Goal: Task Accomplishment & Management: Manage account settings

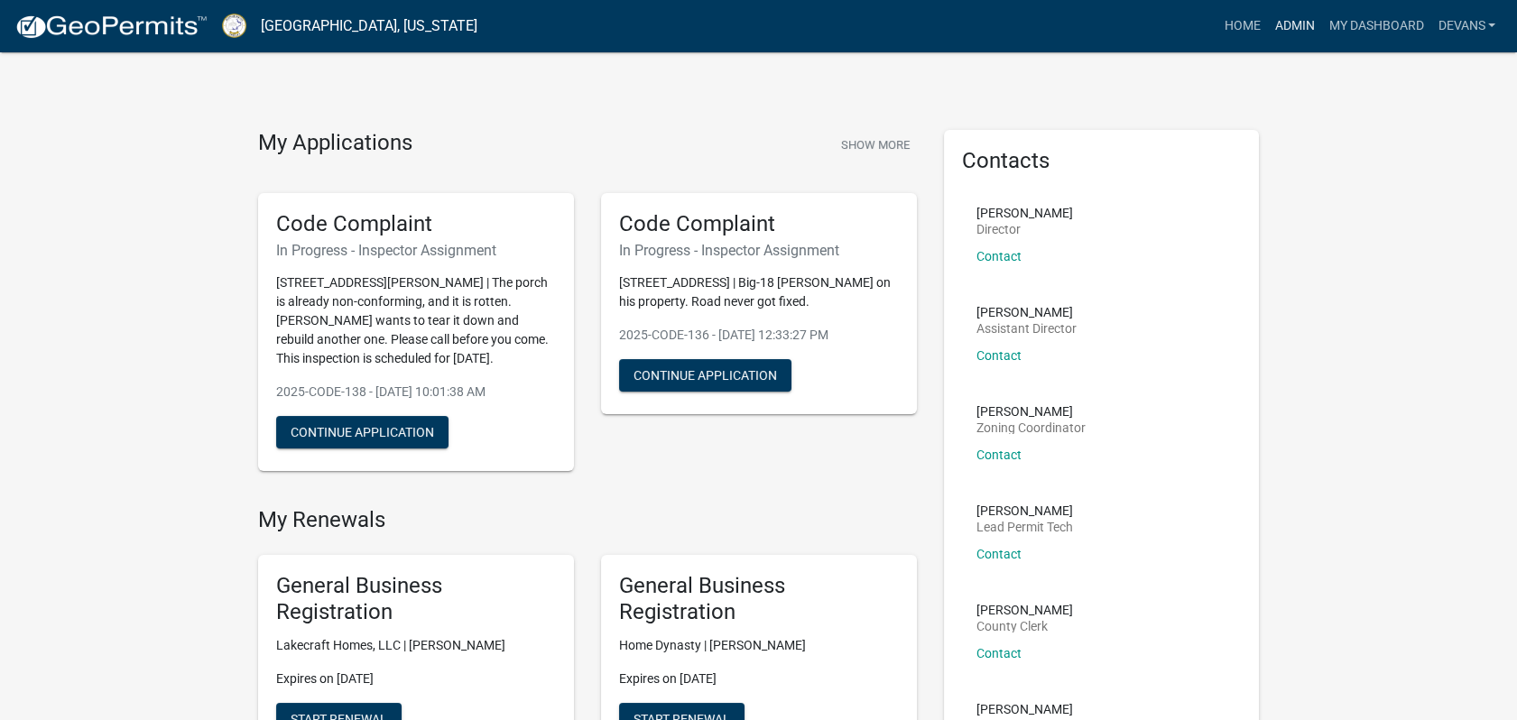
click at [1279, 19] on link "Admin" at bounding box center [1294, 26] width 54 height 34
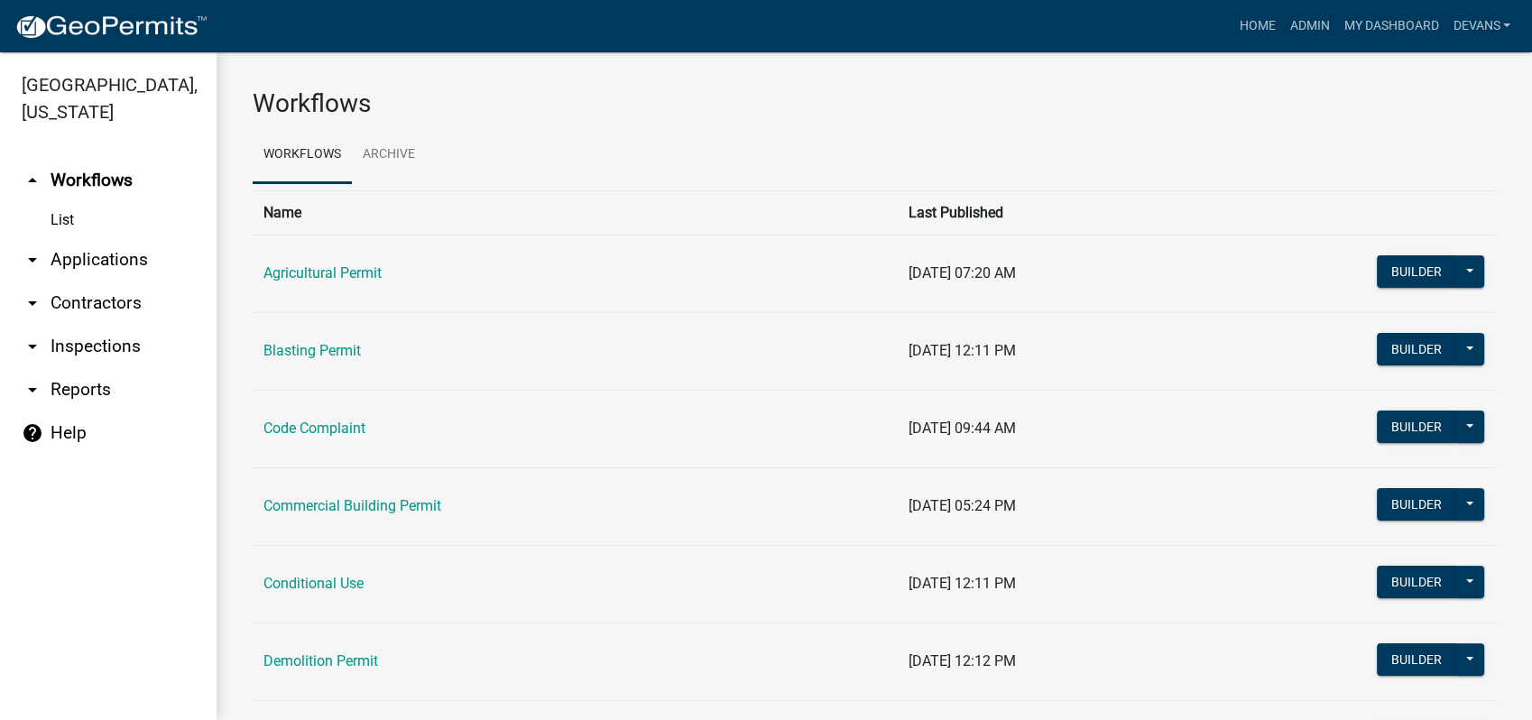
click at [87, 260] on link "arrow_drop_down Applications" at bounding box center [108, 259] width 217 height 43
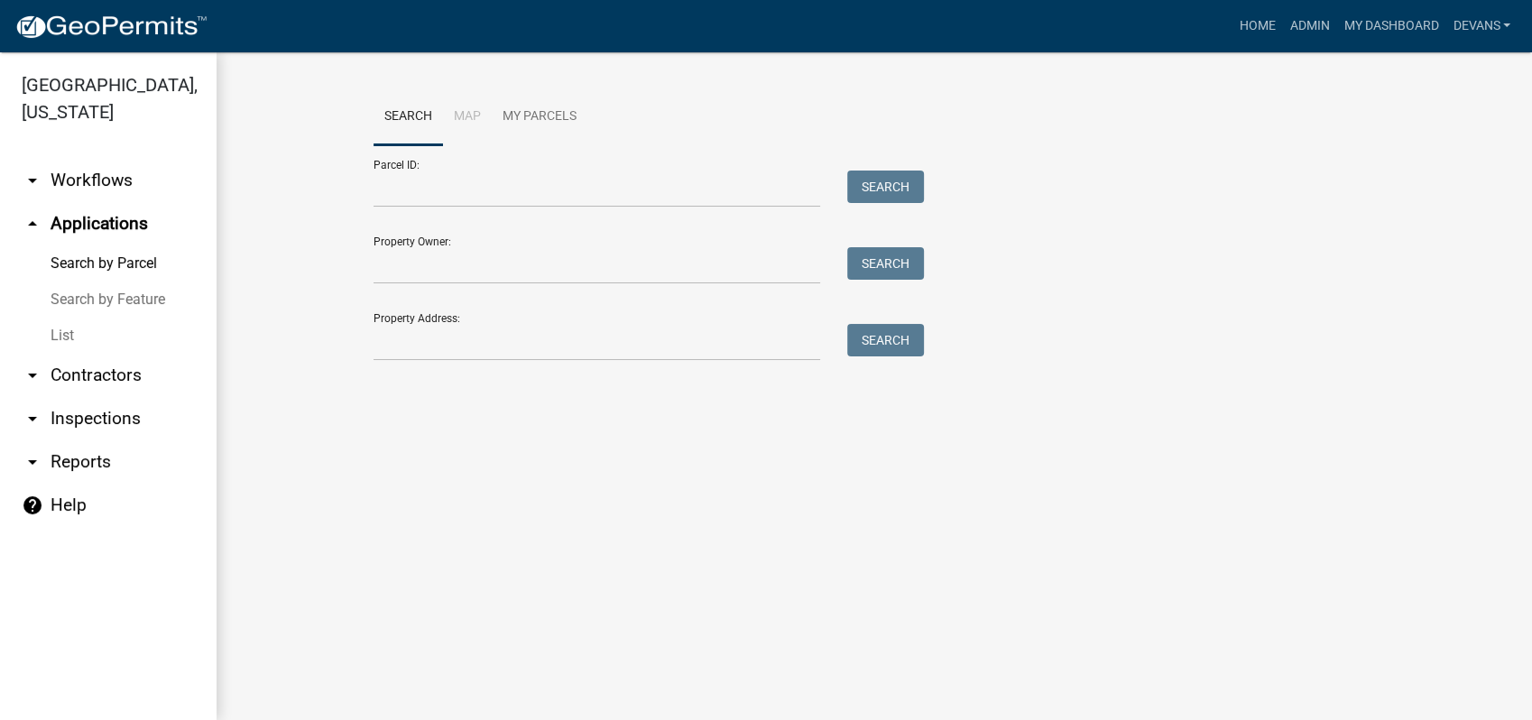
click at [59, 330] on link "List" at bounding box center [108, 336] width 217 height 36
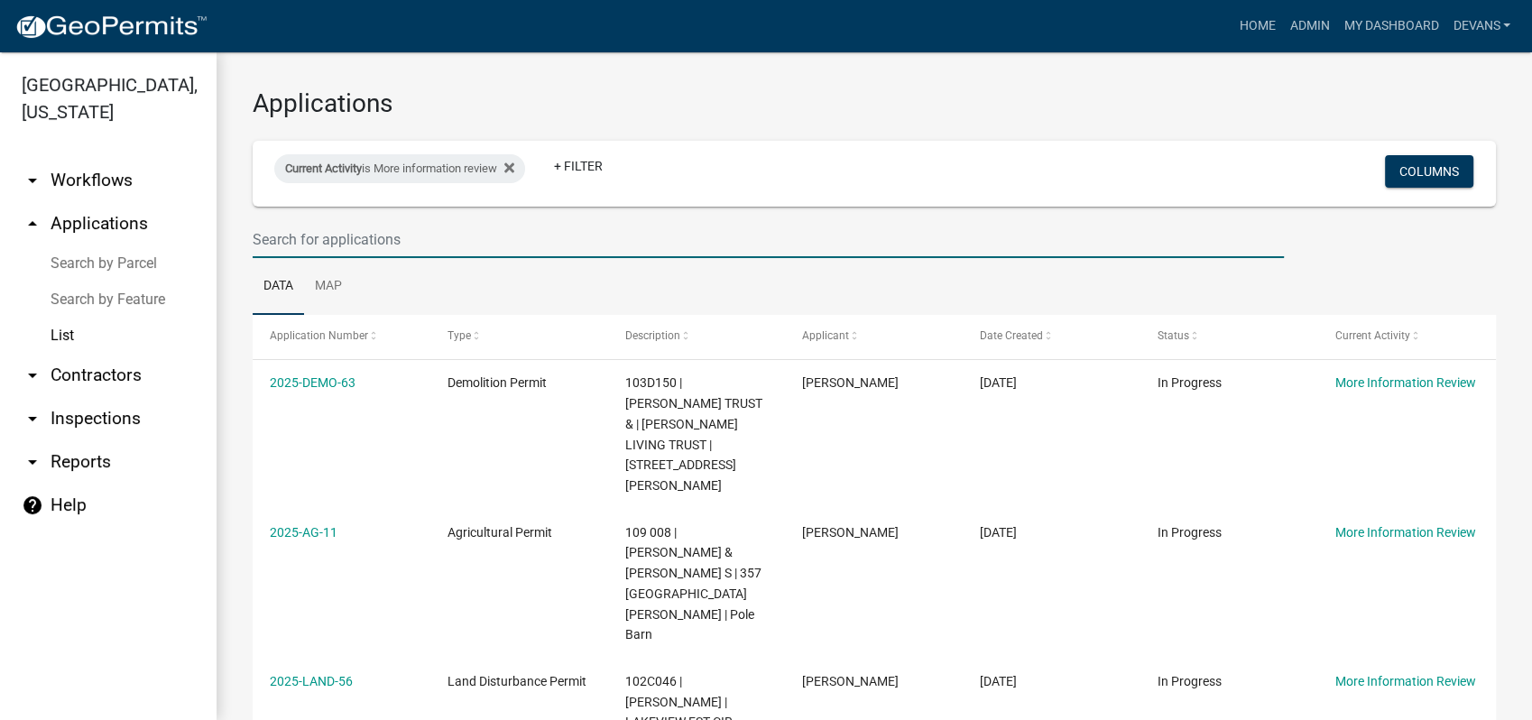
click at [268, 240] on input "text" at bounding box center [768, 239] width 1031 height 37
click at [512, 172] on fa-icon at bounding box center [505, 168] width 17 height 29
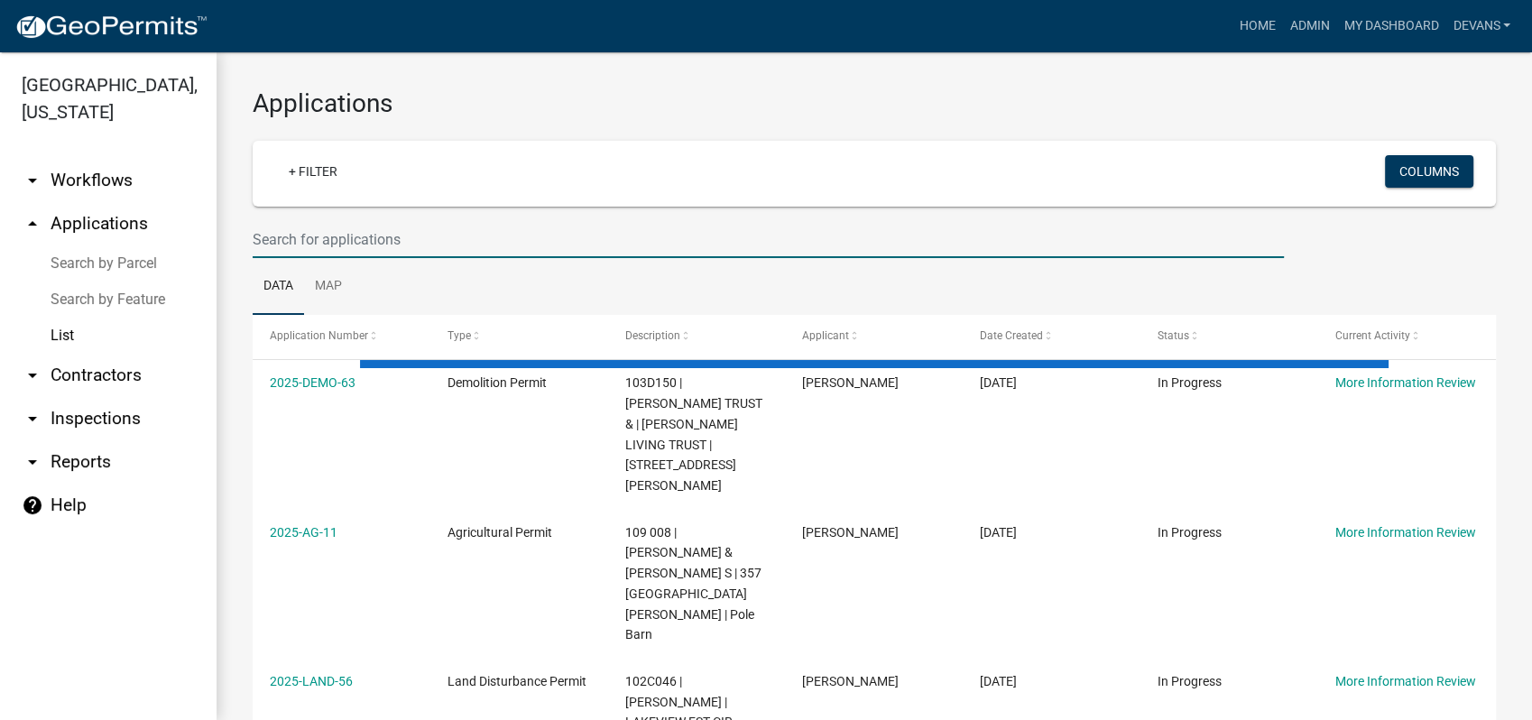
click at [375, 232] on input "text" at bounding box center [768, 239] width 1031 height 37
select select "1: 25"
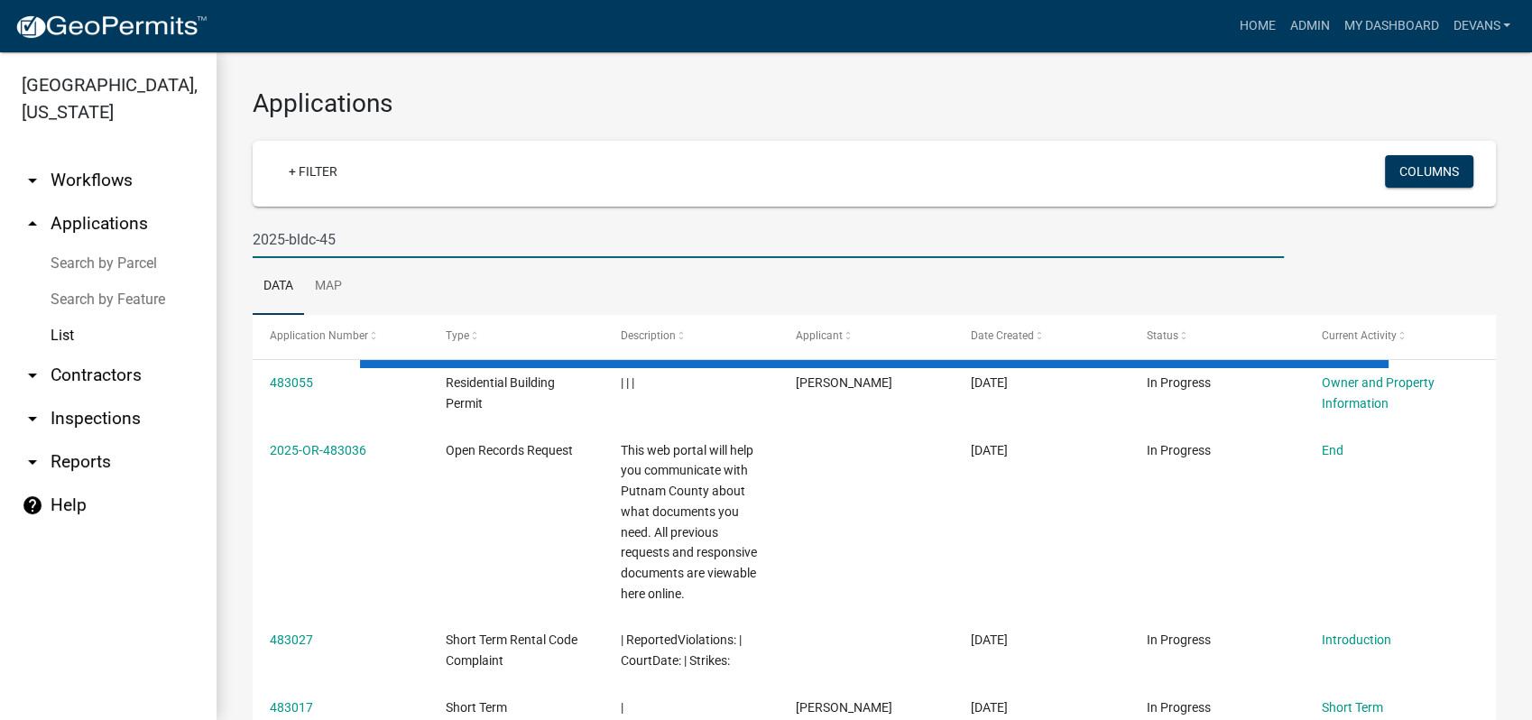
type input "2025-bldc-45"
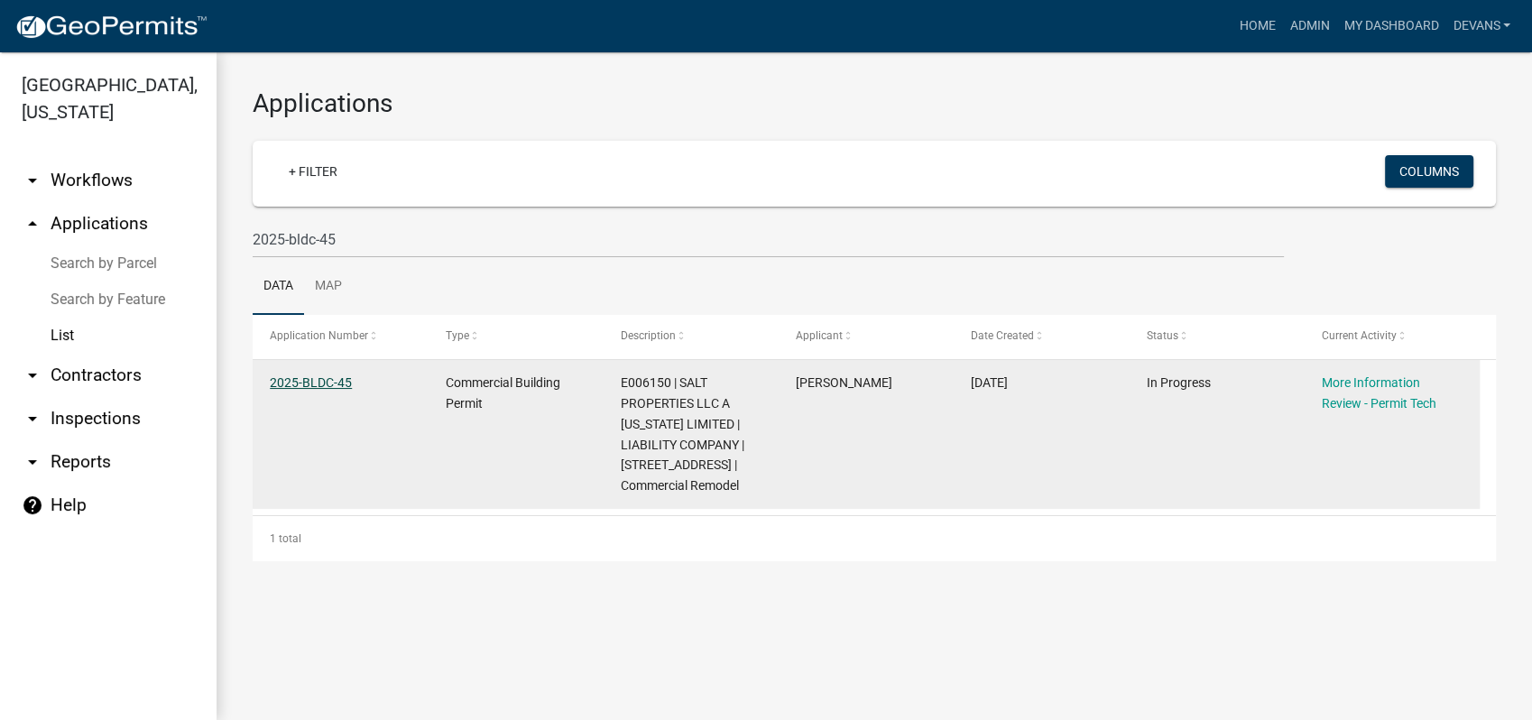
click at [298, 382] on link "2025-BLDC-45" at bounding box center [311, 382] width 82 height 14
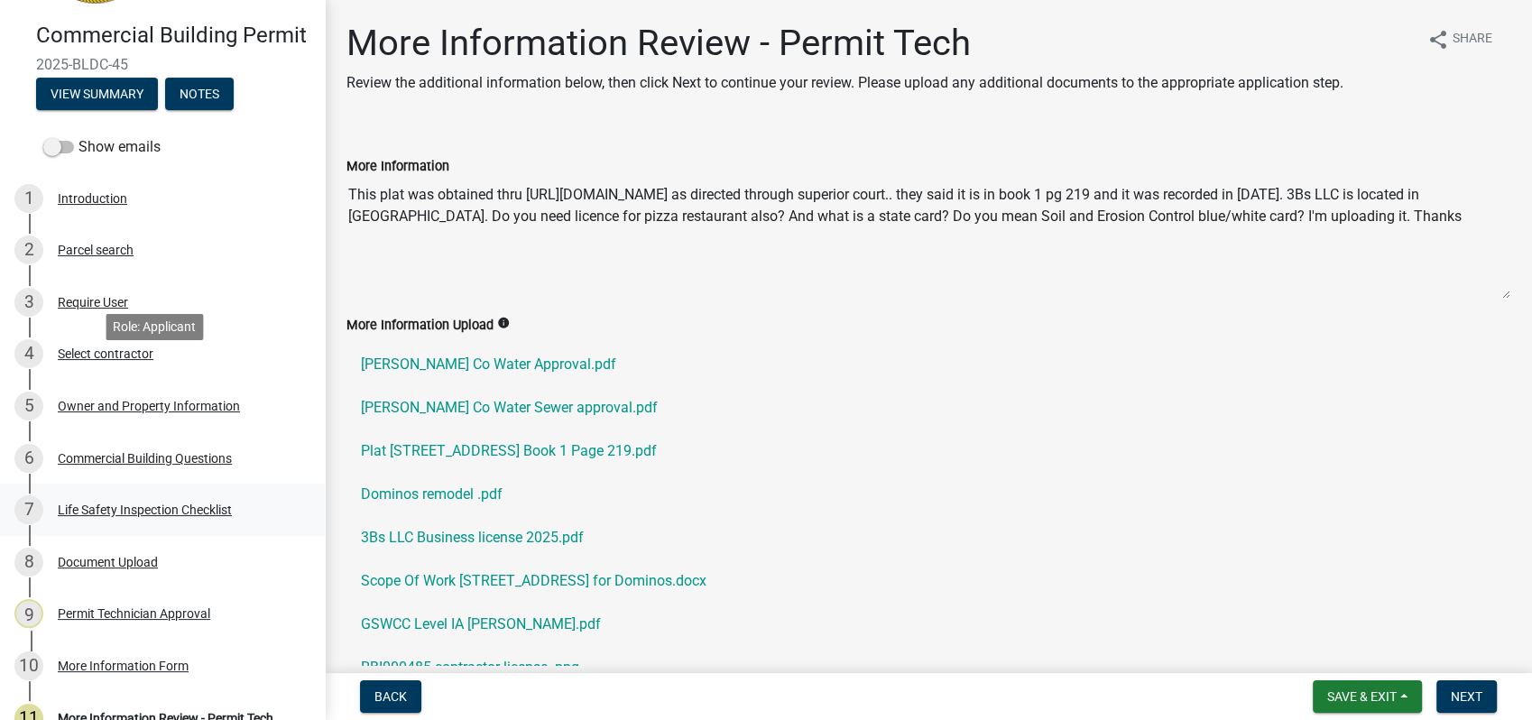
scroll to position [300, 0]
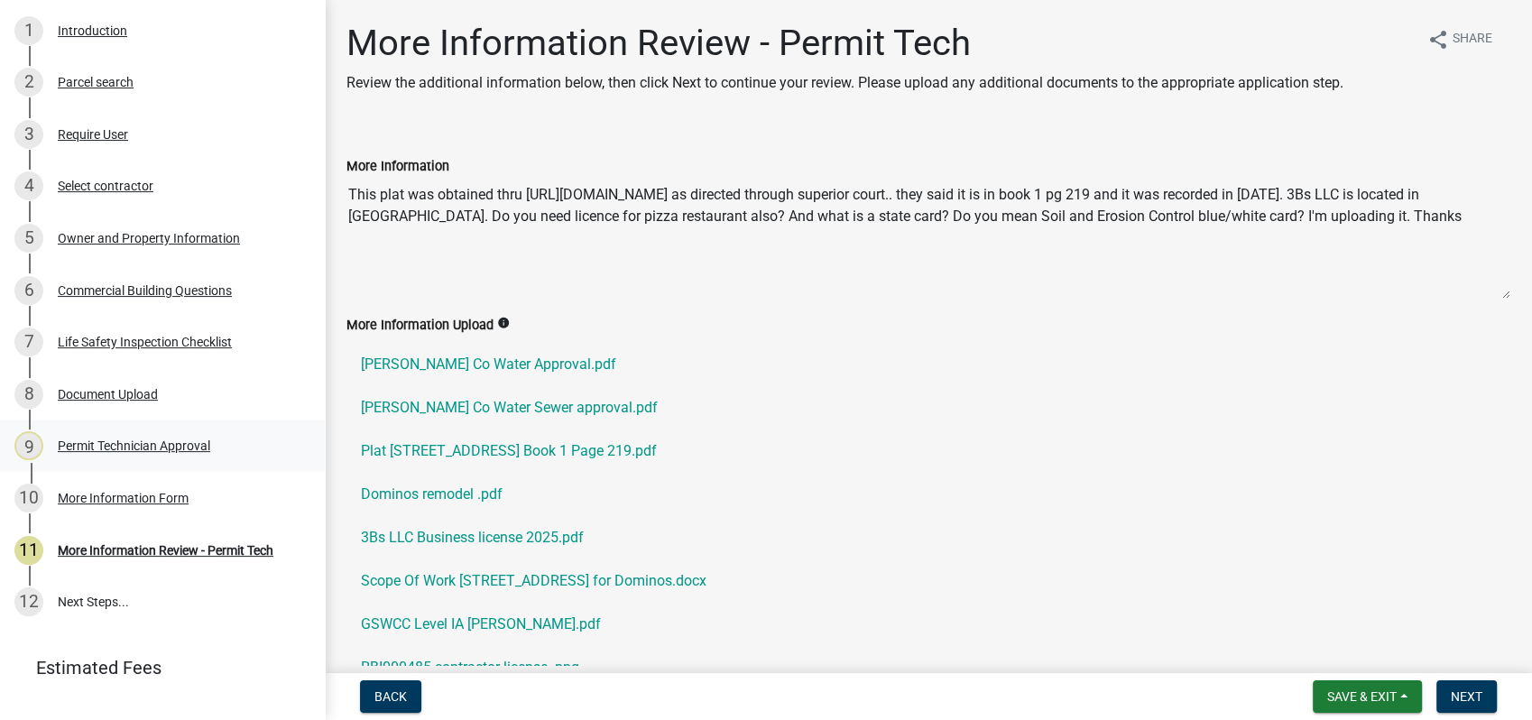
click at [108, 452] on div "Permit Technician Approval" at bounding box center [134, 445] width 152 height 13
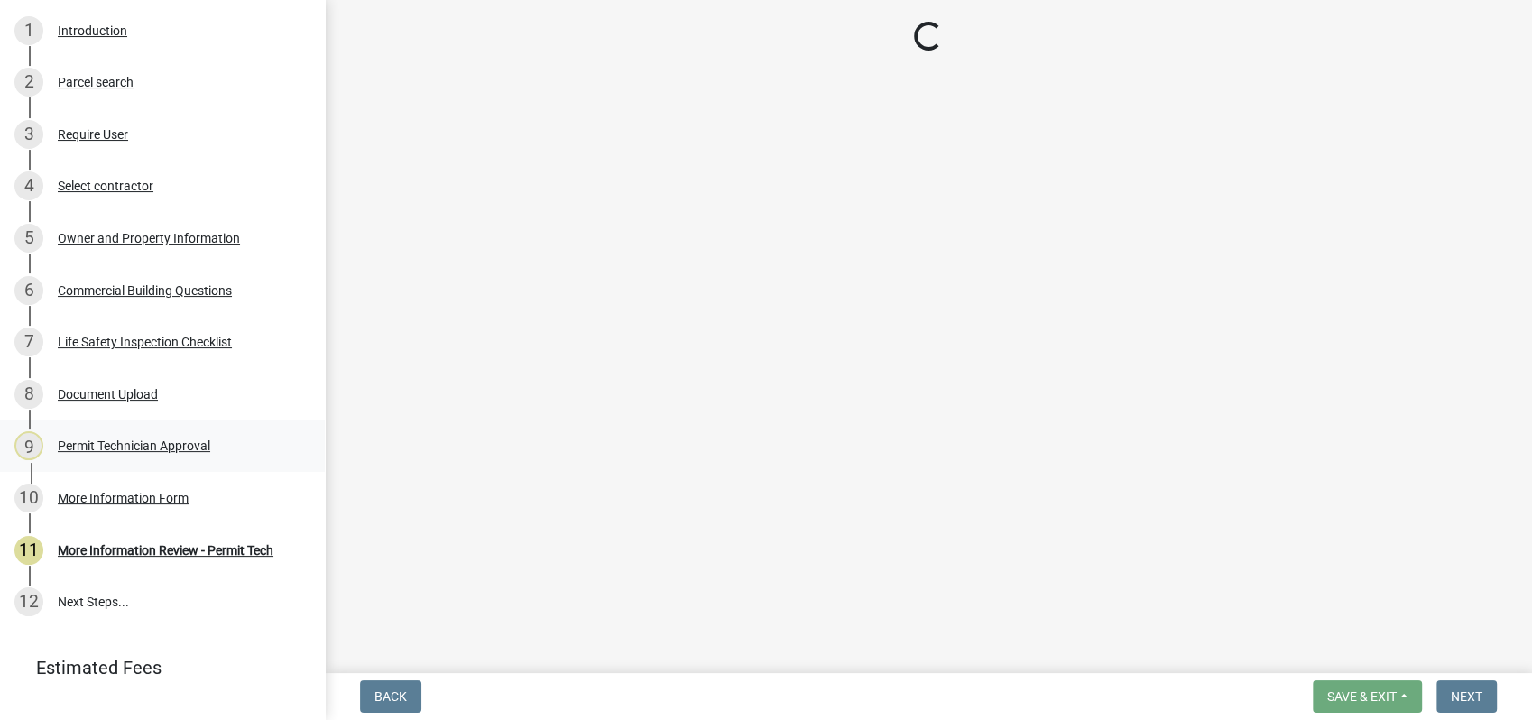
select select "ef7a1fc2-7a7a-426d-b1f0-c9b9b6ca7ff4"
select select "58d273ed-cbd1-45cf-a92b-4c415c252308"
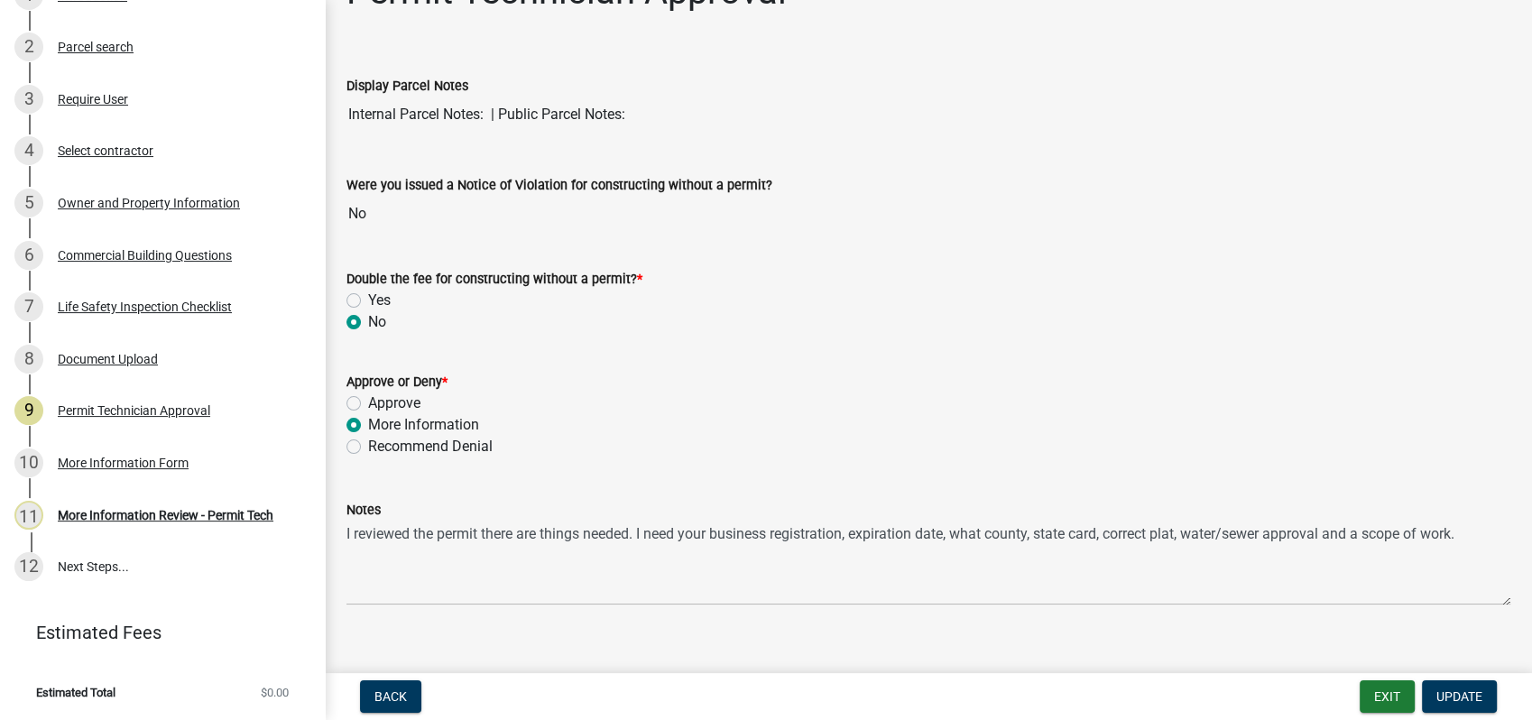
scroll to position [100, 0]
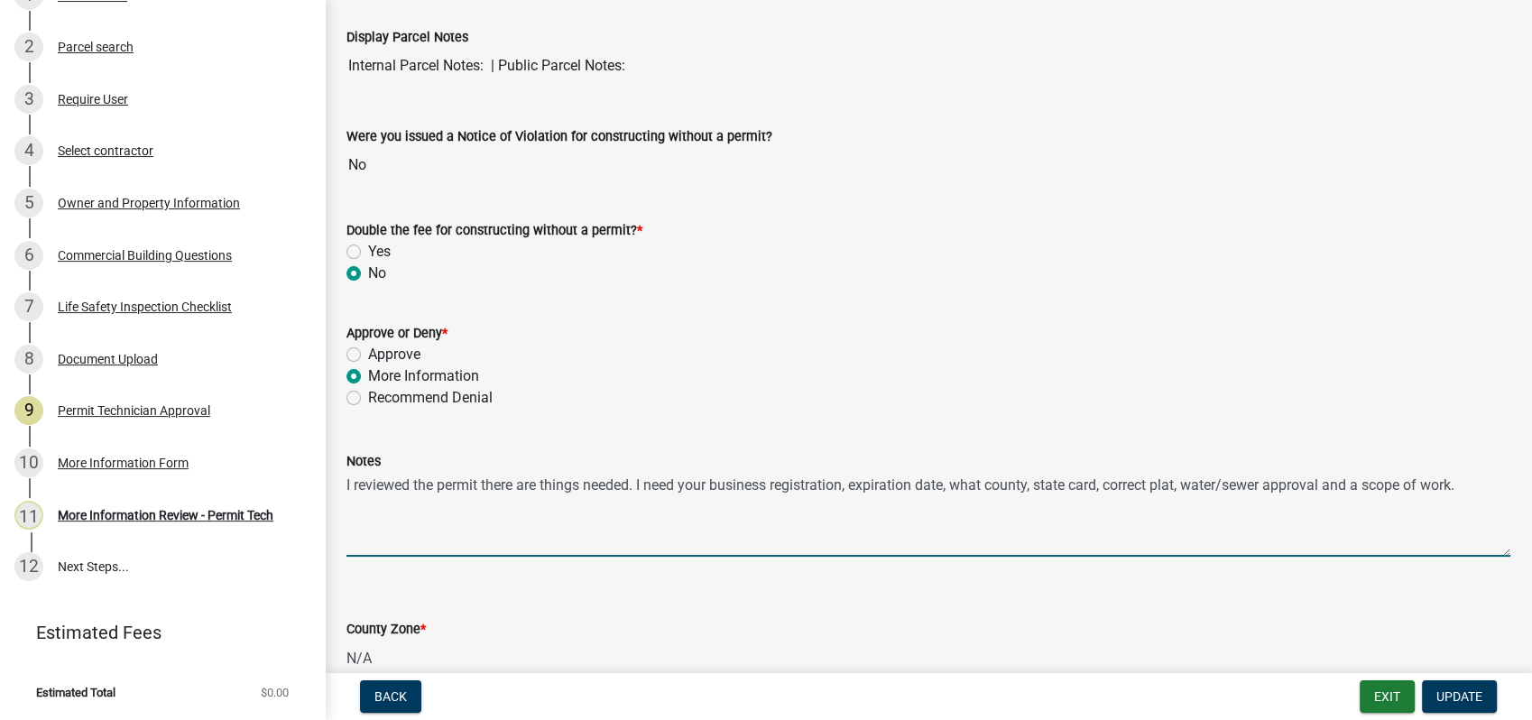
drag, startPoint x: 1463, startPoint y: 487, endPoint x: 309, endPoint y: 504, distance: 1154.0
click at [309, 504] on div "Commercial Building Permit 2025-BLDC-45 View Summary Notes Show emails 1 Introd…" at bounding box center [766, 360] width 1532 height 720
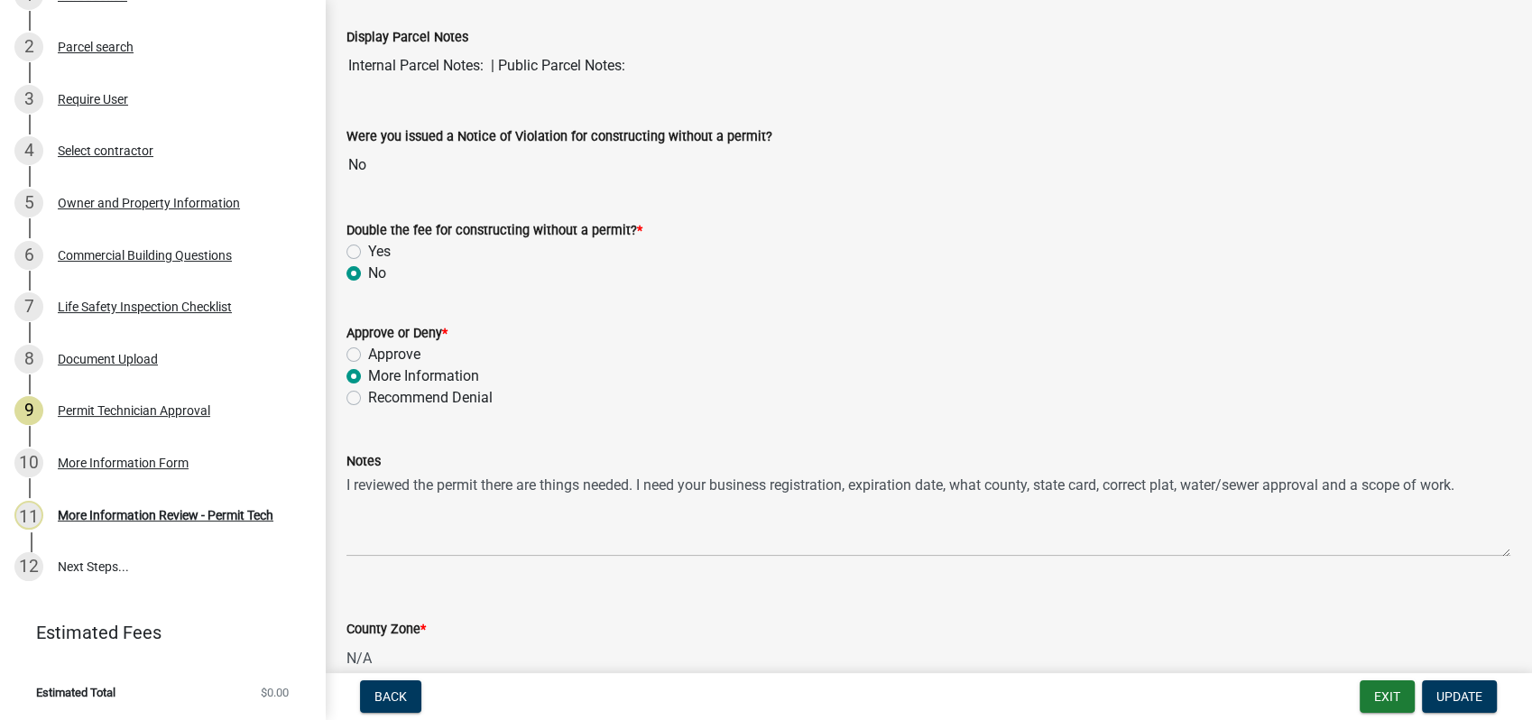
click at [1042, 327] on div "Approve or Deny *" at bounding box center [928, 333] width 1164 height 22
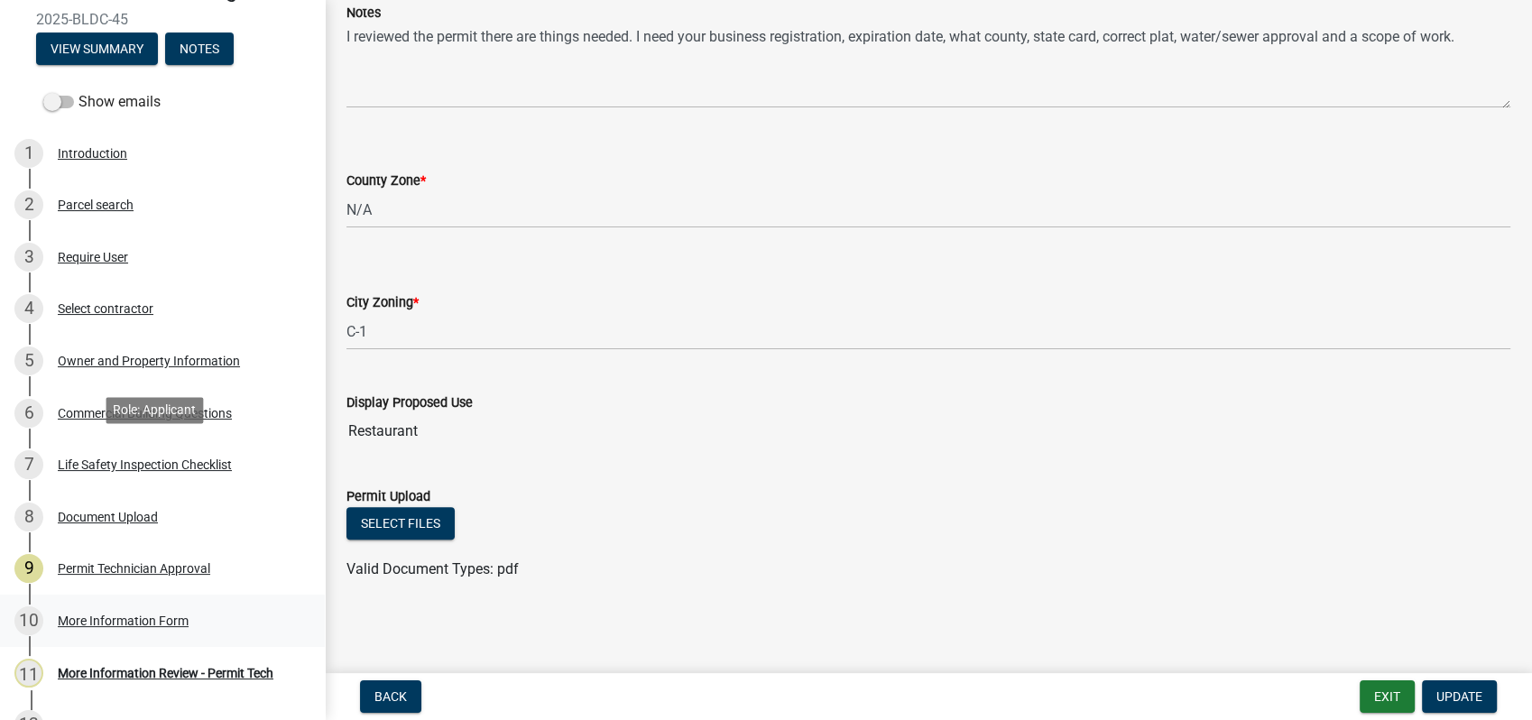
scroll to position [361, 0]
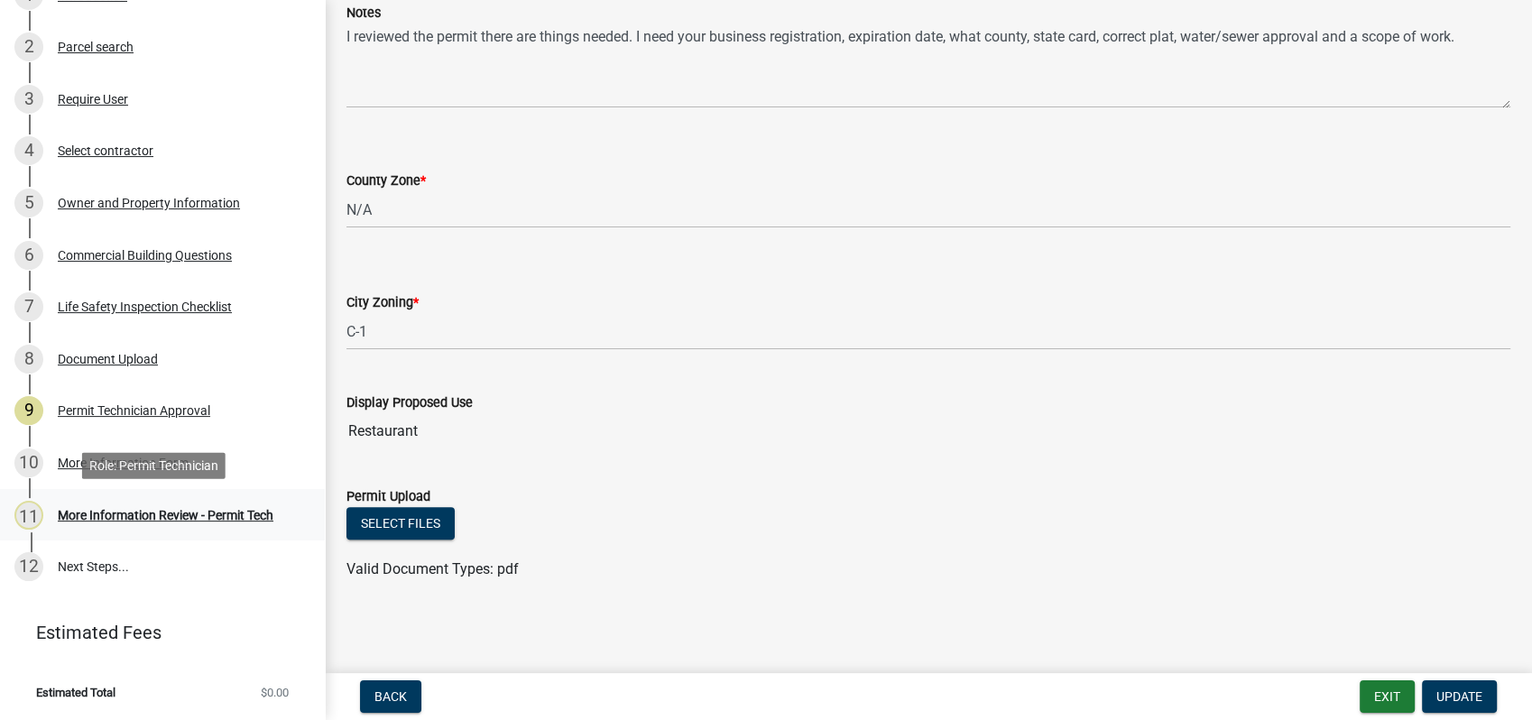
click at [155, 510] on div "More Information Review - Permit Tech" at bounding box center [166, 515] width 216 height 13
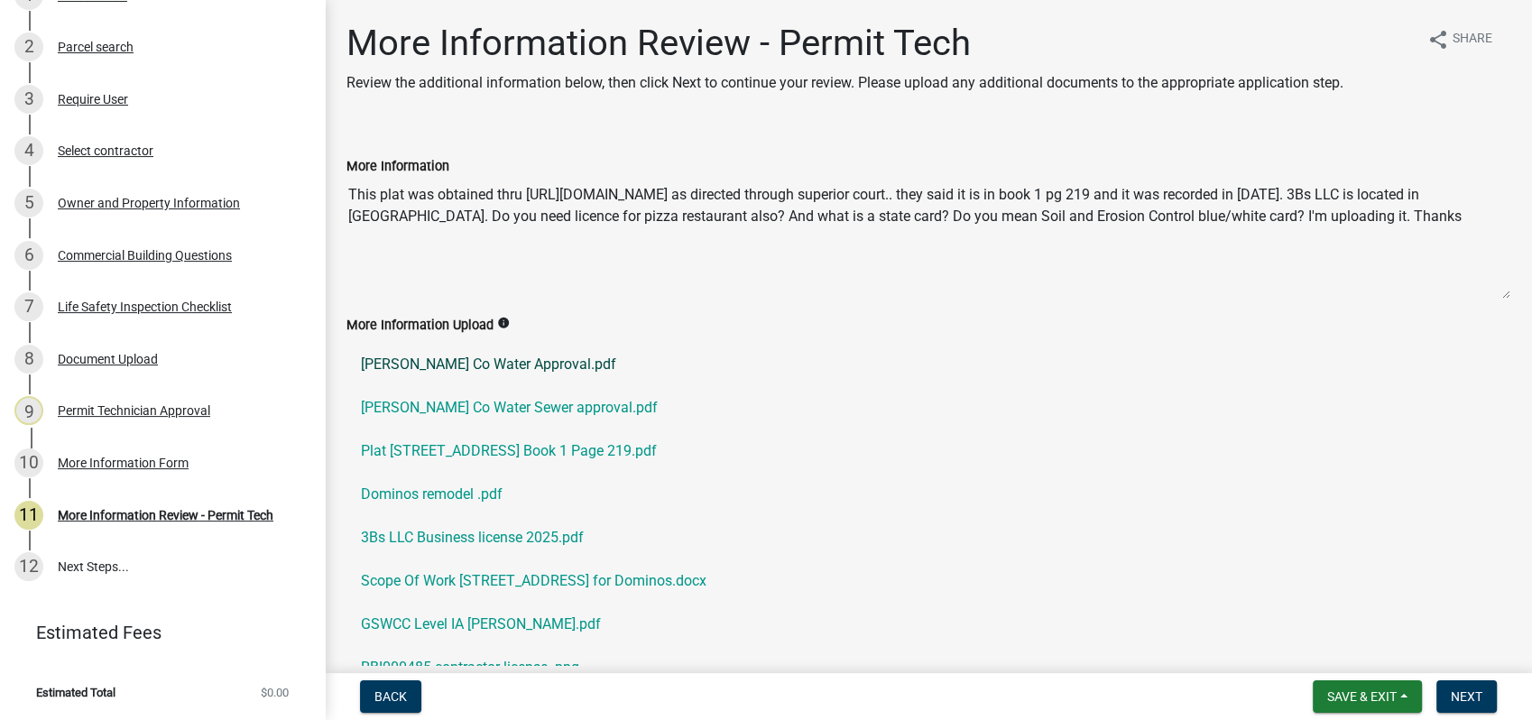
click at [455, 364] on link "Putnam Co Water Approval.pdf" at bounding box center [928, 364] width 1164 height 43
click at [476, 406] on link "Putnam Co Water Sewer approval.pdf" at bounding box center [928, 407] width 1164 height 43
click at [512, 407] on link "Putnam Co Water Sewer approval.pdf" at bounding box center [928, 407] width 1164 height 43
click at [493, 450] on link "Plat 201 E Sumter St EatontonGA Book 1 Page 219.pdf" at bounding box center [928, 450] width 1164 height 43
click at [455, 492] on link "Dominos remodel .pdf" at bounding box center [928, 494] width 1164 height 43
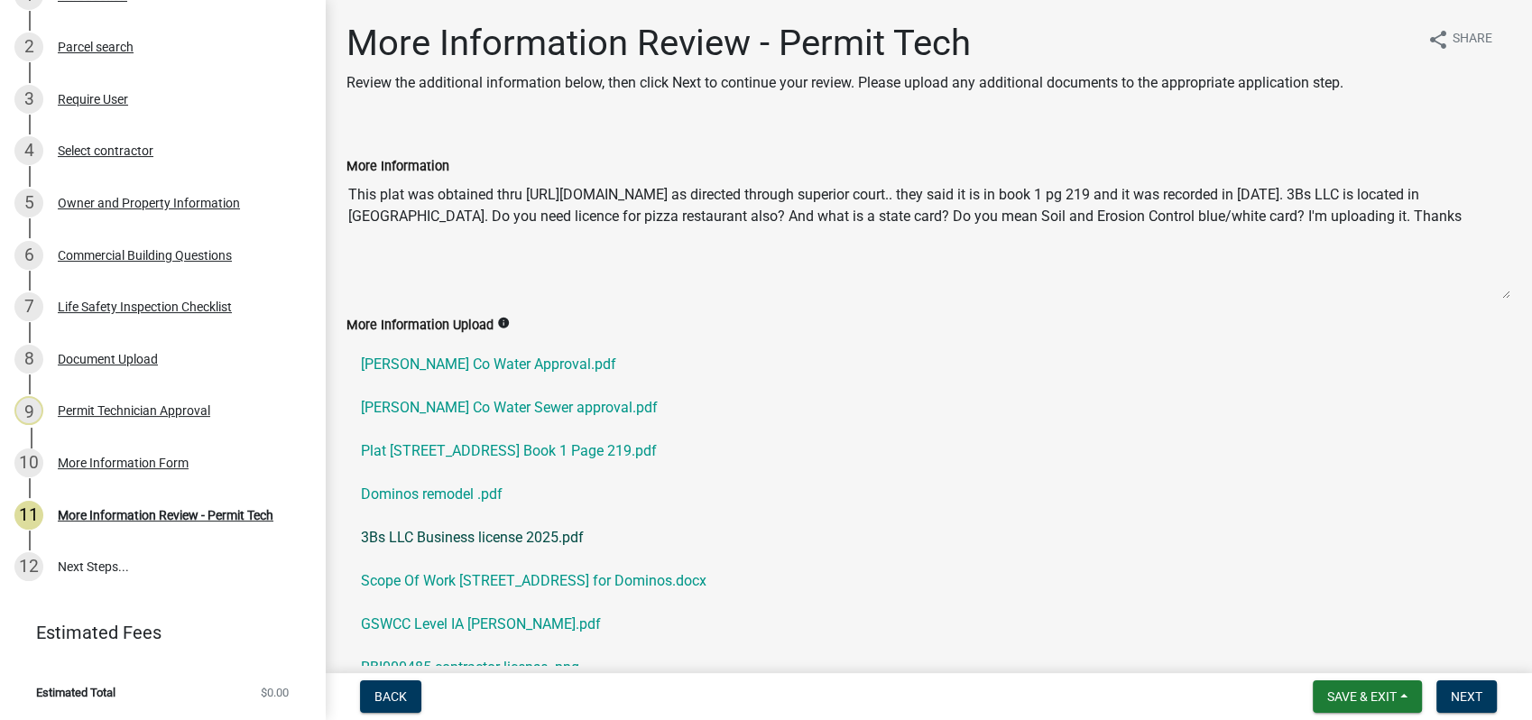
click at [468, 532] on link "3Bs LLC Business license 2025.pdf" at bounding box center [928, 537] width 1164 height 43
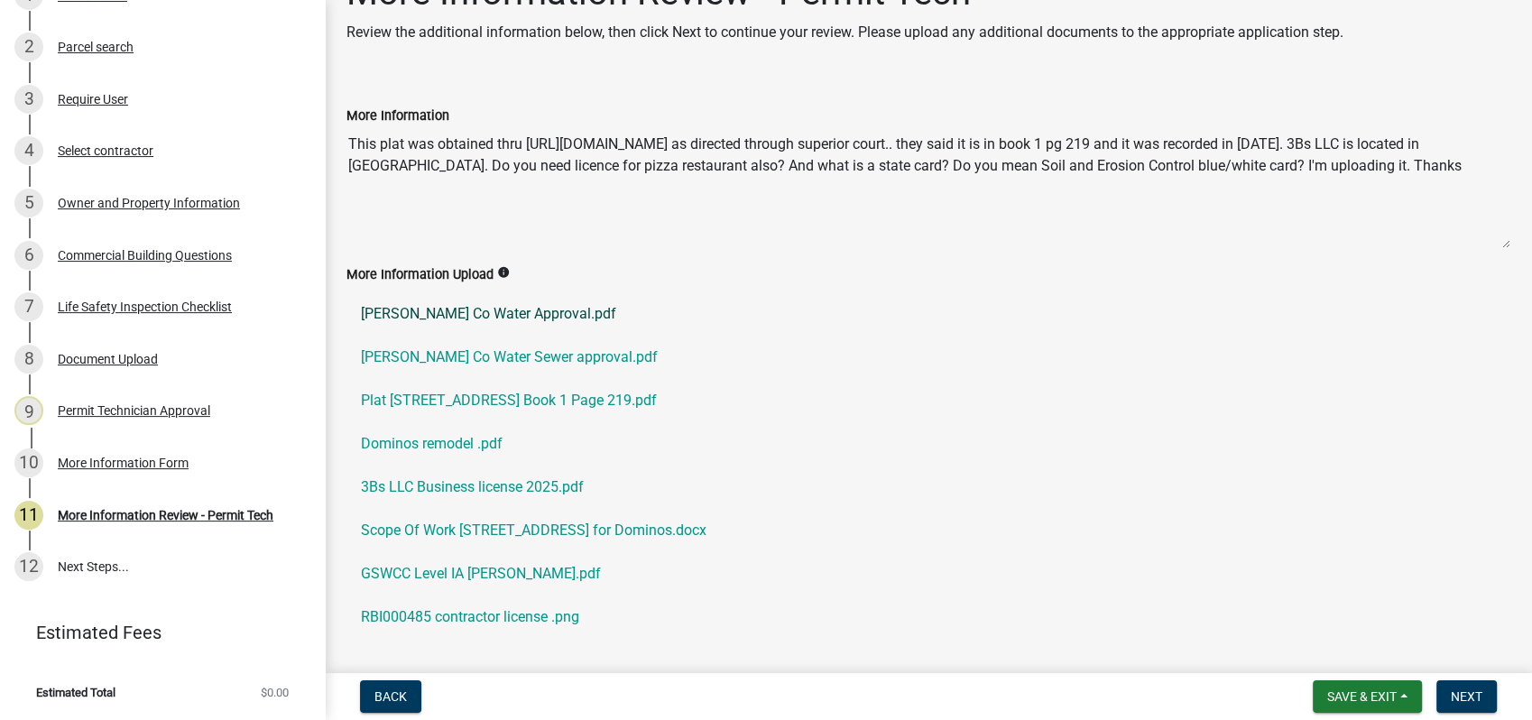
scroll to position [100, 0]
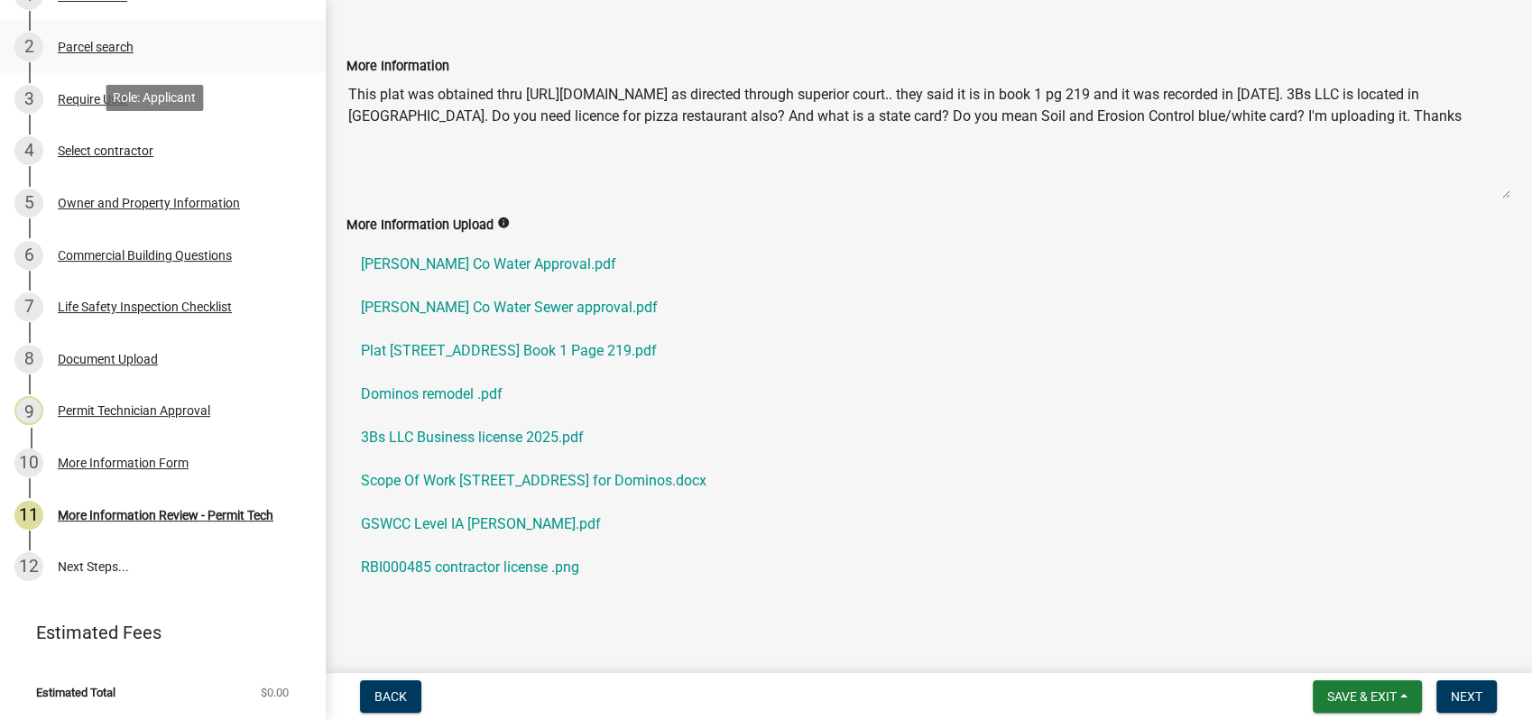
click at [107, 41] on div "Parcel search" at bounding box center [96, 47] width 76 height 13
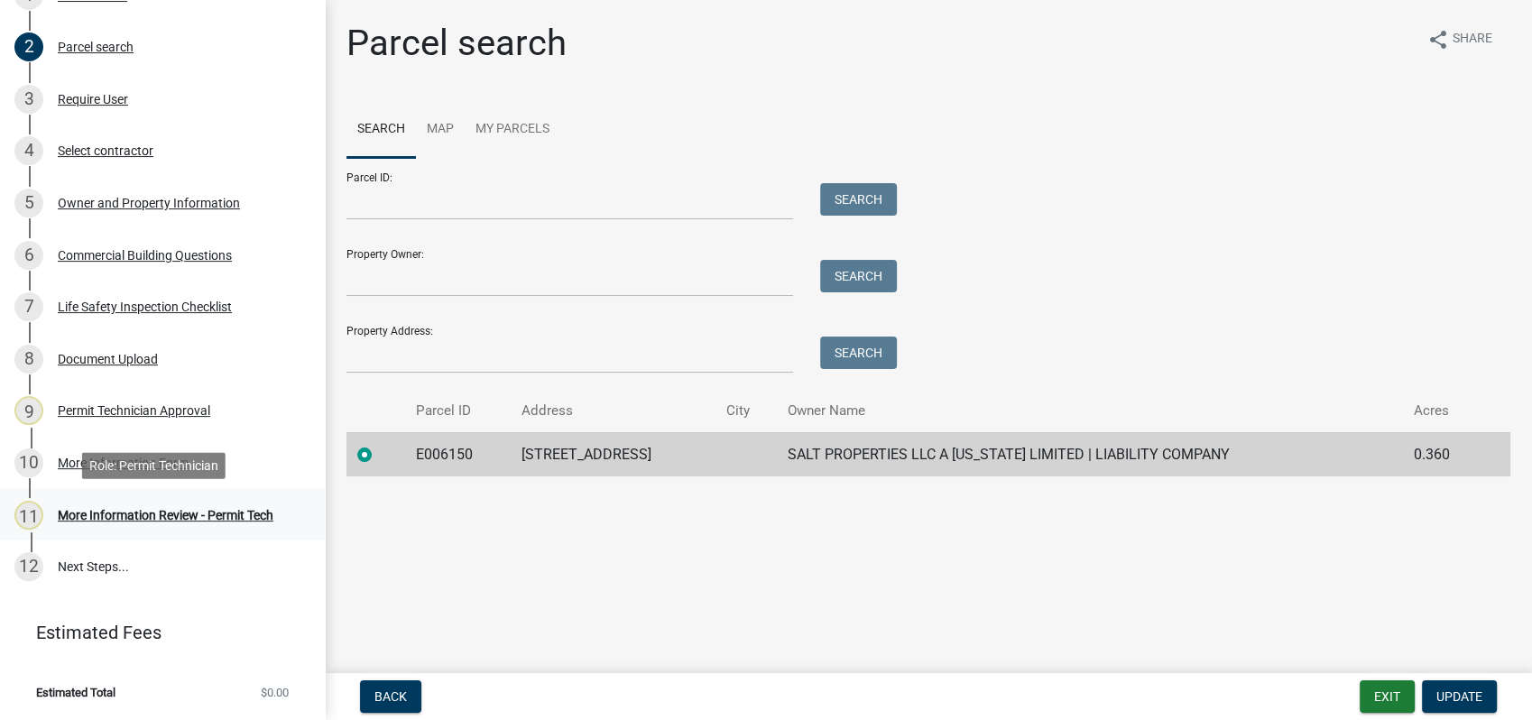
click at [137, 517] on div "More Information Review - Permit Tech" at bounding box center [166, 515] width 216 height 13
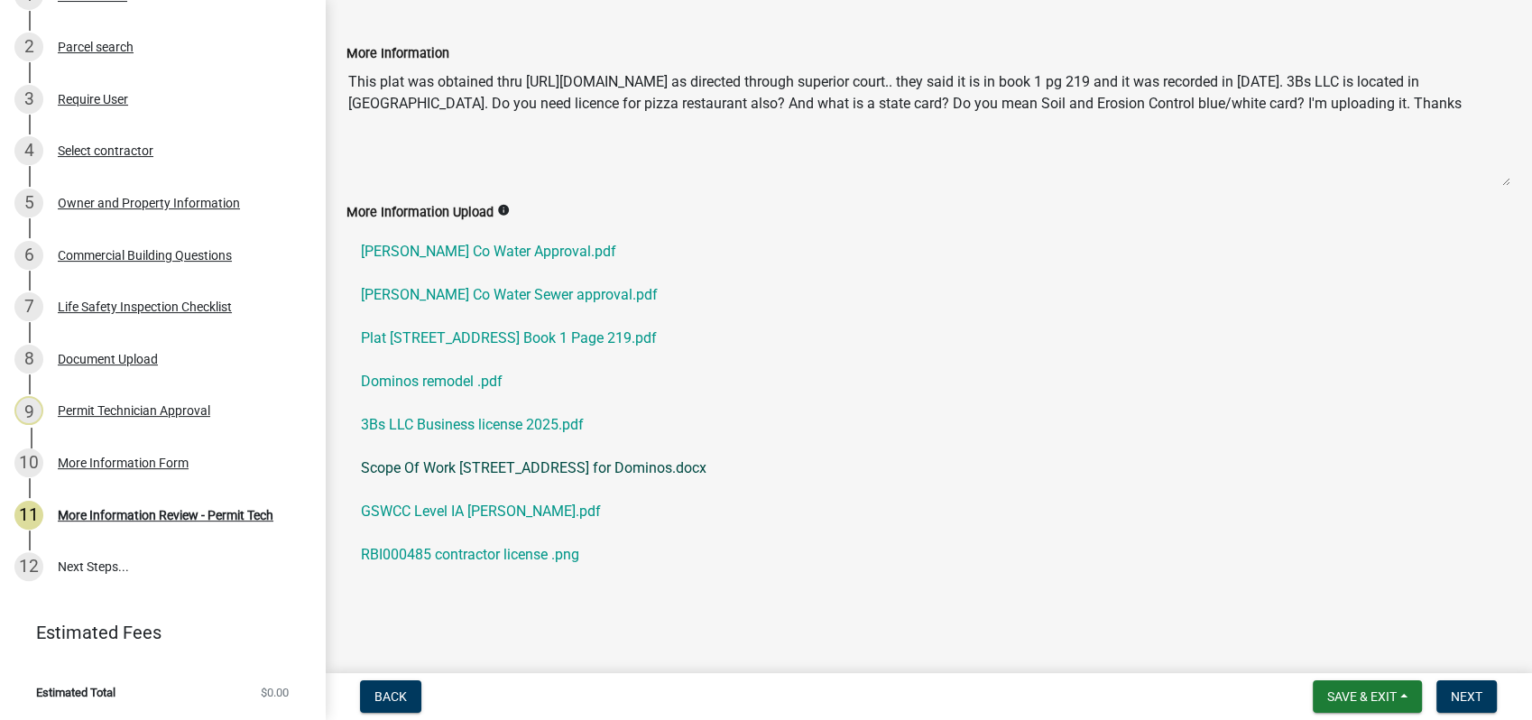
scroll to position [115, 0]
click at [410, 465] on link "Scope Of Work 201 E Sumter St for Dominos.docx" at bounding box center [928, 466] width 1164 height 43
click at [429, 506] on link "GSWCC Level IA Bobby Holcomb.pdf" at bounding box center [928, 509] width 1164 height 43
click at [470, 545] on link "RBI000485 contractor license .png" at bounding box center [928, 552] width 1164 height 43
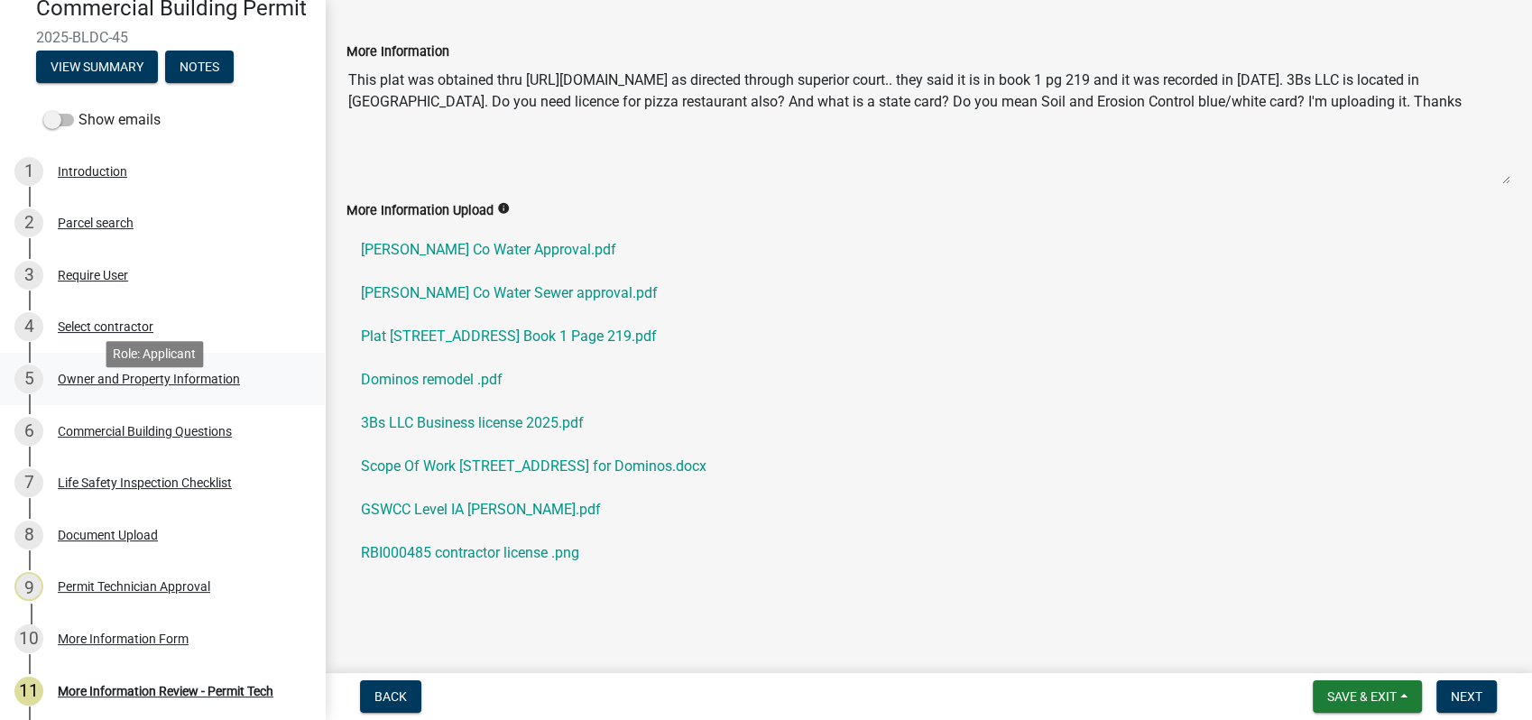
click at [130, 385] on div "Owner and Property Information" at bounding box center [149, 379] width 182 height 13
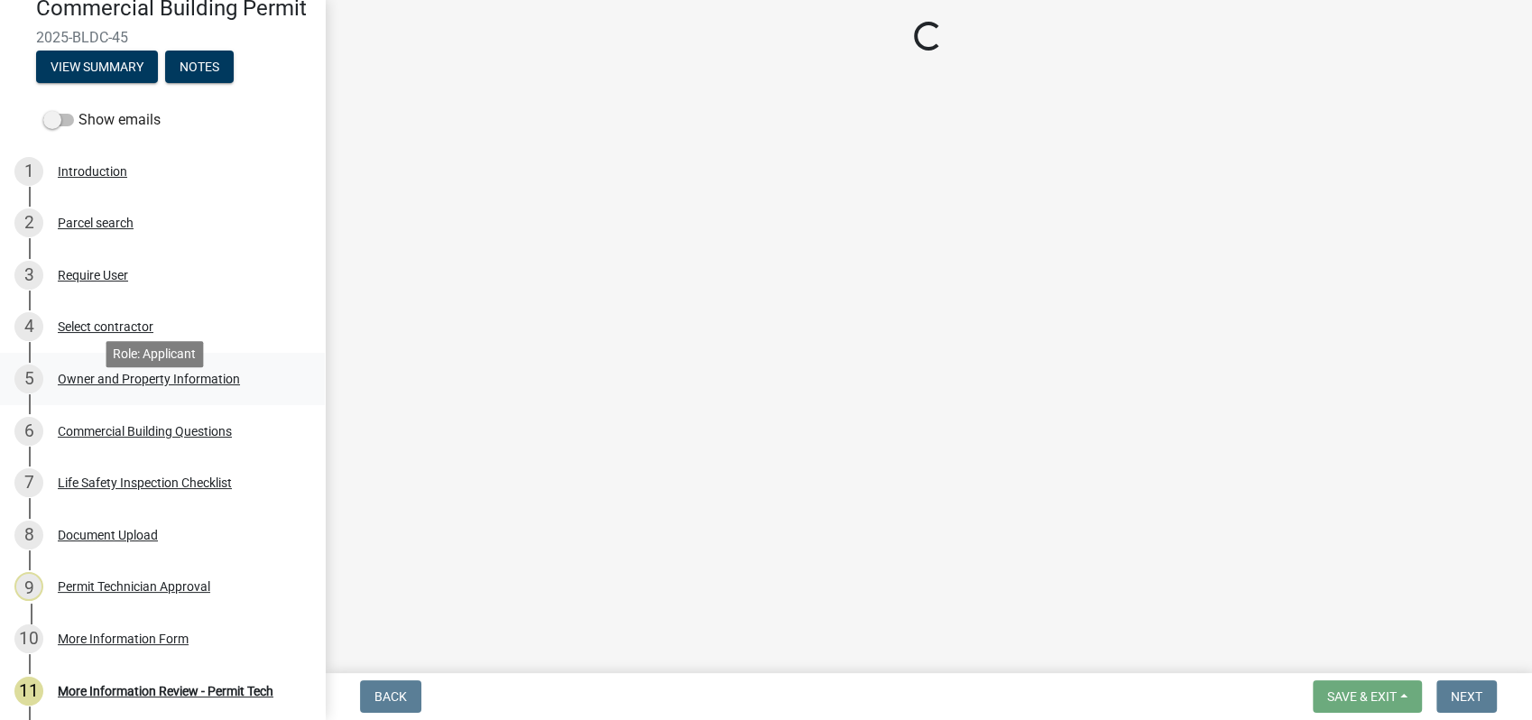
scroll to position [0, 0]
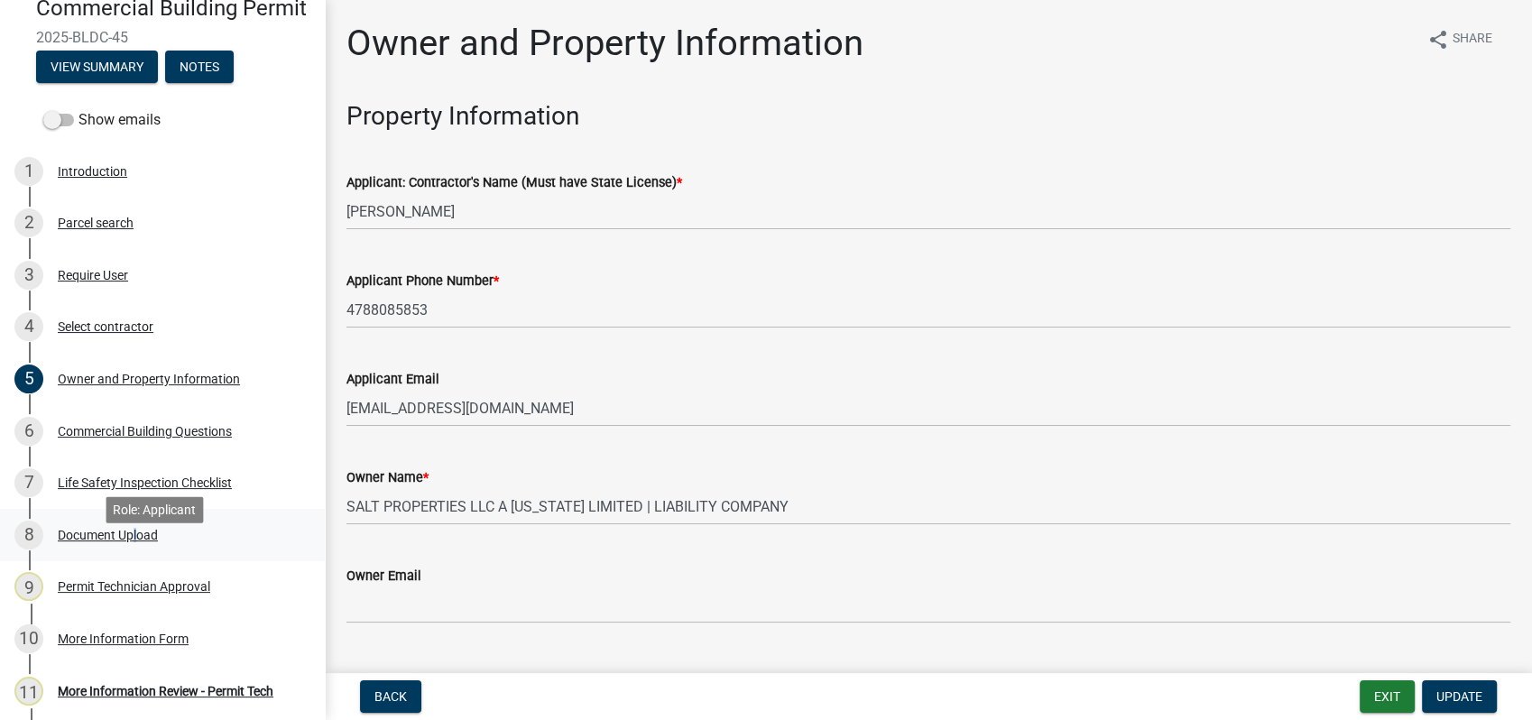
click at [130, 541] on div "Document Upload" at bounding box center [108, 535] width 100 height 13
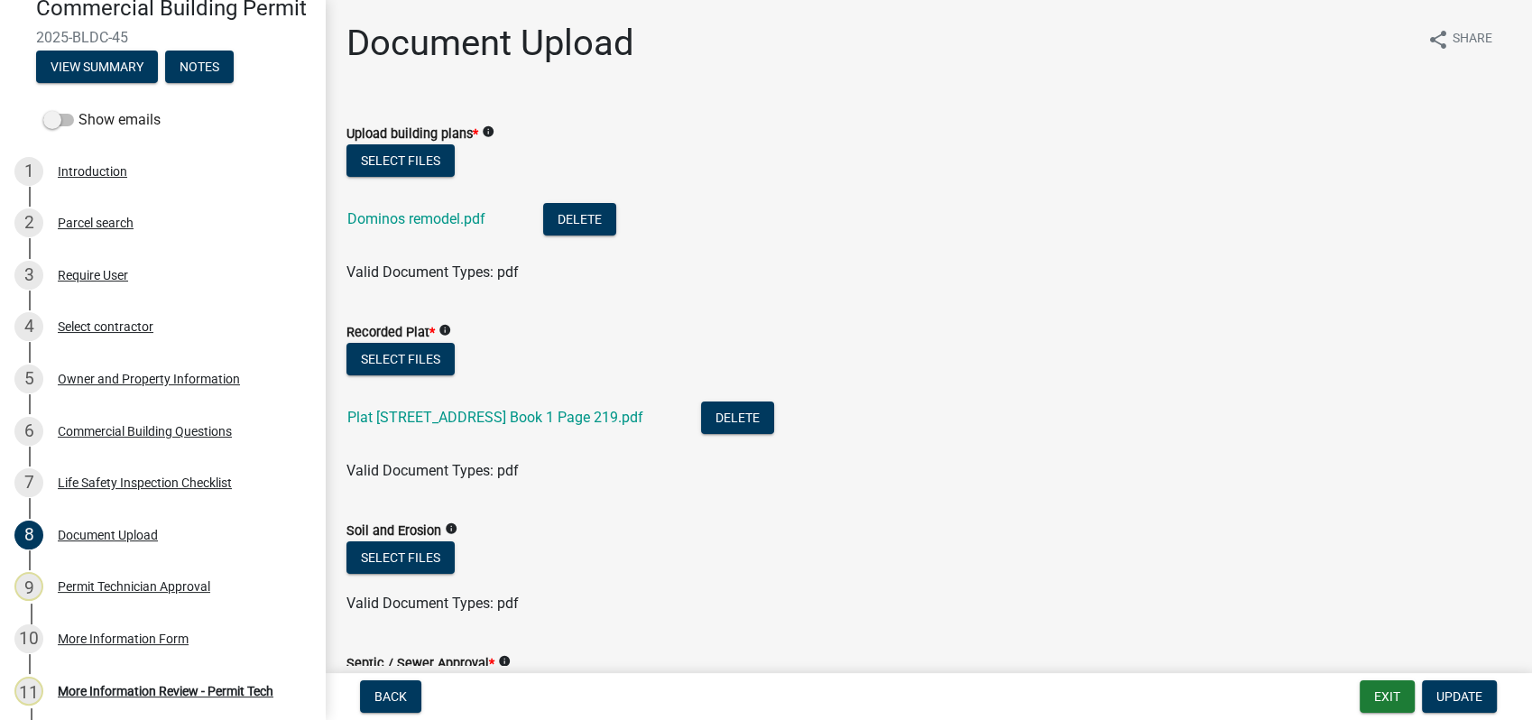
click at [416, 408] on div "Plat 201 E Sumter St EatontonGA Book 1 Page 219.pdf" at bounding box center [509, 419] width 325 height 37
click at [464, 416] on link "Plat 201 E Sumter St EatontonGA Book 1 Page 219.pdf" at bounding box center [495, 417] width 296 height 17
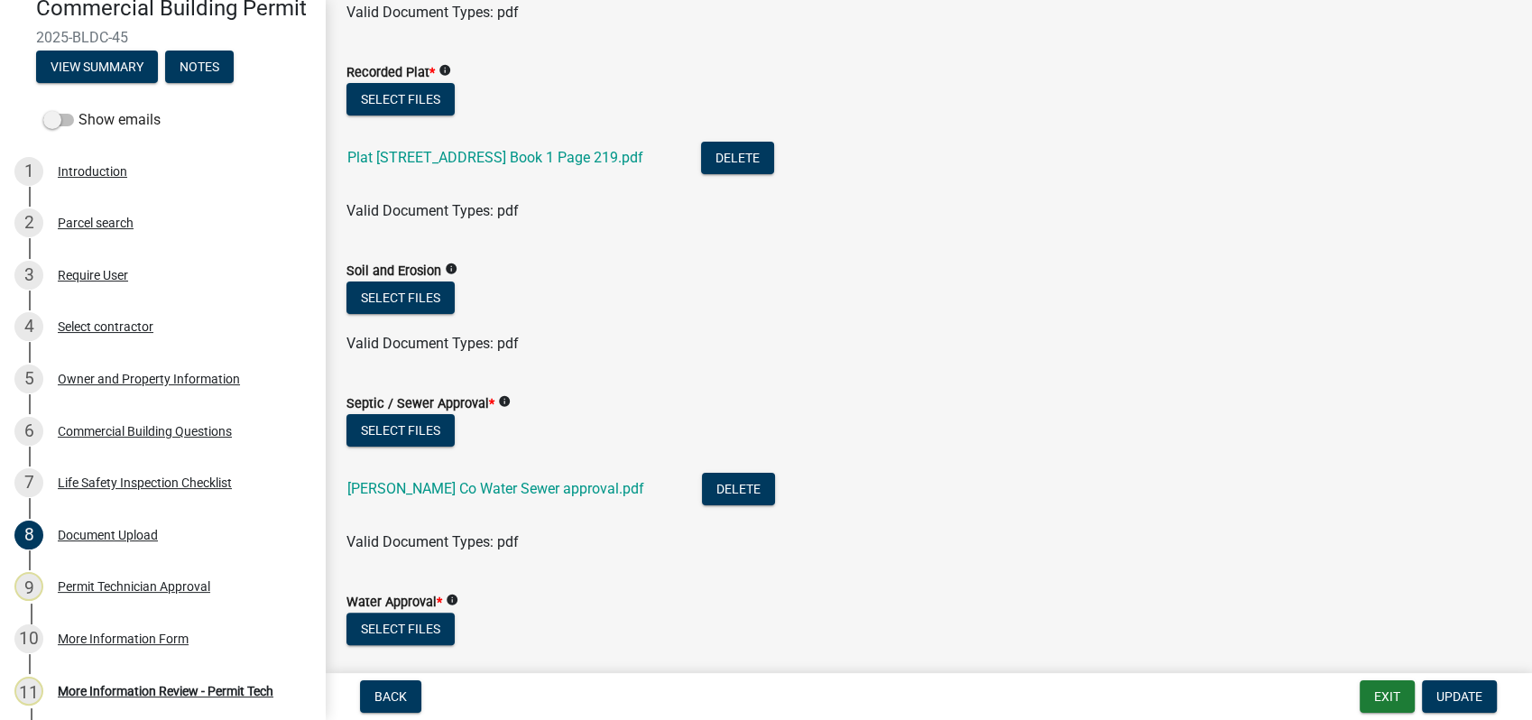
scroll to position [300, 0]
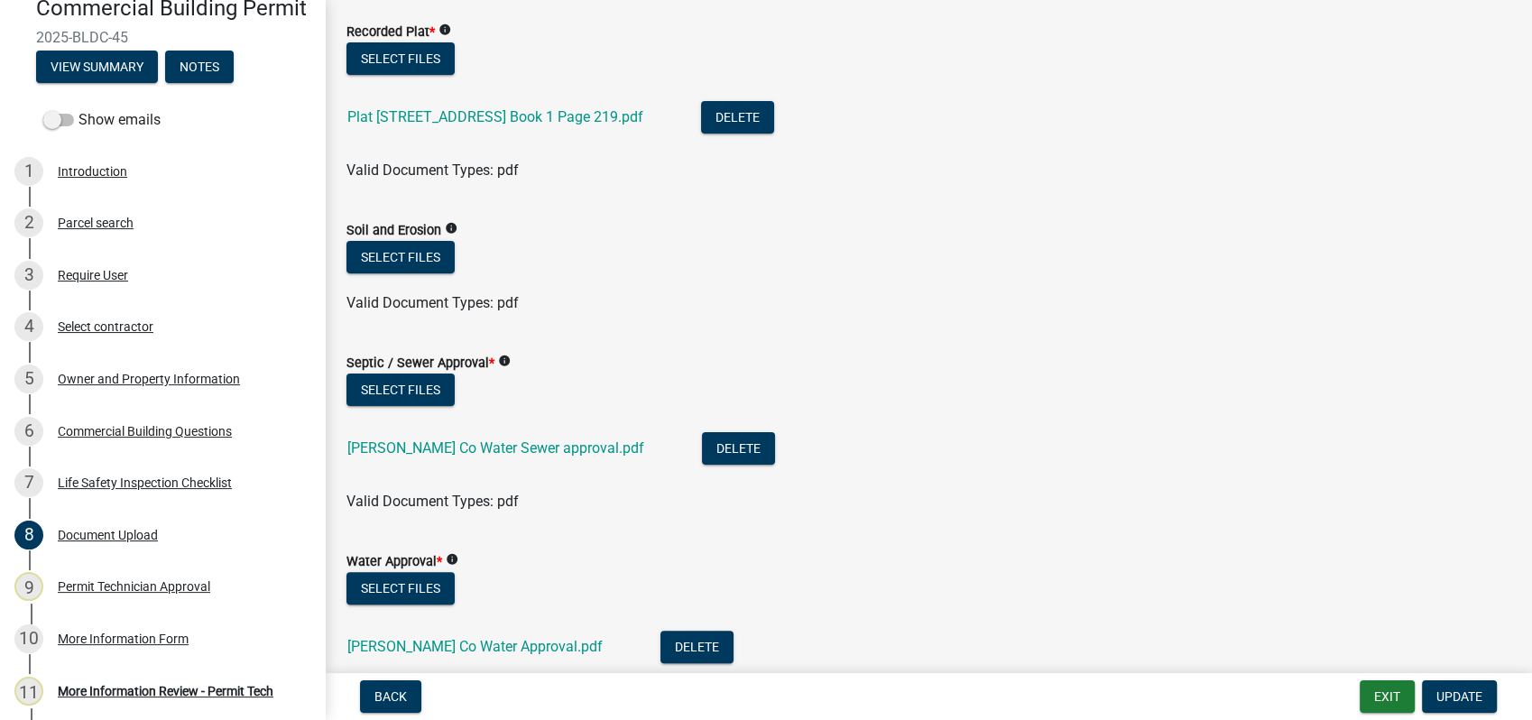
click at [451, 438] on div "Putnam Co Water Sewer approval.pdf" at bounding box center [510, 450] width 326 height 37
click at [454, 444] on link "Putnam Co Water Sewer approval.pdf" at bounding box center [495, 447] width 297 height 17
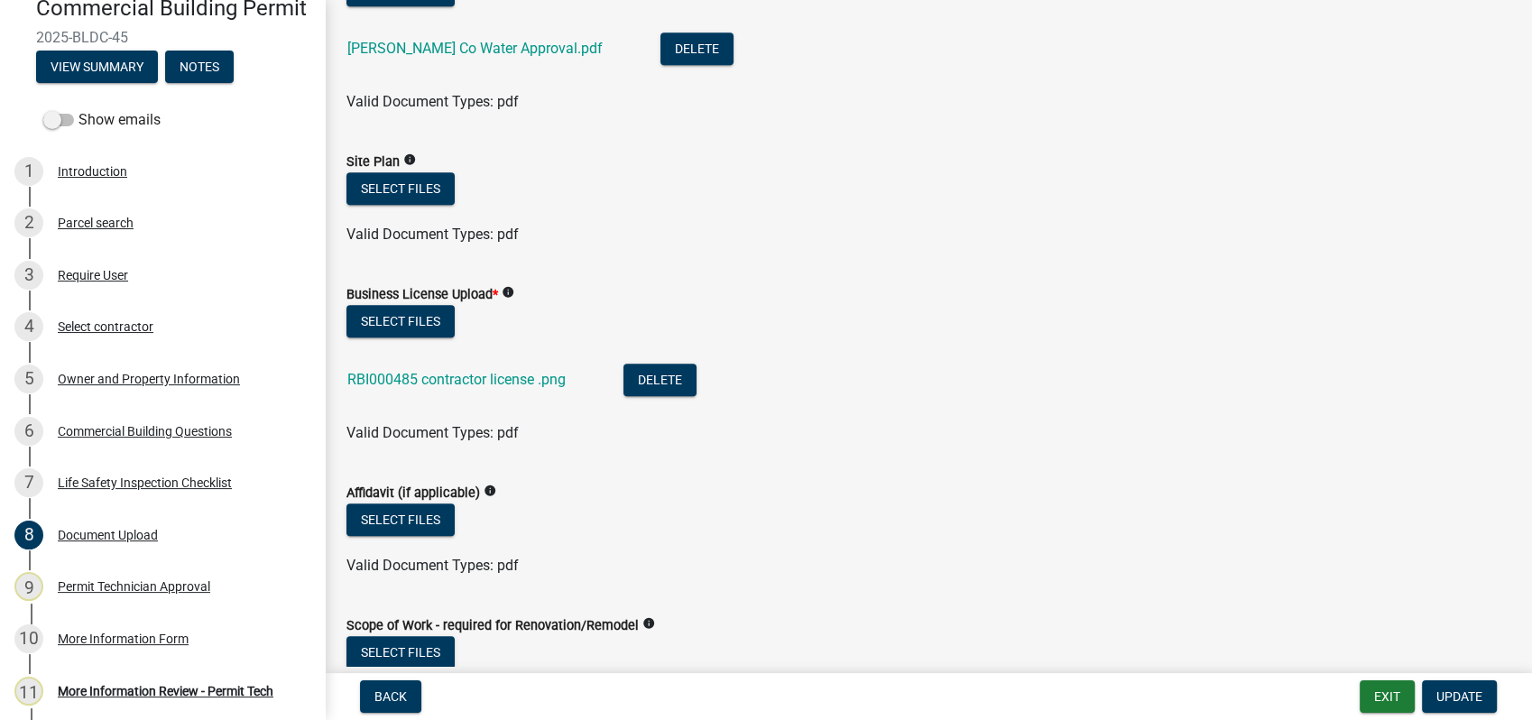
scroll to position [902, 0]
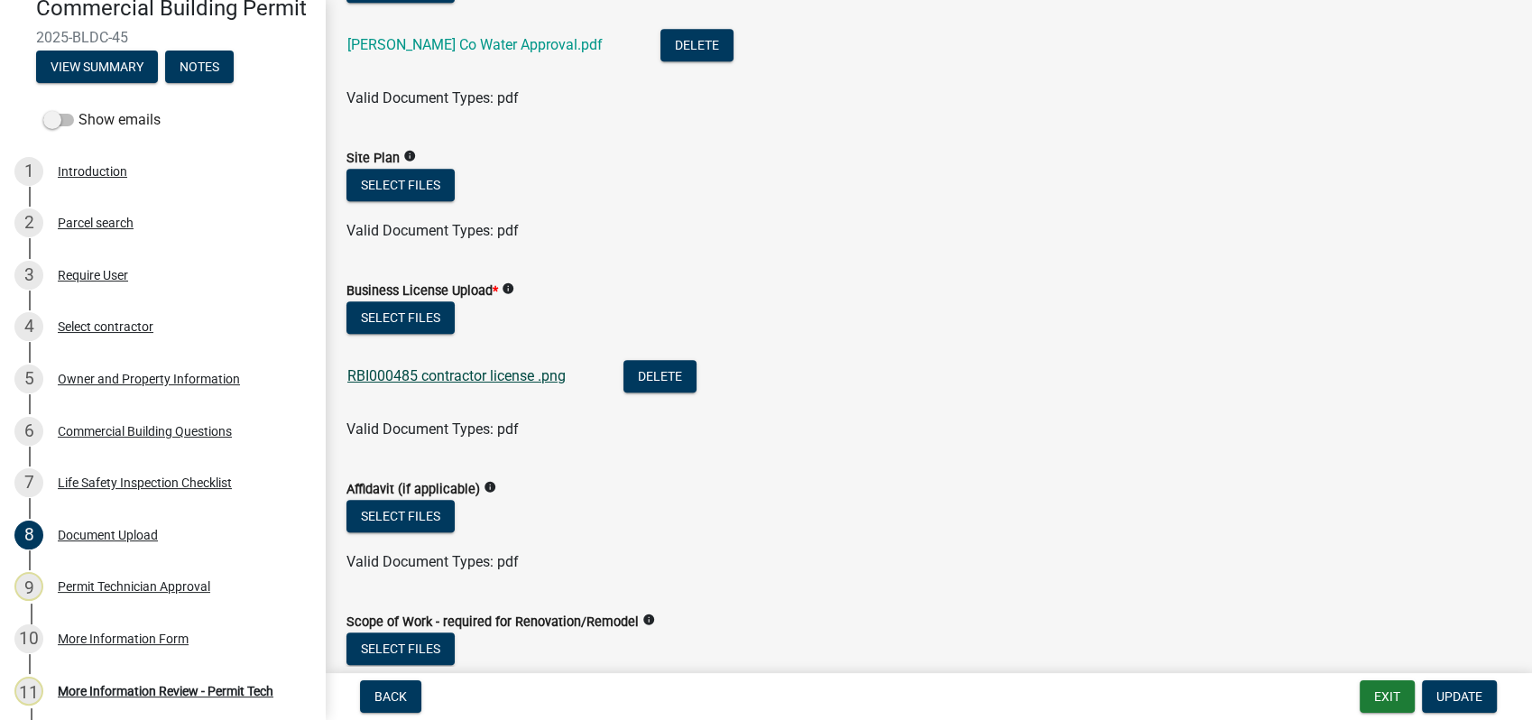
click at [421, 377] on link "RBI000485 contractor license .png" at bounding box center [456, 375] width 218 height 17
click at [405, 314] on button "Select files" at bounding box center [400, 317] width 108 height 32
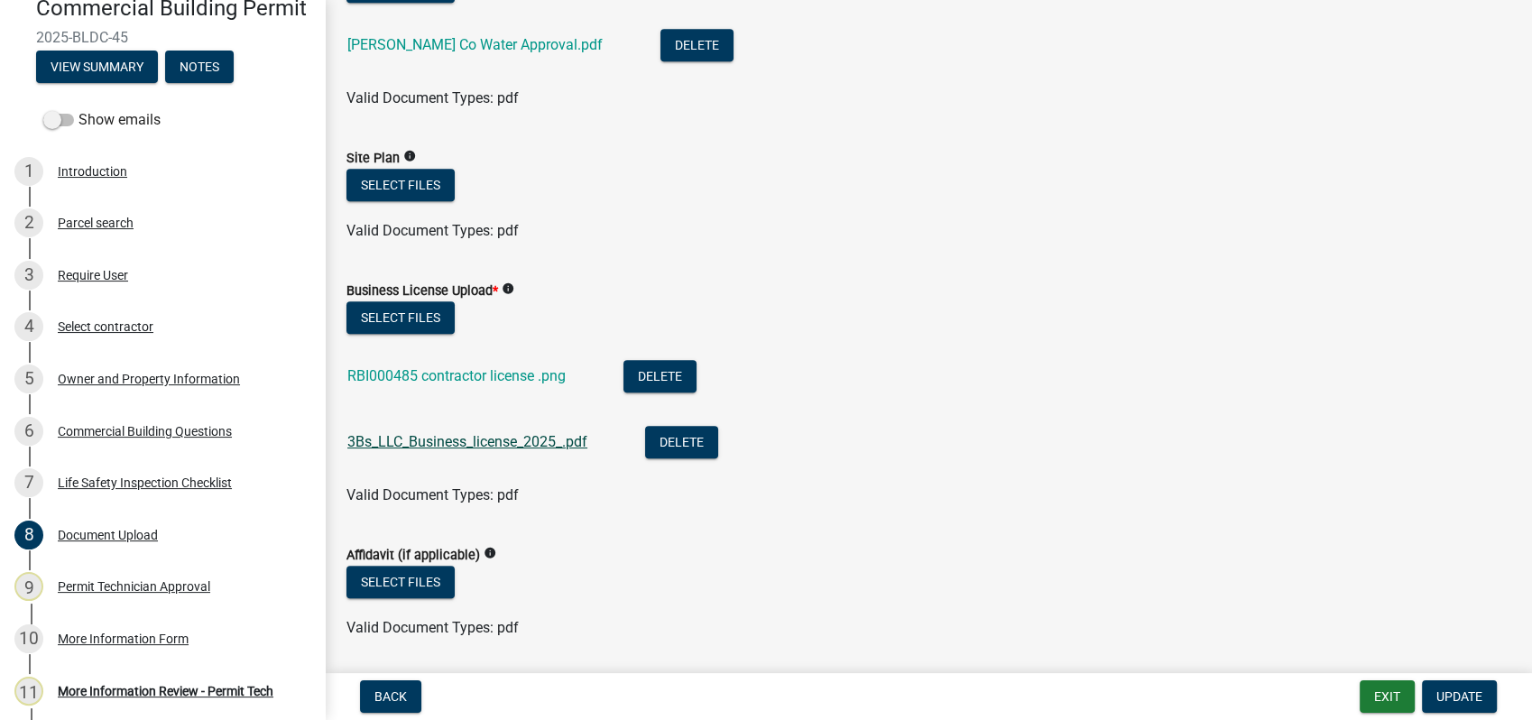
click at [505, 444] on link "3Bs_LLC_Business_license_2025_.pdf" at bounding box center [467, 441] width 240 height 17
drag, startPoint x: 511, startPoint y: 390, endPoint x: 527, endPoint y: 392, distance: 16.3
click at [527, 392] on div "RBI000485 contractor license .png" at bounding box center [470, 378] width 247 height 37
drag, startPoint x: 527, startPoint y: 392, endPoint x: 662, endPoint y: 376, distance: 136.2
click at [662, 376] on button "Delete" at bounding box center [659, 376] width 73 height 32
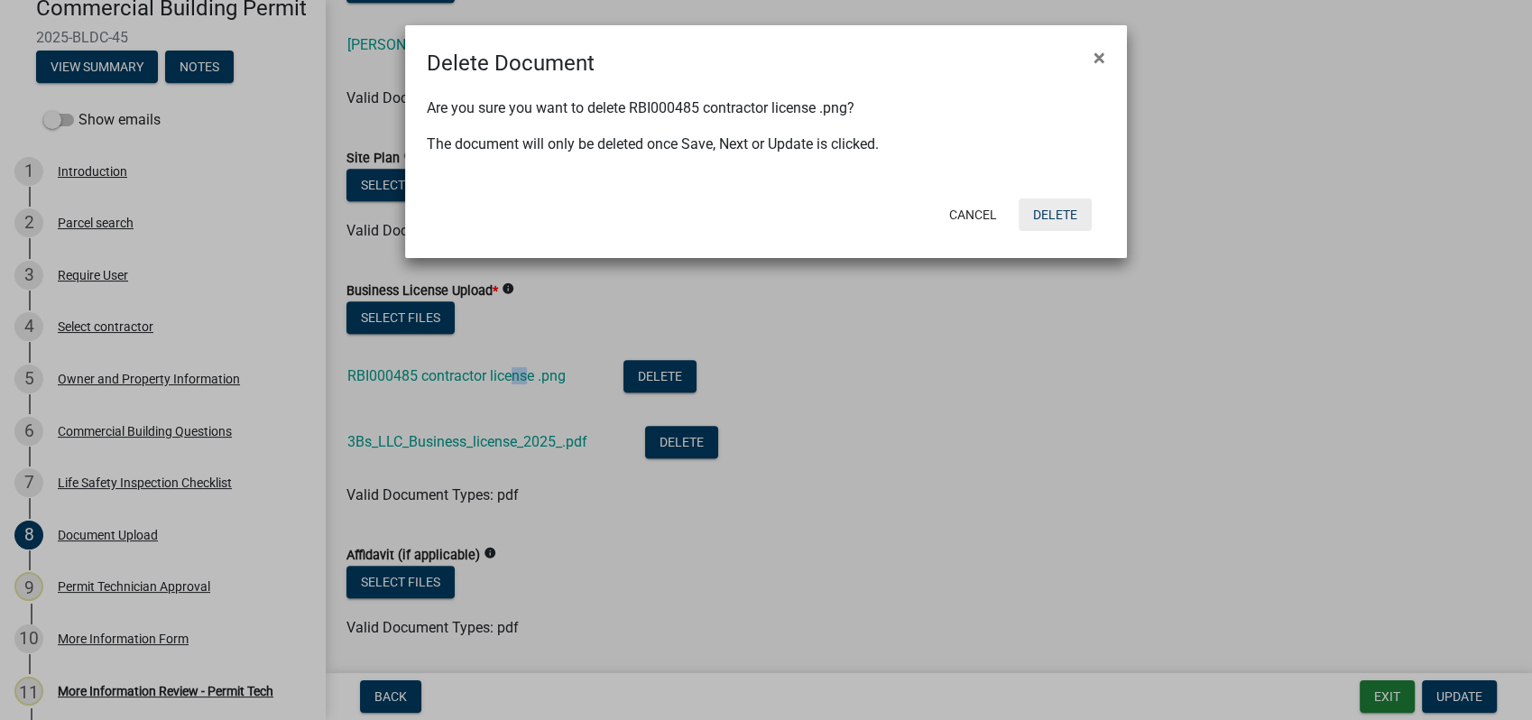
click at [1055, 215] on button "Delete" at bounding box center [1055, 214] width 73 height 32
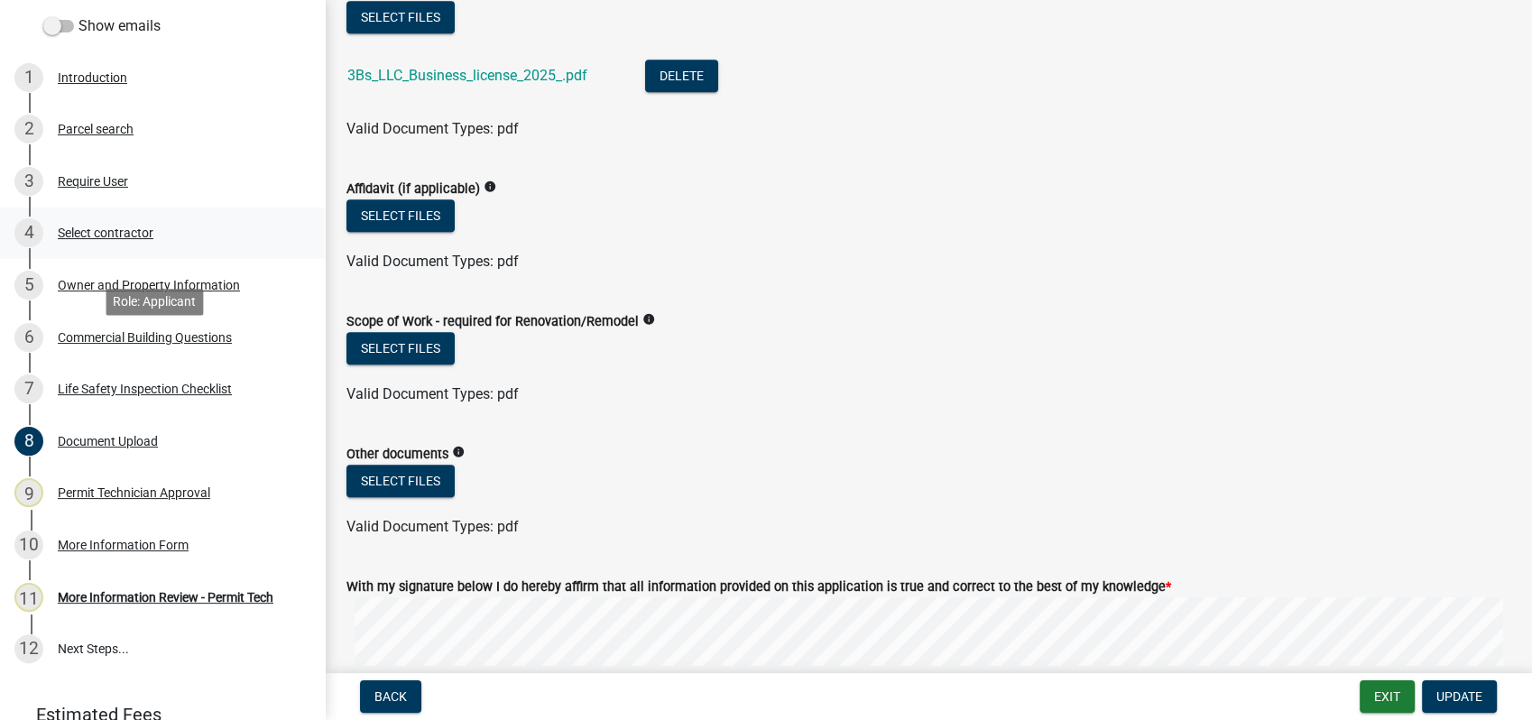
scroll to position [361, 0]
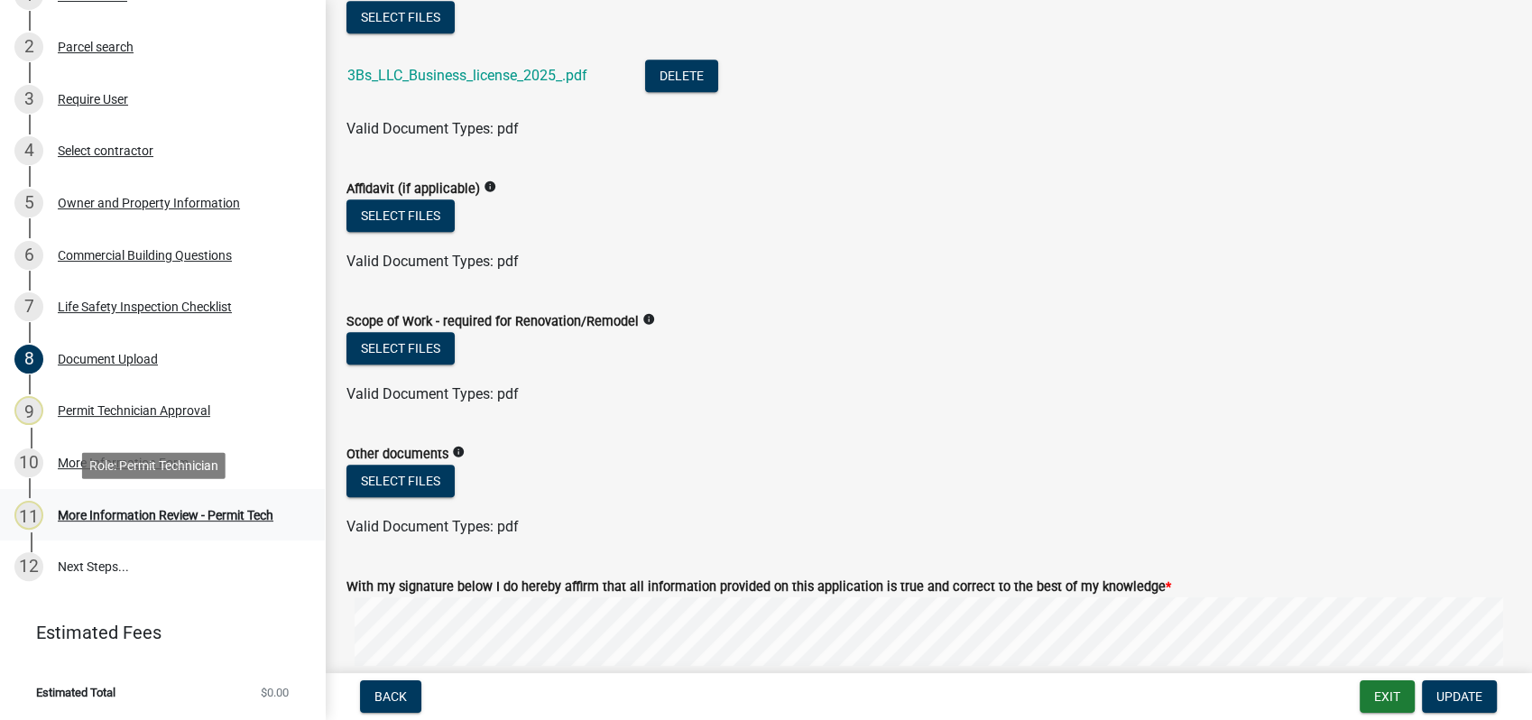
click at [147, 504] on div "11 More Information Review - Permit Tech" at bounding box center [154, 515] width 281 height 29
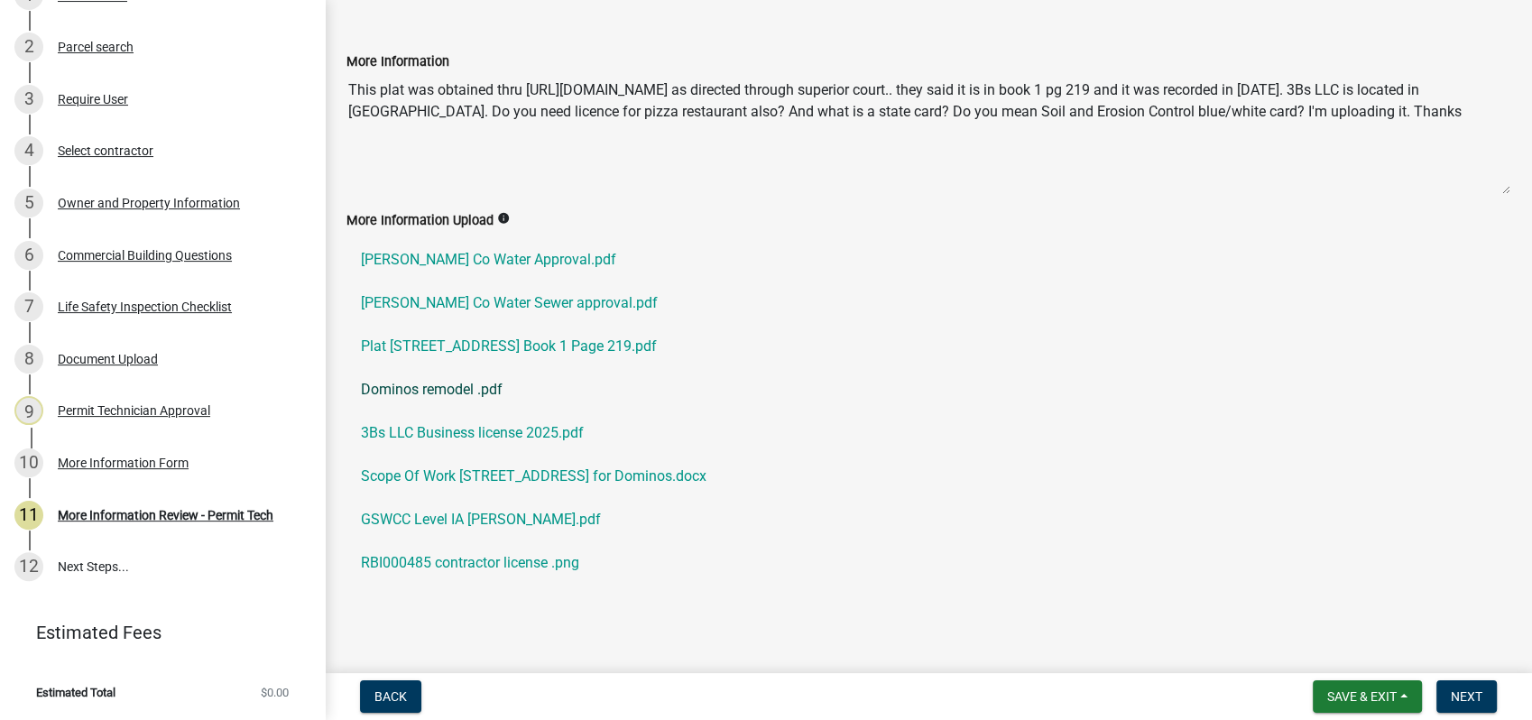
scroll to position [115, 0]
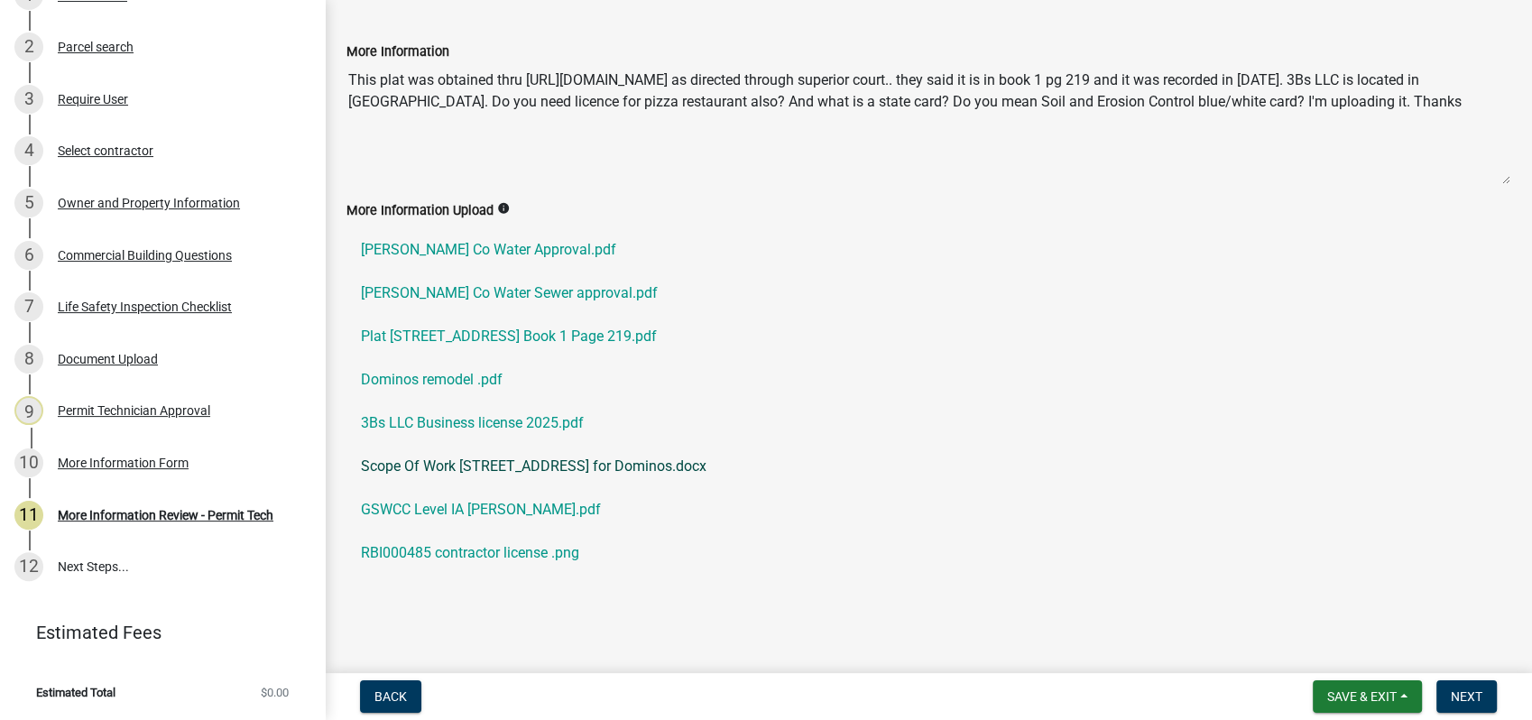
click at [456, 474] on link "Scope Of Work 201 E Sumter St for Dominos.docx" at bounding box center [928, 466] width 1164 height 43
click at [116, 357] on div "Document Upload" at bounding box center [108, 359] width 100 height 13
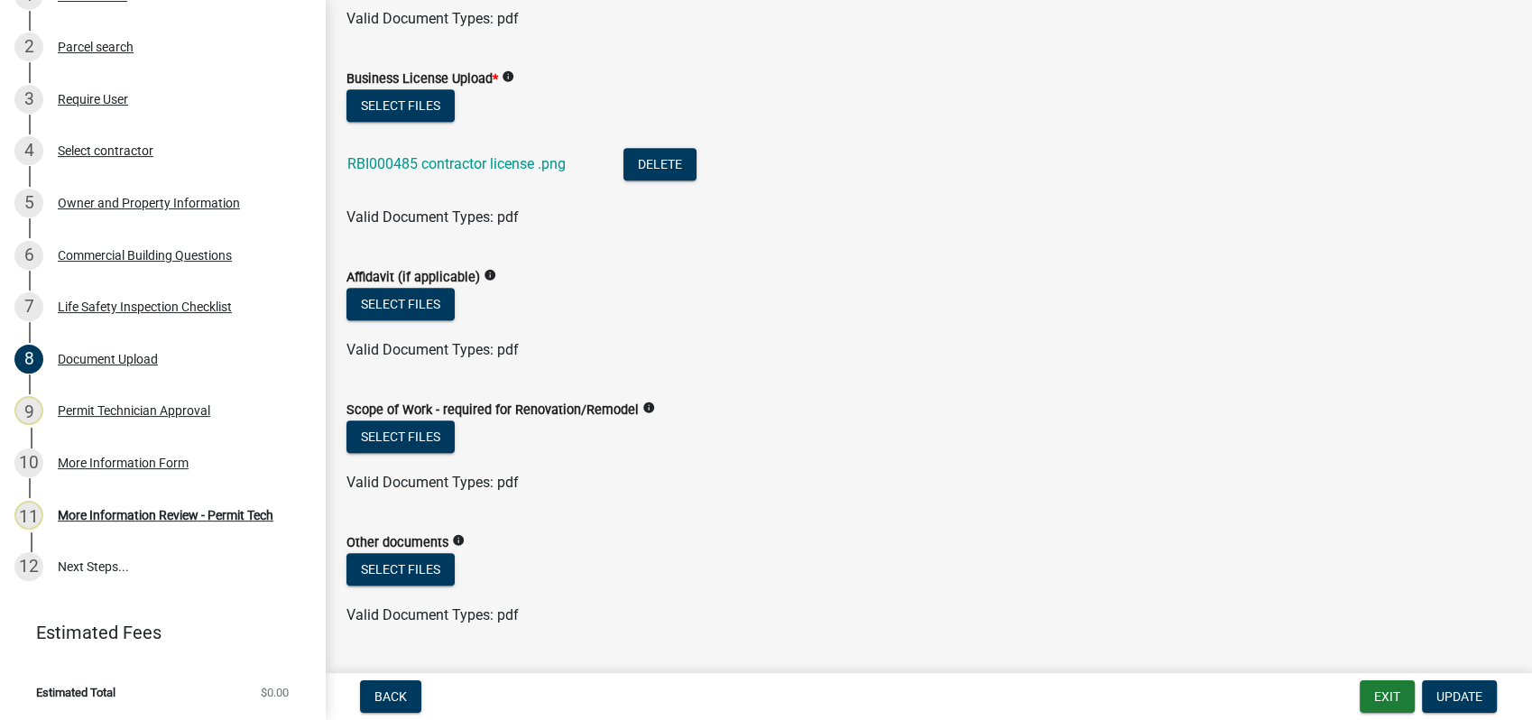
scroll to position [1102, 0]
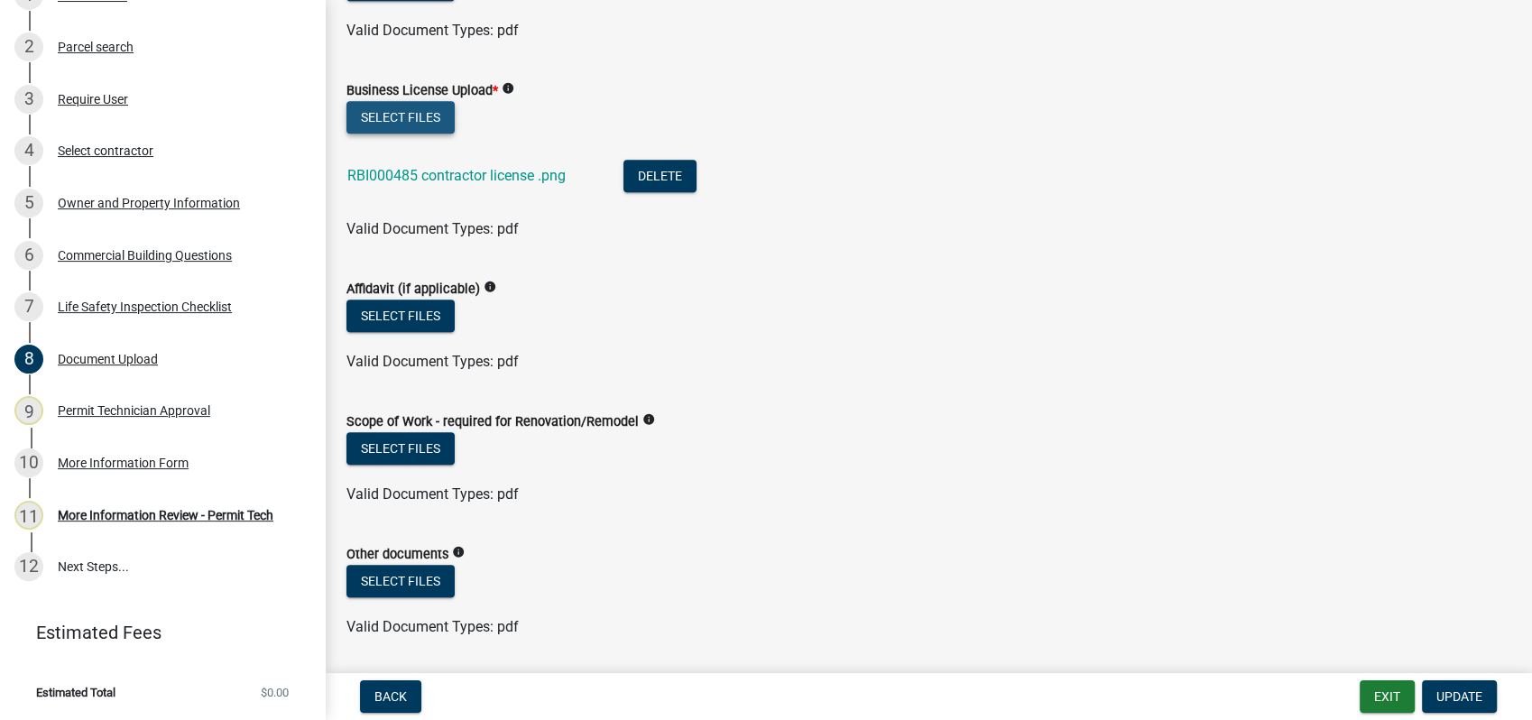
click at [419, 120] on button "Select files" at bounding box center [400, 117] width 108 height 32
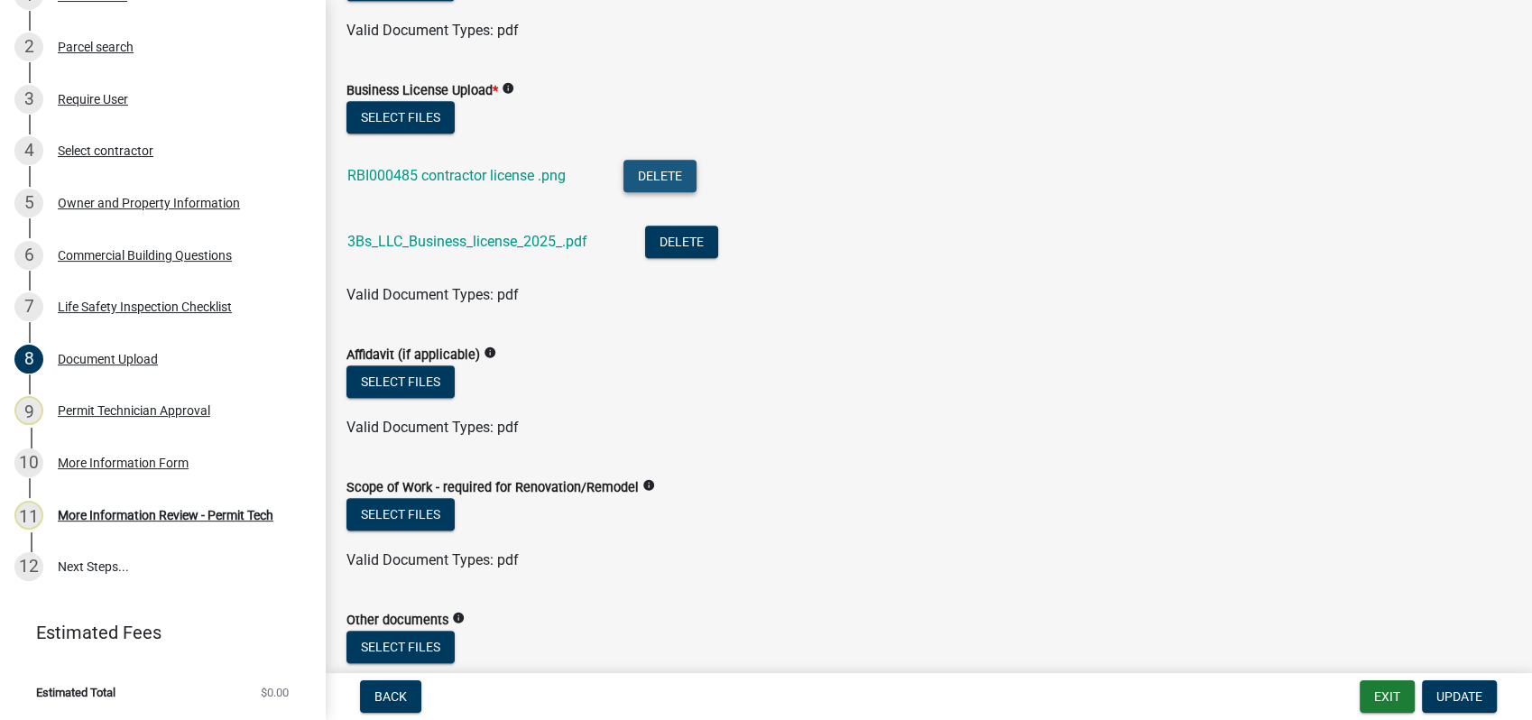
click at [673, 171] on button "Delete" at bounding box center [659, 176] width 73 height 32
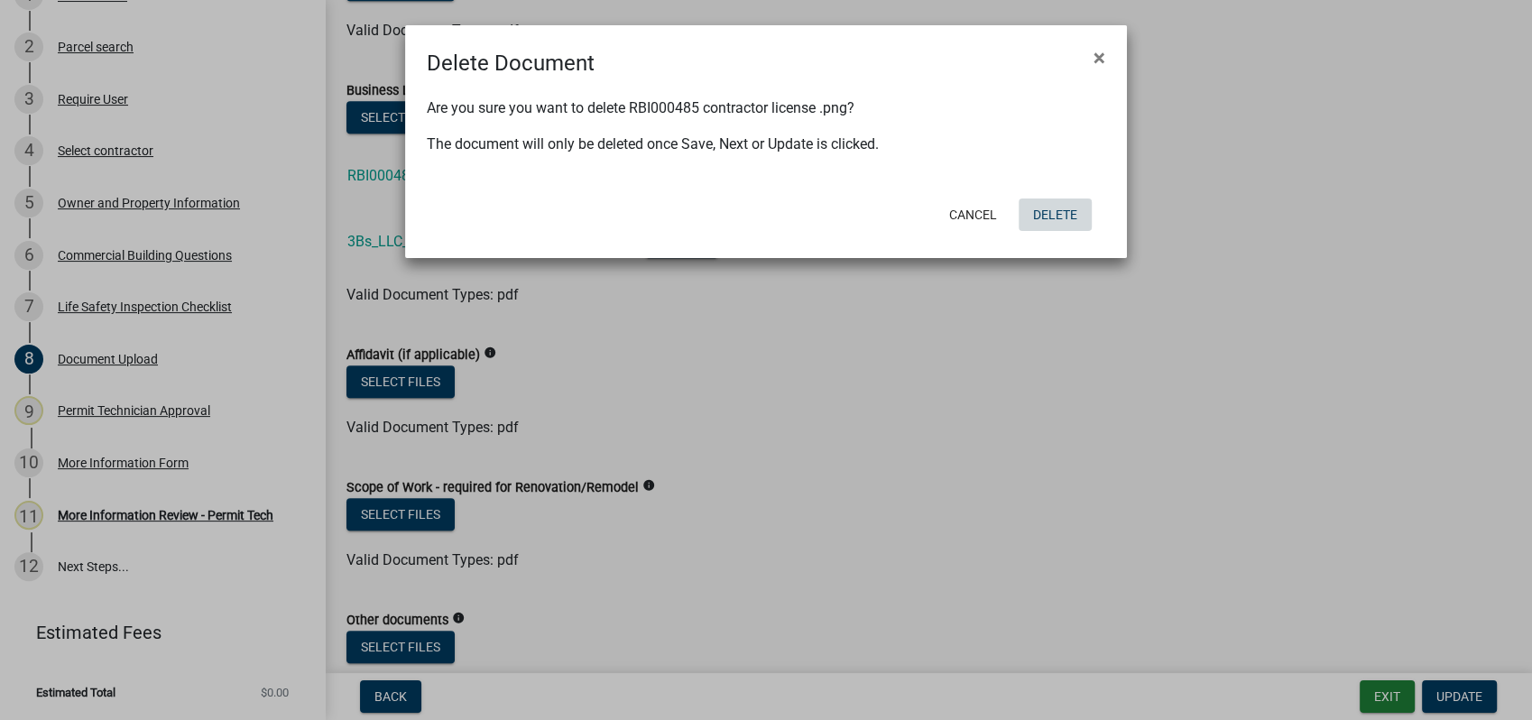
click at [1064, 202] on button "Delete" at bounding box center [1055, 214] width 73 height 32
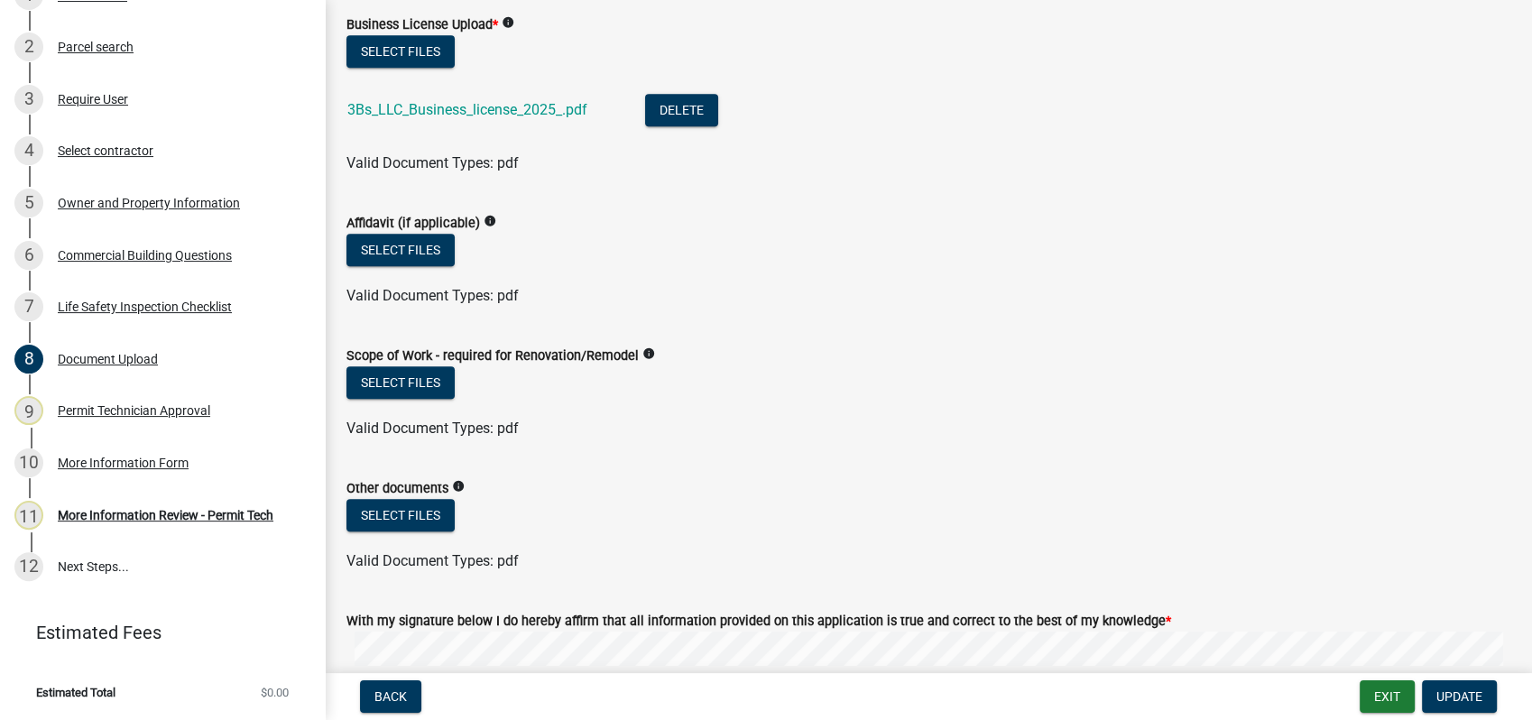
scroll to position [1203, 0]
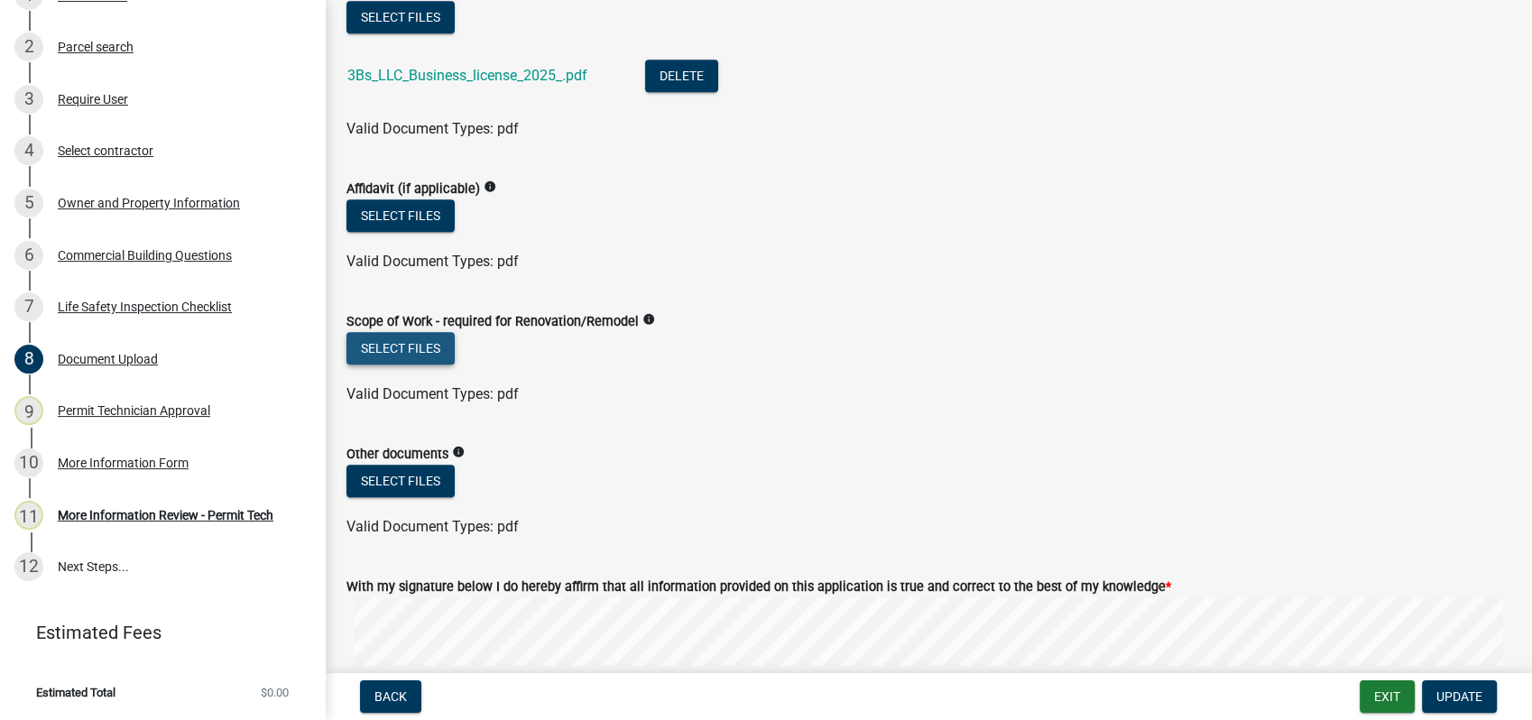
click at [403, 341] on button "Select files" at bounding box center [400, 348] width 108 height 32
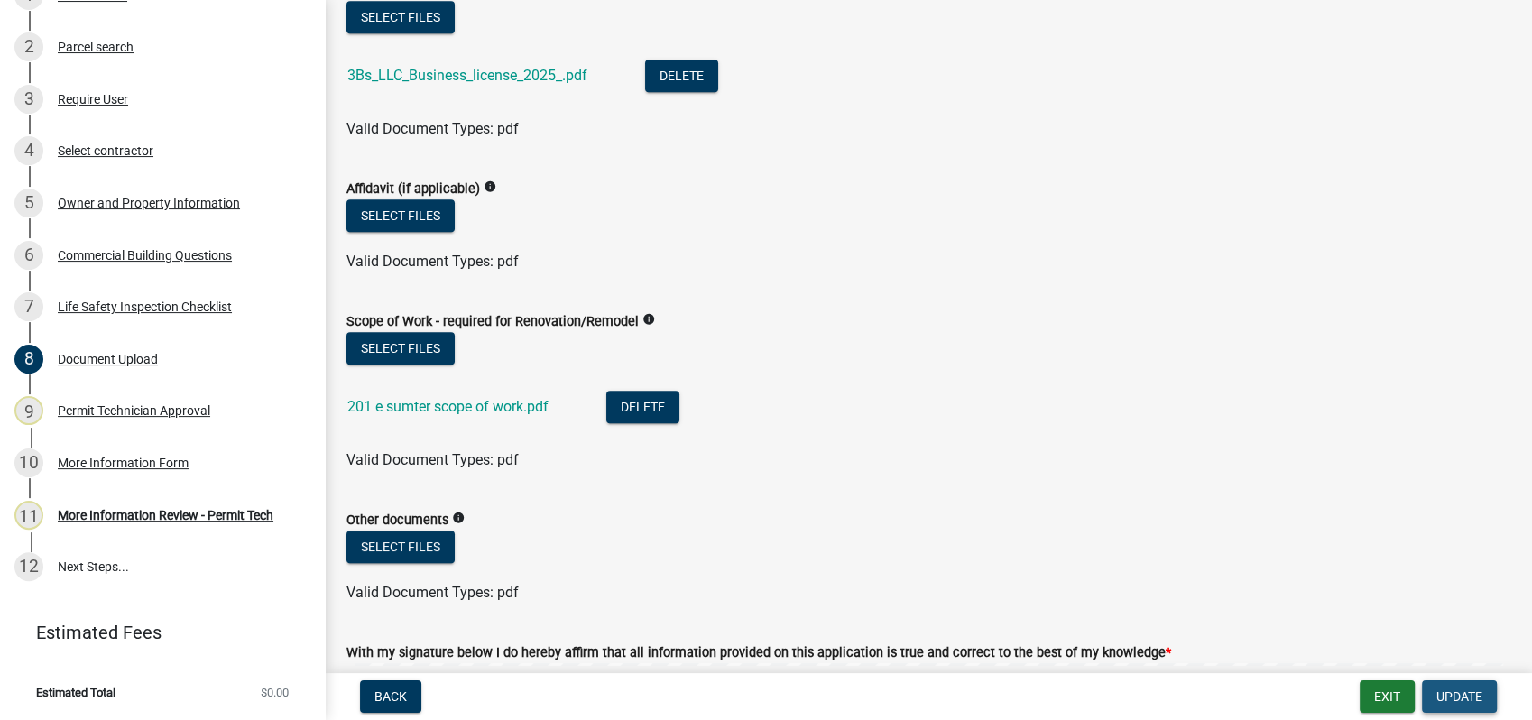
click at [1446, 700] on span "Update" at bounding box center [1459, 696] width 46 height 14
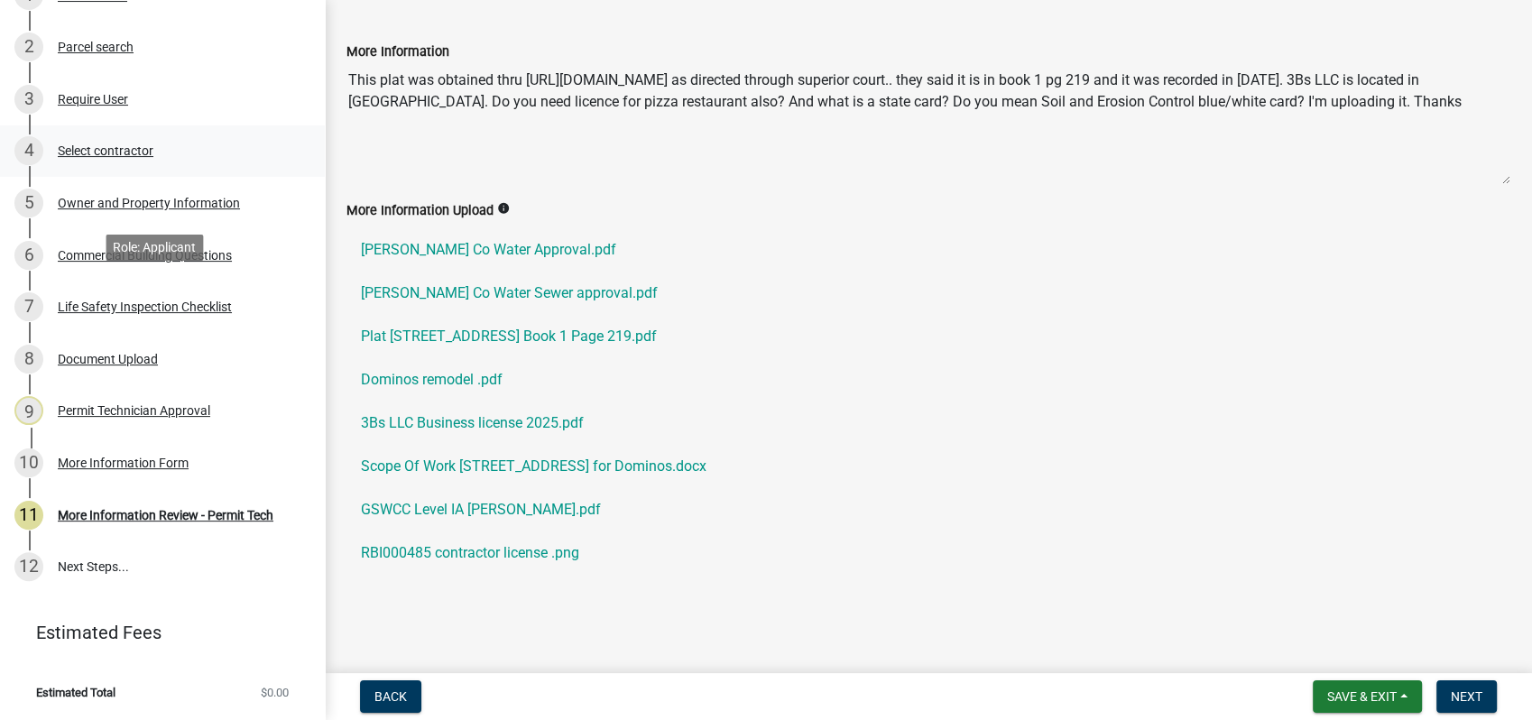
scroll to position [0, 0]
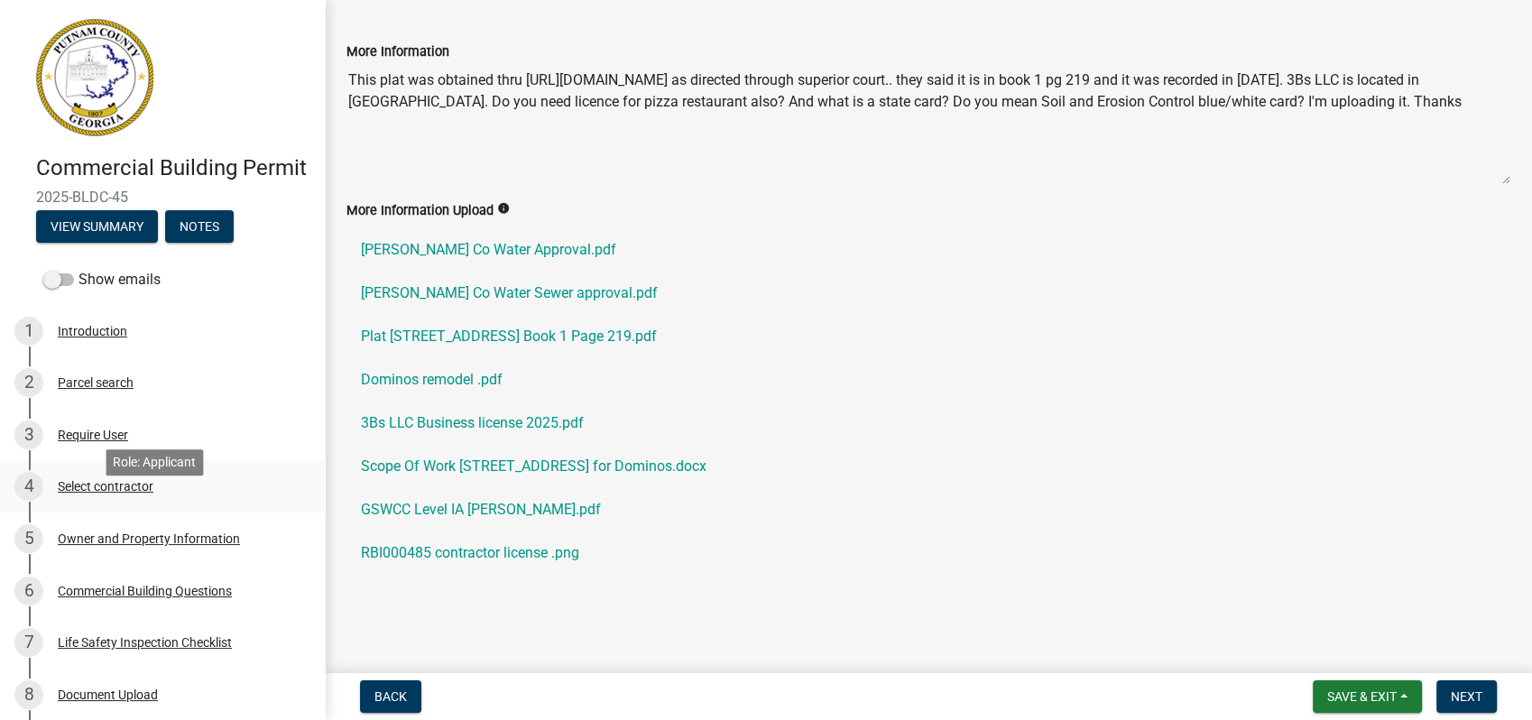
click at [135, 493] on div "Select contractor" at bounding box center [106, 486] width 96 height 13
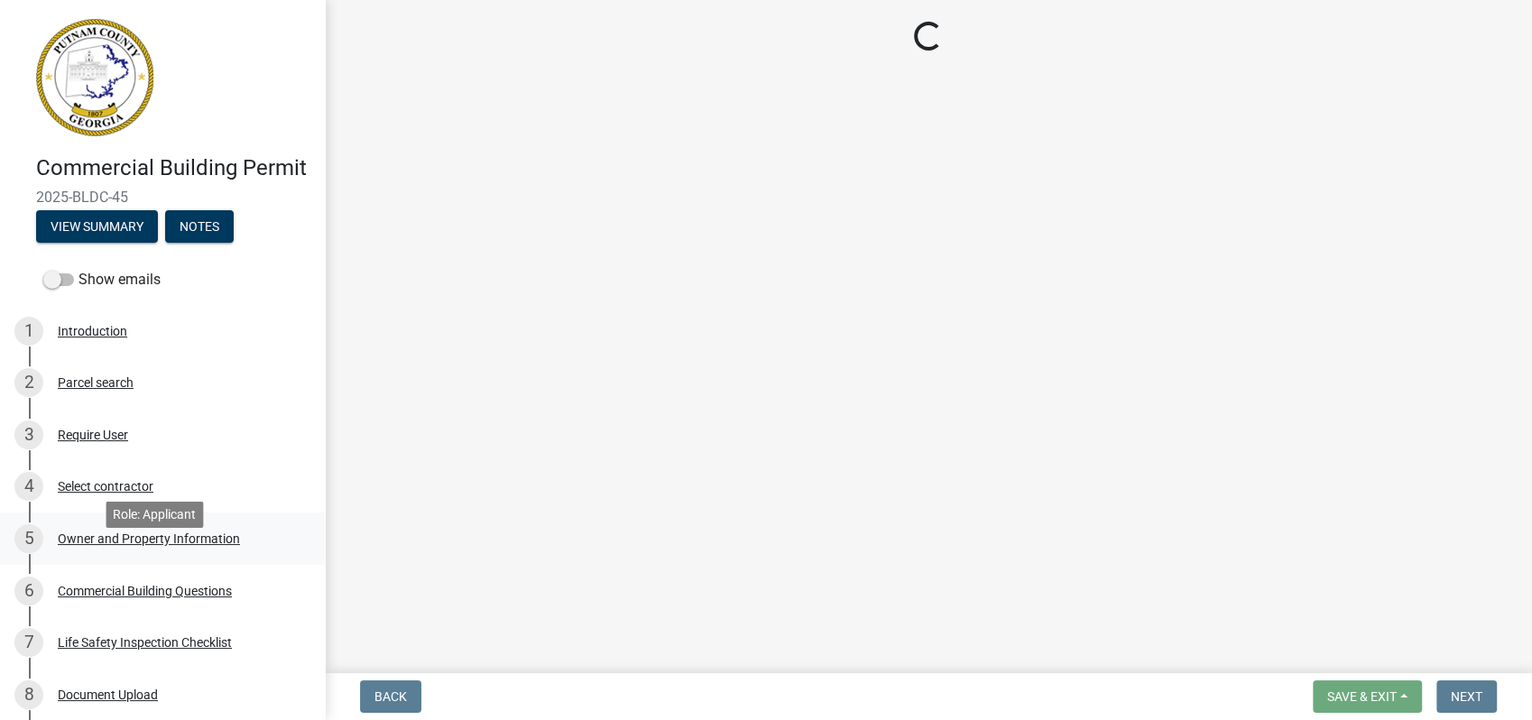
click at [192, 545] on div "Owner and Property Information" at bounding box center [149, 538] width 182 height 13
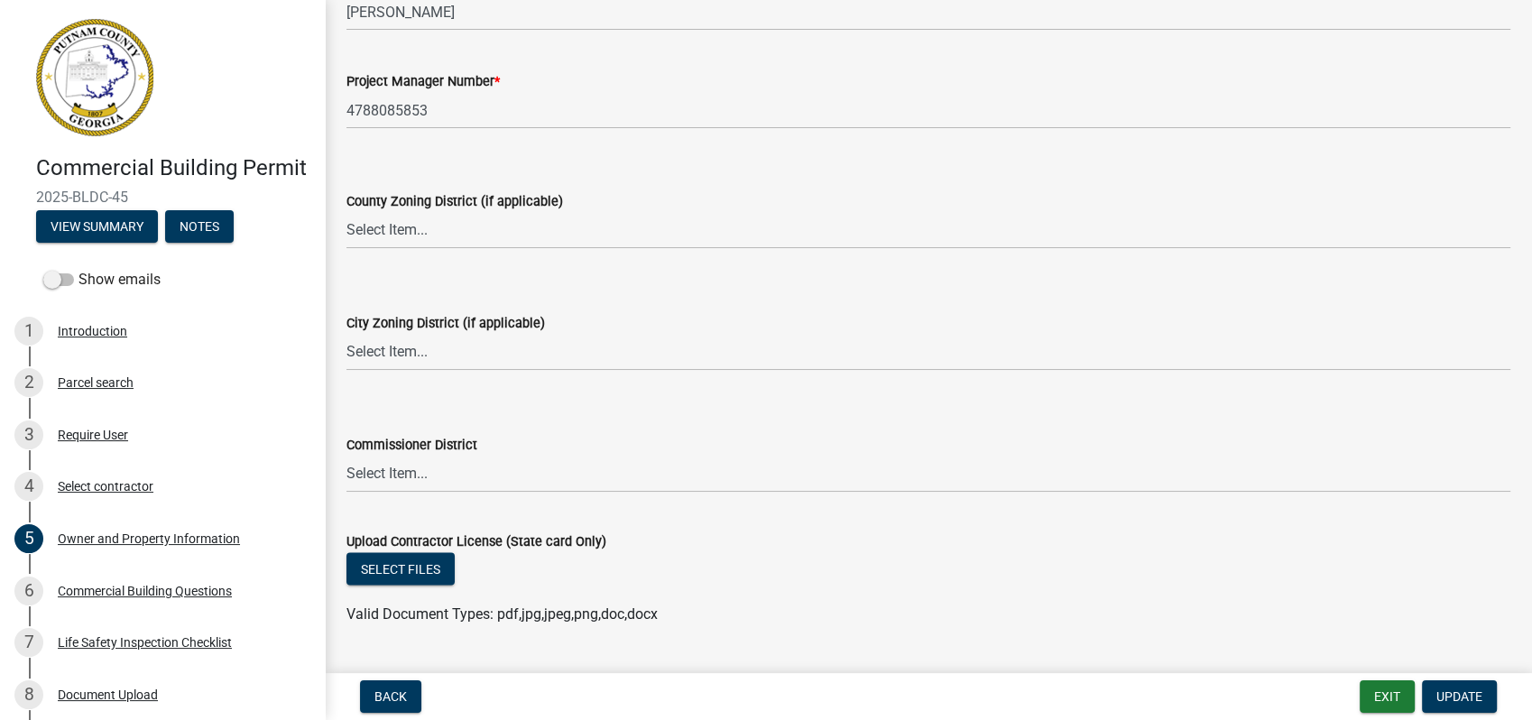
scroll to position [2998, 0]
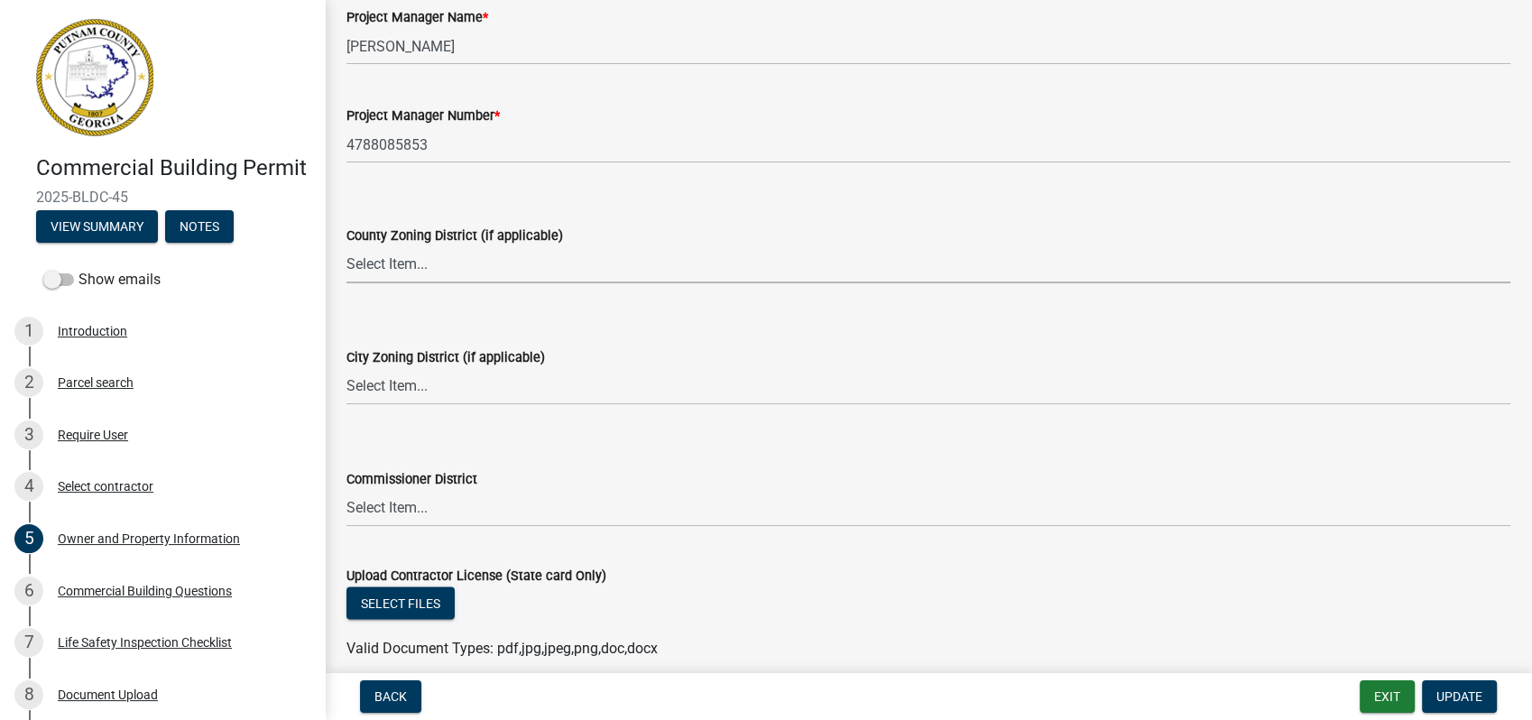
click at [400, 262] on select "Select Item... AG-1 R-1R R-1 R-2 MHP RM-1 RM-3 C-1 C-2 I-M PUD N/A" at bounding box center [928, 264] width 1164 height 37
click at [346, 246] on select "Select Item... AG-1 R-1R R-1 R-2 MHP RM-1 RM-3 C-1 C-2 I-M PUD N/A" at bounding box center [928, 264] width 1164 height 37
select select "ef7a1fc2-7a7a-426d-b1f0-c9b9b6ca7ff4"
click at [384, 390] on select "Select Item... A-1 A-2 R-1 R-2 R-3 R-4 MHP C-1 C-2 I-1 I-2 DB FH H-P N/A" at bounding box center [928, 386] width 1164 height 37
click at [346, 368] on select "Select Item... A-1 A-2 R-1 R-2 R-3 R-4 MHP C-1 C-2 I-1 I-2 DB FH H-P N/A" at bounding box center [928, 386] width 1164 height 37
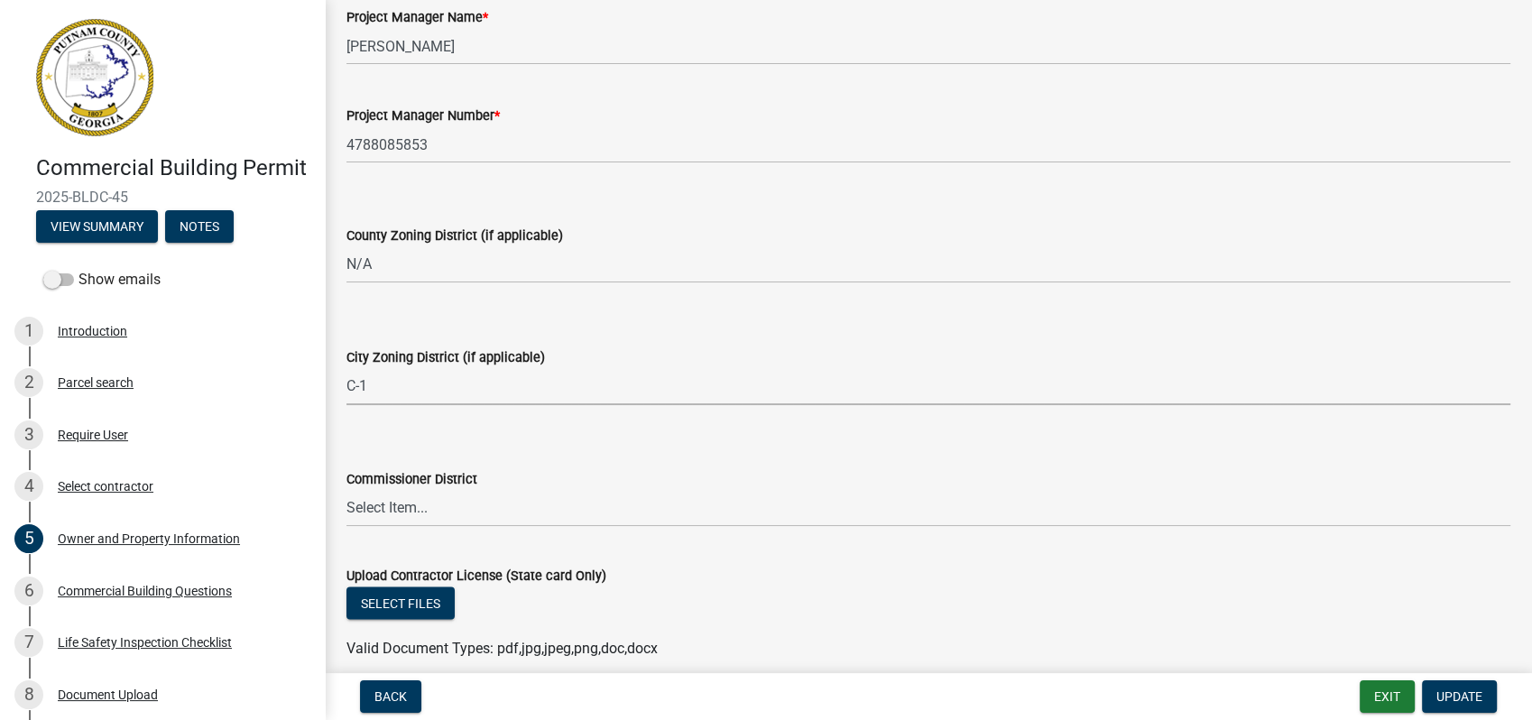
select select "58d273ed-cbd1-45cf-a92b-4c415c252308"
click at [1445, 699] on span "Update" at bounding box center [1459, 696] width 46 height 14
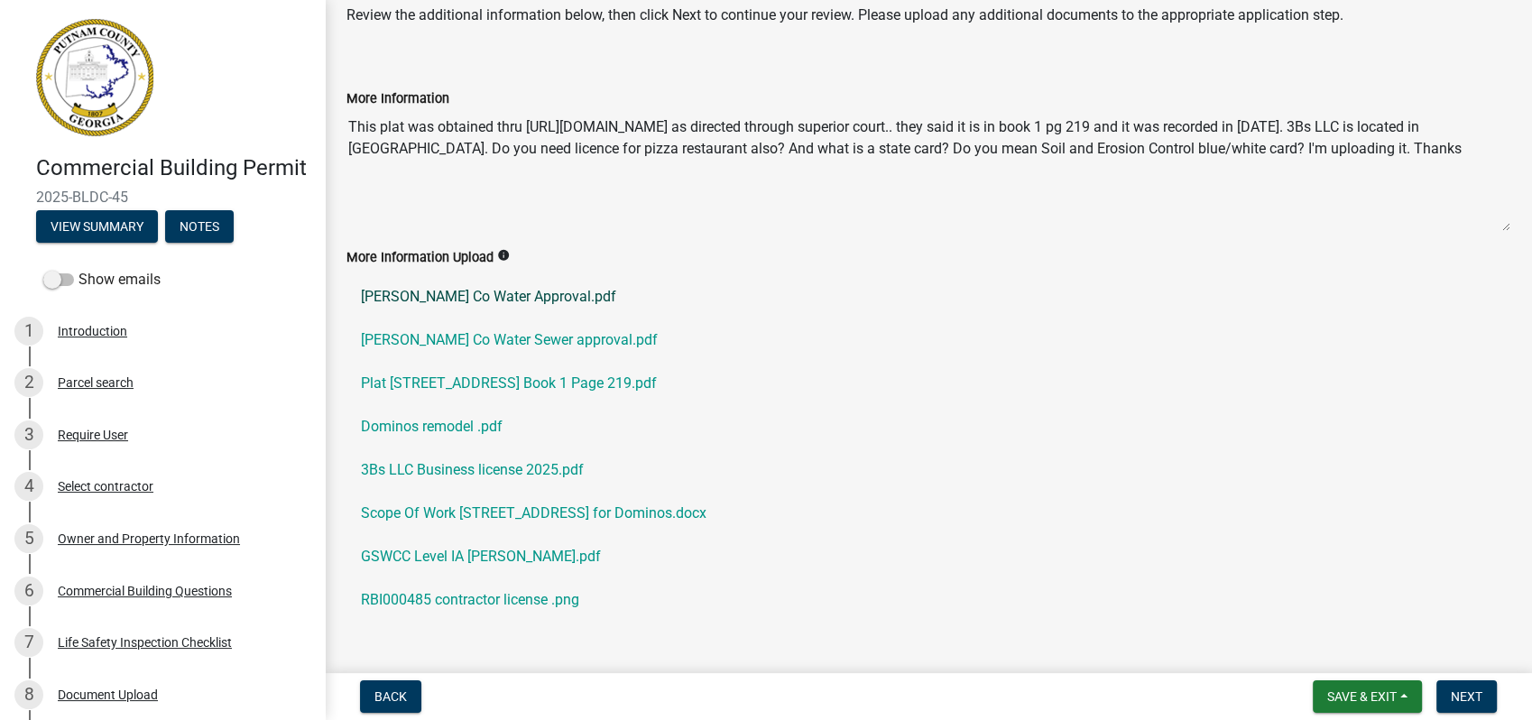
scroll to position [115, 0]
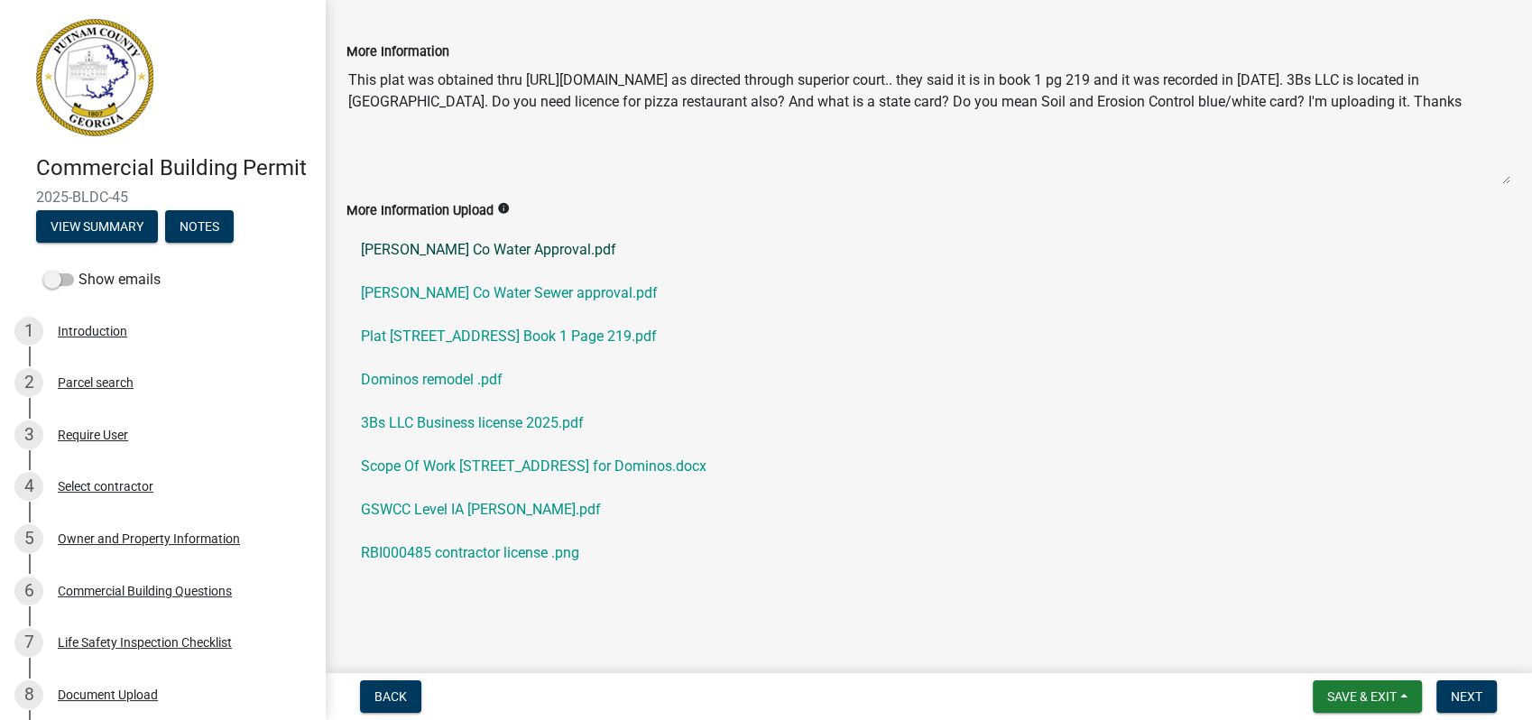
click at [434, 250] on link "Putnam Co Water Approval.pdf" at bounding box center [928, 249] width 1164 height 43
click at [461, 294] on link "Putnam Co Water Sewer approval.pdf" at bounding box center [928, 293] width 1164 height 43
click at [472, 334] on link "Plat 201 E Sumter St EatontonGA Book 1 Page 219.pdf" at bounding box center [928, 336] width 1164 height 43
click at [430, 379] on link "Dominos remodel .pdf" at bounding box center [928, 379] width 1164 height 43
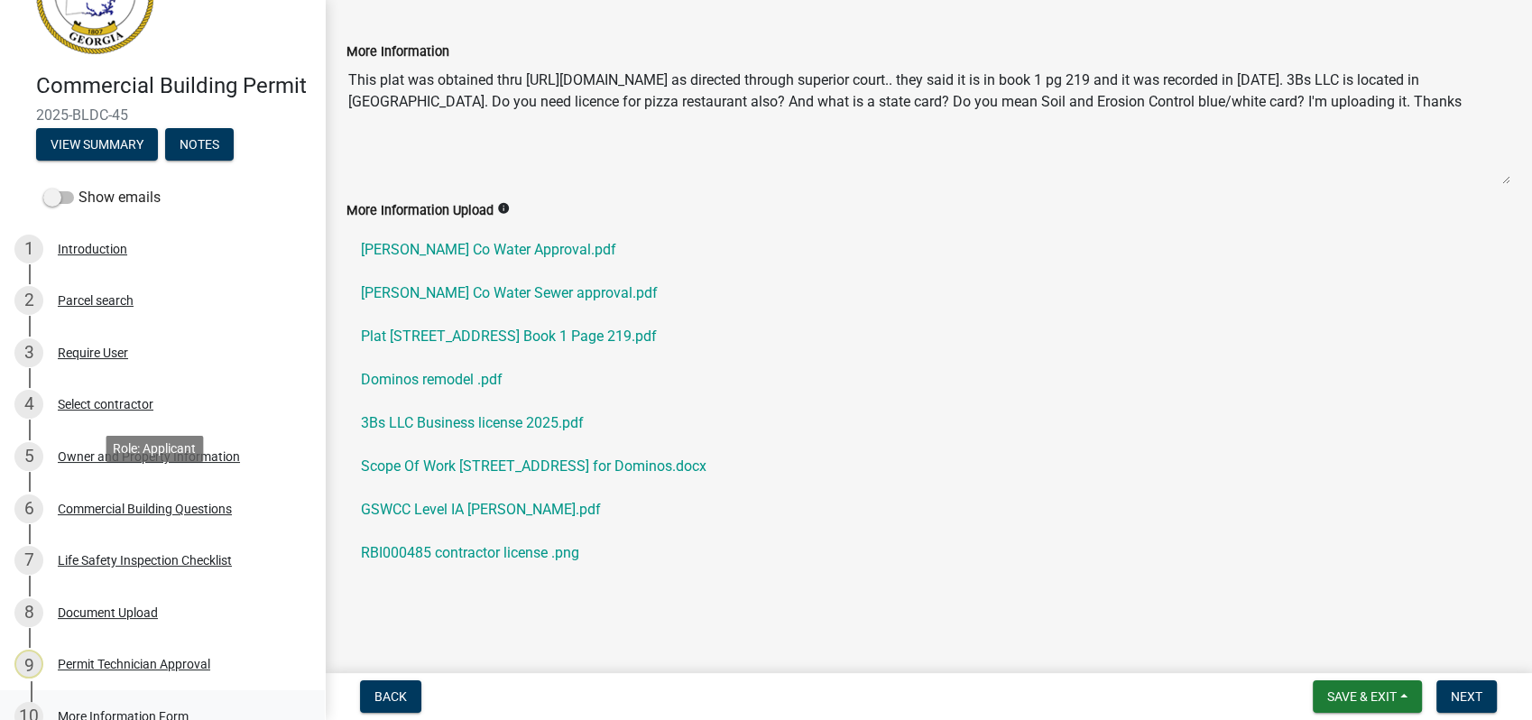
scroll to position [300, 0]
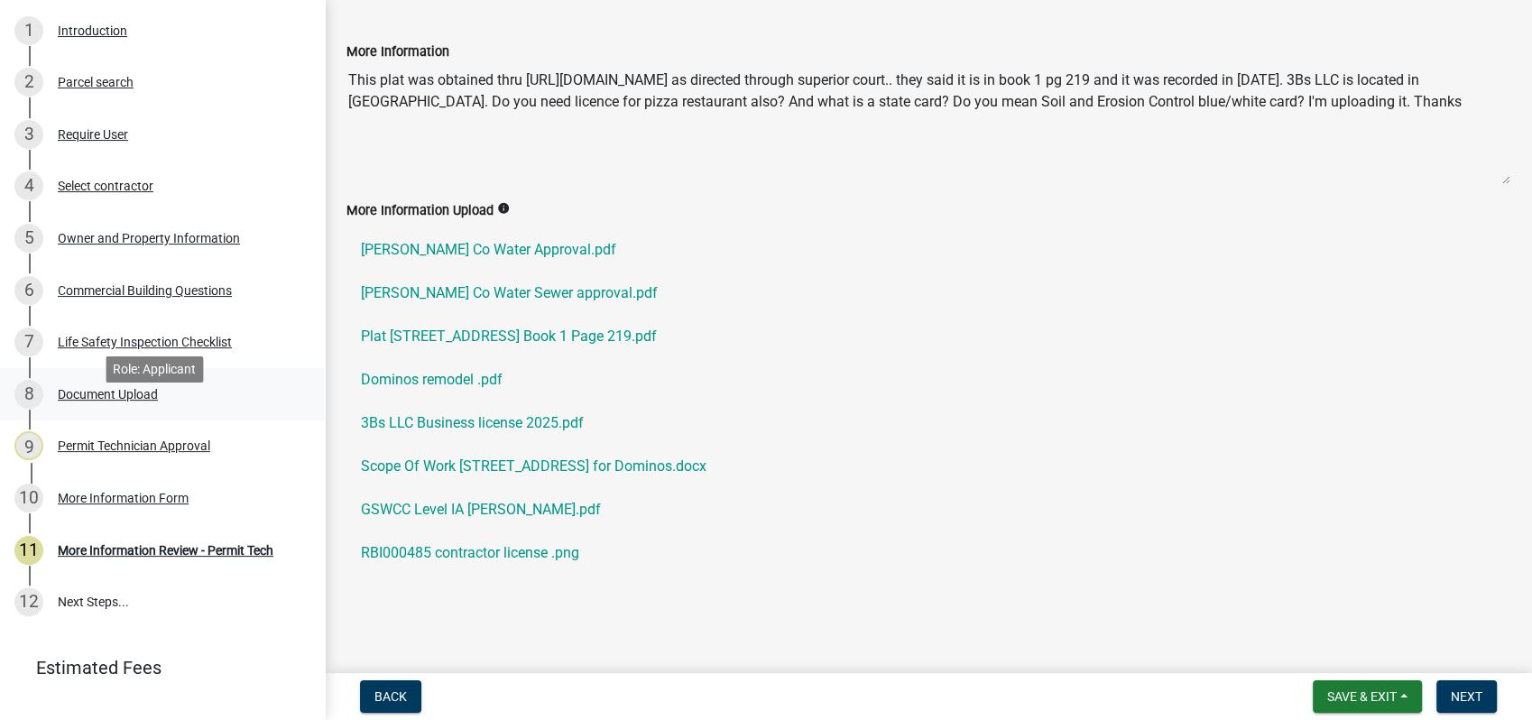
click at [88, 409] on div "8 Document Upload" at bounding box center [154, 394] width 281 height 29
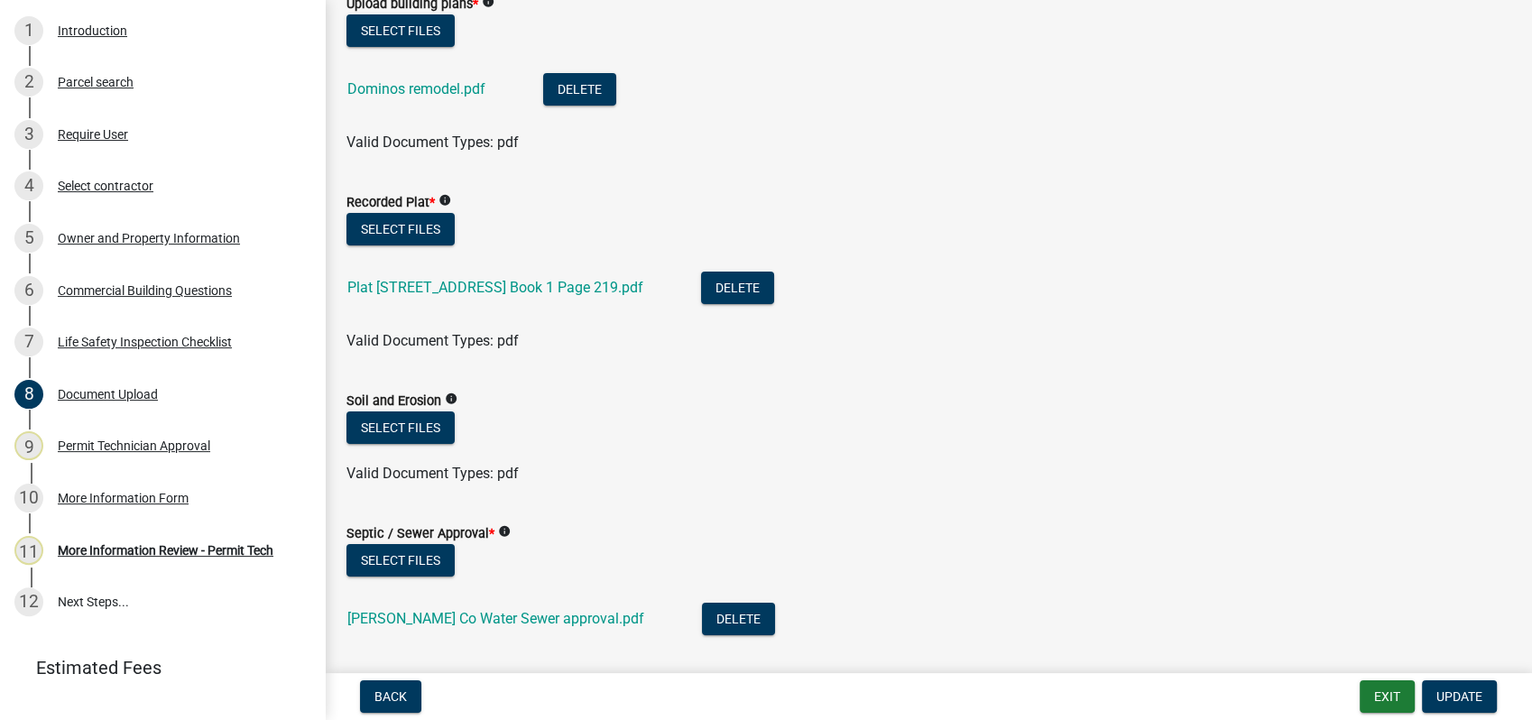
scroll to position [0, 0]
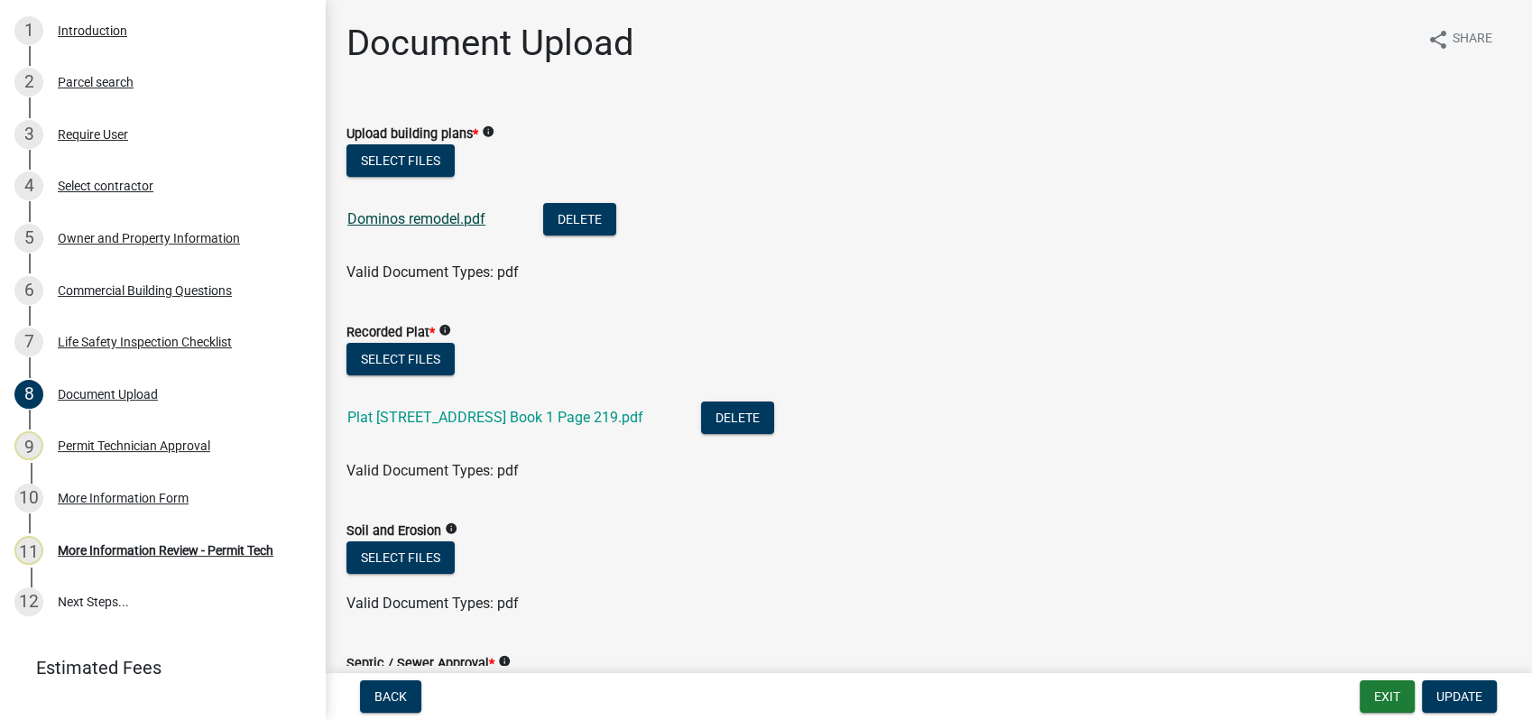
click at [402, 224] on link "Dominos remodel.pdf" at bounding box center [416, 218] width 138 height 17
click at [127, 557] on div "More Information Review - Permit Tech" at bounding box center [166, 550] width 216 height 13
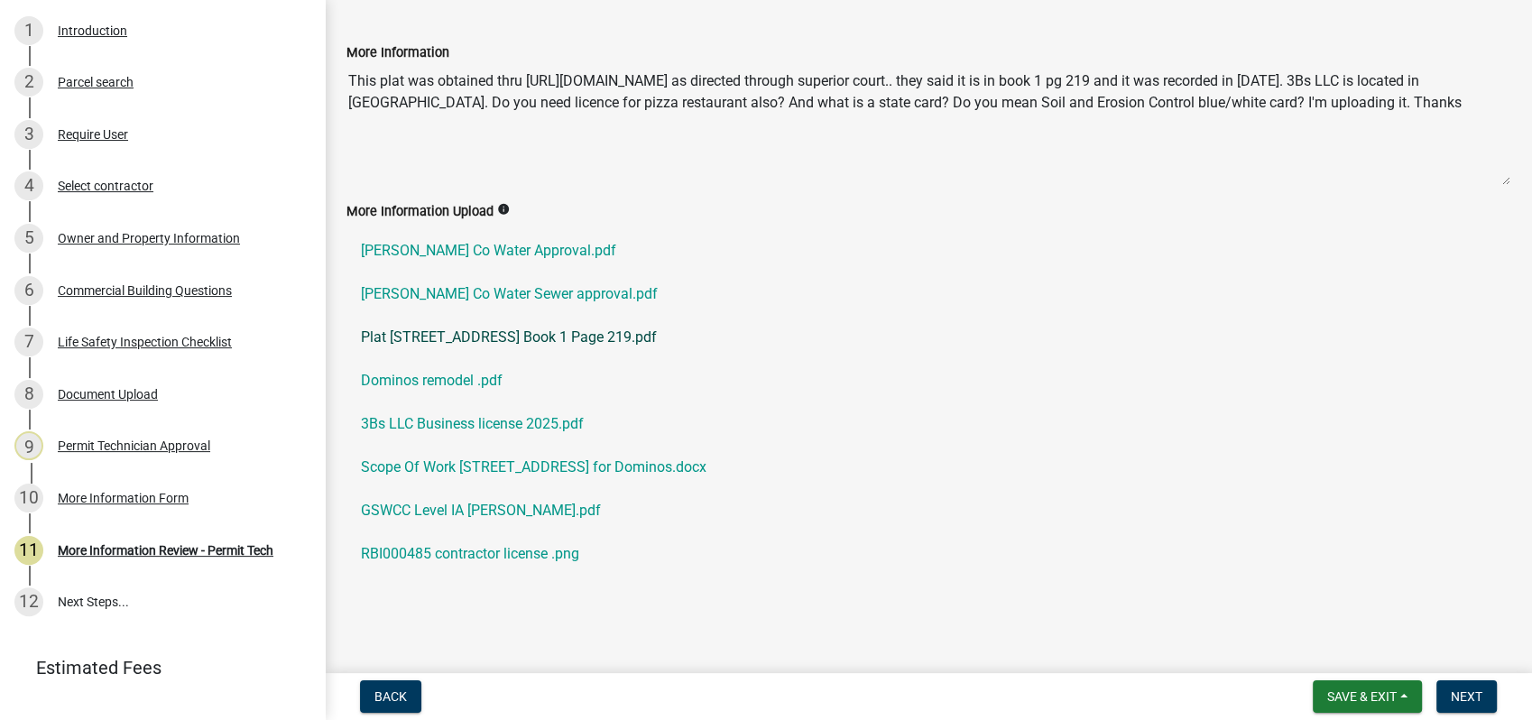
scroll to position [115, 0]
click at [401, 420] on link "3Bs LLC Business license 2025.pdf" at bounding box center [928, 422] width 1164 height 43
click at [473, 507] on link "GSWCC Level IA Bobby Holcomb.pdf" at bounding box center [928, 509] width 1164 height 43
click at [509, 539] on link "RBI000485 contractor license .png" at bounding box center [928, 552] width 1164 height 43
click at [1378, 697] on span "Save & Exit" at bounding box center [1361, 696] width 69 height 14
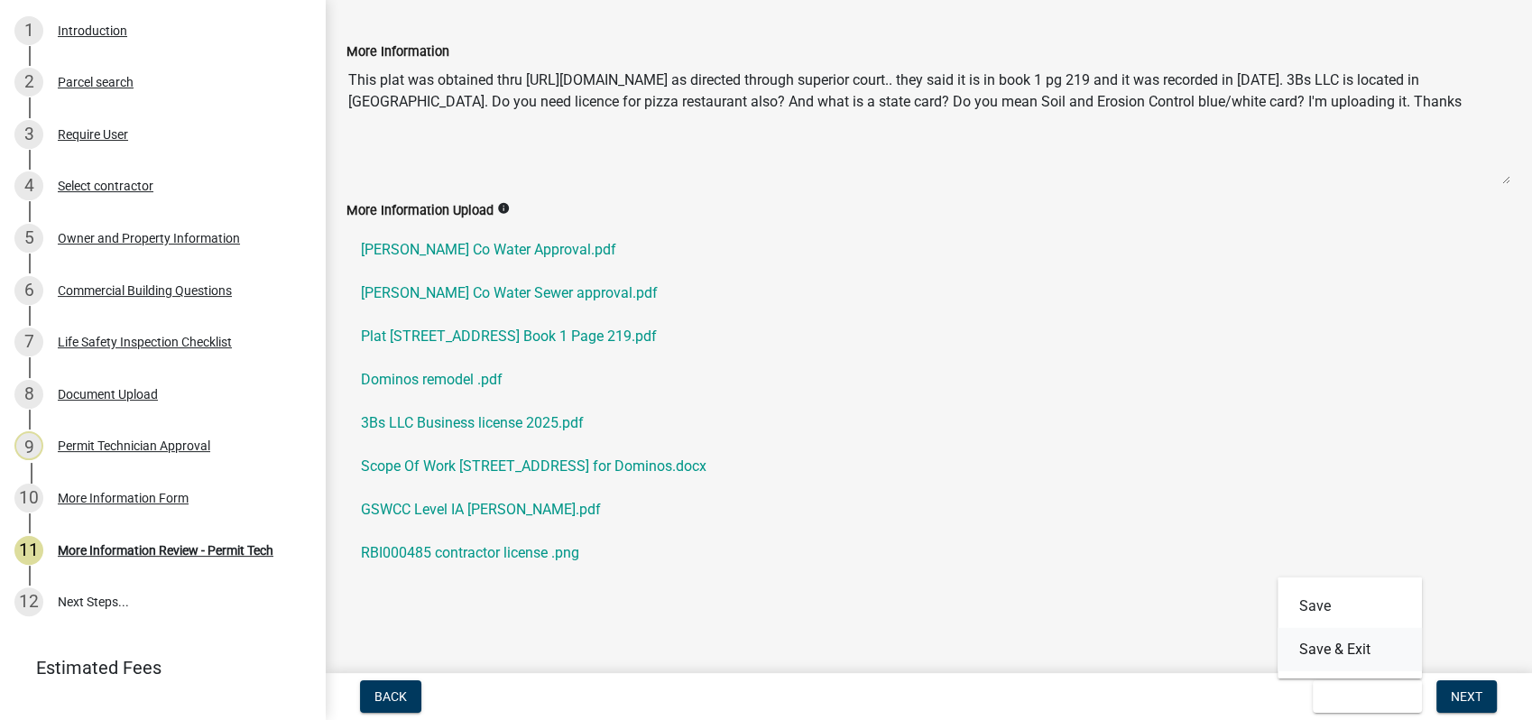
click at [1306, 654] on button "Save & Exit" at bounding box center [1349, 649] width 144 height 43
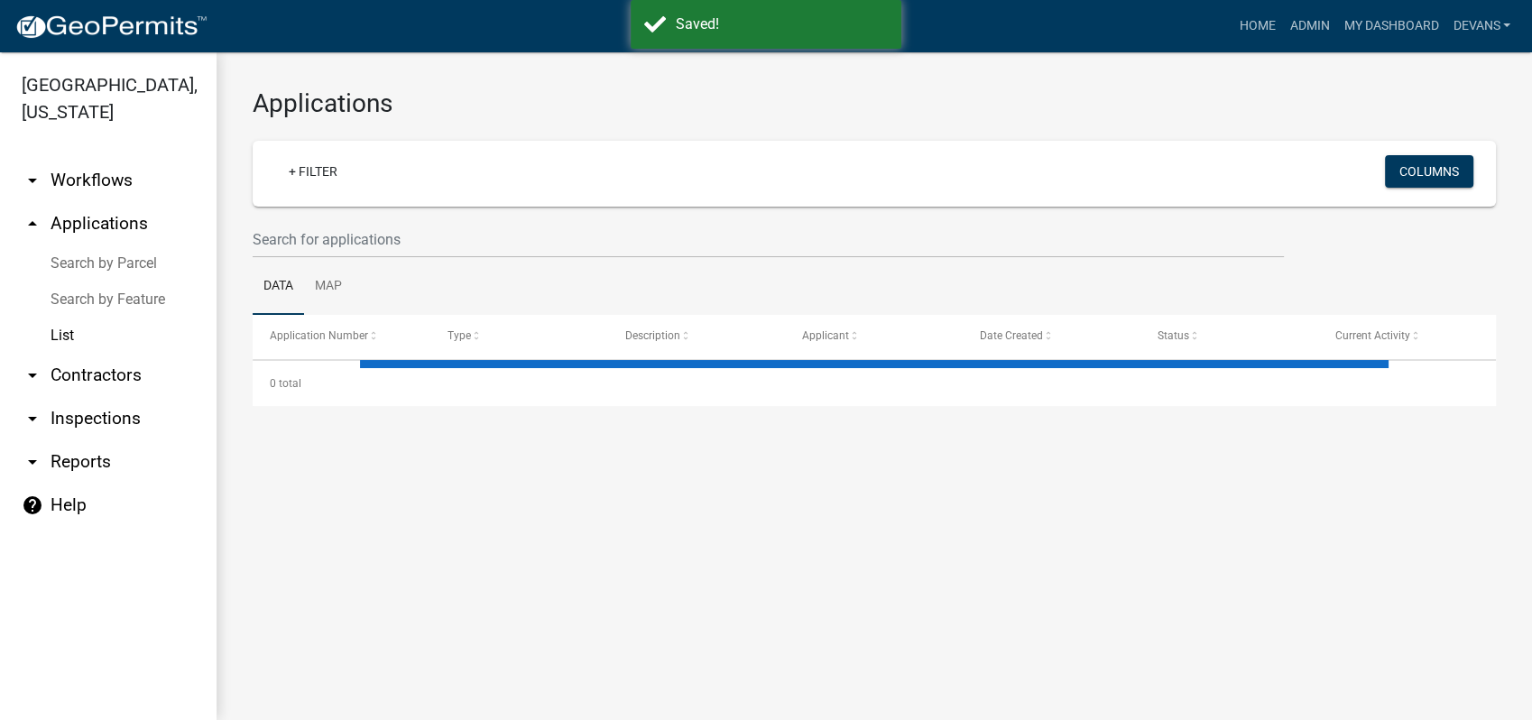
select select "1: 25"
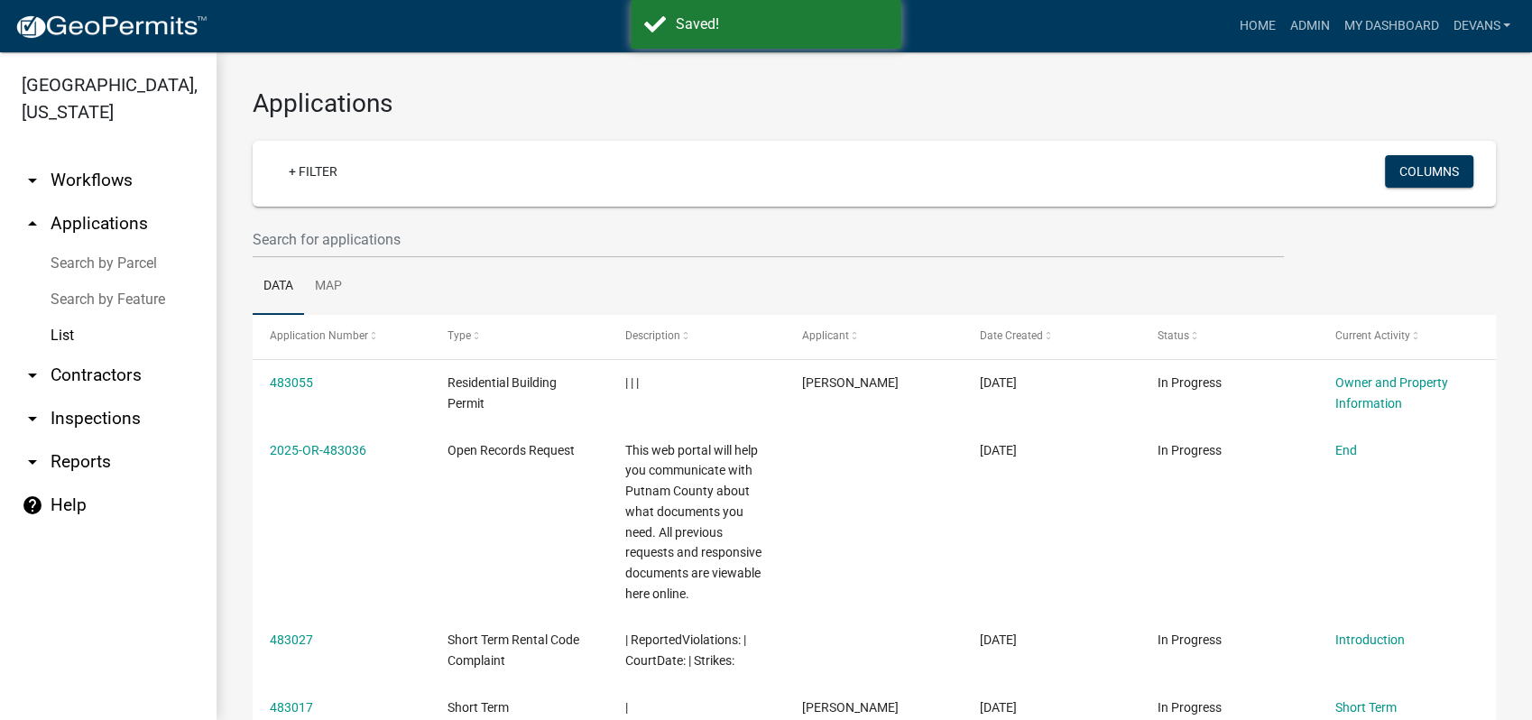
click at [51, 328] on link "List" at bounding box center [108, 336] width 217 height 36
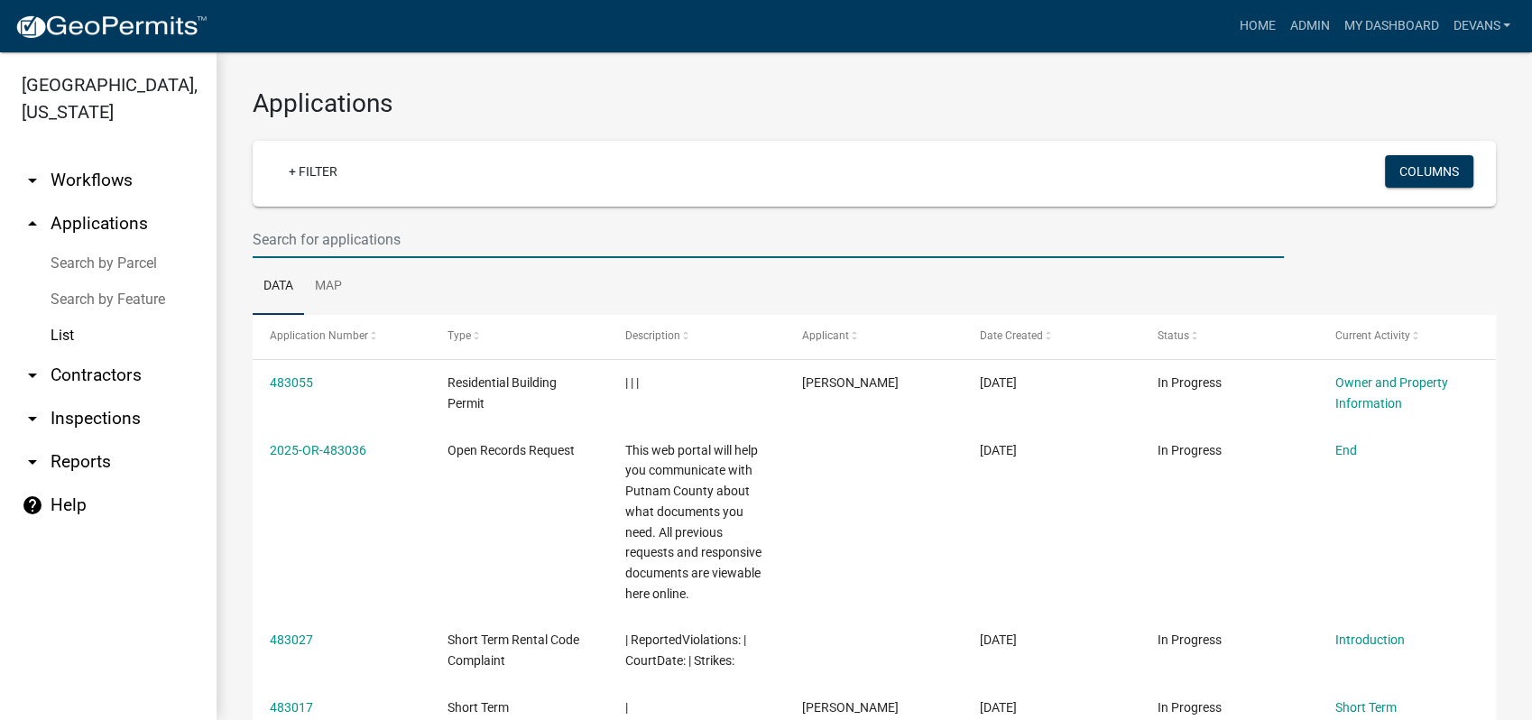
click at [274, 243] on input "text" at bounding box center [768, 239] width 1031 height 37
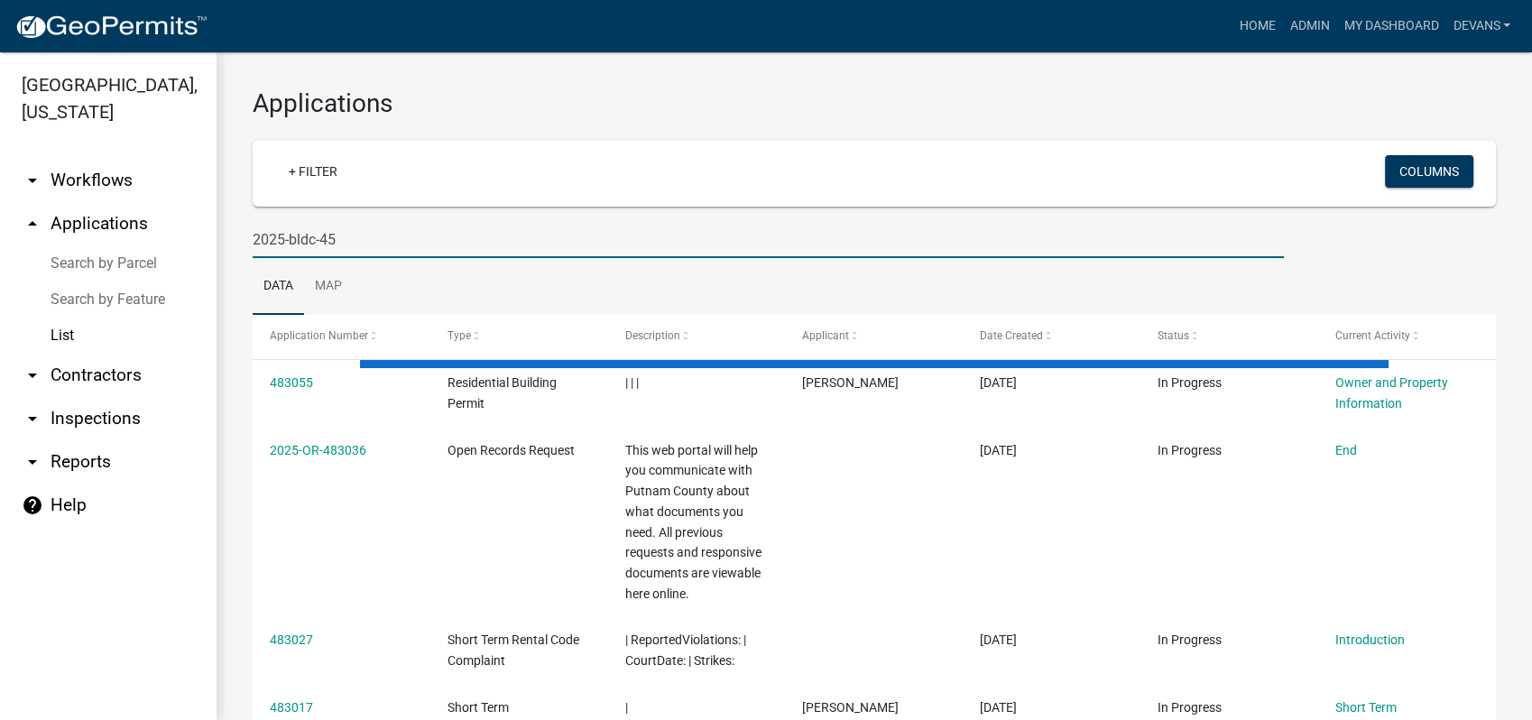
type input "2025-bldc-45"
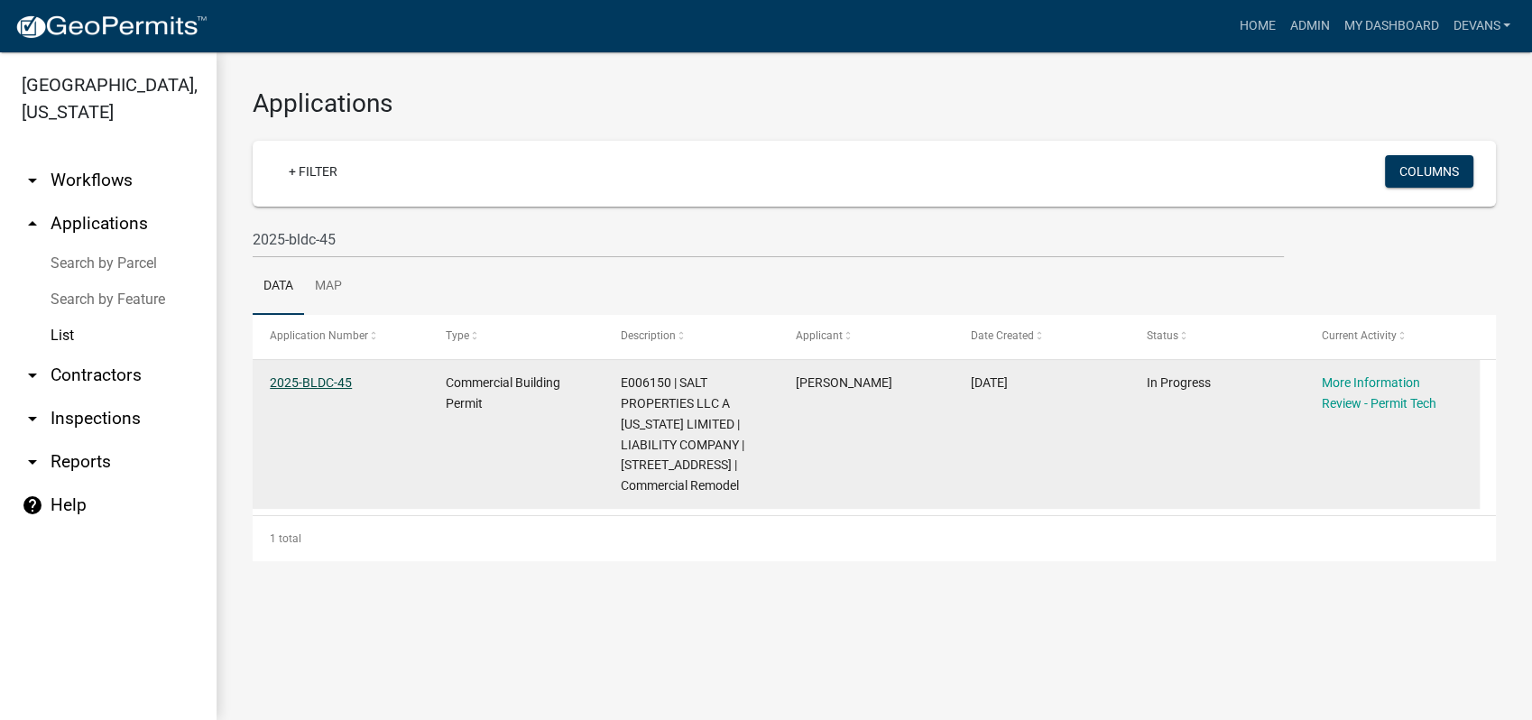
click at [319, 377] on link "2025-BLDC-45" at bounding box center [311, 382] width 82 height 14
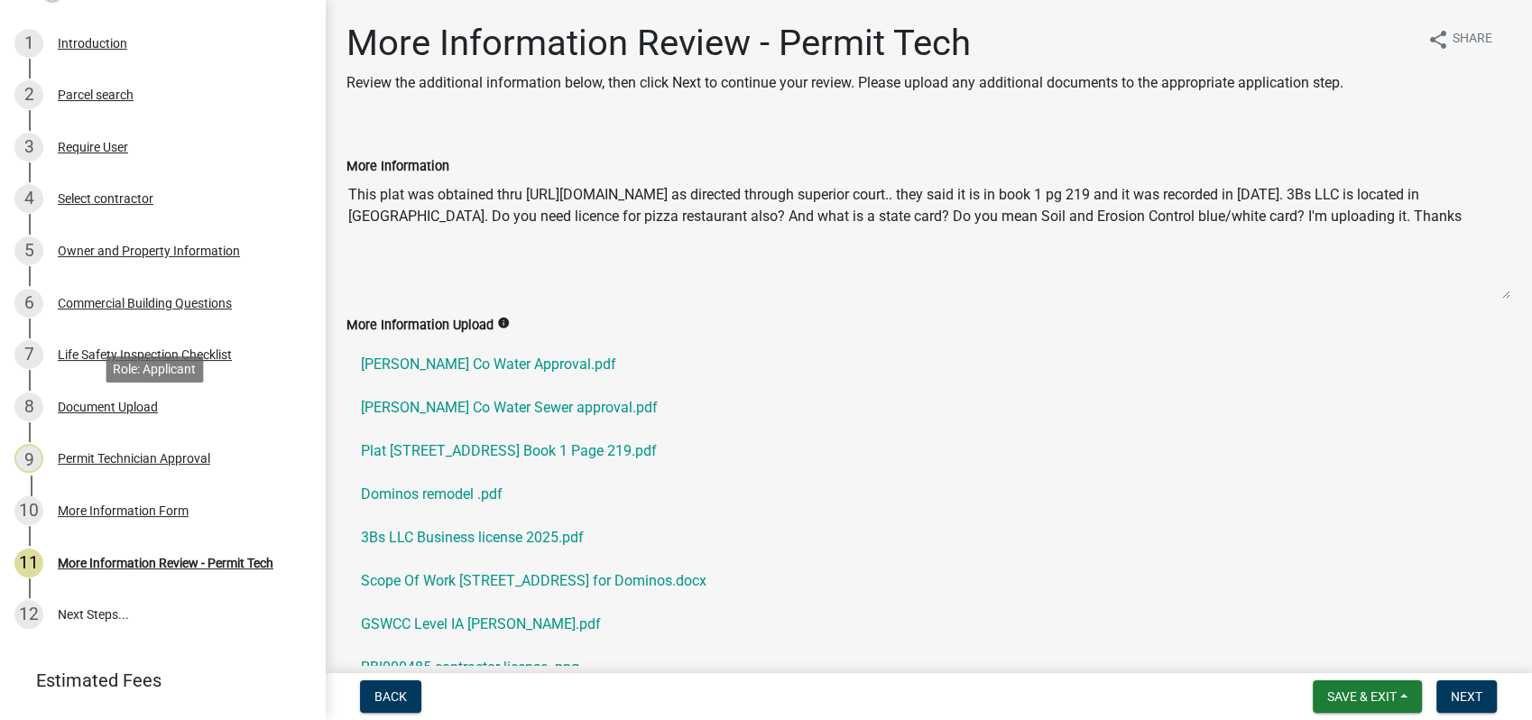
scroll to position [300, 0]
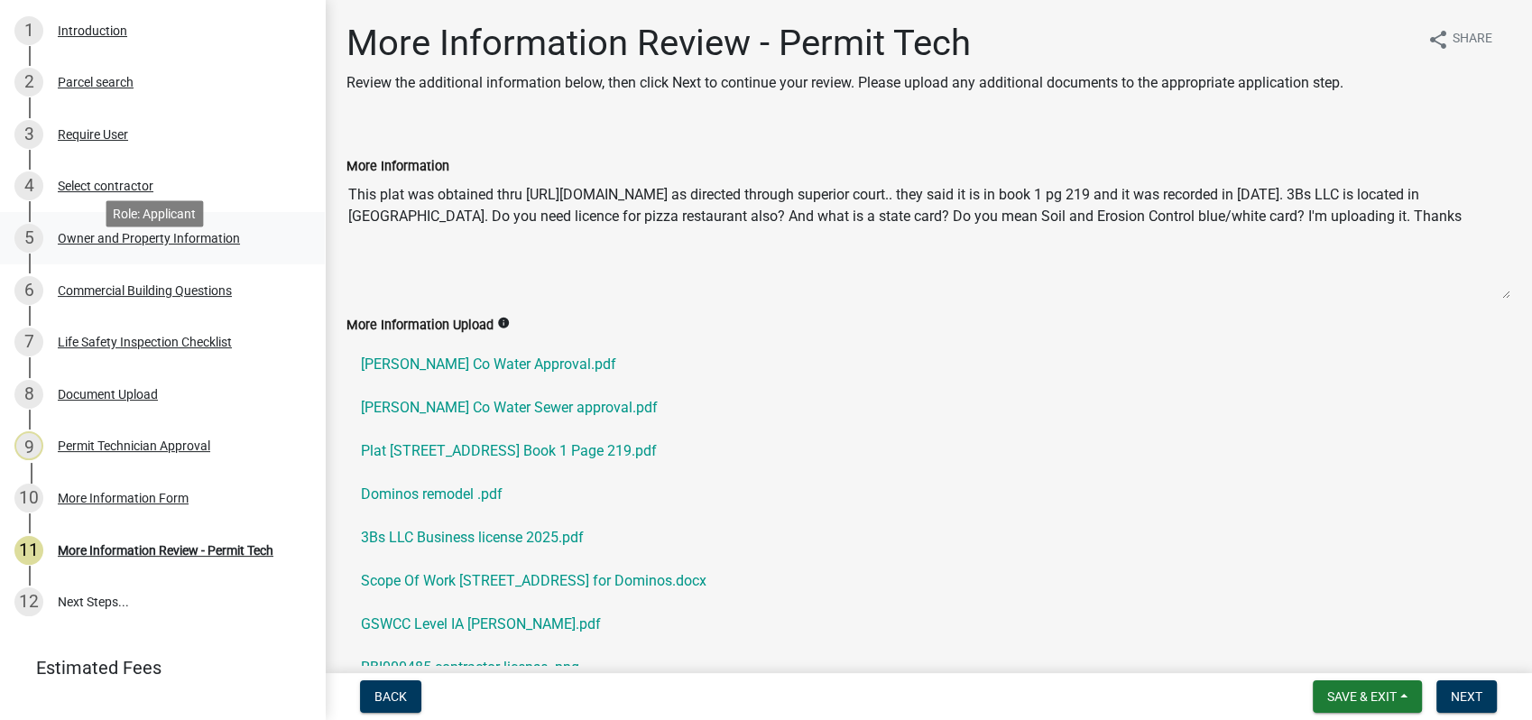
click at [84, 244] on div "Owner and Property Information" at bounding box center [149, 238] width 182 height 13
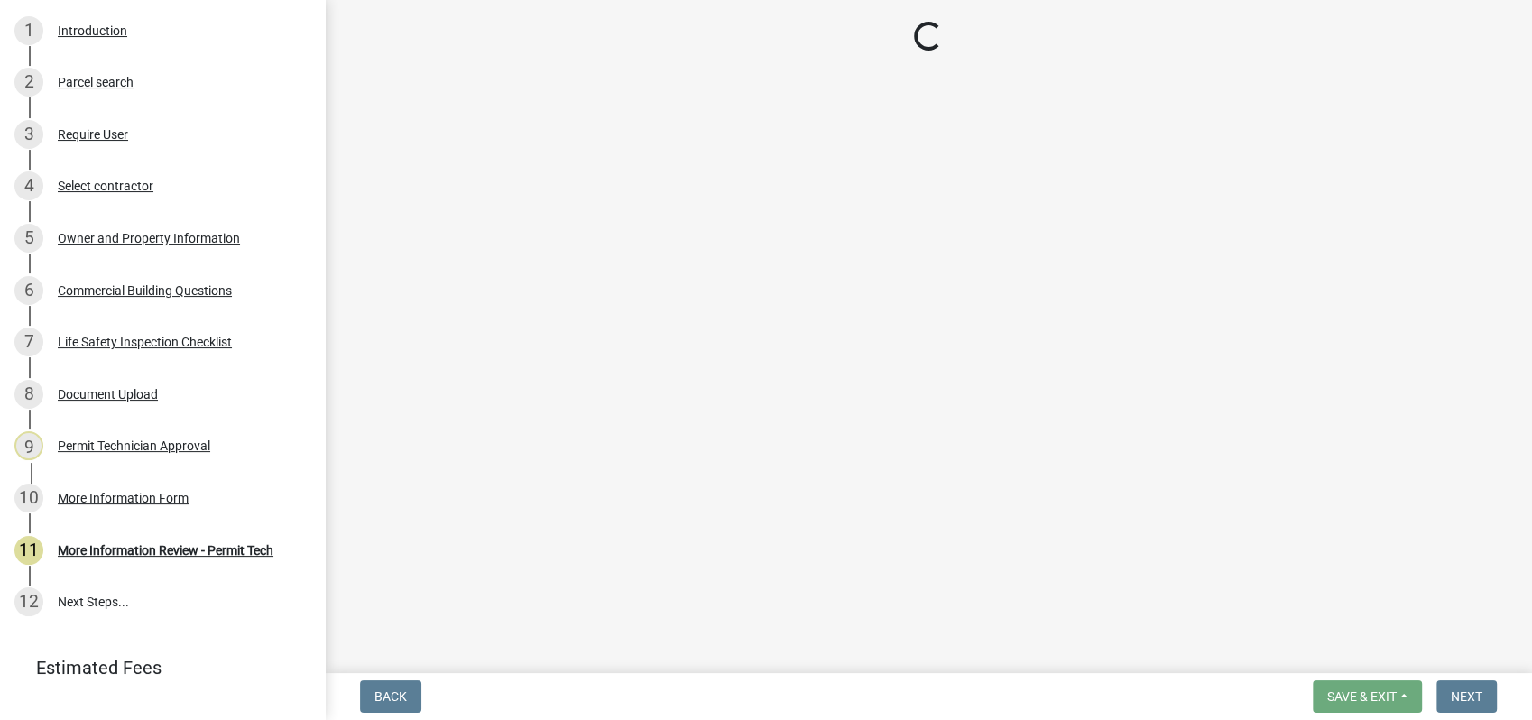
select select "ef7a1fc2-7a7a-426d-b1f0-c9b9b6ca7ff4"
select select "58d273ed-cbd1-45cf-a92b-4c415c252308"
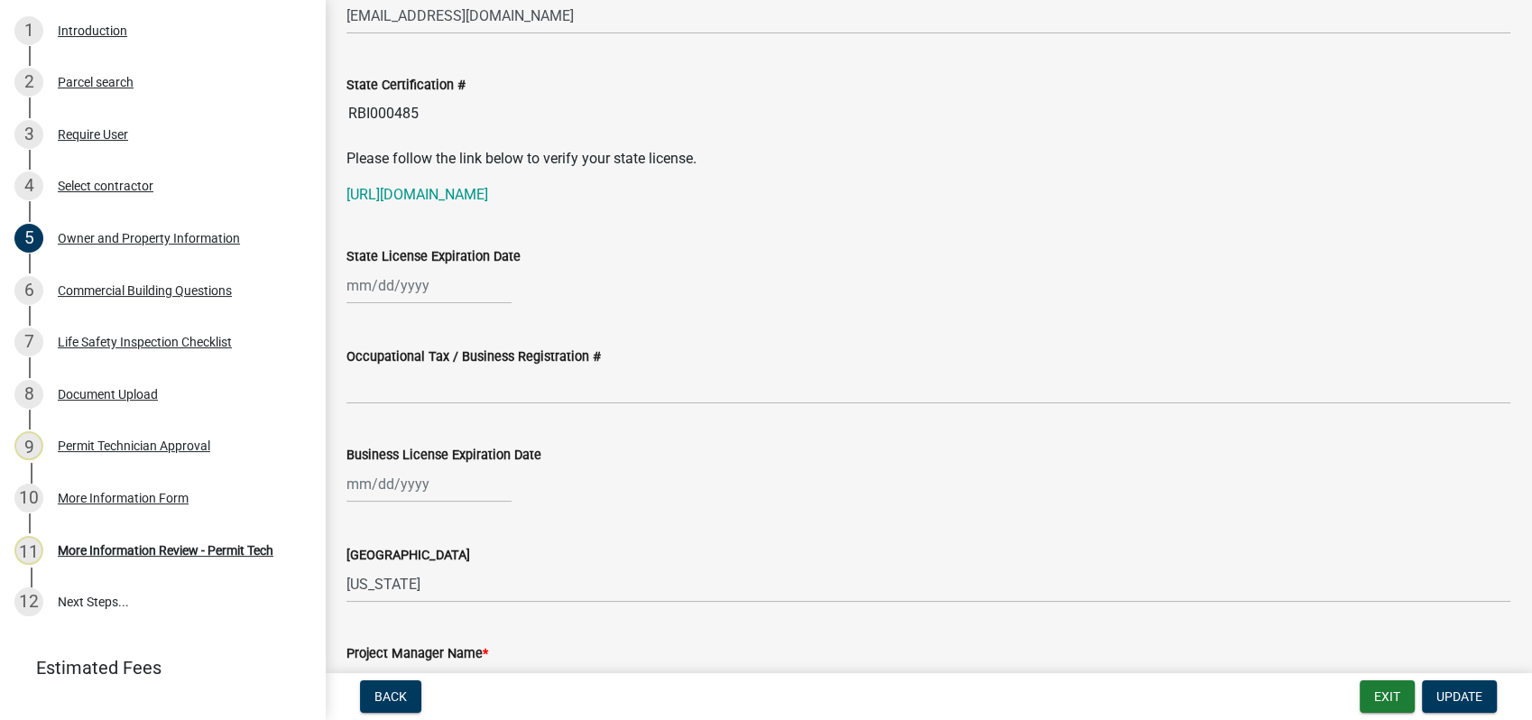
scroll to position [2405, 0]
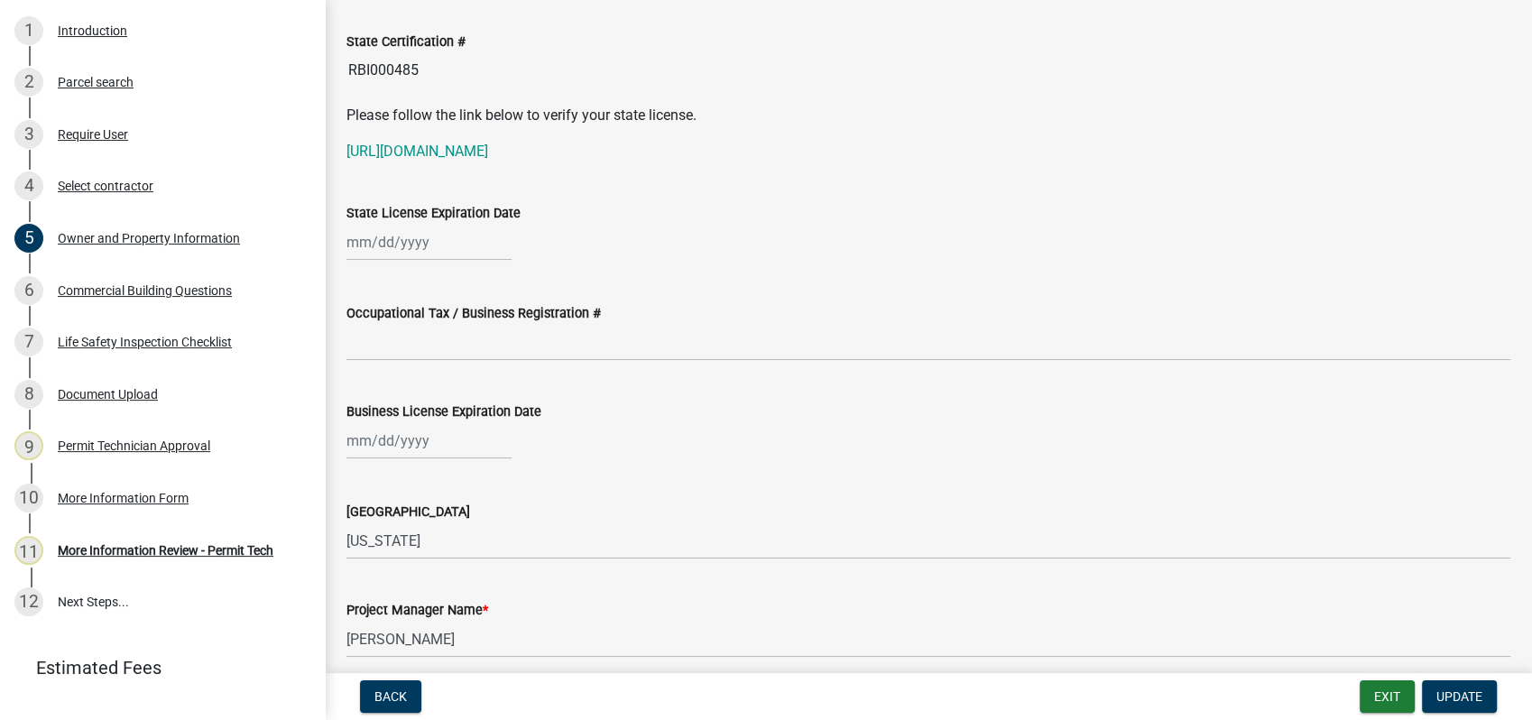
select select "9"
select select "2025"
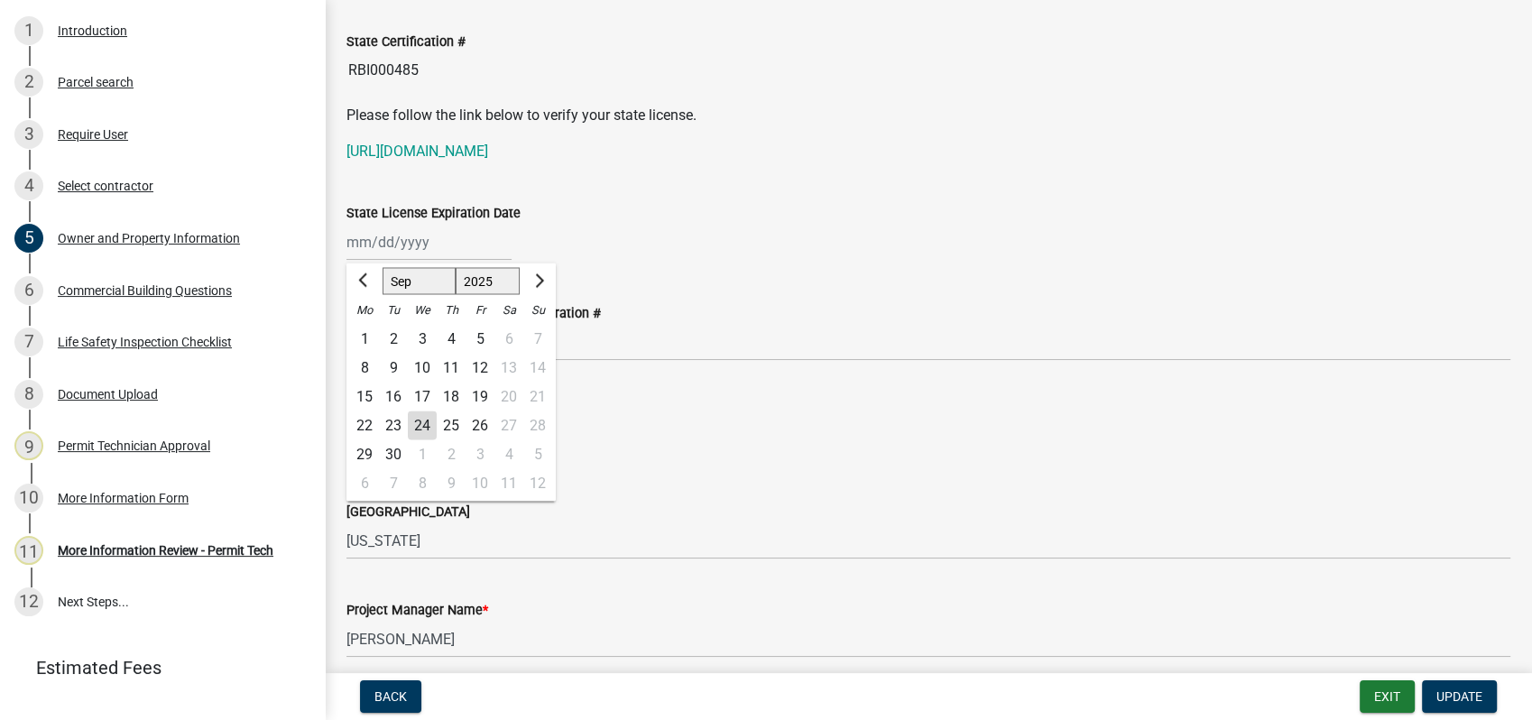
click at [401, 253] on input "State License Expiration Date" at bounding box center [428, 242] width 165 height 37
click at [408, 281] on select "Jan Feb Mar Apr May Jun Jul Aug Sep Oct Nov Dec" at bounding box center [419, 280] width 73 height 27
select select "6"
click at [383, 267] on select "Jan Feb Mar Apr May Jun Jul Aug Sep Oct Nov Dec" at bounding box center [419, 280] width 73 height 27
click at [484, 280] on select "1525 1526 1527 1528 1529 1530 1531 1532 1533 1534 1535 1536 1537 1538 1539 1540…" at bounding box center [488, 280] width 65 height 27
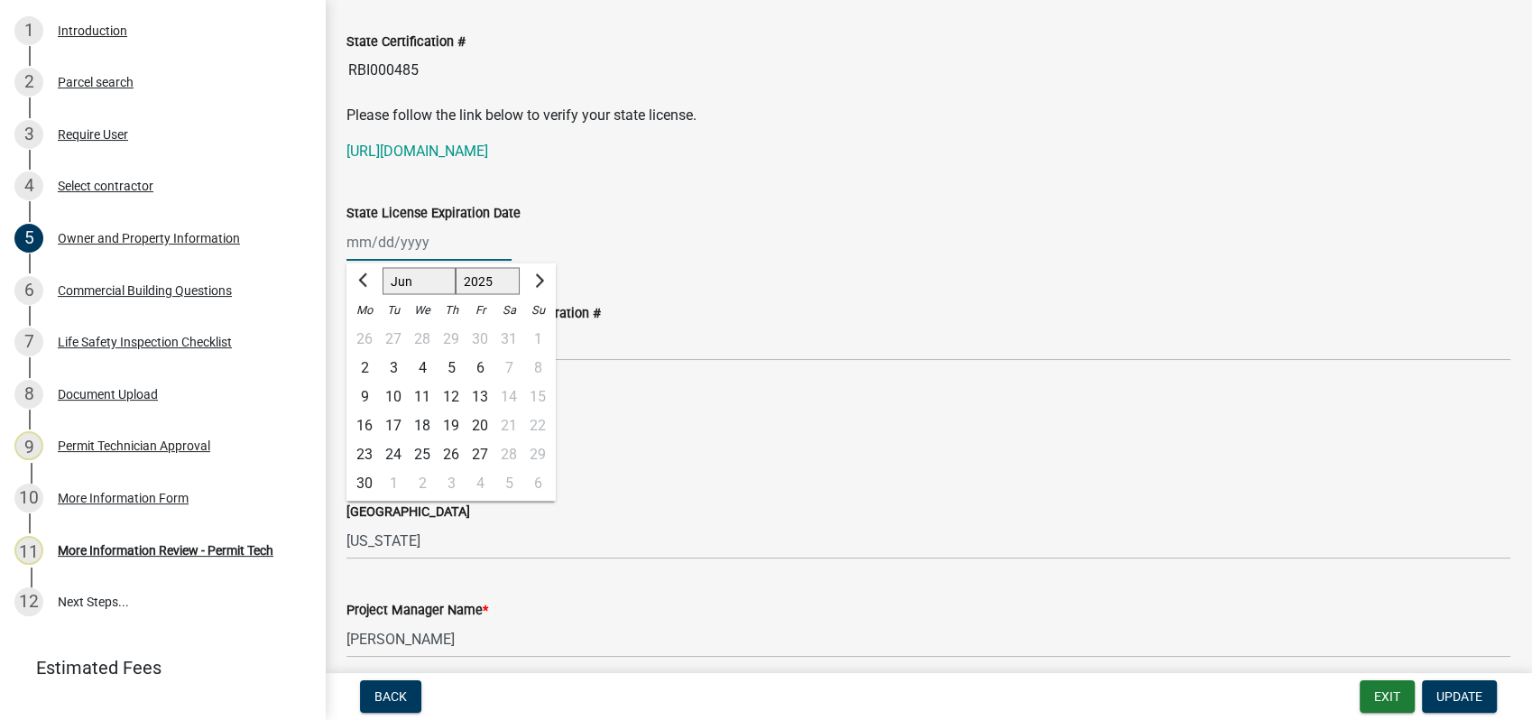
select select "2026"
click at [456, 267] on select "1525 1526 1527 1528 1529 1530 1531 1532 1533 1534 1535 1536 1537 1538 1539 1540…" at bounding box center [488, 280] width 65 height 27
click at [401, 448] on div "30" at bounding box center [393, 453] width 29 height 29
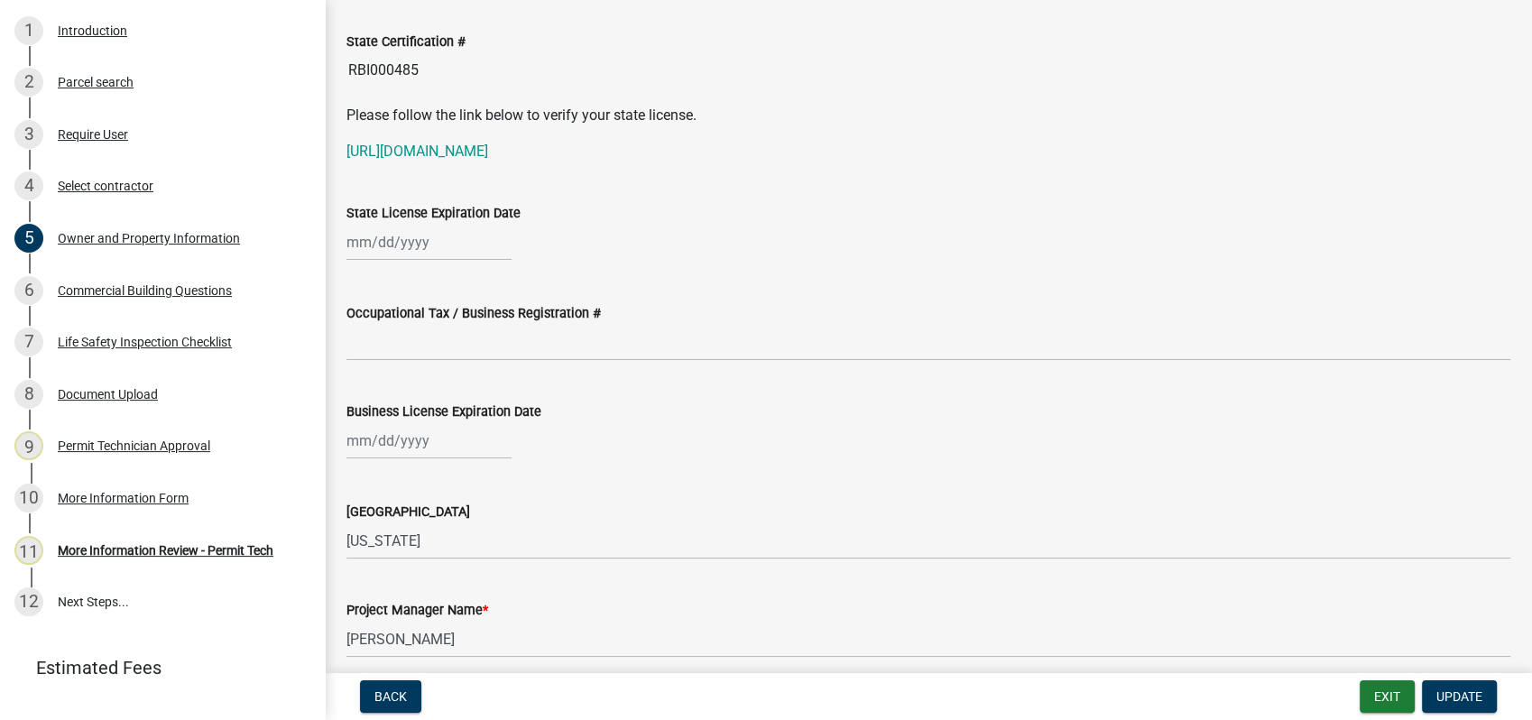
type input "[DATE]"
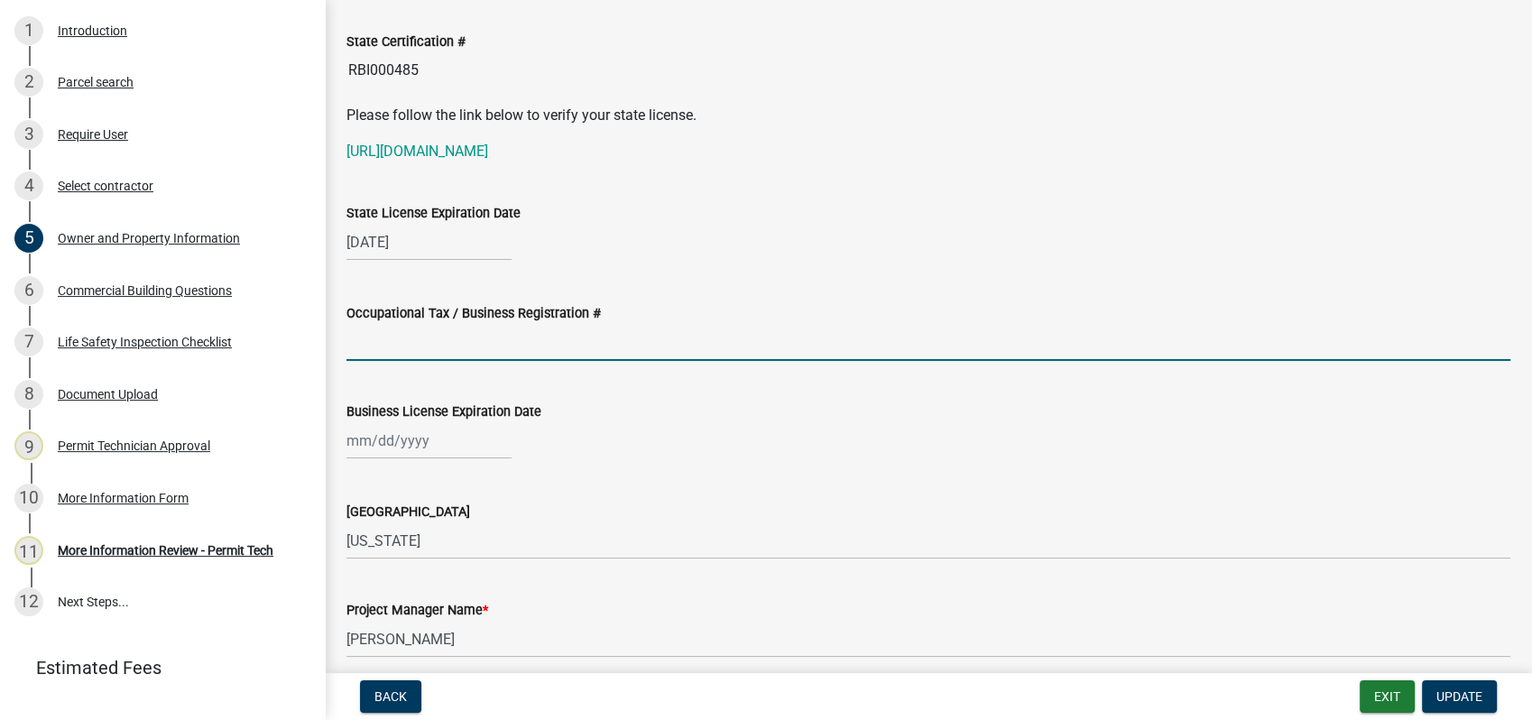
click at [421, 348] on input "Occupational Tax / Business Registration #" at bounding box center [928, 342] width 1164 height 37
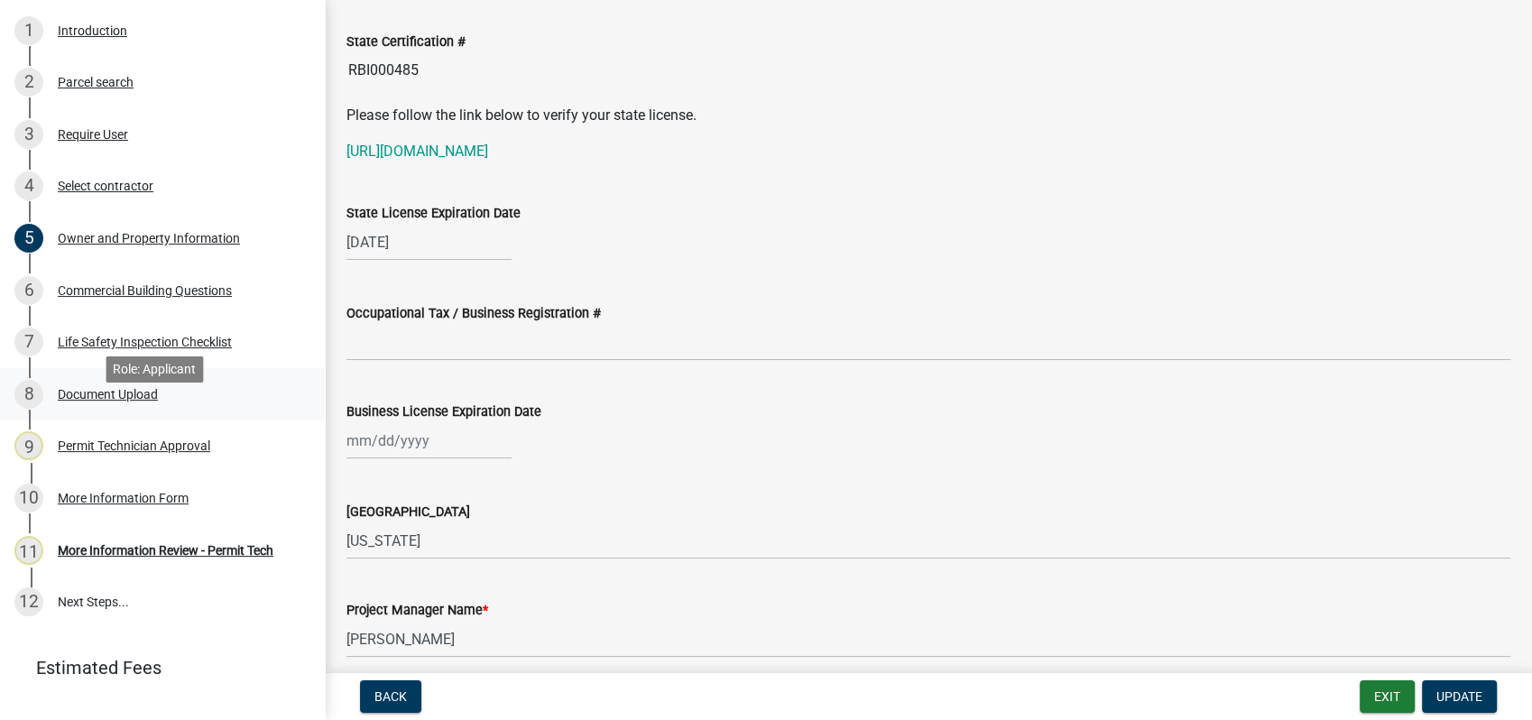
click at [108, 401] on div "Document Upload" at bounding box center [108, 394] width 100 height 13
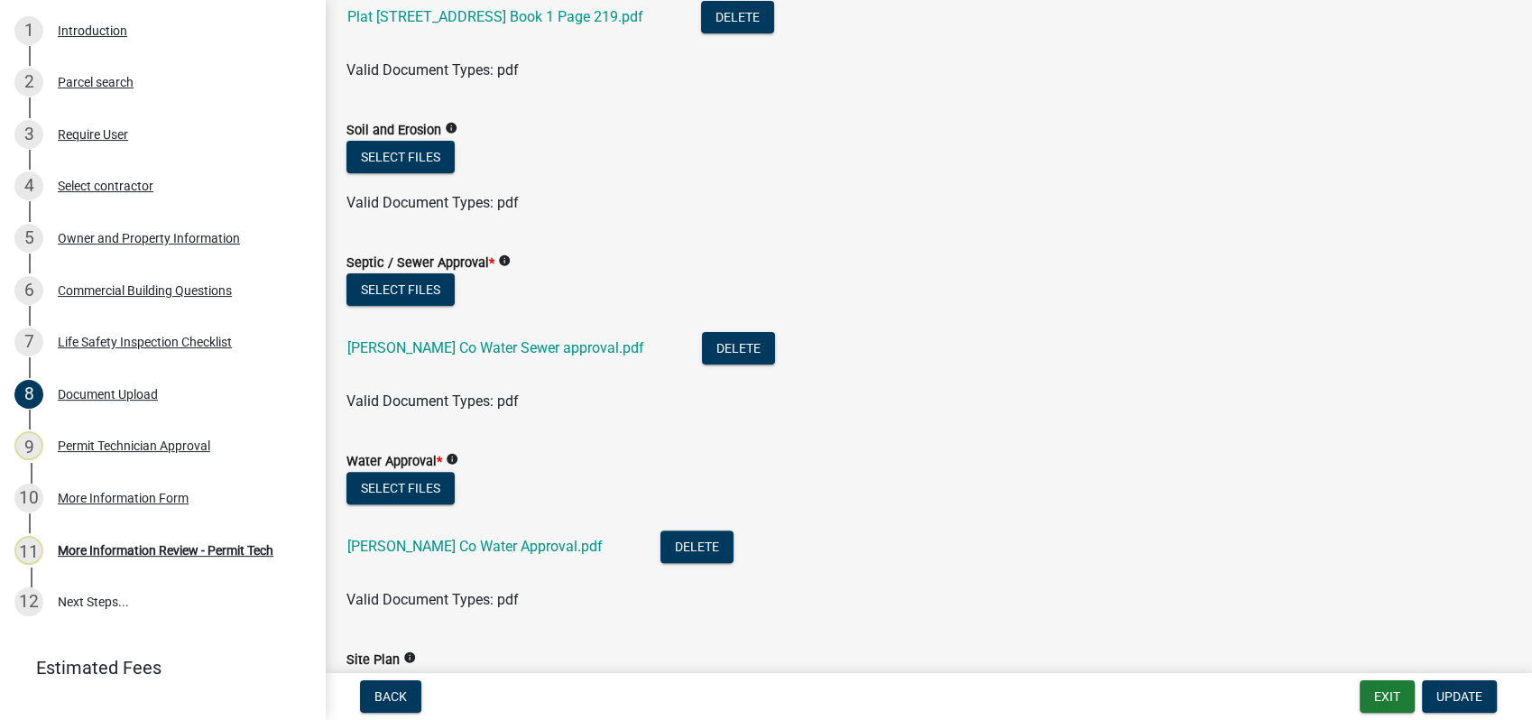
scroll to position [501, 0]
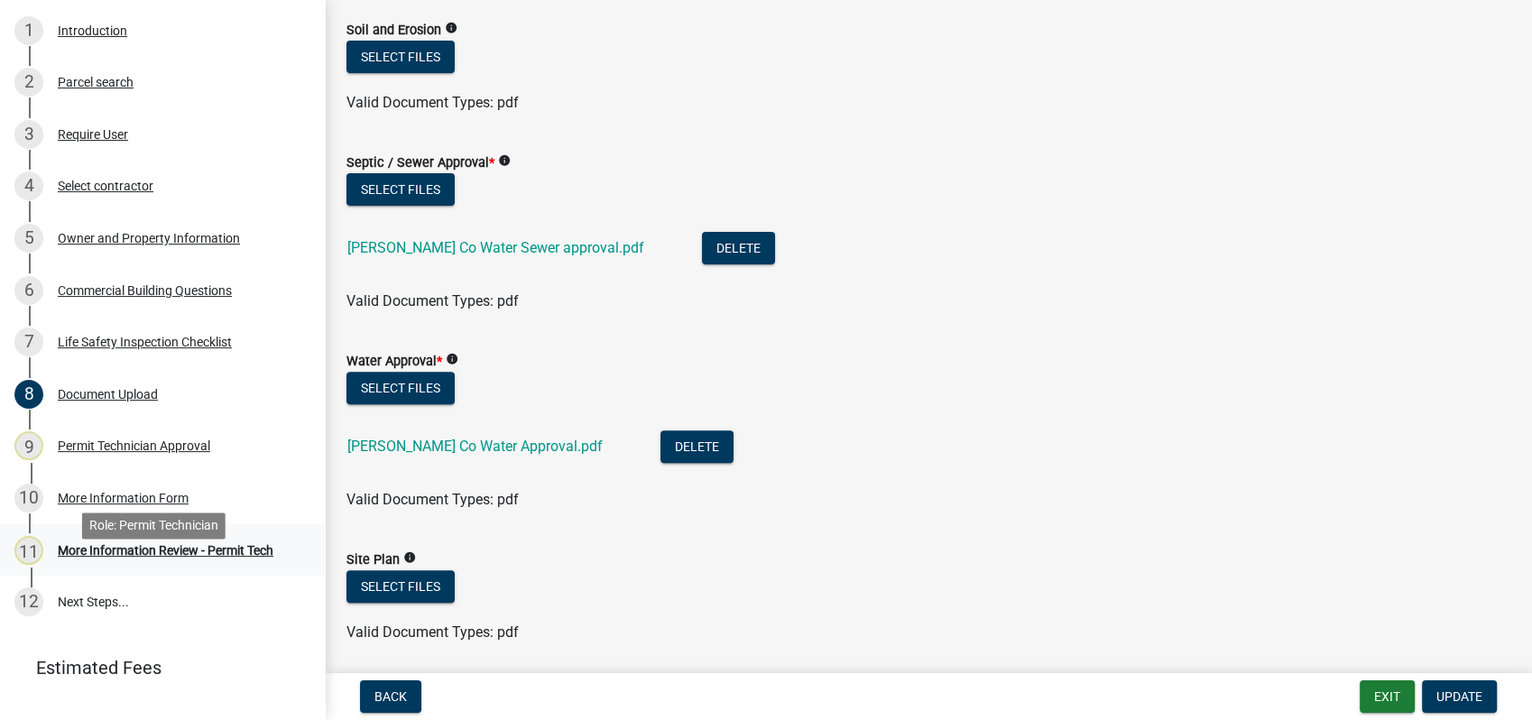
click at [240, 557] on div "More Information Review - Permit Tech" at bounding box center [166, 550] width 216 height 13
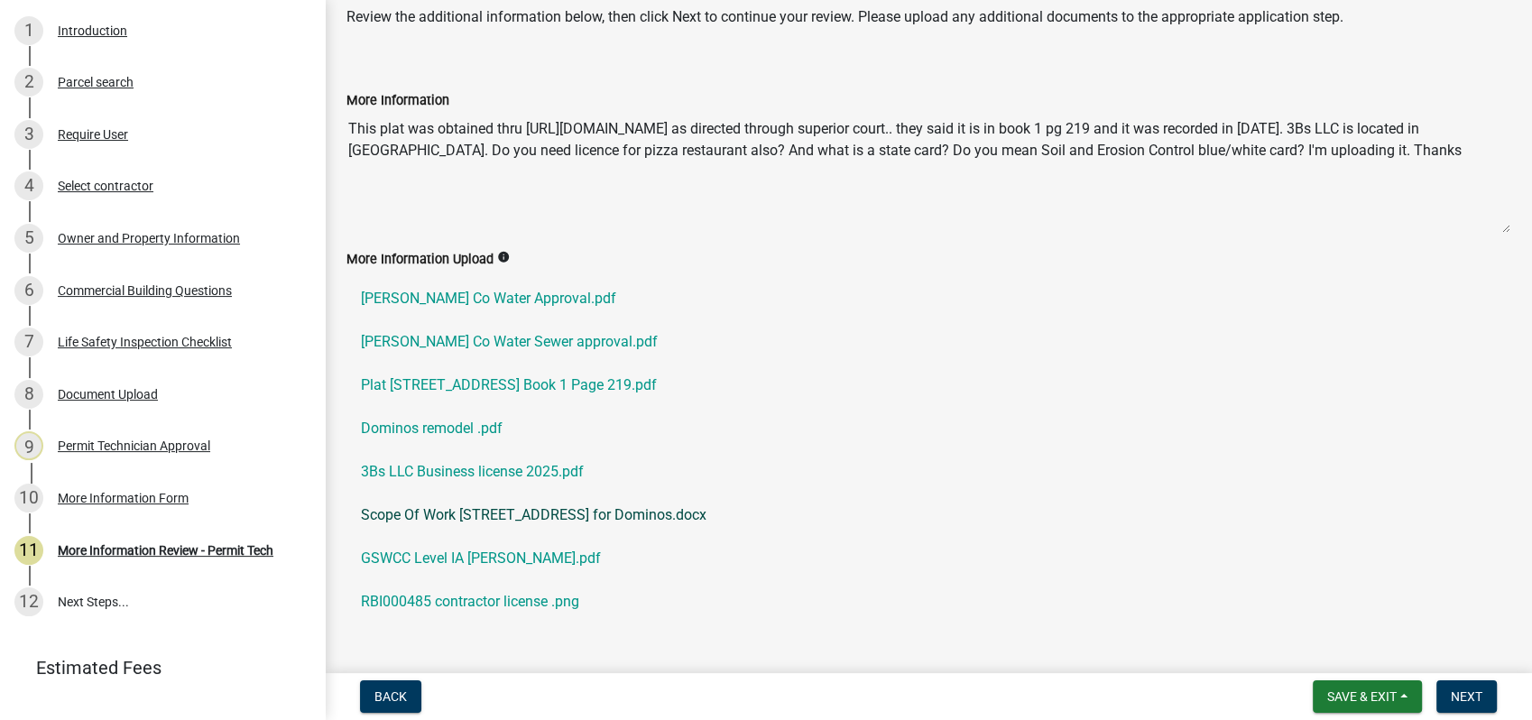
scroll to position [115, 0]
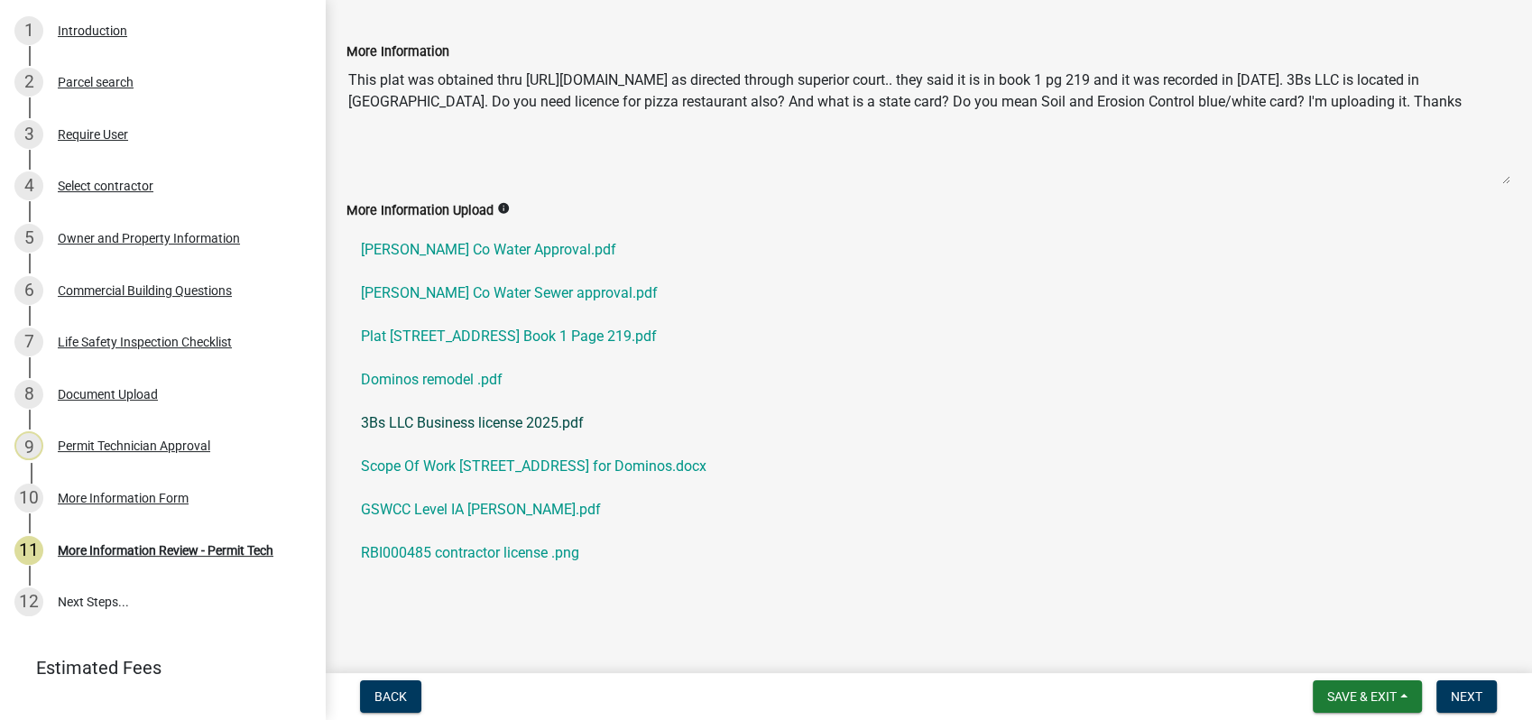
click at [441, 421] on link "3Bs LLC Business license 2025.pdf" at bounding box center [928, 422] width 1164 height 43
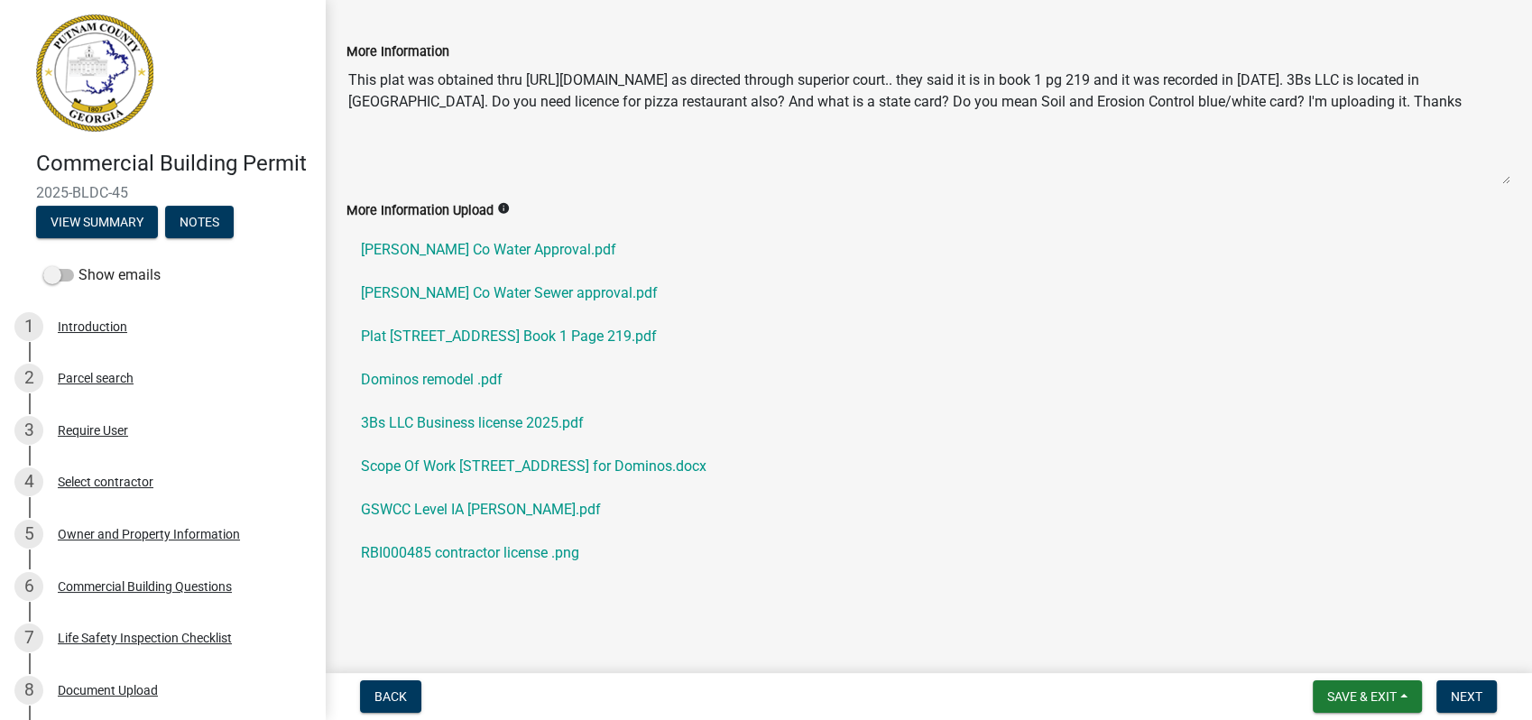
scroll to position [0, 0]
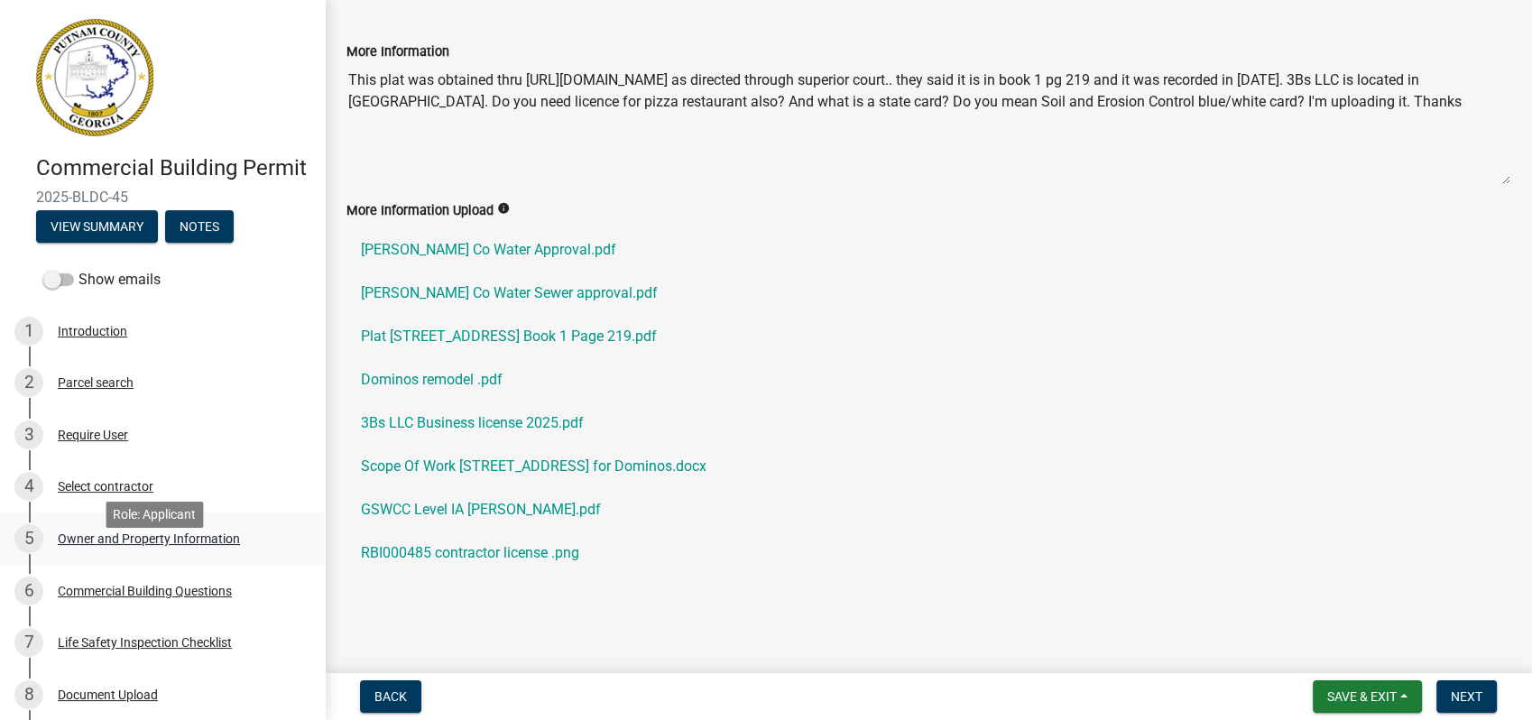
click at [138, 545] on div "Owner and Property Information" at bounding box center [149, 538] width 182 height 13
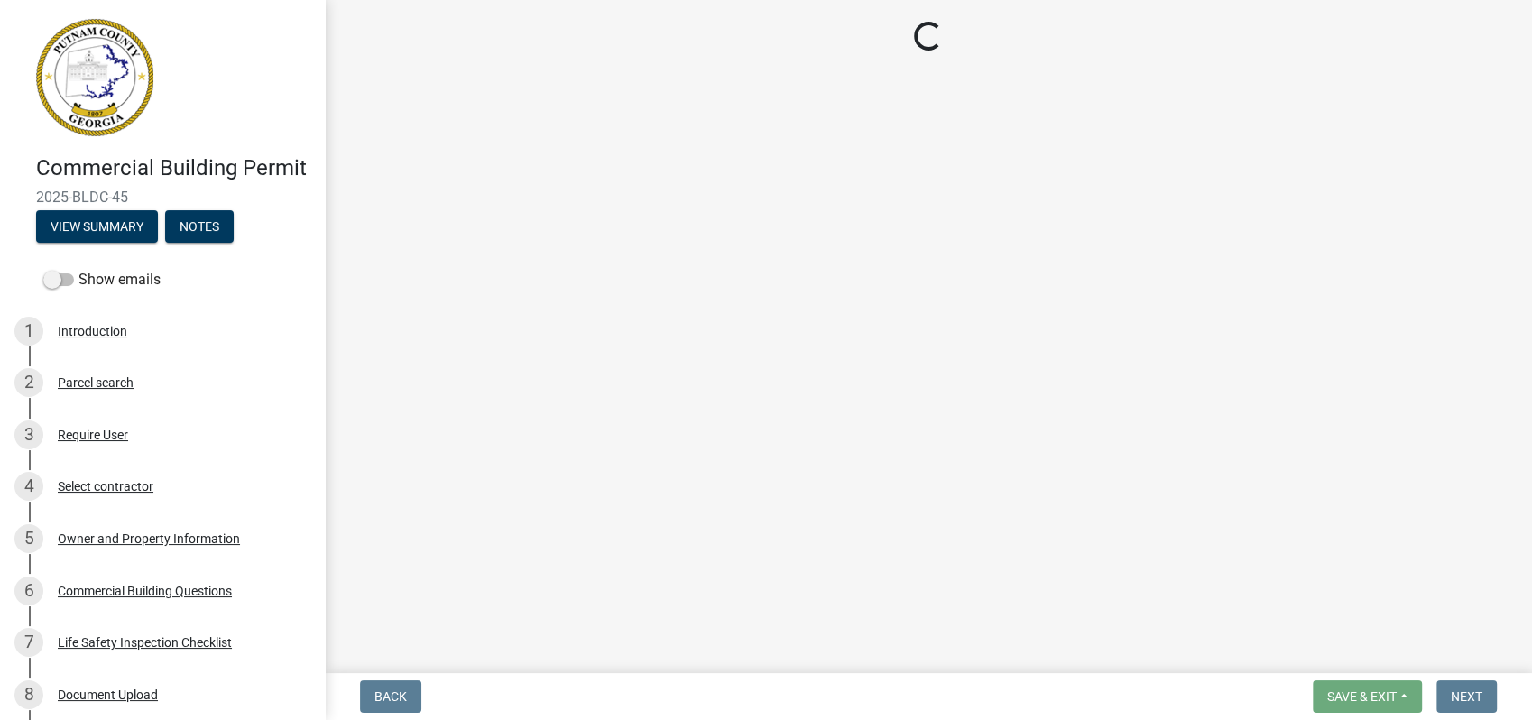
select select "ef7a1fc2-7a7a-426d-b1f0-c9b9b6ca7ff4"
select select "58d273ed-cbd1-45cf-a92b-4c415c252308"
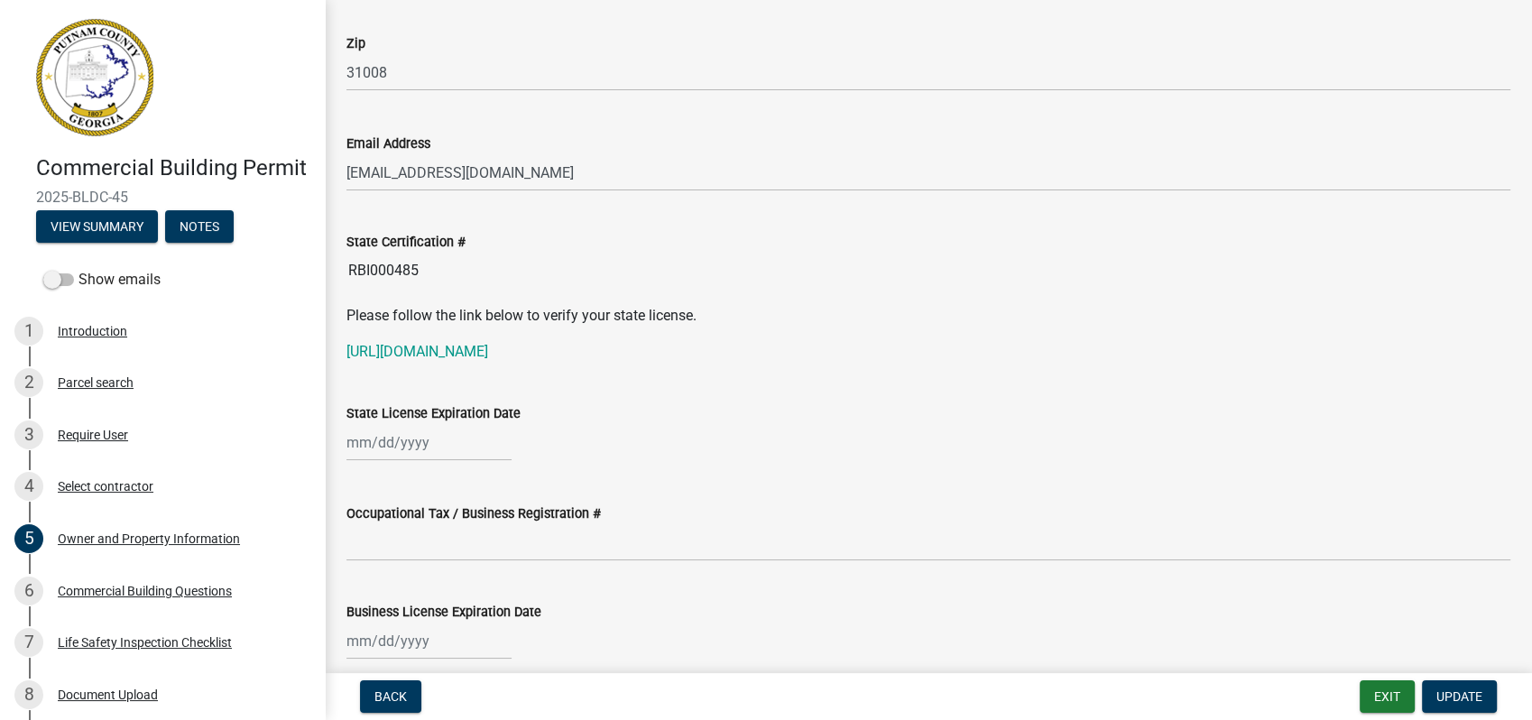
scroll to position [2305, 0]
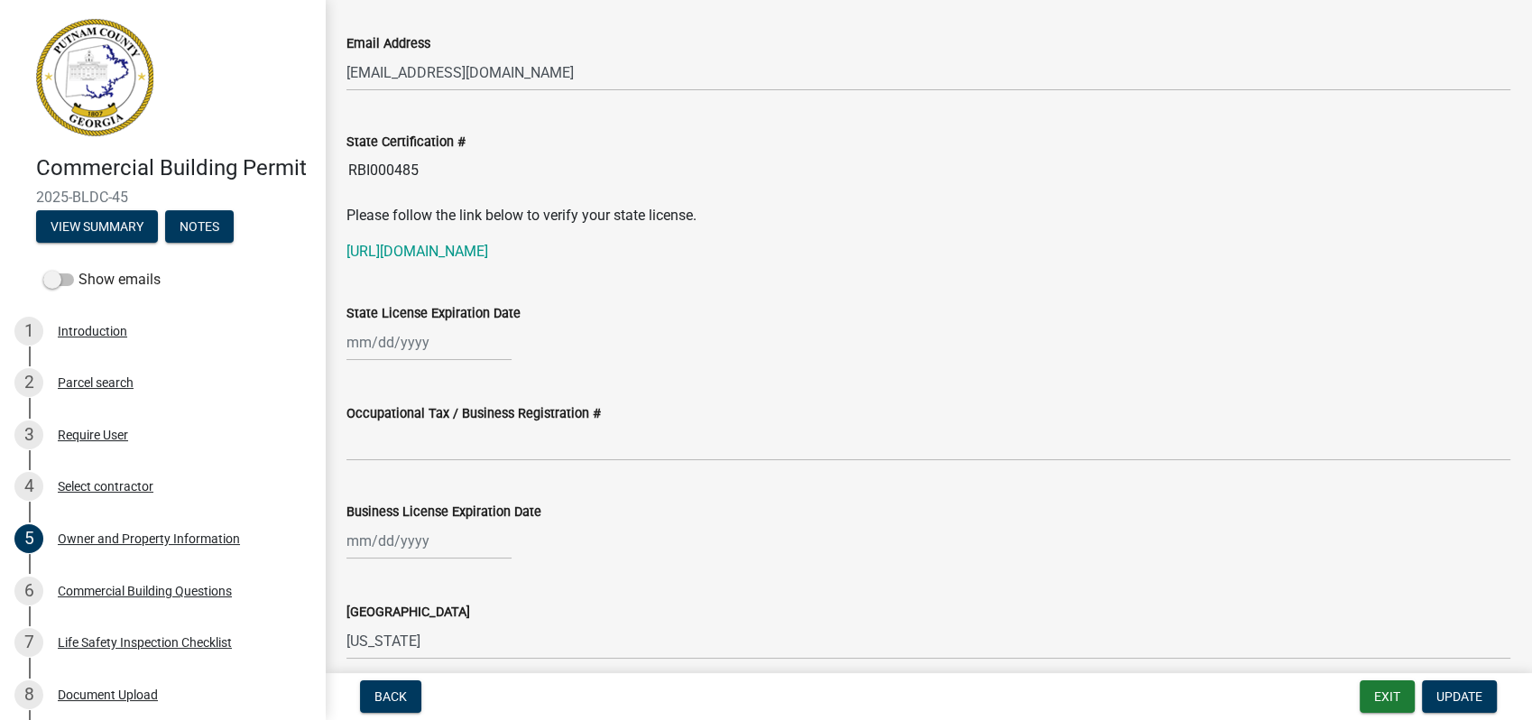
select select "9"
select select "2025"
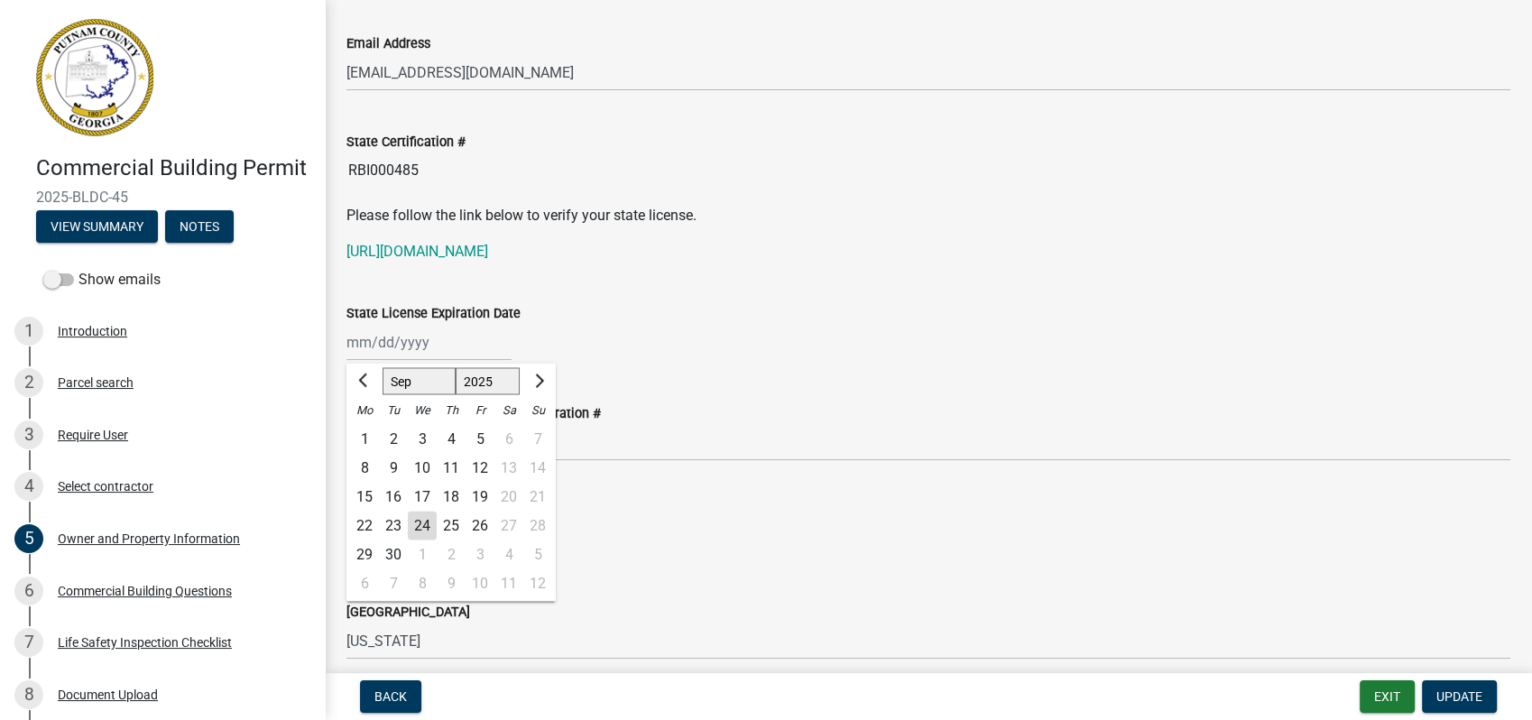
click at [420, 343] on input "State License Expiration Date" at bounding box center [428, 342] width 165 height 37
click at [555, 340] on div "Jan Feb Mar Apr May Jun Jul Aug Sep Oct Nov Dec 1525 1526 1527 1528 1529 1530 1…" at bounding box center [928, 342] width 1164 height 37
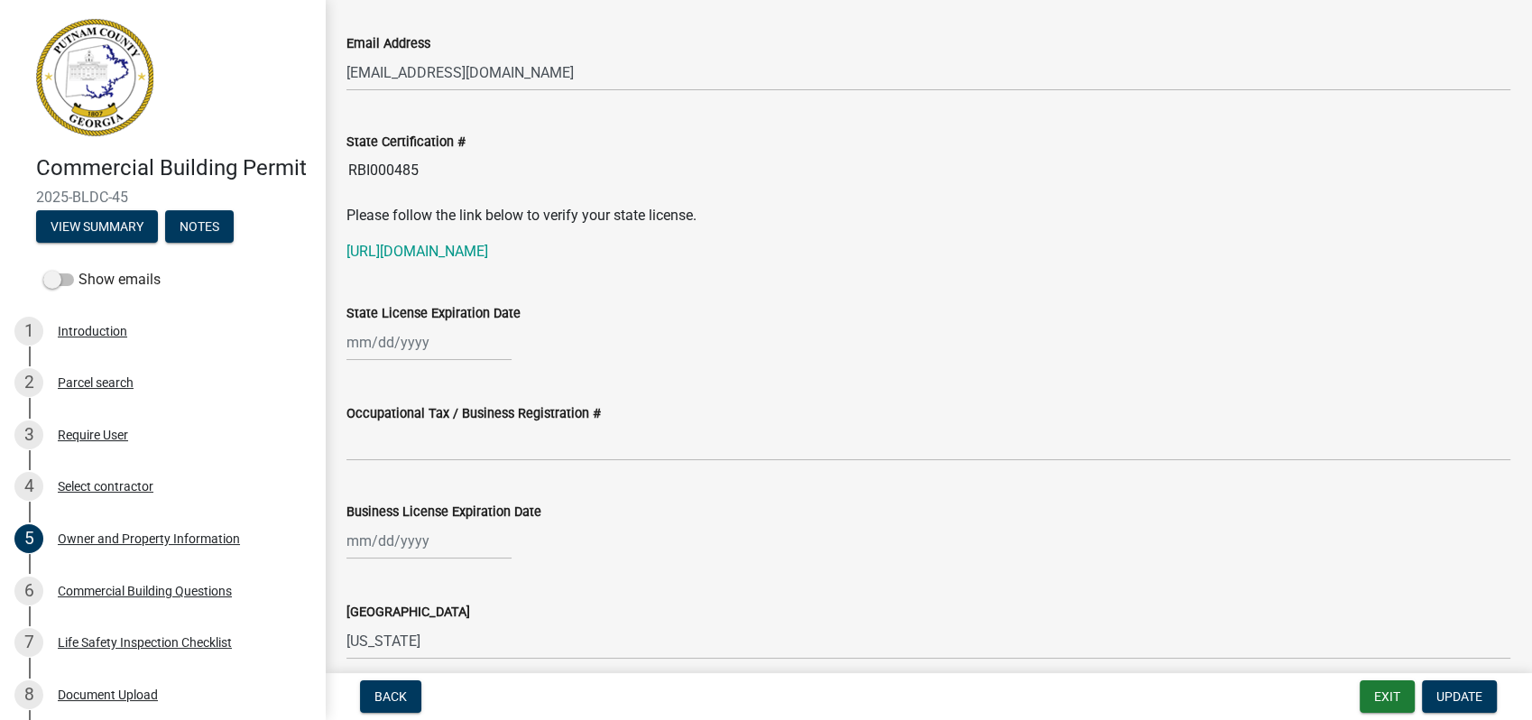
select select "9"
select select "2025"
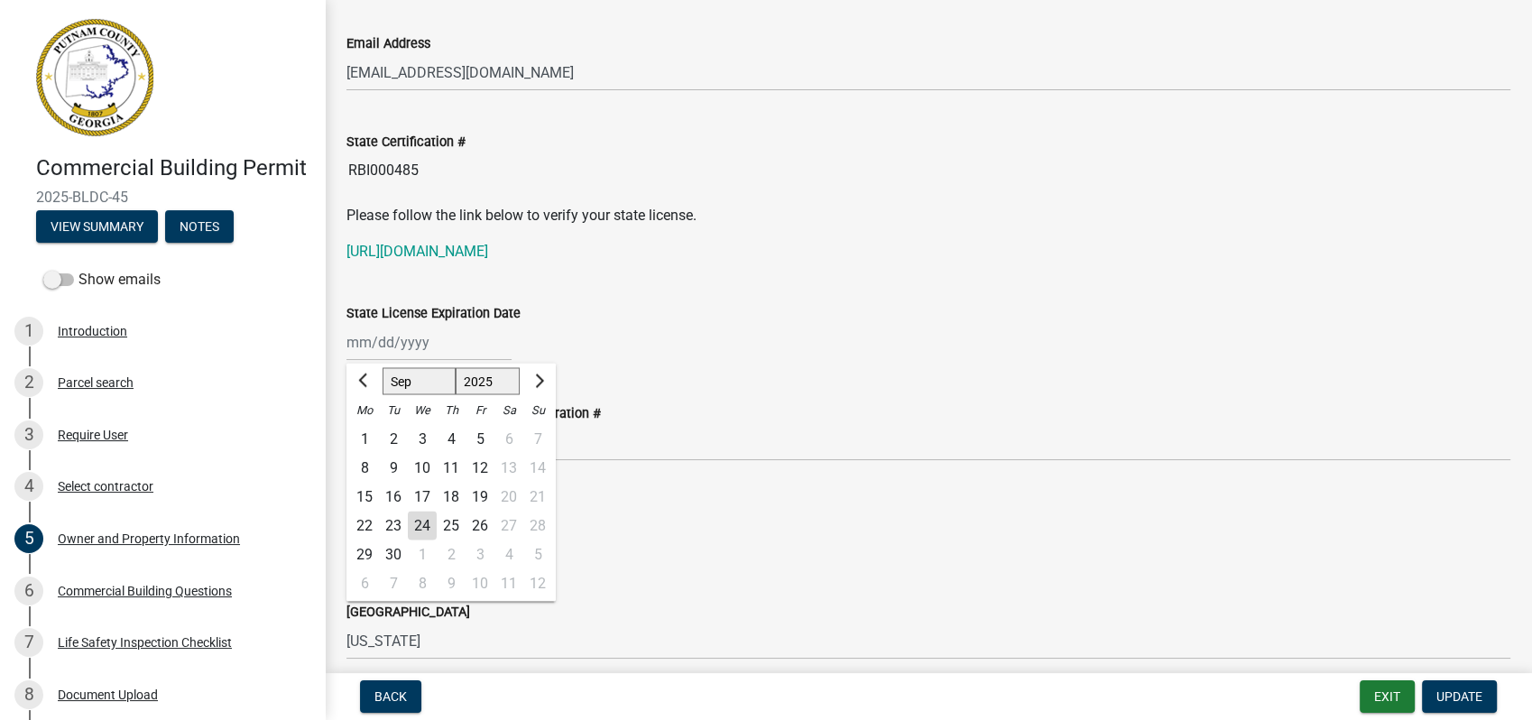
click at [346, 348] on div "Jan Feb Mar Apr May Jun Jul Aug Sep Oct Nov Dec 1525 1526 1527 1528 1529 1530 1…" at bounding box center [428, 342] width 165 height 37
click at [403, 373] on select "Jan Feb Mar Apr May Jun Jul Aug Sep Oct Nov Dec" at bounding box center [419, 380] width 73 height 27
click at [404, 375] on select "Jan Feb Mar Apr May Jun Jul Aug Sep Oct Nov Dec" at bounding box center [419, 380] width 73 height 27
select select "6"
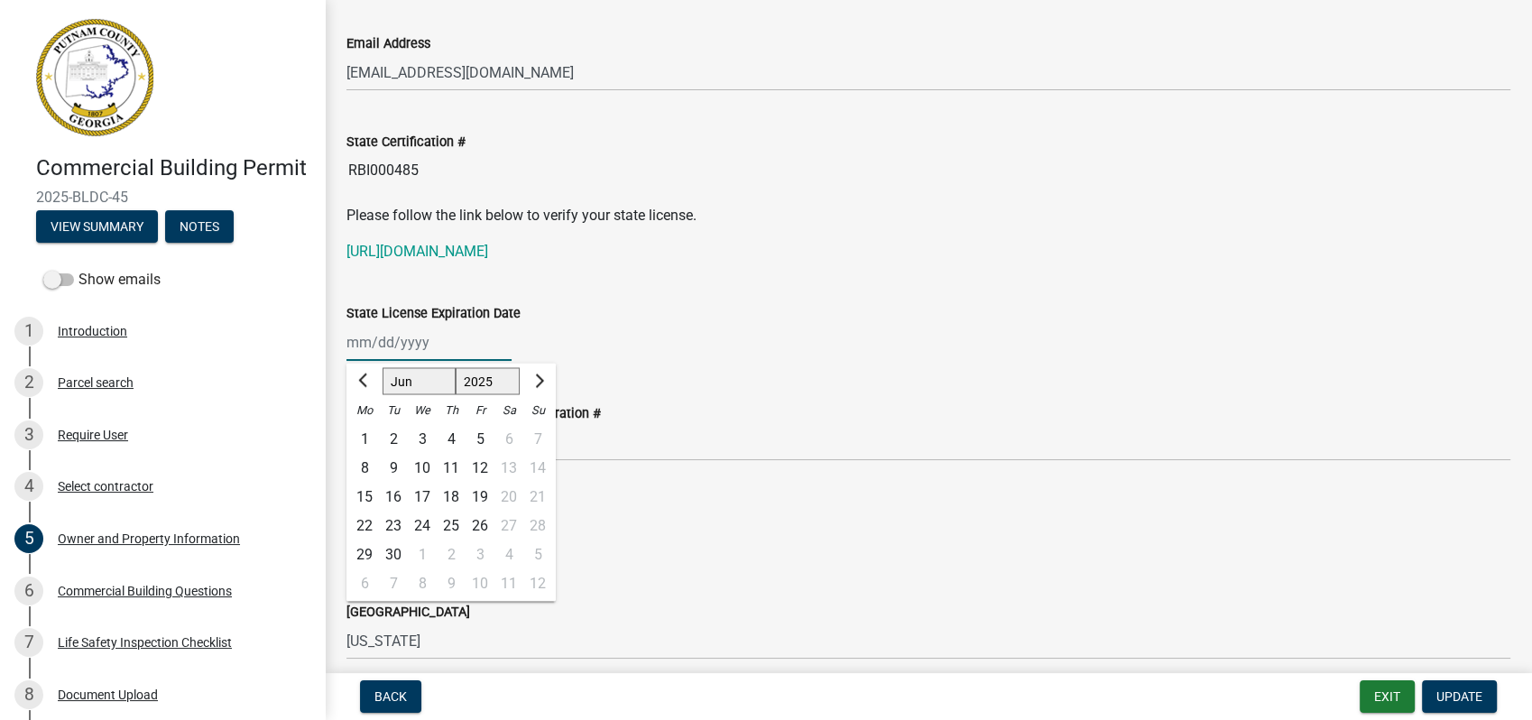
click at [383, 367] on select "Jan Feb Mar Apr May Jun Jul Aug Sep Oct Nov Dec" at bounding box center [419, 380] width 73 height 27
click at [422, 539] on div "25" at bounding box center [422, 553] width 29 height 29
type input "06/25/2025"
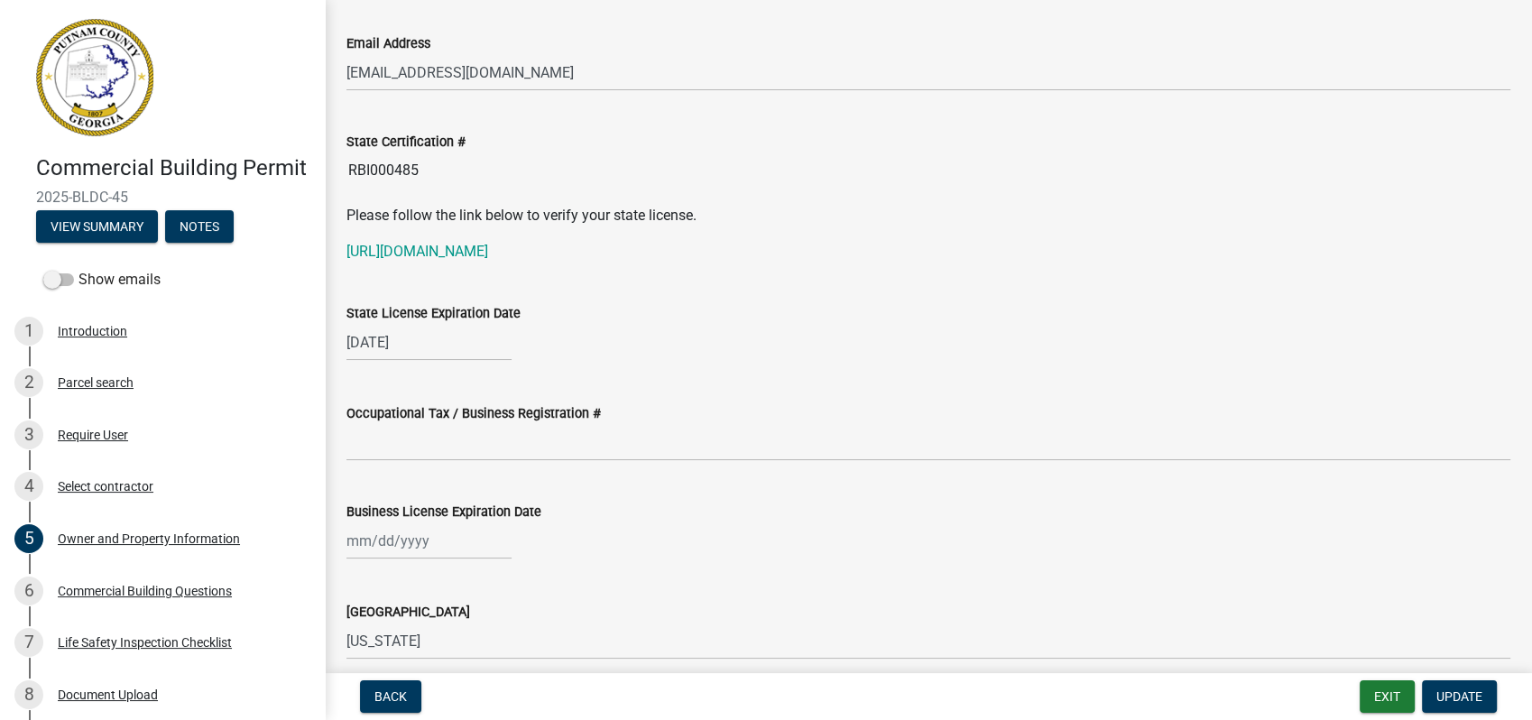
click at [385, 354] on div "06/25/2025" at bounding box center [428, 342] width 165 height 37
select select "6"
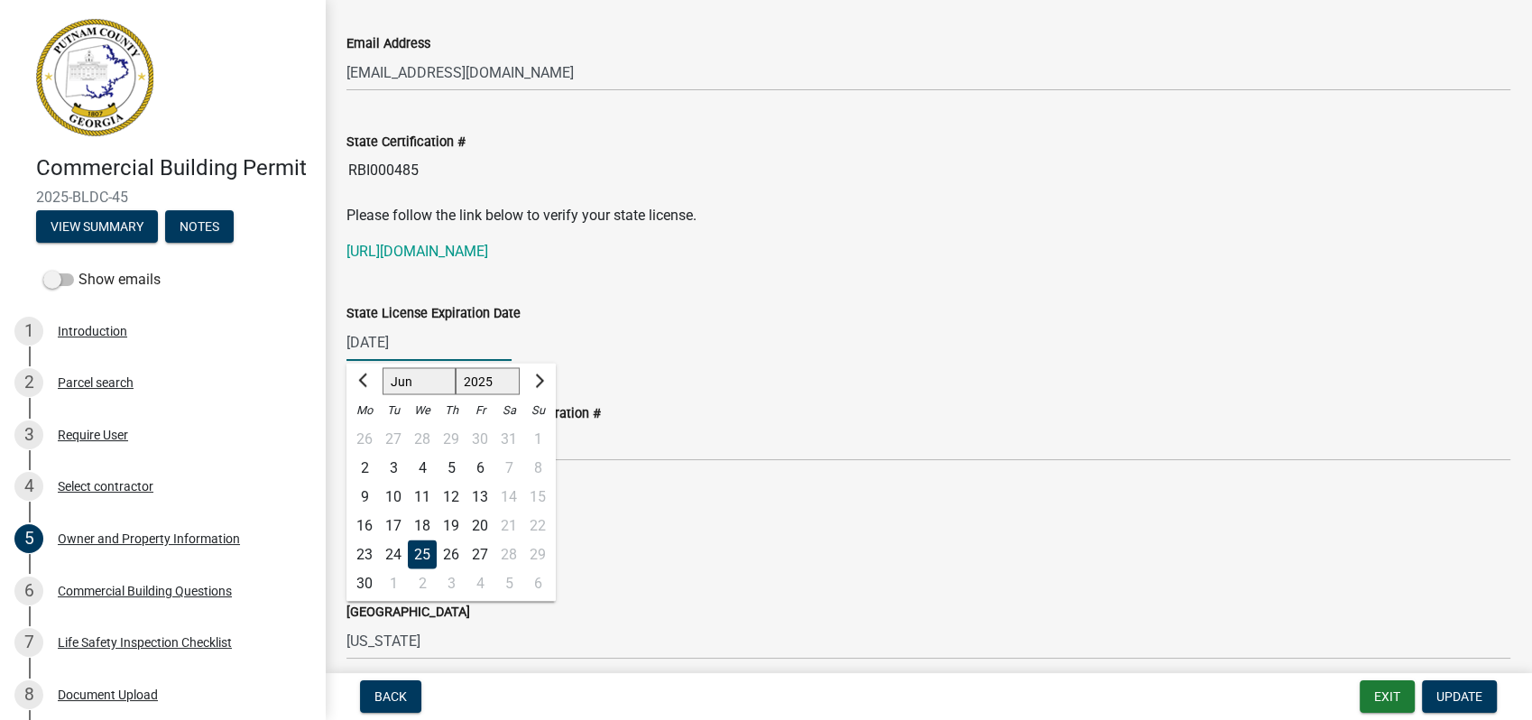
click at [472, 379] on select "1525 1526 1527 1528 1529 1530 1531 1532 1533 1534 1535 1536 1537 1538 1539 1540…" at bounding box center [488, 380] width 65 height 27
select select "2026"
click at [456, 367] on select "1525 1526 1527 1528 1529 1530 1531 1532 1533 1534 1535 1536 1537 1538 1539 1540…" at bounding box center [488, 380] width 65 height 27
click at [390, 544] on div "30" at bounding box center [393, 553] width 29 height 29
type input "[DATE]"
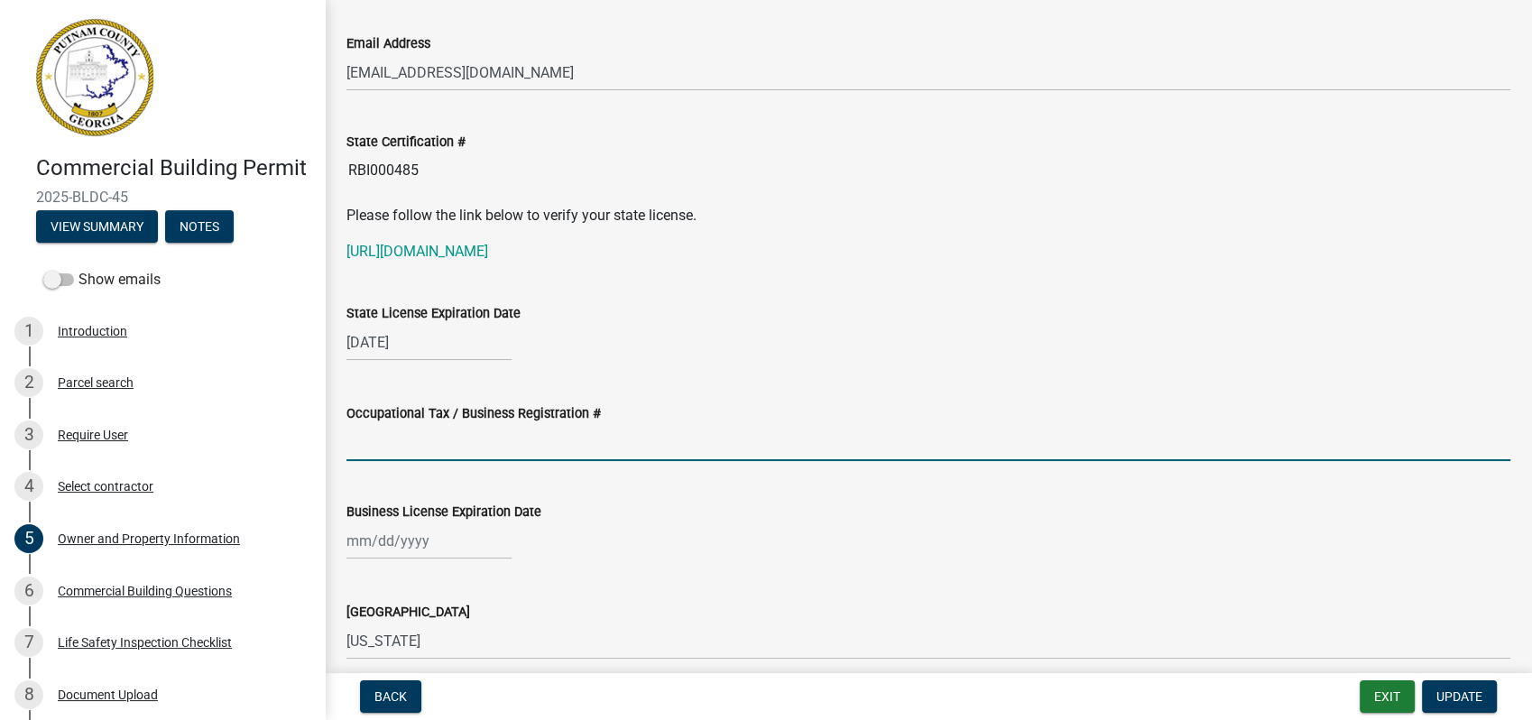
click at [384, 440] on input "Occupational Tax / Business Registration #" at bounding box center [928, 442] width 1164 height 37
type input "18048"
select select "9"
select select "2025"
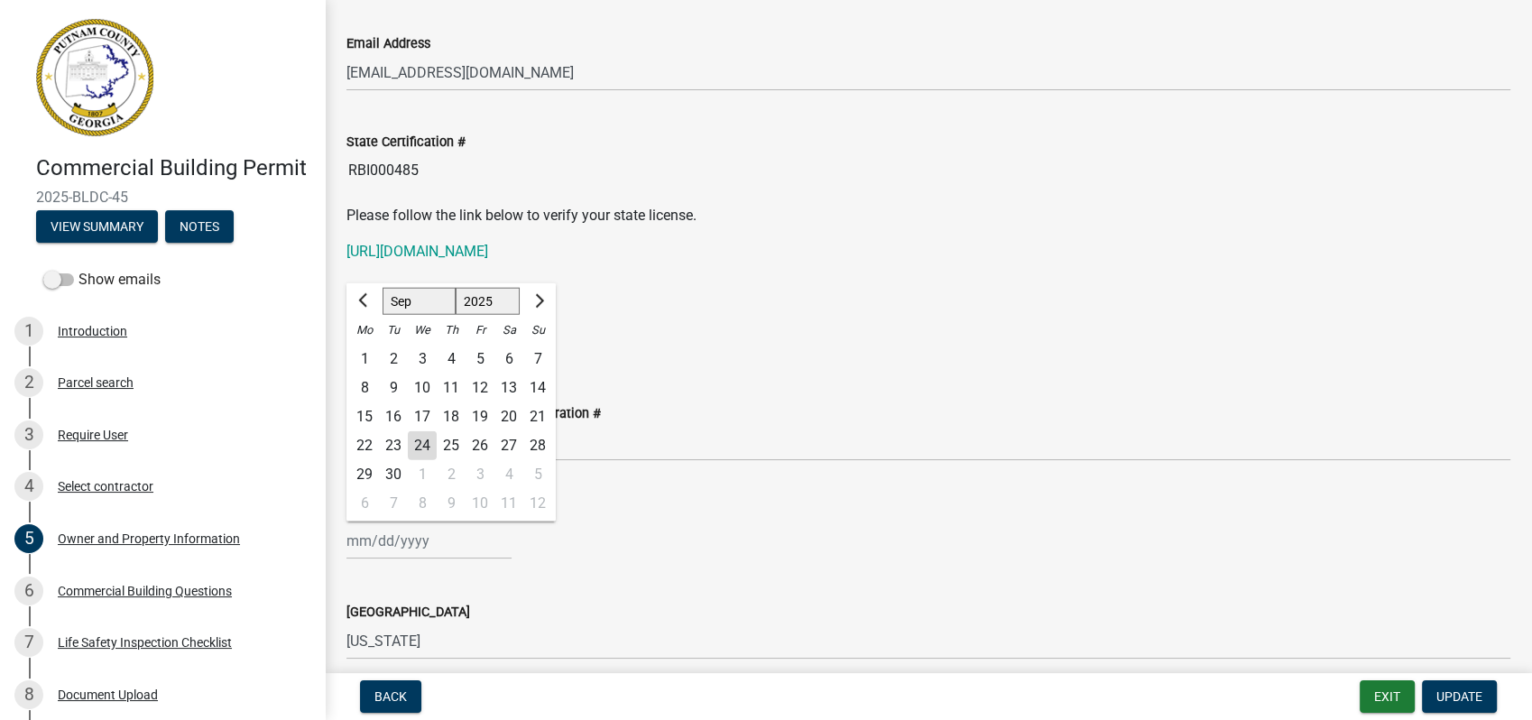
click at [392, 534] on input "Business License Expiration Date" at bounding box center [428, 540] width 165 height 37
click at [420, 300] on select "Jan Feb Mar Apr May Jun Jul Aug Sep Oct Nov Dec" at bounding box center [419, 300] width 73 height 27
select select "3"
click at [383, 287] on select "Jan Feb Mar Apr May Jun Jul Aug Sep Oct Nov Dec" at bounding box center [419, 300] width 73 height 27
click at [493, 299] on select "1525 1526 1527 1528 1529 1530 1531 1532 1533 1534 1535 1536 1537 1538 1539 1540…" at bounding box center [488, 300] width 65 height 27
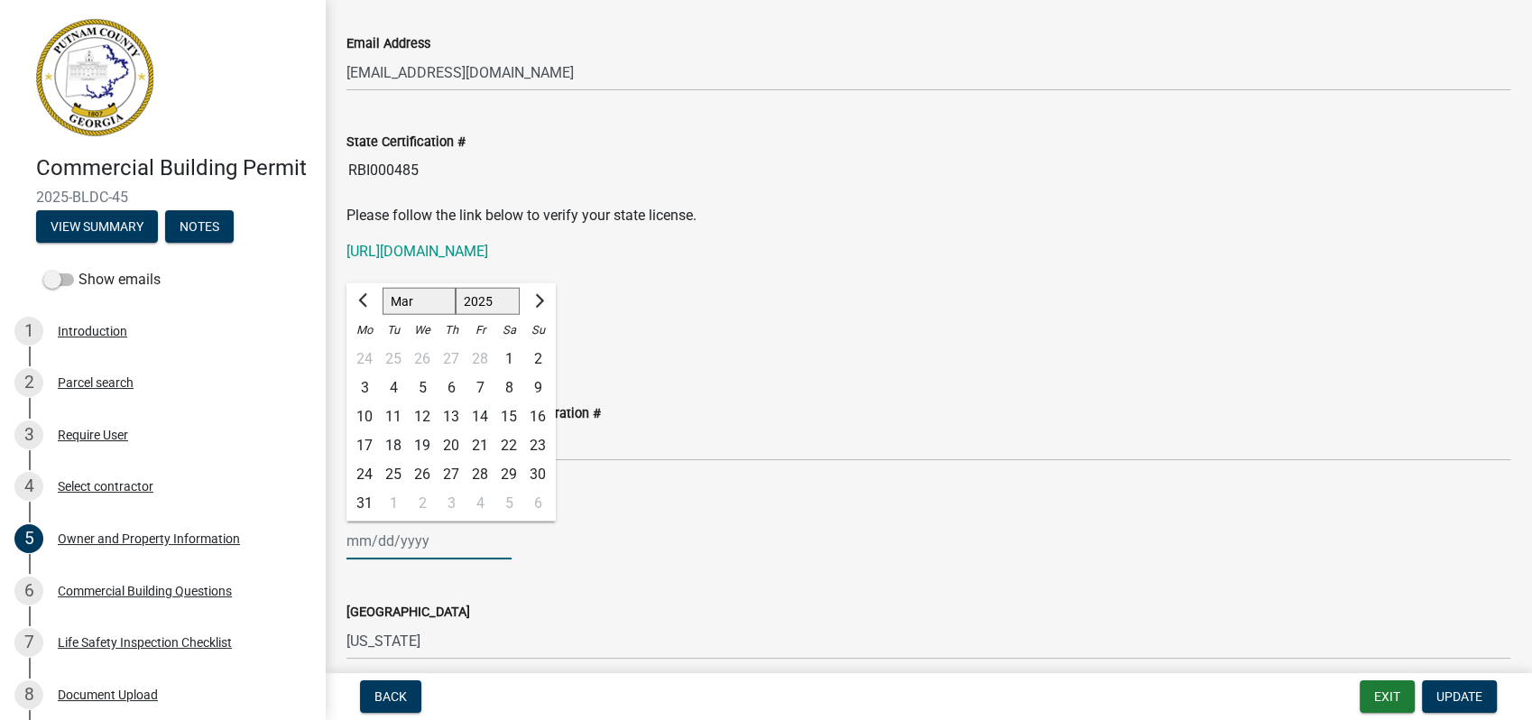
select select "2026"
click at [456, 287] on select "1525 1526 1527 1528 1529 1530 1531 1532 1533 1534 1535 1536 1537 1538 1539 1540…" at bounding box center [488, 300] width 65 height 27
click at [390, 498] on div "31" at bounding box center [393, 502] width 29 height 29
type input "03/31/2026"
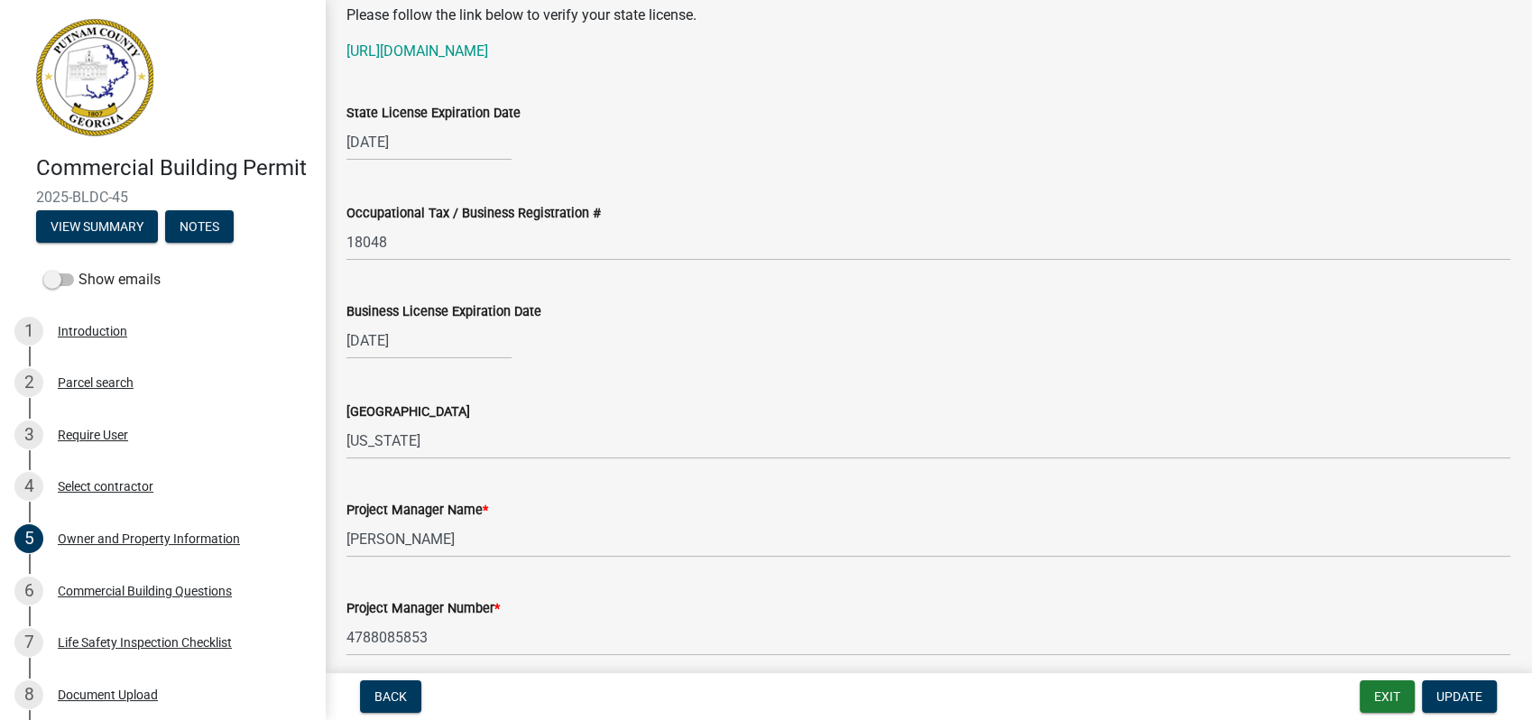
scroll to position [2706, 0]
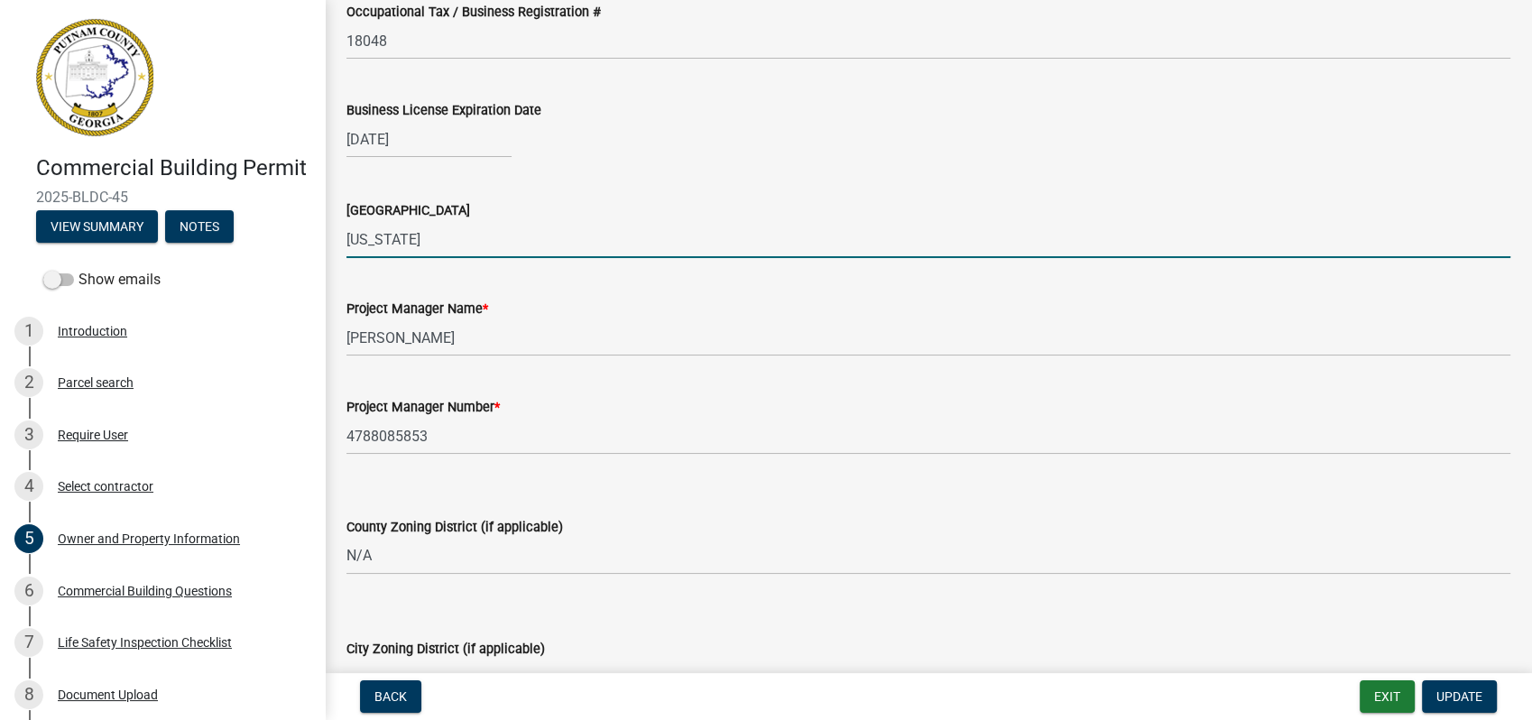
drag, startPoint x: 410, startPoint y: 245, endPoint x: 295, endPoint y: 244, distance: 115.5
click at [318, 244] on div "Commercial Building Permit 2025-BLDC-45 View Summary Notes Show emails 1 Introd…" at bounding box center [766, 360] width 1532 height 720
type input "Peach"
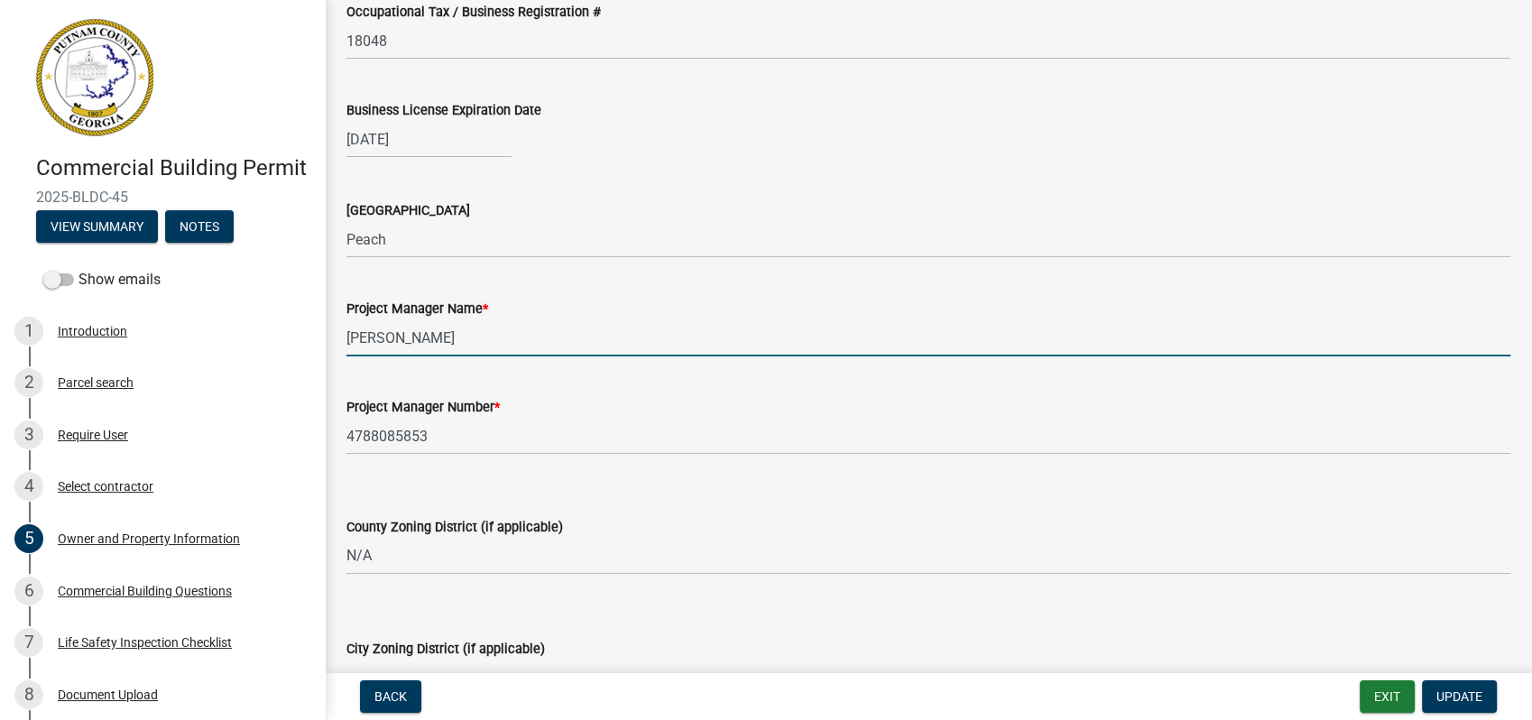
click at [813, 349] on input "Bobby Holcomb" at bounding box center [928, 337] width 1164 height 37
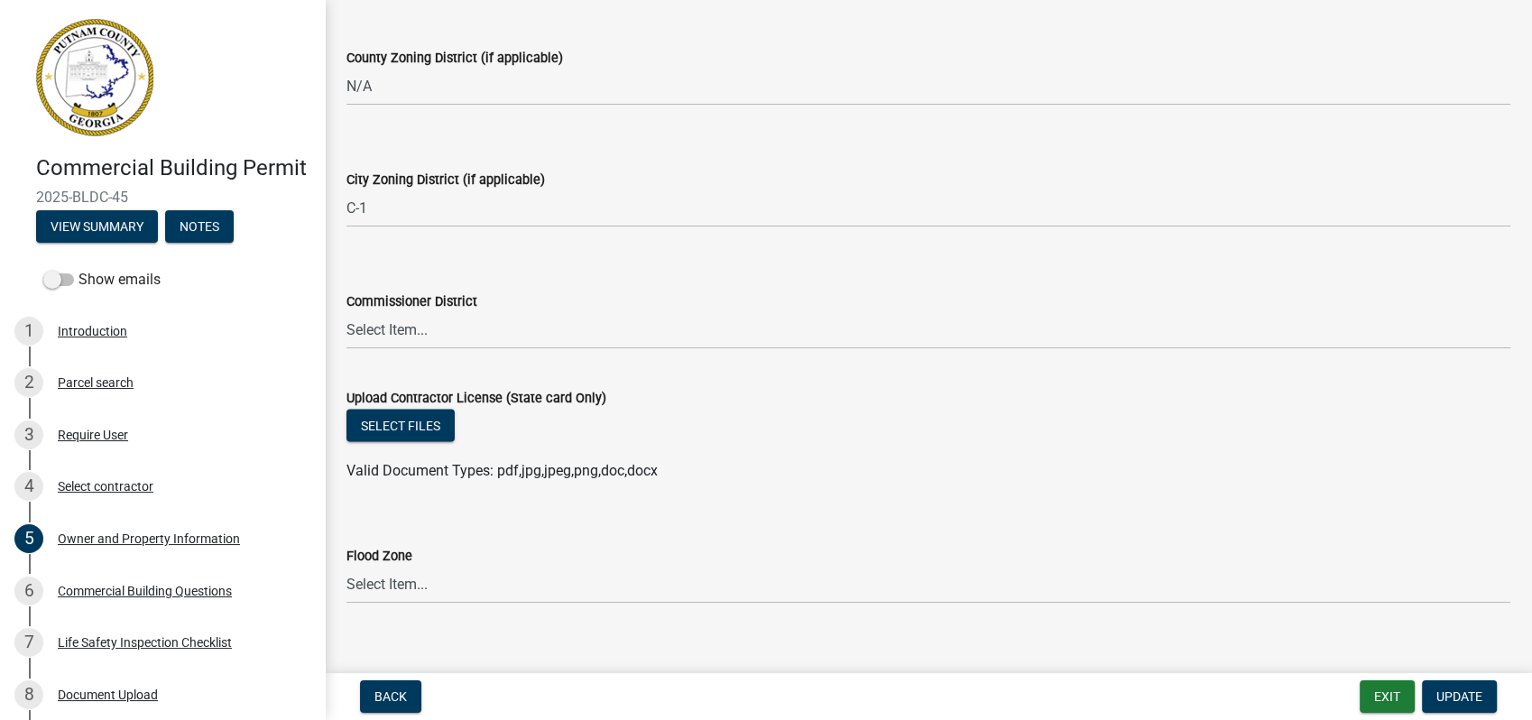
scroll to position [3198, 0]
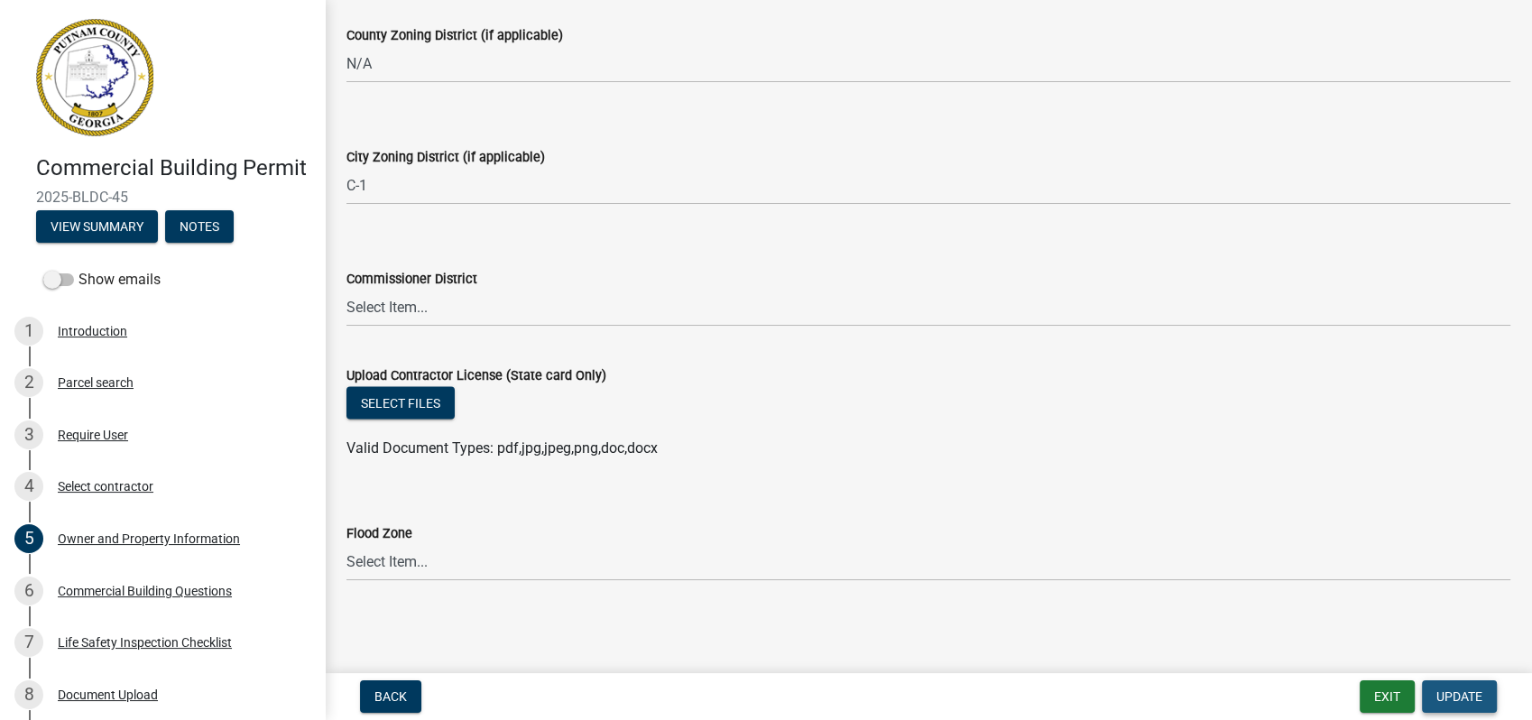
click at [1459, 704] on span "Update" at bounding box center [1459, 696] width 46 height 14
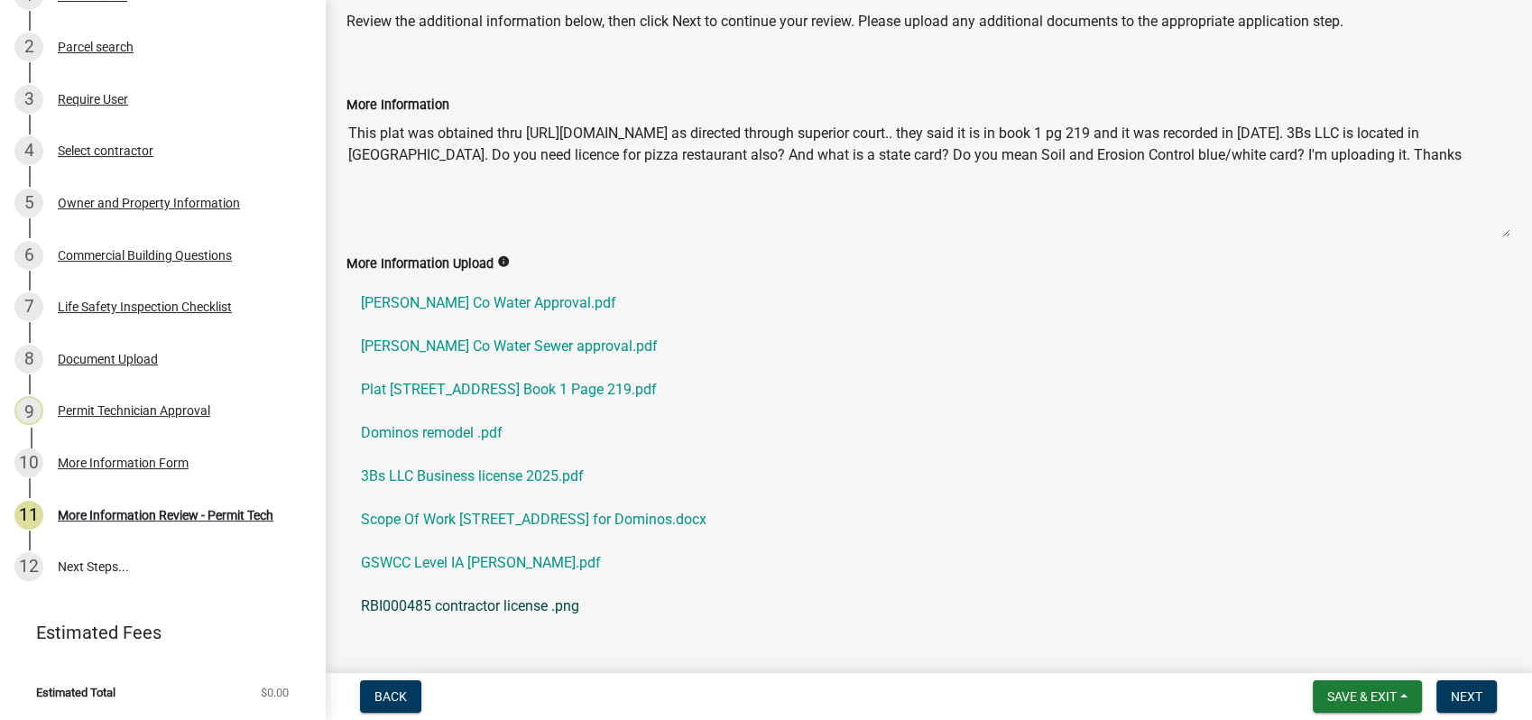
scroll to position [115, 0]
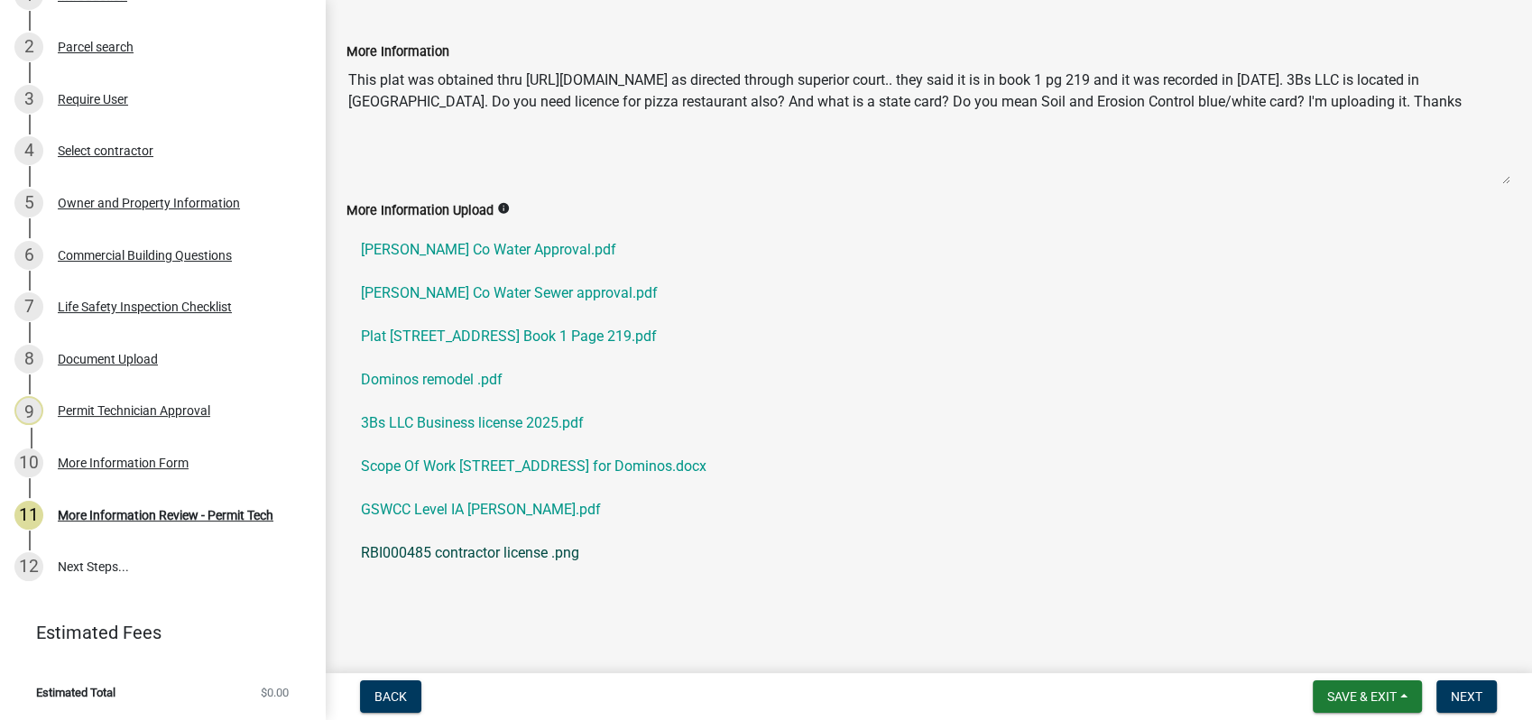
click at [394, 551] on link "RBI000485 contractor license .png" at bounding box center [928, 552] width 1164 height 43
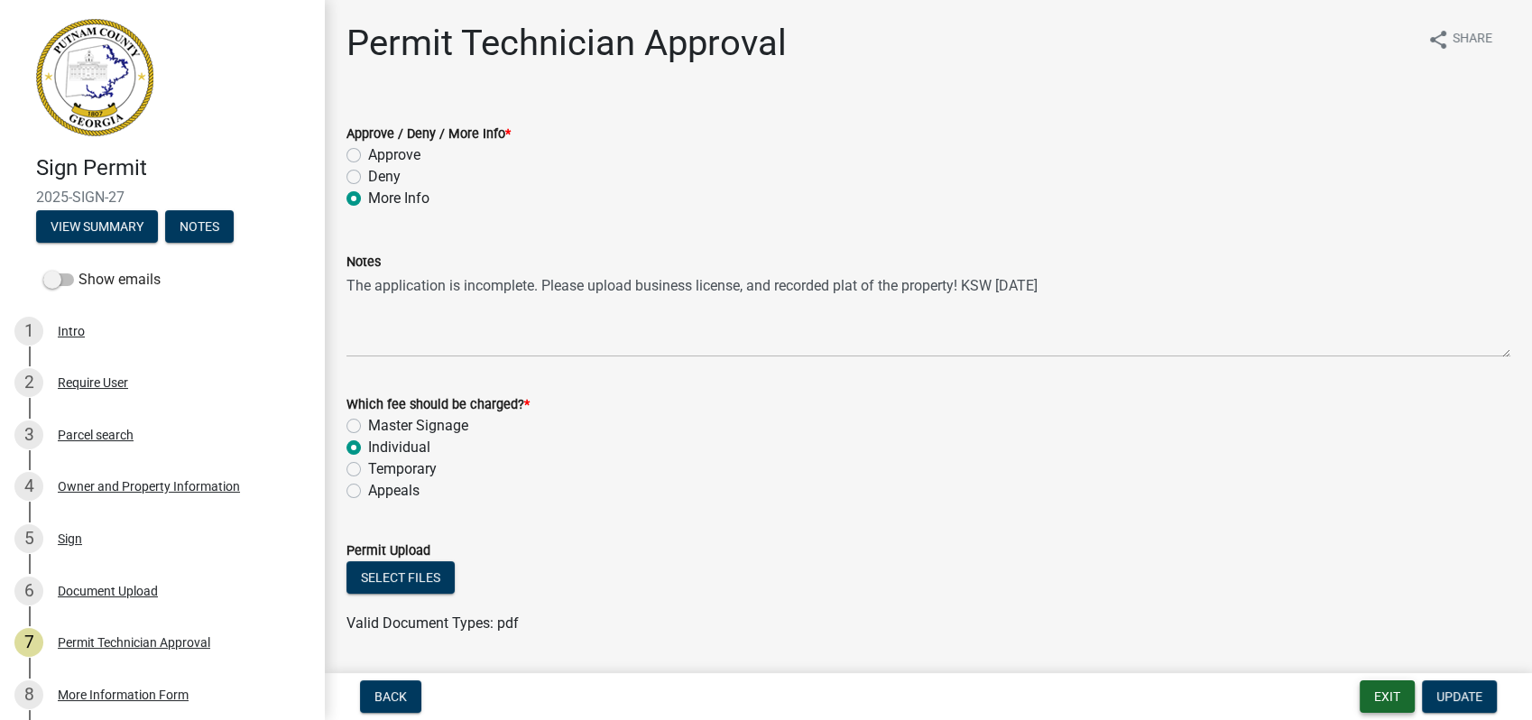
click at [1387, 692] on button "Exit" at bounding box center [1387, 696] width 55 height 32
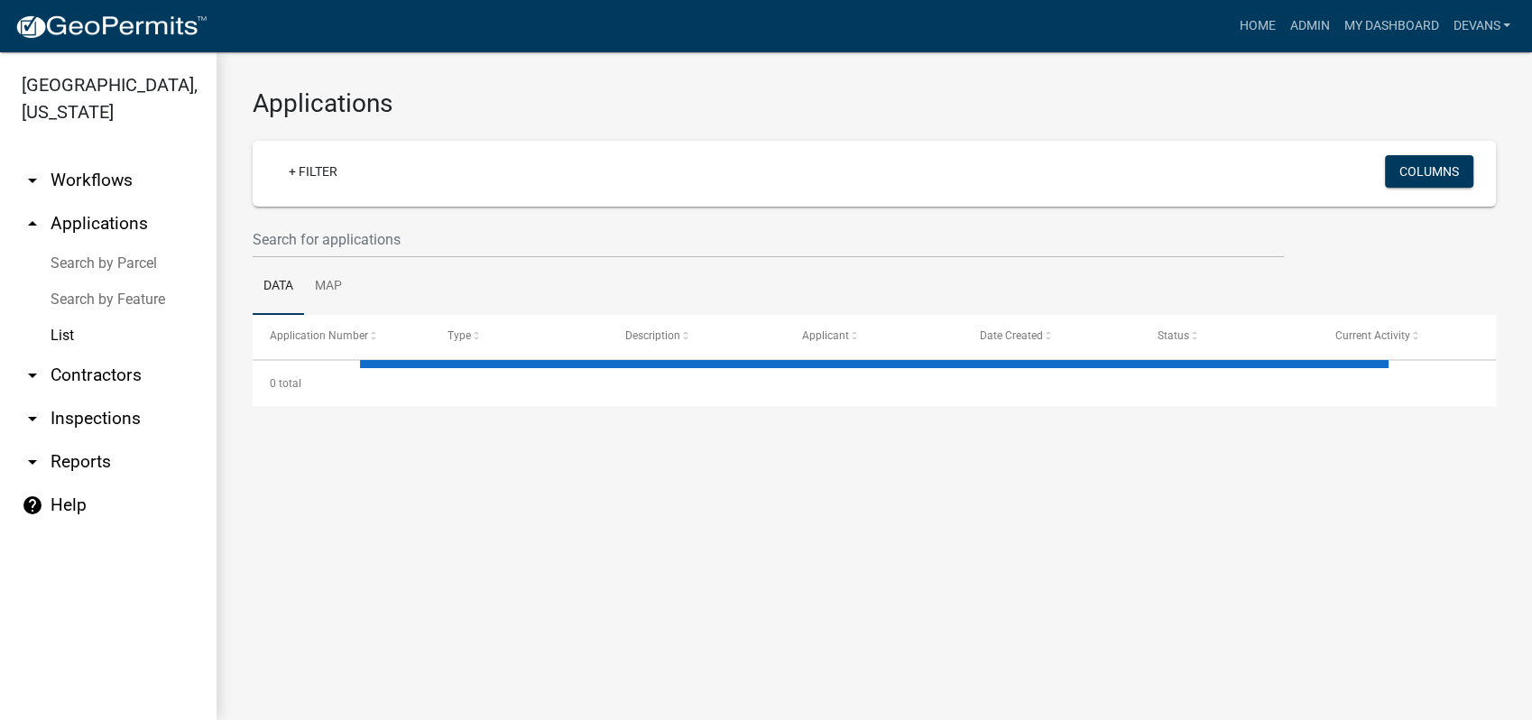
select select "1: 25"
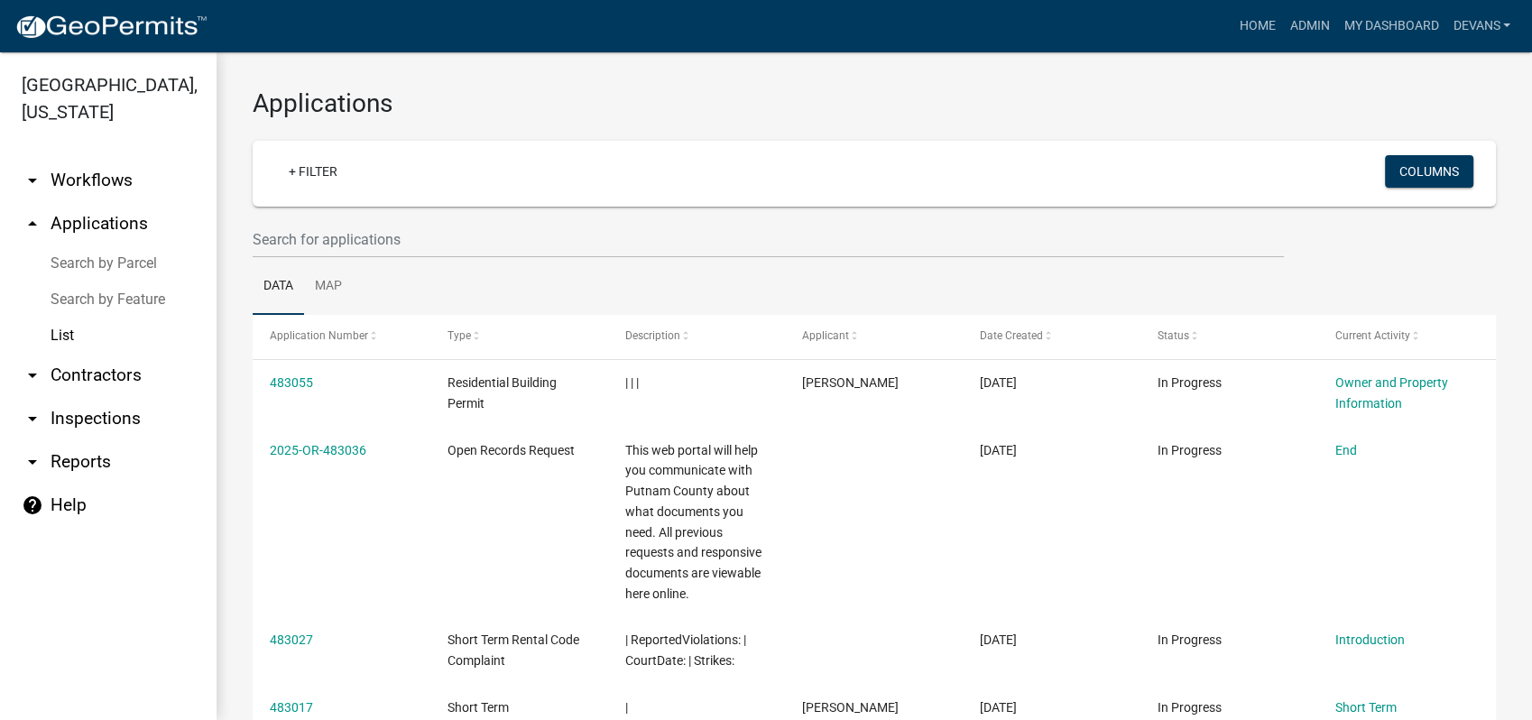
click at [286, 218] on wm-filter-builder "+ Filter Columns" at bounding box center [874, 199] width 1243 height 117
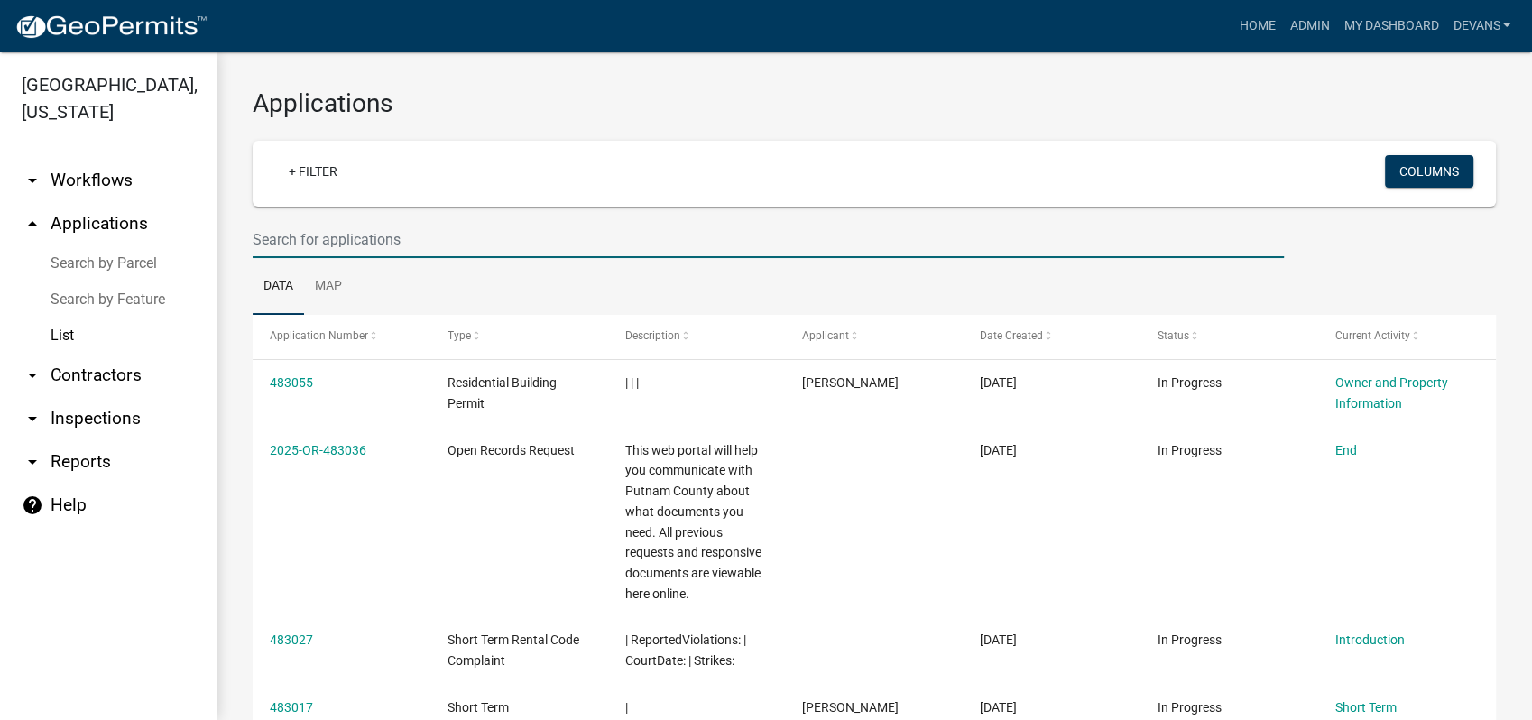
click at [284, 237] on input "text" at bounding box center [768, 239] width 1031 height 37
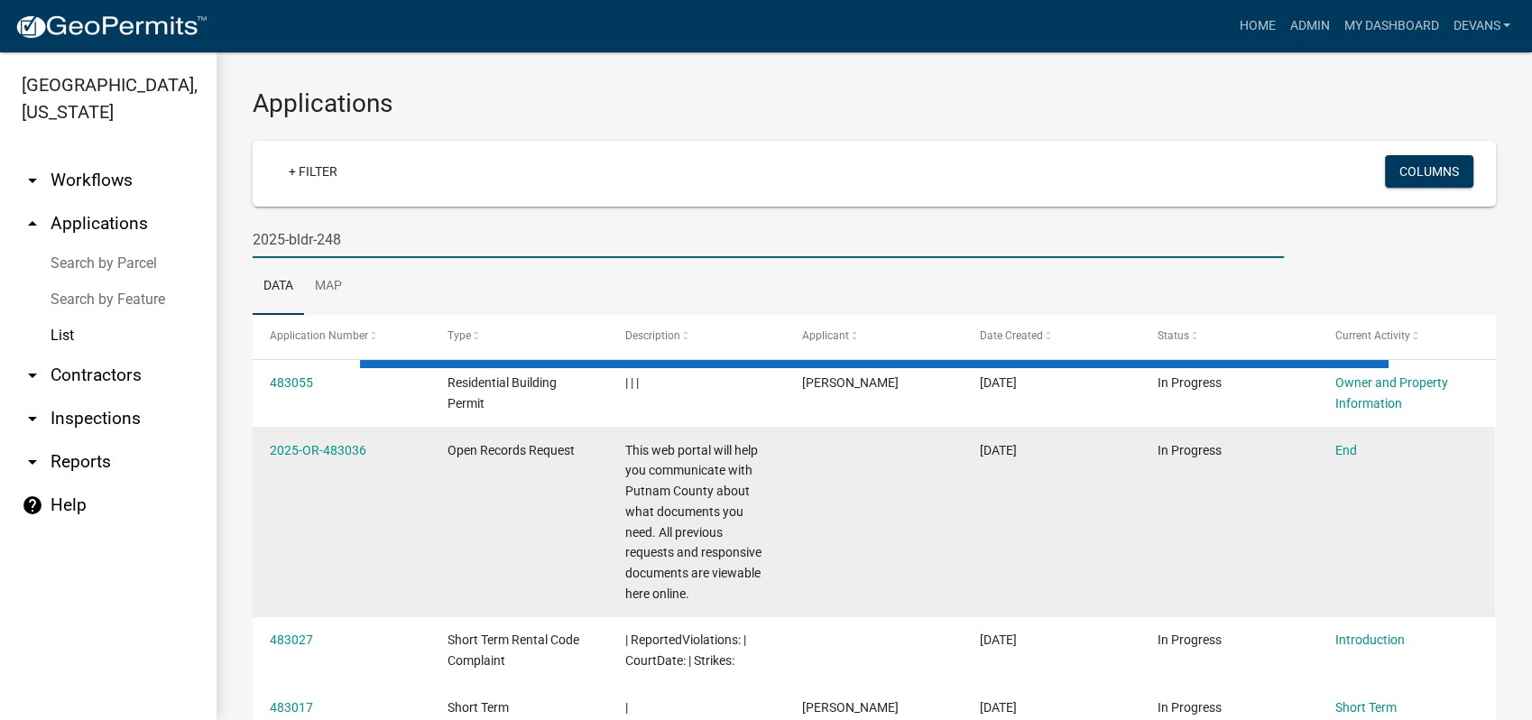
type input "2025-bldr-248"
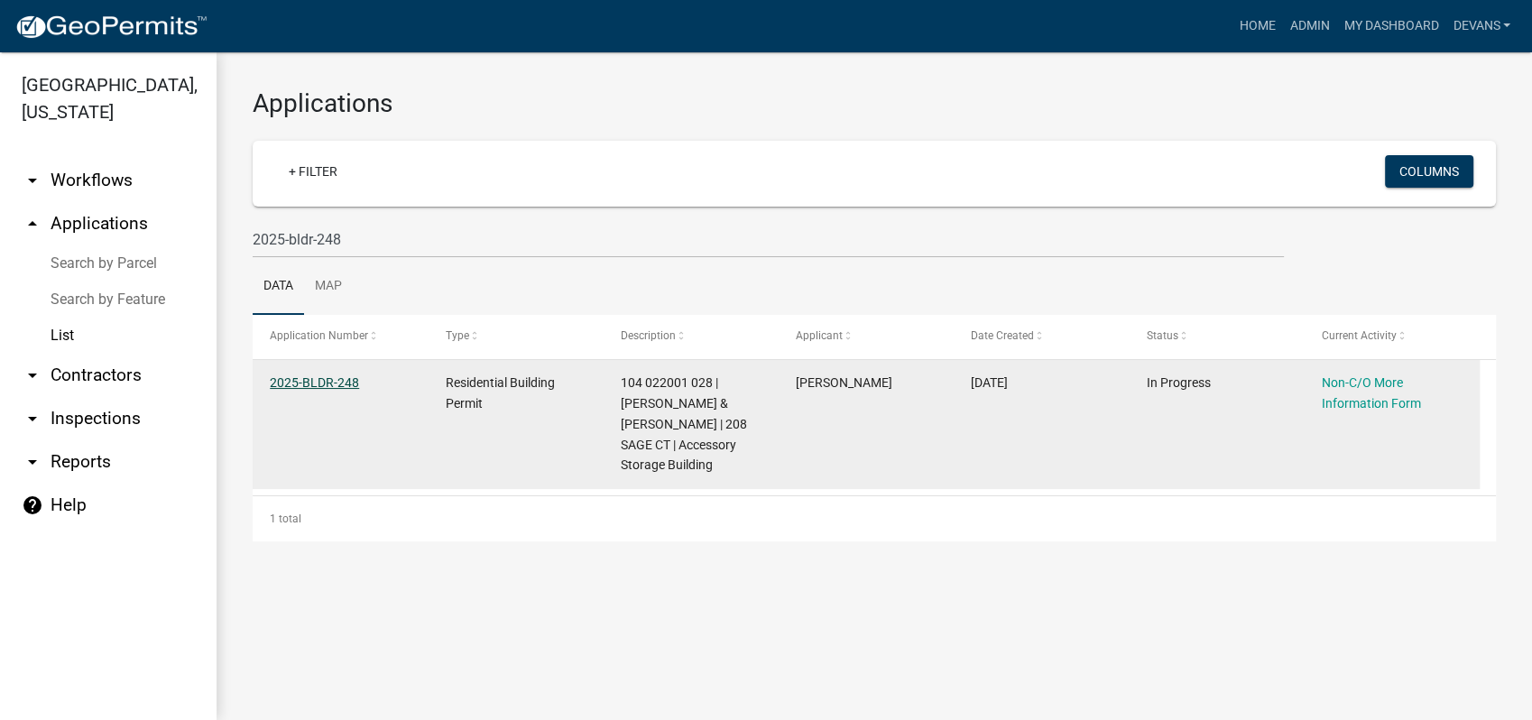
click at [306, 377] on link "2025-BLDR-248" at bounding box center [314, 382] width 89 height 14
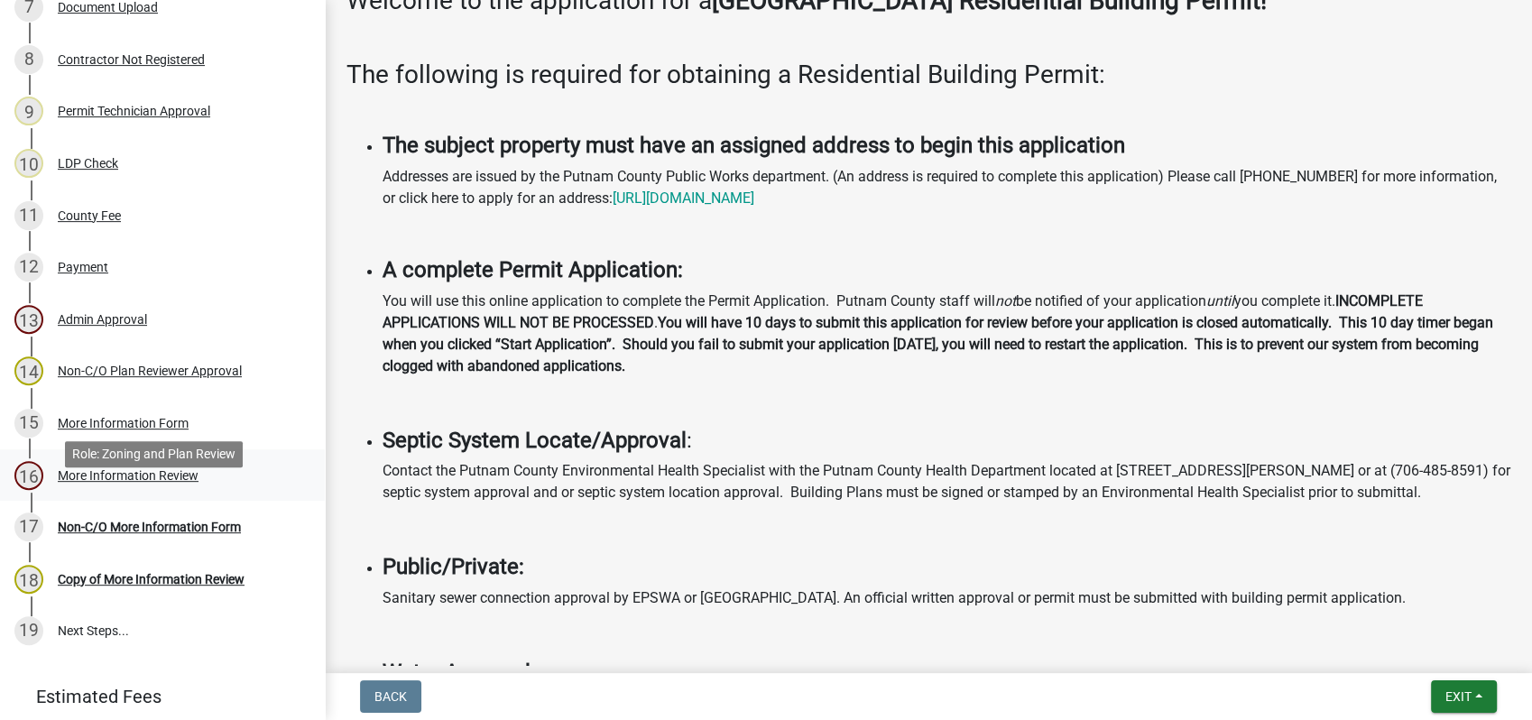
scroll to position [601, 0]
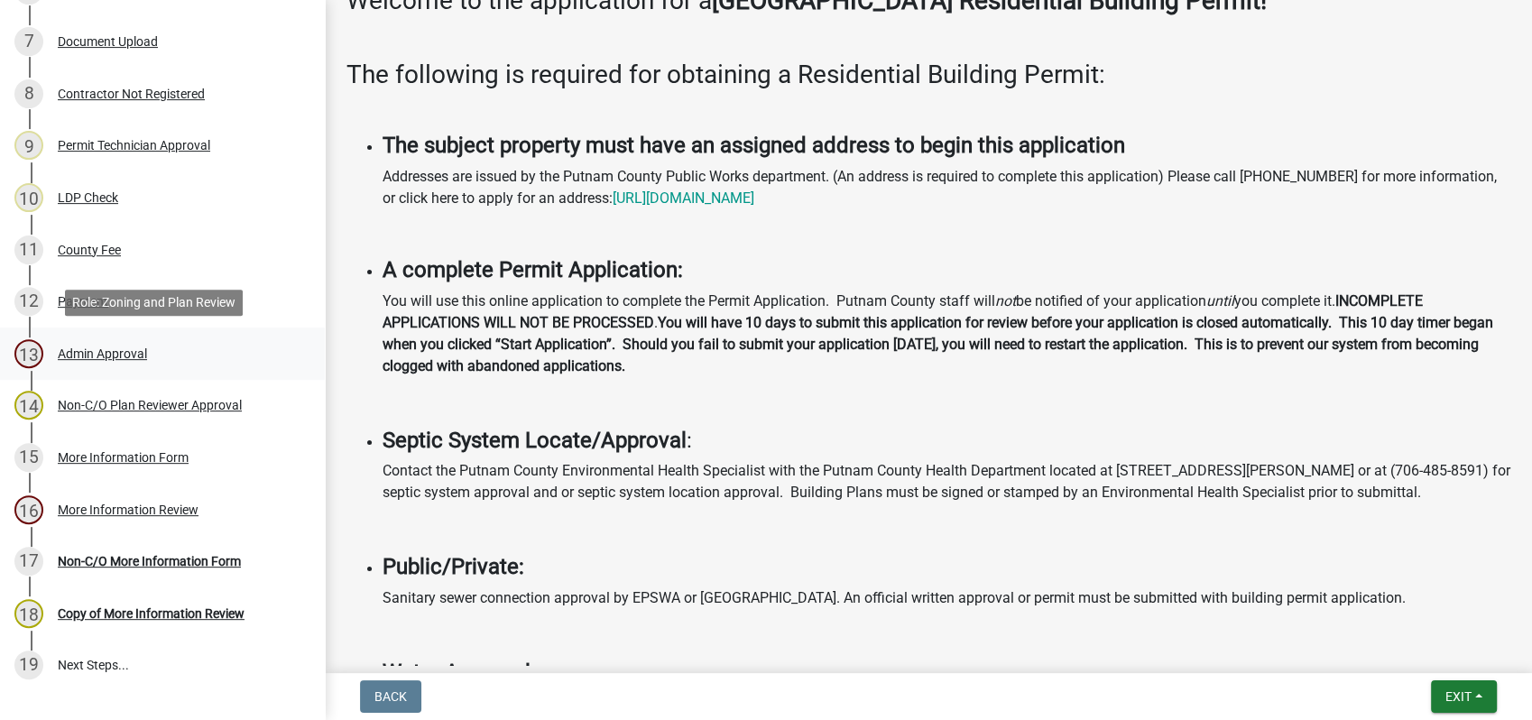
click at [109, 347] on div "Admin Approval" at bounding box center [102, 353] width 89 height 13
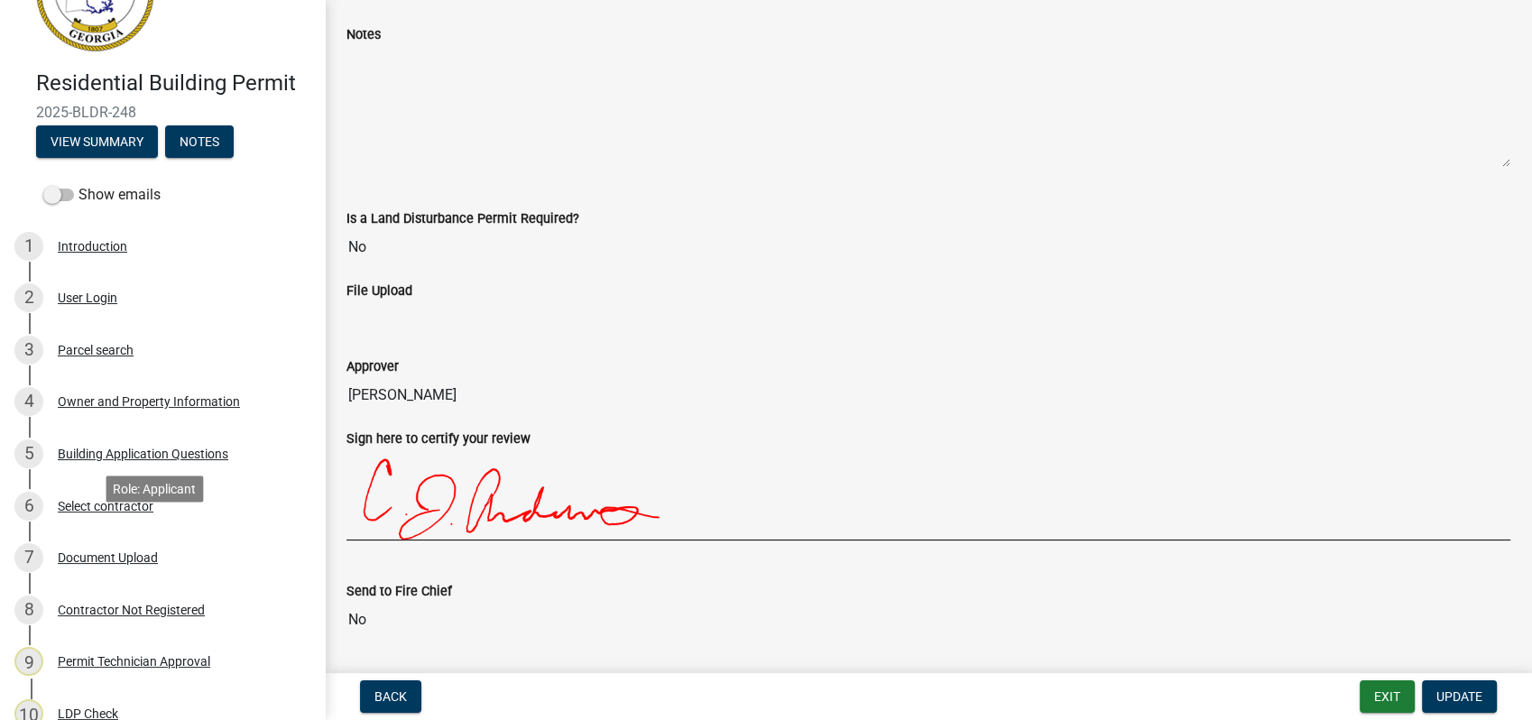
scroll to position [0, 0]
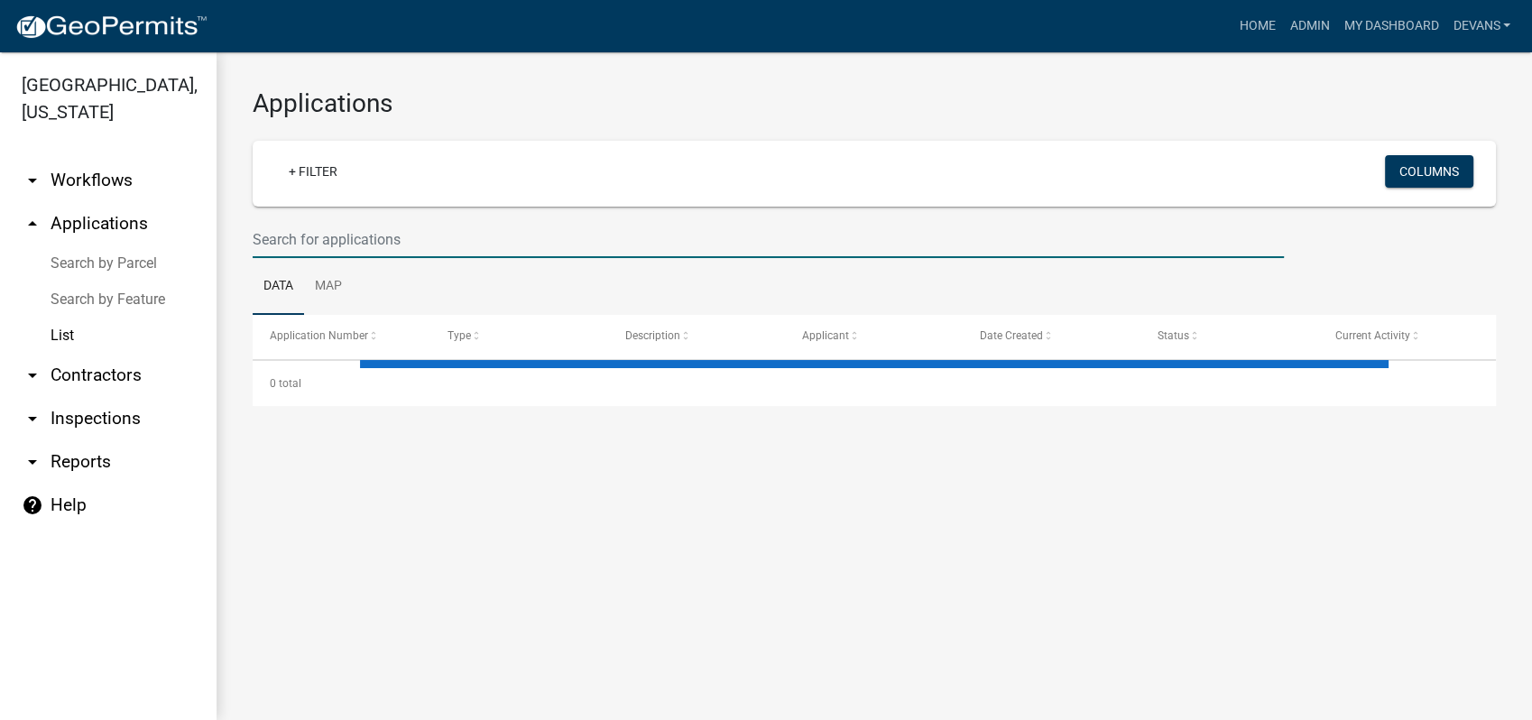
click at [281, 235] on input "text" at bounding box center [768, 239] width 1031 height 37
select select "1: 25"
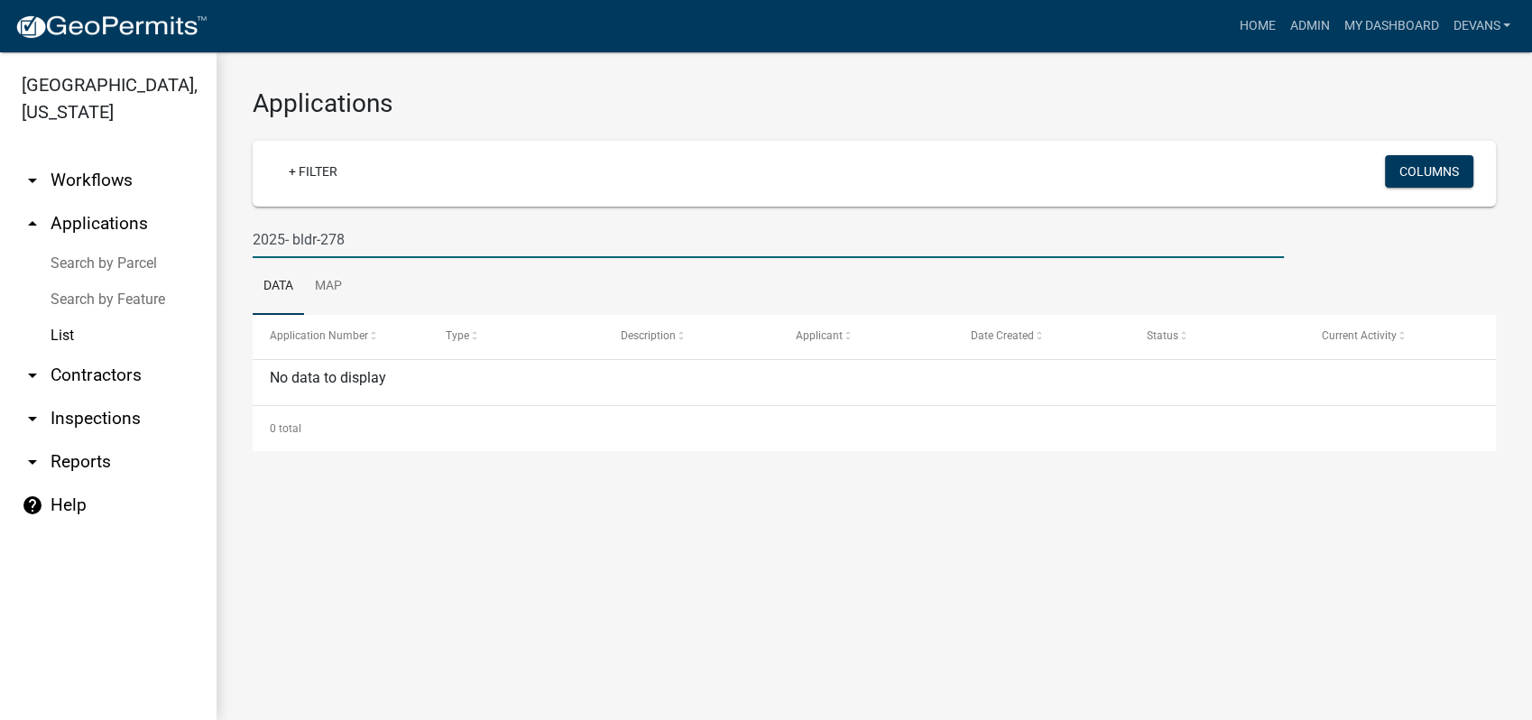
click at [290, 243] on input "2025- bldr-278" at bounding box center [768, 239] width 1031 height 37
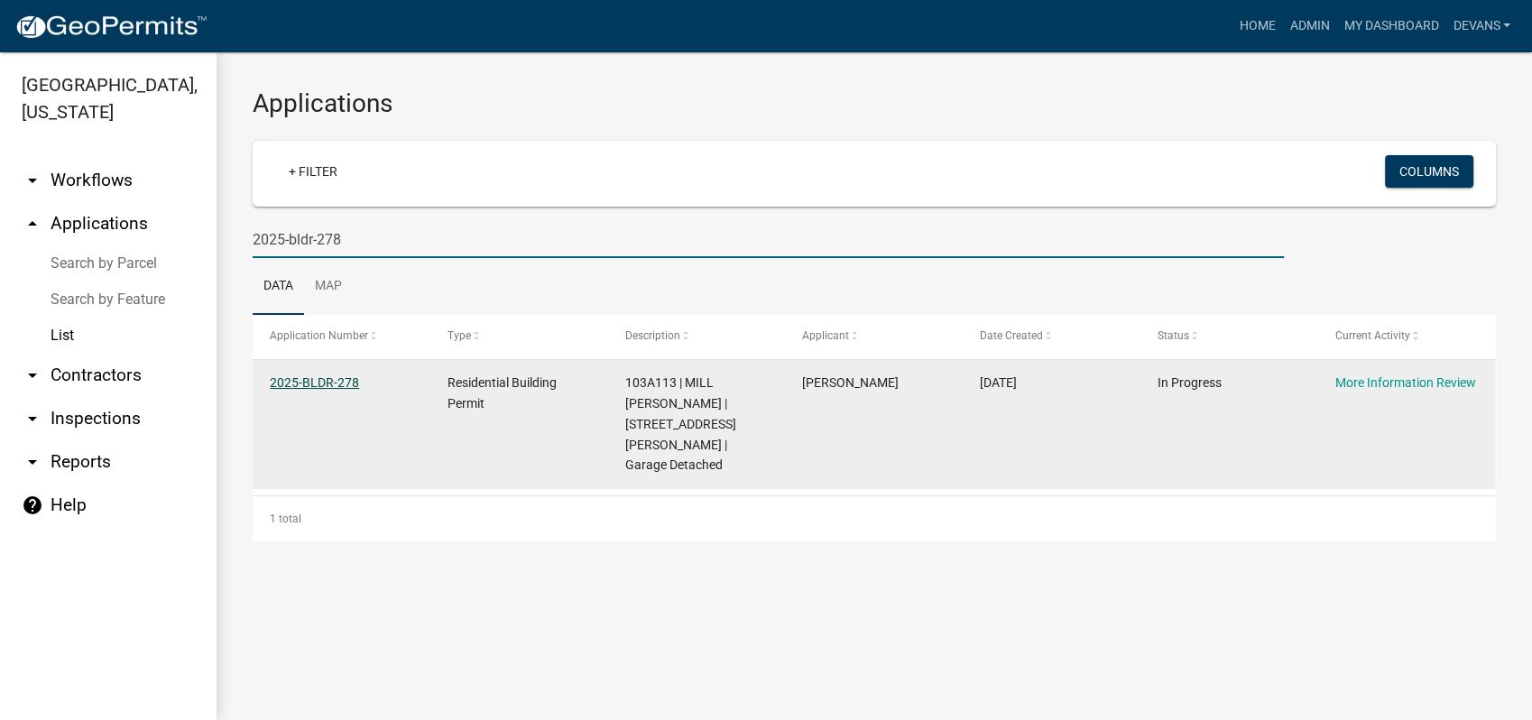
type input "2025-bldr-278"
click at [305, 381] on link "2025-BLDR-278" at bounding box center [314, 382] width 89 height 14
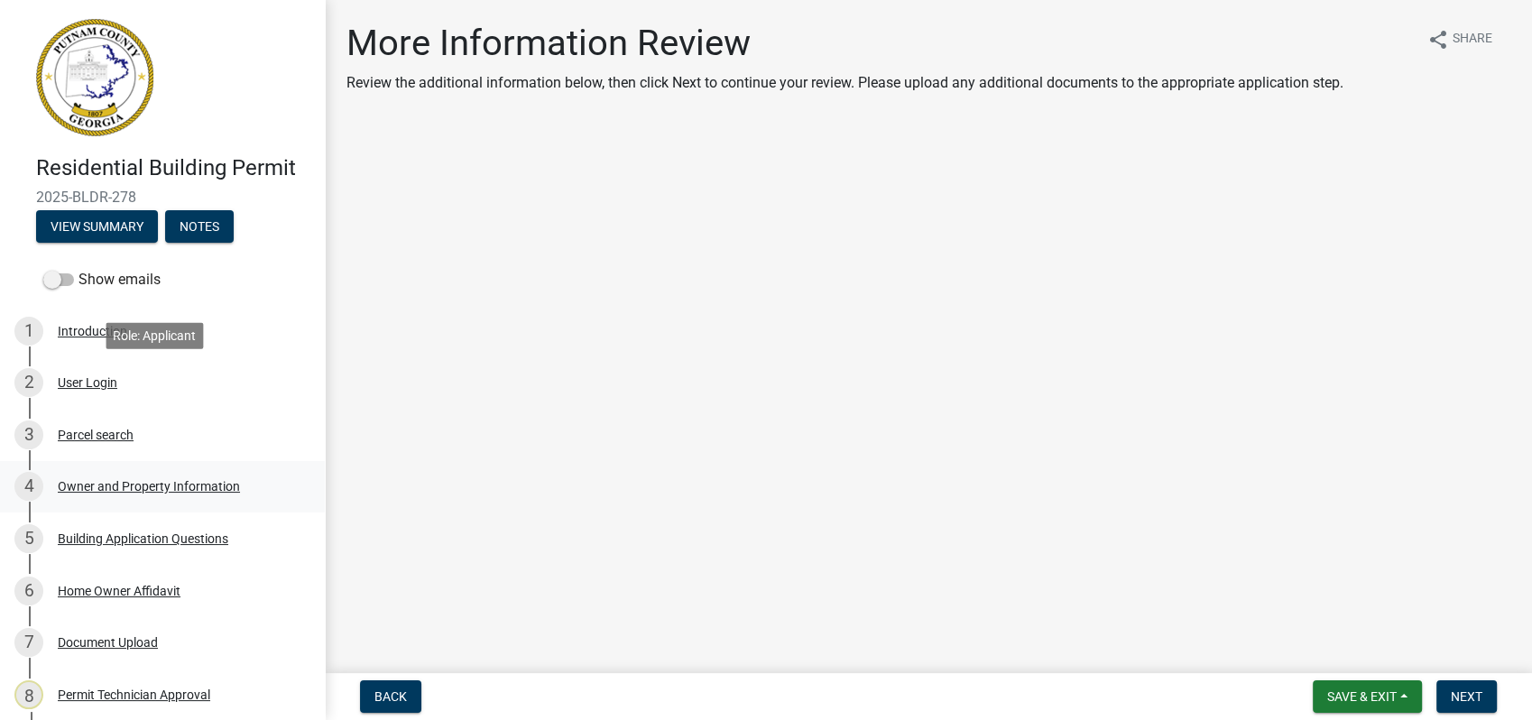
scroll to position [282, 0]
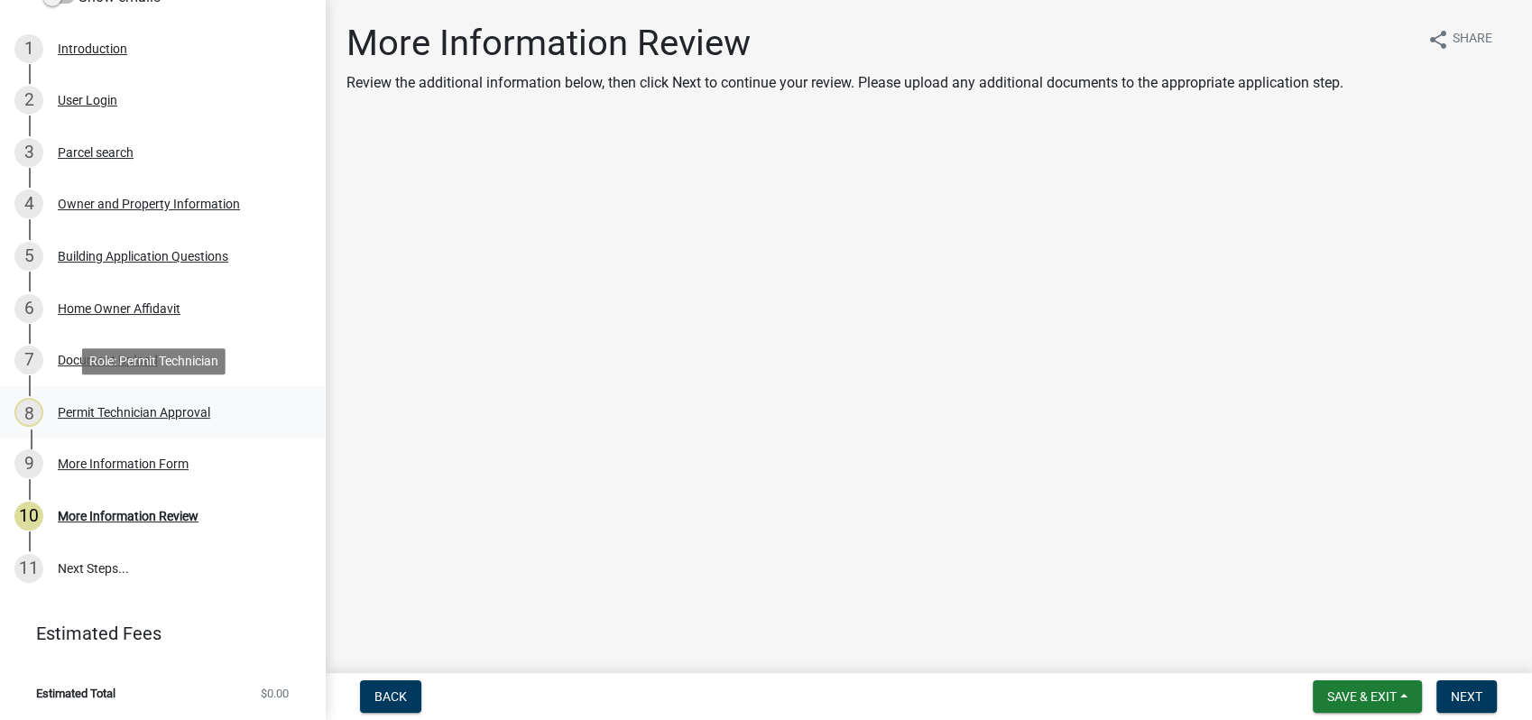
click at [144, 410] on div "Permit Technician Approval" at bounding box center [134, 412] width 152 height 13
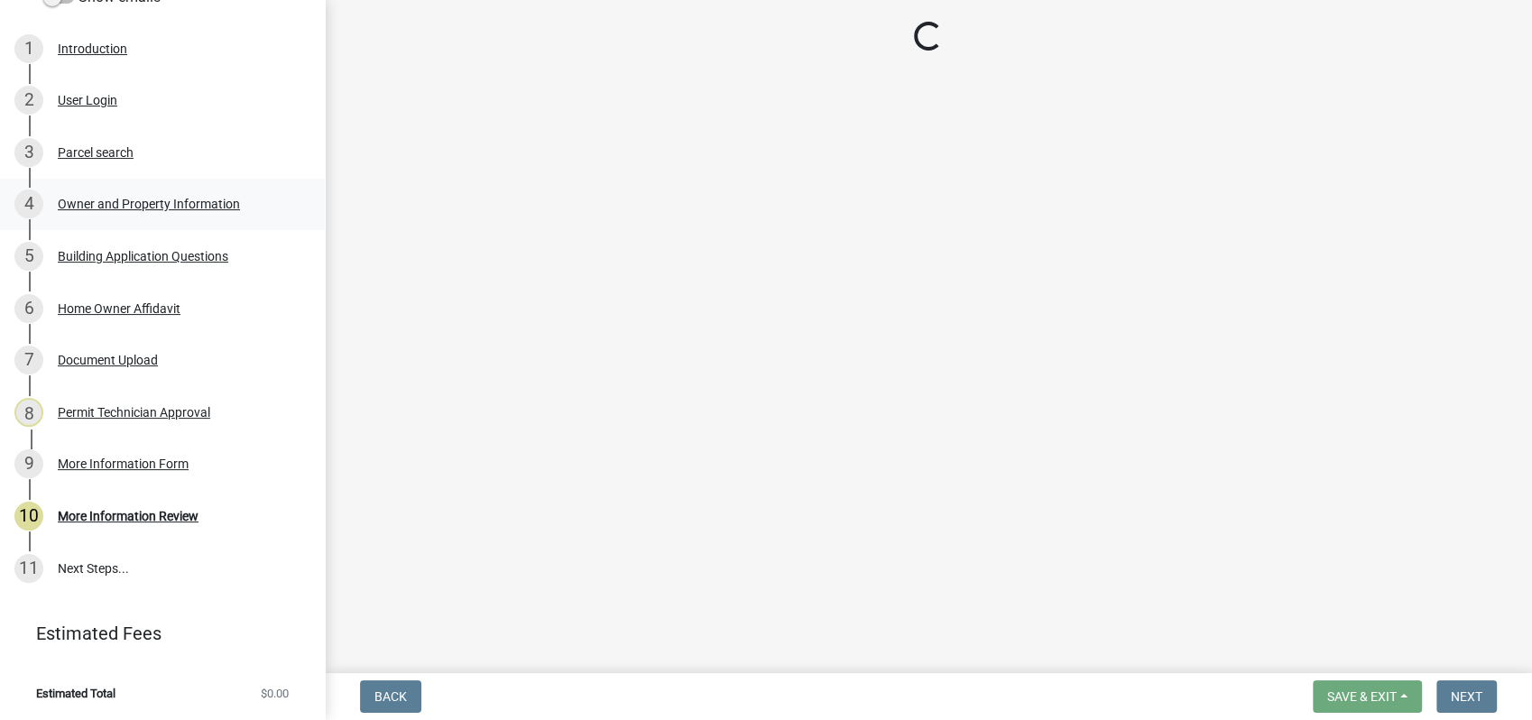
select select "a6b90f04-145f-43dc-a4e6-6d5ec8e28ec9"
select select "83394b22-4a11-496c-8e5c-75ade2e72faf"
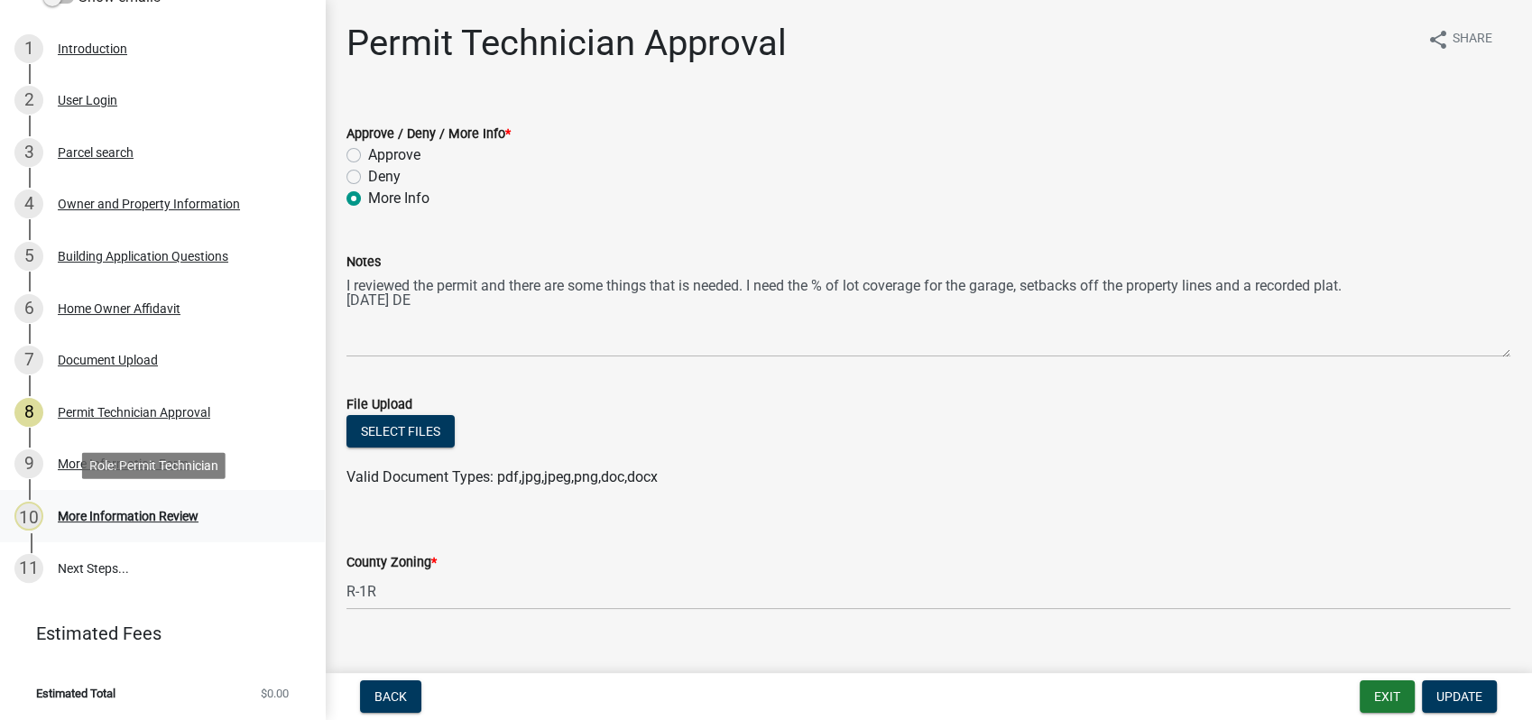
click at [143, 517] on div "More Information Review" at bounding box center [128, 516] width 141 height 13
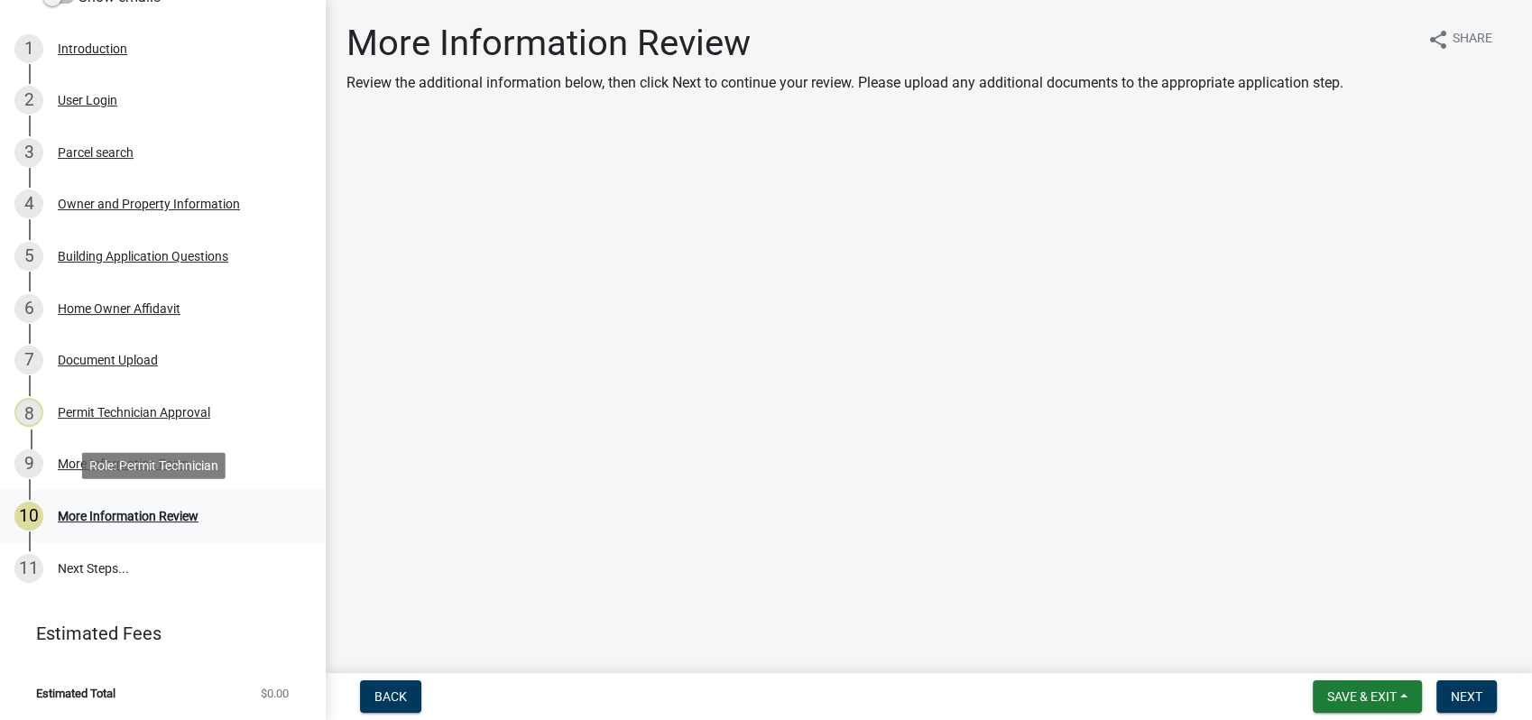
click at [182, 520] on div "More Information Review" at bounding box center [128, 516] width 141 height 13
click at [117, 406] on div "Permit Technician Approval" at bounding box center [134, 412] width 152 height 13
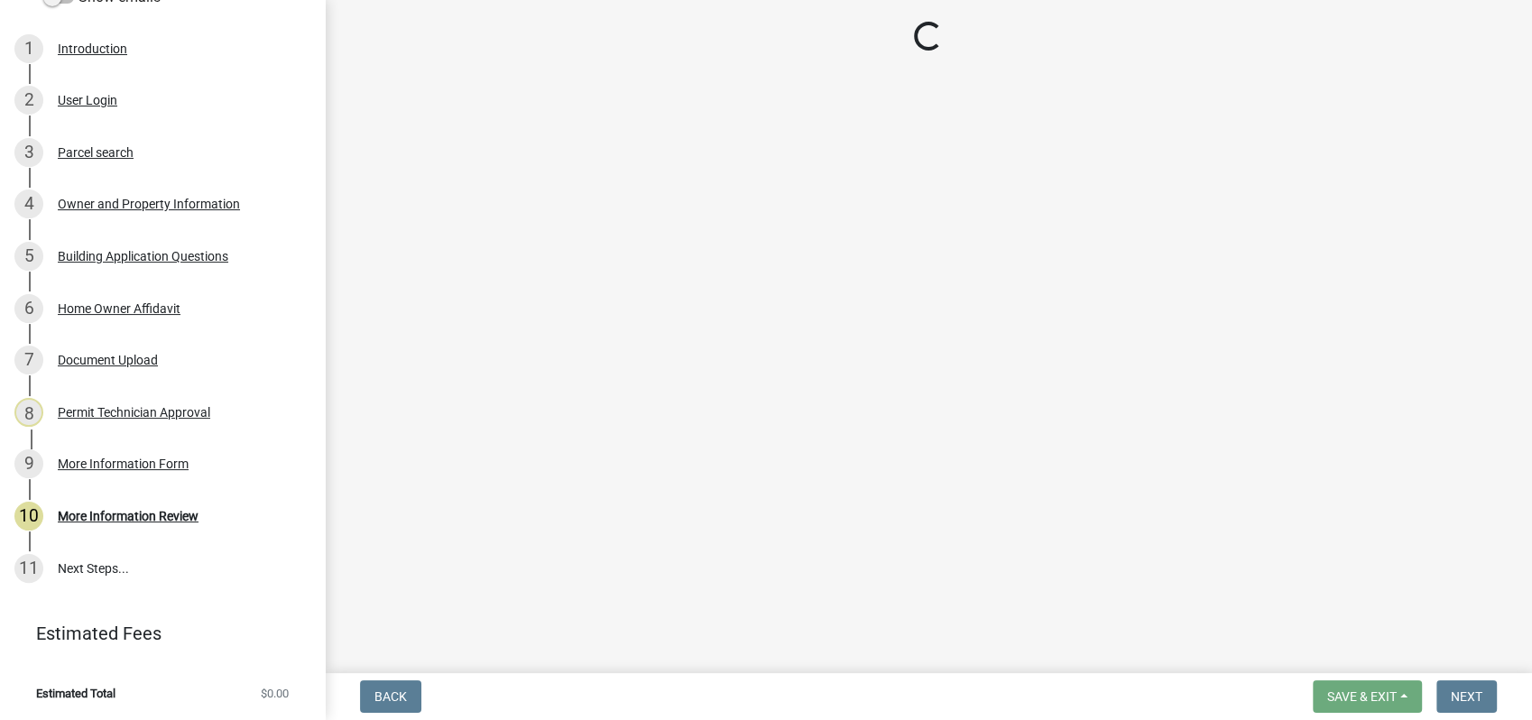
select select "a6b90f04-145f-43dc-a4e6-6d5ec8e28ec9"
select select "83394b22-4a11-496c-8e5c-75ade2e72faf"
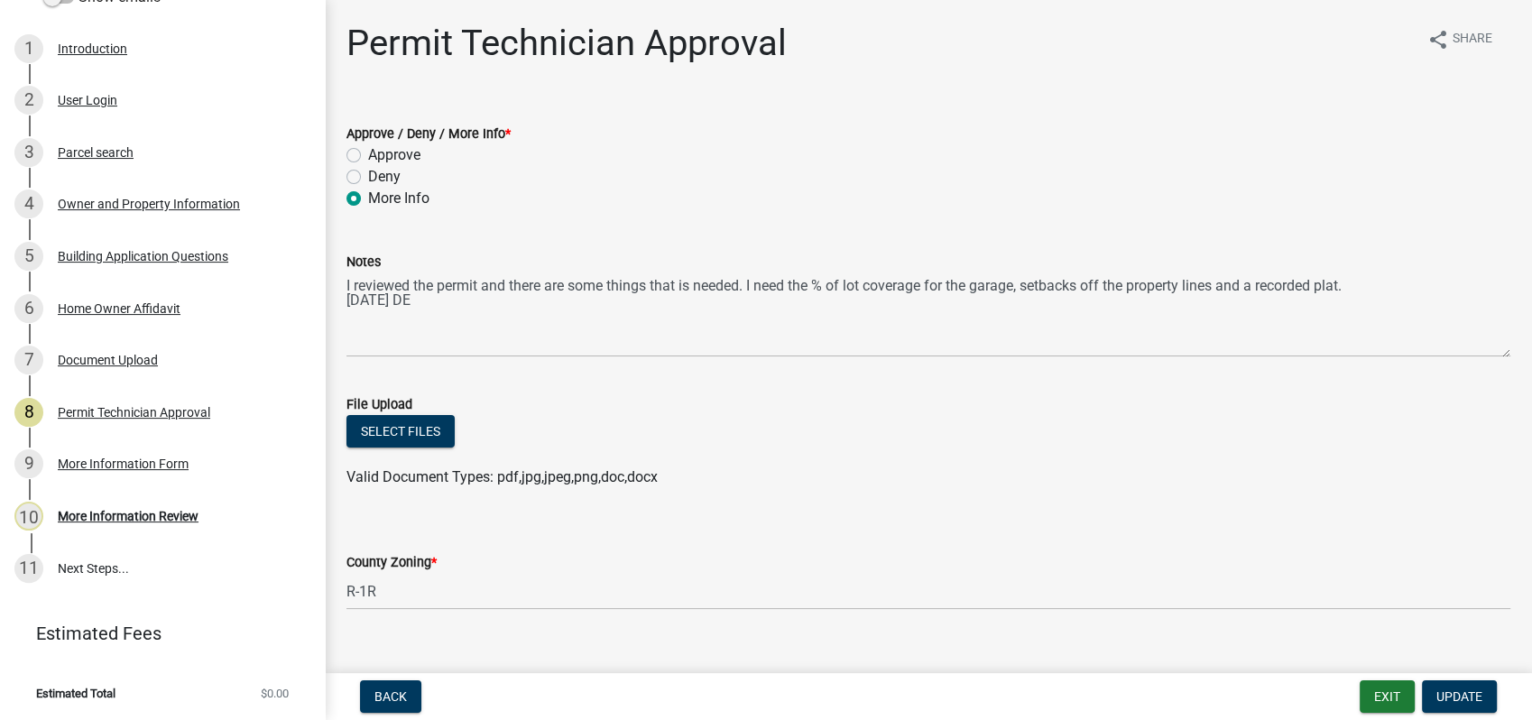
drag, startPoint x: 344, startPoint y: 276, endPoint x: 418, endPoint y: 298, distance: 77.1
click at [438, 290] on div "Notes I reviewed the permit and there are some things that is needed. I need th…" at bounding box center [928, 292] width 1191 height 132
click at [347, 288] on div "Notes I reviewed the permit and there are some things that is needed. I need th…" at bounding box center [928, 292] width 1191 height 132
click at [343, 281] on div "Notes I reviewed the permit and there are some things that is needed. I need th…" at bounding box center [928, 292] width 1191 height 132
drag, startPoint x: 345, startPoint y: 283, endPoint x: 425, endPoint y: 288, distance: 80.4
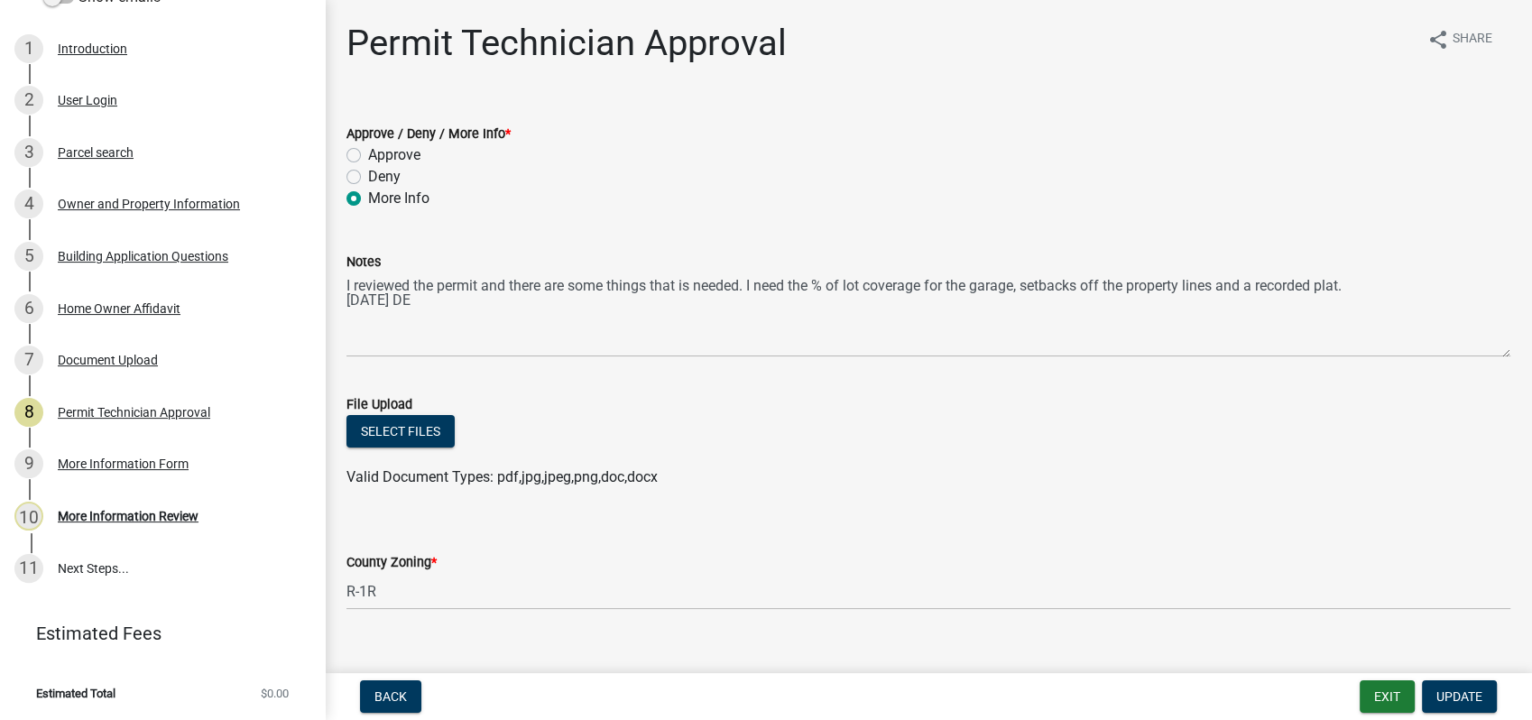
click at [425, 288] on div "Notes I reviewed the permit and there are some things that is needed. I need th…" at bounding box center [928, 292] width 1191 height 132
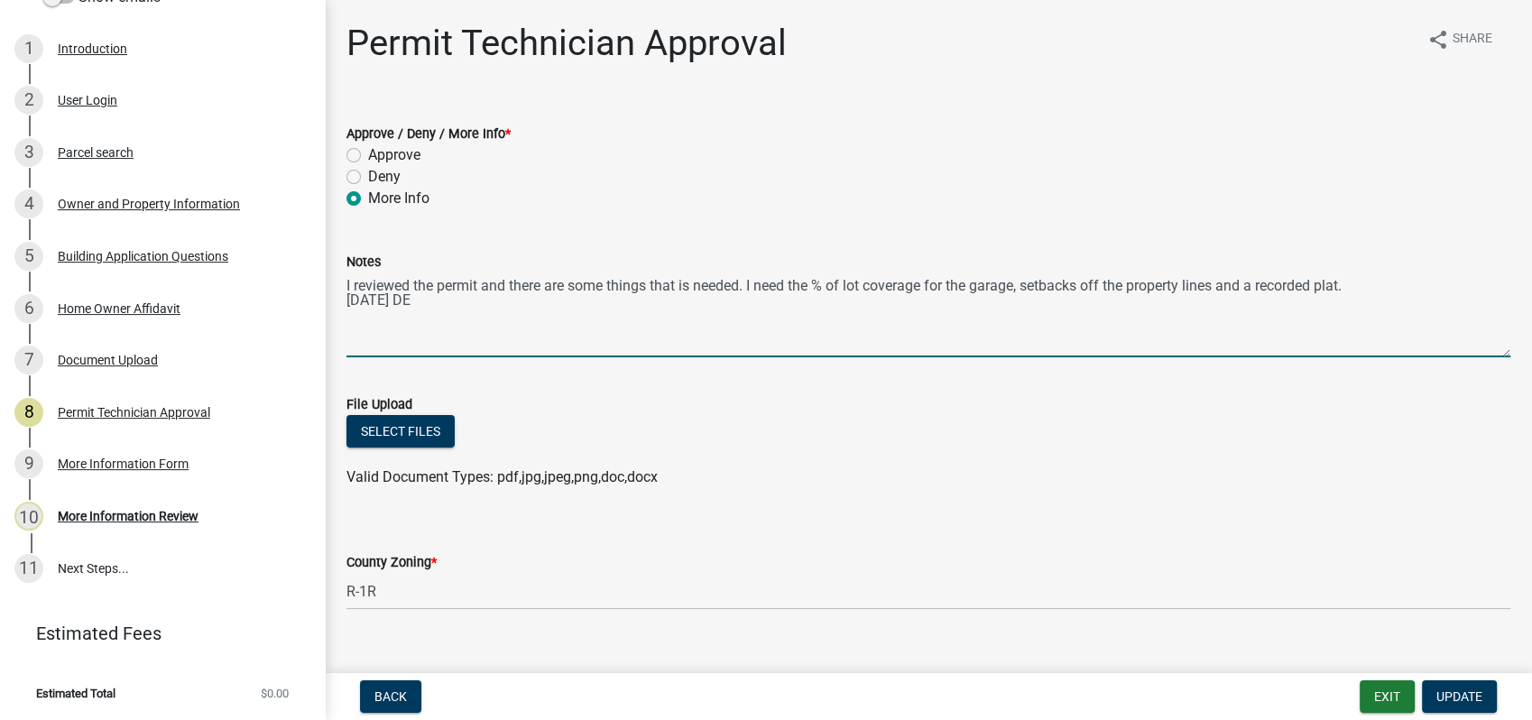
click at [348, 280] on textarea "I reviewed the permit and there are some things that is needed. I need the % of…" at bounding box center [928, 314] width 1164 height 85
click at [345, 284] on div "Notes I reviewed the permit and there are some things that is needed. I need th…" at bounding box center [928, 292] width 1191 height 132
drag, startPoint x: 346, startPoint y: 281, endPoint x: 1411, endPoint y: 318, distance: 1065.2
click at [1411, 318] on textarea "I reviewed the permit and there are some things that is needed. I need the % of…" at bounding box center [928, 314] width 1164 height 85
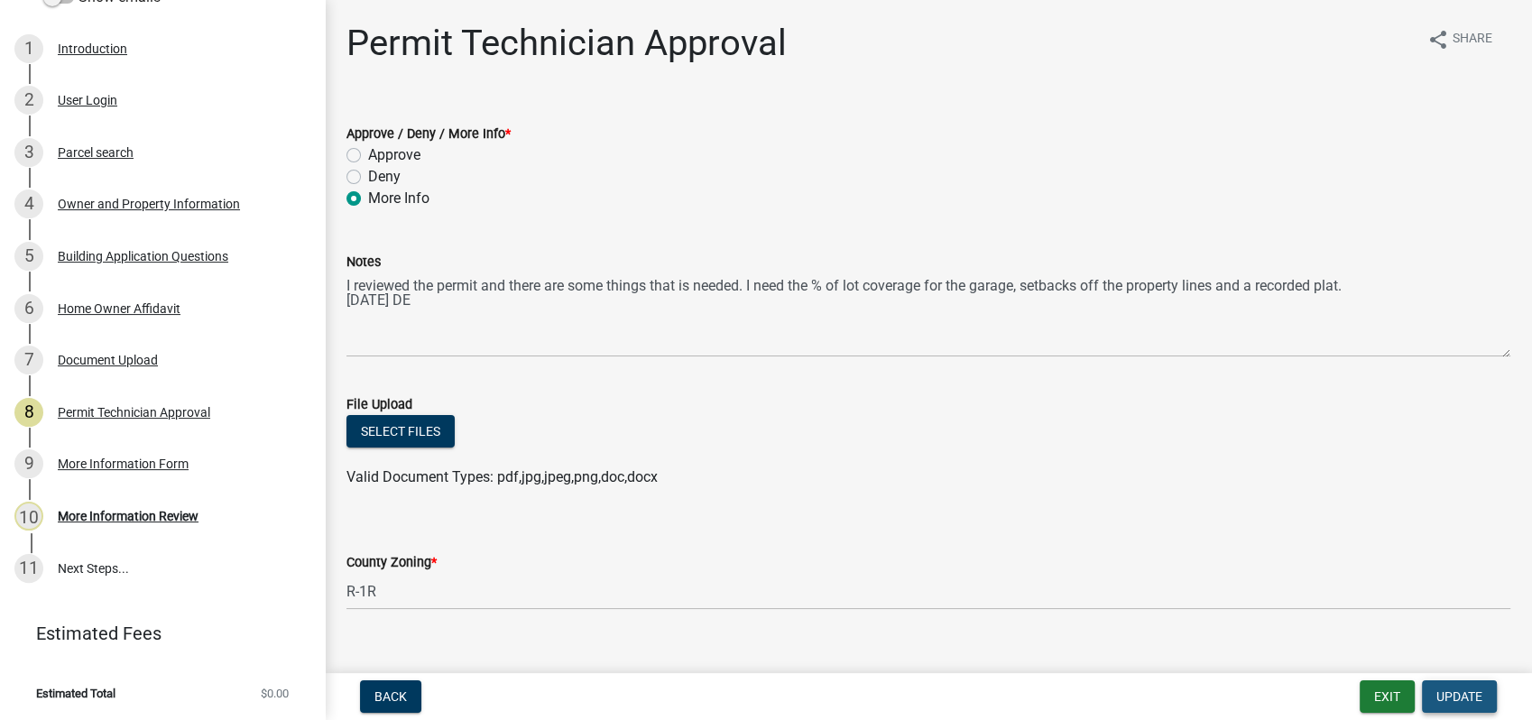
click at [1443, 689] on span "Update" at bounding box center [1459, 696] width 46 height 14
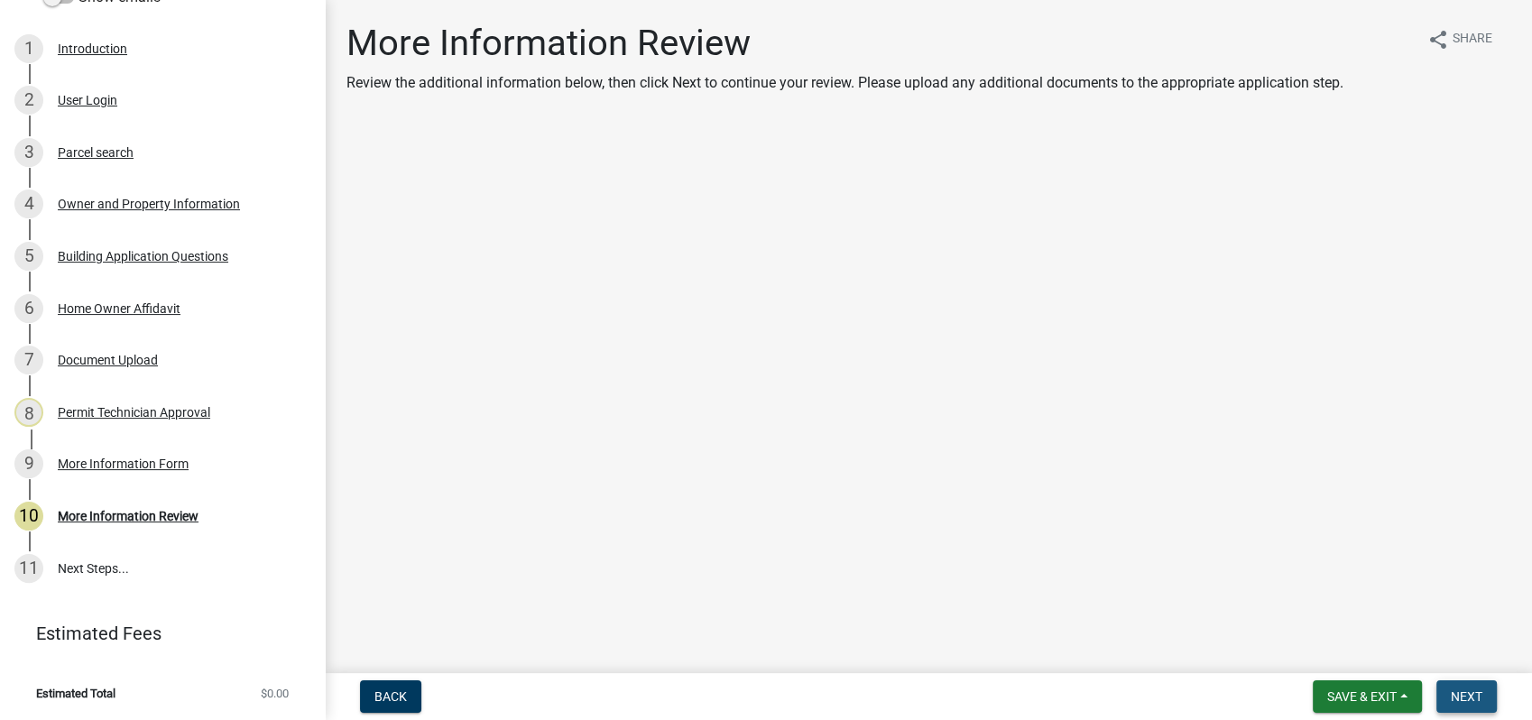
click at [1472, 687] on button "Next" at bounding box center [1466, 696] width 60 height 32
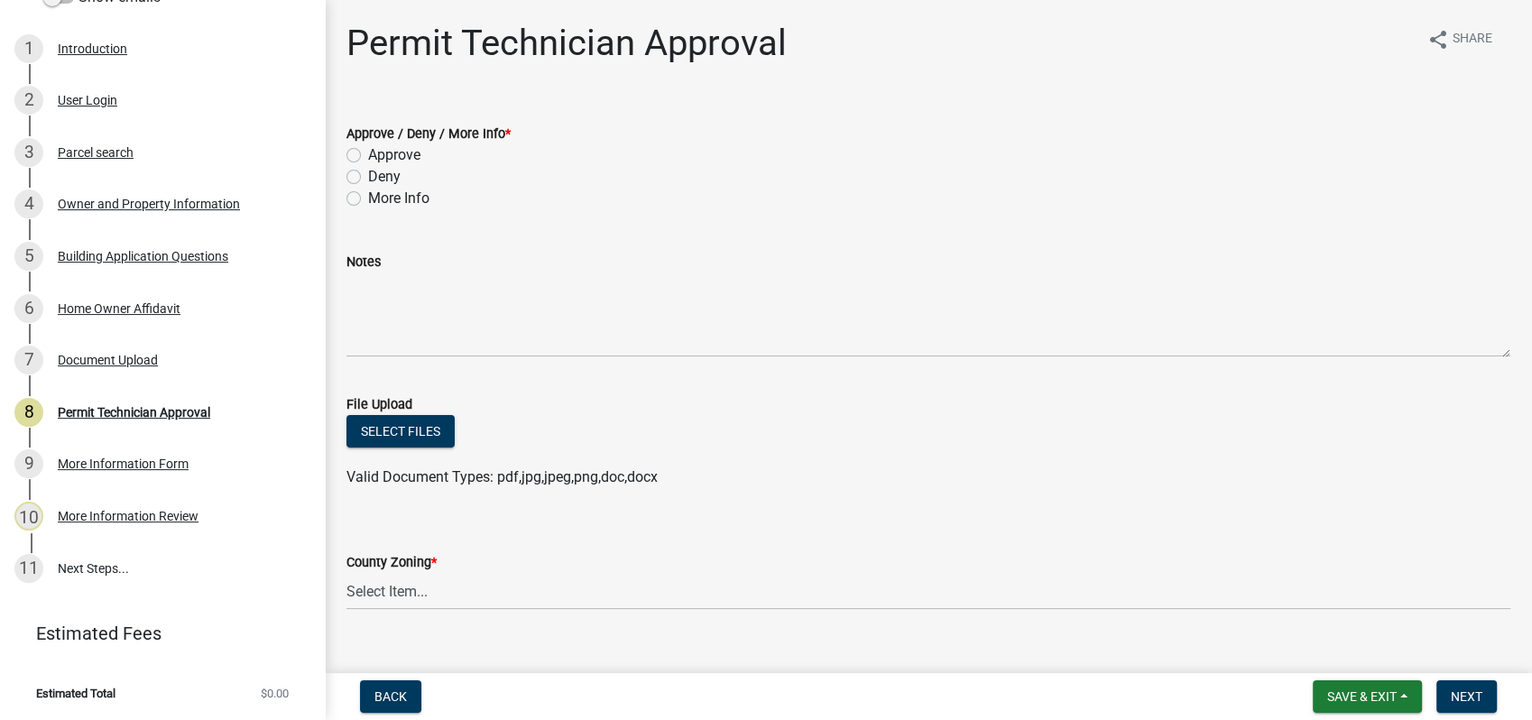
click at [368, 199] on label "More Info" at bounding box center [398, 199] width 61 height 22
click at [368, 199] on input "More Info" at bounding box center [374, 194] width 12 height 12
radio input "true"
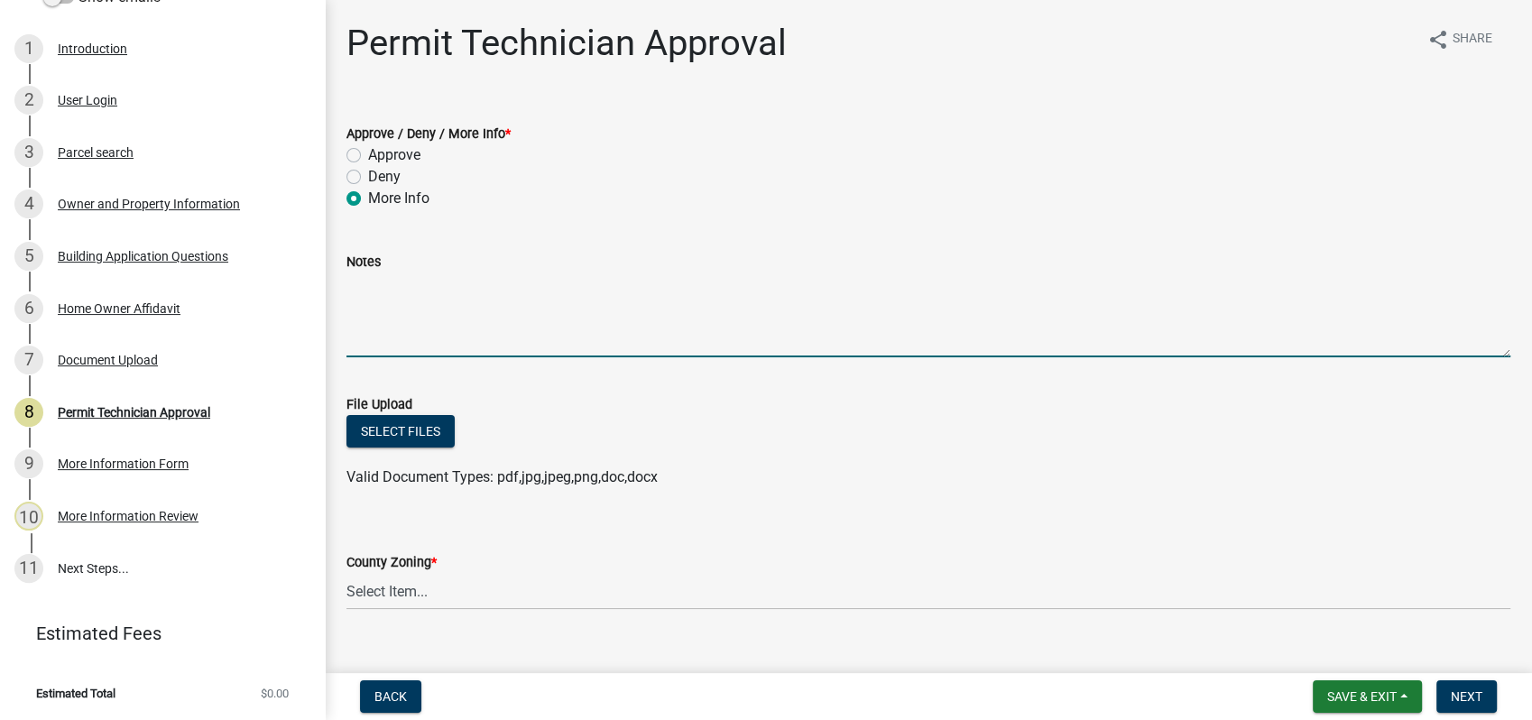
paste textarea "I reviewed the permit and there are some things that is needed. I need the % of…"
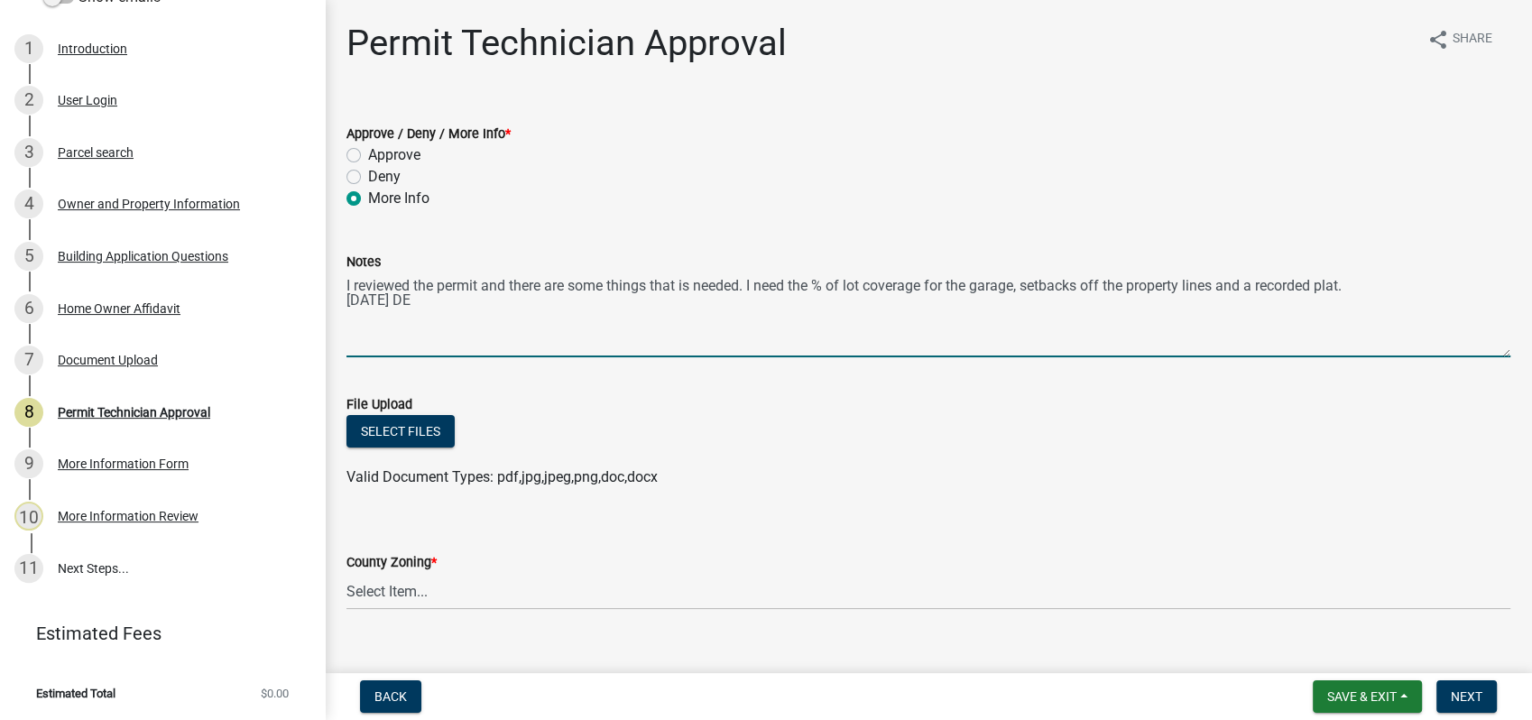
click at [383, 303] on textarea "I reviewed the permit and there are some things that is needed. I need the % of…" at bounding box center [928, 314] width 1164 height 85
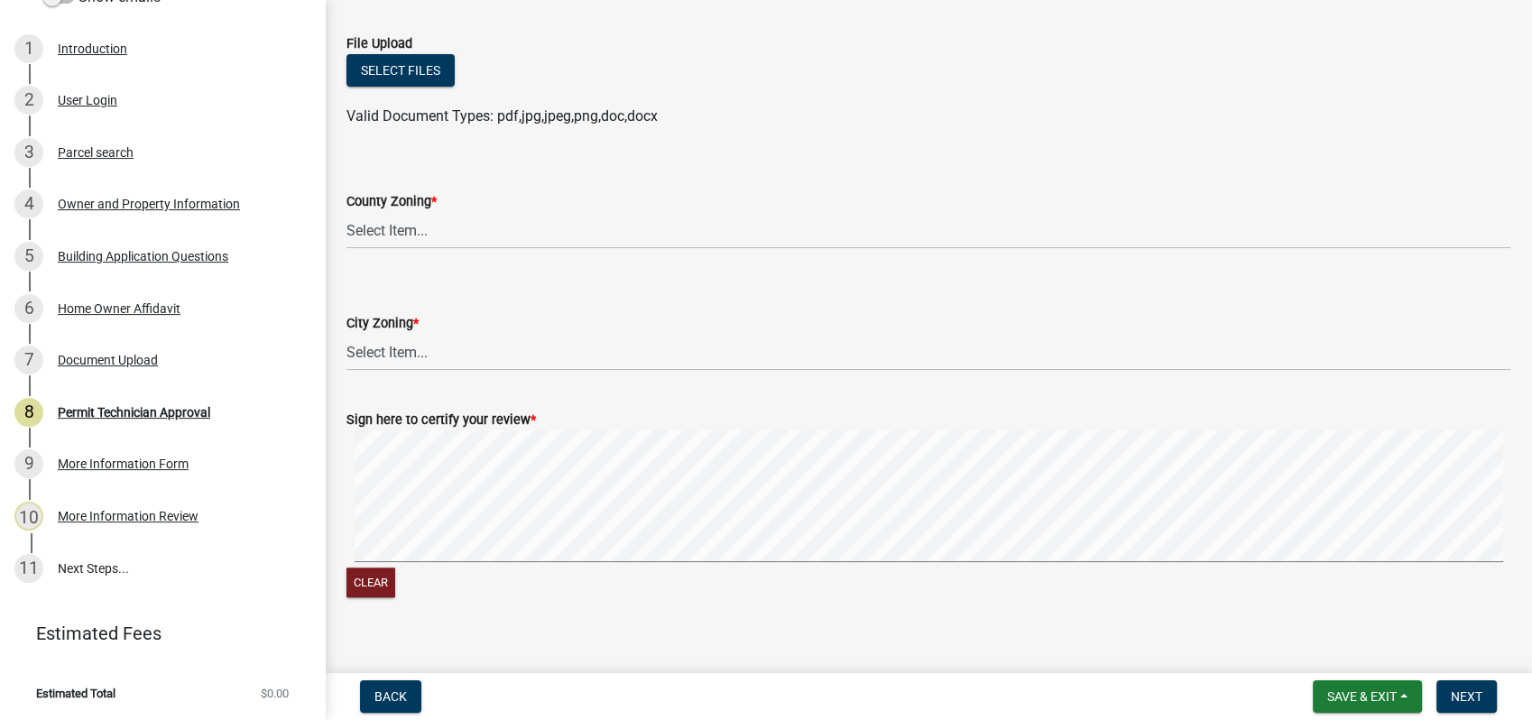
scroll to position [383, 0]
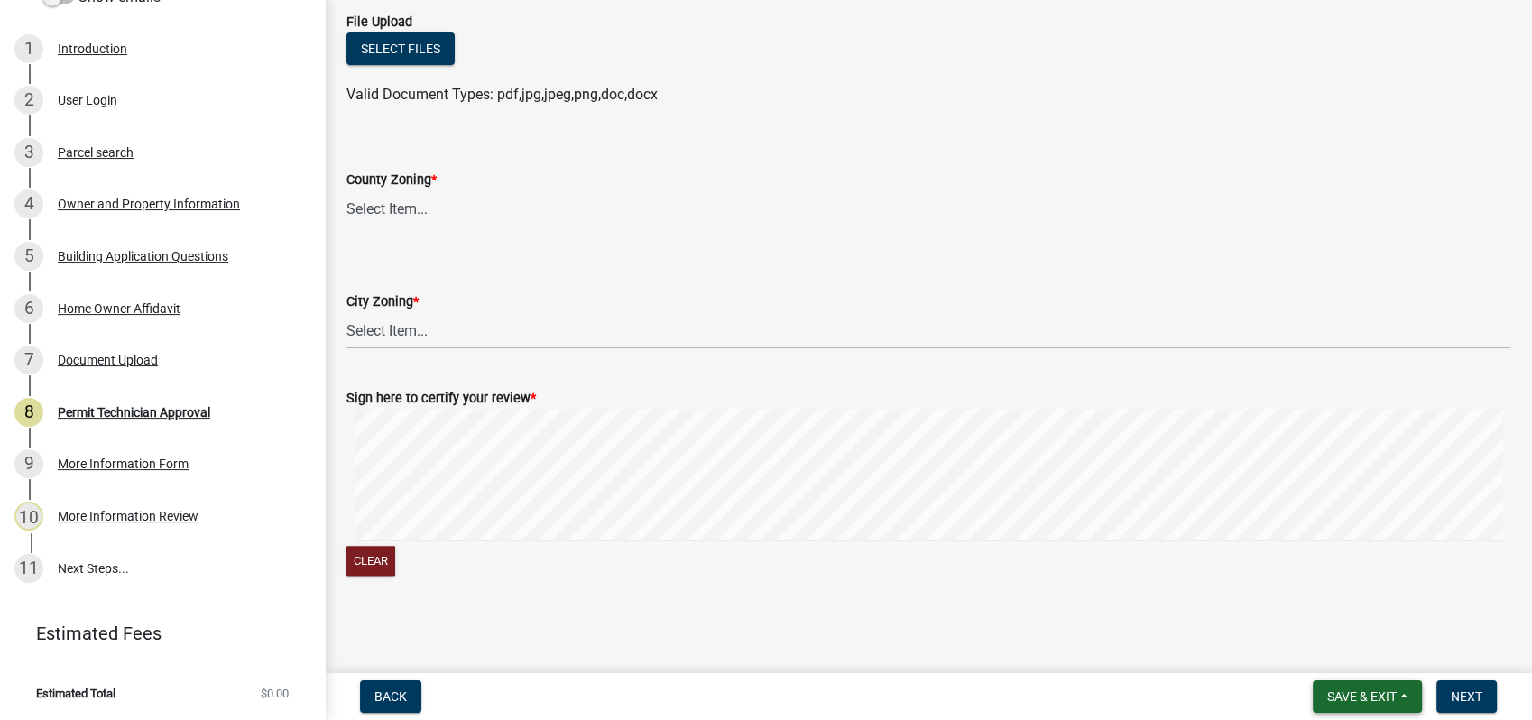
type textarea "I reviewed the permit and there are some things that is needed. I need the % of…"
click at [1350, 700] on span "Save & Exit" at bounding box center [1361, 696] width 69 height 14
click at [1333, 595] on button "Save" at bounding box center [1349, 606] width 144 height 43
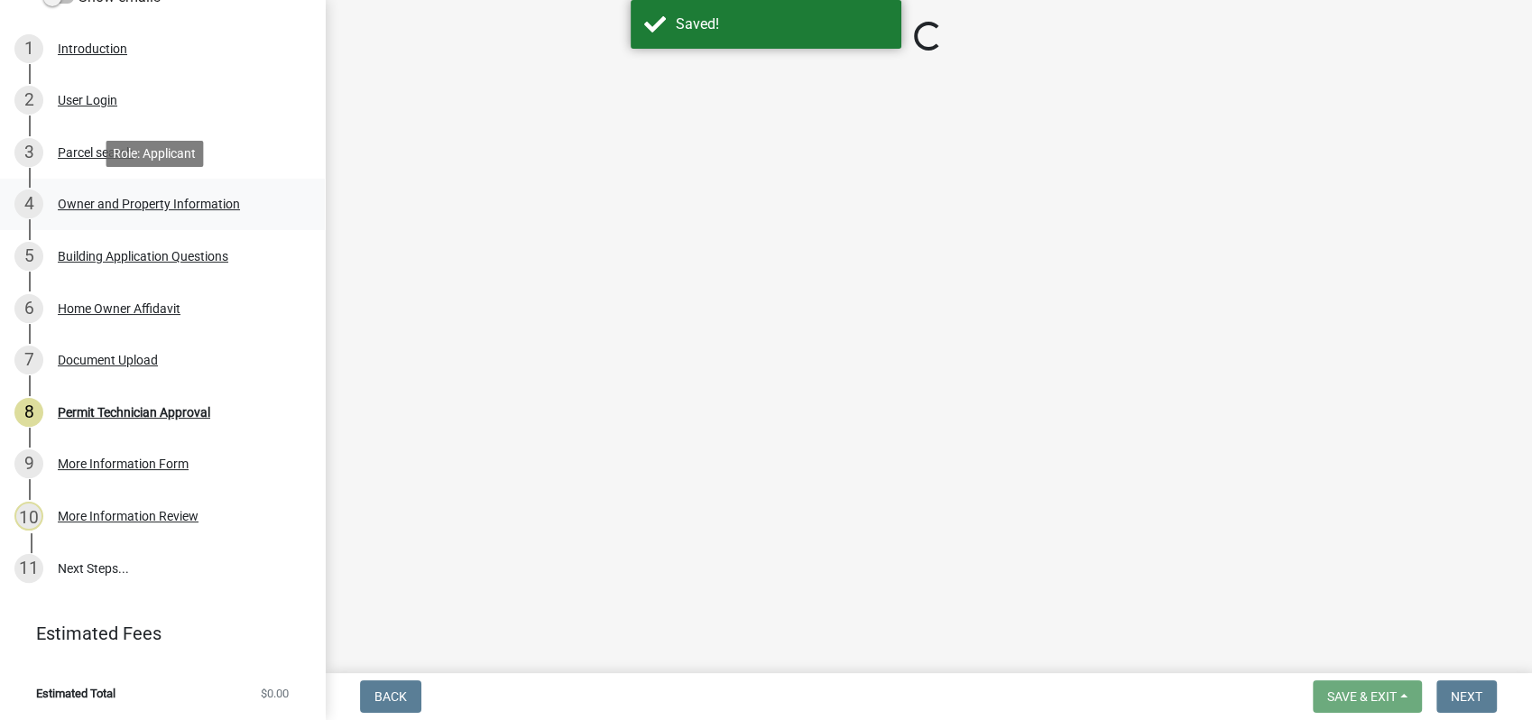
click at [100, 195] on div "4 Owner and Property Information" at bounding box center [154, 203] width 281 height 29
select select "a6b90f04-145f-43dc-a4e6-6d5ec8e28ec9"
select select "83394b22-4a11-496c-8e5c-75ade2e72faf"
select select "469c5908-2854-42d5-89ed-bee7fc26529e"
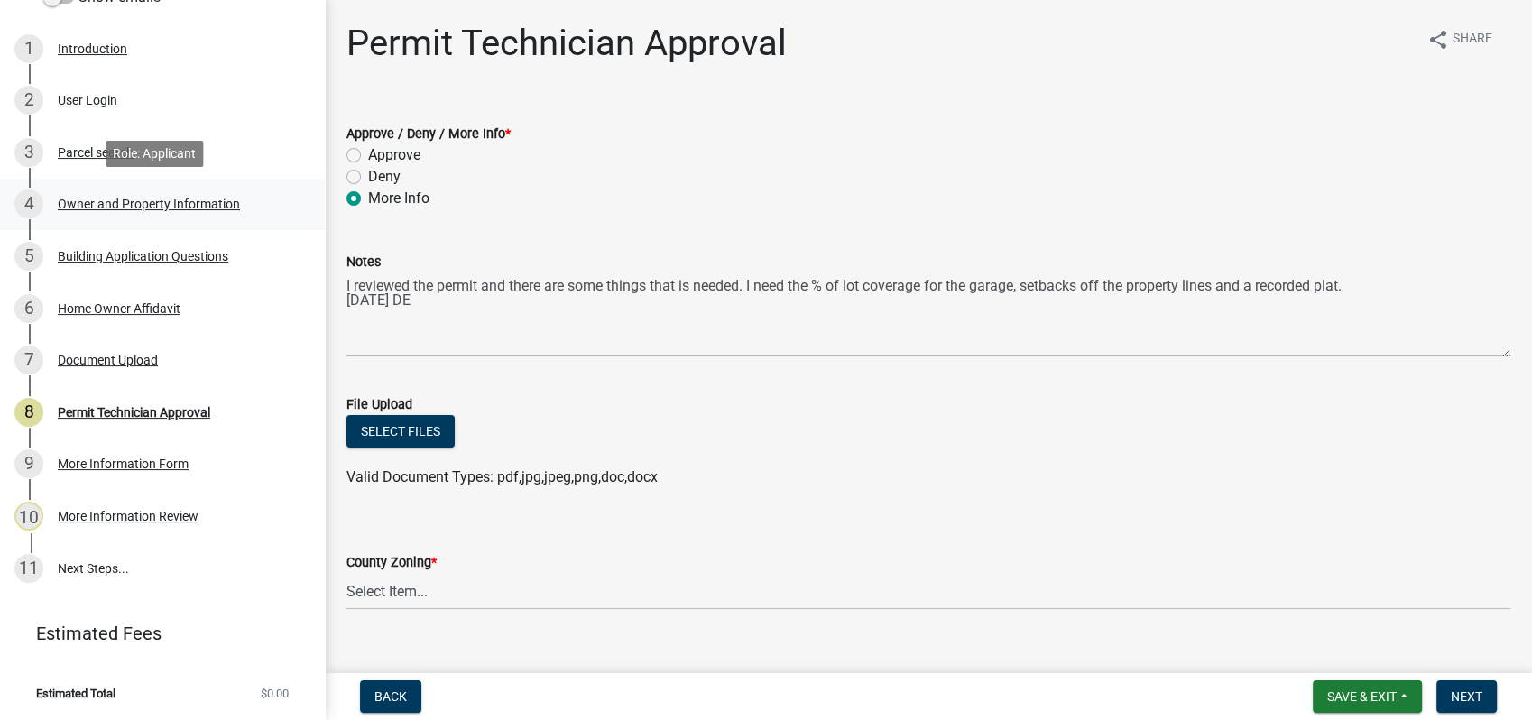
click at [147, 200] on div "Owner and Property Information" at bounding box center [149, 204] width 182 height 13
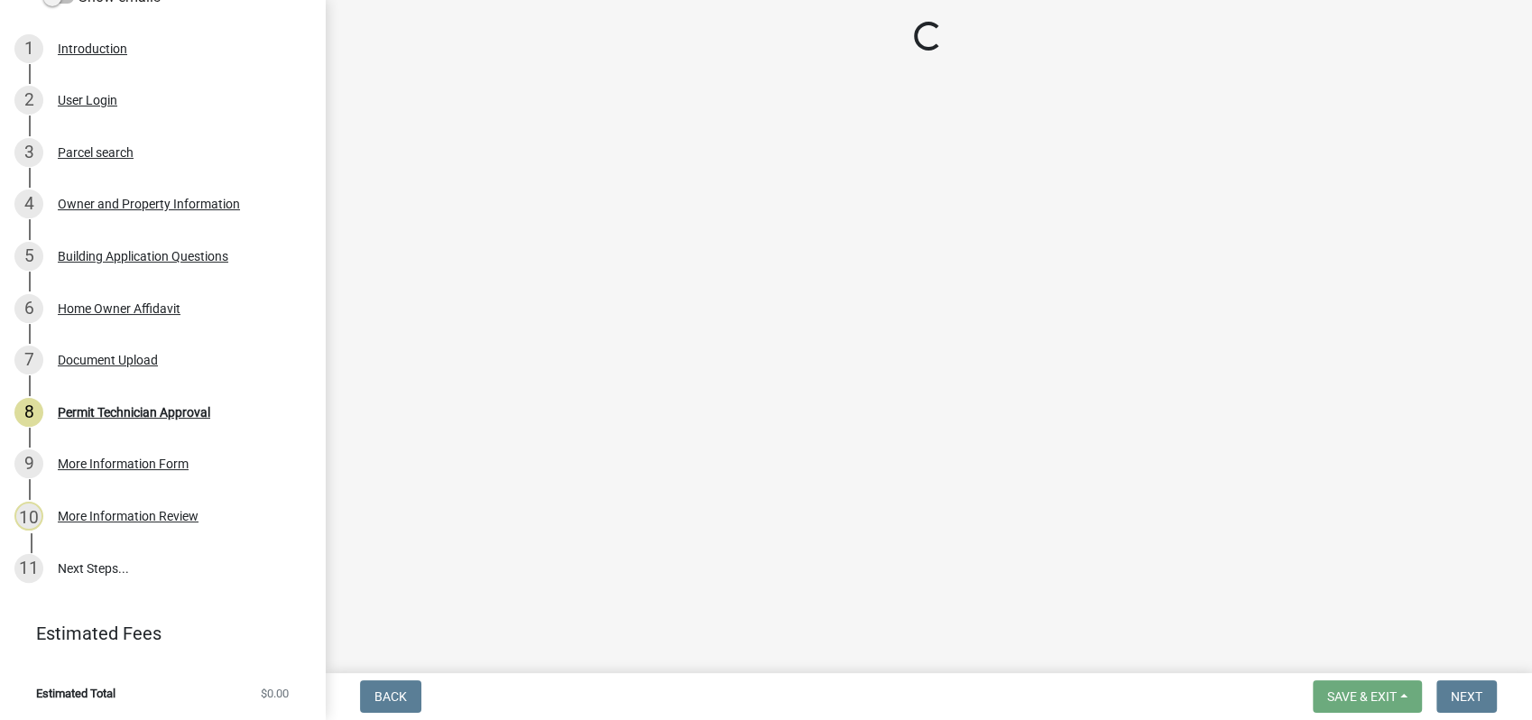
select select "a6b90f04-145f-43dc-a4e6-6d5ec8e28ec9"
select select "83394b22-4a11-496c-8e5c-75ade2e72faf"
select select "469c5908-2854-42d5-89ed-bee7fc26529e"
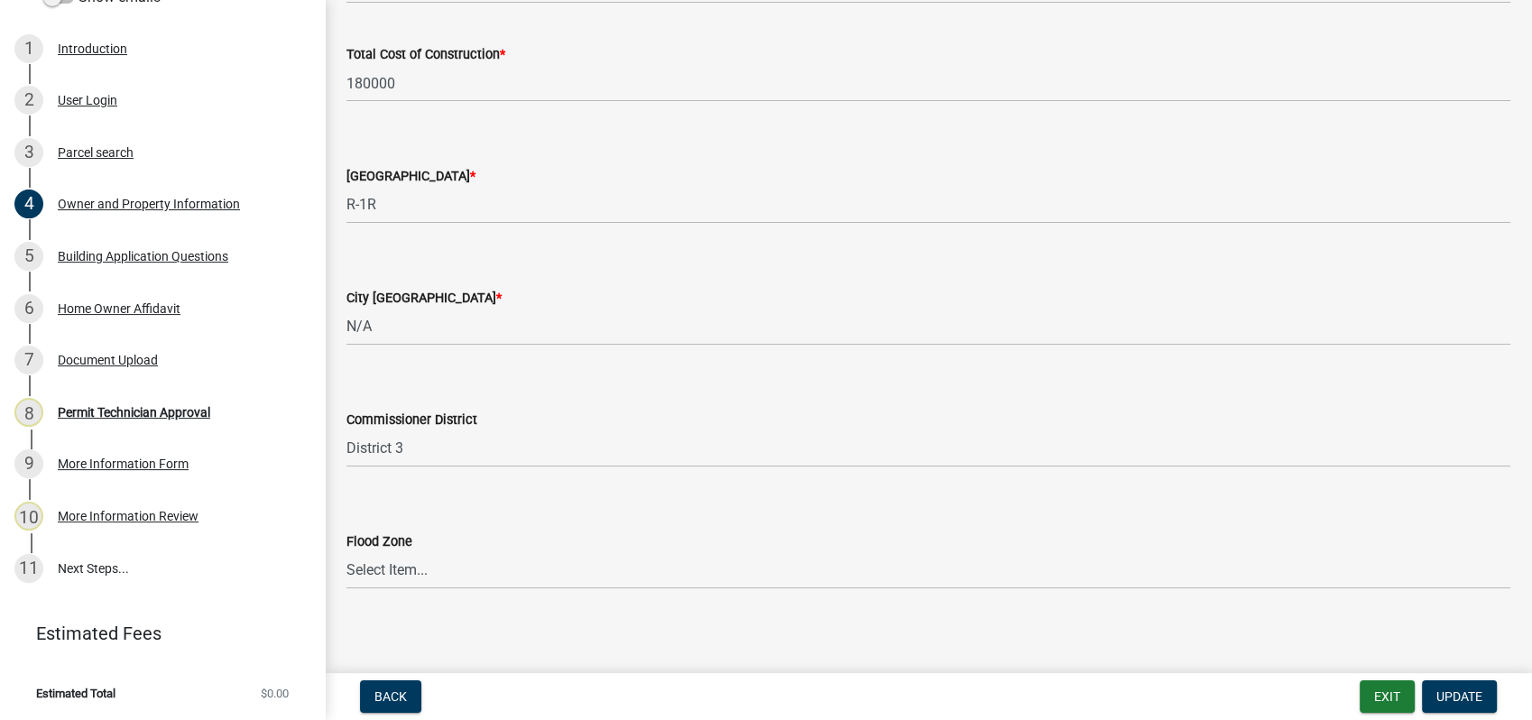
scroll to position [3056, 0]
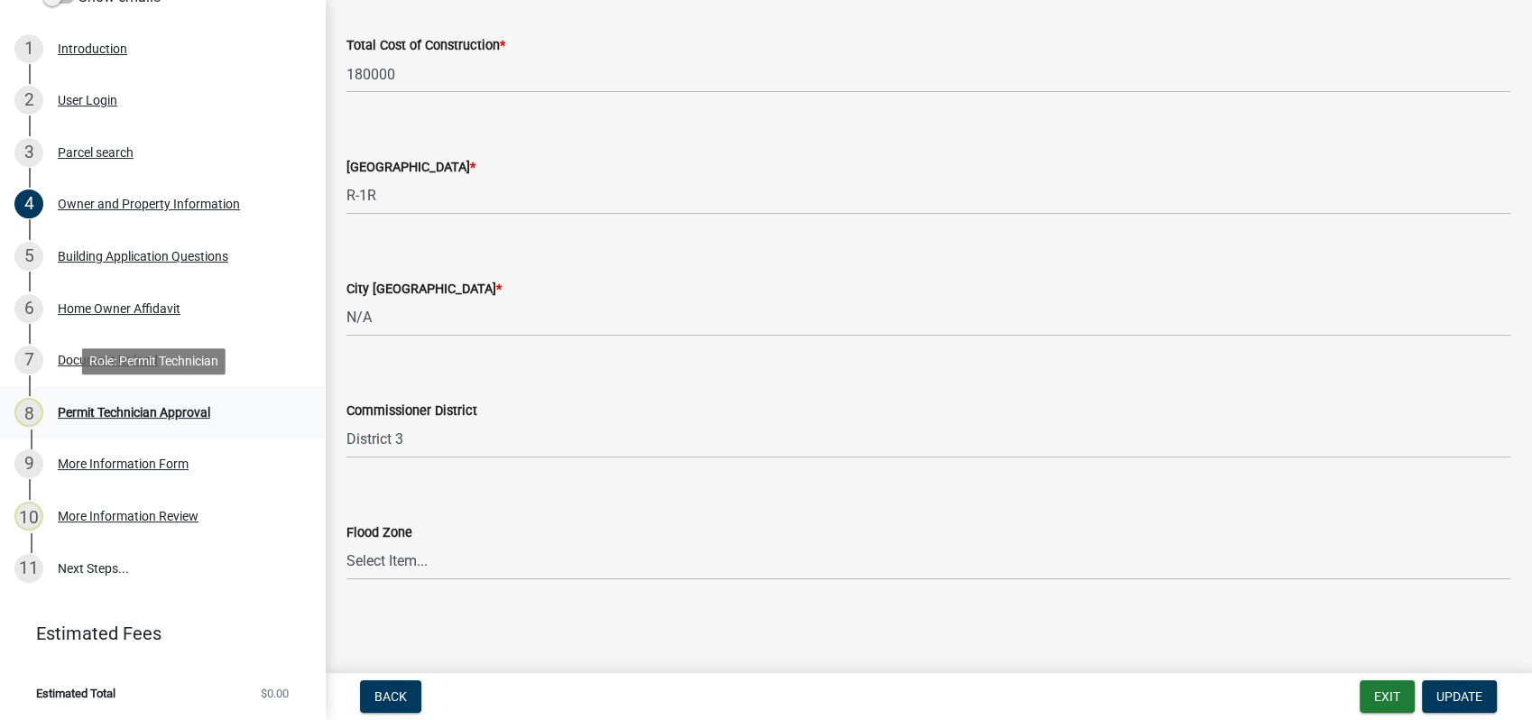
click at [126, 413] on div "Permit Technician Approval" at bounding box center [134, 412] width 152 height 13
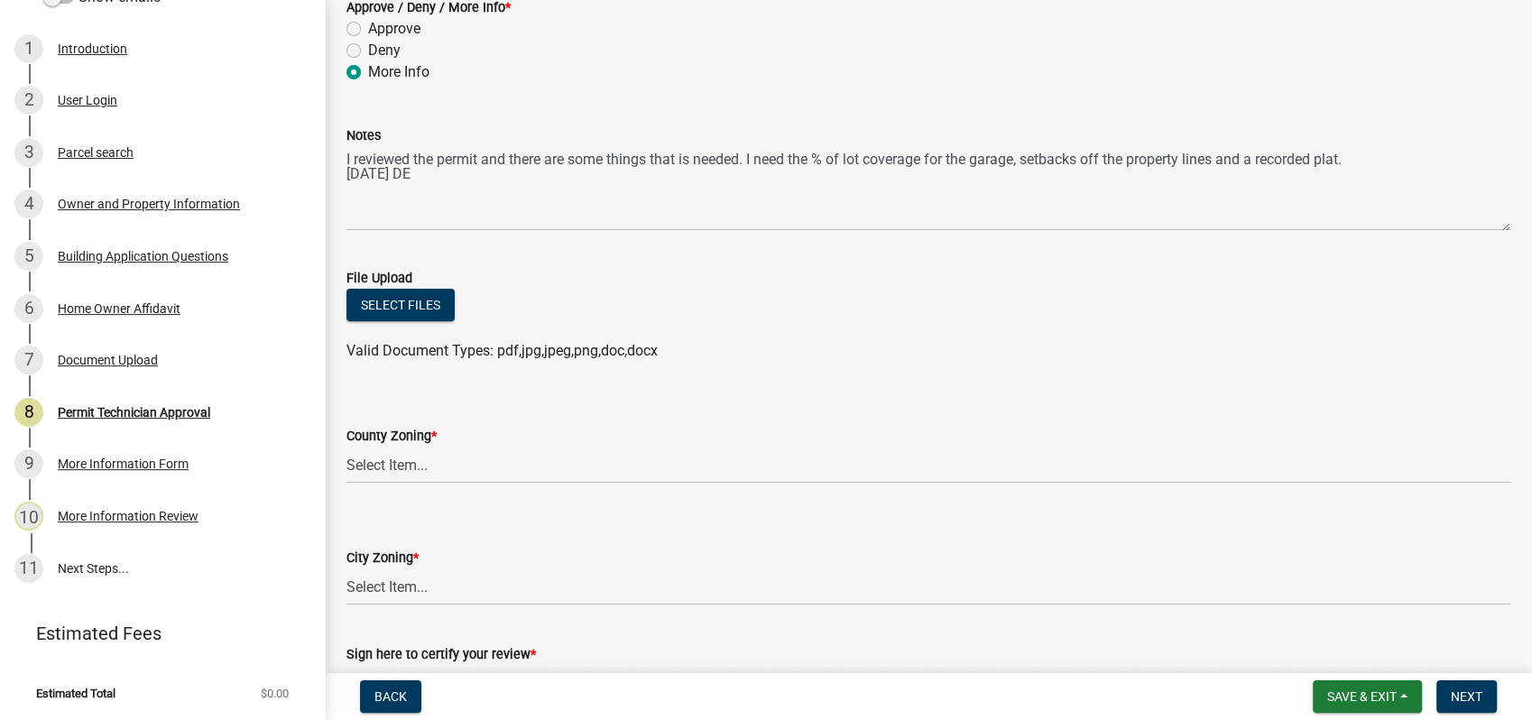
scroll to position [300, 0]
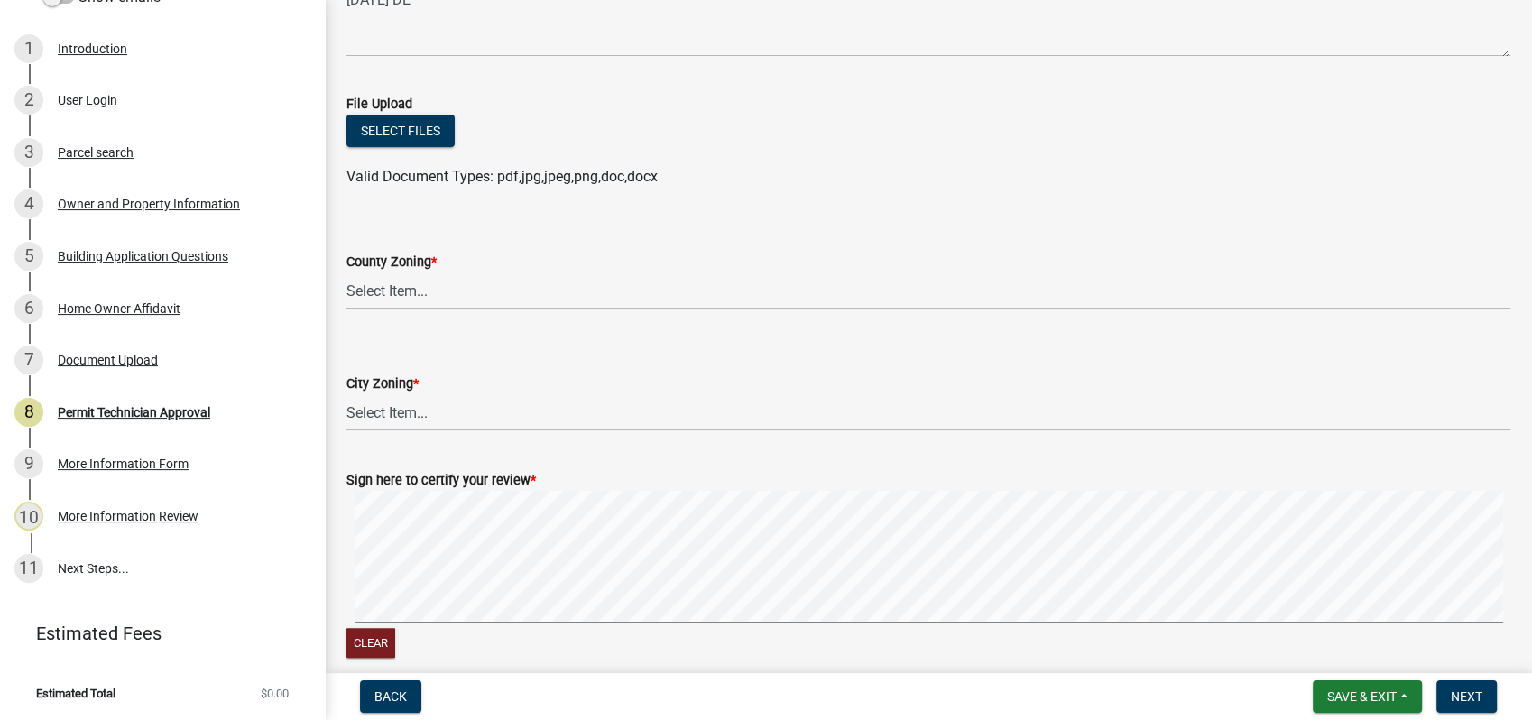
click at [375, 285] on select "Select Item... AG-1 R-1R R-1 R-2 MHP RM-1 RM-3 C-1 C-2 I-M PUD N/A" at bounding box center [928, 290] width 1164 height 37
click at [346, 272] on select "Select Item... AG-1 R-1R R-1 R-2 MHP RM-1 RM-3 C-1 C-2 I-M PUD N/A" at bounding box center [928, 290] width 1164 height 37
select select "a6b90f04-145f-43dc-a4e6-6d5ec8e28ec9"
click at [394, 419] on select "Select Item... A-1 A-2 R-1 R-2 R-3 R-4 MHP C-1 C-2 I-1 I-2 DB FH H-P N/A" at bounding box center [928, 412] width 1164 height 37
click at [346, 394] on select "Select Item... A-1 A-2 R-1 R-2 R-3 R-4 MHP C-1 C-2 I-1 I-2 DB FH H-P N/A" at bounding box center [928, 412] width 1164 height 37
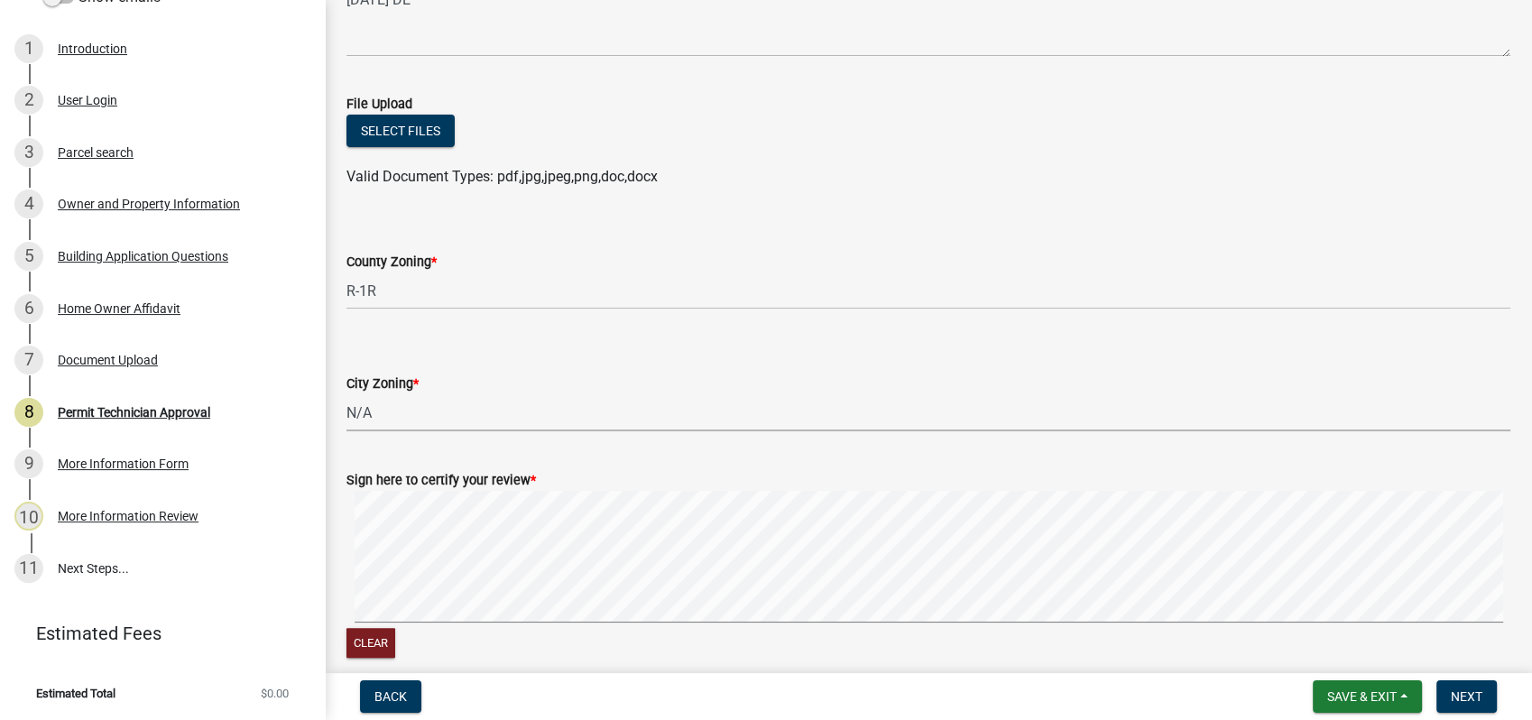
select select "83394b22-4a11-496c-8e5c-75ade2e72faf"
click at [1459, 697] on span "Next" at bounding box center [1467, 696] width 32 height 14
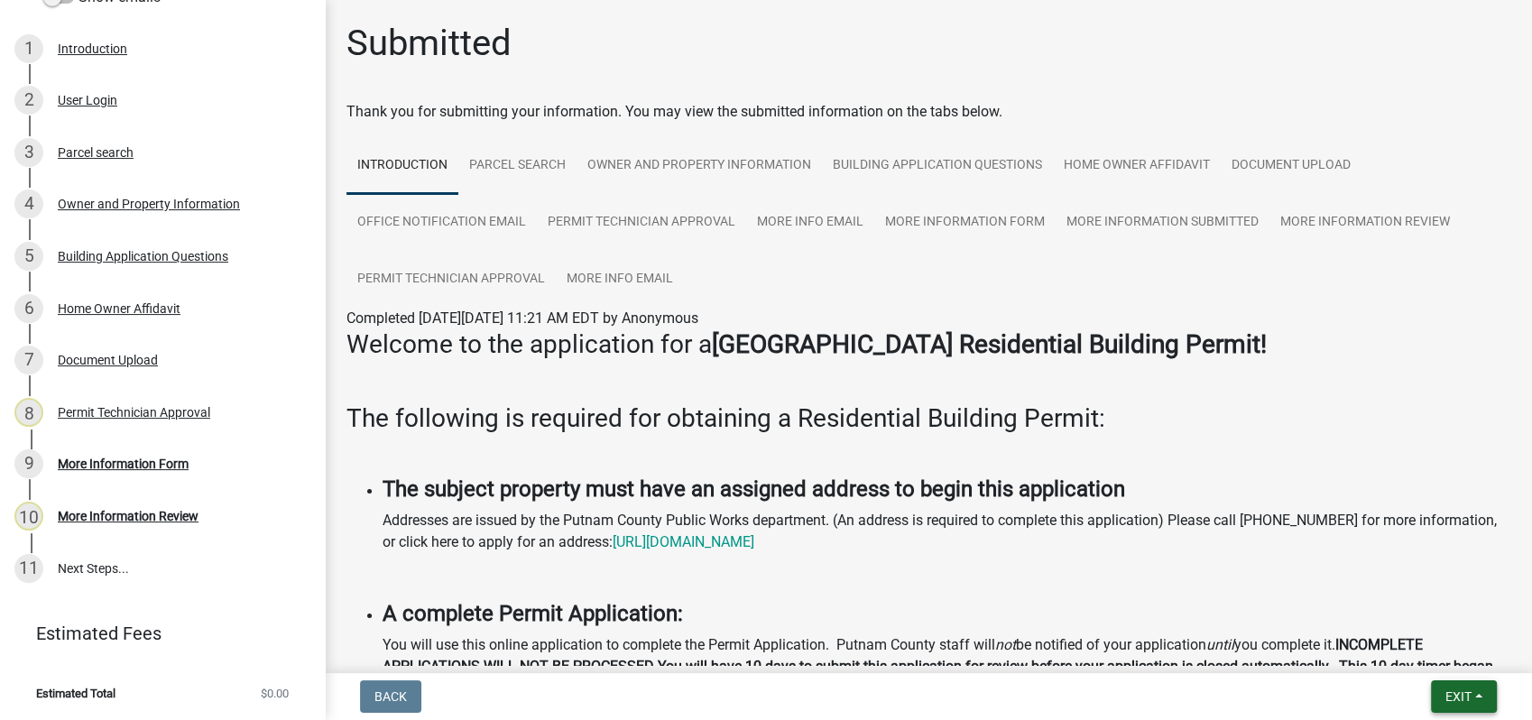
drag, startPoint x: 1472, startPoint y: 703, endPoint x: 1452, endPoint y: 695, distance: 22.3
click at [1461, 700] on button "Exit" at bounding box center [1464, 696] width 66 height 32
click at [1420, 647] on button "Save & Exit" at bounding box center [1424, 649] width 144 height 43
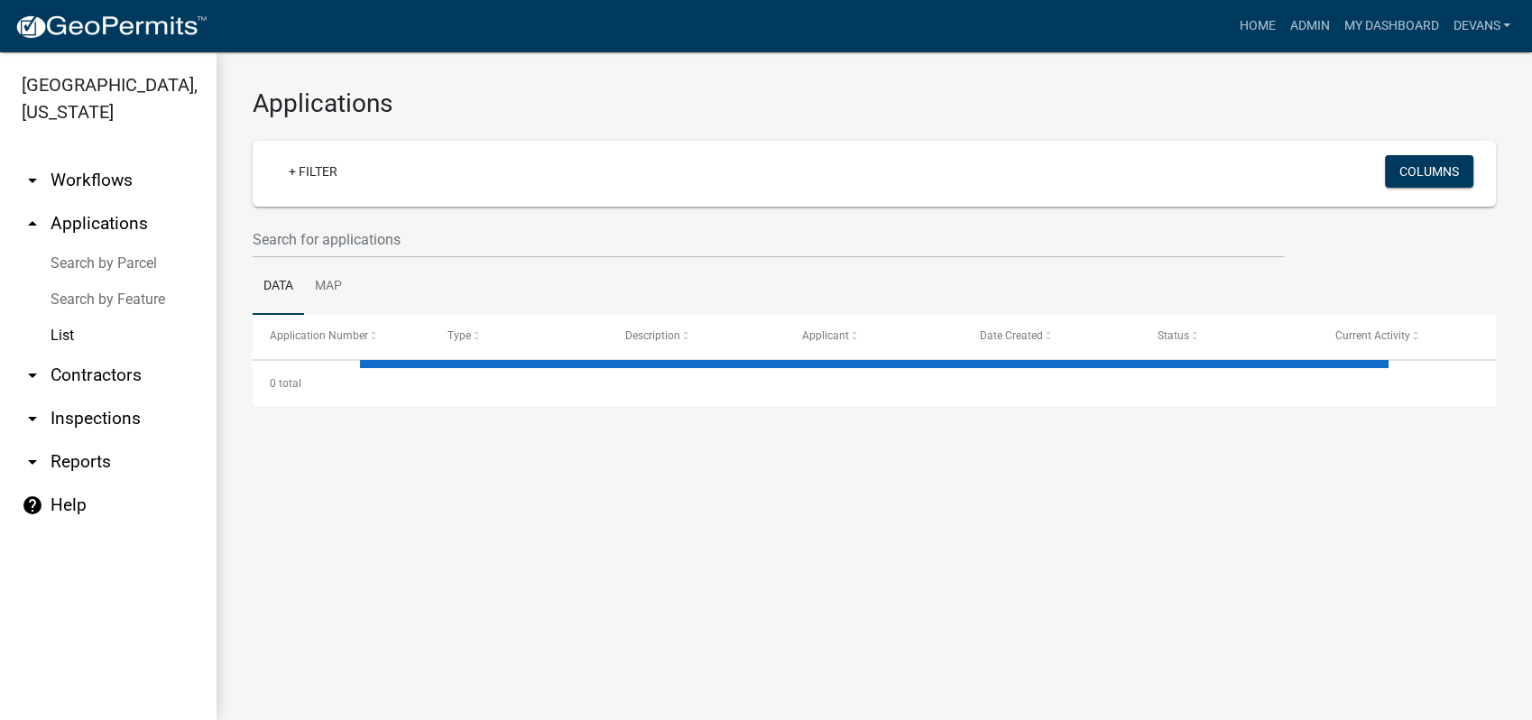
select select "1: 25"
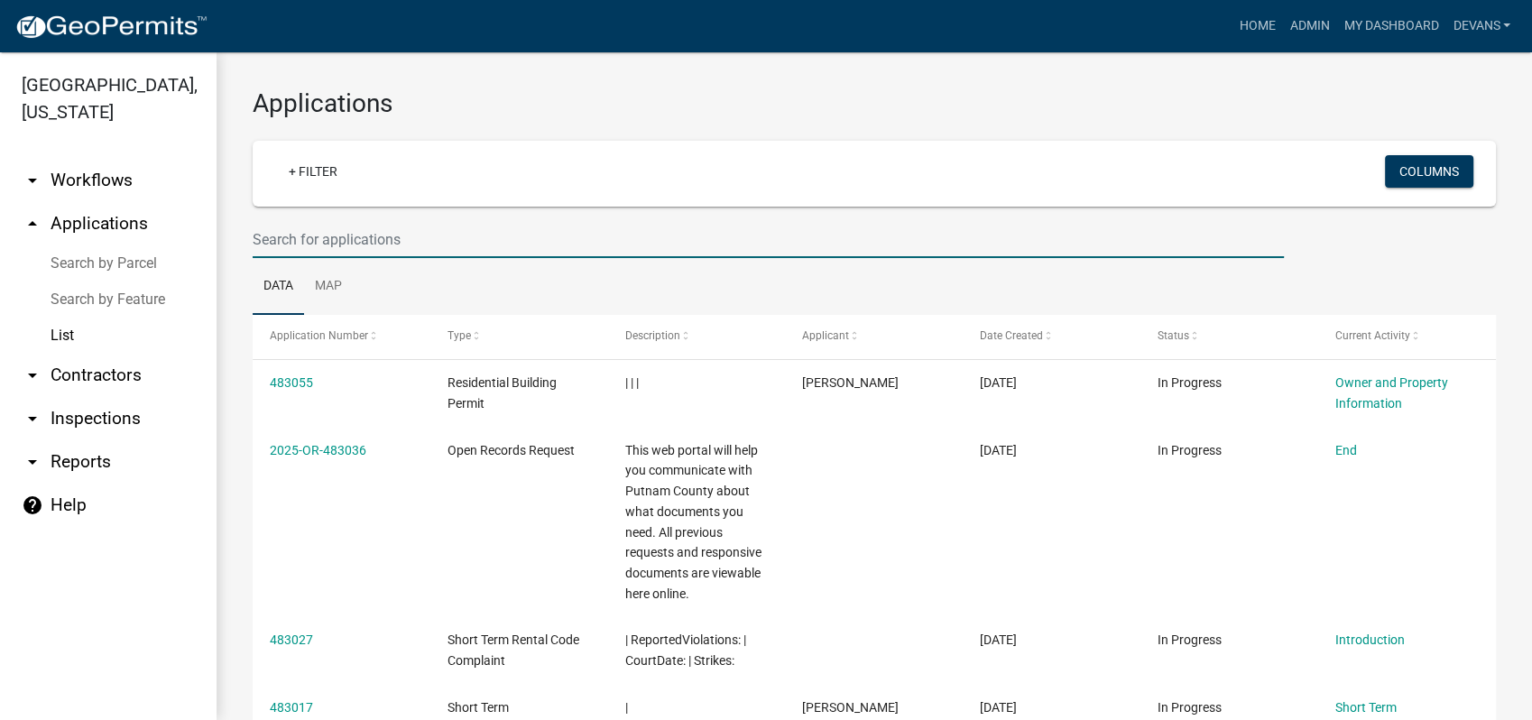
click at [281, 245] on input "text" at bounding box center [768, 239] width 1031 height 37
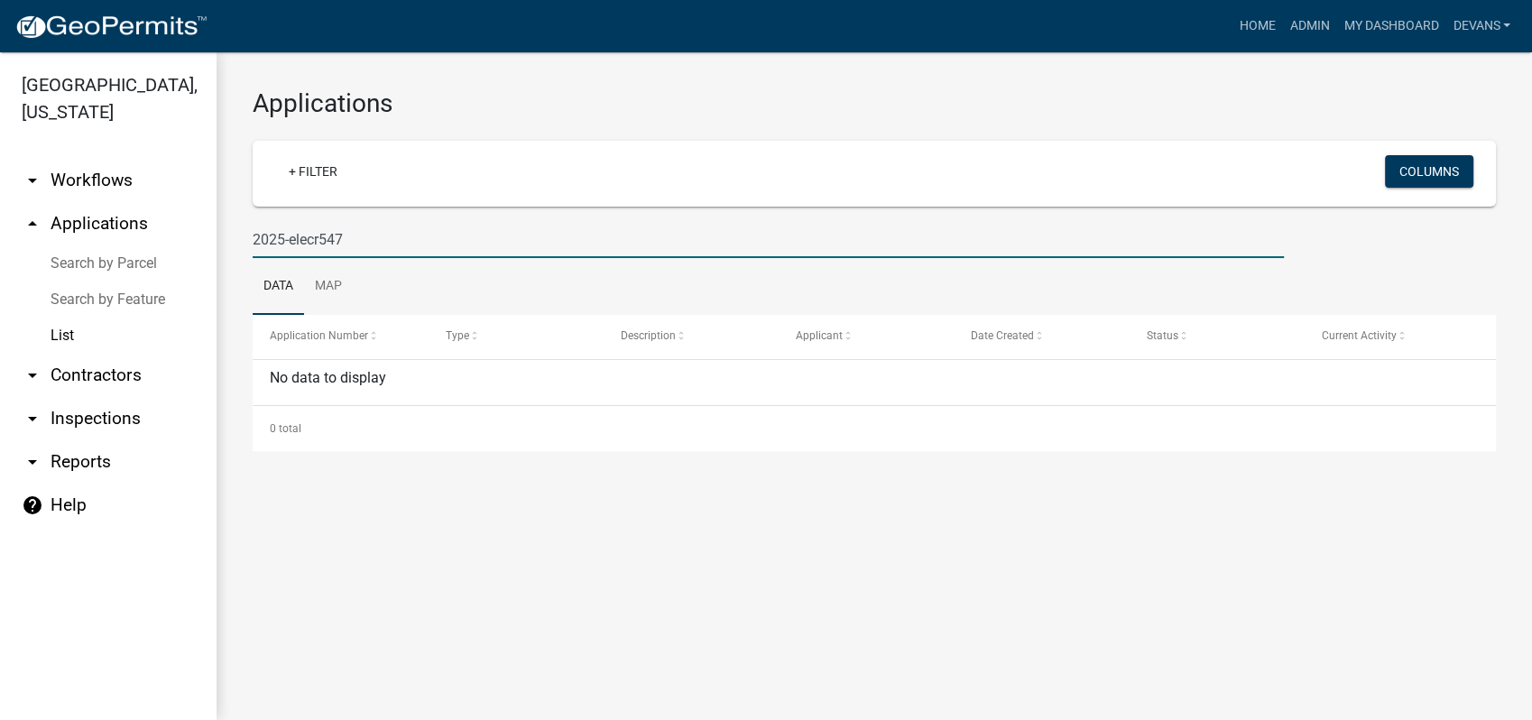
click at [319, 240] on input "2025-elecr547" at bounding box center [768, 239] width 1031 height 37
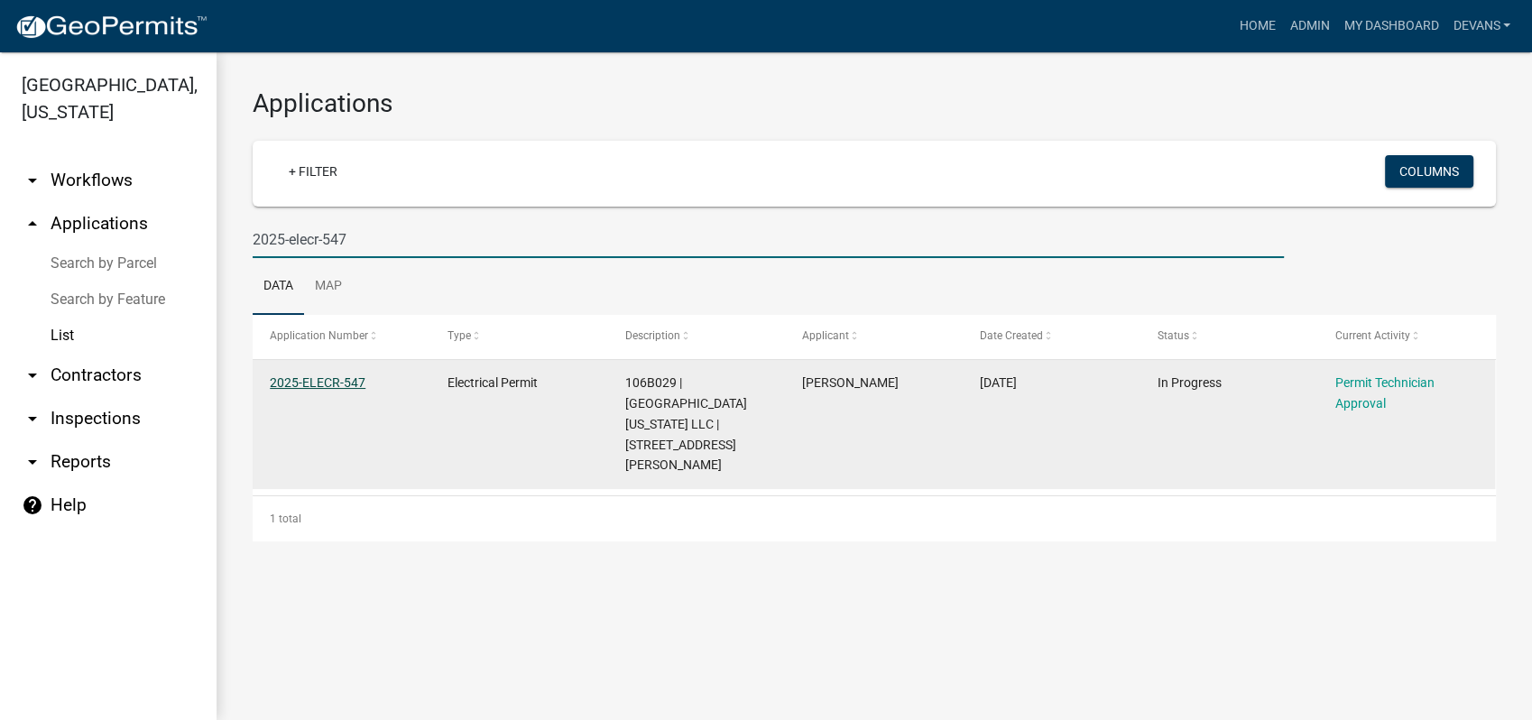
type input "2025-elecr-547"
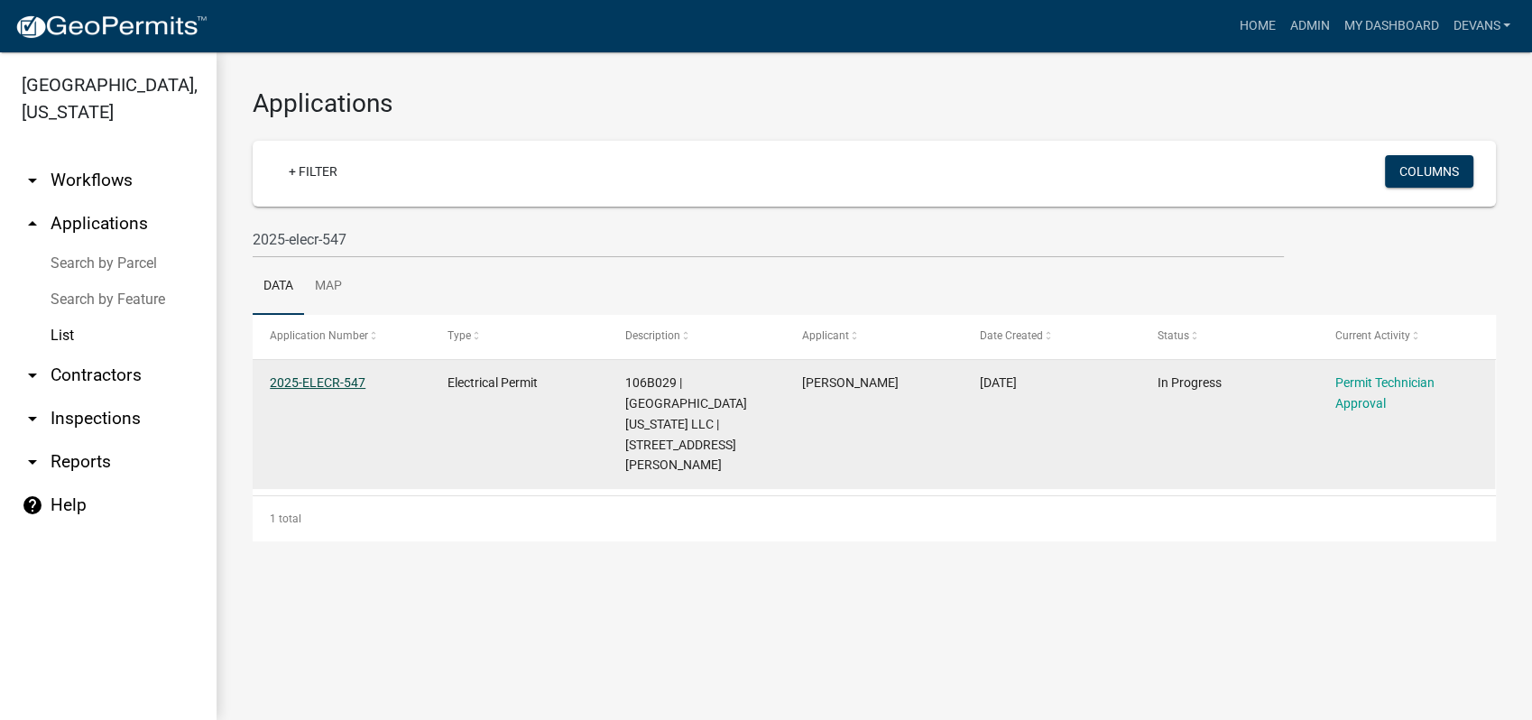
click at [303, 375] on link "2025-ELECR-547" at bounding box center [318, 382] width 96 height 14
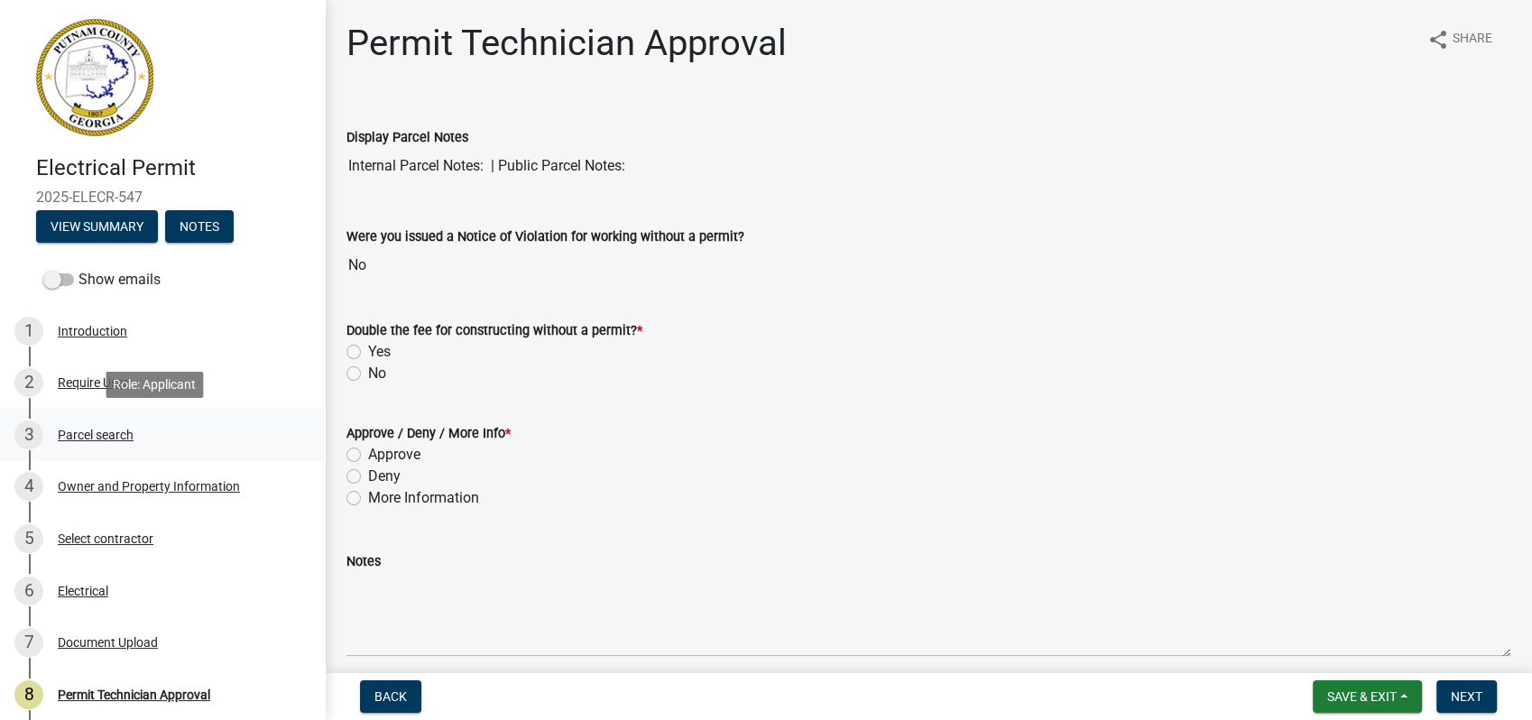
click at [104, 429] on div "Parcel search" at bounding box center [96, 435] width 76 height 13
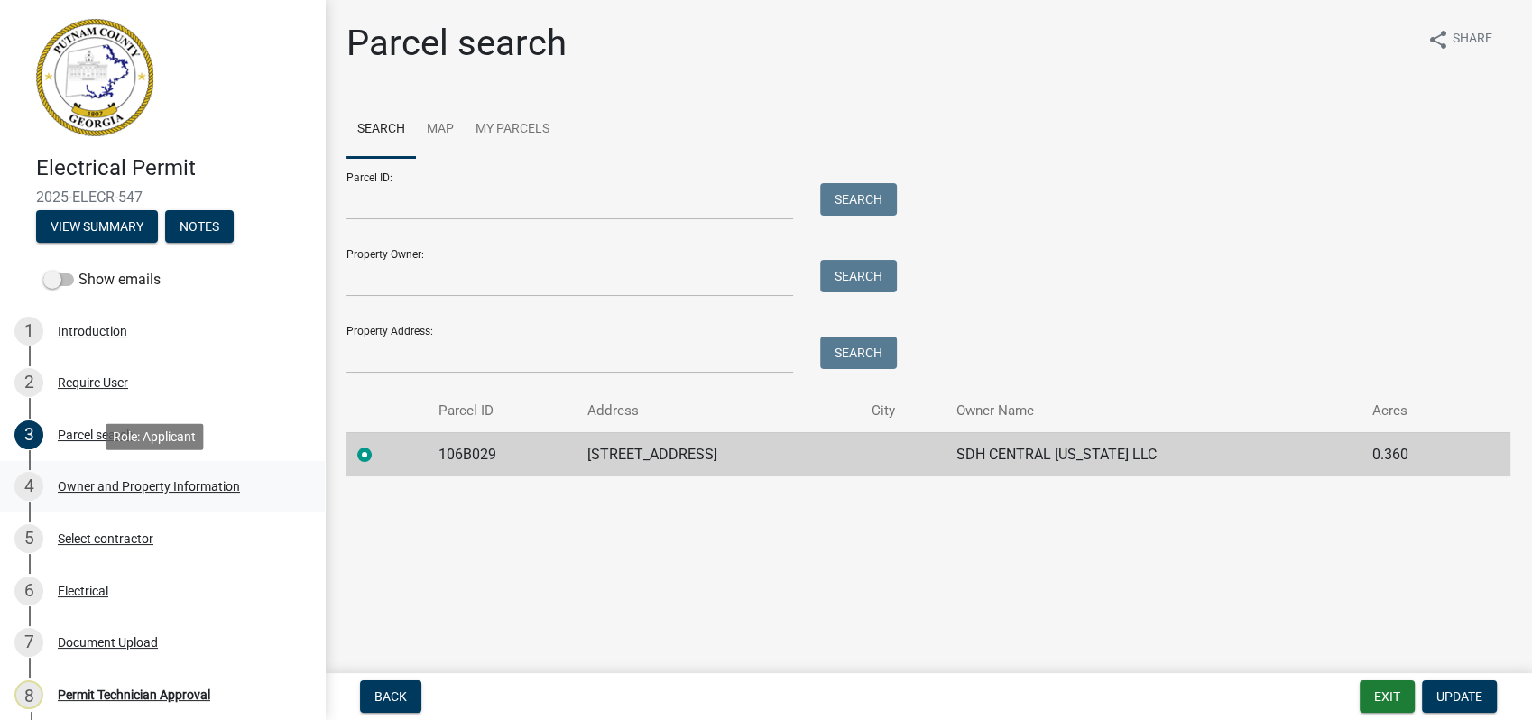
click at [106, 481] on div "Owner and Property Information" at bounding box center [149, 486] width 182 height 13
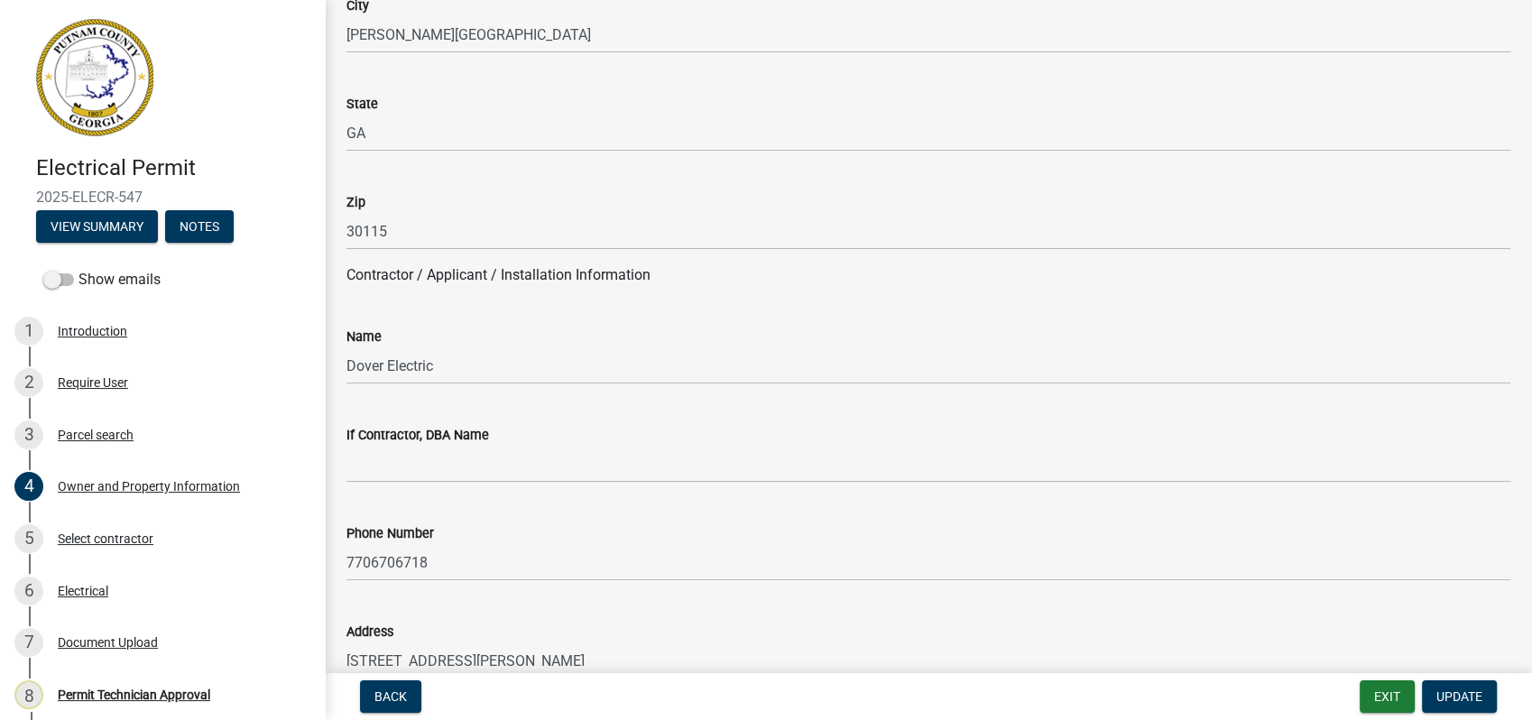
scroll to position [1403, 0]
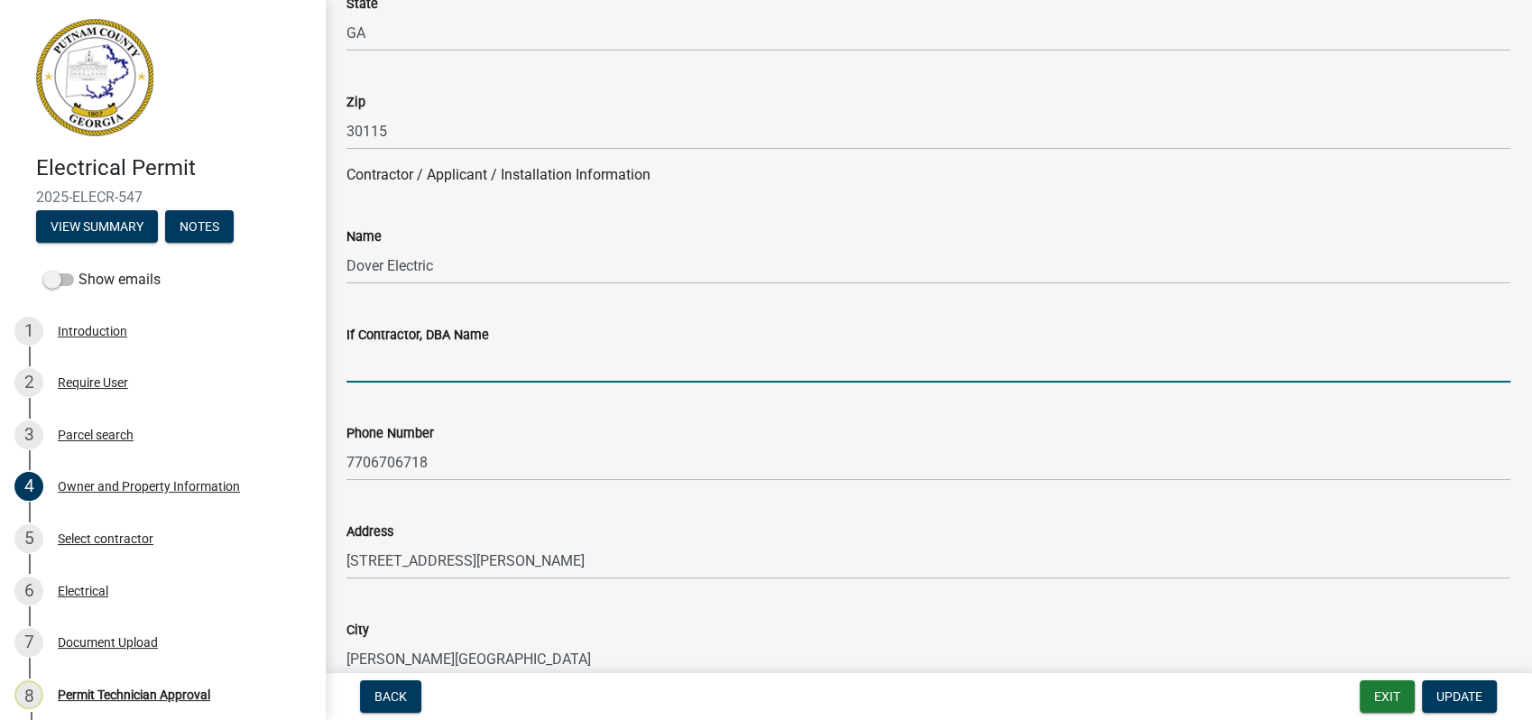
click at [419, 361] on input "If Contractor, DBA Name" at bounding box center [928, 364] width 1164 height 37
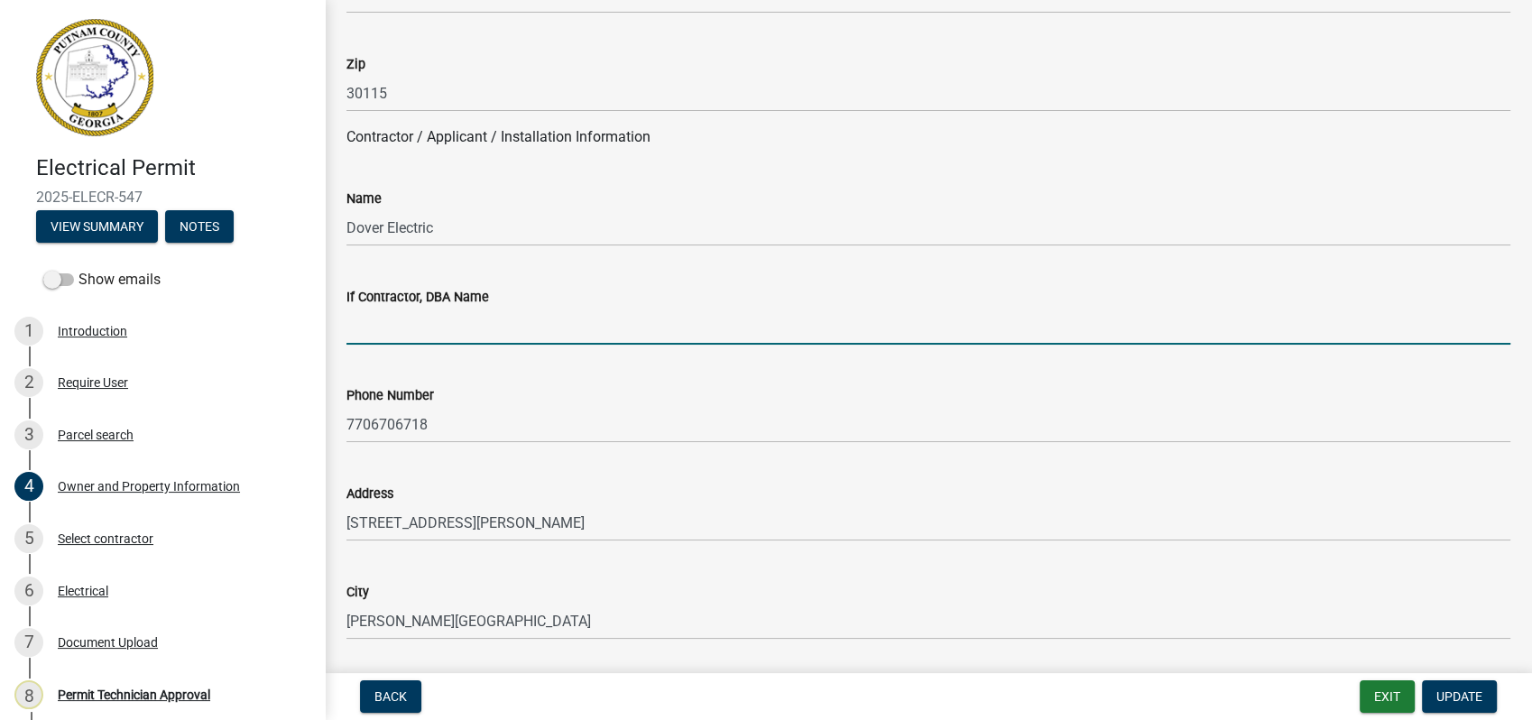
scroll to position [1603, 0]
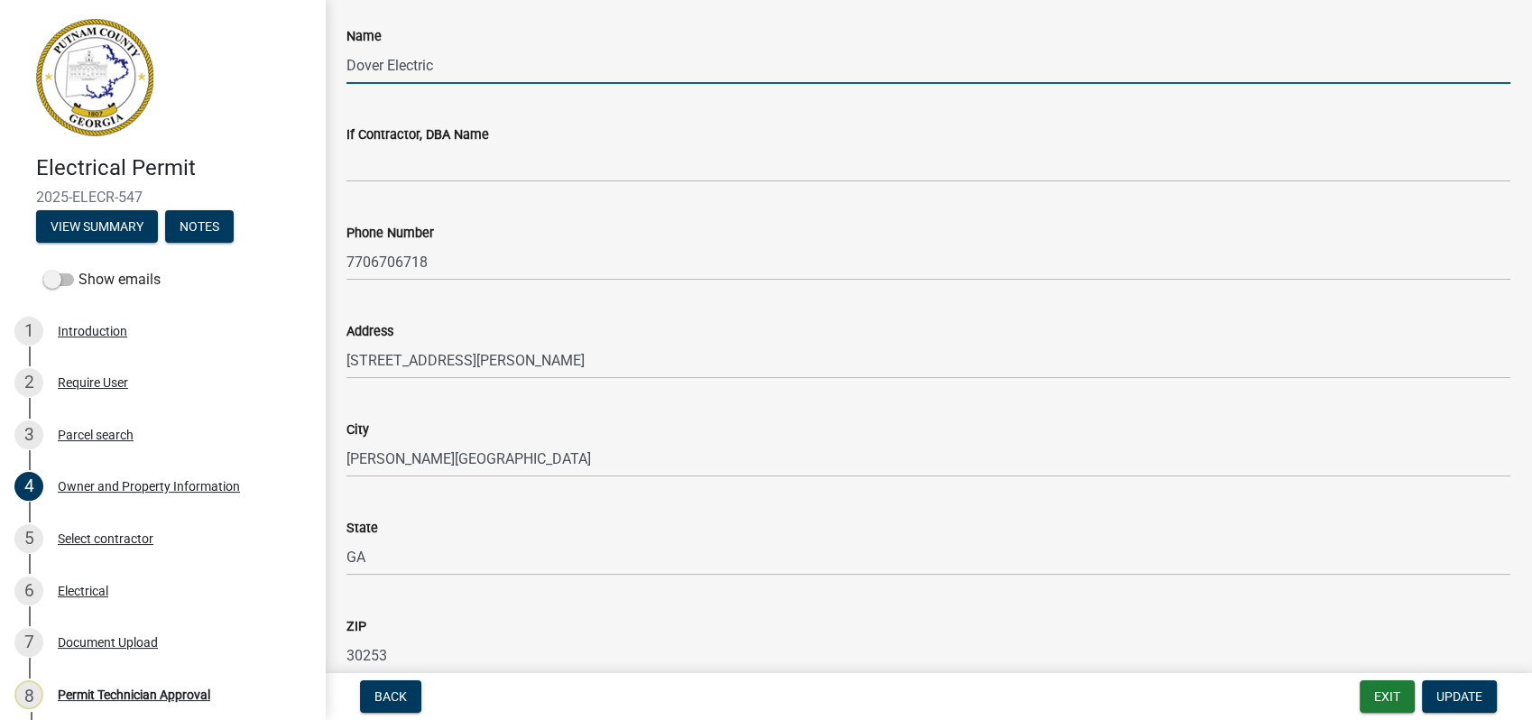
drag, startPoint x: 440, startPoint y: 66, endPoint x: 302, endPoint y: 59, distance: 138.2
click at [302, 59] on div "Electrical Permit 2025-ELECR-547 View Summary Notes Show emails 1 Introduction …" at bounding box center [766, 360] width 1532 height 720
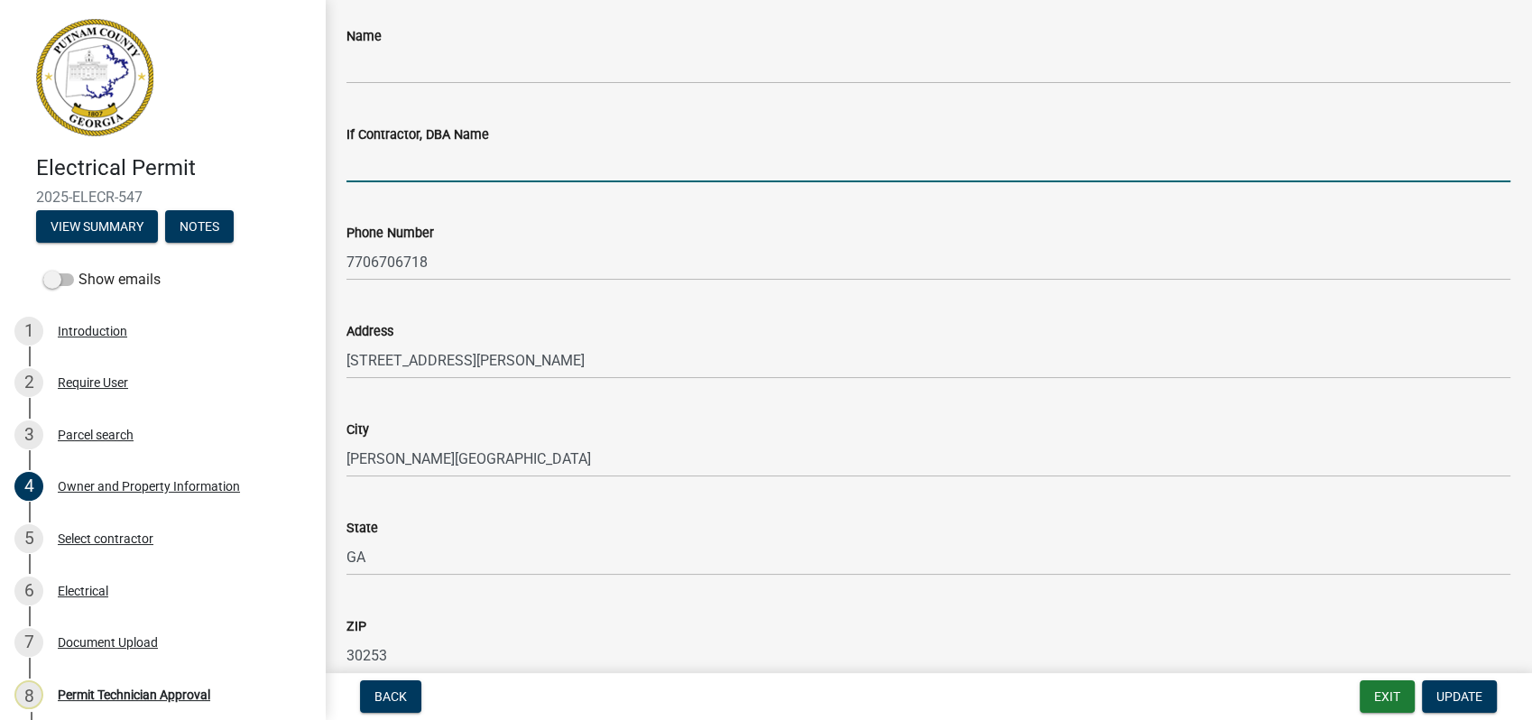
paste input "Dover Electric"
type input "Dover Electric"
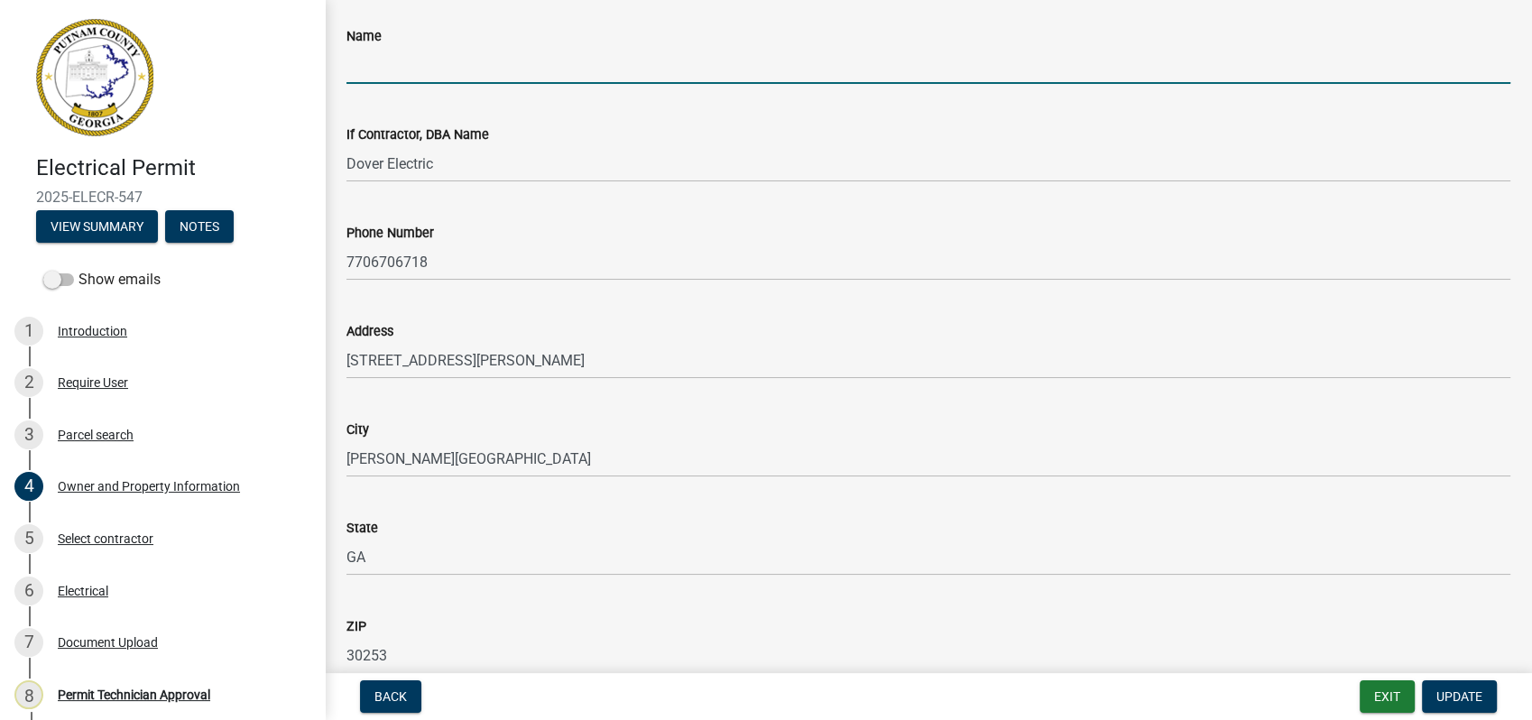
click at [414, 65] on input "Name" at bounding box center [928, 65] width 1164 height 37
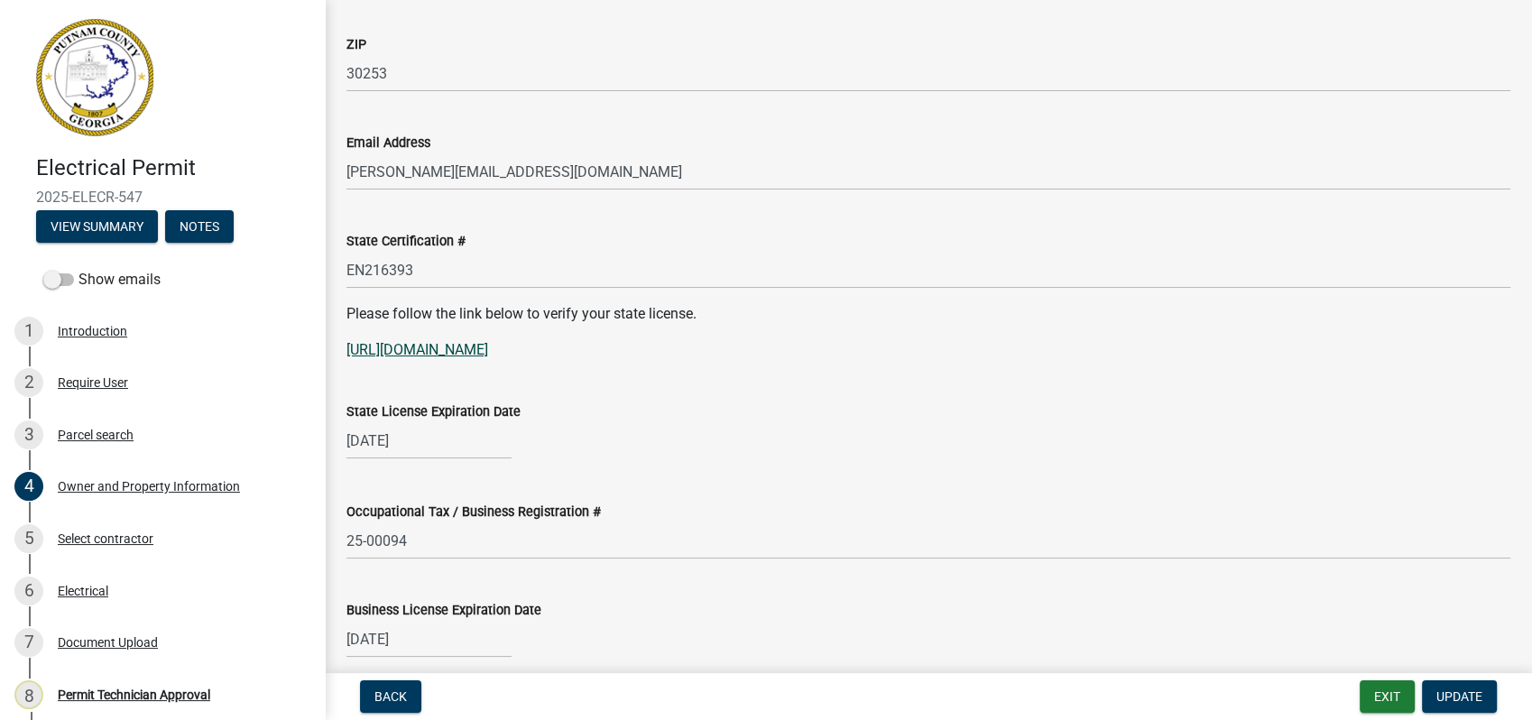
scroll to position [2205, 0]
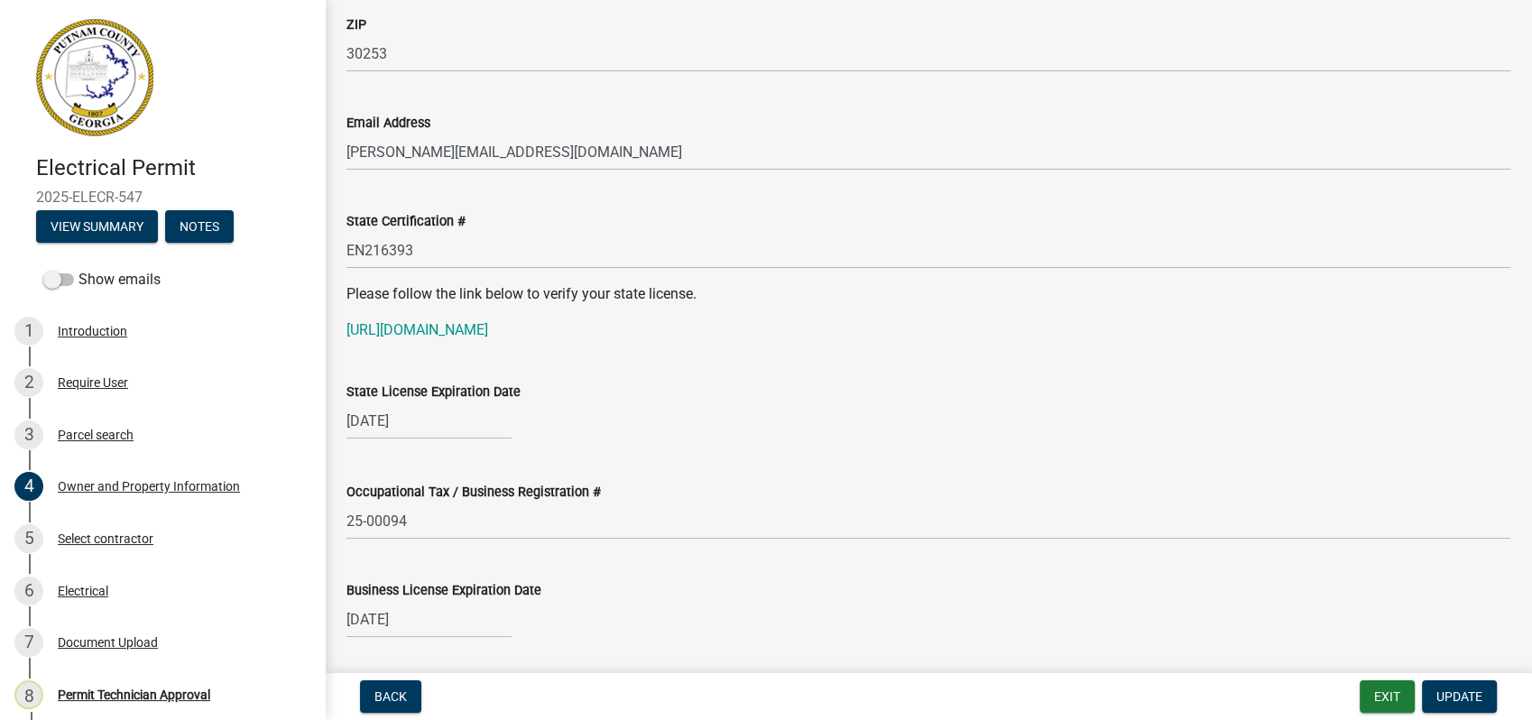
type input "[PERSON_NAME]"
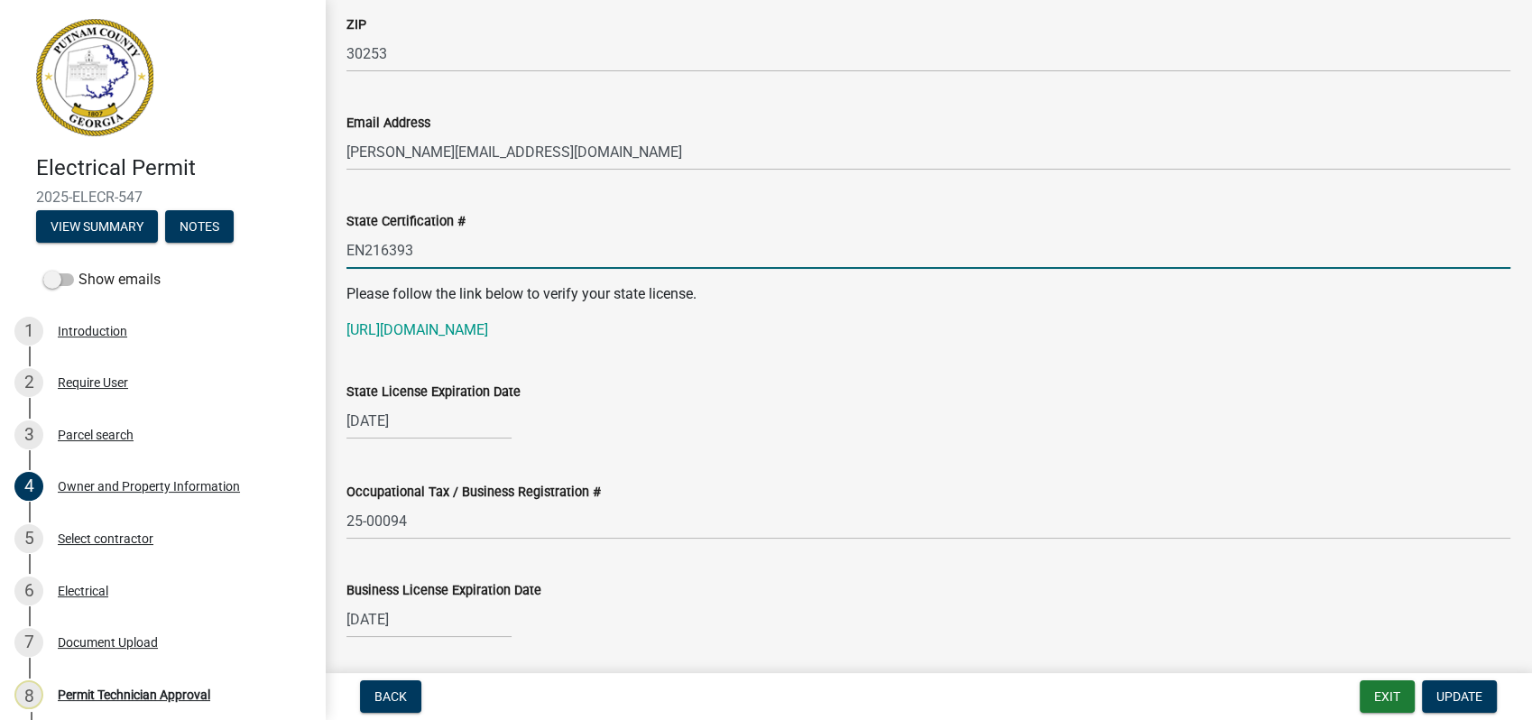
drag, startPoint x: 429, startPoint y: 243, endPoint x: 346, endPoint y: 244, distance: 83.0
click at [346, 244] on input "EN216393" at bounding box center [928, 250] width 1164 height 37
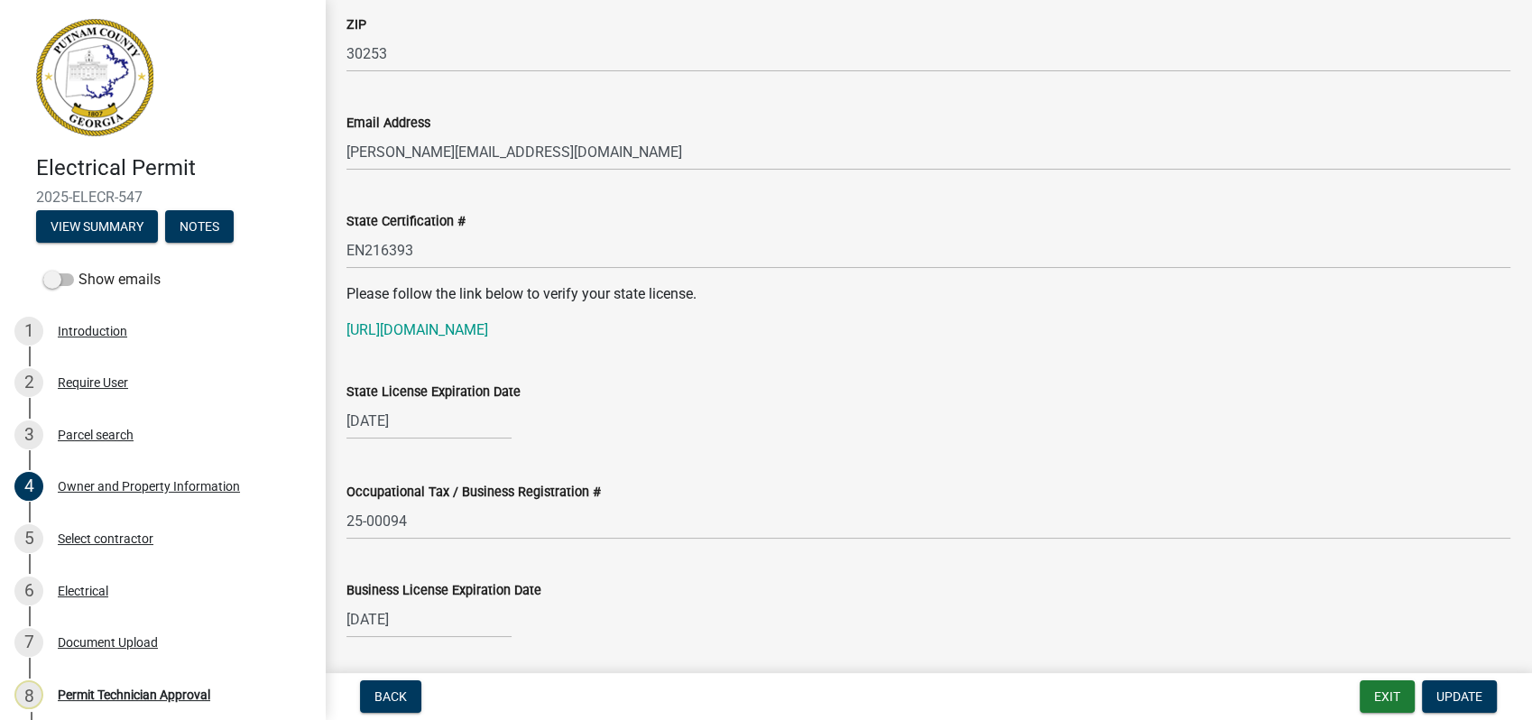
click at [459, 319] on p "[URL][DOMAIN_NAME]" at bounding box center [928, 330] width 1164 height 22
click at [464, 323] on link "[URL][DOMAIN_NAME]" at bounding box center [417, 329] width 142 height 17
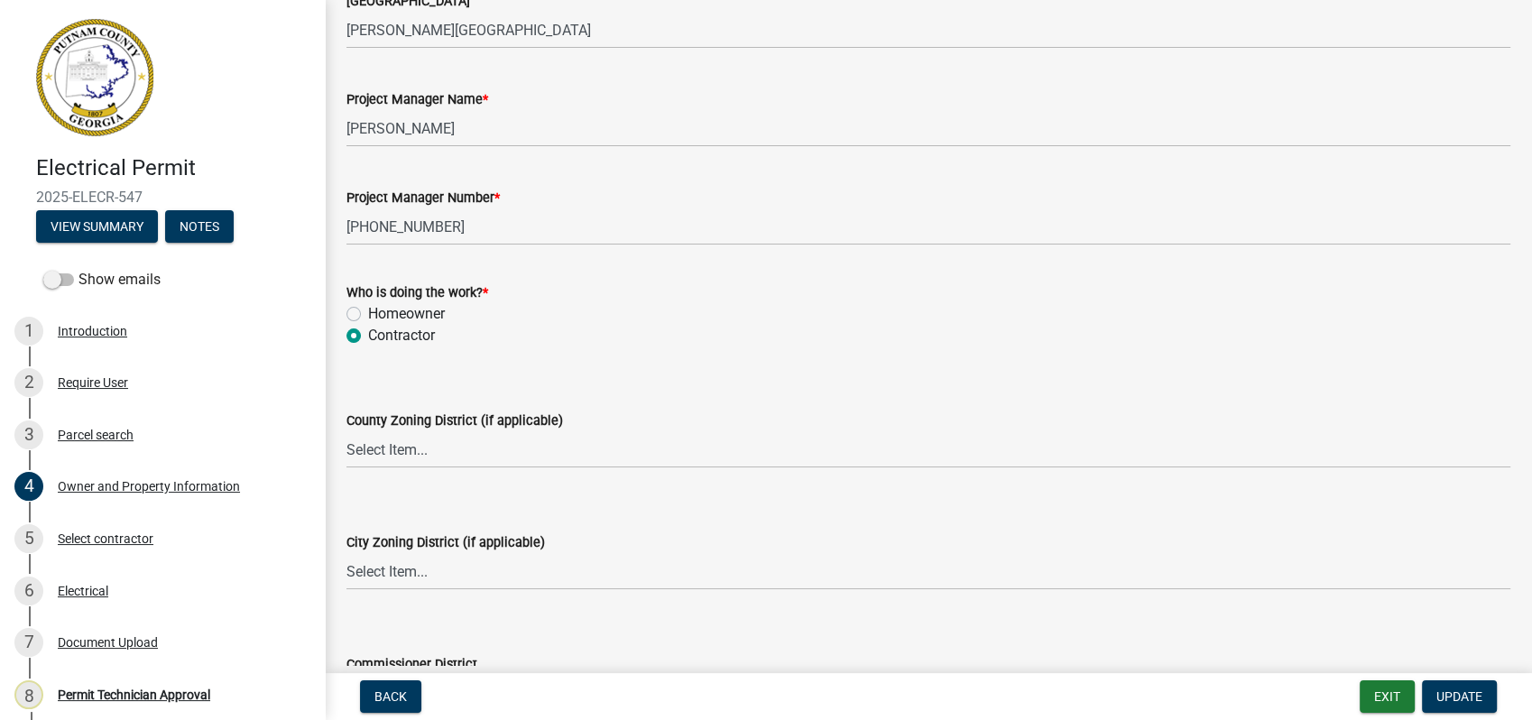
scroll to position [2907, 0]
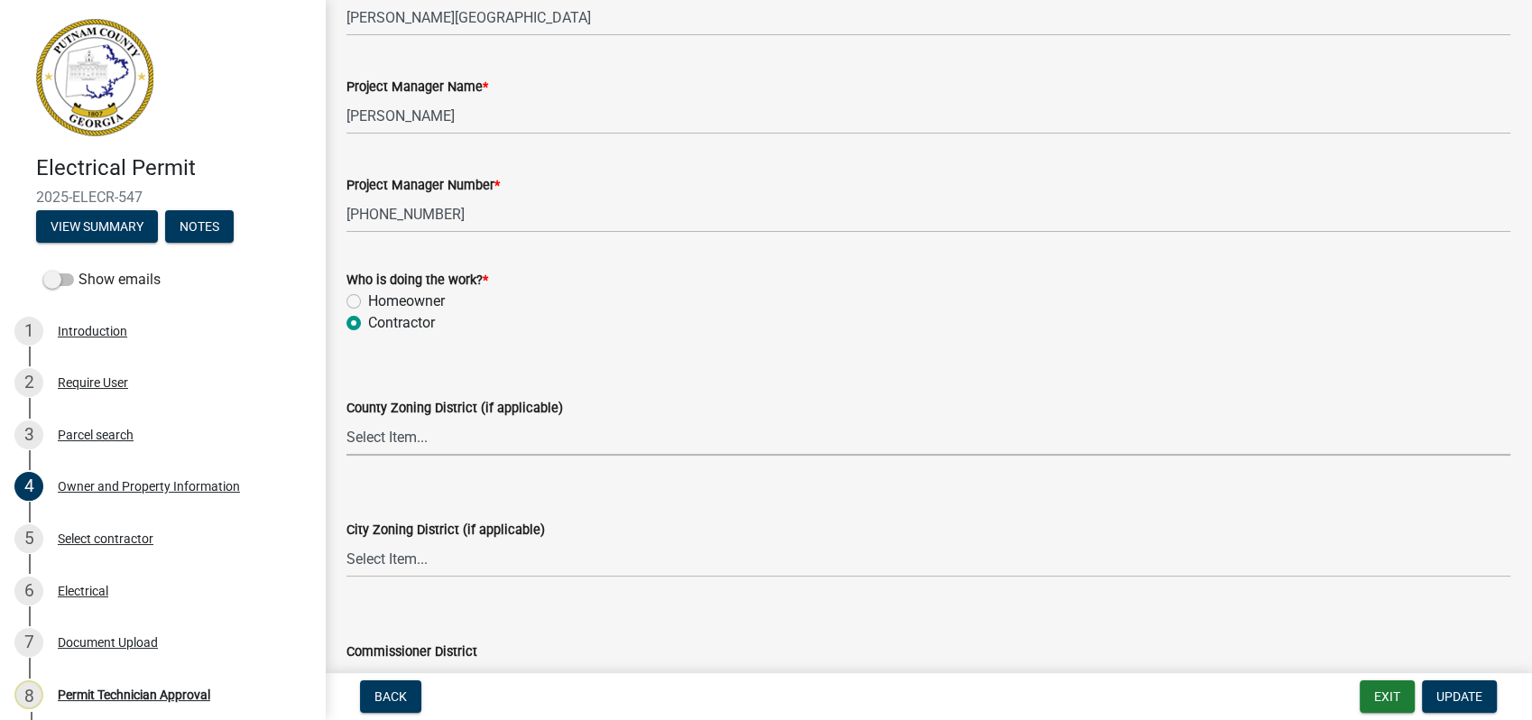
click at [399, 427] on select "Select Item... AG-1 R-1R R-1 R-2 MHP RM-1 RM-3 C-1 C-2 I-M PUD N/A" at bounding box center [928, 437] width 1164 height 37
click at [346, 419] on select "Select Item... AG-1 R-1R R-1 R-2 MHP RM-1 RM-3 C-1 C-2 I-M PUD N/A" at bounding box center [928, 437] width 1164 height 37
select select "af4fa47c-8bb5-4ba0-9393-e9f4e4358ca2"
click at [392, 574] on select "Select Item... A-1 A-2 R-1 R-2 R-3 R-4 MHP C-1 C-2 I-1 I-2 DB FH H-P N/A" at bounding box center [928, 558] width 1164 height 37
click at [346, 540] on select "Select Item... A-1 A-2 R-1 R-2 R-3 R-4 MHP C-1 C-2 I-1 I-2 DB FH H-P N/A" at bounding box center [928, 558] width 1164 height 37
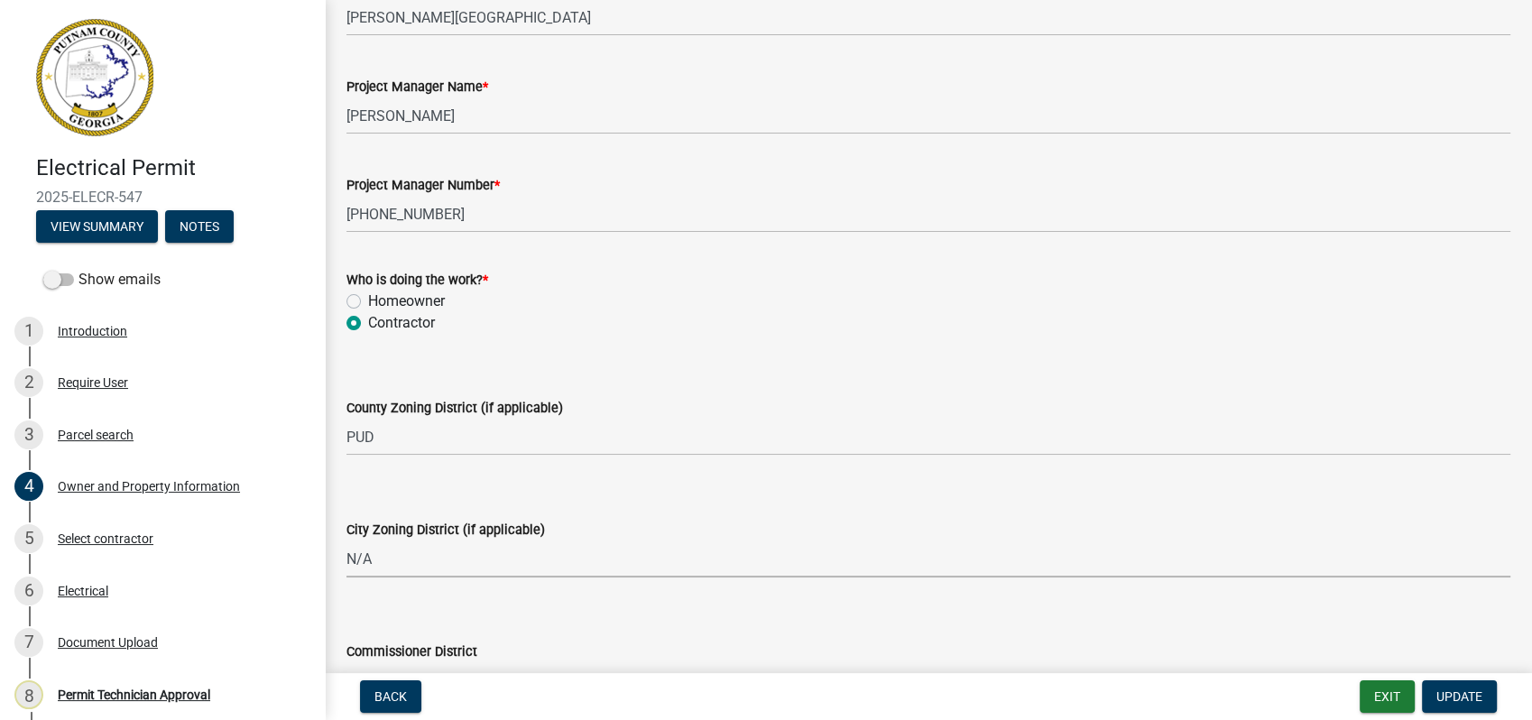
select select "83394b22-4a11-496c-8e5c-75ade2e72faf"
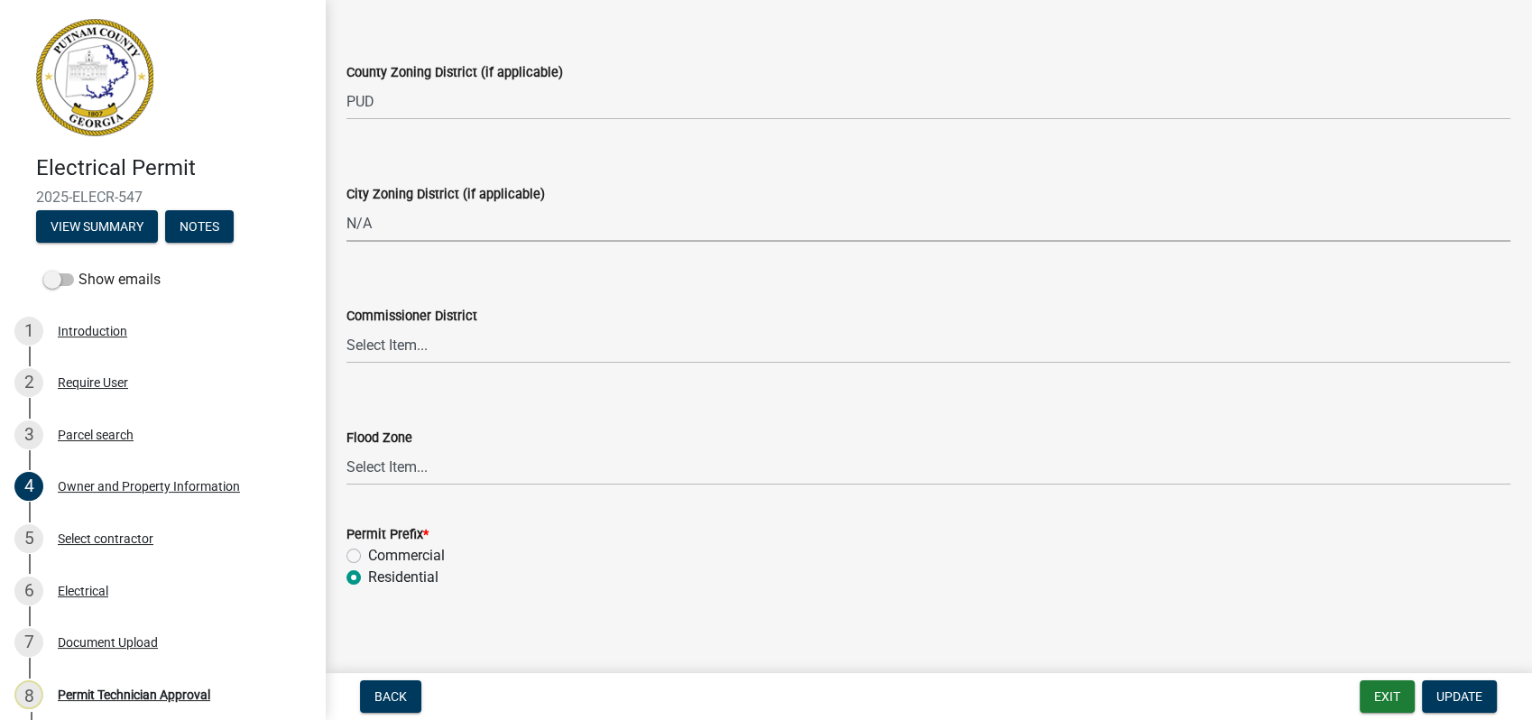
scroll to position [3250, 0]
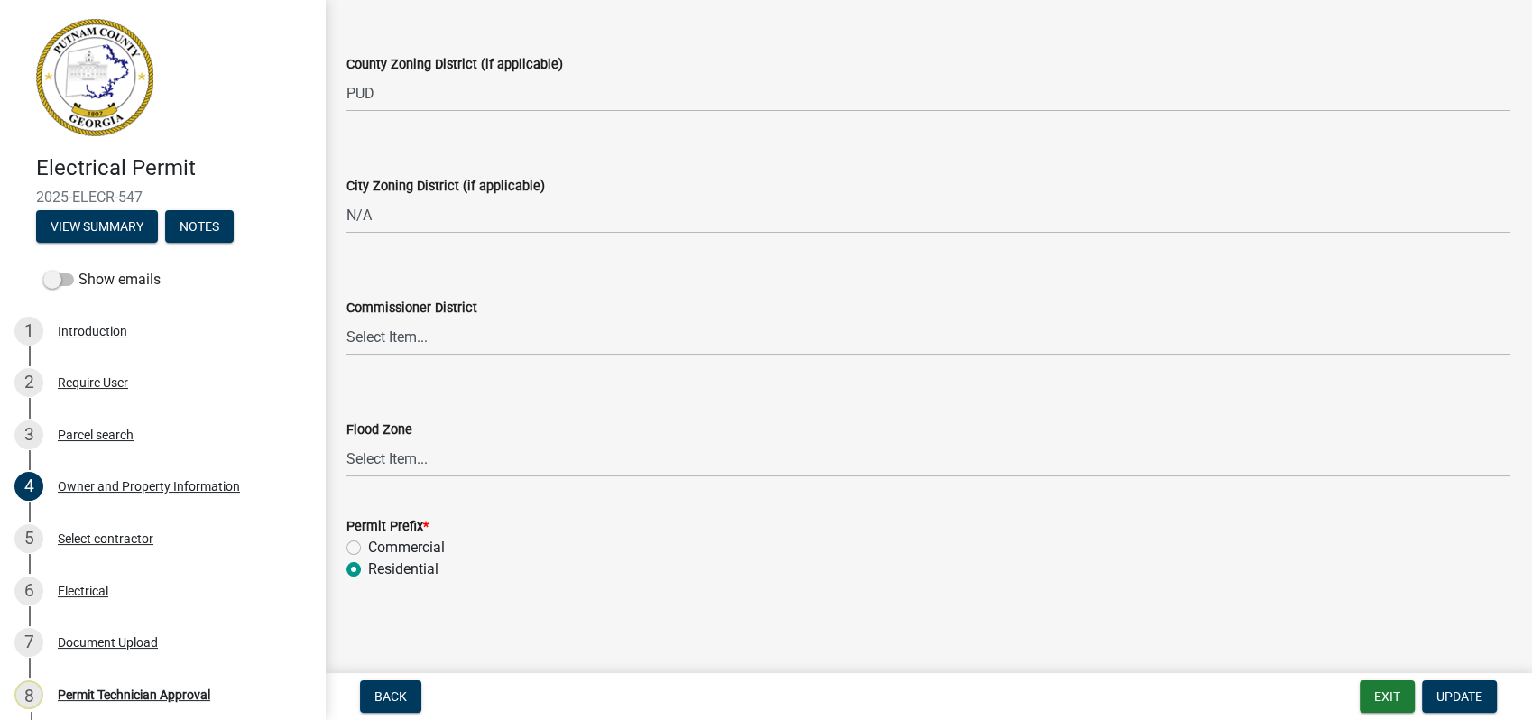
click at [439, 328] on select "Select Item... District 1 District 2 District 3 District 4" at bounding box center [928, 336] width 1164 height 37
click at [346, 318] on select "Select Item... District 1 District 2 District 3 District 4" at bounding box center [928, 336] width 1164 height 37
select select "ece5c1a9-df30-4702-9587-5deee23533b7"
click at [1443, 693] on span "Update" at bounding box center [1459, 696] width 46 height 14
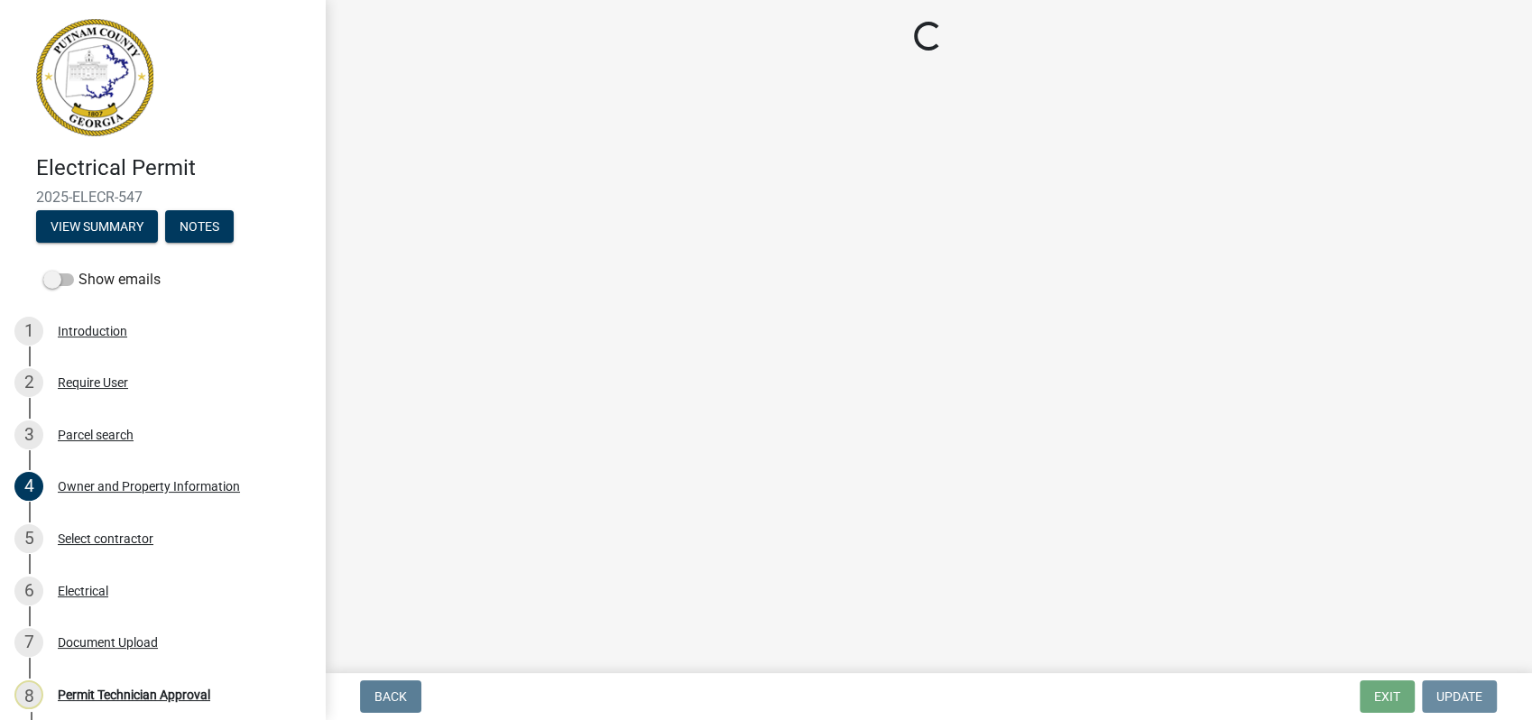
scroll to position [0, 0]
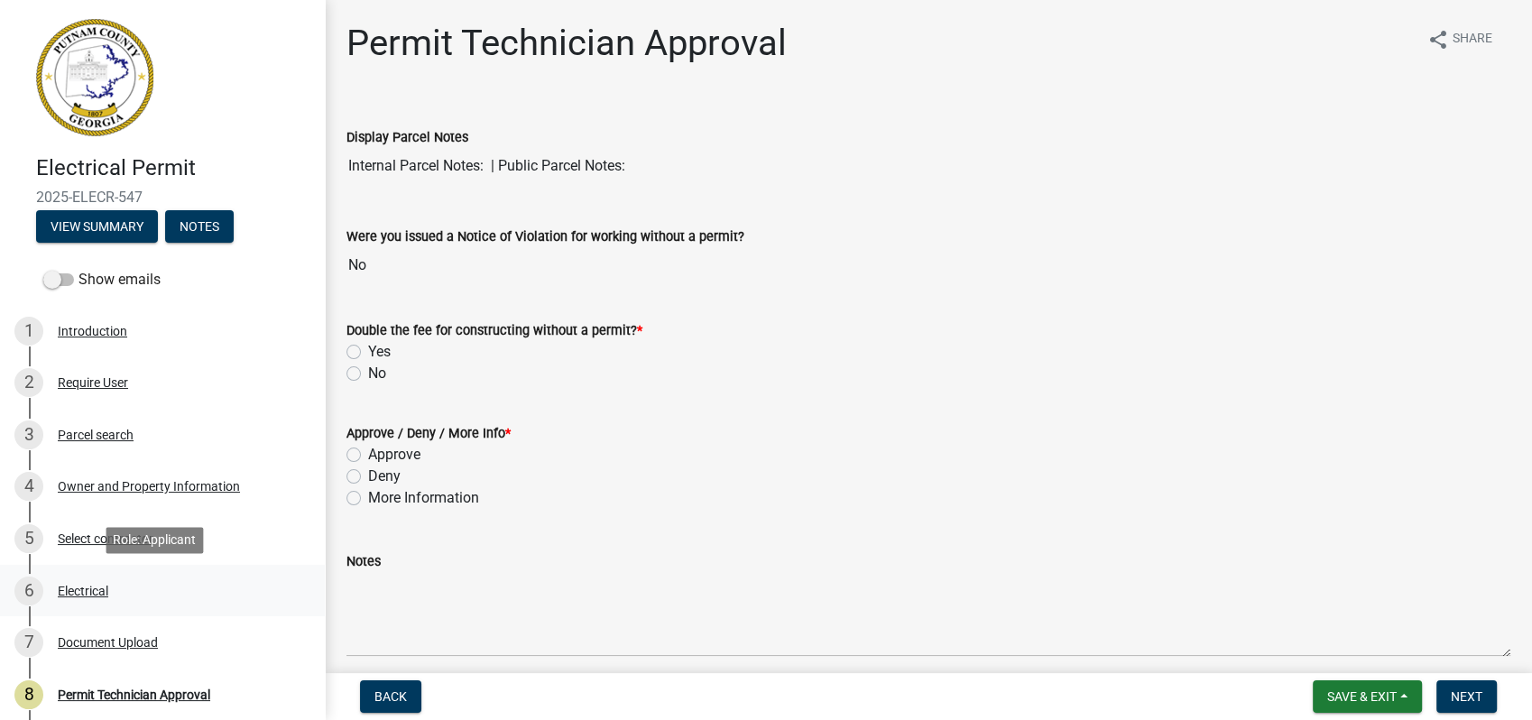
click at [88, 585] on div "Electrical" at bounding box center [83, 591] width 51 height 13
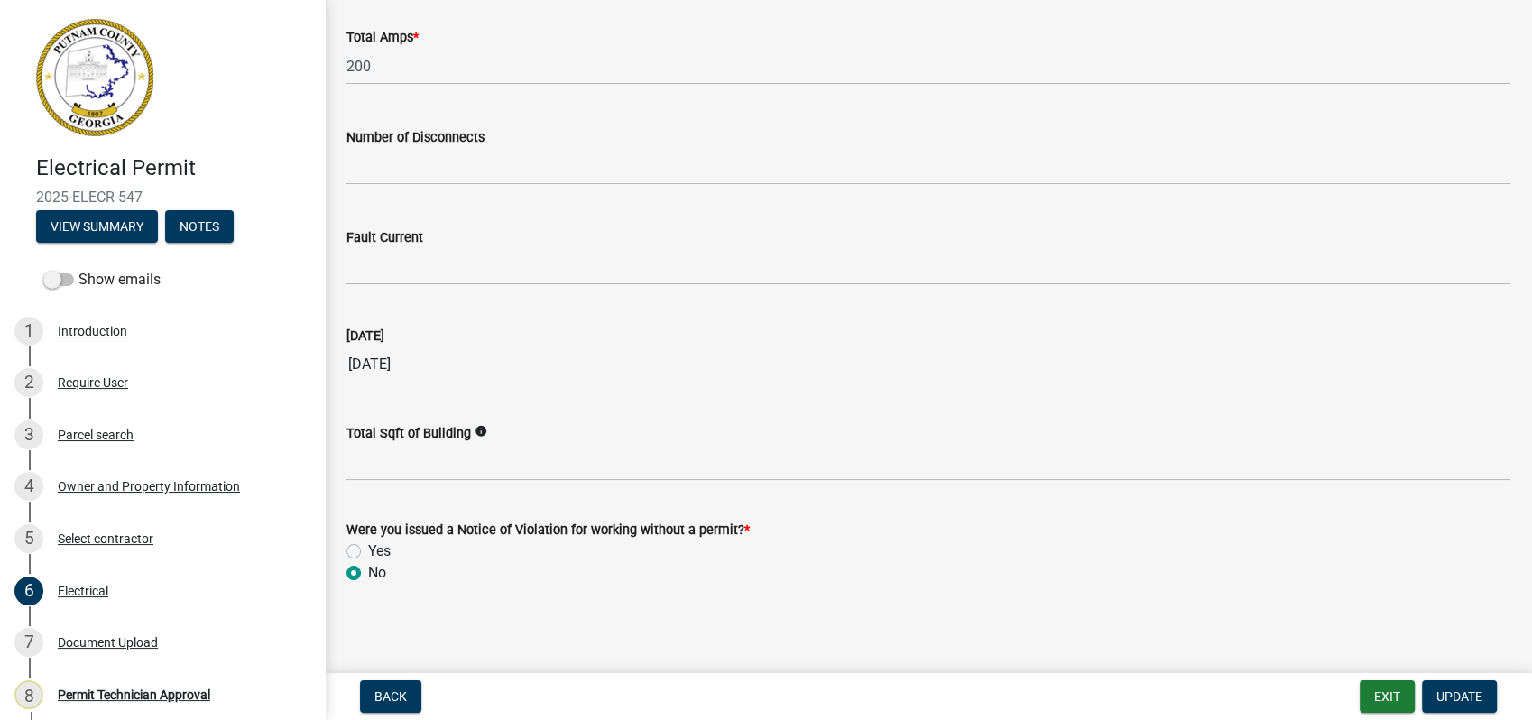
scroll to position [1818, 0]
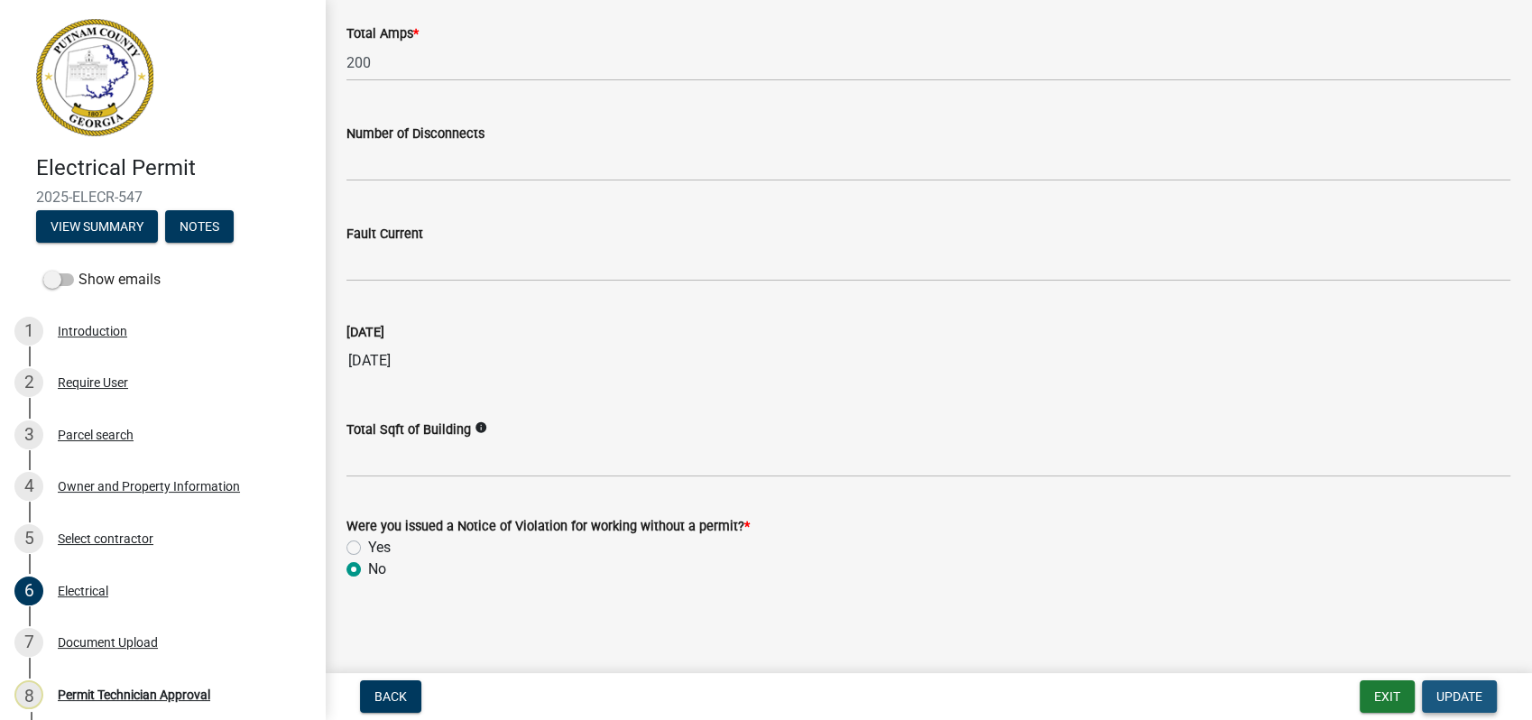
click at [1425, 693] on button "Update" at bounding box center [1459, 696] width 75 height 32
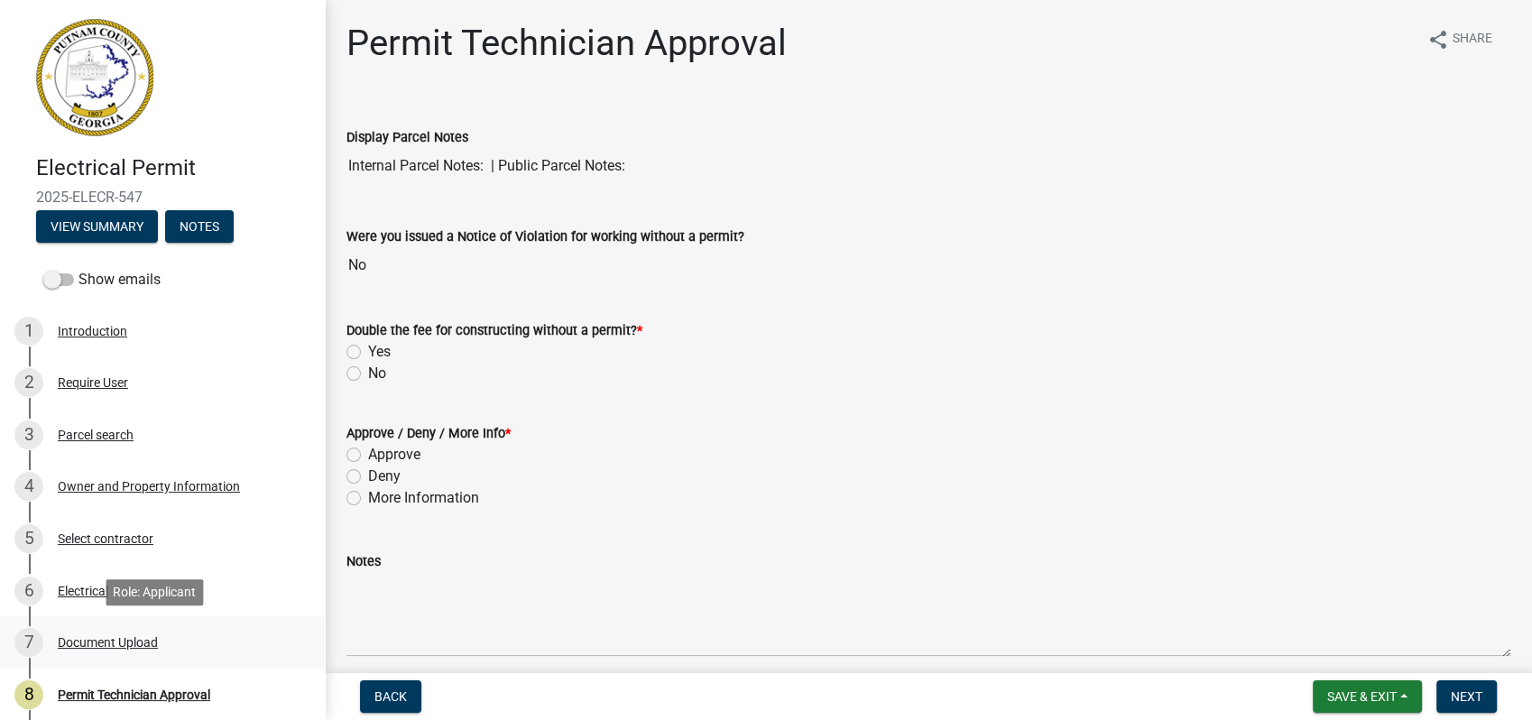
click at [137, 645] on div "Document Upload" at bounding box center [108, 642] width 100 height 13
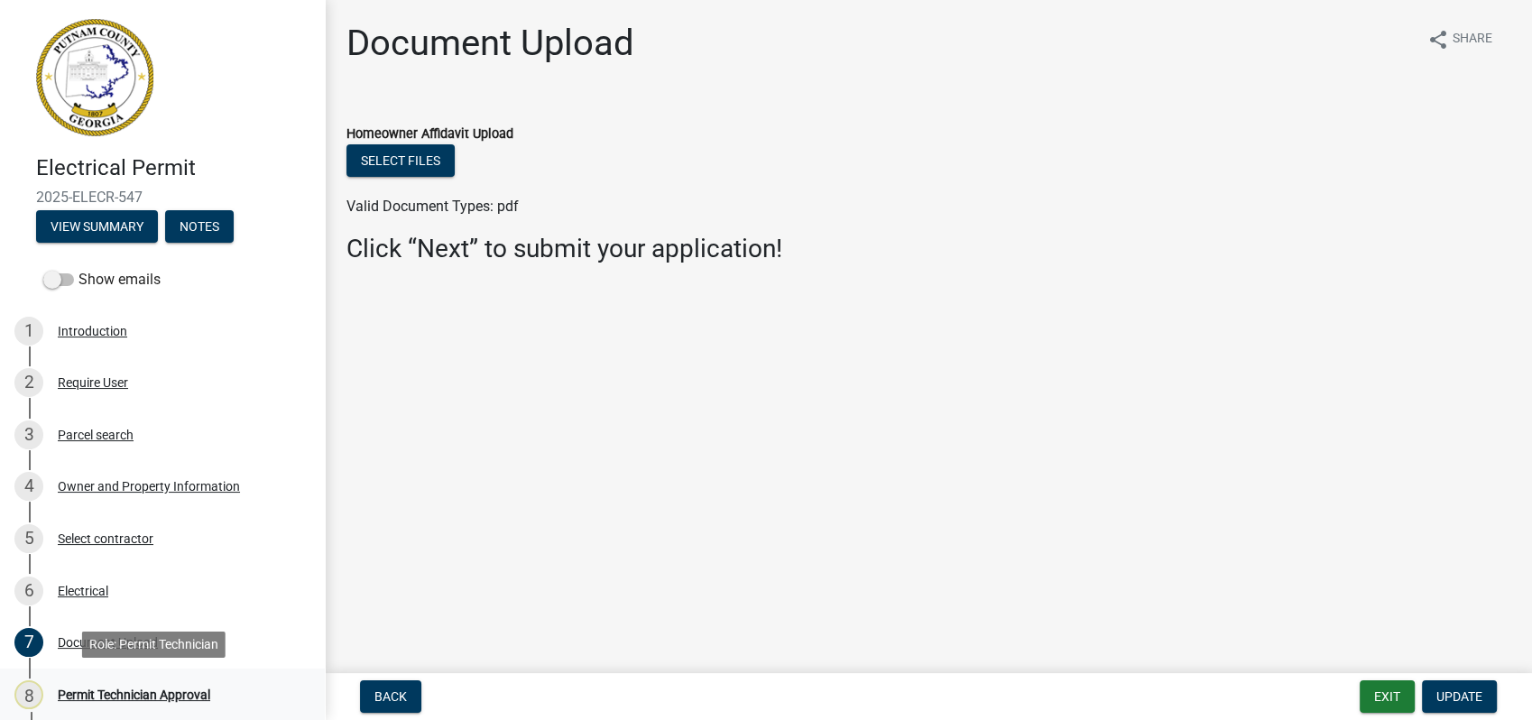
click at [207, 684] on div "8 Permit Technician Approval" at bounding box center [154, 694] width 281 height 29
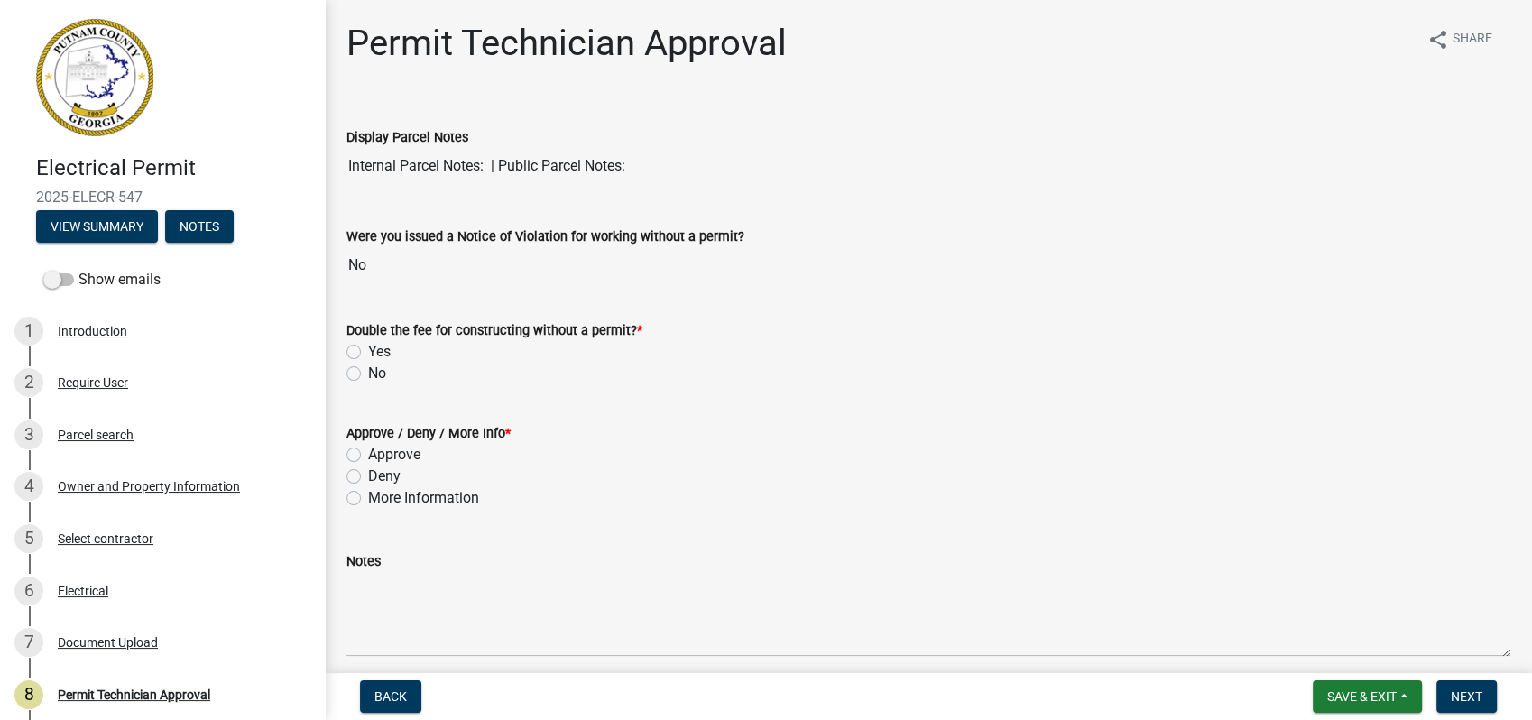
click at [352, 364] on div "No" at bounding box center [928, 374] width 1164 height 22
click at [361, 368] on div "No" at bounding box center [928, 374] width 1164 height 22
click at [368, 371] on label "No" at bounding box center [377, 374] width 18 height 22
click at [368, 371] on input "No" at bounding box center [374, 369] width 12 height 12
radio input "true"
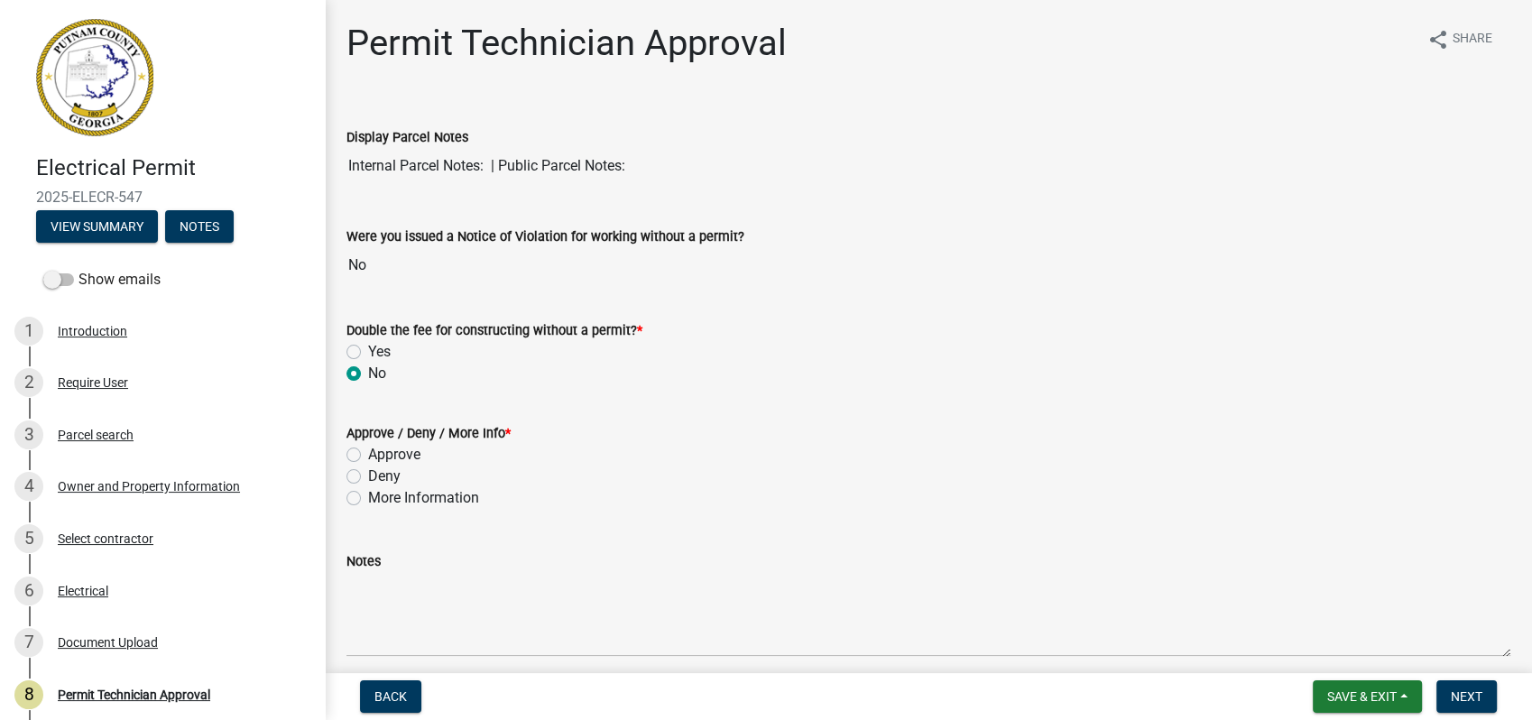
click at [368, 453] on label "Approve" at bounding box center [394, 455] width 52 height 22
click at [368, 453] on input "Approve" at bounding box center [374, 450] width 12 height 12
radio input "true"
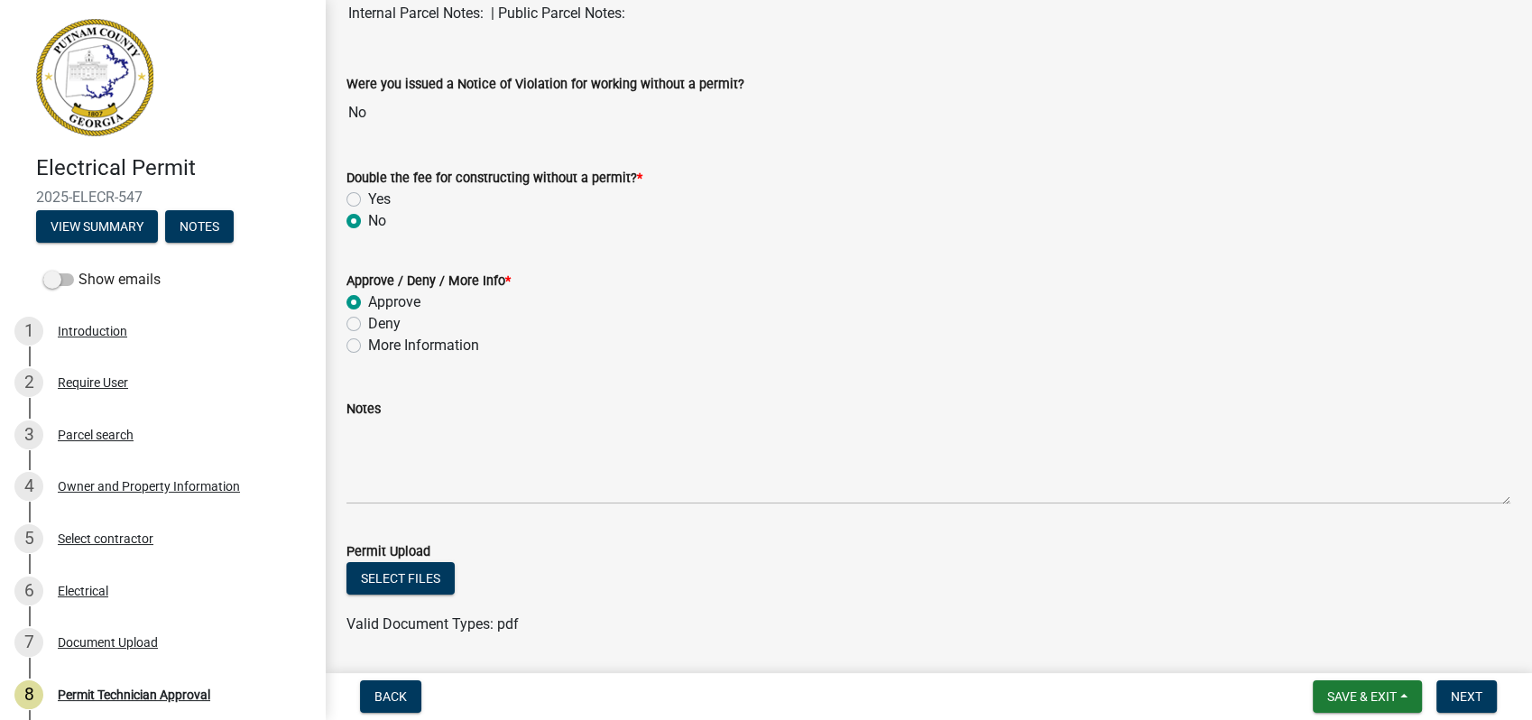
scroll to position [438, 0]
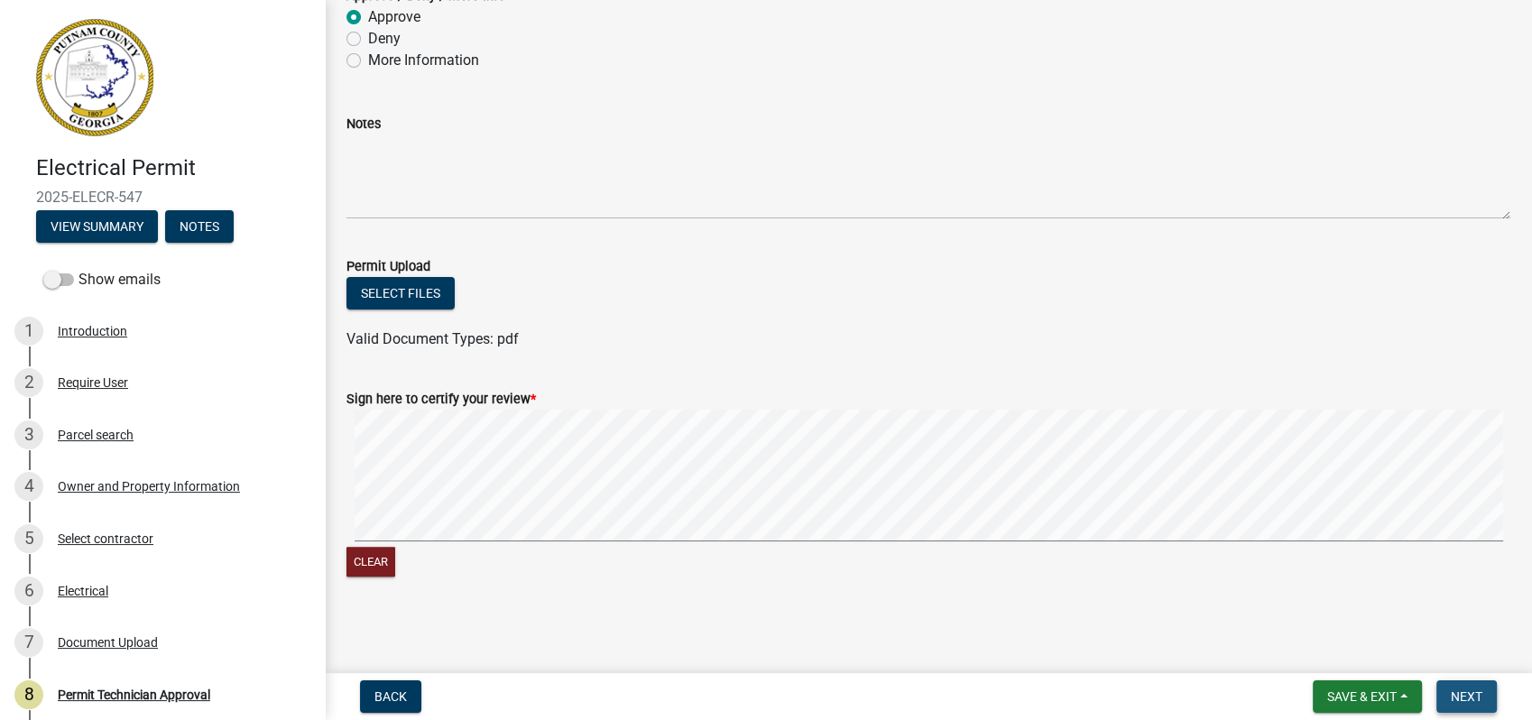
click at [1461, 693] on span "Next" at bounding box center [1467, 696] width 32 height 14
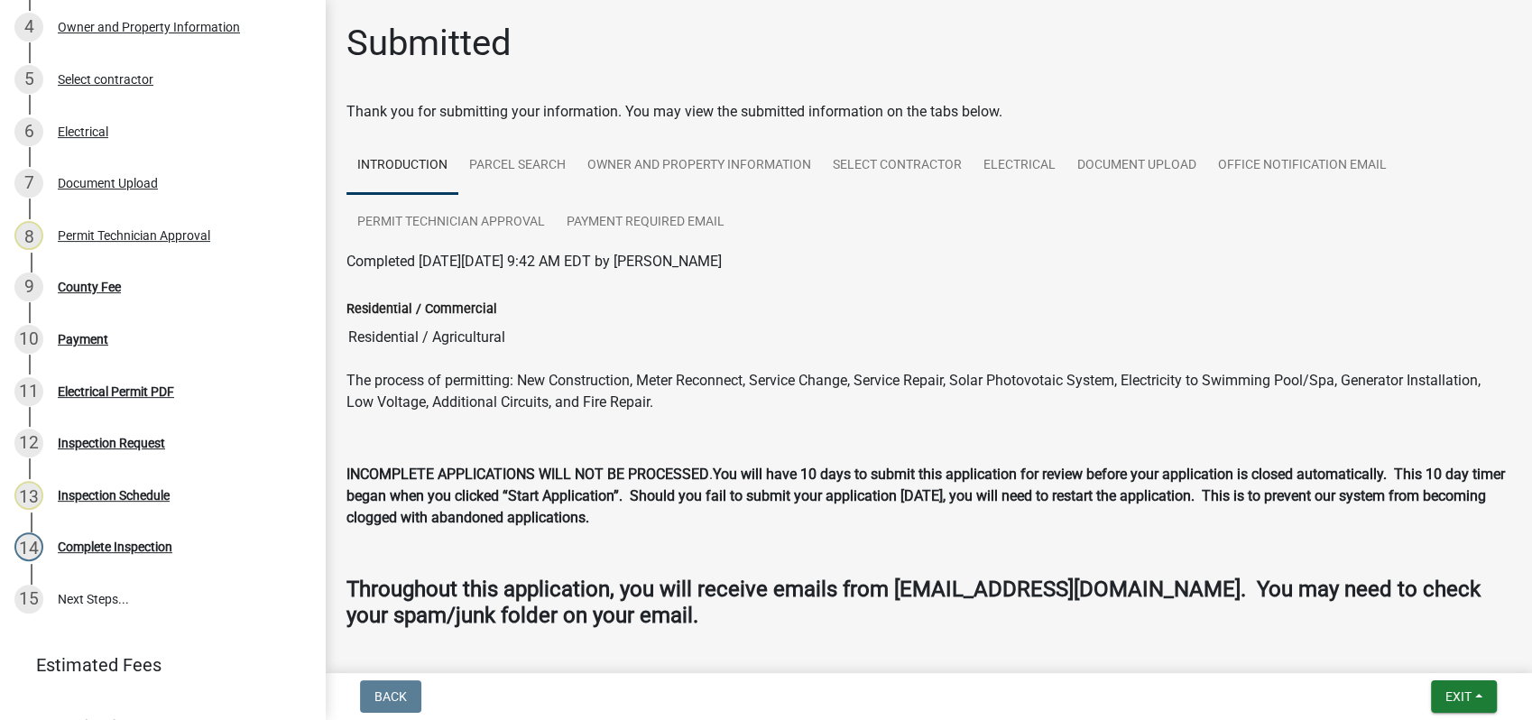
scroll to position [491, 0]
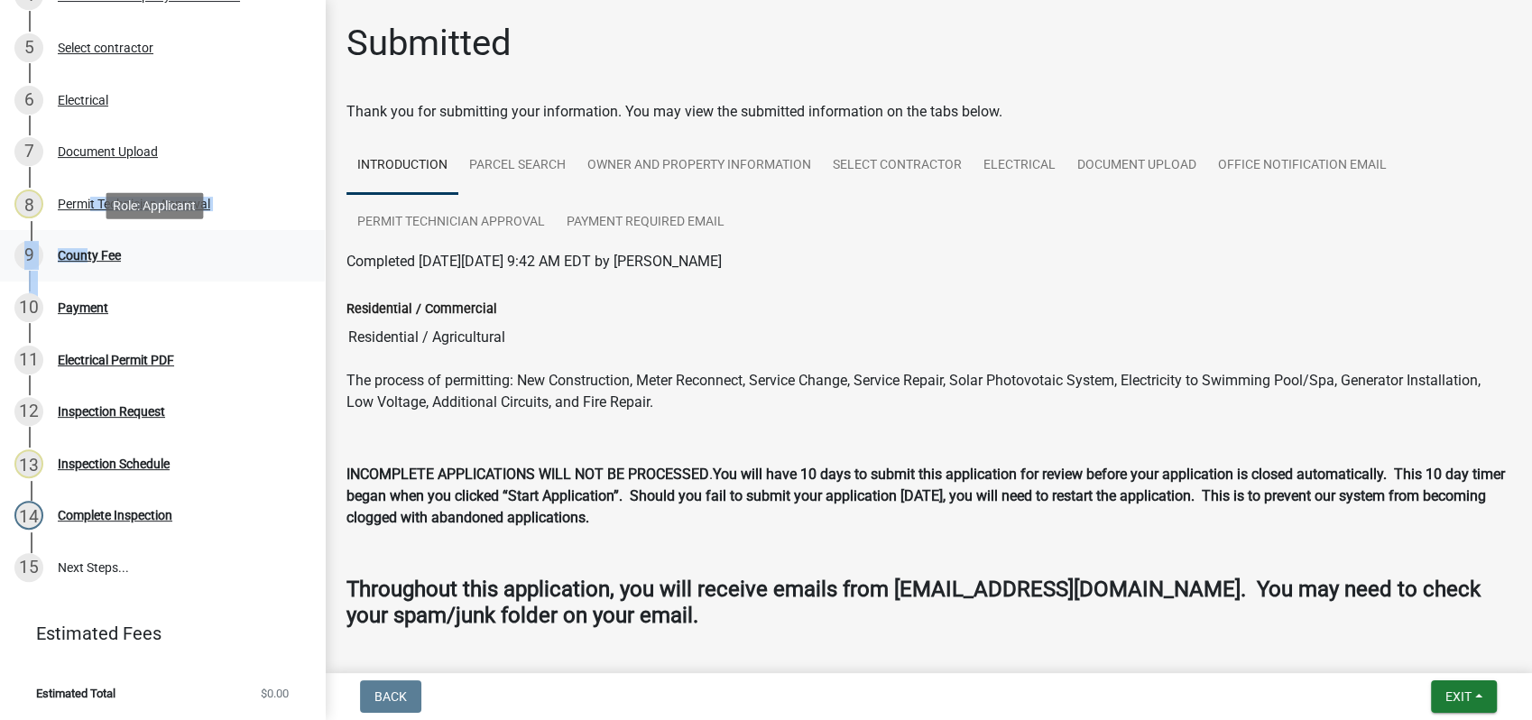
click at [80, 238] on ul "1 Introduction 2 Require User 3 Parcel search 4 Owner and Property Information …" at bounding box center [162, 204] width 325 height 794
drag, startPoint x: 80, startPoint y: 238, endPoint x: 84, endPoint y: 253, distance: 14.9
click at [84, 253] on div "County Fee" at bounding box center [89, 255] width 63 height 13
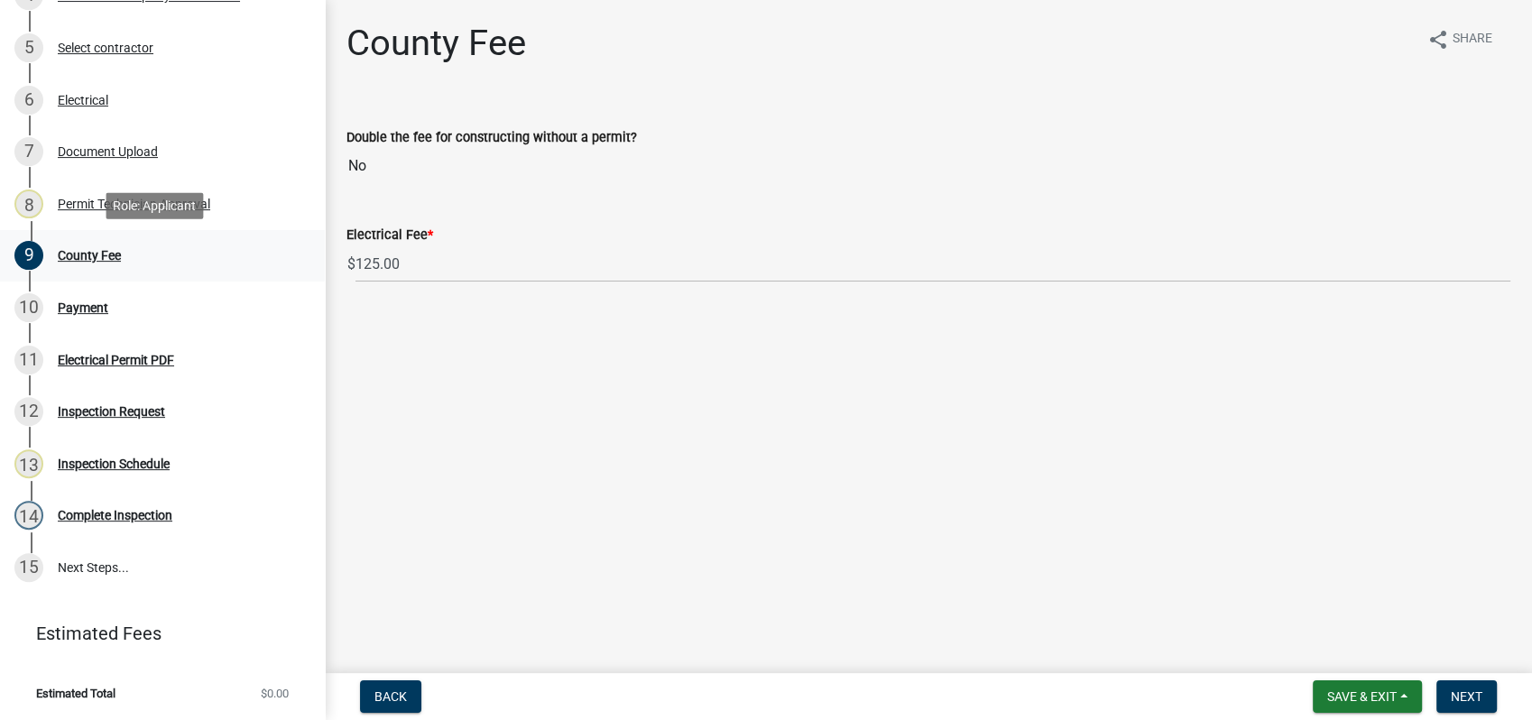
drag, startPoint x: 209, startPoint y: 243, endPoint x: 227, endPoint y: 269, distance: 31.8
click at [209, 245] on div "9 County Fee" at bounding box center [154, 255] width 281 height 29
click at [1467, 691] on span "Next" at bounding box center [1467, 696] width 32 height 14
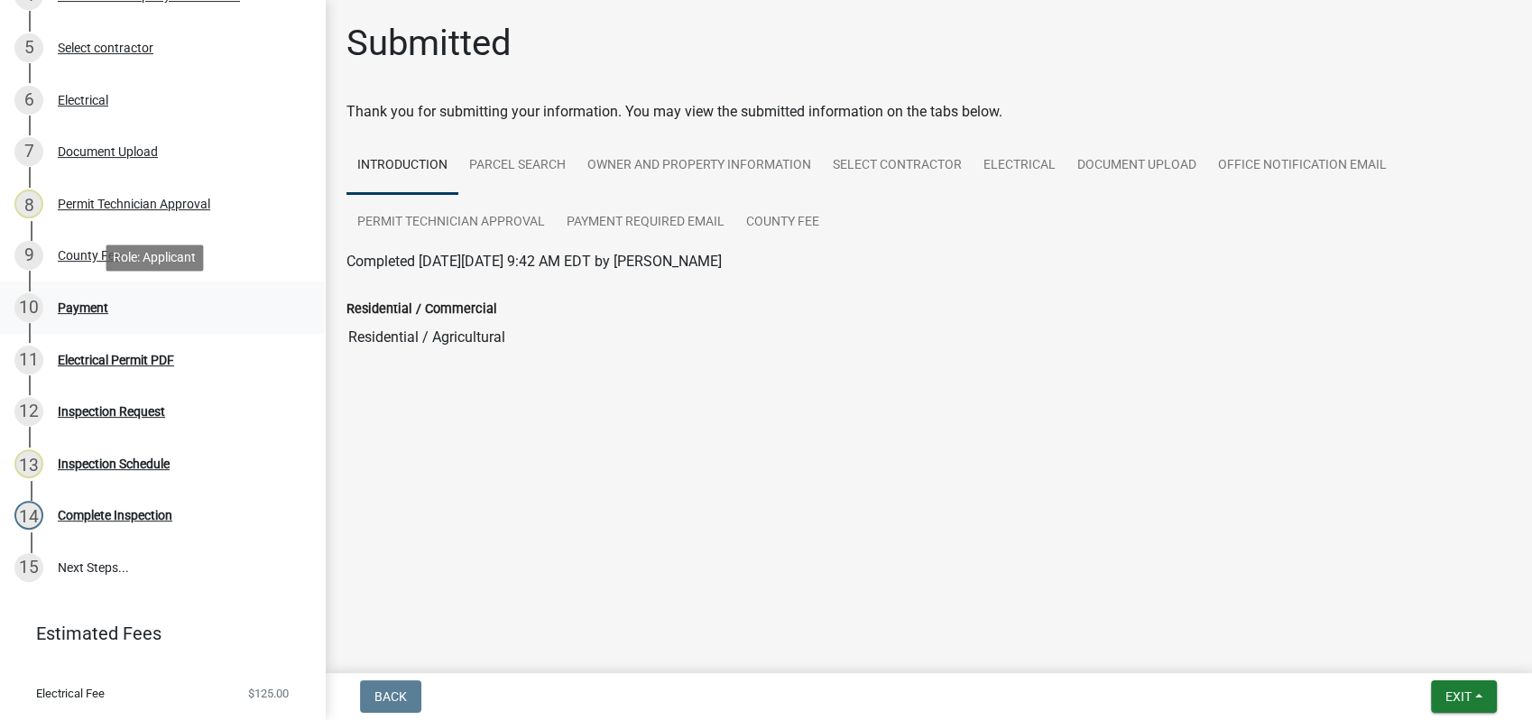
click at [87, 306] on div "Payment" at bounding box center [83, 307] width 51 height 13
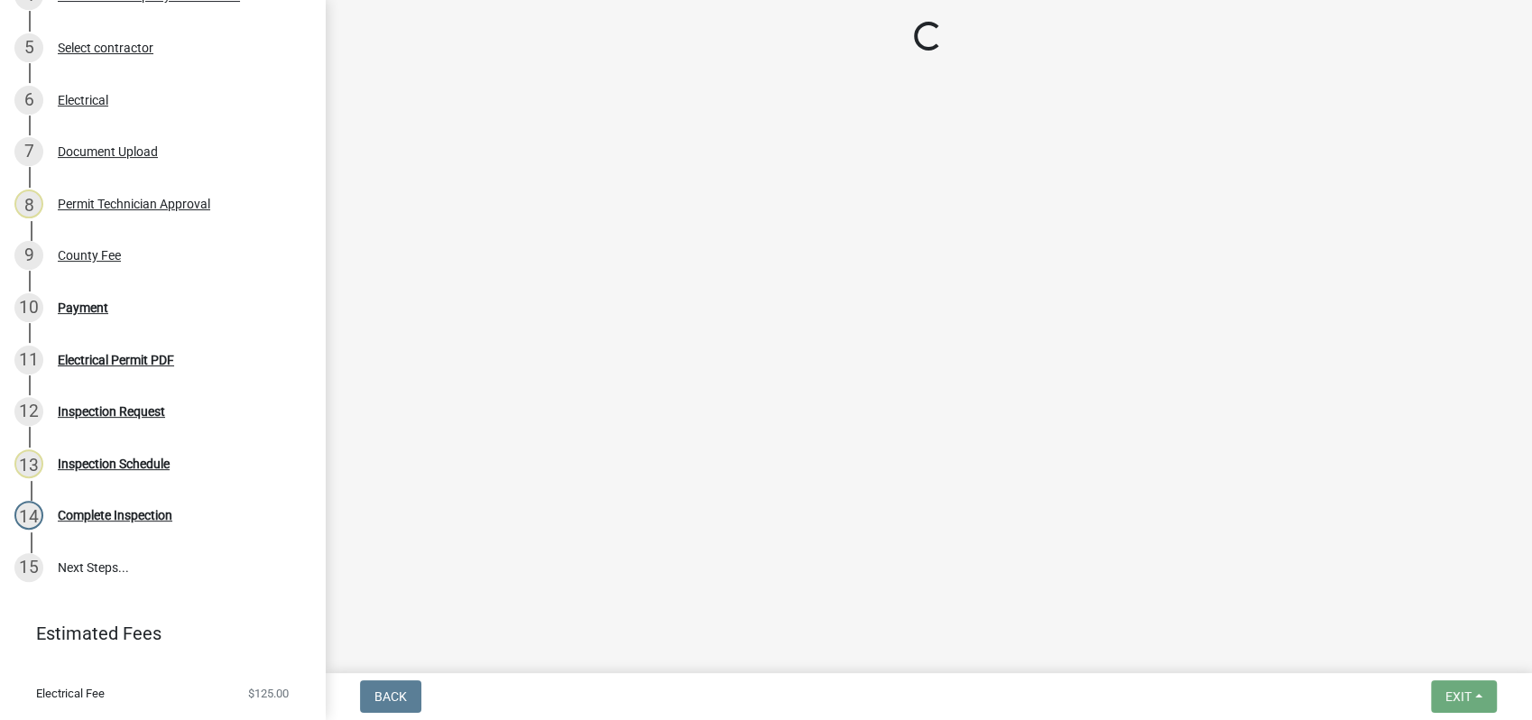
select select "3: 3"
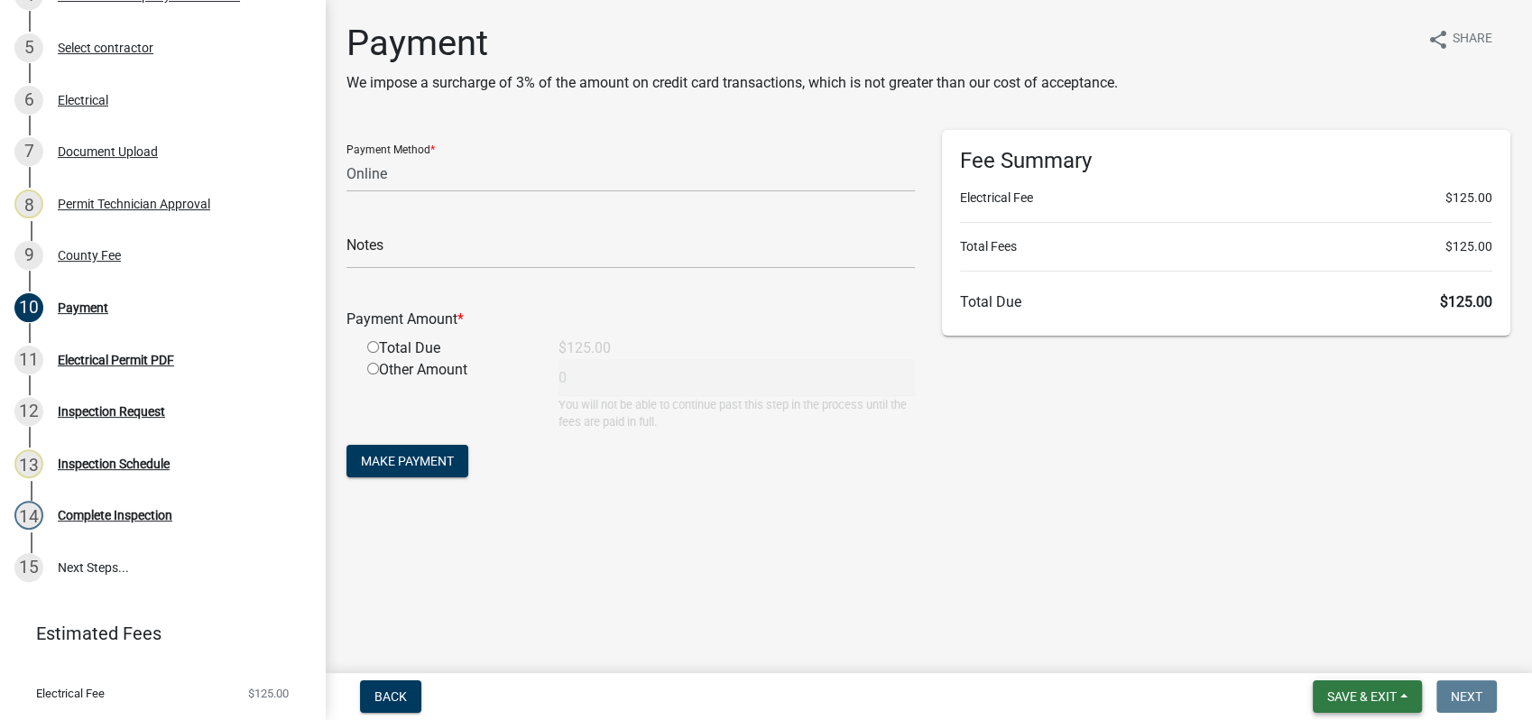
click at [1329, 698] on span "Save & Exit" at bounding box center [1361, 696] width 69 height 14
click at [1365, 648] on button "Save & Exit" at bounding box center [1349, 649] width 144 height 43
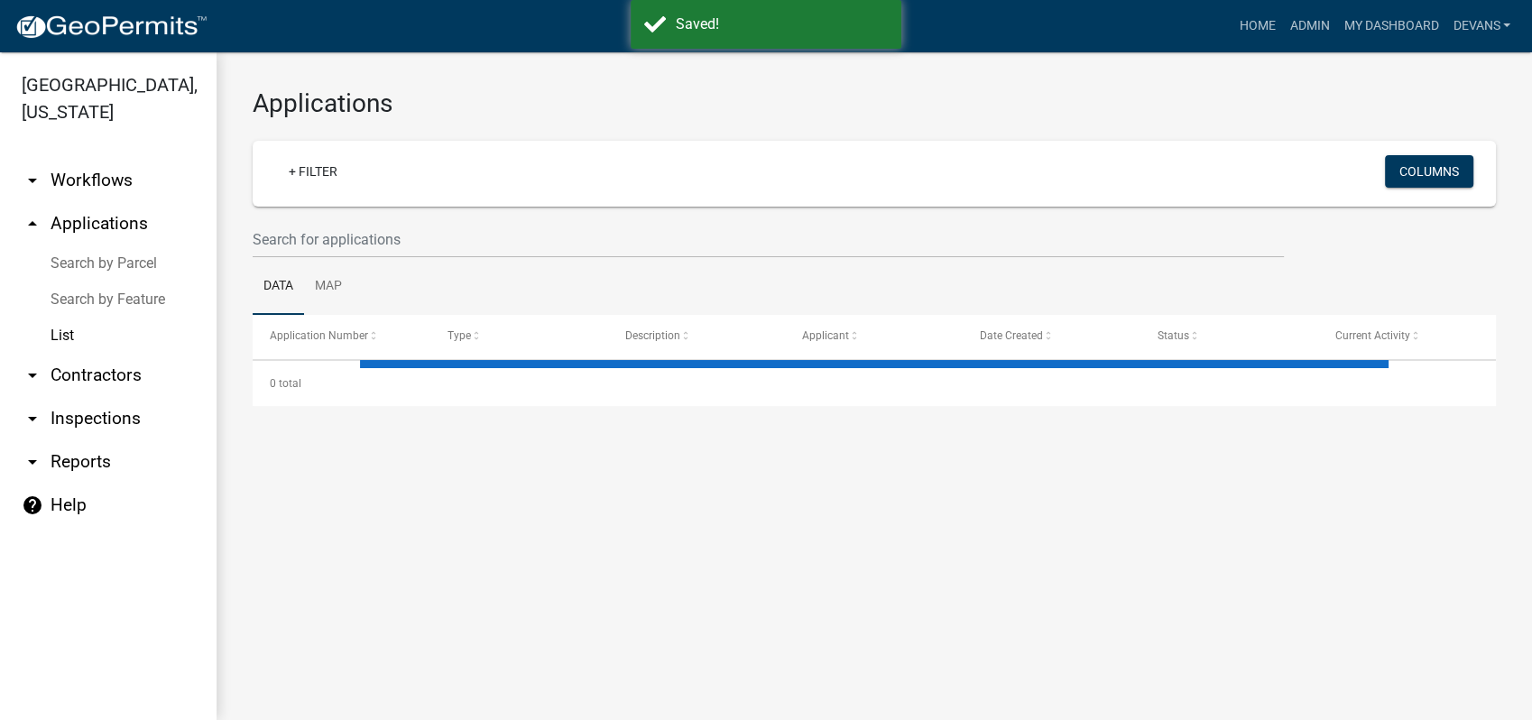
select select "1: 25"
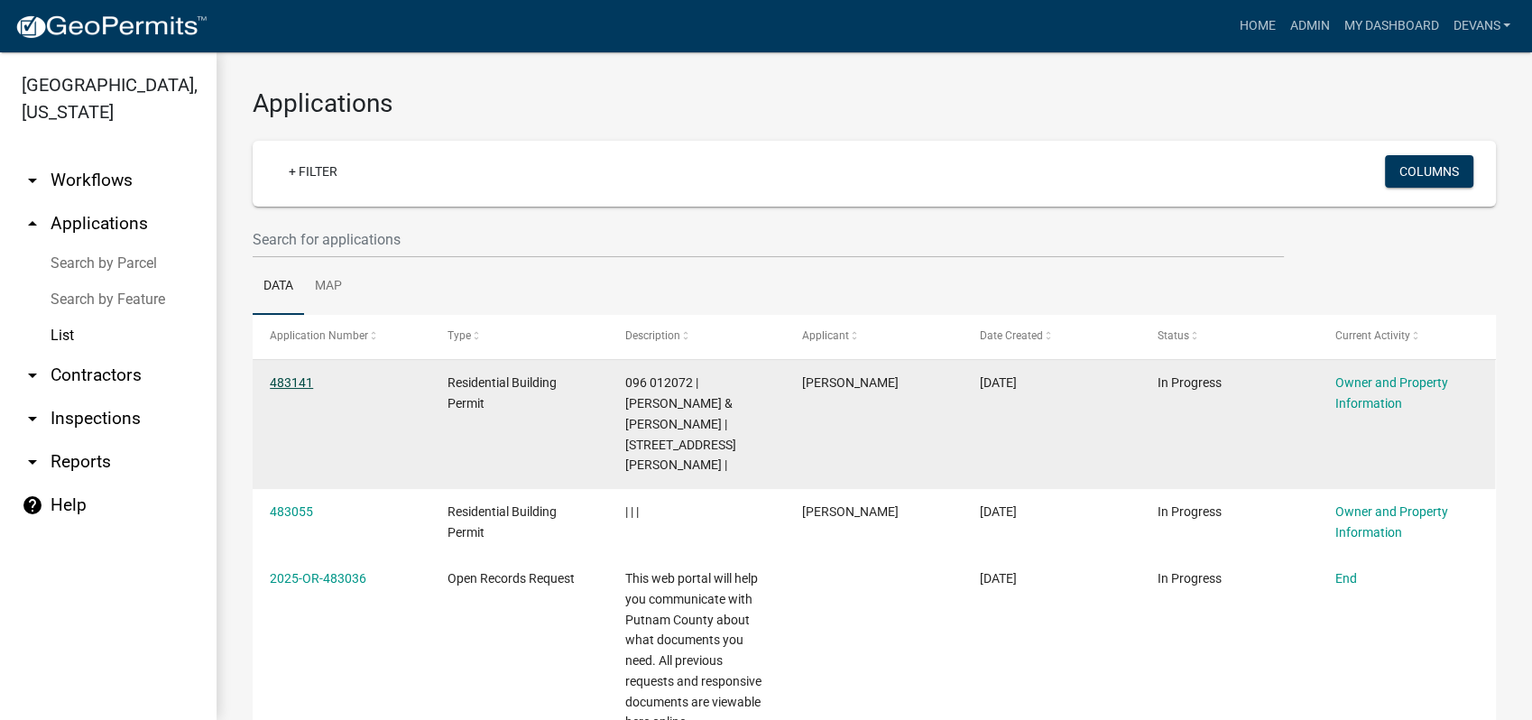
click at [298, 381] on link "483141" at bounding box center [291, 382] width 43 height 14
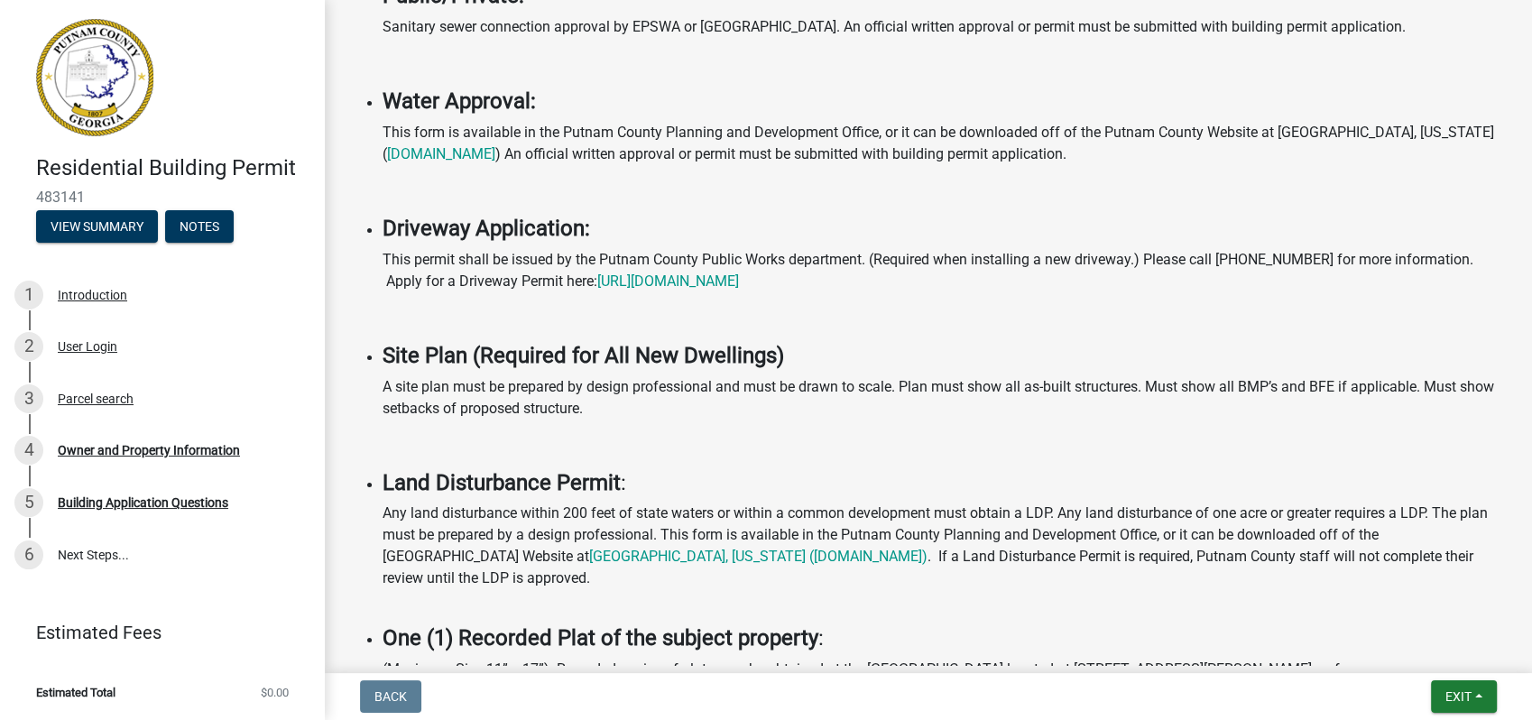
scroll to position [1303, 0]
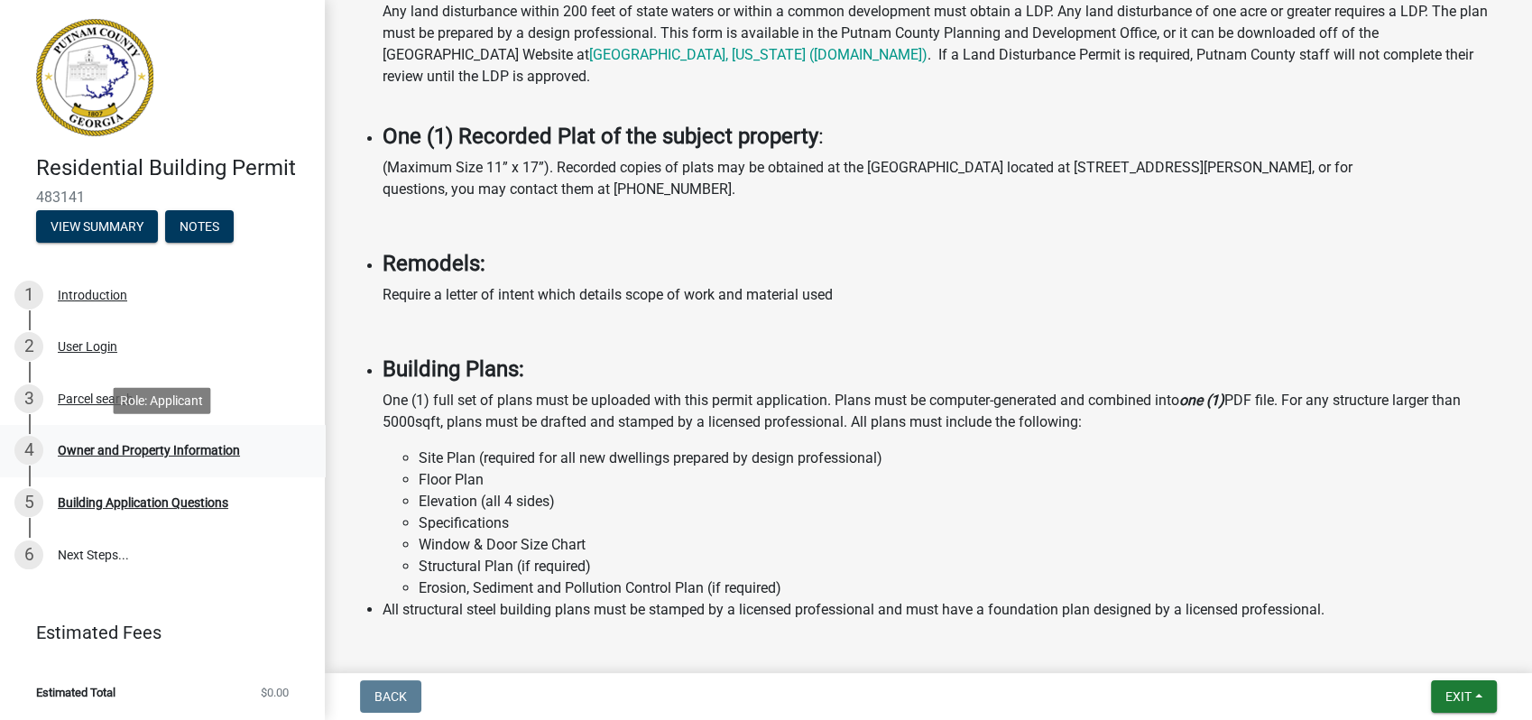
click at [129, 454] on div "Owner and Property Information" at bounding box center [149, 450] width 182 height 13
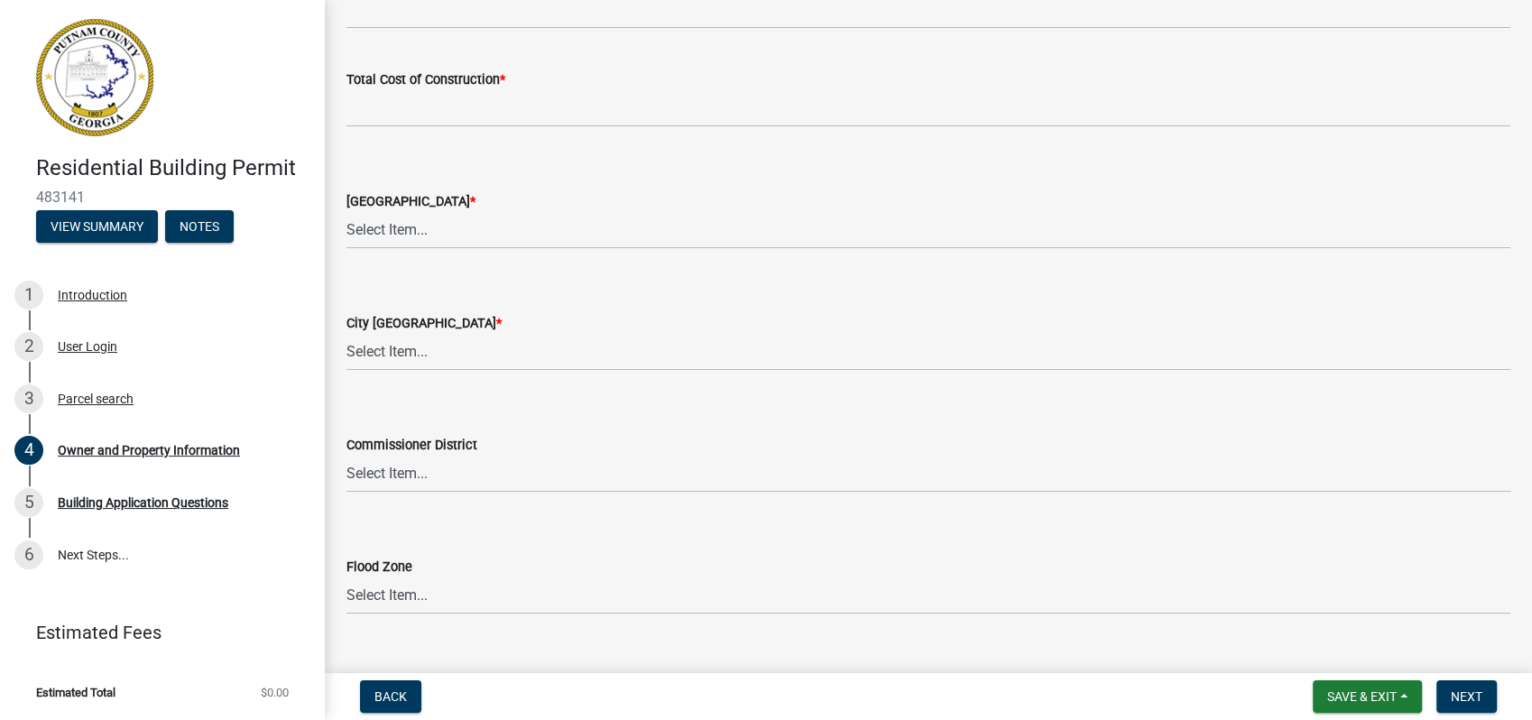
scroll to position [3056, 0]
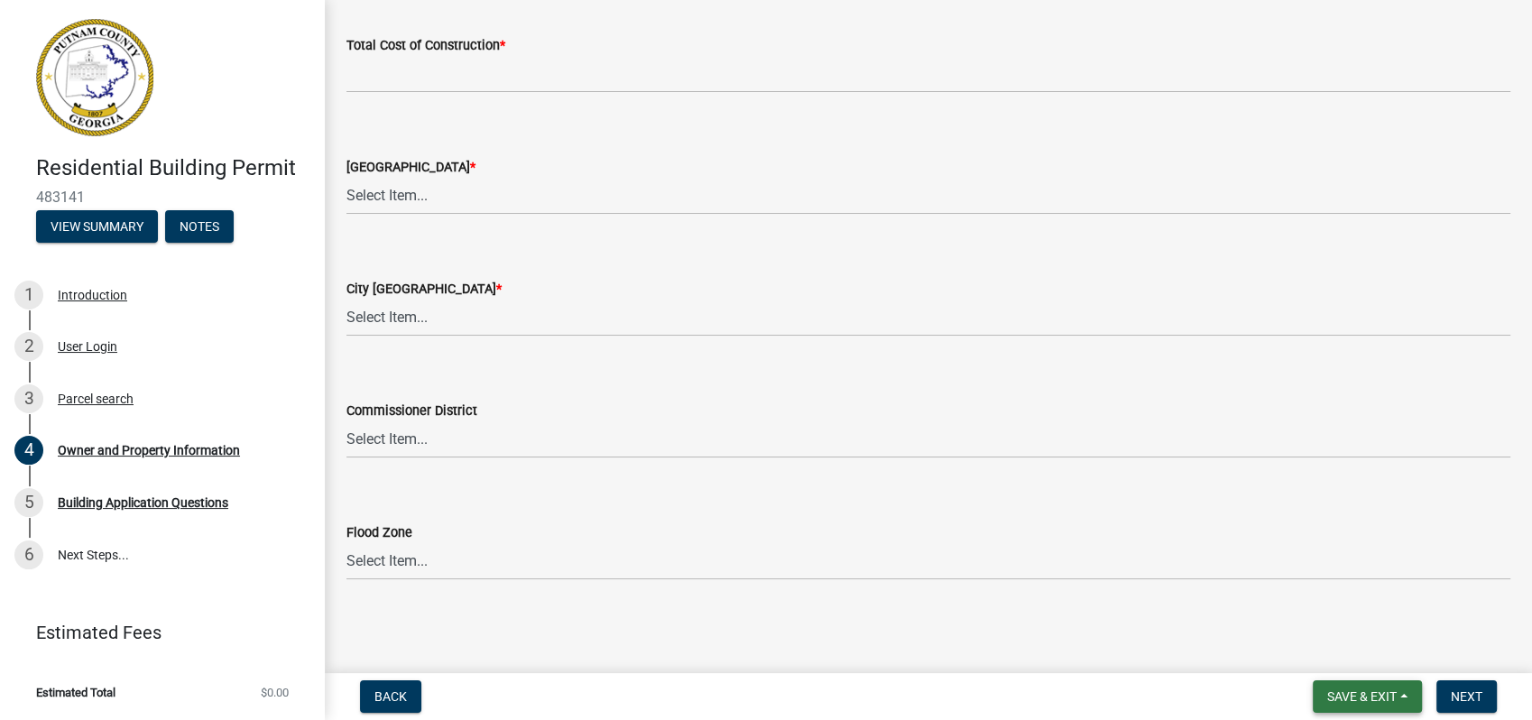
click at [1379, 706] on button "Save & Exit" at bounding box center [1367, 696] width 109 height 32
click at [1385, 656] on button "Save & Exit" at bounding box center [1349, 649] width 144 height 43
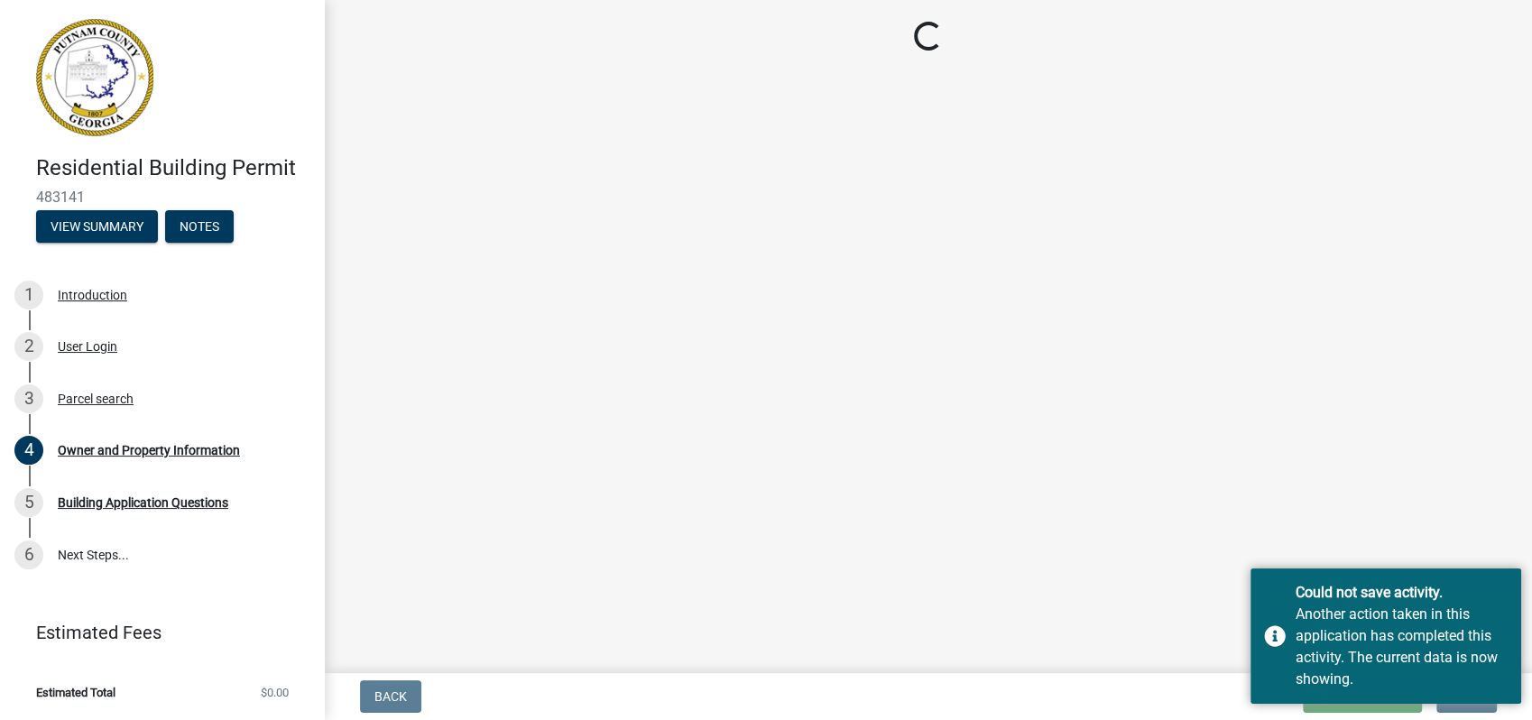
select select "a6b90f04-145f-43dc-a4e6-6d5ec8e28ec9"
select select "83394b22-4a11-496c-8e5c-75ade2e72faf"
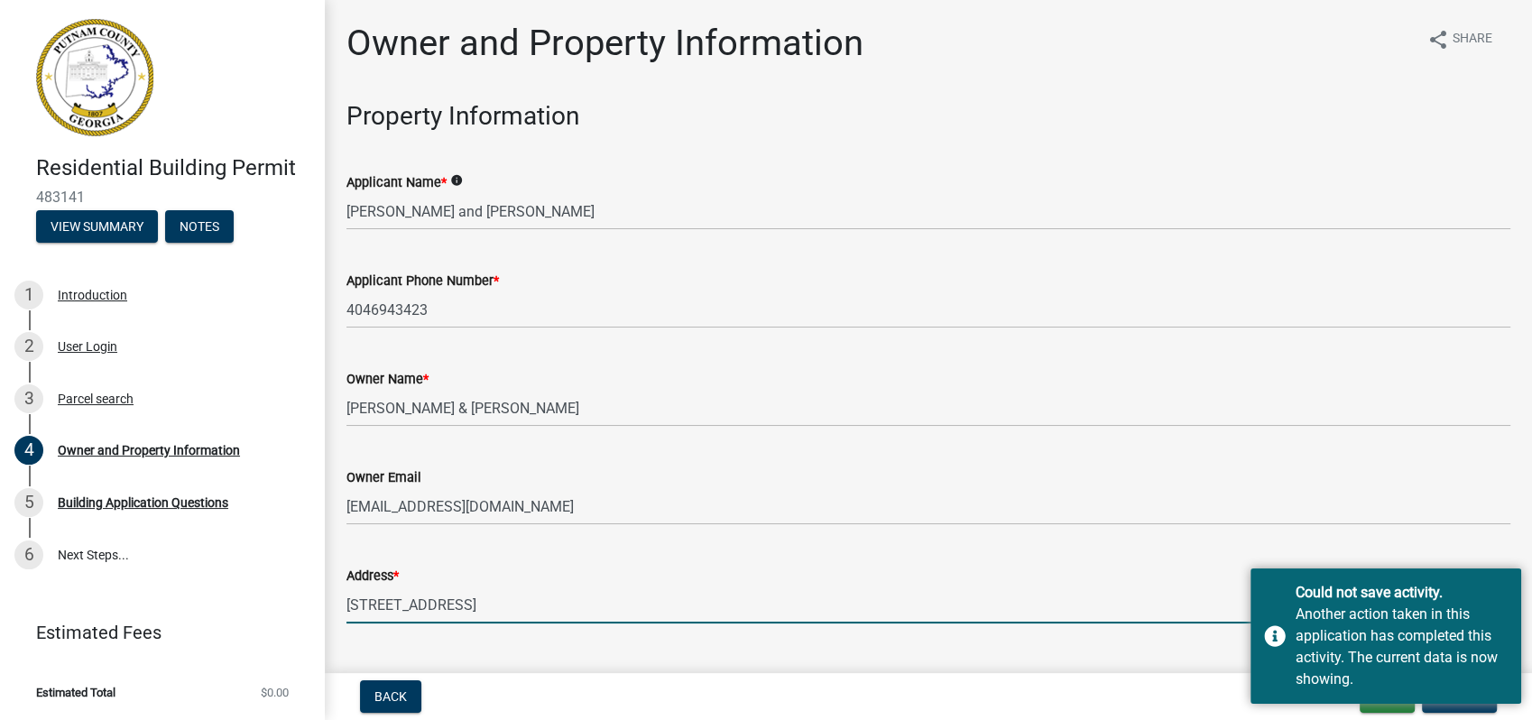
click at [1055, 601] on input "[STREET_ADDRESS]" at bounding box center [928, 604] width 1164 height 37
click at [1100, 663] on div "City *" at bounding box center [928, 674] width 1164 height 22
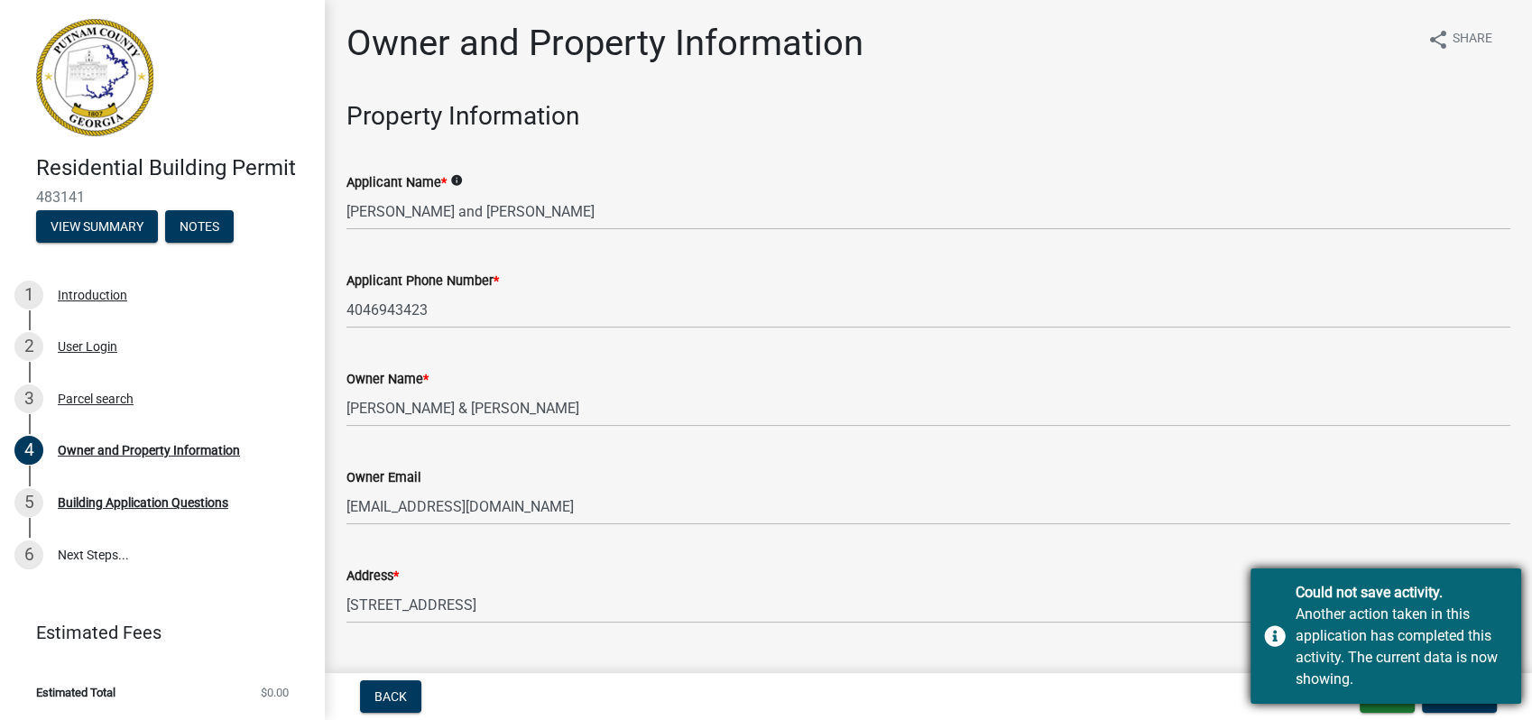
click at [1383, 599] on div "Could not save activity." at bounding box center [1401, 593] width 212 height 22
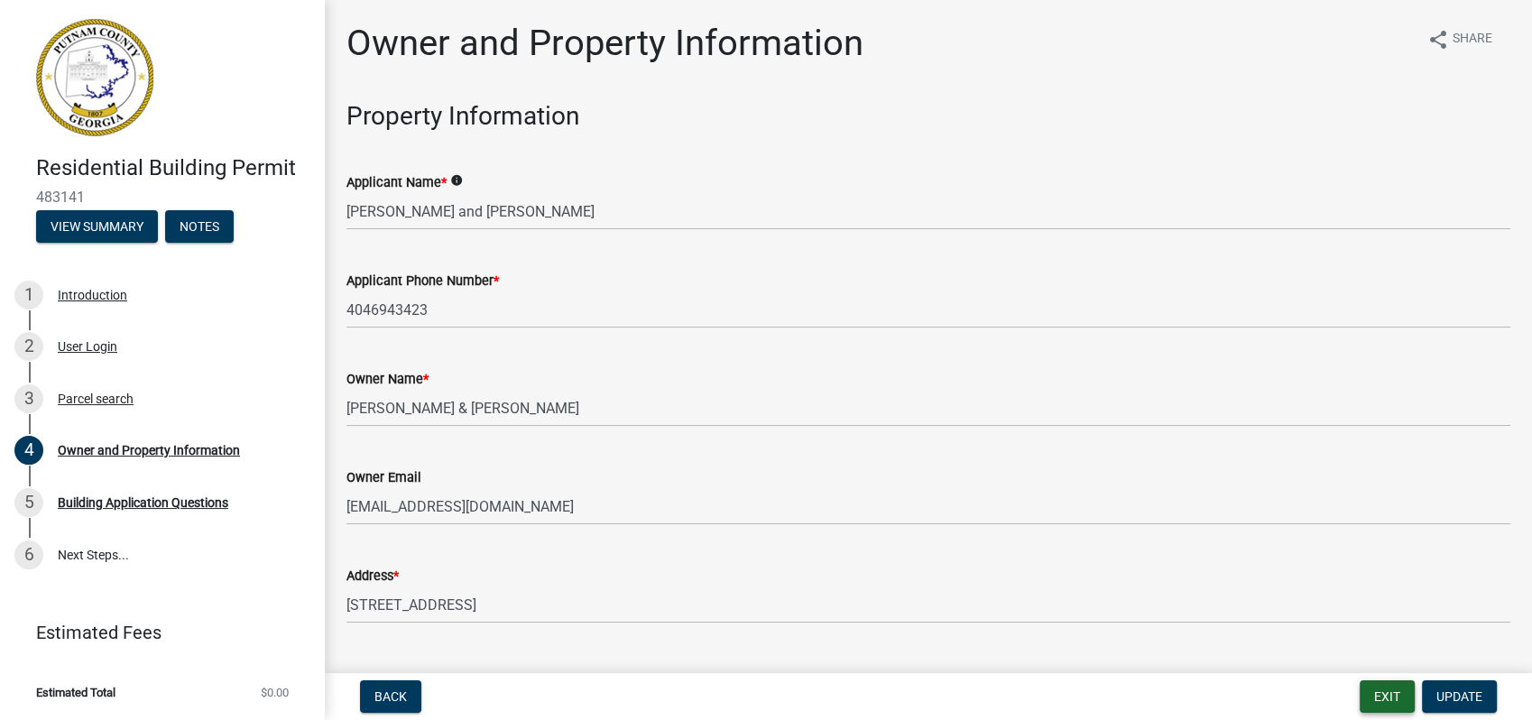
click at [1383, 695] on button "Exit" at bounding box center [1387, 696] width 55 height 32
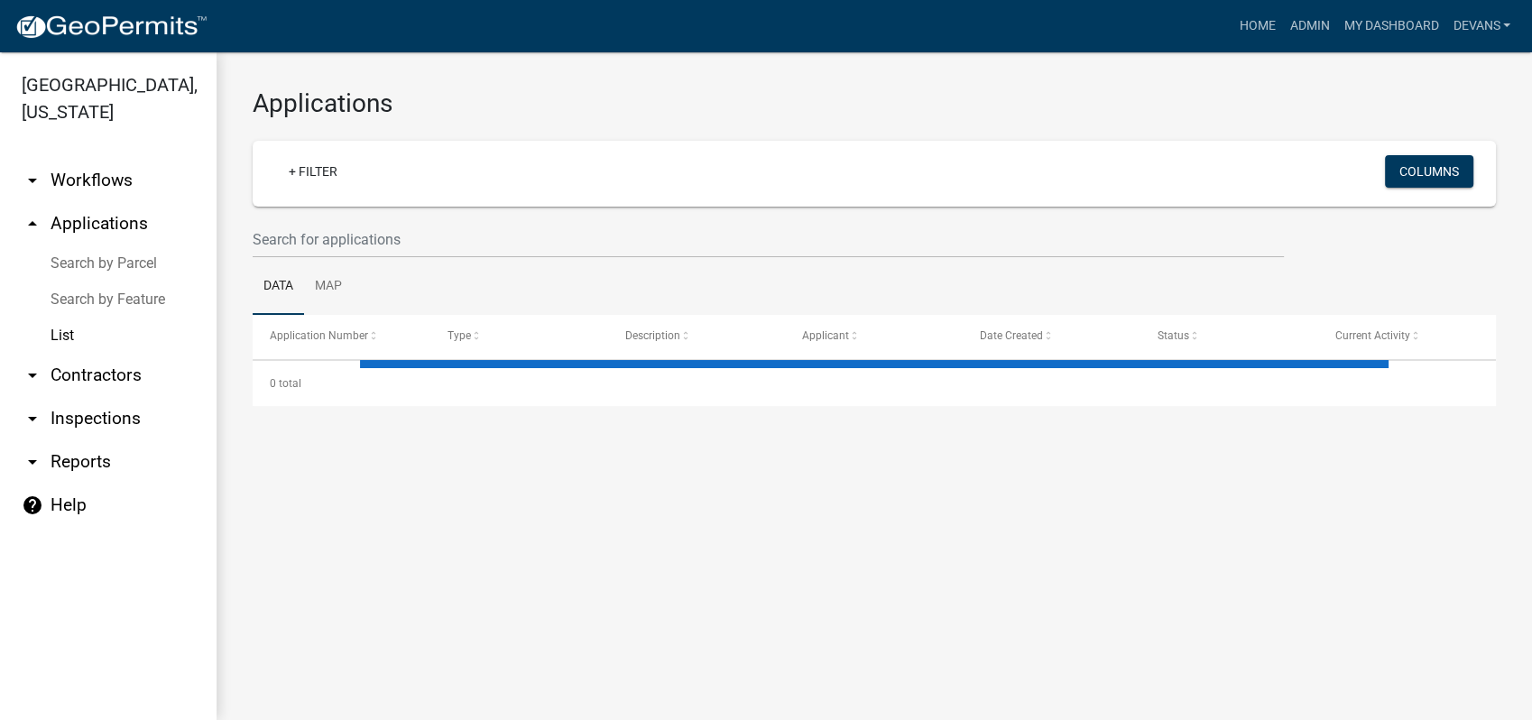
select select "1: 25"
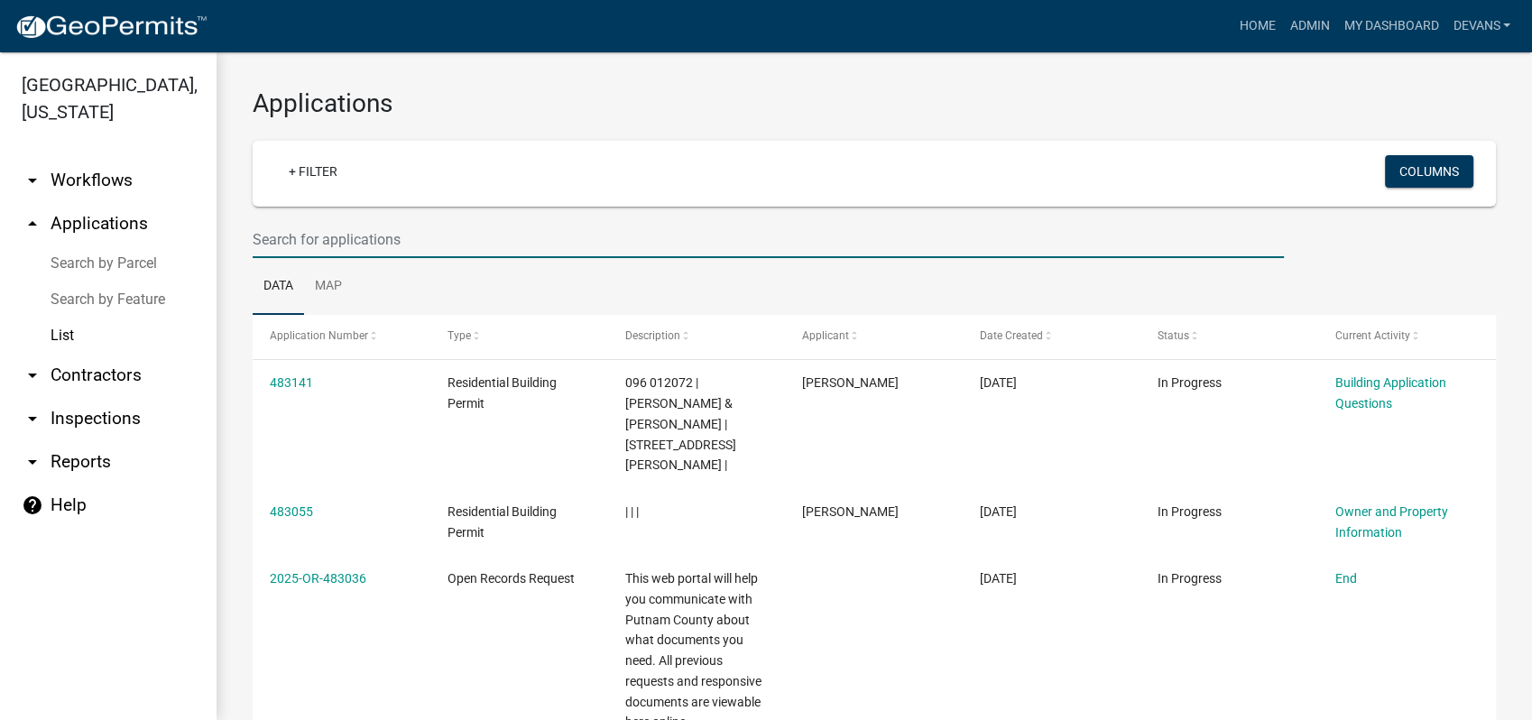
click at [339, 231] on input "text" at bounding box center [768, 239] width 1031 height 37
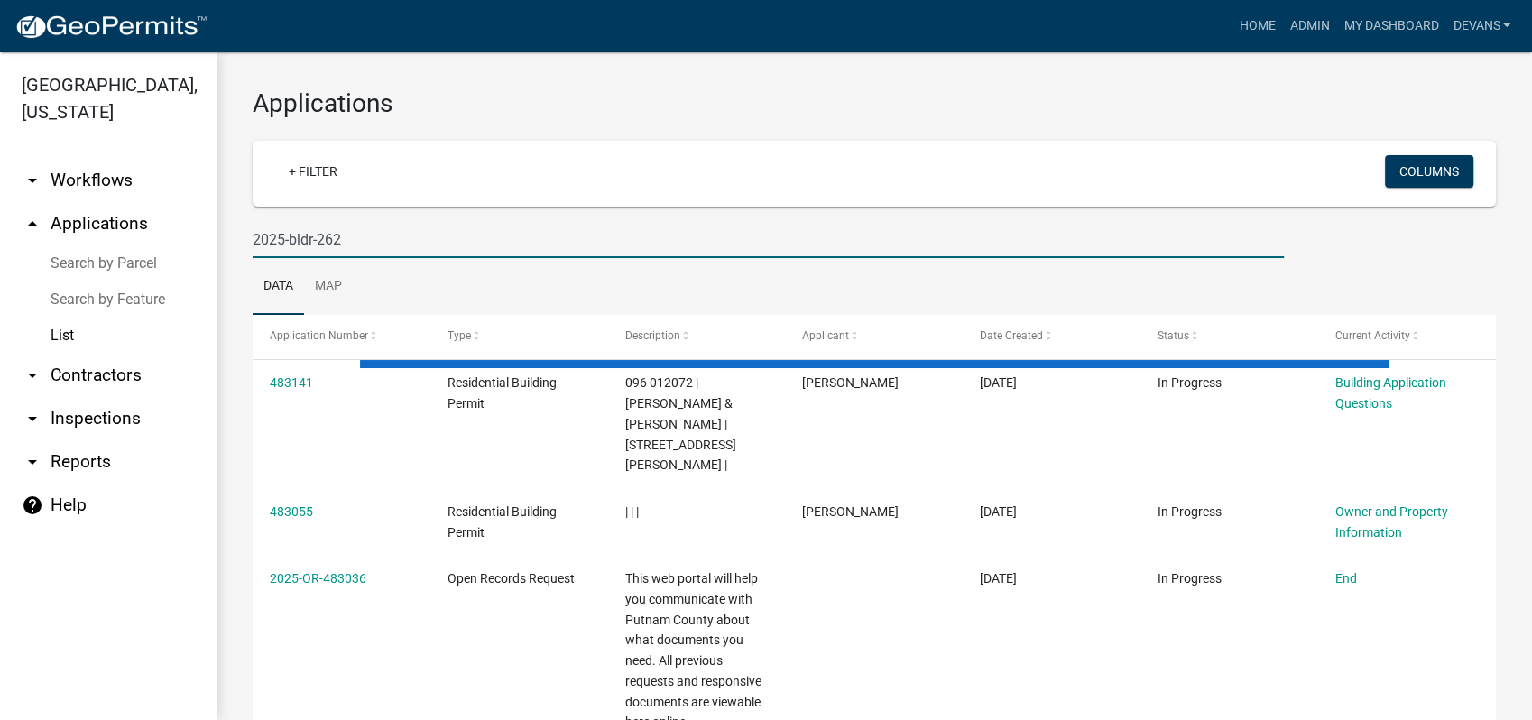
type input "2025-bldr-262"
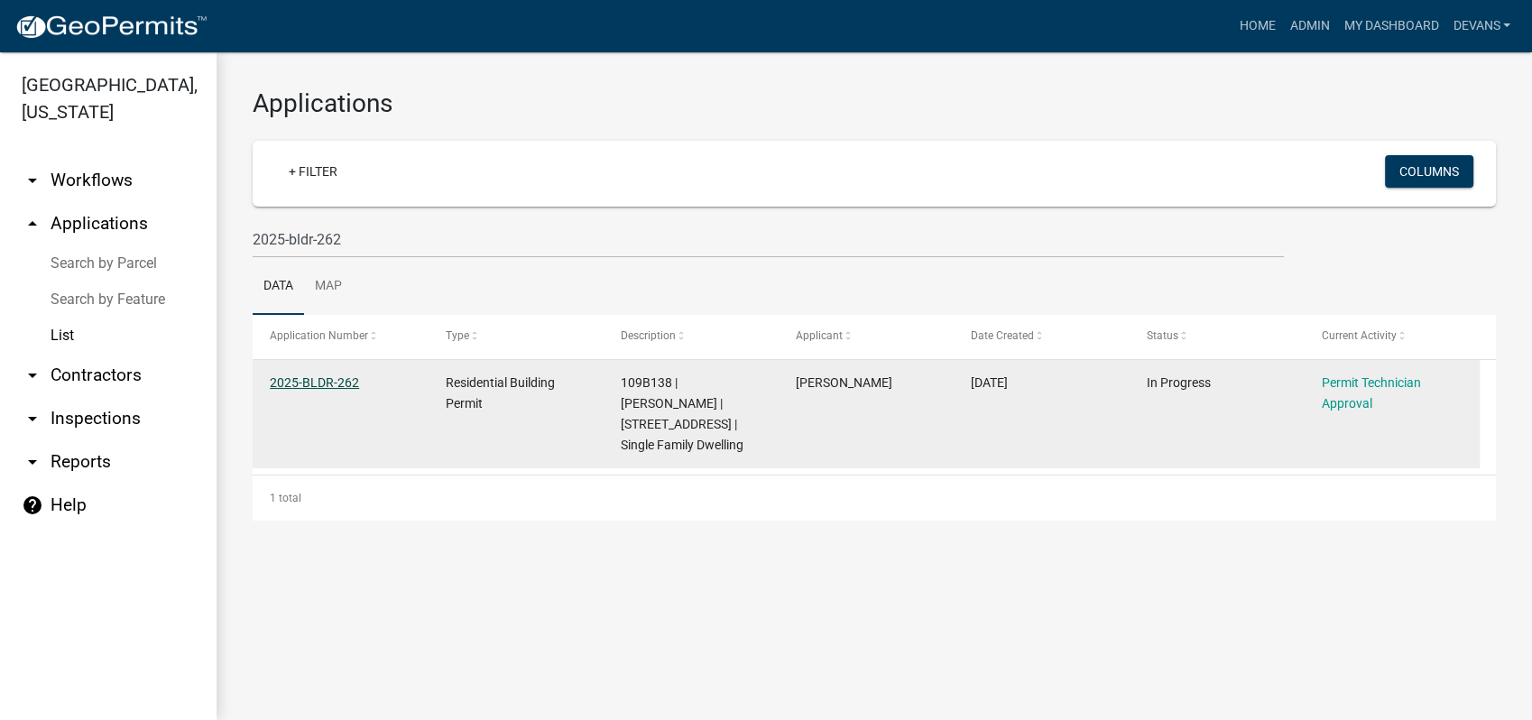
click at [307, 375] on link "2025-BLDR-262" at bounding box center [314, 382] width 89 height 14
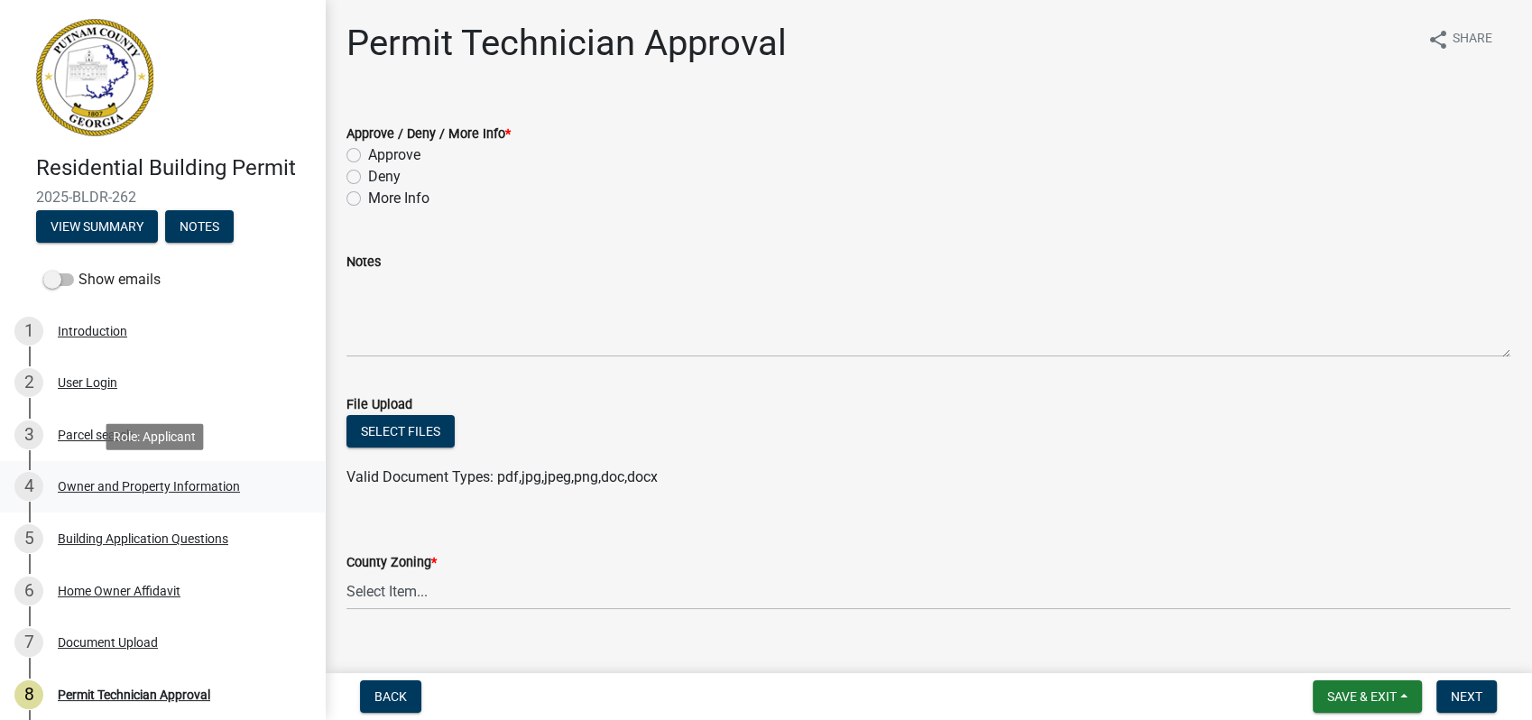
click at [100, 483] on div "Owner and Property Information" at bounding box center [149, 486] width 182 height 13
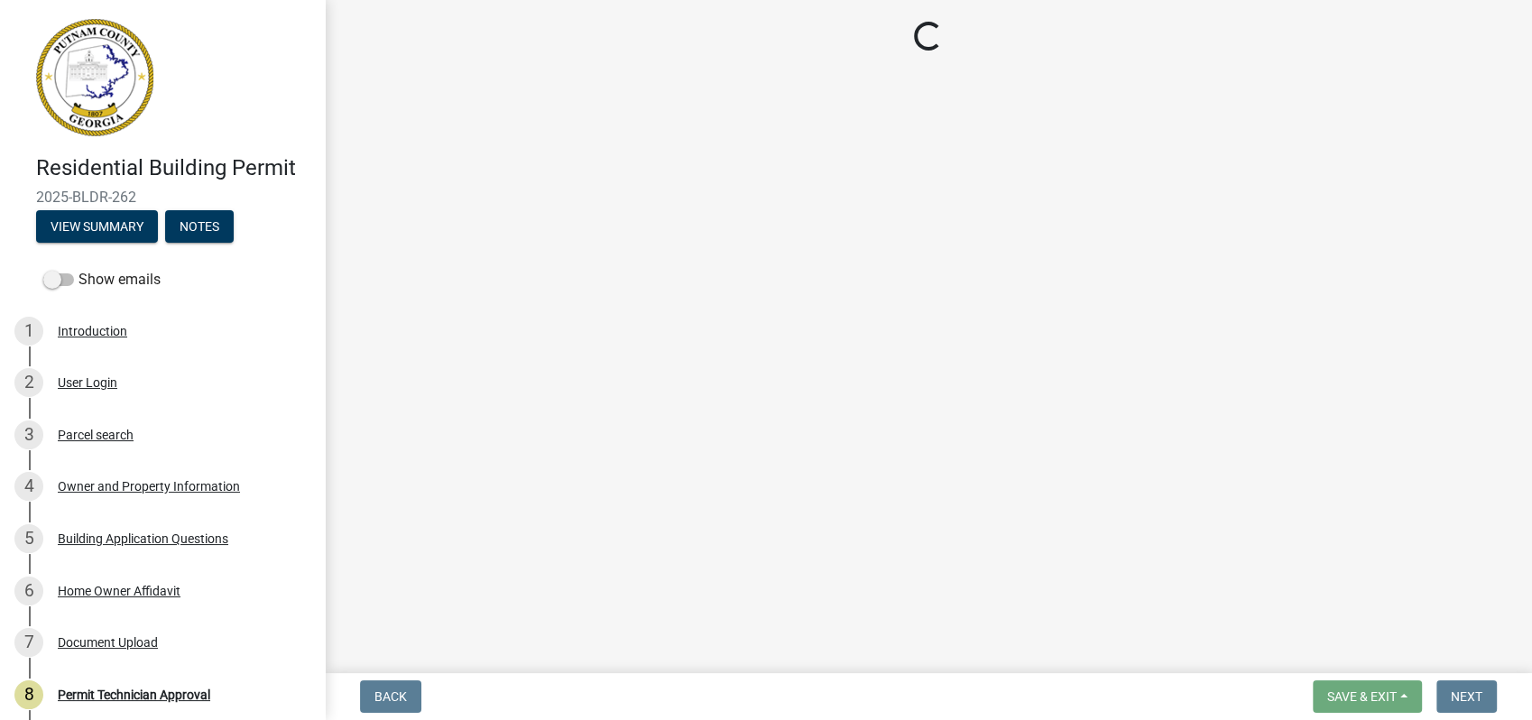
select select "78bfdc44-73ff-456e-a557-d4c99b9c08be"
select select "83394b22-4a11-496c-8e5c-75ade2e72faf"
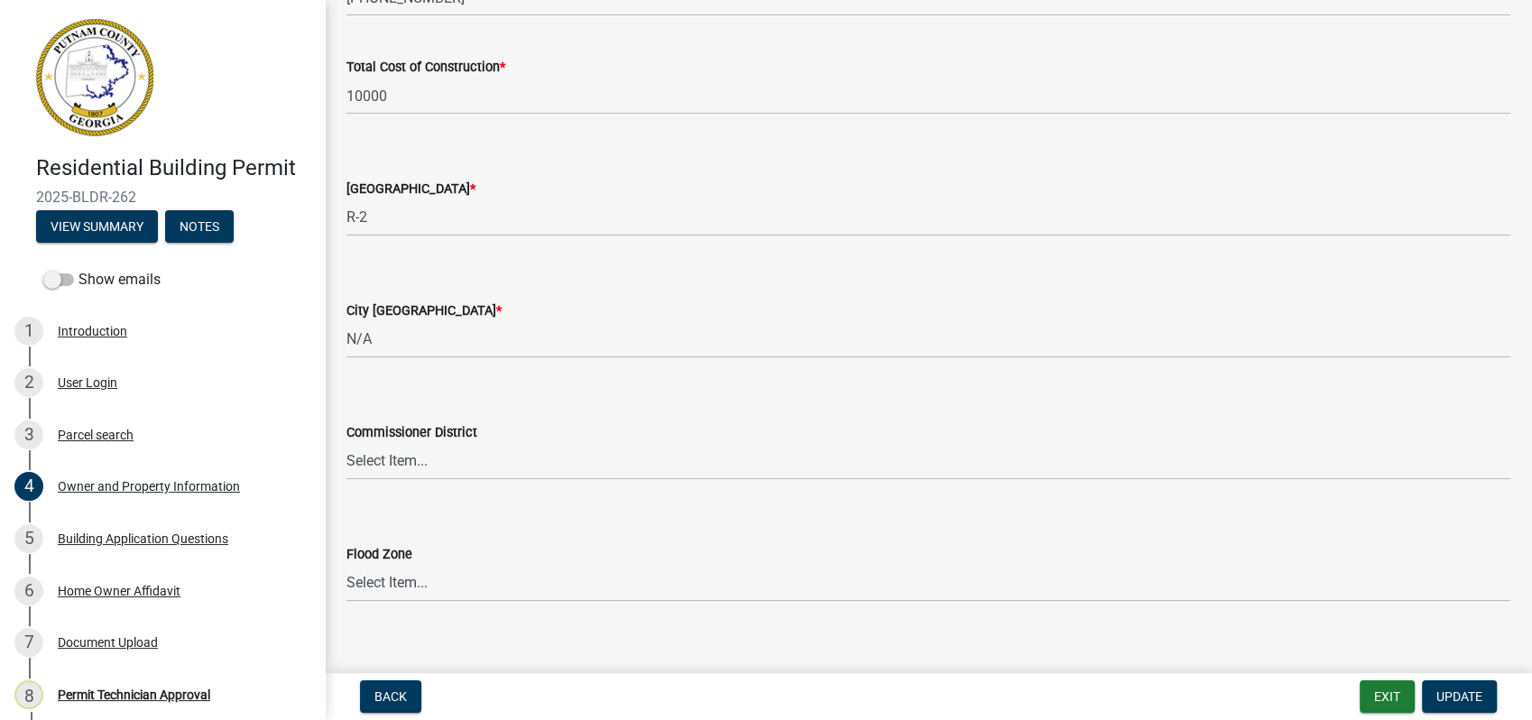
scroll to position [3056, 0]
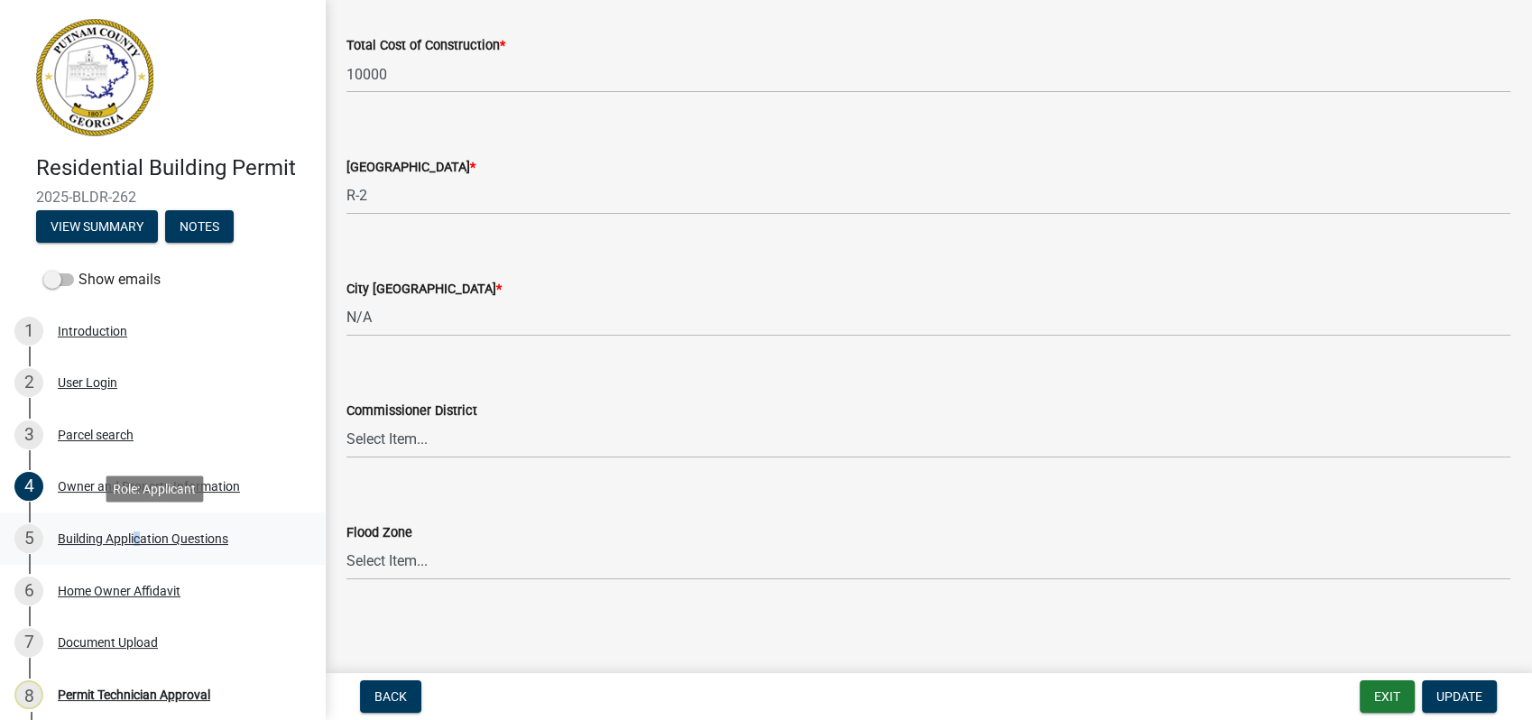
click at [133, 538] on div "Building Application Questions" at bounding box center [143, 538] width 171 height 13
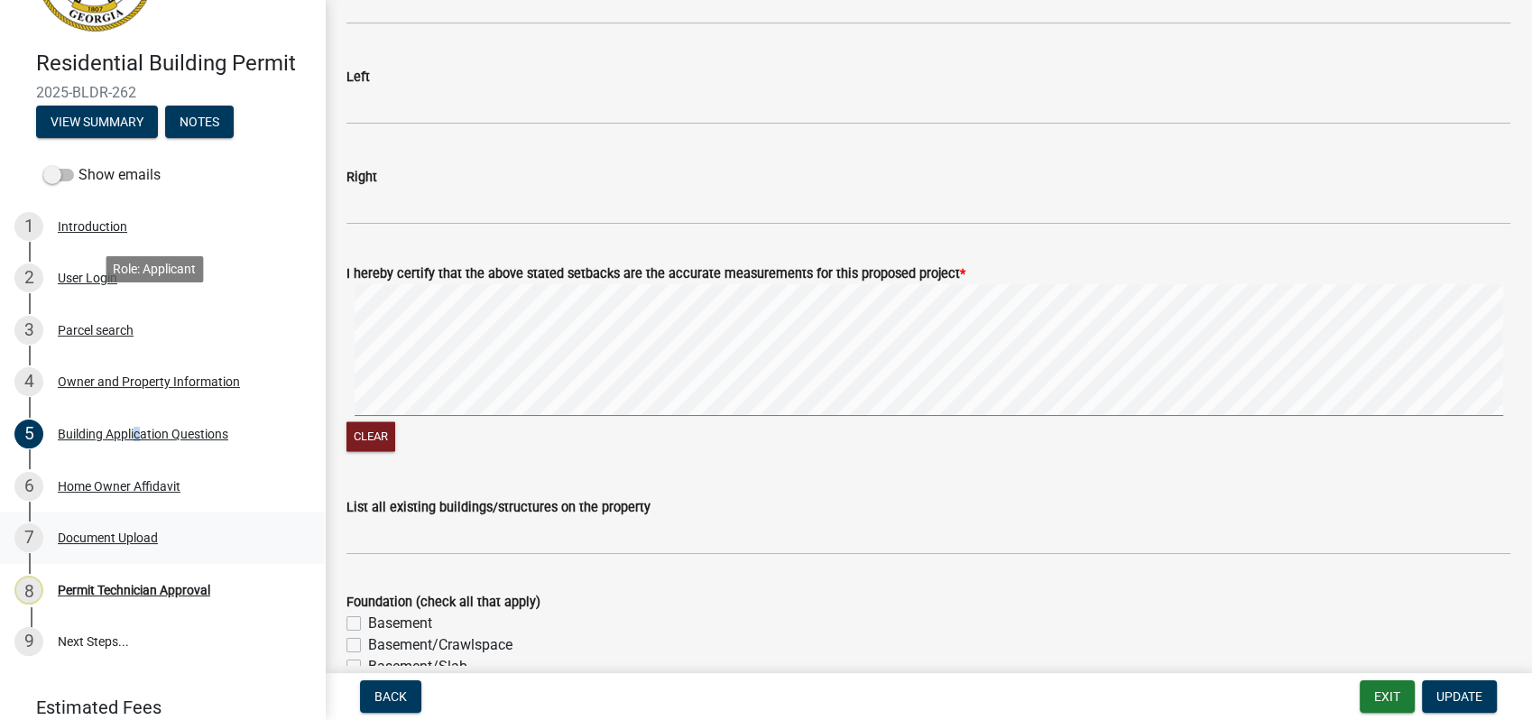
scroll to position [180, 0]
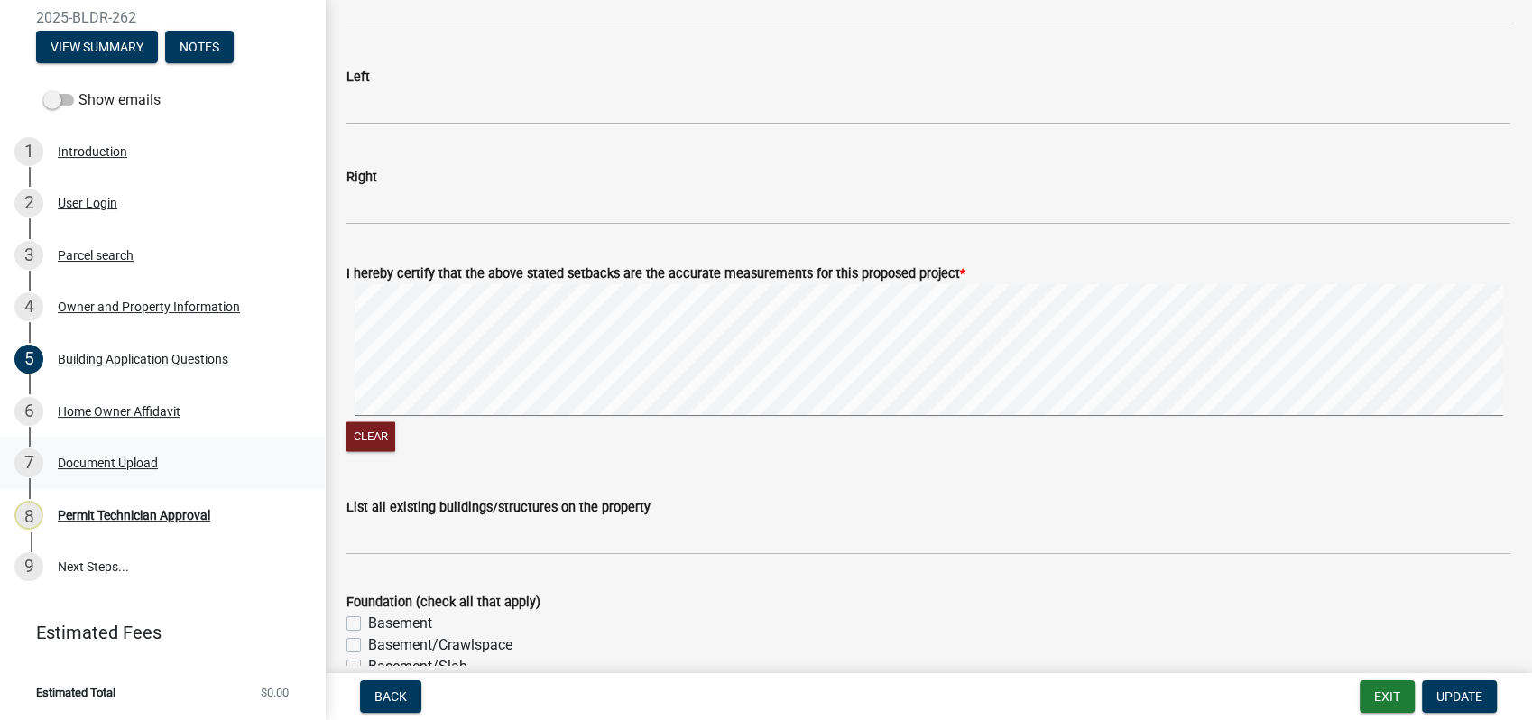
click at [106, 454] on div "7 Document Upload" at bounding box center [154, 462] width 281 height 29
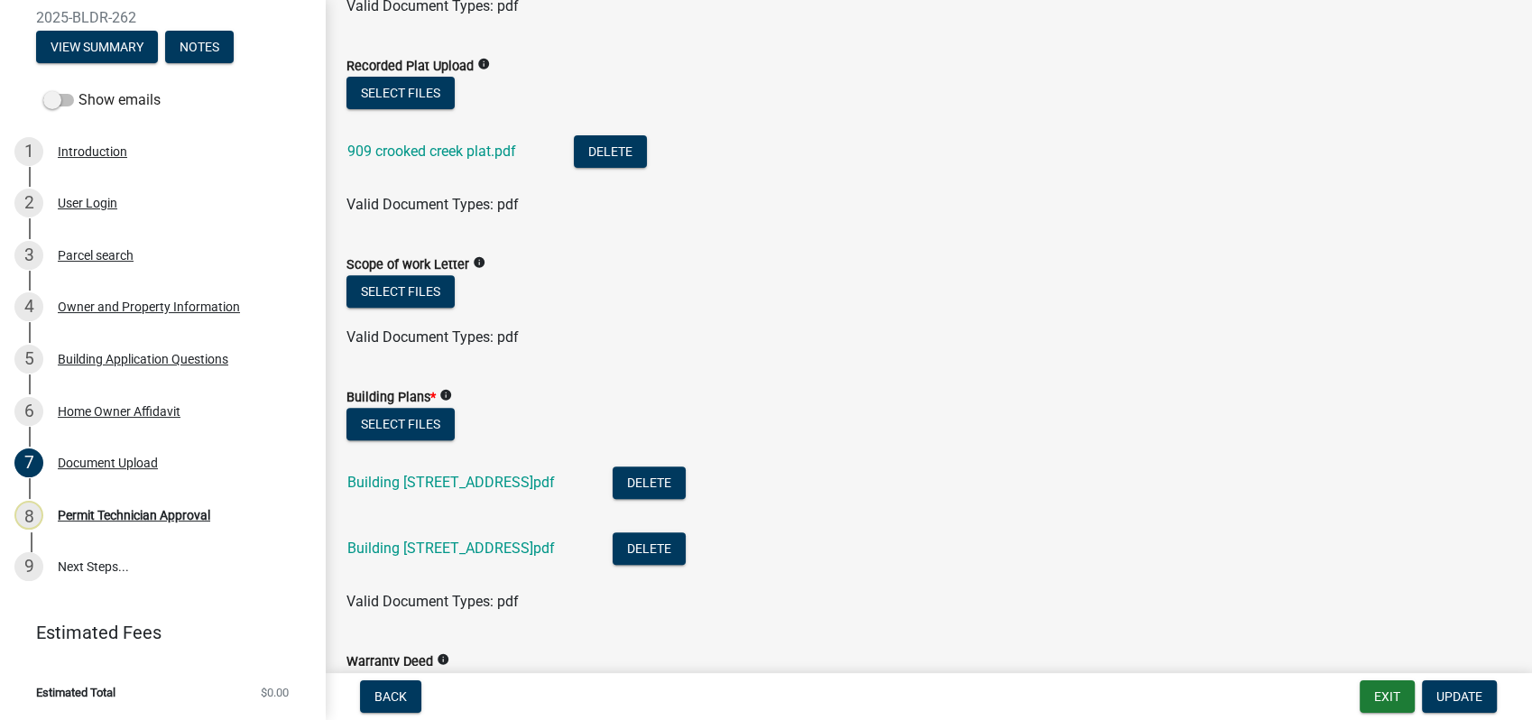
scroll to position [902, 0]
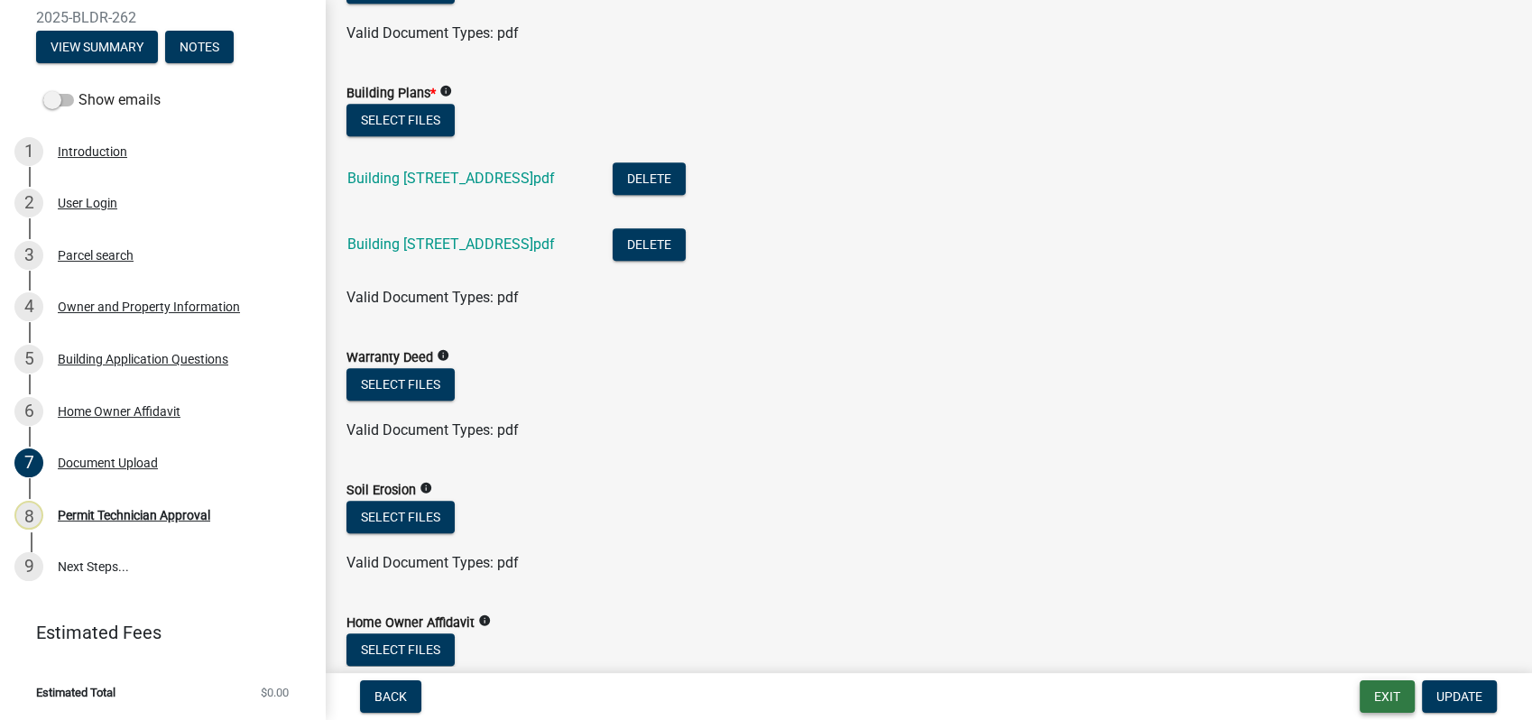
click at [1378, 692] on button "Exit" at bounding box center [1387, 696] width 55 height 32
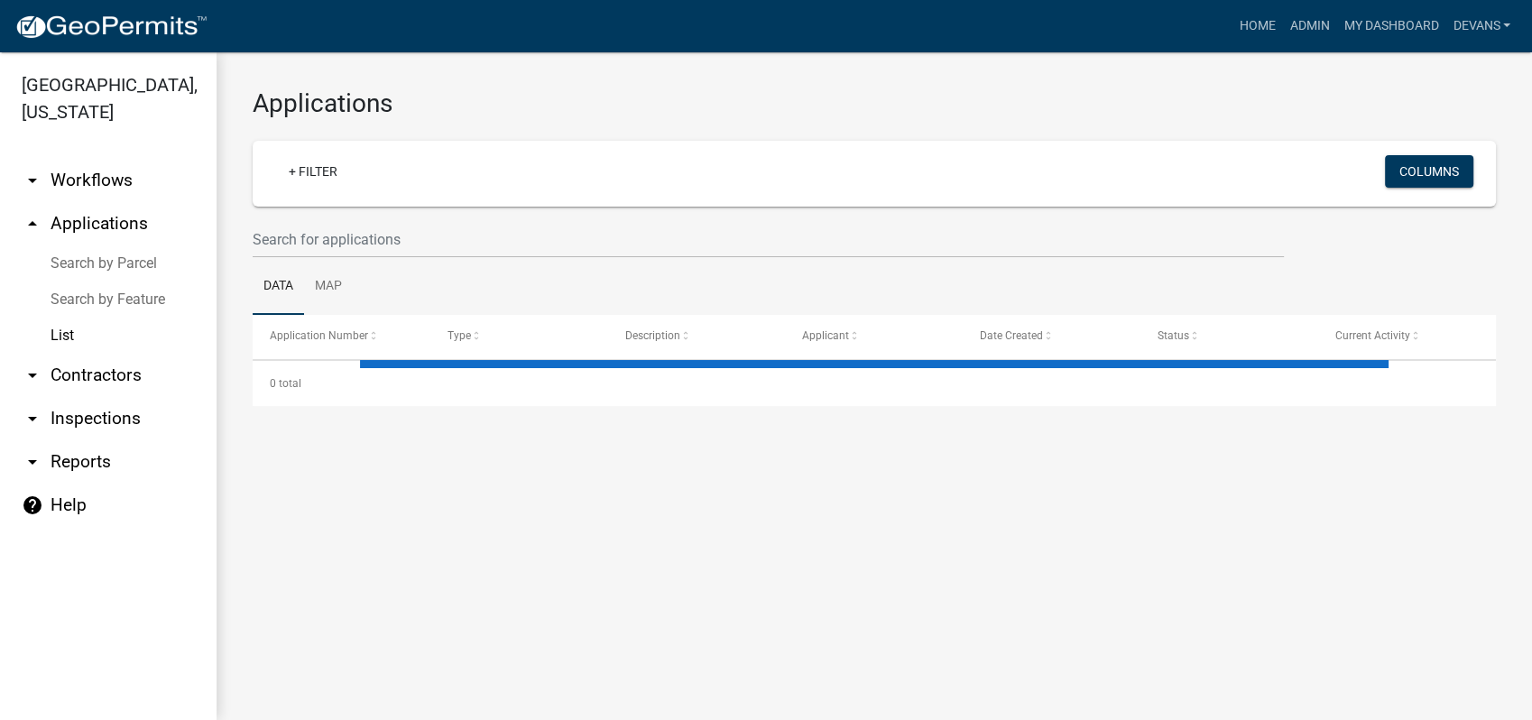
select select "1: 25"
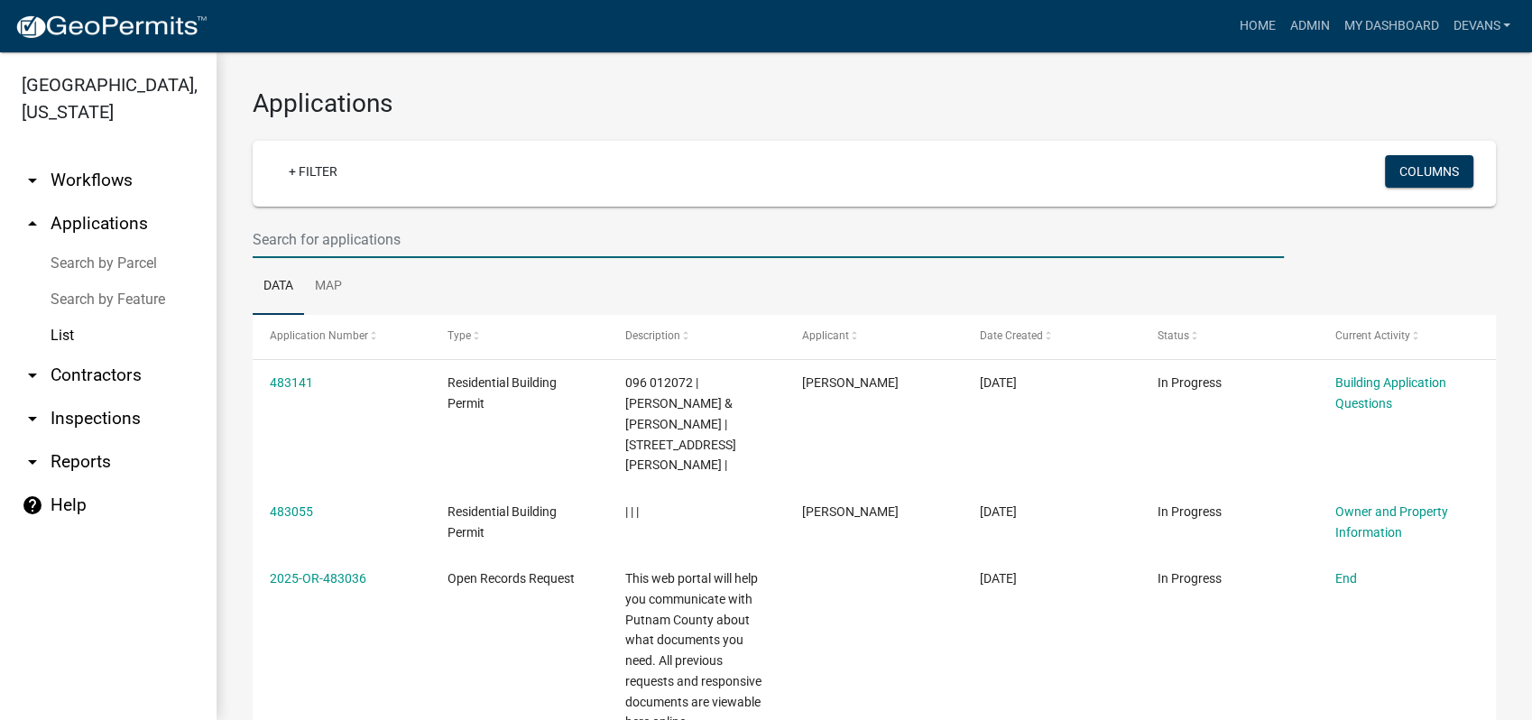
click at [269, 244] on input "text" at bounding box center [768, 239] width 1031 height 37
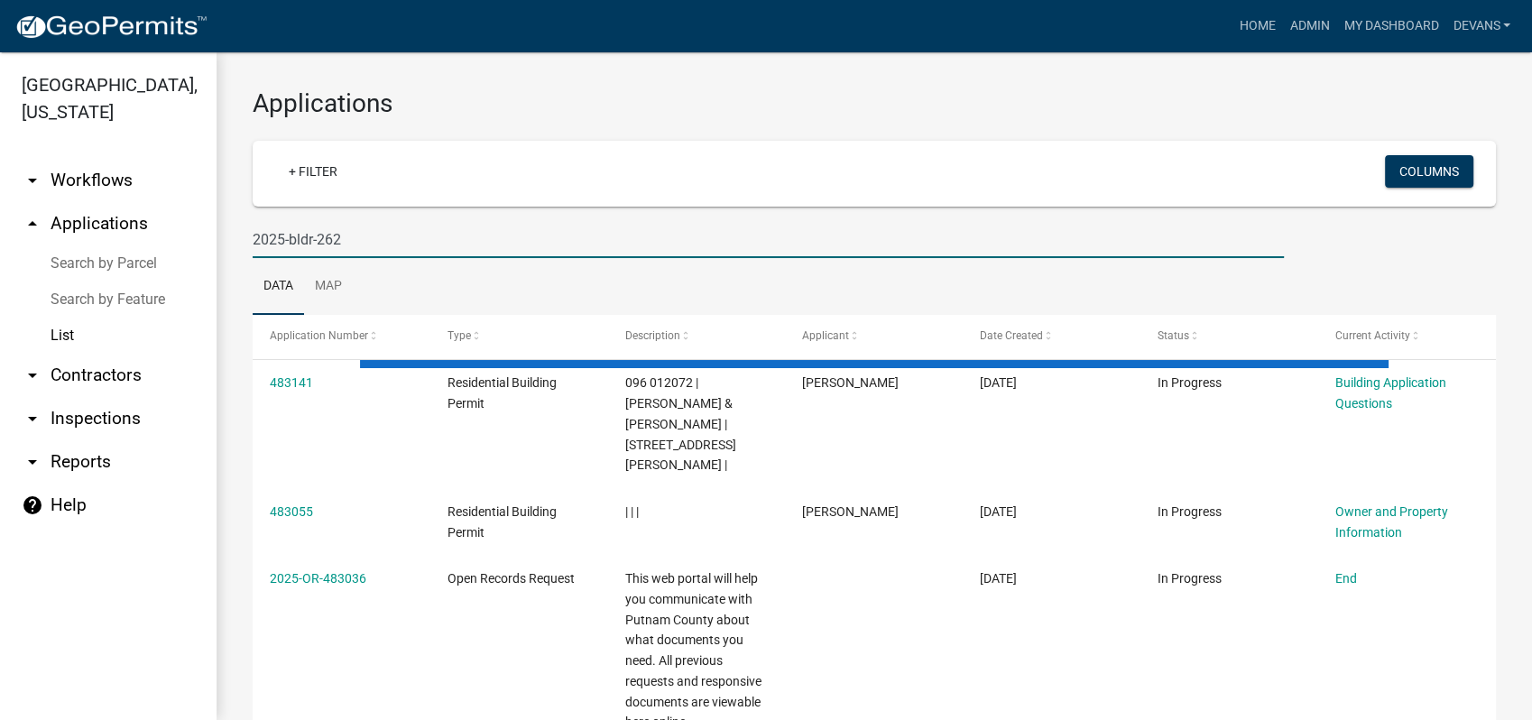
type input "2025-bldr-262"
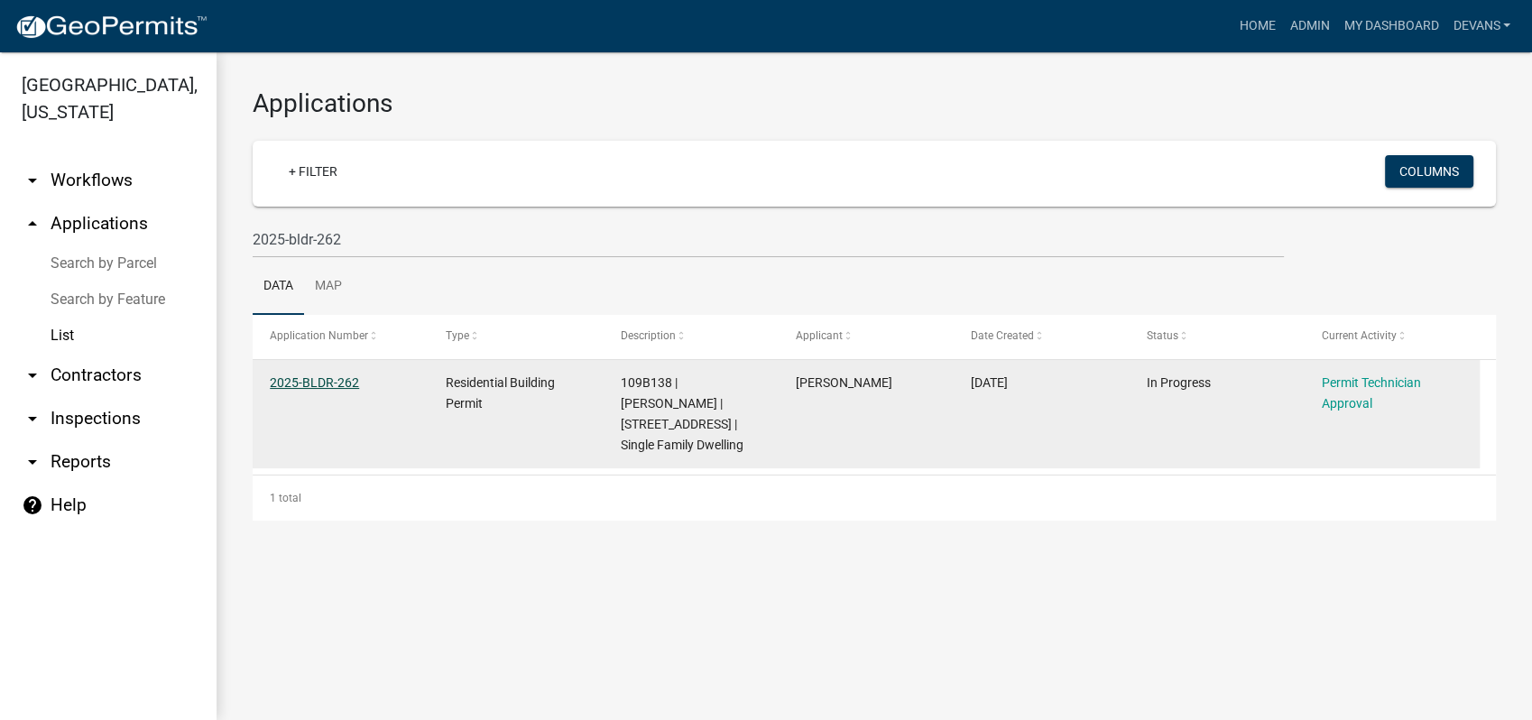
click at [290, 382] on link "2025-BLDR-262" at bounding box center [314, 382] width 89 height 14
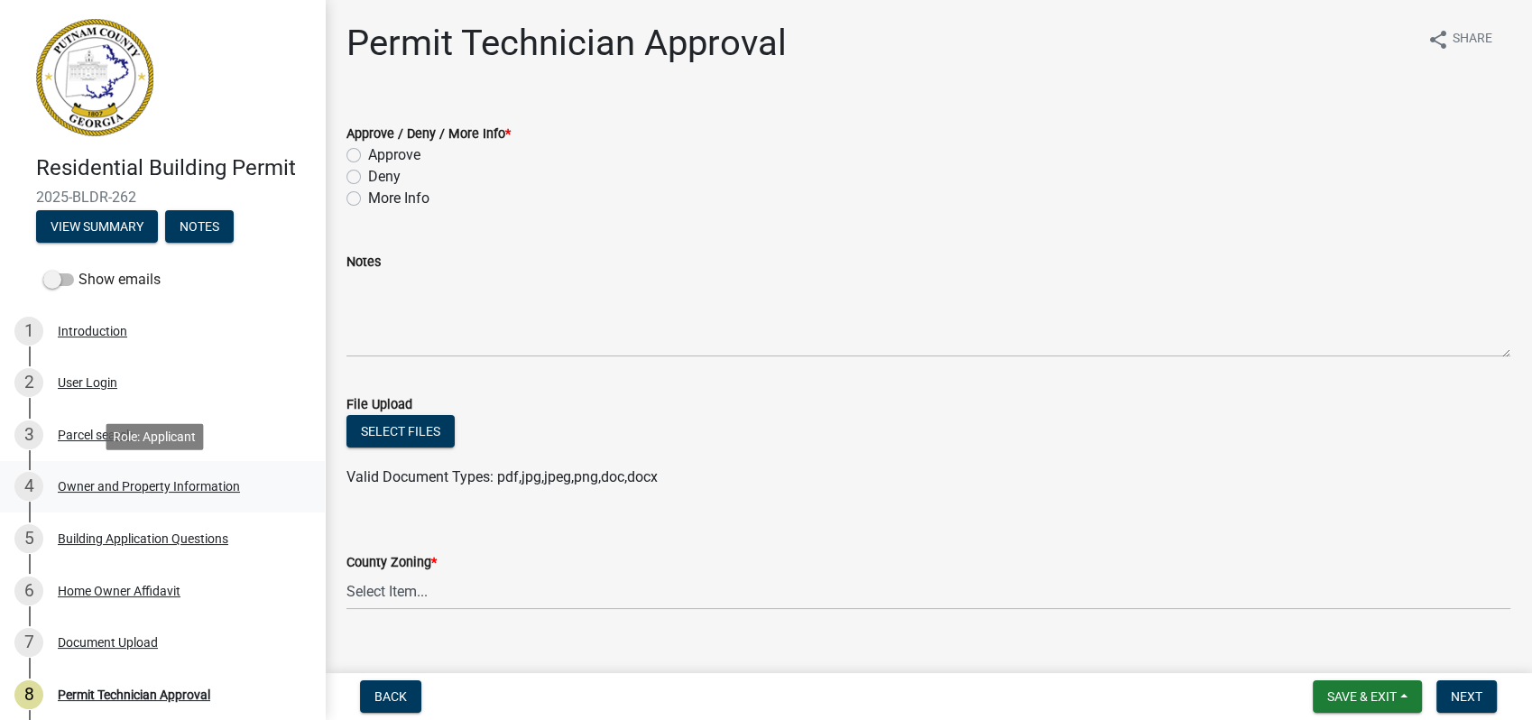
click at [222, 473] on div "4 Owner and Property Information" at bounding box center [154, 486] width 281 height 29
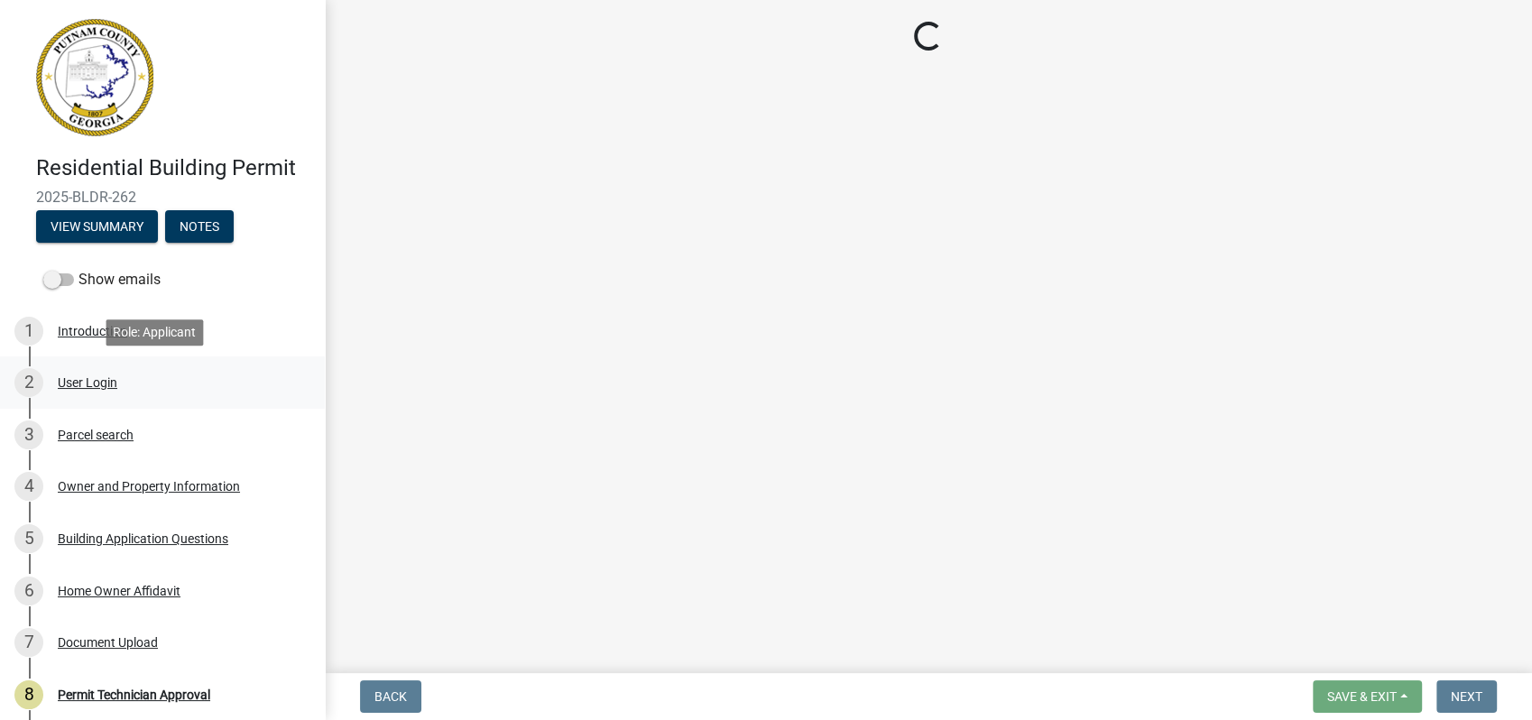
select select "78bfdc44-73ff-456e-a557-d4c99b9c08be"
select select "83394b22-4a11-496c-8e5c-75ade2e72faf"
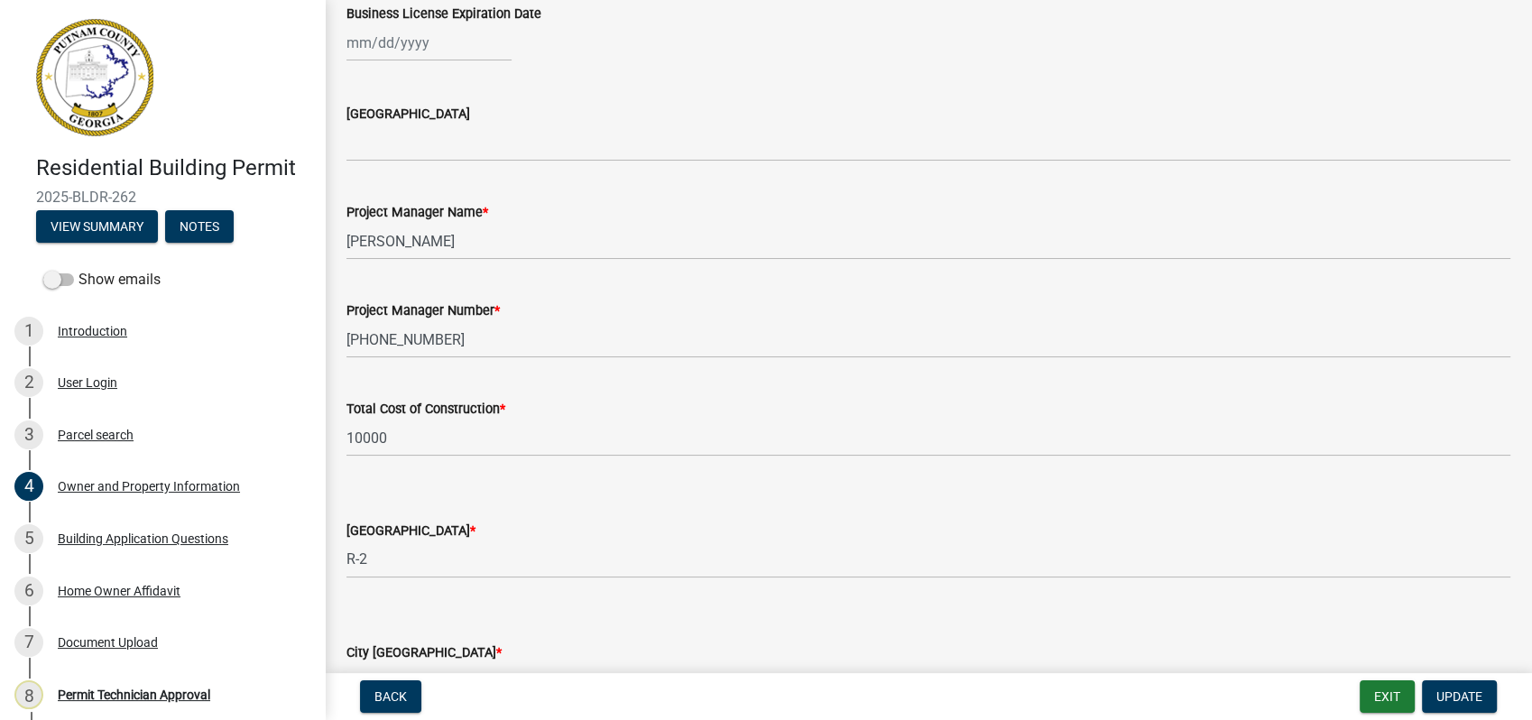
scroll to position [2655, 0]
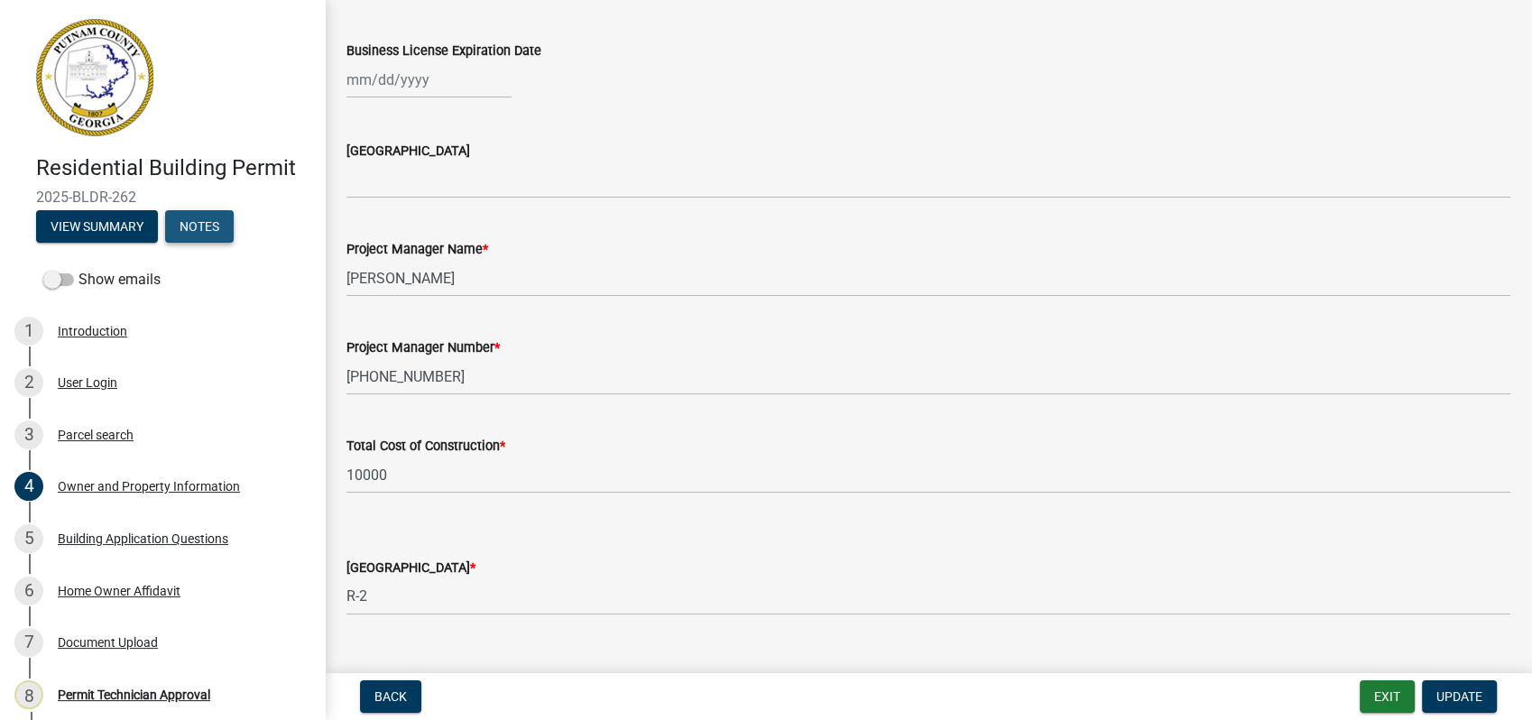
click at [198, 224] on button "Notes" at bounding box center [199, 226] width 69 height 32
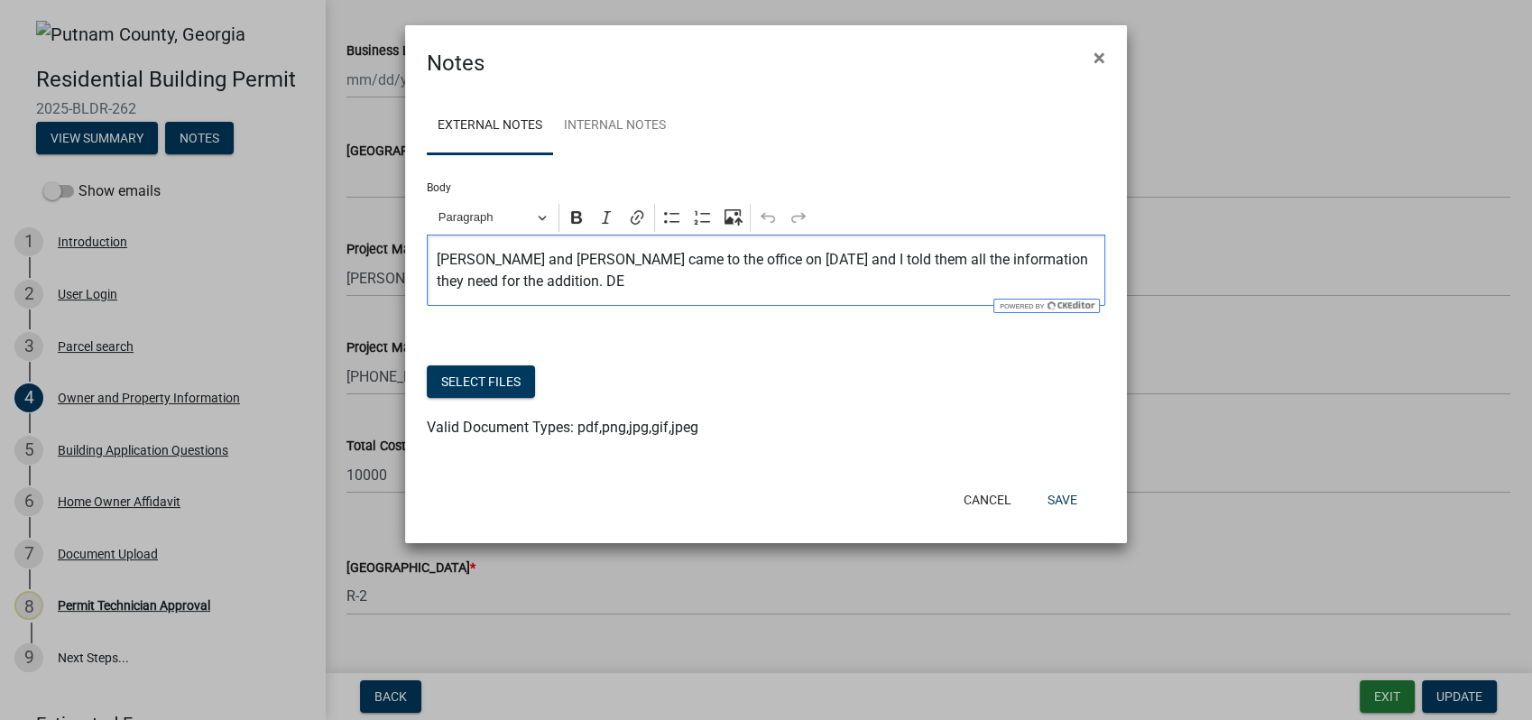
click at [449, 297] on div "[PERSON_NAME] and [PERSON_NAME] came to the office on [DATE] and I told them al…" at bounding box center [766, 270] width 678 height 71
click at [618, 284] on p "[PERSON_NAME] and [PERSON_NAME] came to the office on [DATE] and I told them al…" at bounding box center [766, 270] width 659 height 43
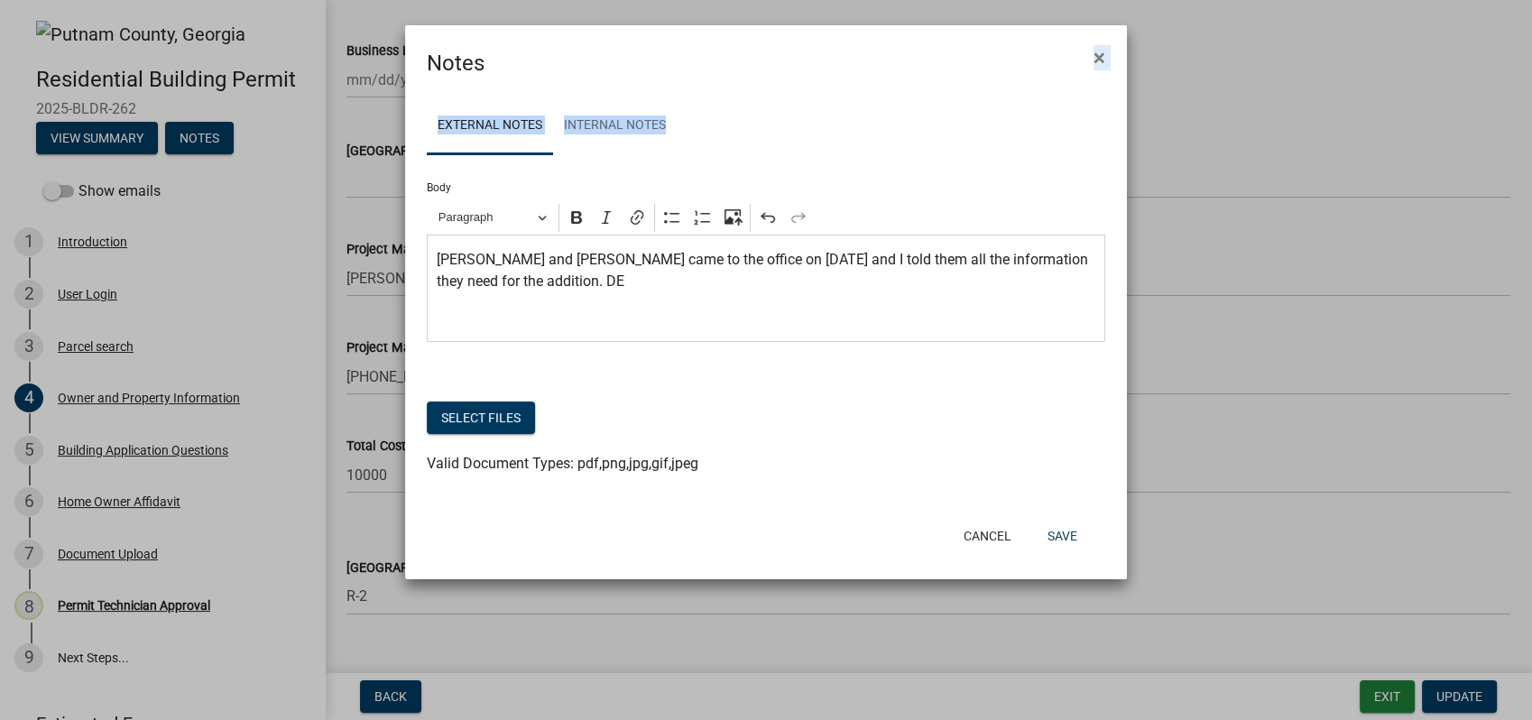
drag, startPoint x: 687, startPoint y: 38, endPoint x: 857, endPoint y: 117, distance: 187.3
click at [857, 117] on form "Notes × External Notes Internal Notes Body Rich Text Editor Paragraph Bold Ital…" at bounding box center [766, 294] width 722 height 538
click at [981, 539] on button "Cancel" at bounding box center [987, 536] width 77 height 32
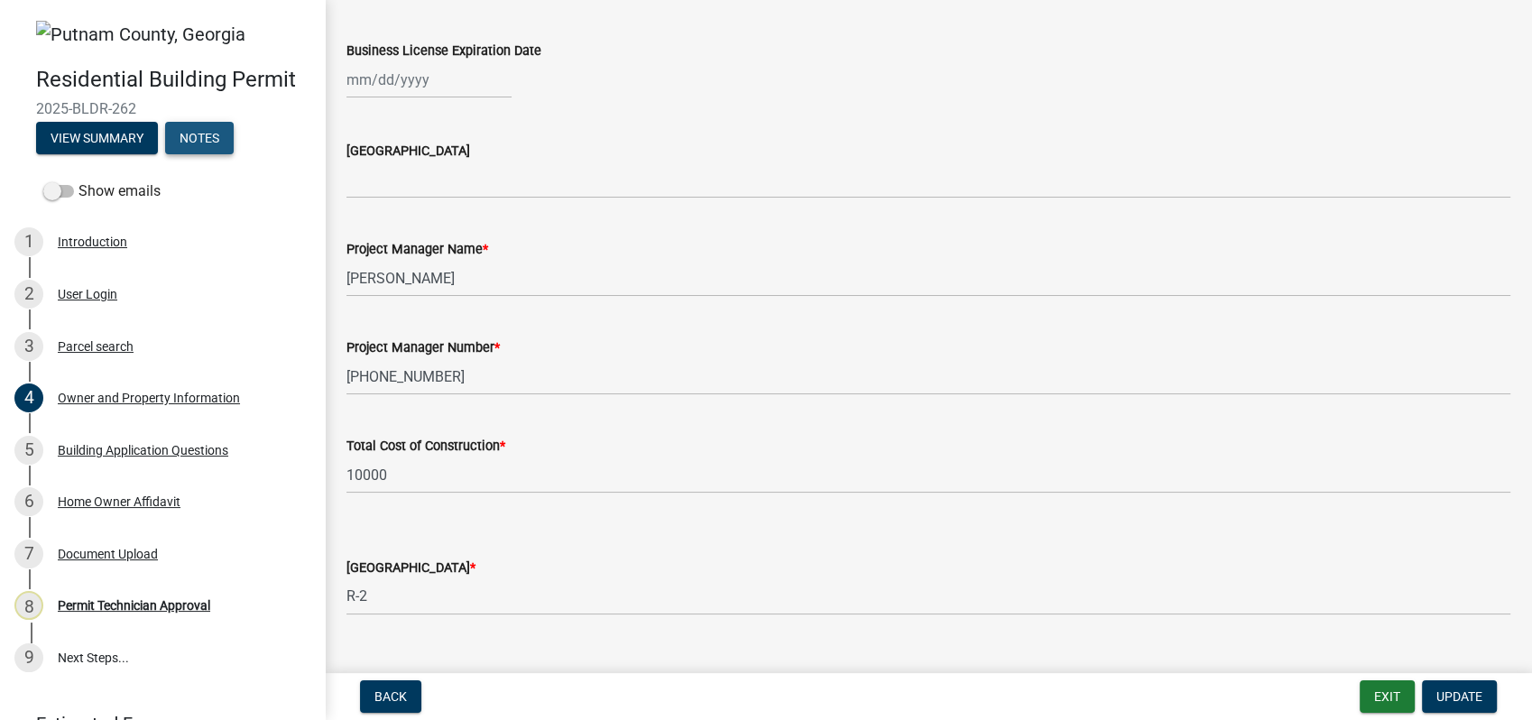
click at [195, 124] on button "Notes" at bounding box center [199, 138] width 69 height 32
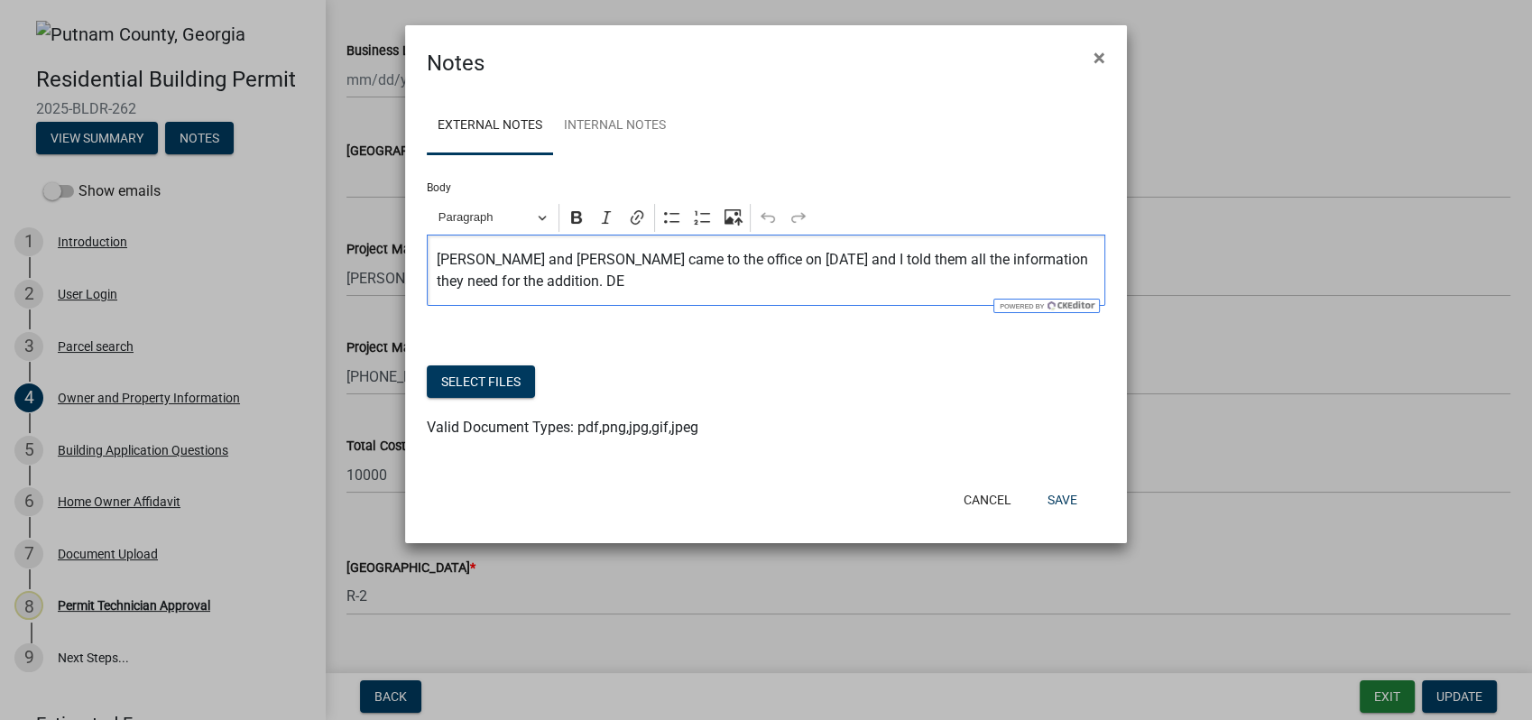
click at [590, 264] on p "[PERSON_NAME] and [PERSON_NAME] came to the office on [DATE] and I told them al…" at bounding box center [766, 270] width 659 height 43
click at [601, 273] on p "[PERSON_NAME] and [PERSON_NAME] came to the office on [DATE] and I told them al…" at bounding box center [766, 270] width 659 height 43
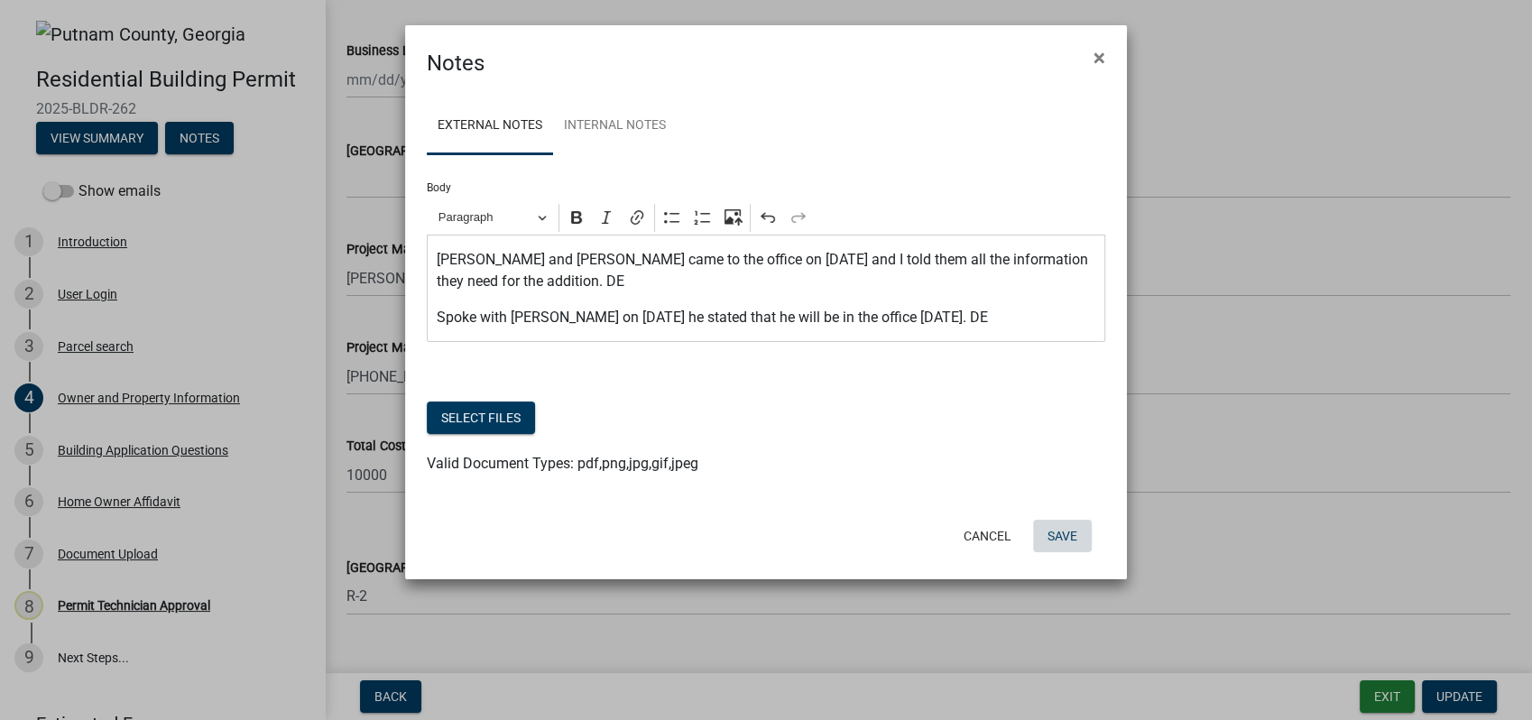
click at [1069, 530] on button "Save" at bounding box center [1062, 536] width 59 height 32
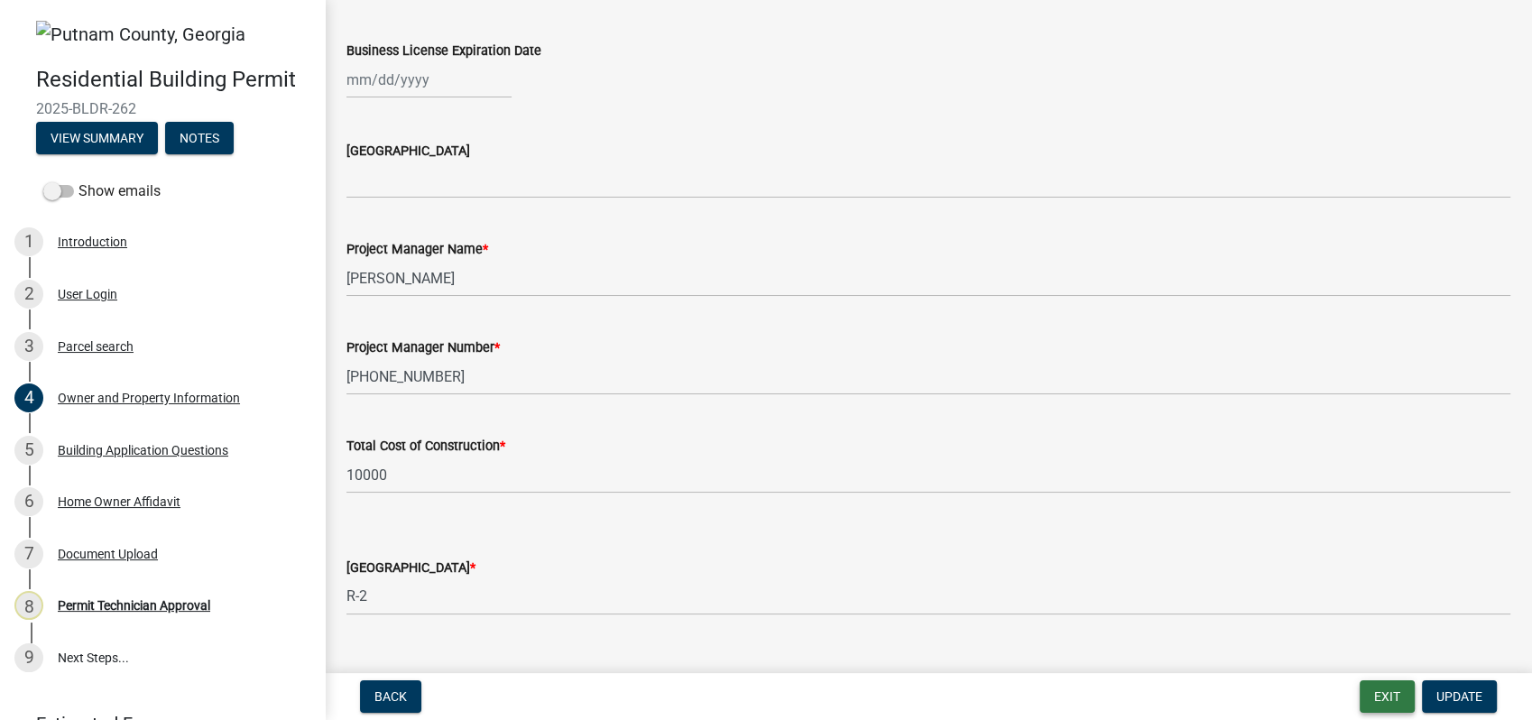
click at [1386, 687] on button "Exit" at bounding box center [1387, 696] width 55 height 32
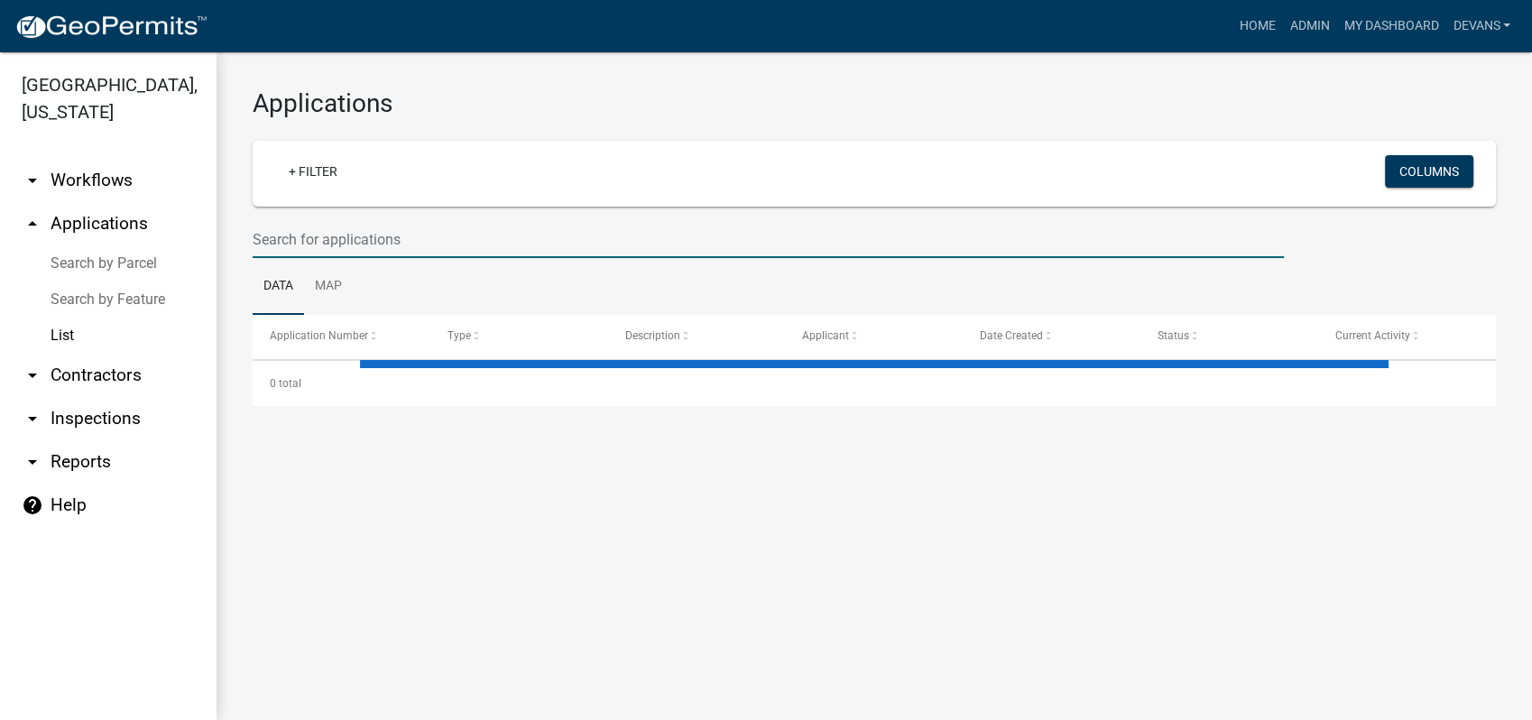
click at [343, 234] on input "text" at bounding box center [768, 239] width 1031 height 37
select select "1: 25"
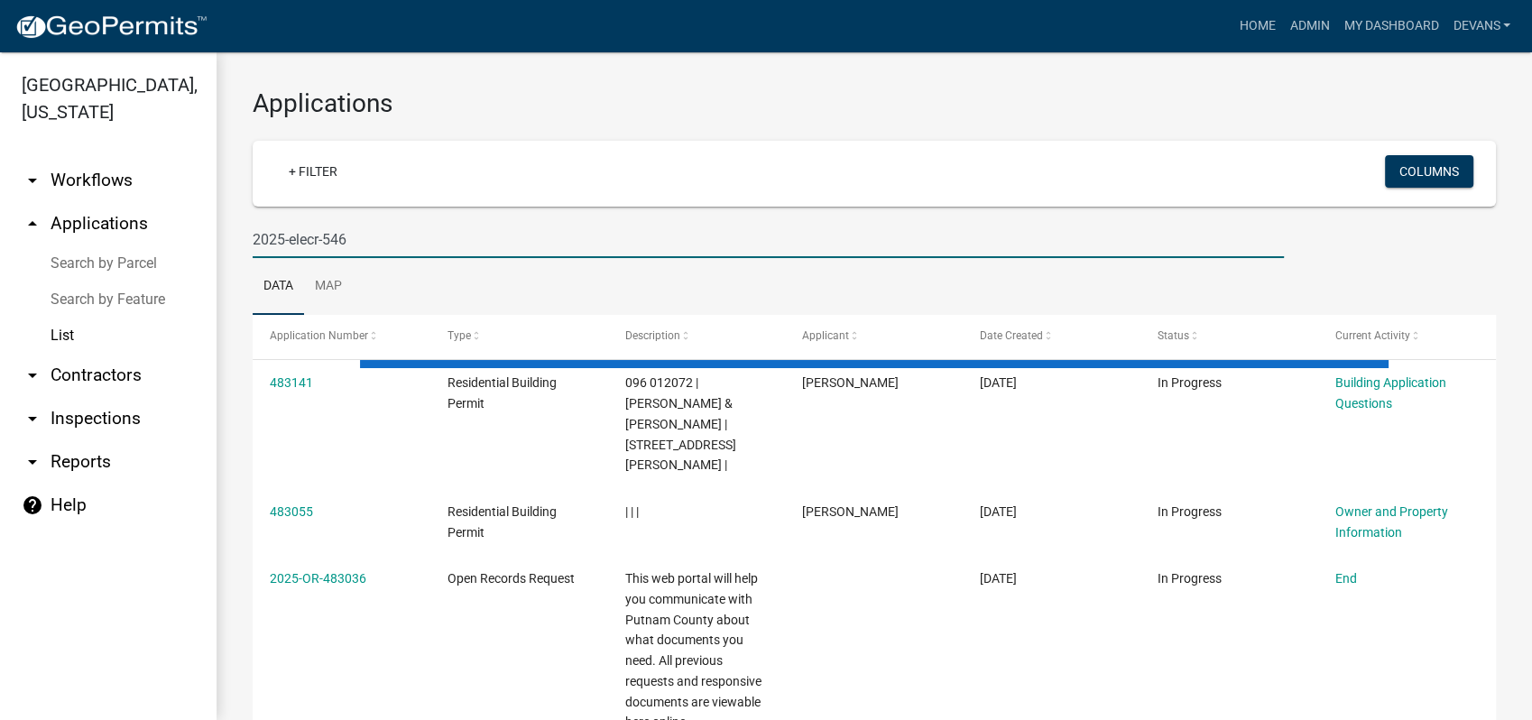
type input "2025-elecr-546"
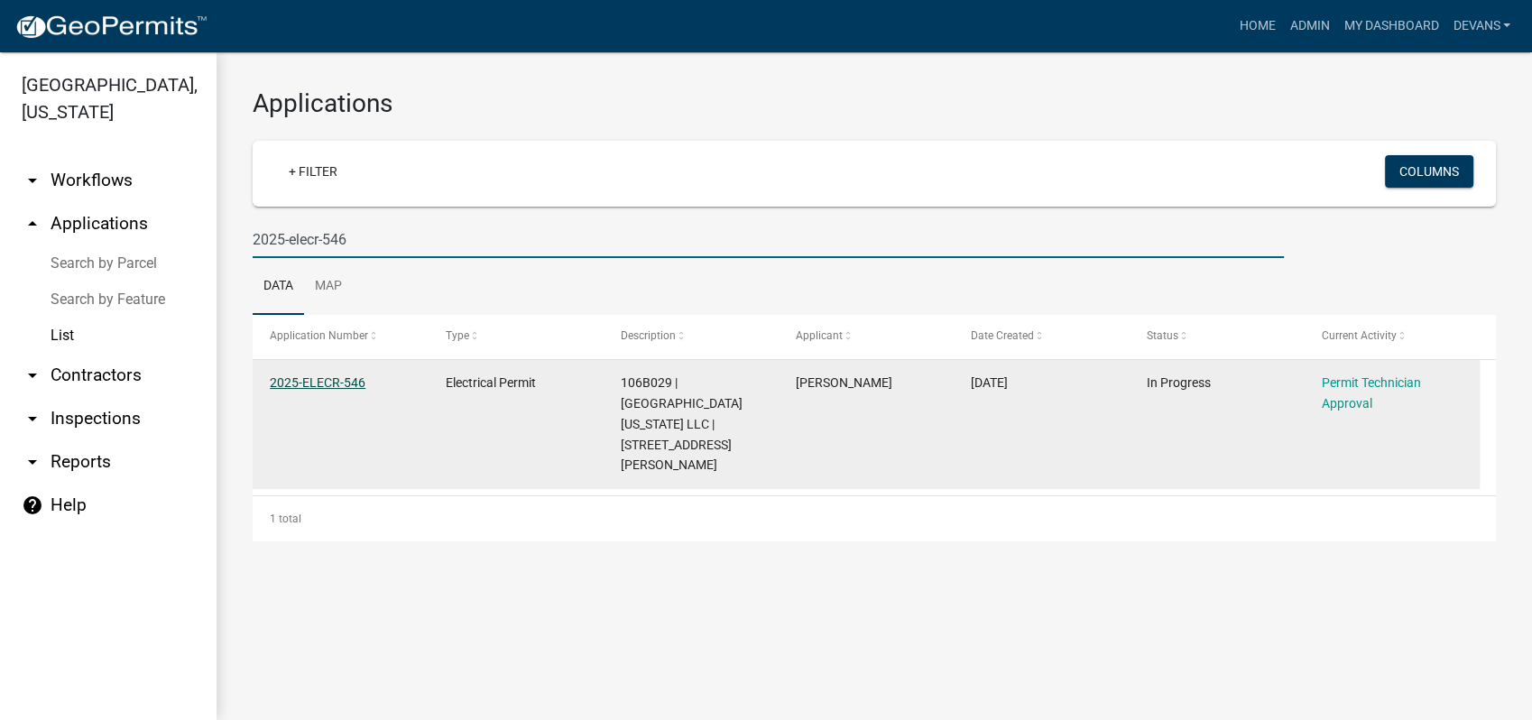
click at [344, 389] on link "2025-ELECR-546" at bounding box center [318, 382] width 96 height 14
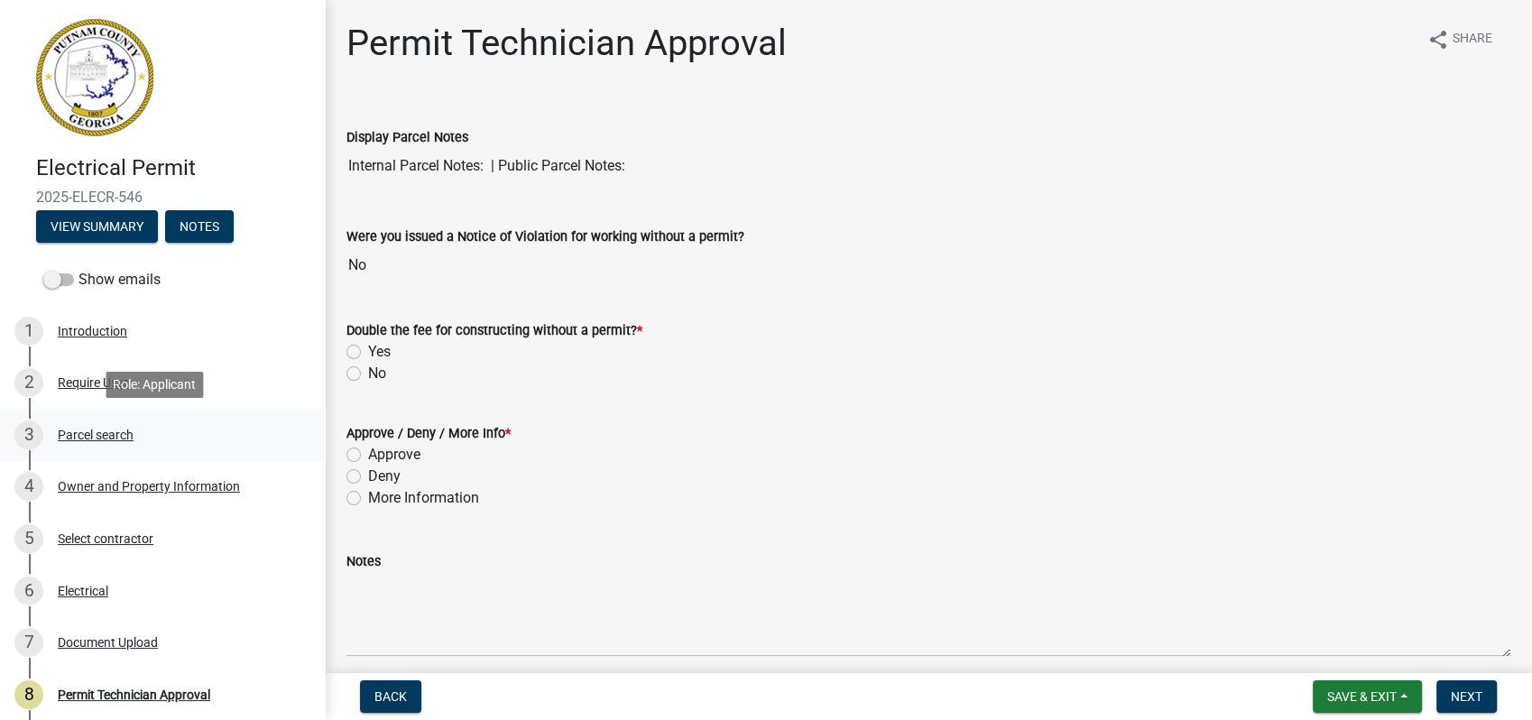
click at [123, 445] on div "3 Parcel search" at bounding box center [154, 434] width 281 height 29
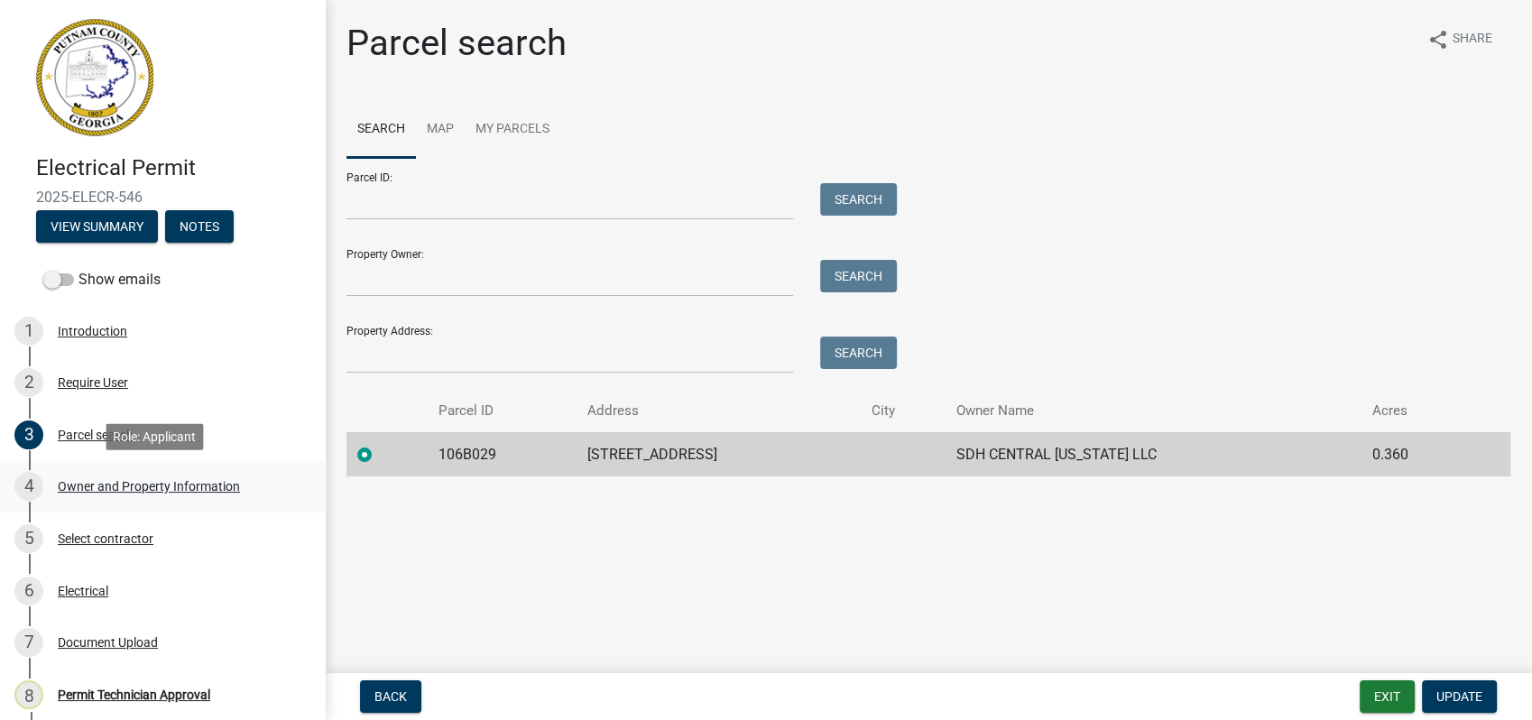
click at [87, 482] on div "Owner and Property Information" at bounding box center [149, 486] width 182 height 13
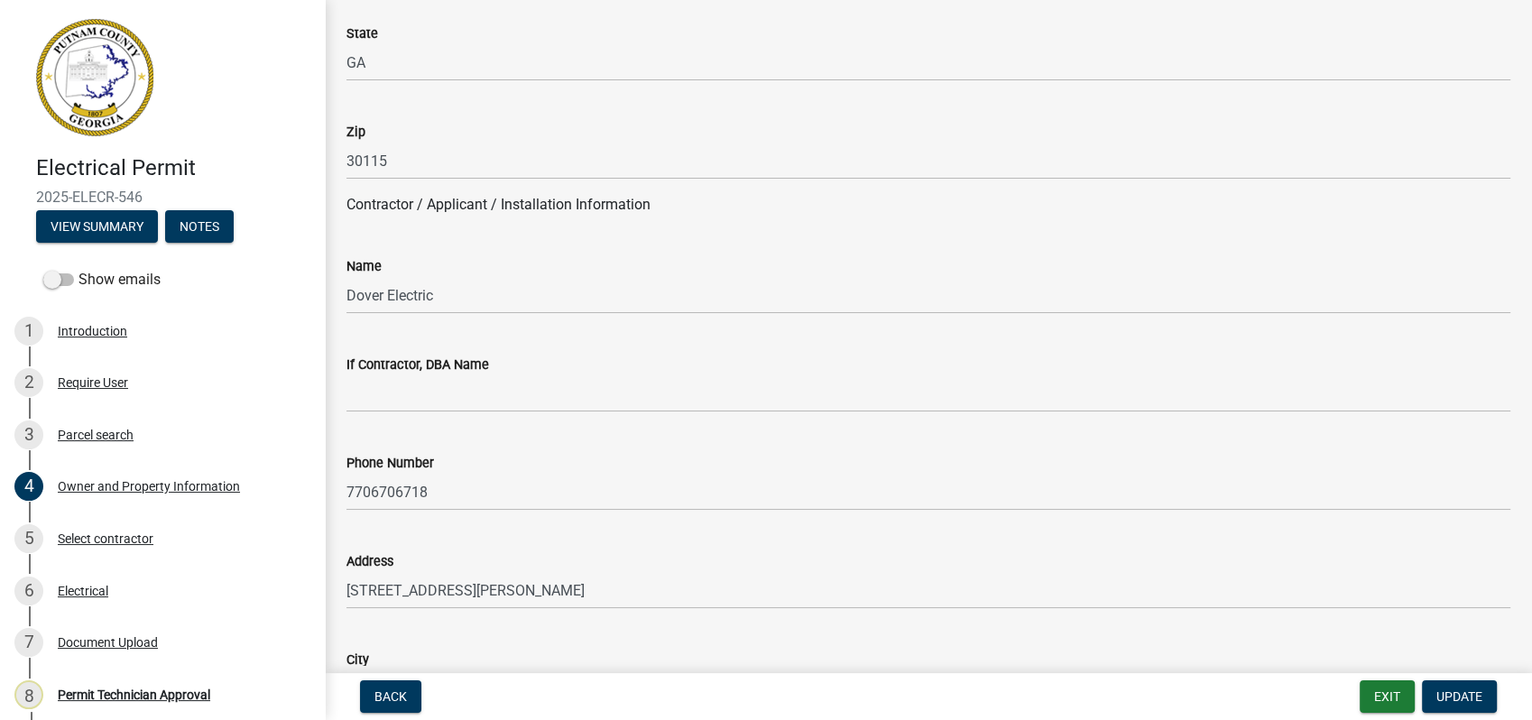
scroll to position [1403, 0]
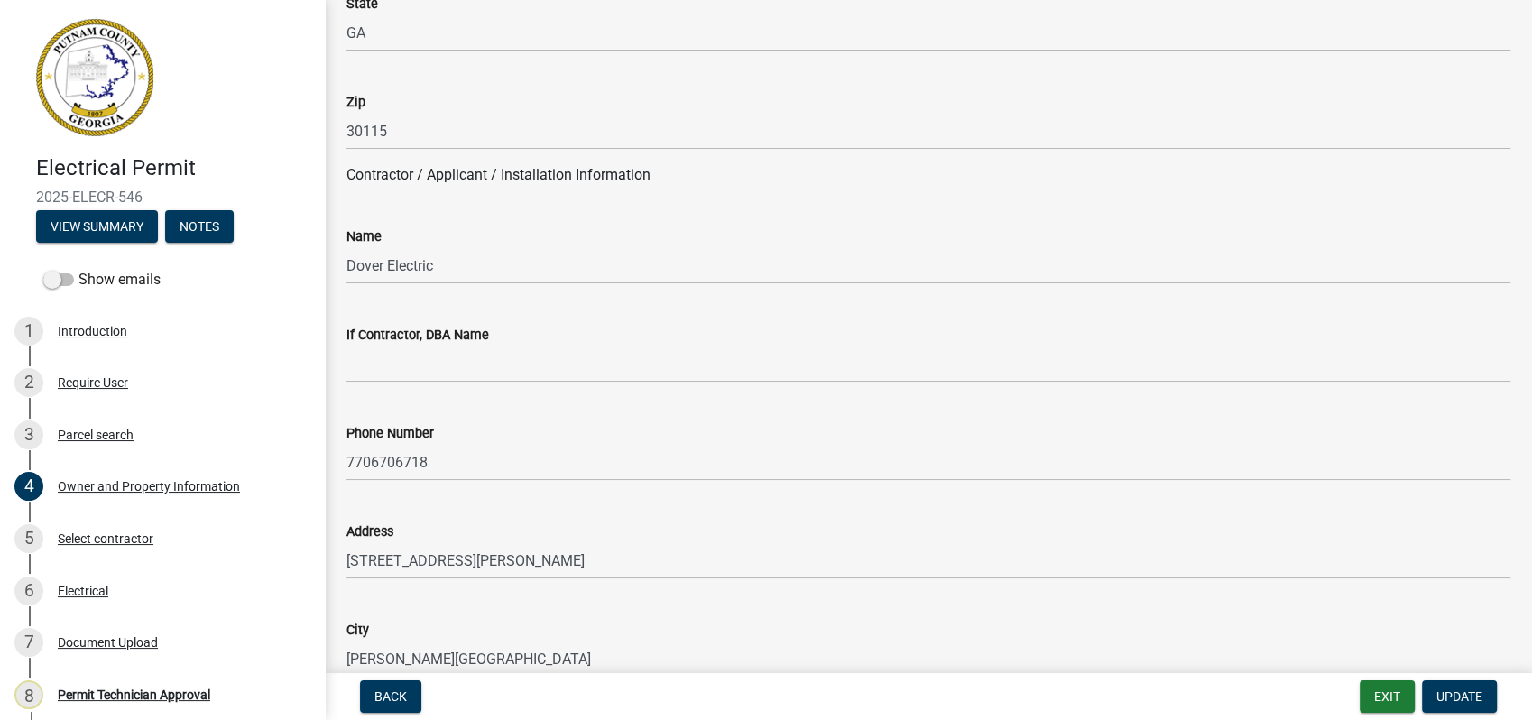
click at [424, 244] on div "Name" at bounding box center [928, 237] width 1164 height 22
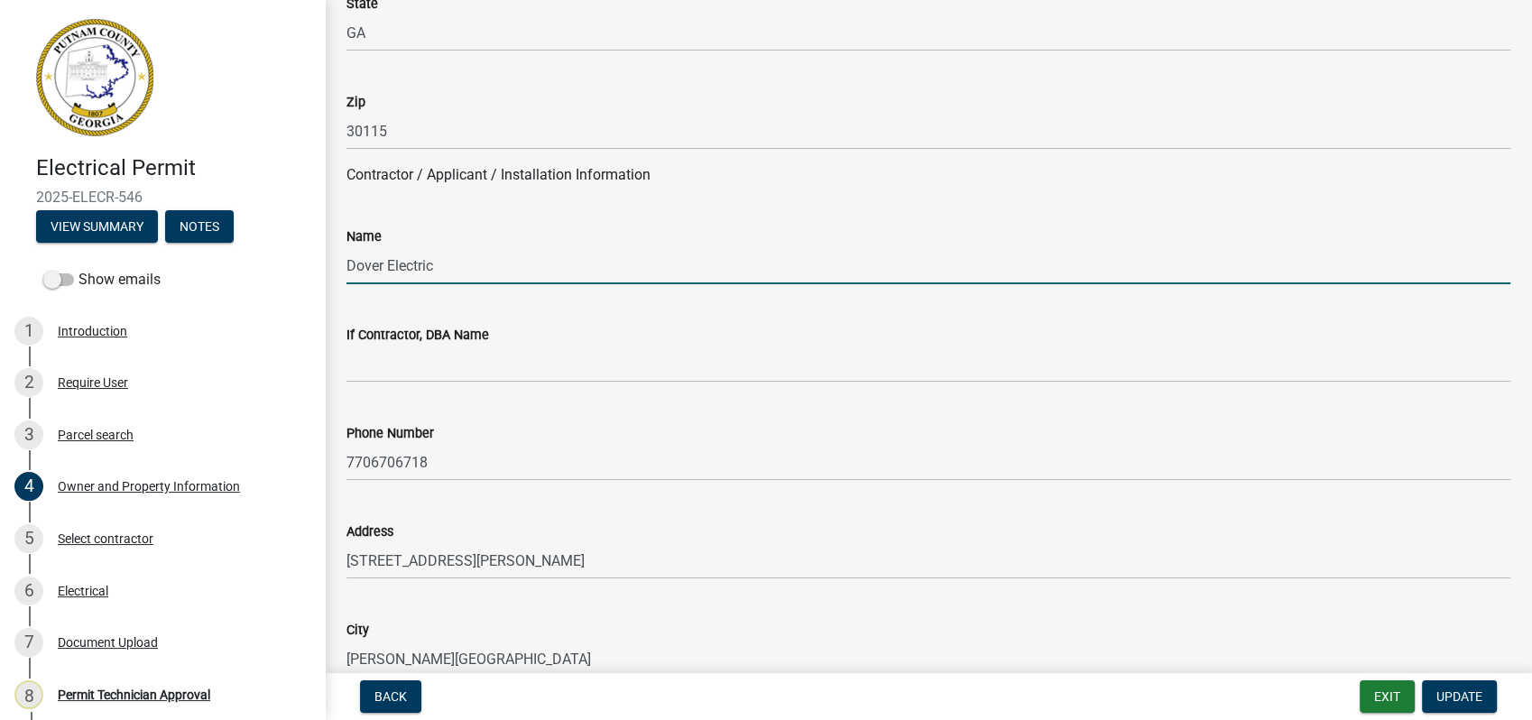
drag, startPoint x: 451, startPoint y: 368, endPoint x: 468, endPoint y: 273, distance: 96.3
click at [468, 273] on input "Dover Electric" at bounding box center [928, 265] width 1164 height 37
paste input "EN216393"
drag, startPoint x: 512, startPoint y: 272, endPoint x: 438, endPoint y: 267, distance: 74.1
click at [438, 267] on input "Dover ElectricEN216393" at bounding box center [928, 265] width 1164 height 37
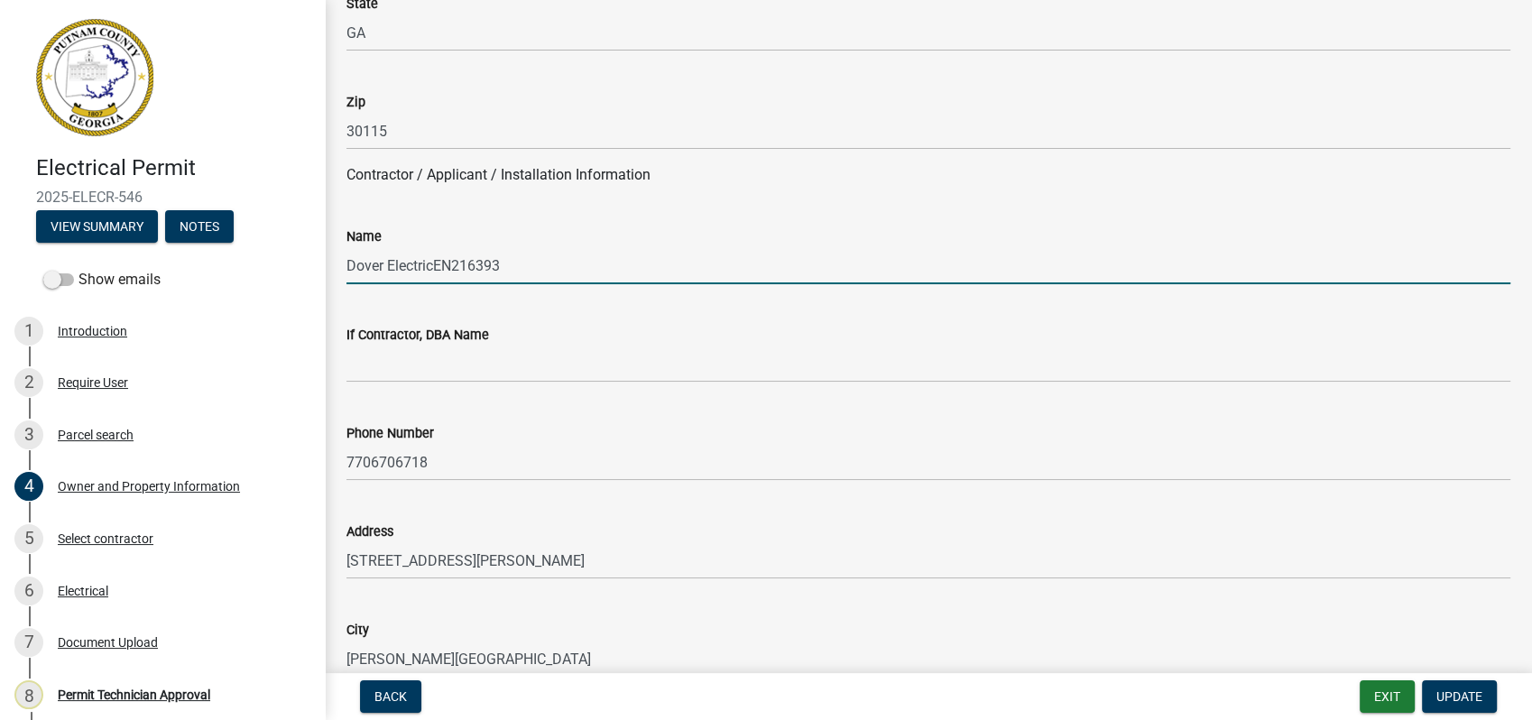
type input "Dover Electric"
drag, startPoint x: 439, startPoint y: 271, endPoint x: 339, endPoint y: 262, distance: 100.5
click at [339, 262] on div "Name Dover Electric" at bounding box center [928, 242] width 1191 height 84
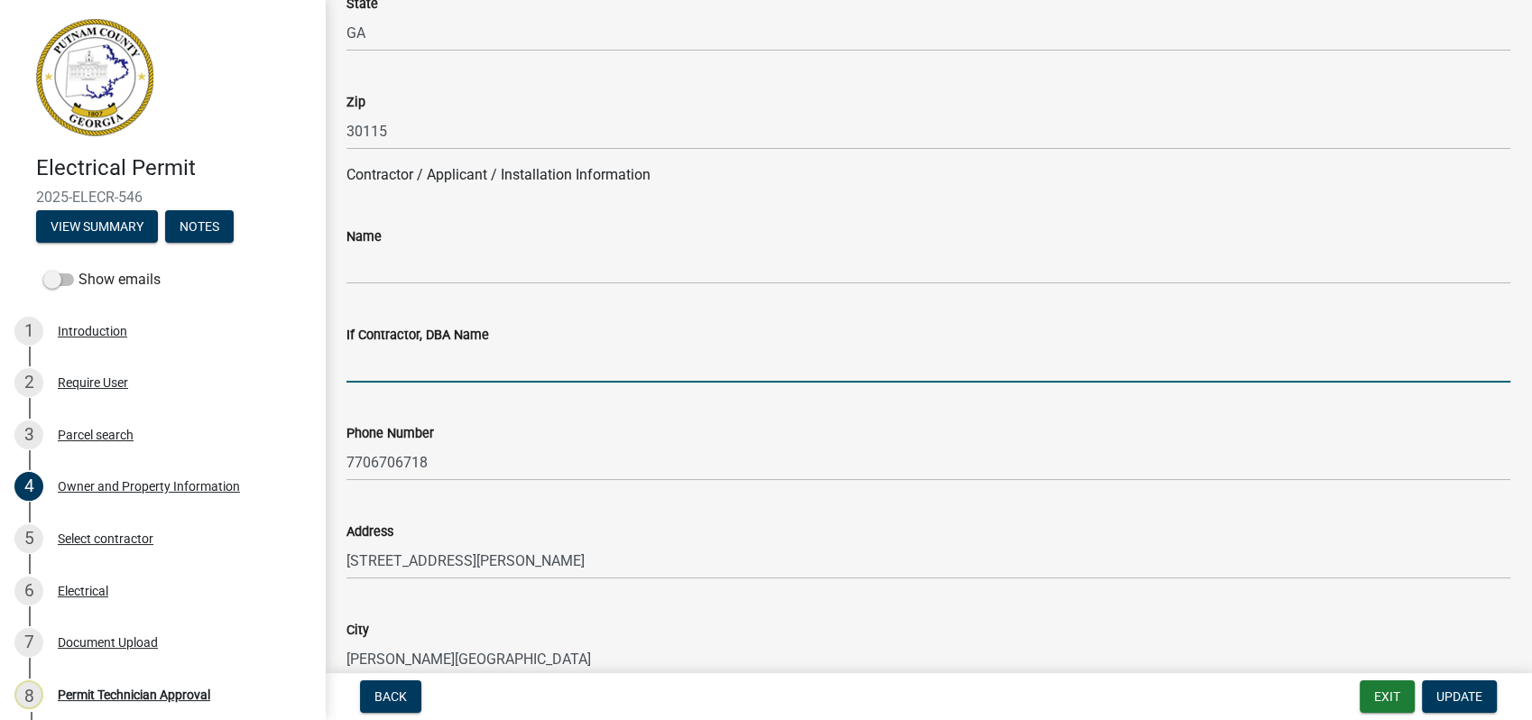
paste input "Dover Electric"
type input "Dover Electric"
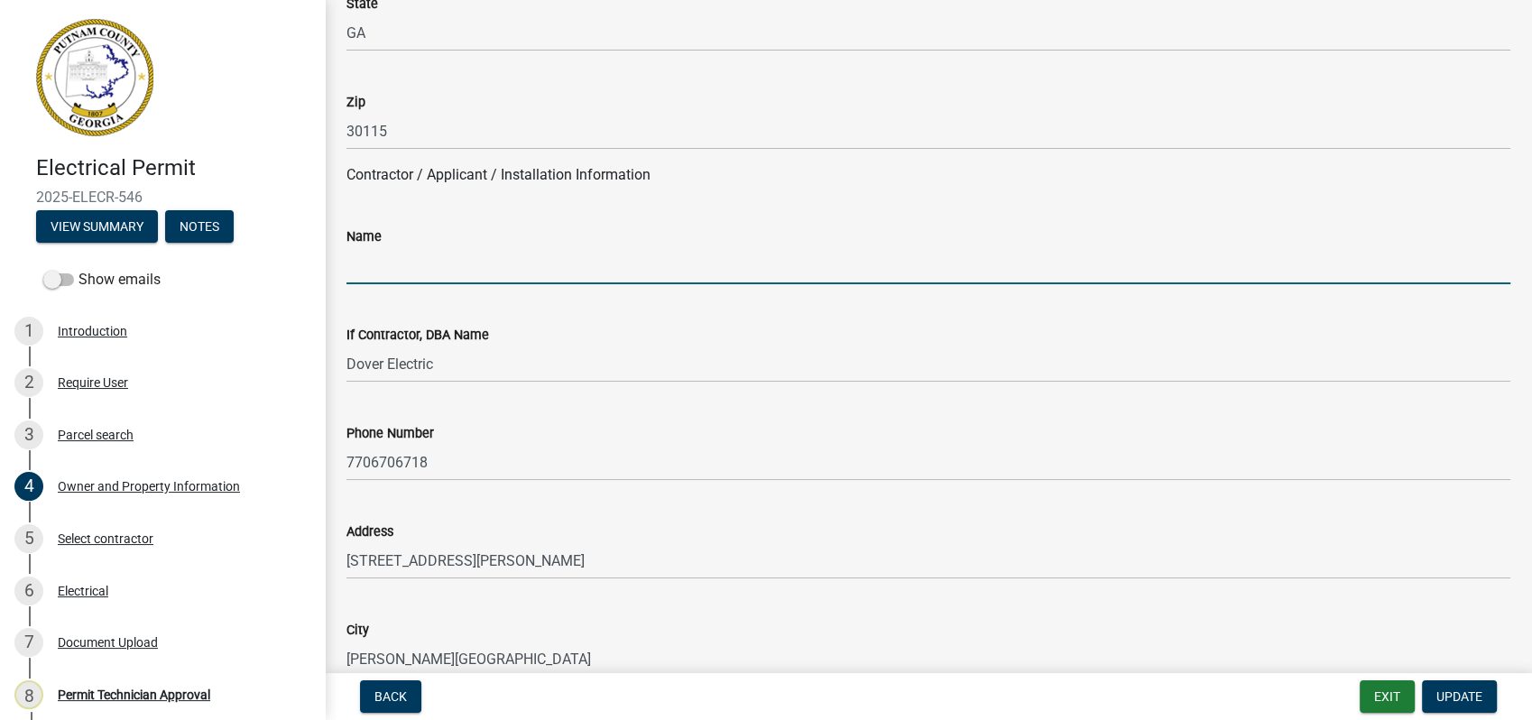
click at [397, 281] on input "Name" at bounding box center [928, 265] width 1164 height 37
type input "[PERSON_NAME]"
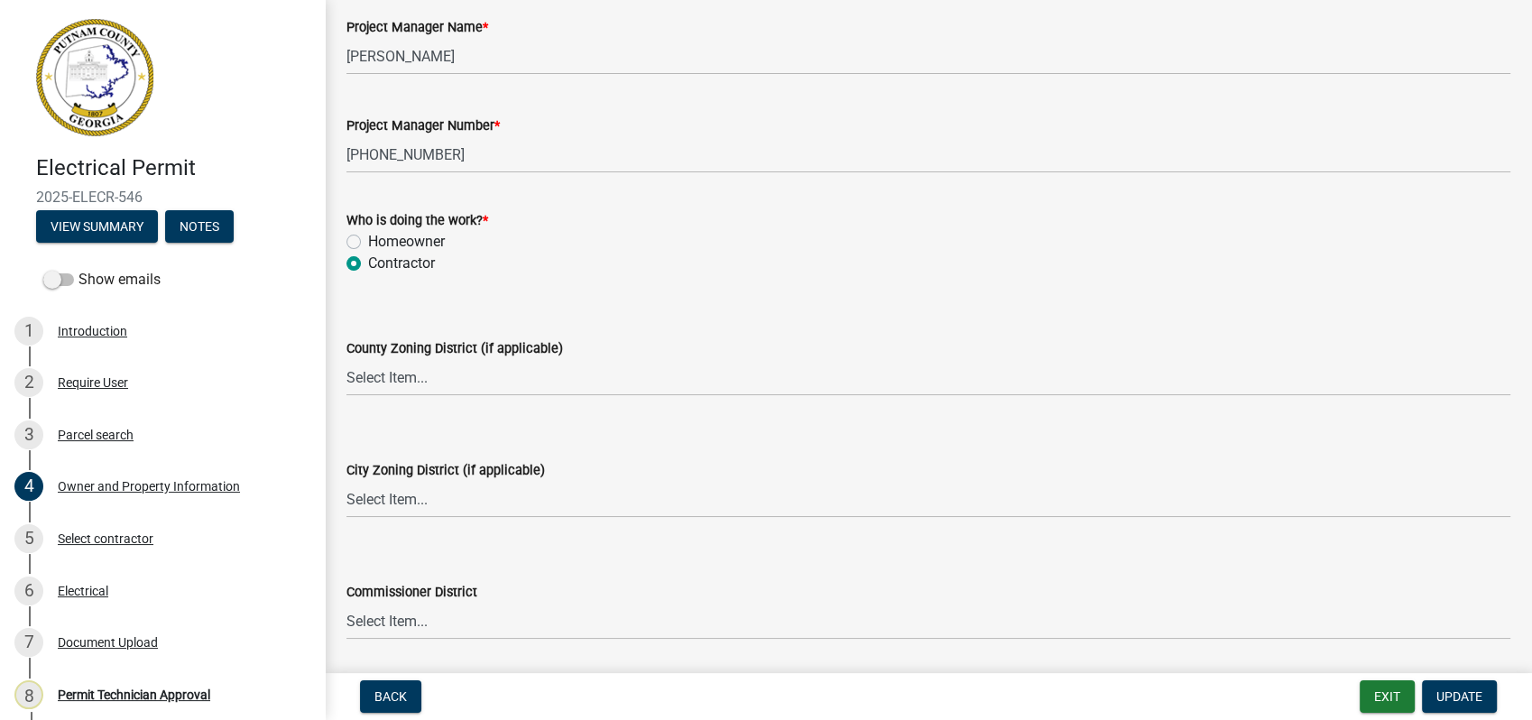
scroll to position [3007, 0]
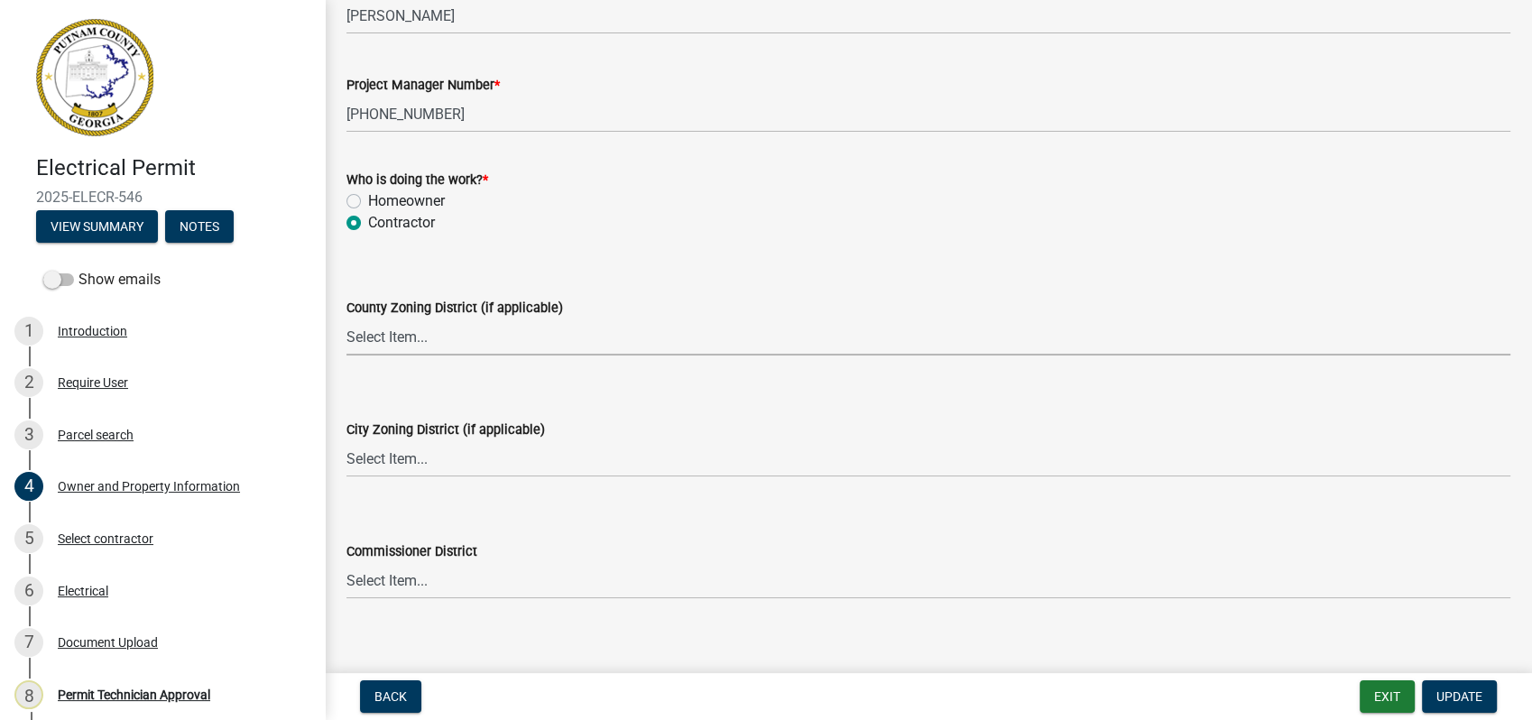
click at [403, 349] on select "Select Item... AG-1 R-1R R-1 R-2 MHP RM-1 RM-3 C-1 C-2 I-M PUD N/A" at bounding box center [928, 336] width 1164 height 37
click at [346, 318] on select "Select Item... AG-1 R-1R R-1 R-2 MHP RM-1 RM-3 C-1 C-2 I-M PUD N/A" at bounding box center [928, 336] width 1164 height 37
select select "af4fa47c-8bb5-4ba0-9393-e9f4e4358ca2"
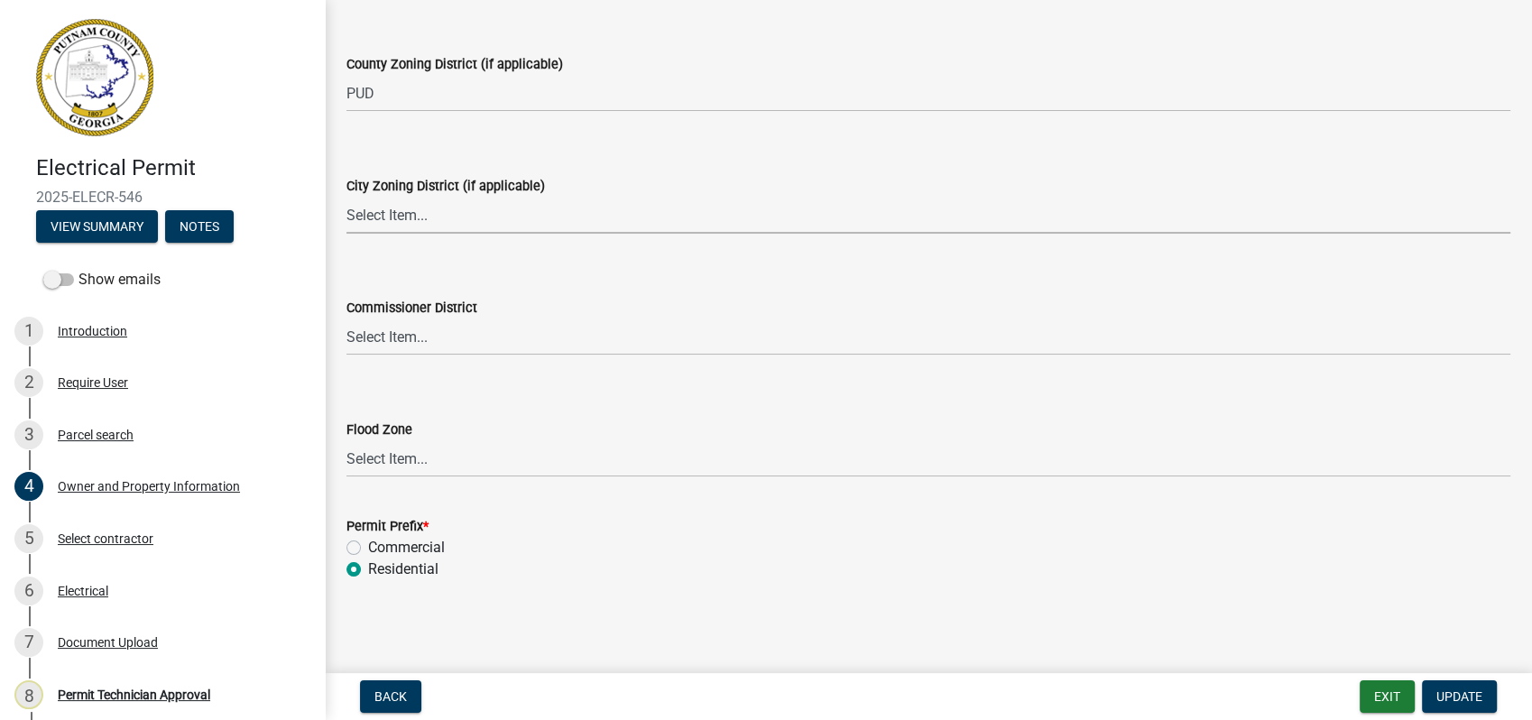
click at [388, 220] on select "Select Item... A-1 A-2 R-1 R-2 R-3 R-4 MHP C-1 C-2 I-1 I-2 DB FH H-P N/A" at bounding box center [928, 215] width 1164 height 37
click at [346, 197] on select "Select Item... A-1 A-2 R-1 R-2 R-3 R-4 MHP C-1 C-2 I-1 I-2 DB FH H-P N/A" at bounding box center [928, 215] width 1164 height 37
select select "83394b22-4a11-496c-8e5c-75ade2e72faf"
click at [384, 326] on select "Select Item... District 1 District 2 District 3 District 4" at bounding box center [928, 336] width 1164 height 37
click at [346, 318] on select "Select Item... District 1 District 2 District 3 District 4" at bounding box center [928, 336] width 1164 height 37
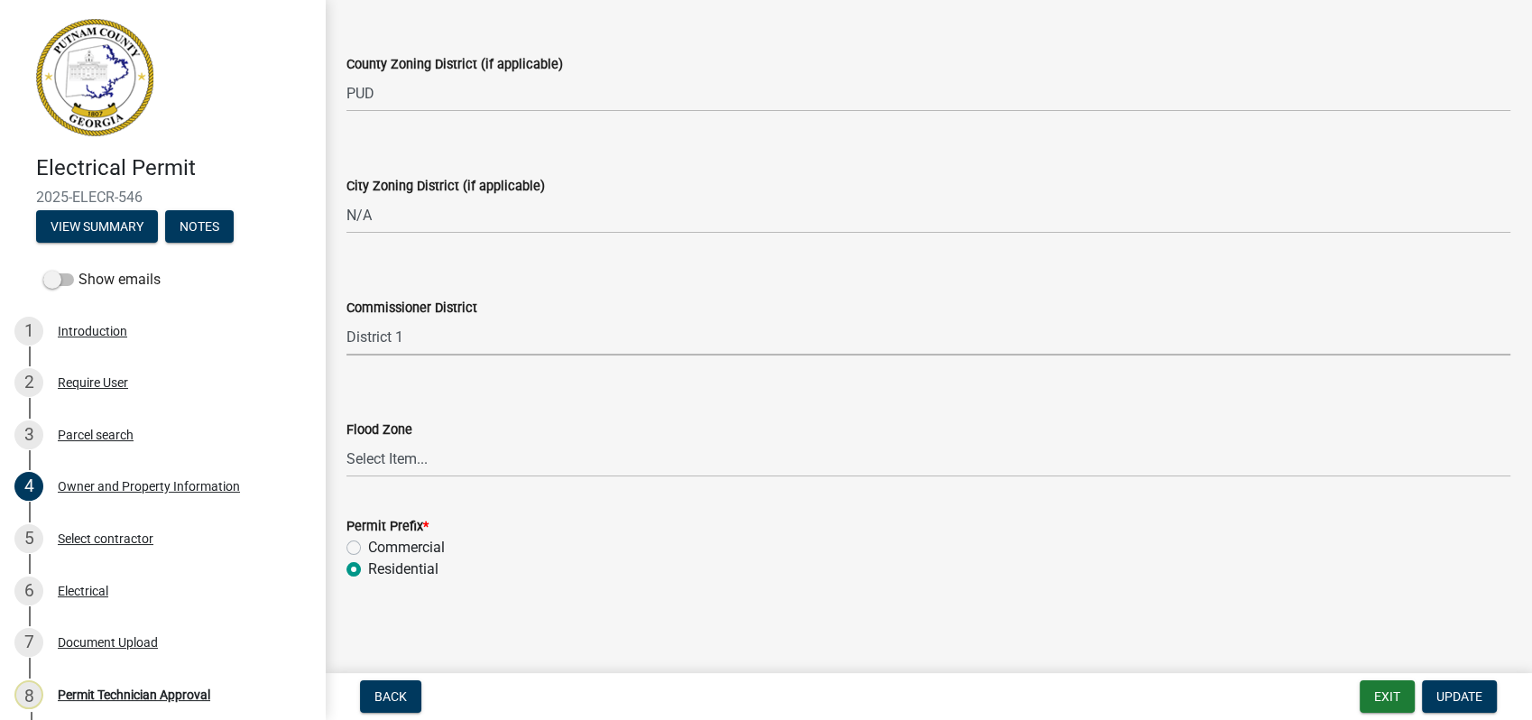
select select "ece5c1a9-df30-4702-9587-5deee23533b7"
click at [1436, 693] on span "Update" at bounding box center [1459, 696] width 46 height 14
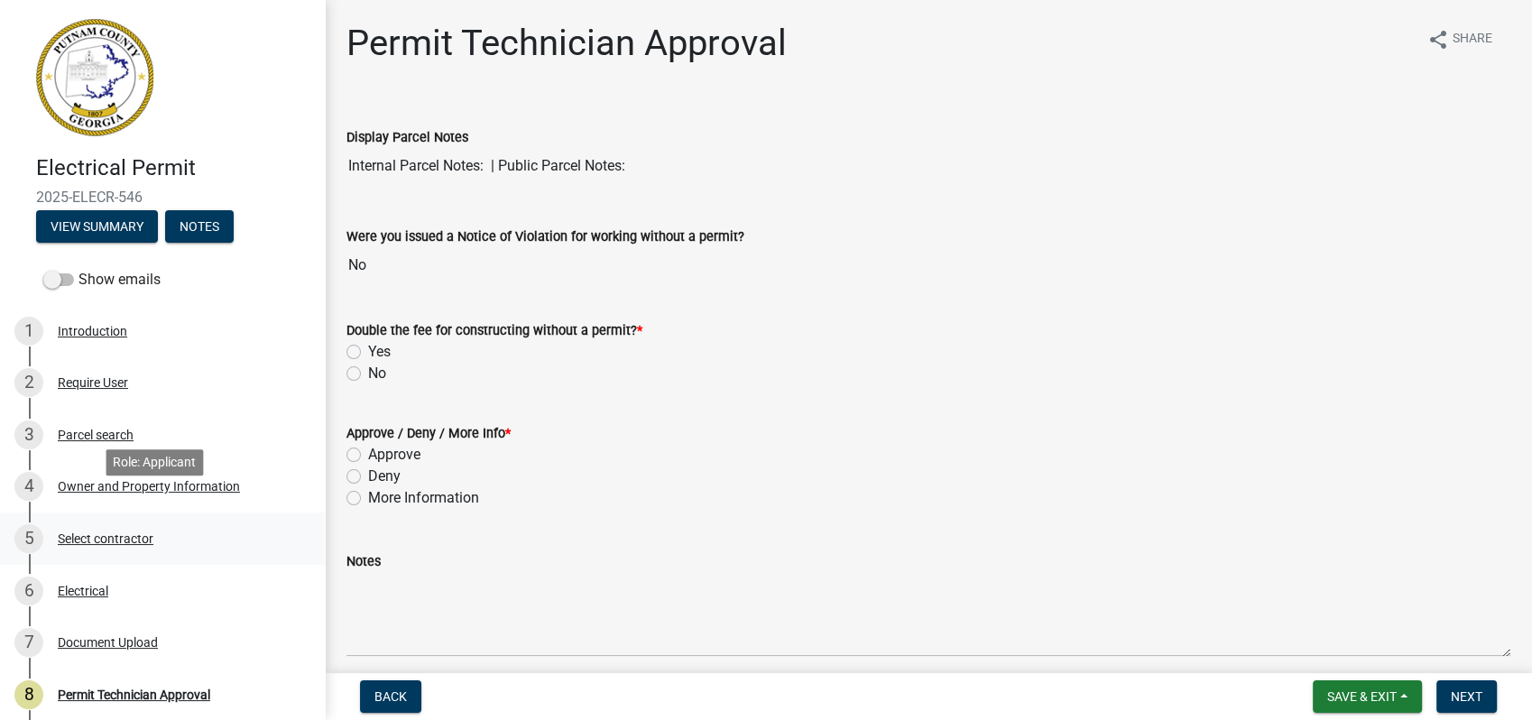
scroll to position [180, 0]
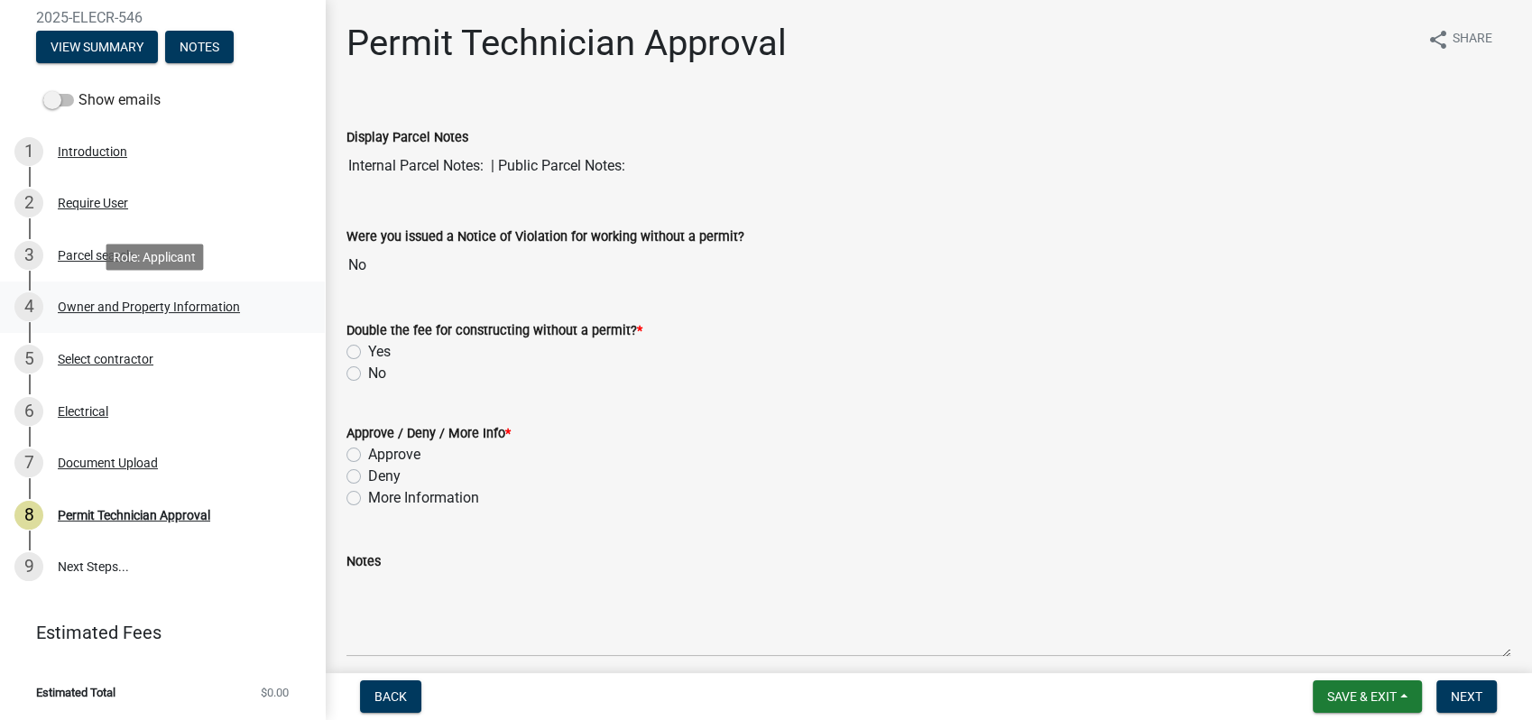
click at [143, 304] on div "Owner and Property Information" at bounding box center [149, 306] width 182 height 13
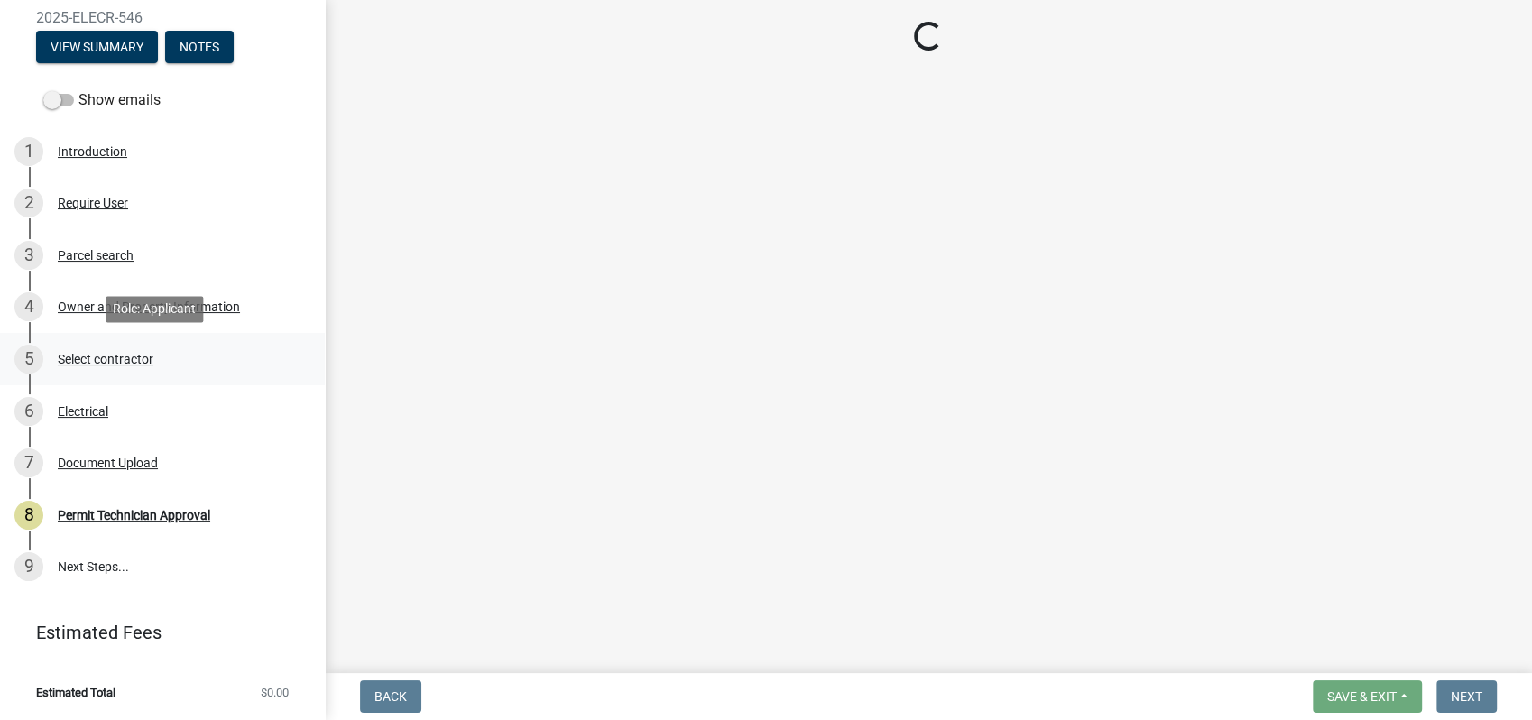
select select "af4fa47c-8bb5-4ba0-9393-e9f4e4358ca2"
select select "83394b22-4a11-496c-8e5c-75ade2e72faf"
select select "ece5c1a9-df30-4702-9587-5deee23533b7"
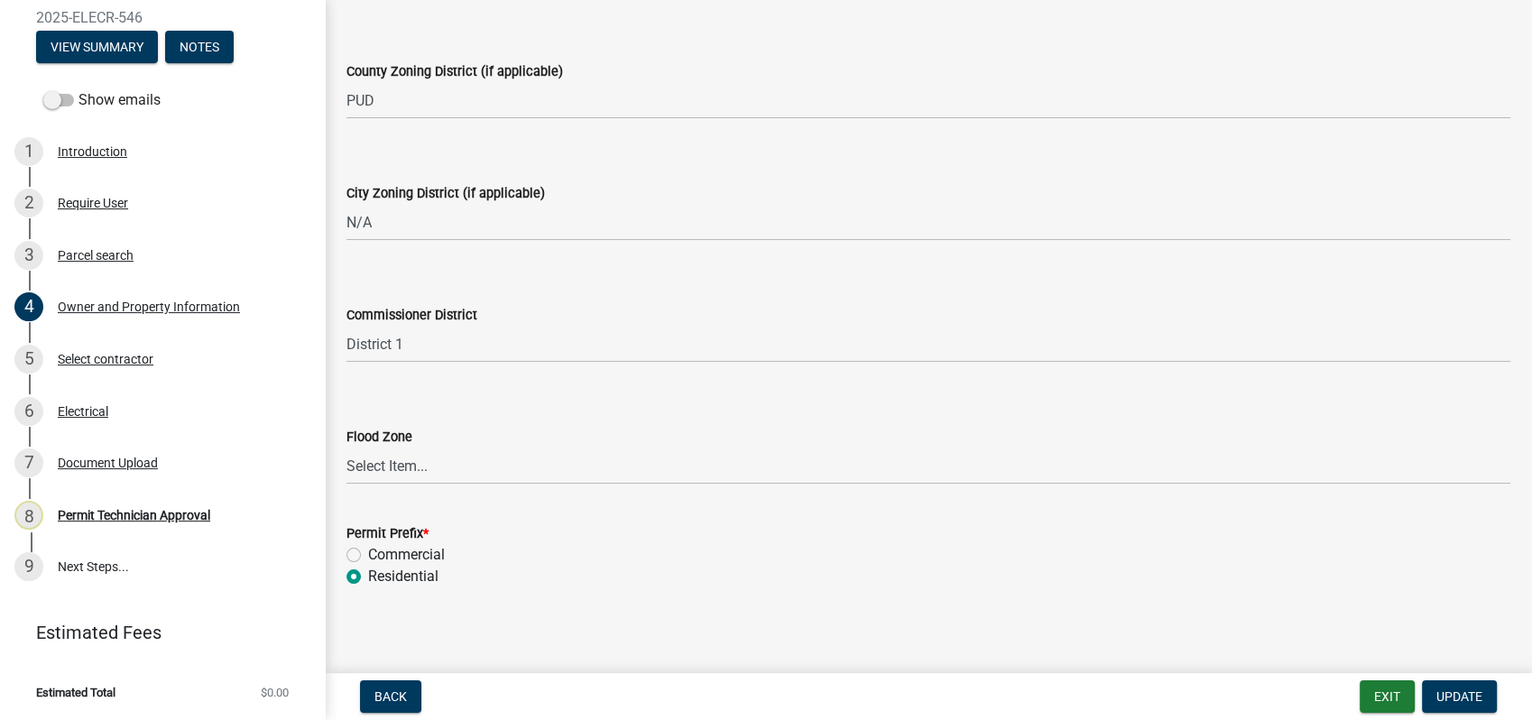
scroll to position [3250, 0]
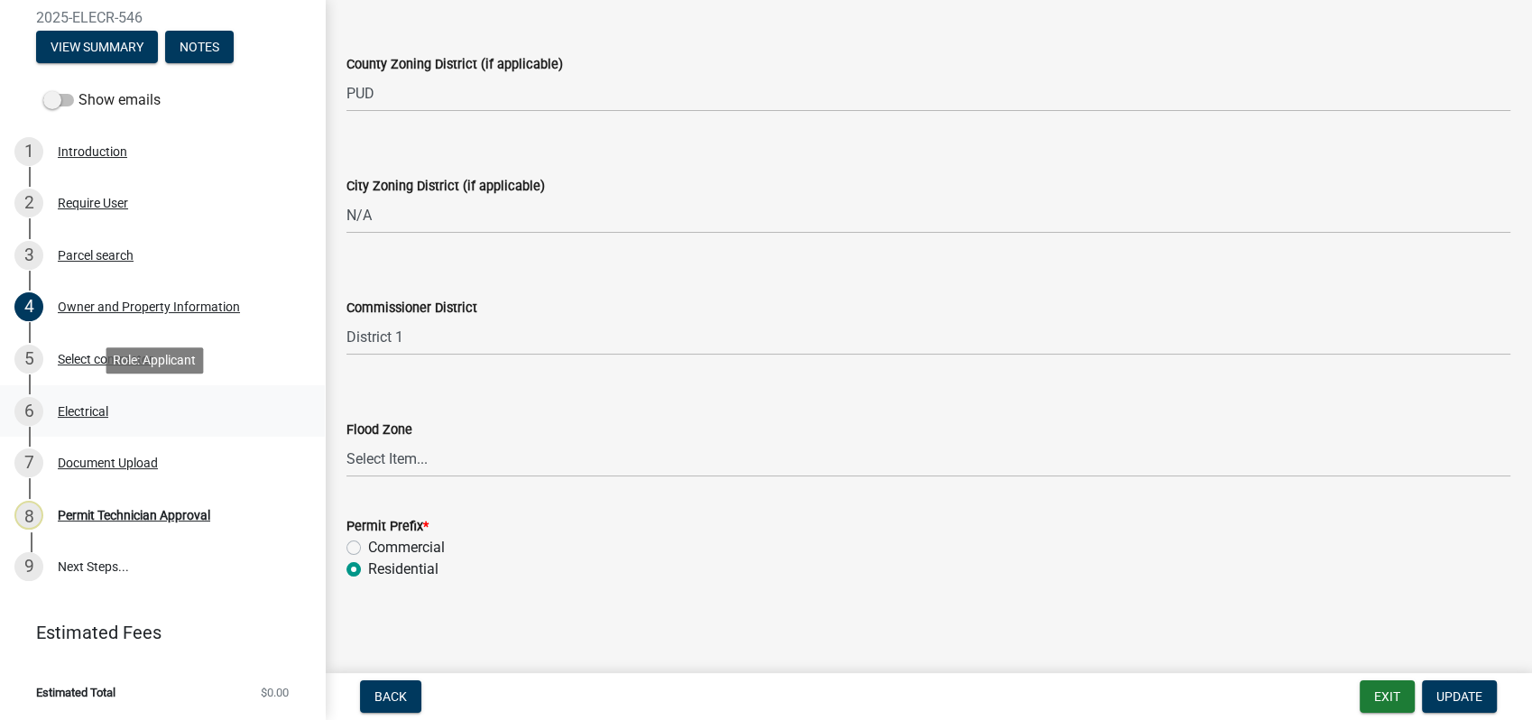
click at [72, 405] on div "Electrical" at bounding box center [83, 411] width 51 height 13
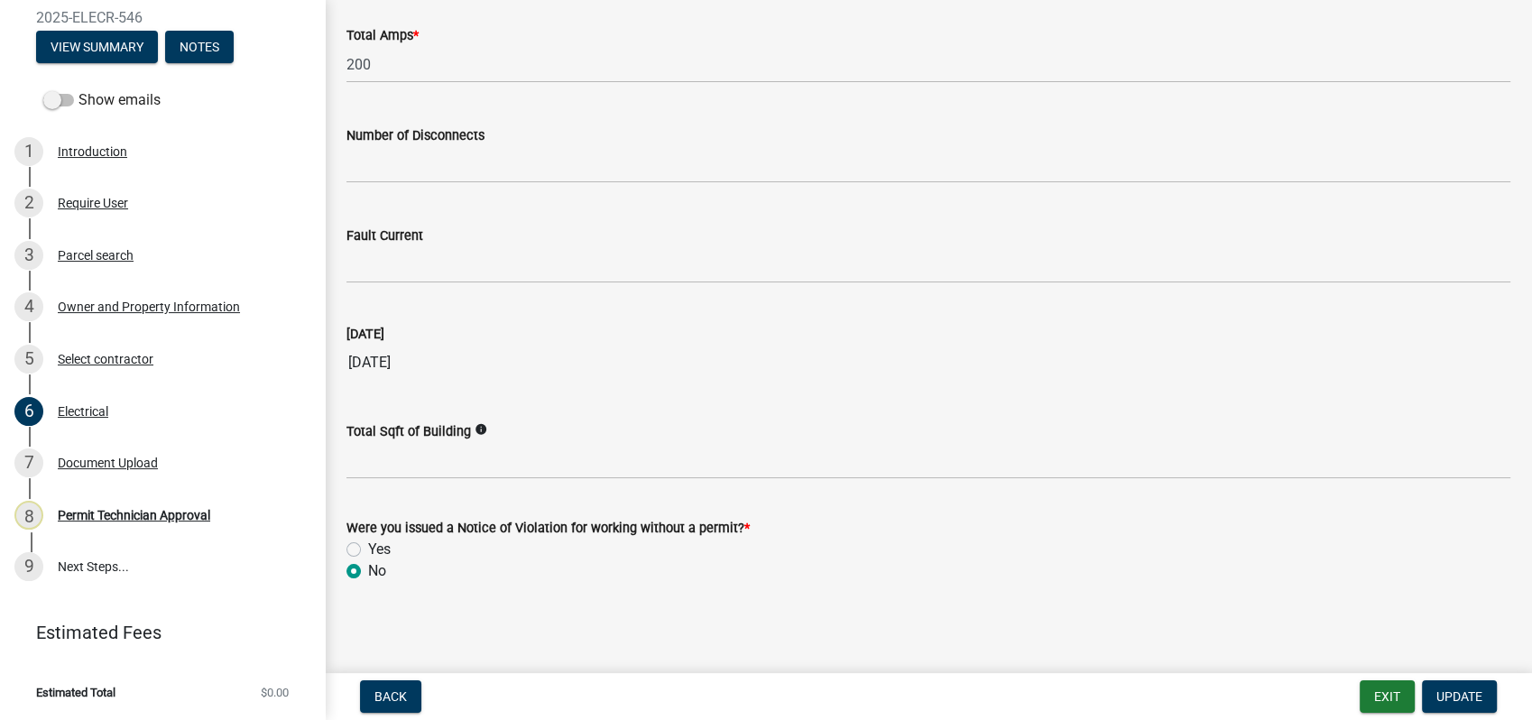
scroll to position [1818, 0]
click at [108, 464] on div "Document Upload" at bounding box center [108, 462] width 100 height 13
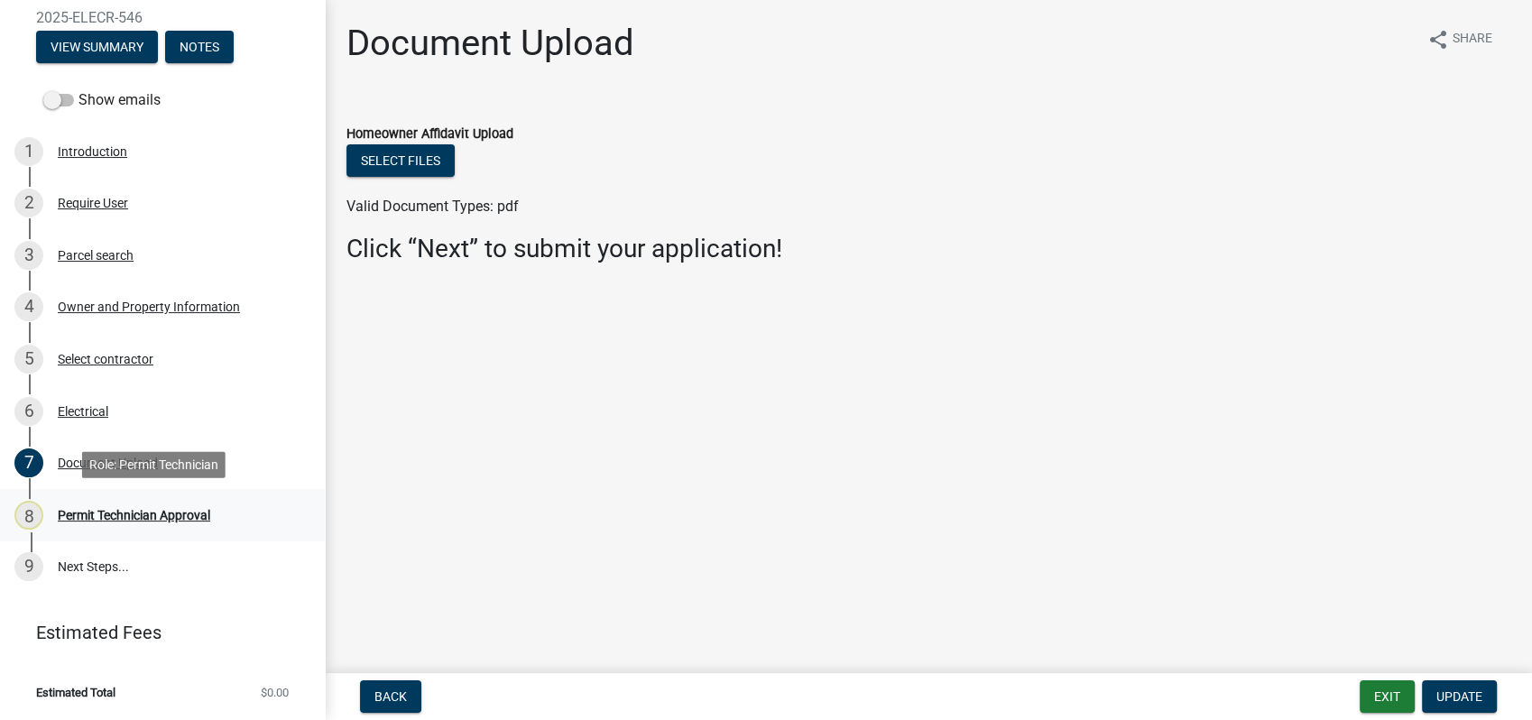
click at [154, 510] on div "Permit Technician Approval" at bounding box center [134, 515] width 152 height 13
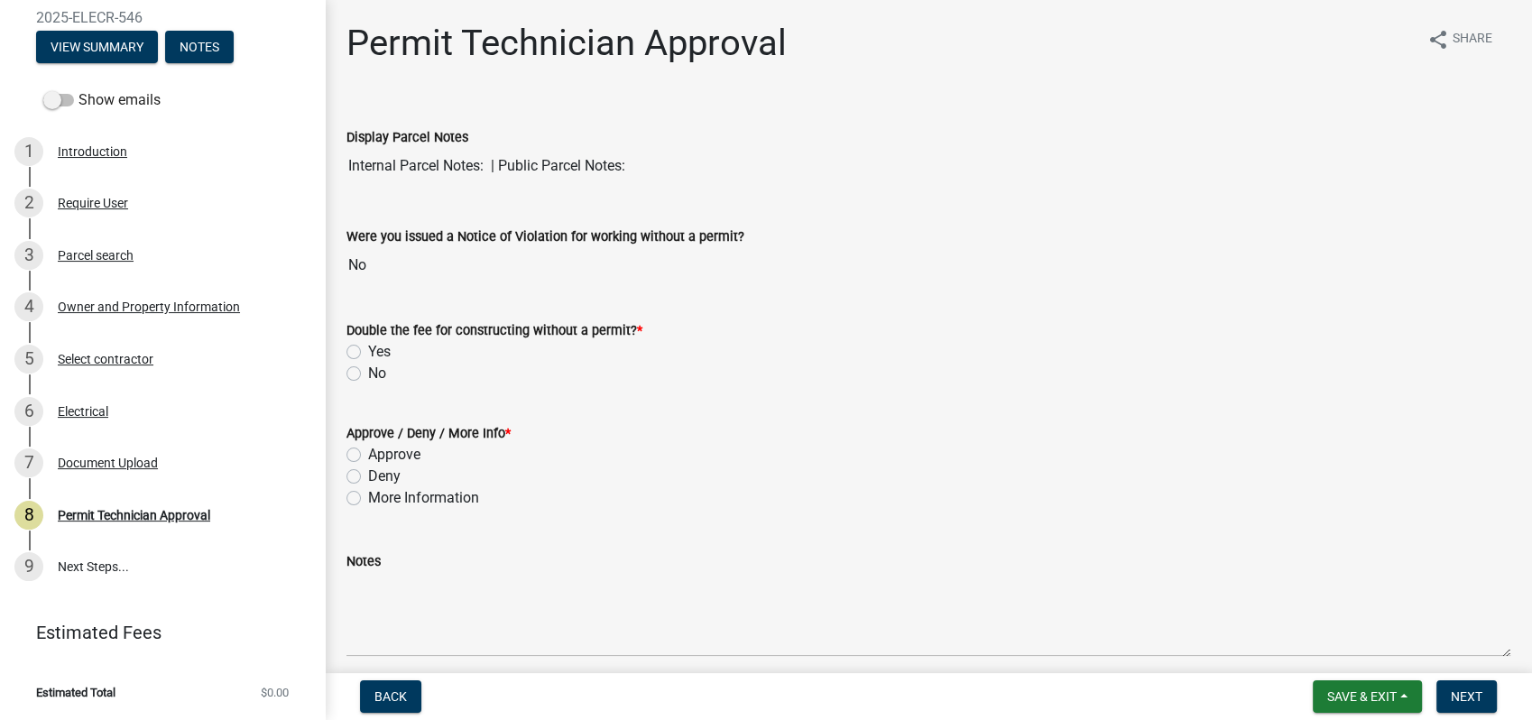
click at [368, 372] on label "No" at bounding box center [377, 374] width 18 height 22
click at [368, 372] on input "No" at bounding box center [374, 369] width 12 height 12
radio input "true"
click at [368, 454] on label "Approve" at bounding box center [394, 455] width 52 height 22
click at [368, 454] on input "Approve" at bounding box center [374, 450] width 12 height 12
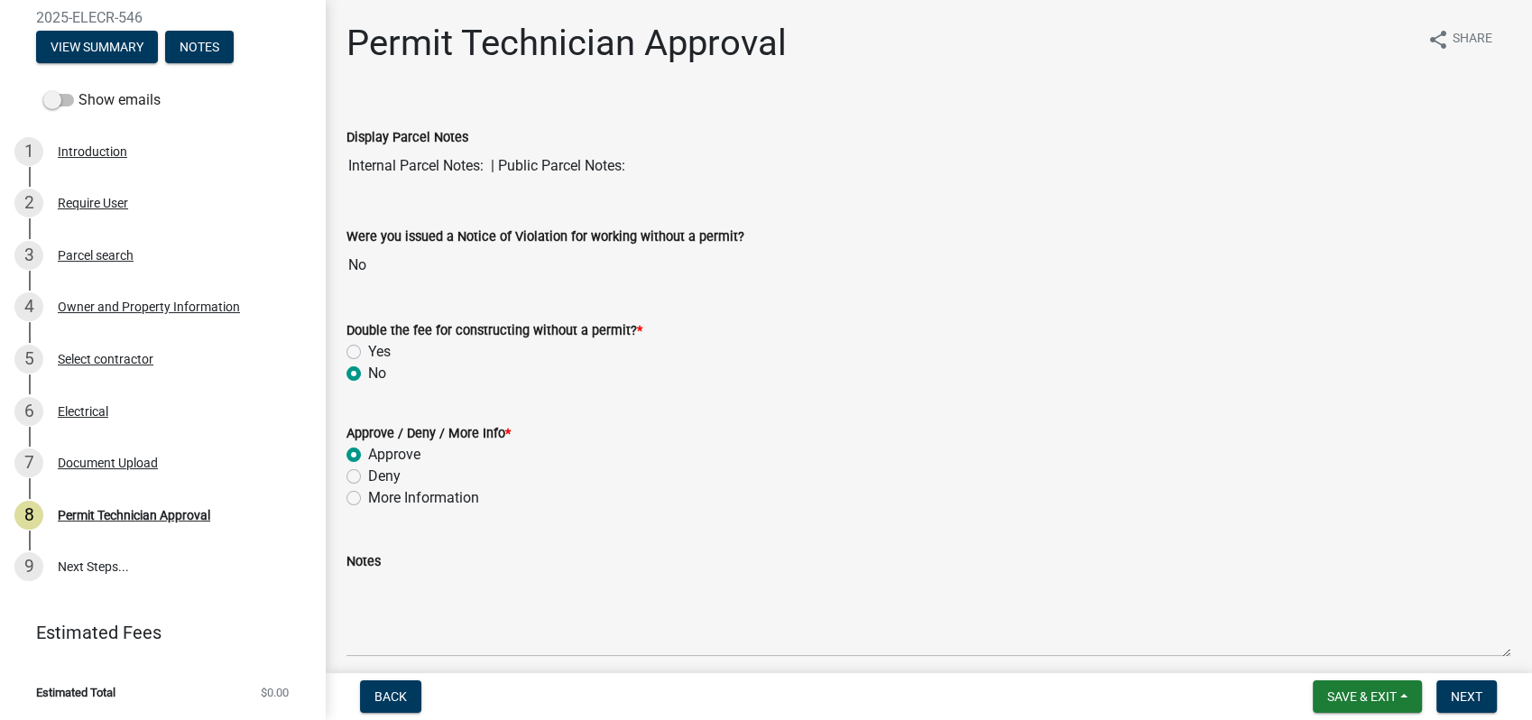
radio input "true"
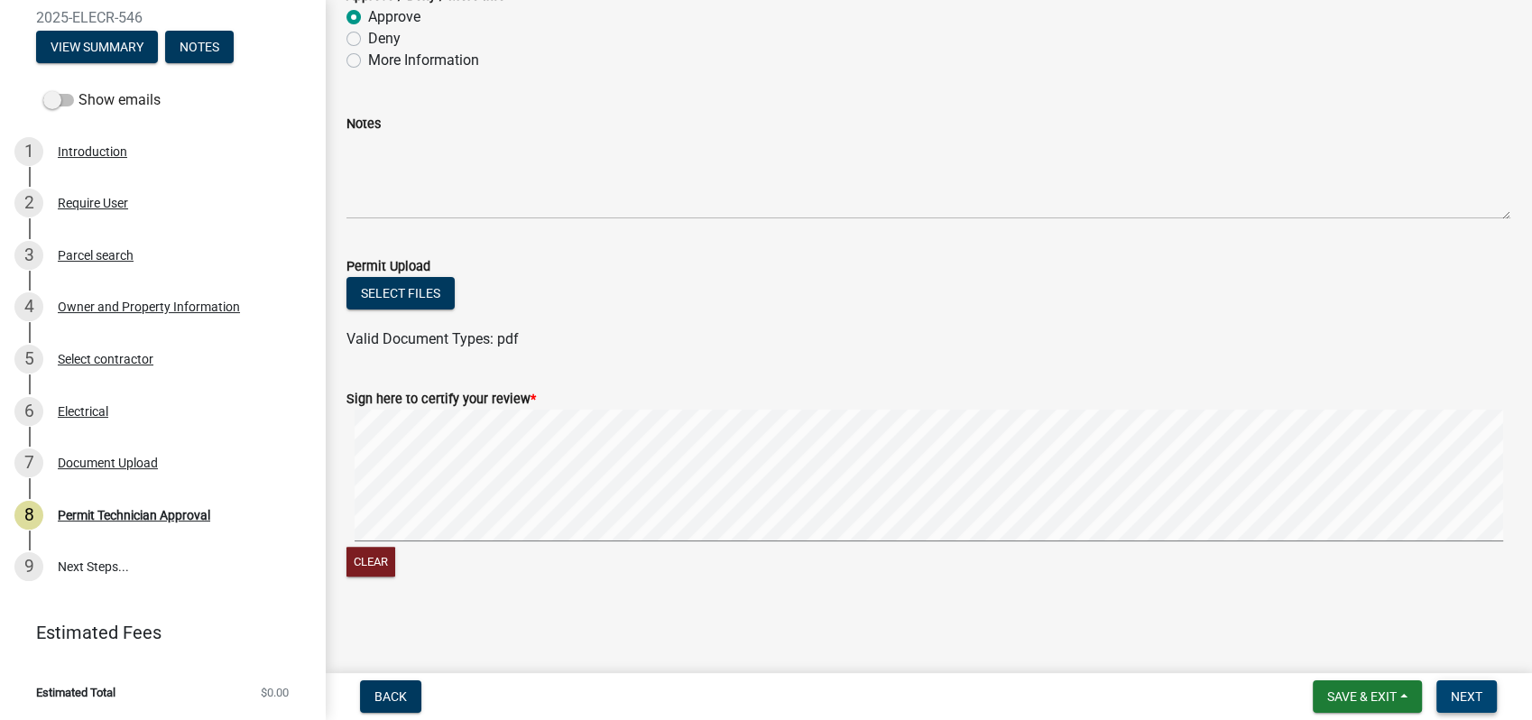
click at [1474, 695] on span "Next" at bounding box center [1467, 696] width 32 height 14
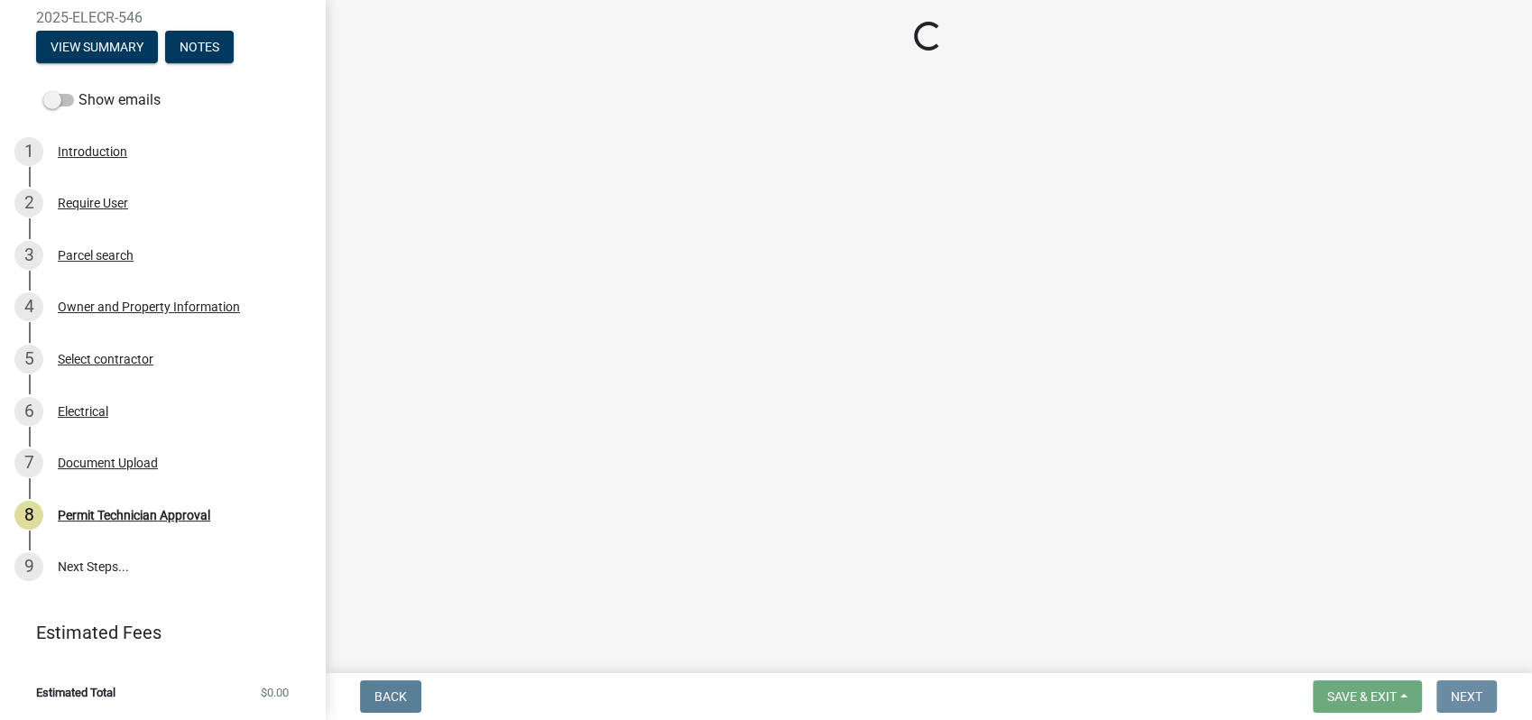
scroll to position [0, 0]
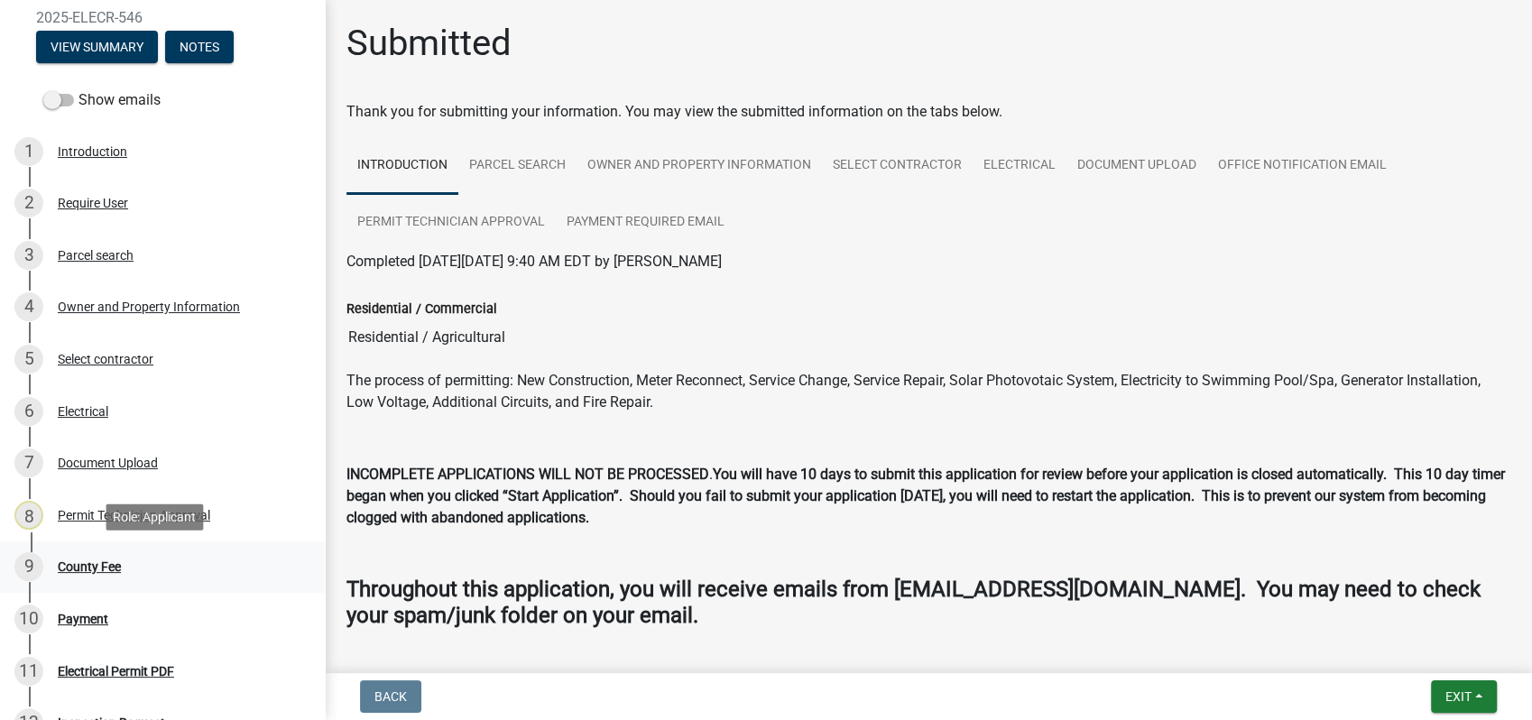
click at [100, 570] on div "County Fee" at bounding box center [89, 566] width 63 height 13
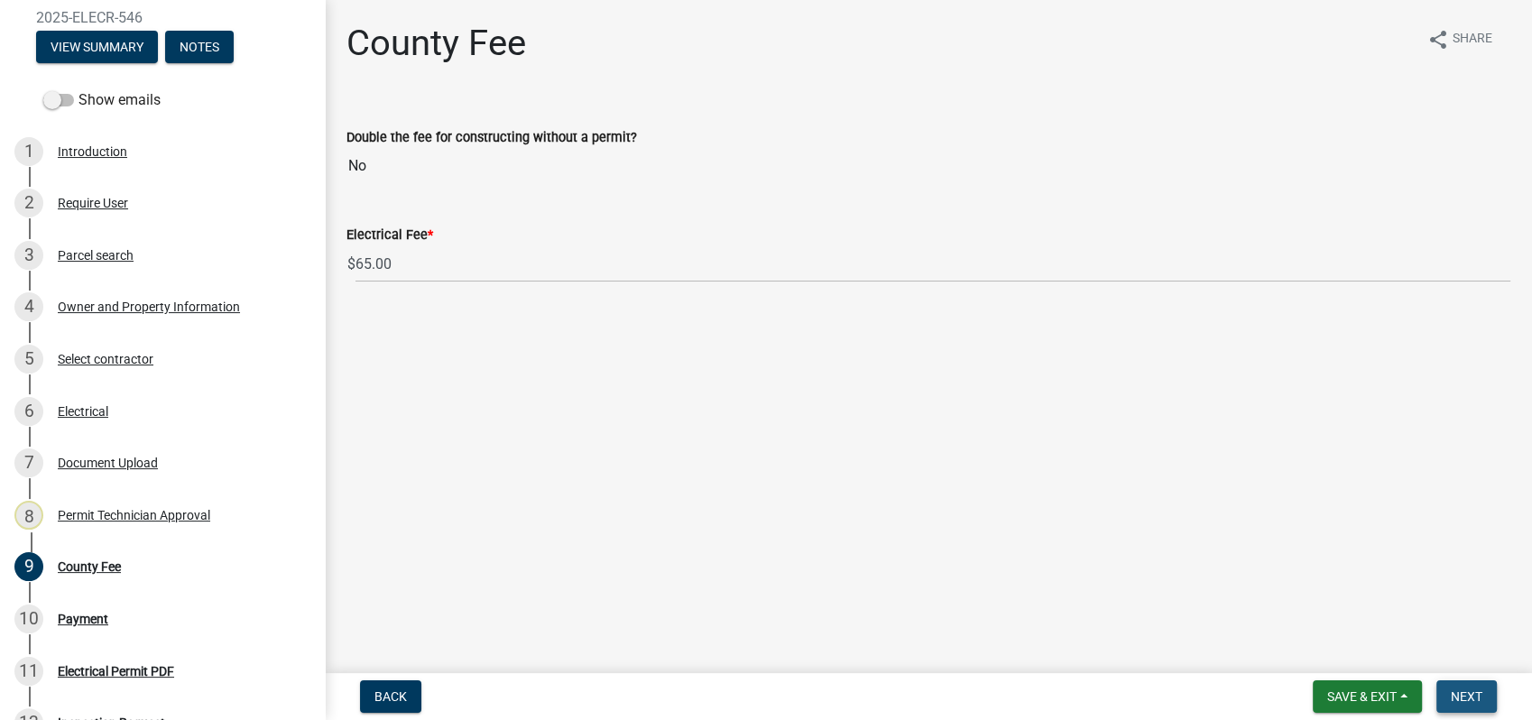
click at [1467, 696] on span "Next" at bounding box center [1467, 696] width 32 height 14
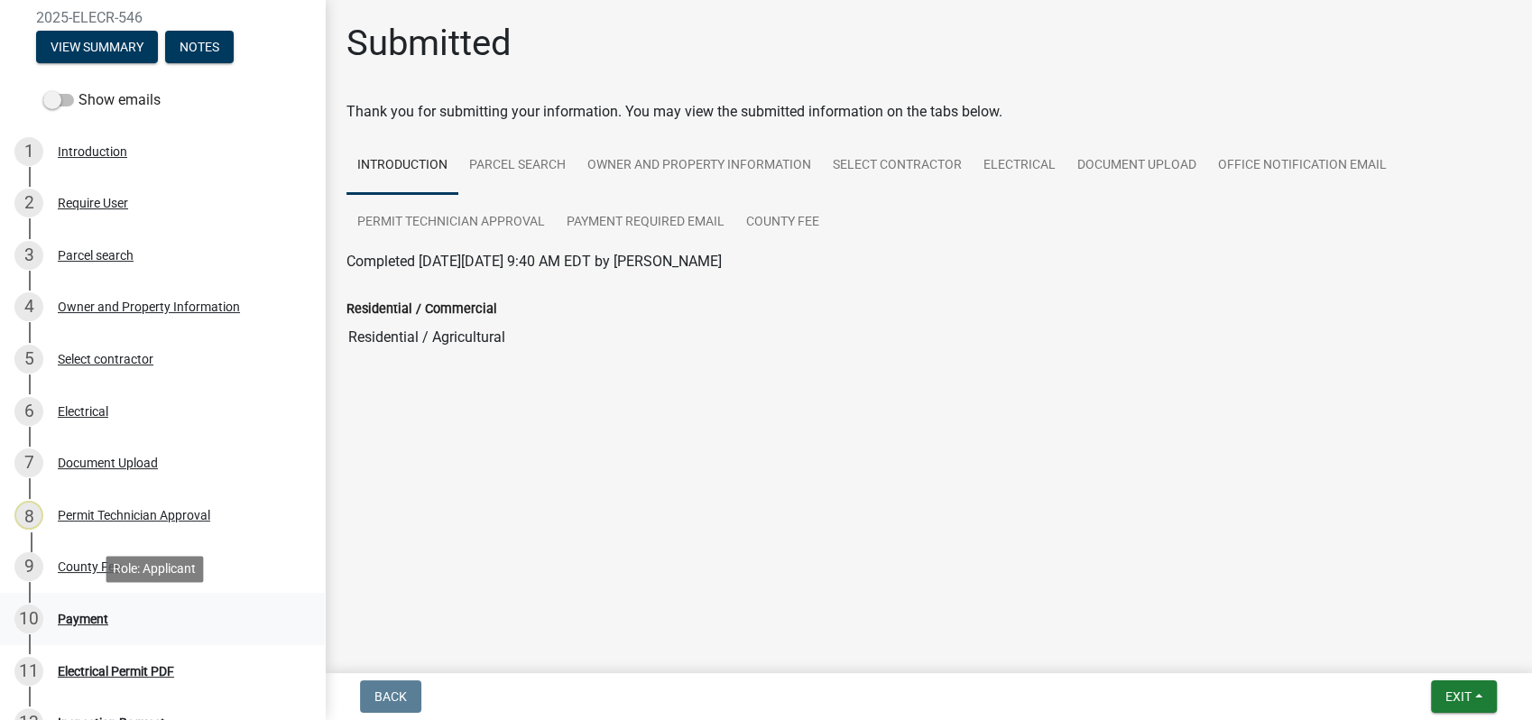
click at [78, 624] on div "Payment" at bounding box center [83, 619] width 51 height 13
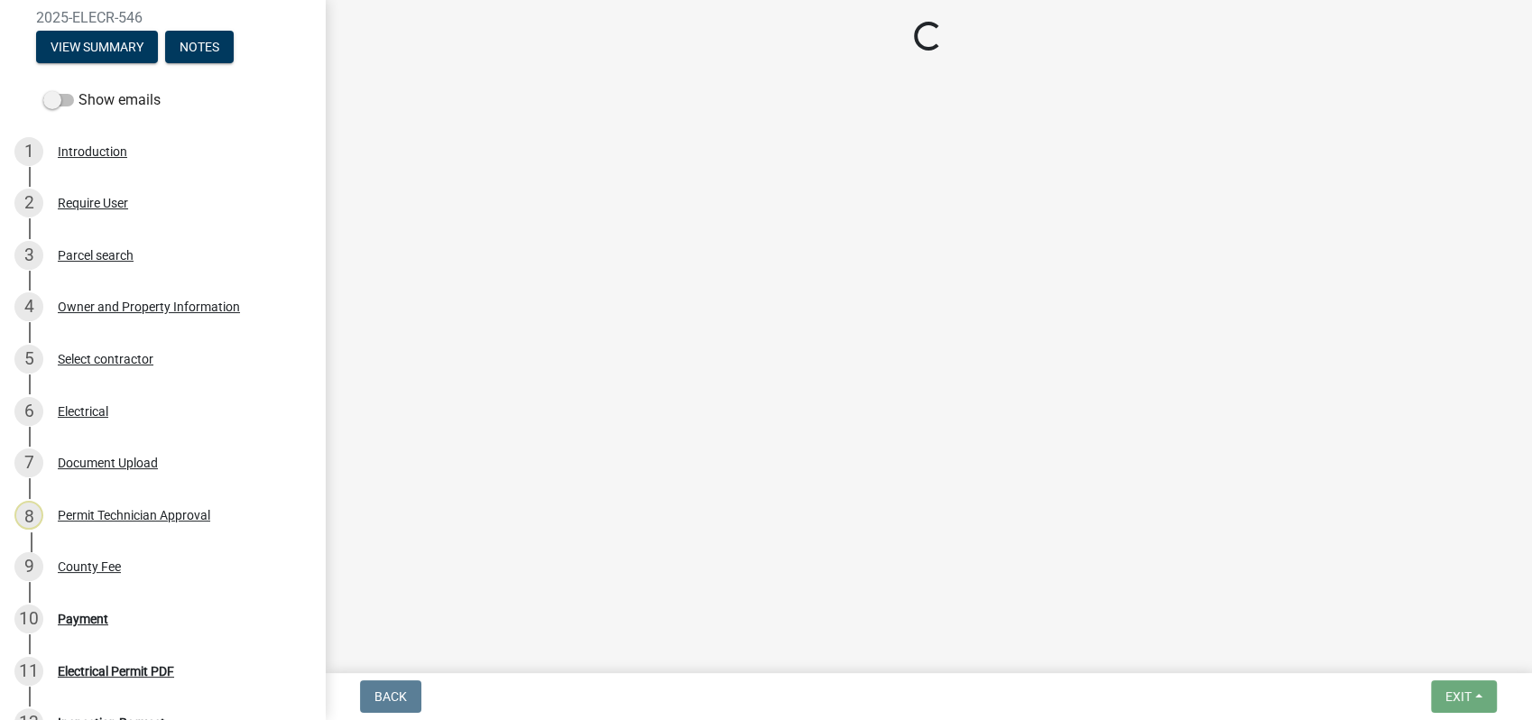
select select "3: 3"
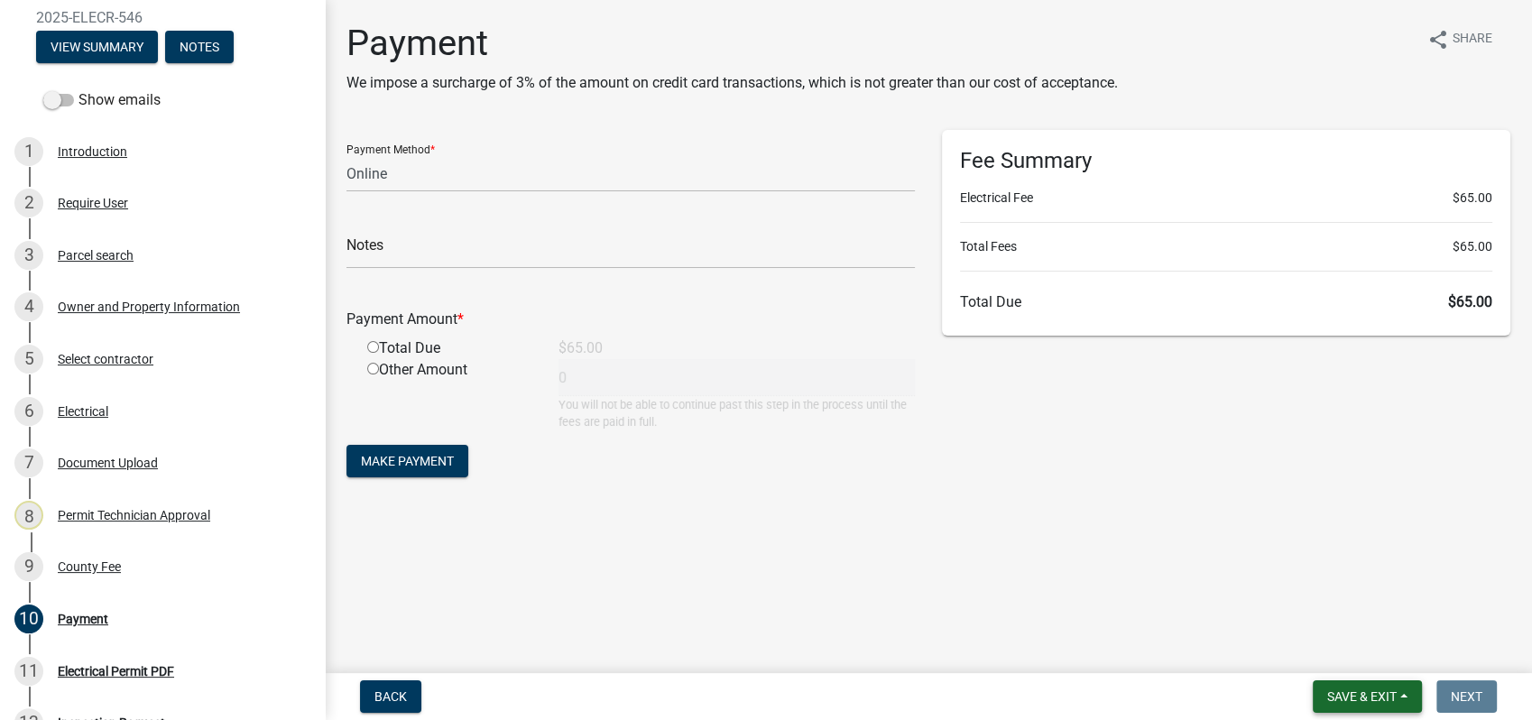
click at [1334, 691] on span "Save & Exit" at bounding box center [1361, 696] width 69 height 14
click at [1323, 650] on button "Save & Exit" at bounding box center [1349, 649] width 144 height 43
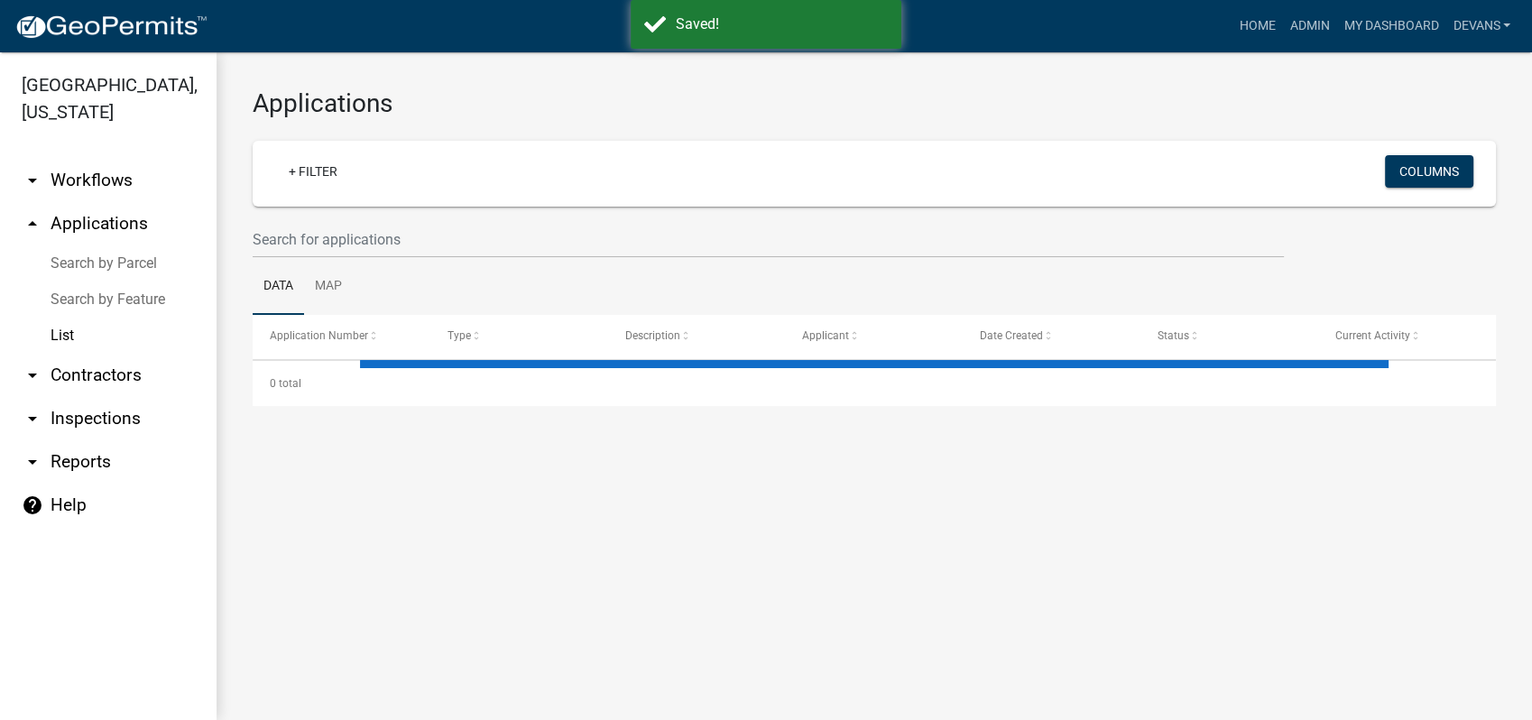
select select "1: 25"
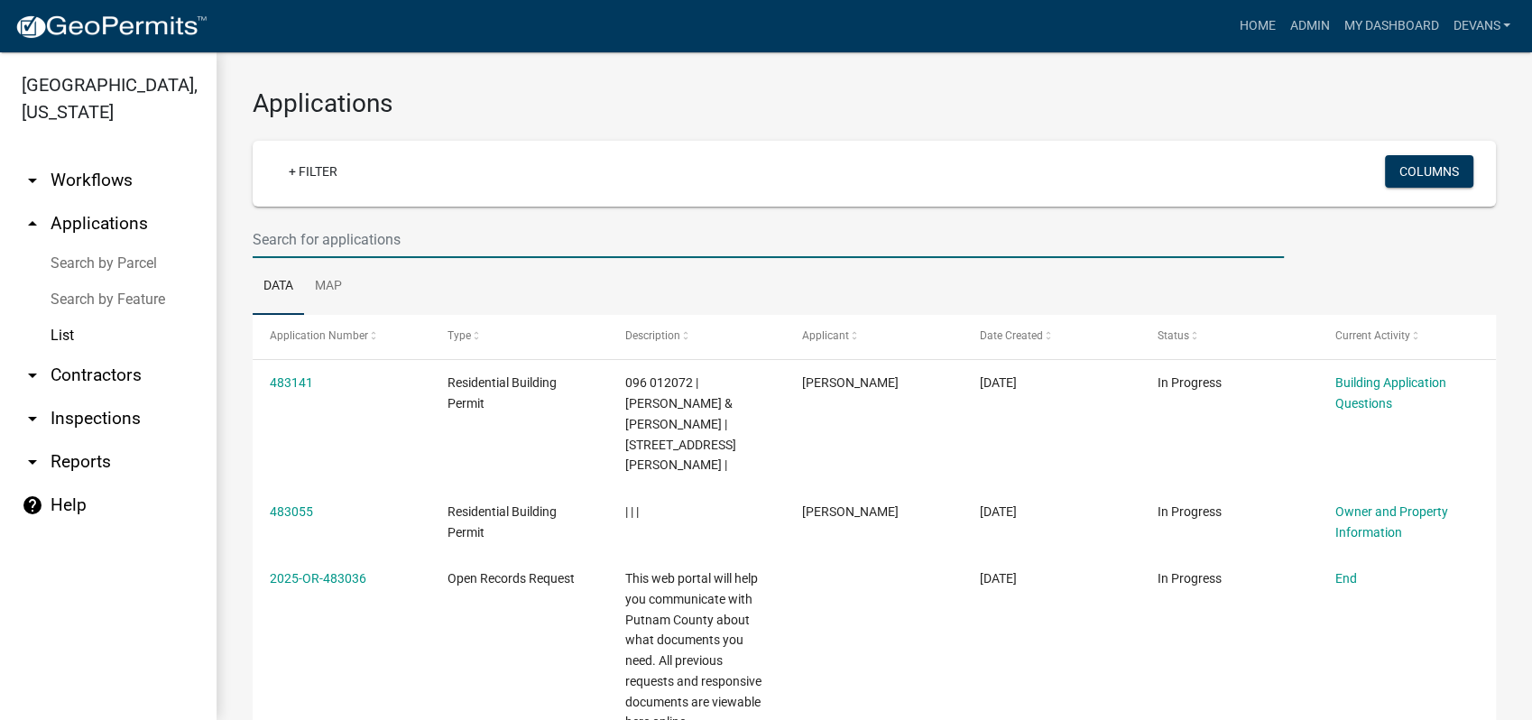
click at [388, 234] on input "text" at bounding box center [768, 239] width 1031 height 37
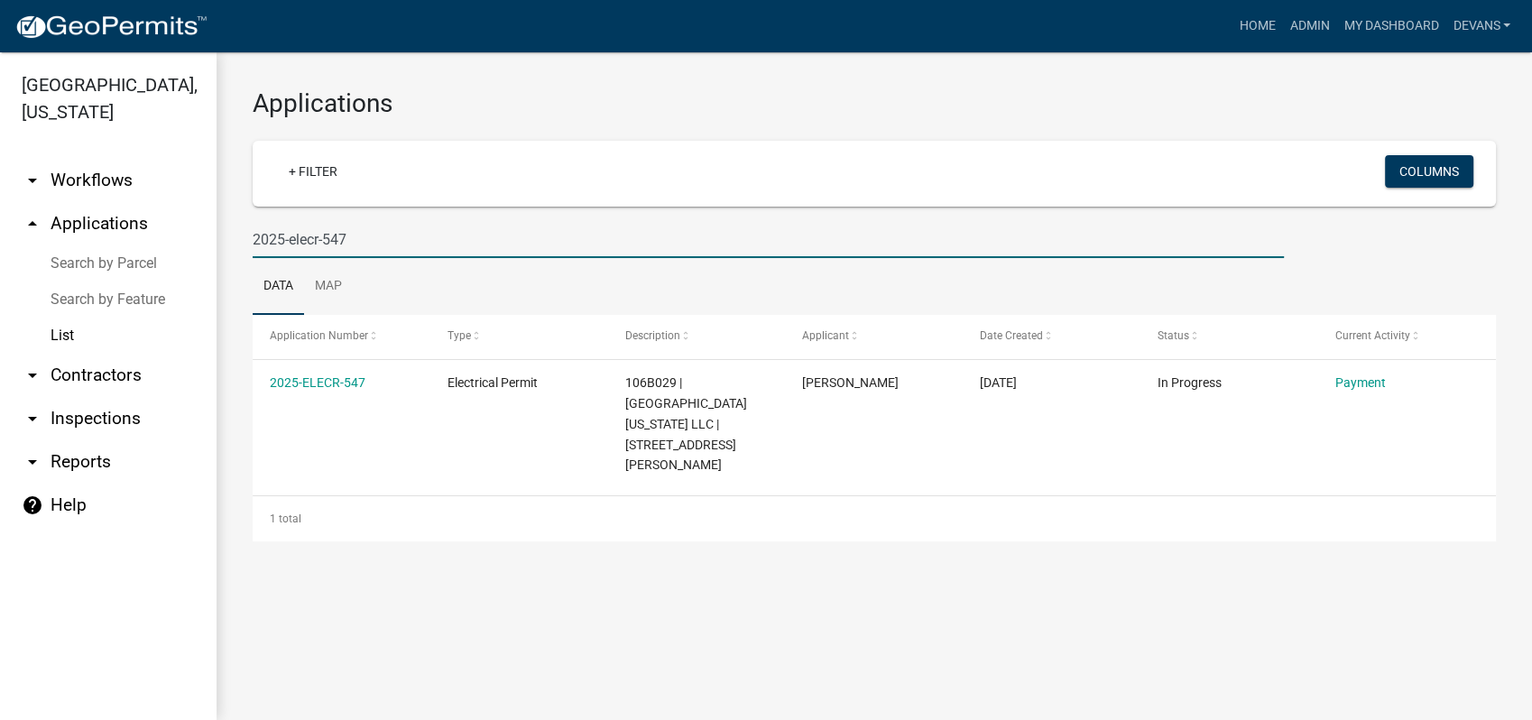
type input "2025-elecr-547"
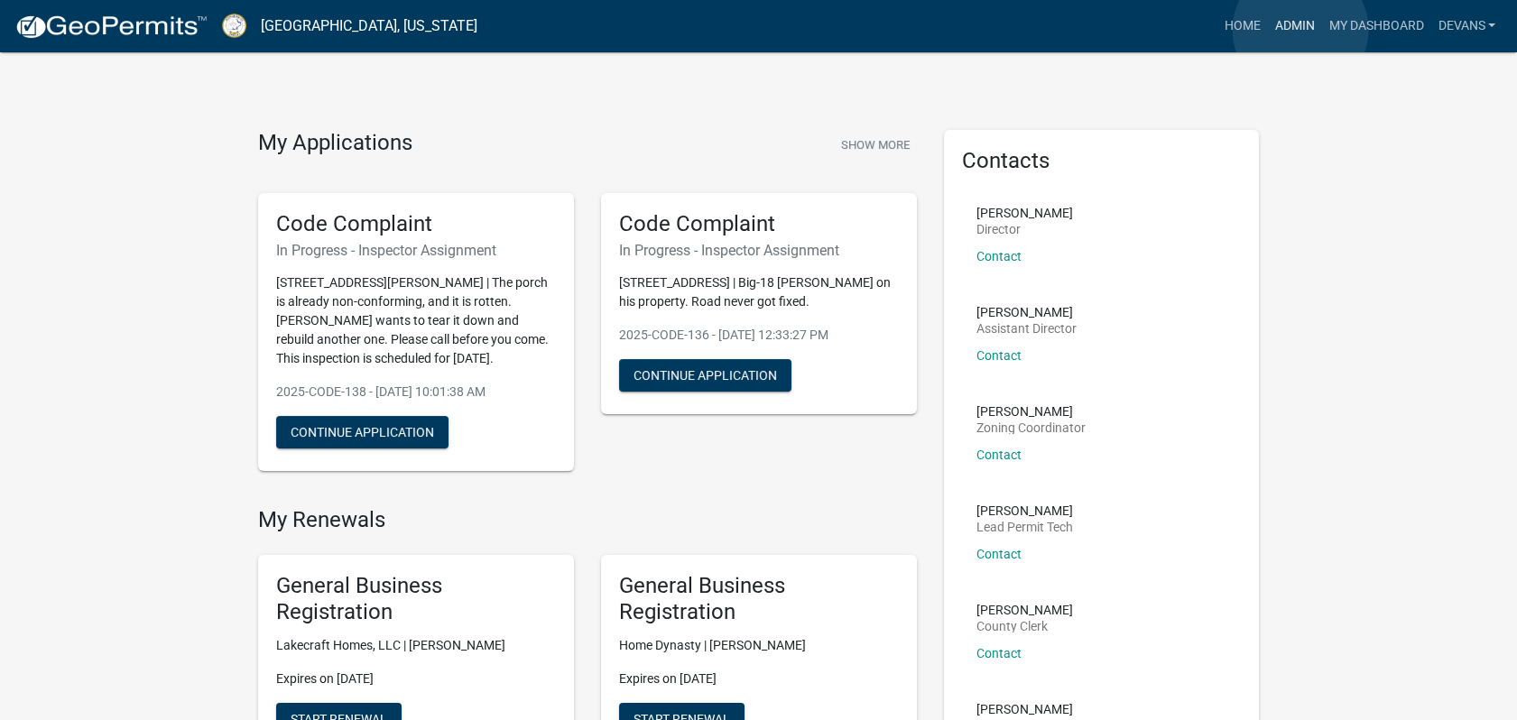
click at [1300, 30] on link "Admin" at bounding box center [1294, 26] width 54 height 34
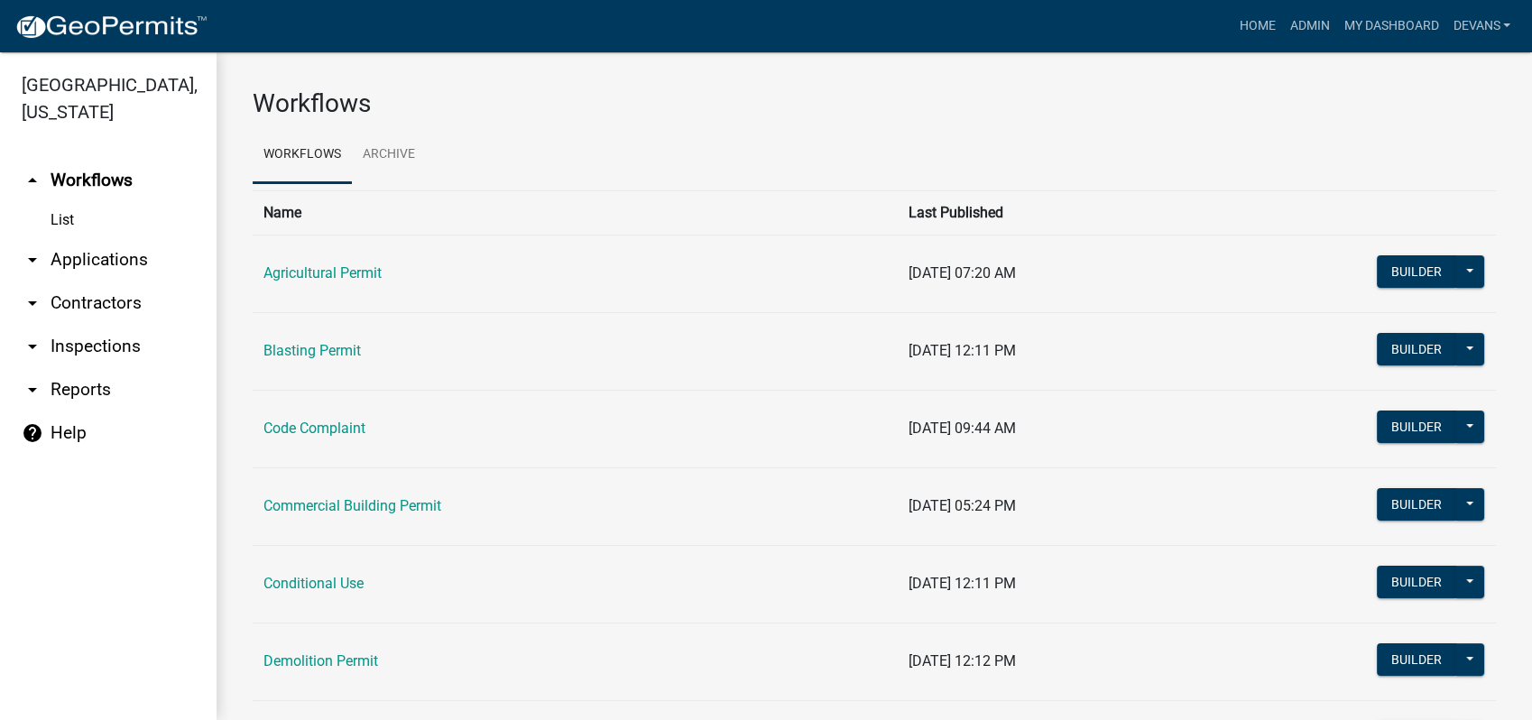
click at [79, 254] on link "arrow_drop_down Applications" at bounding box center [108, 259] width 217 height 43
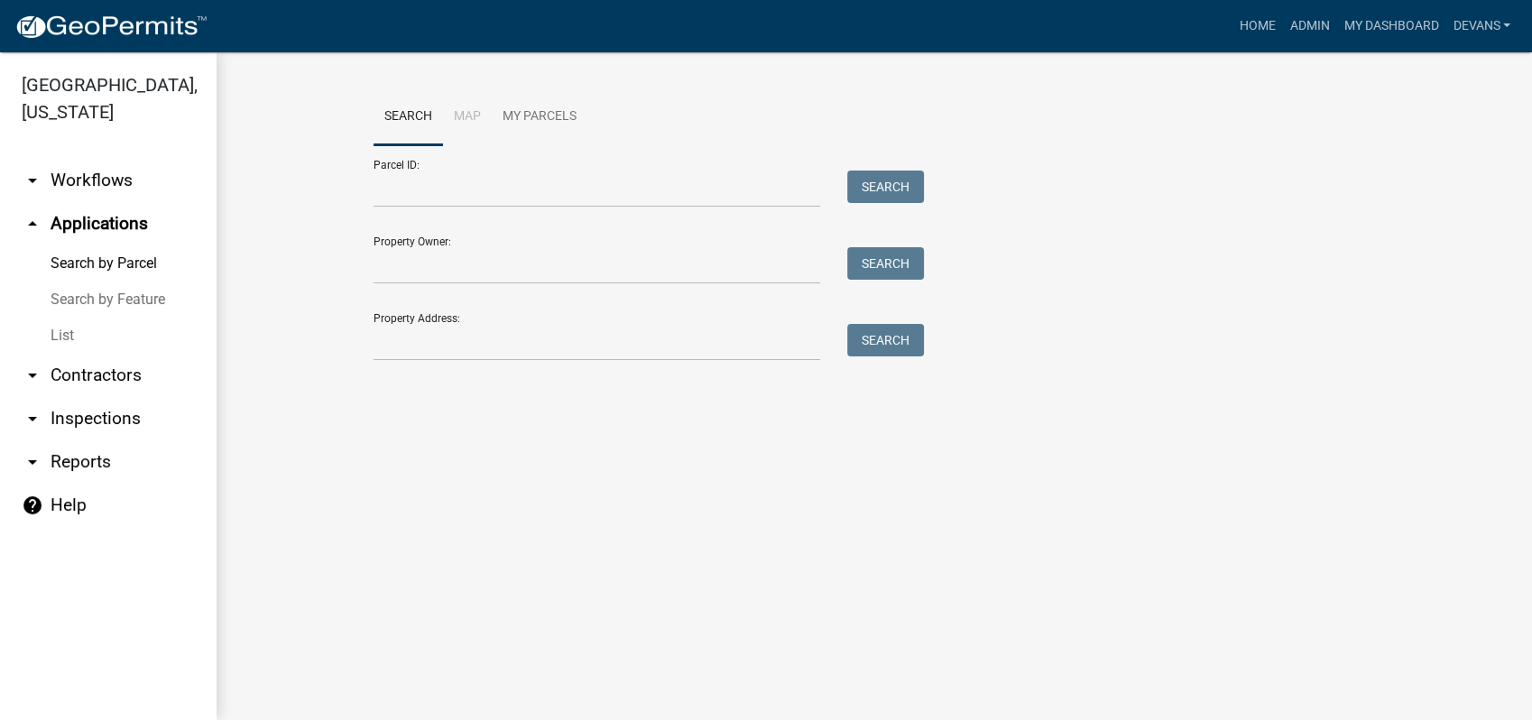
click at [67, 331] on link "List" at bounding box center [108, 336] width 217 height 36
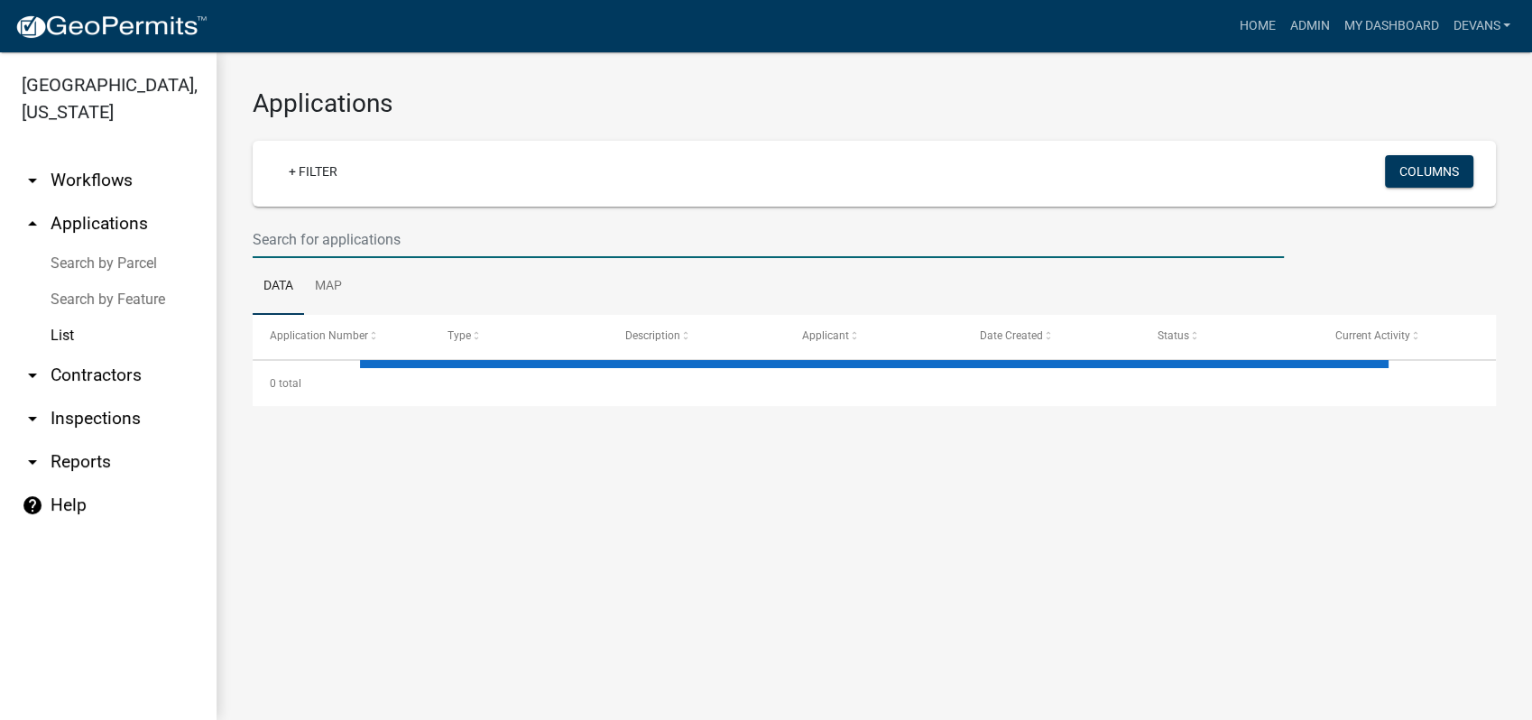
click at [323, 235] on input "text" at bounding box center [768, 239] width 1031 height 37
select select "1: 25"
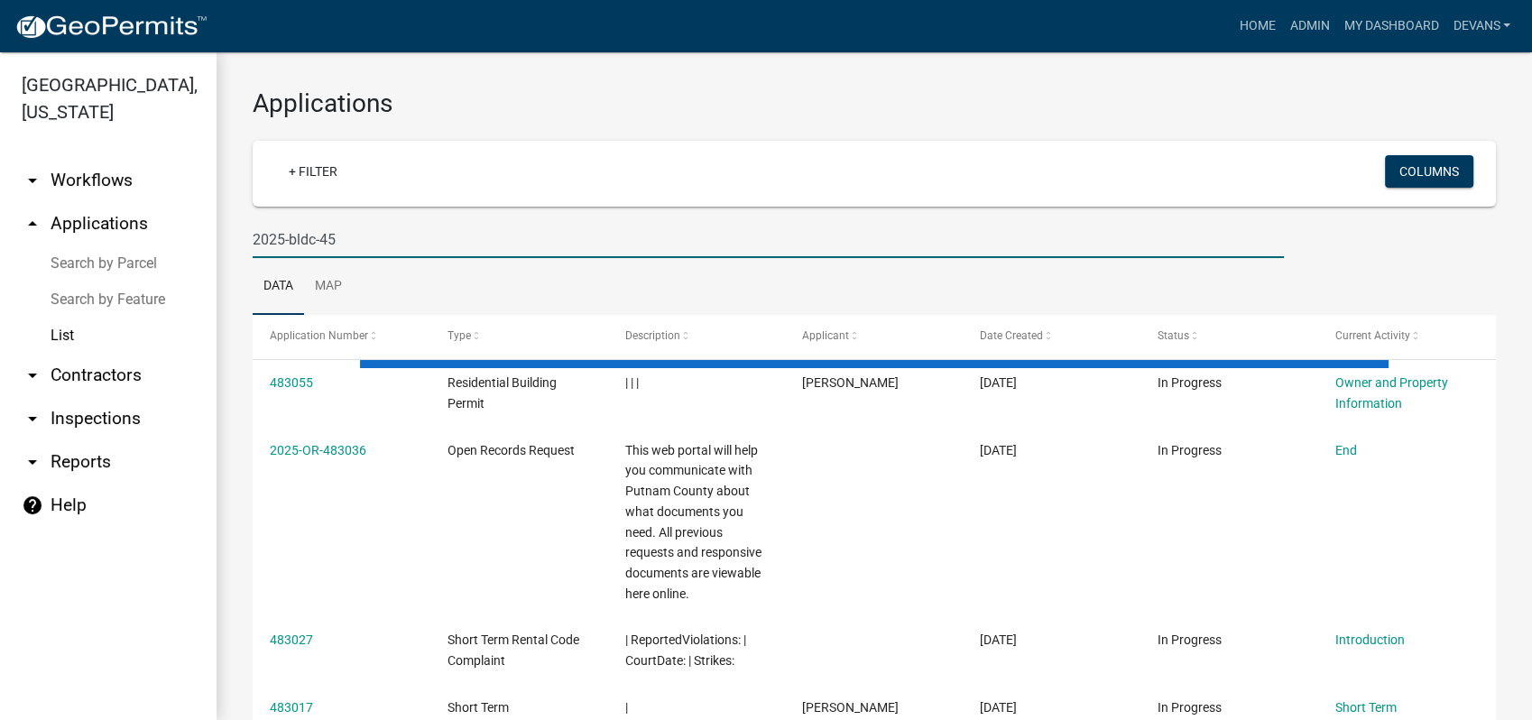
type input "2025-bldc-45"
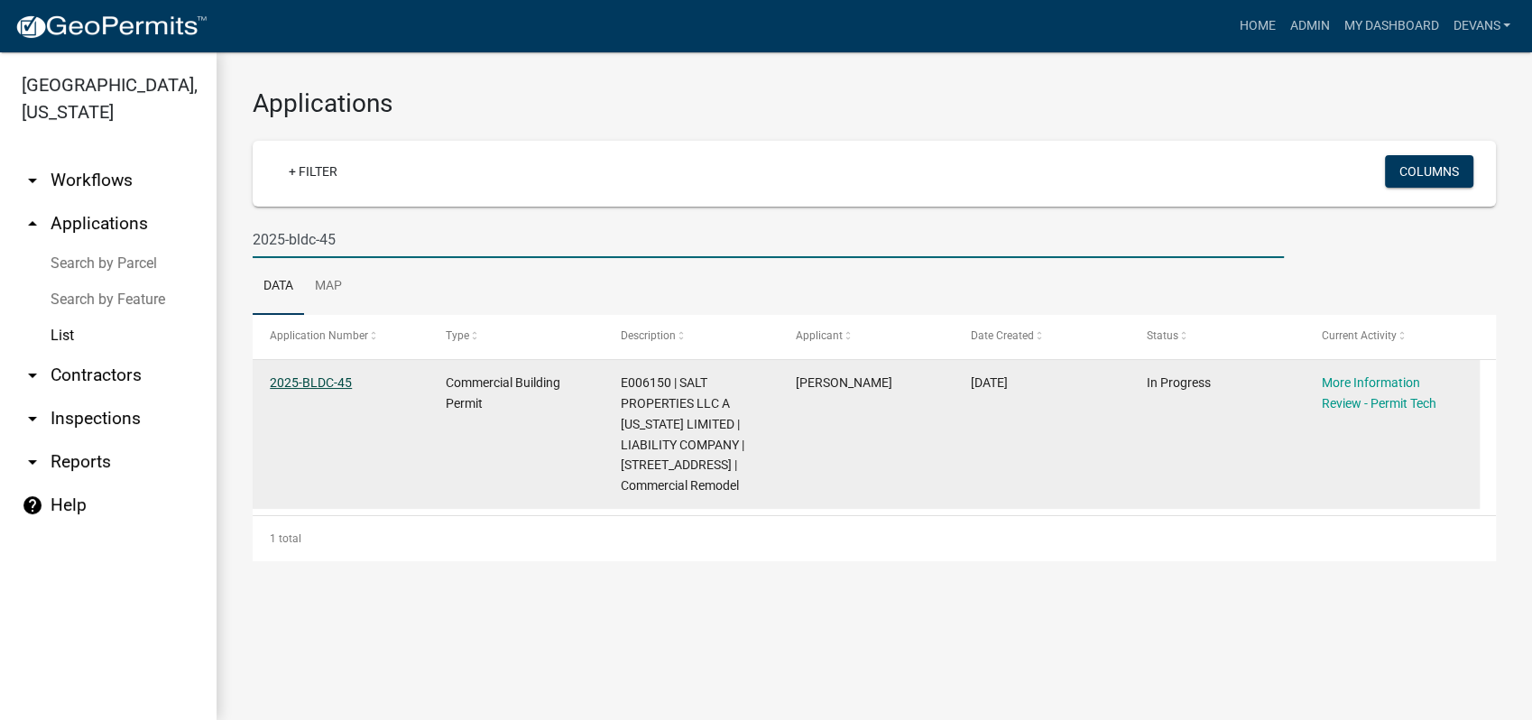
click at [327, 386] on link "2025-BLDC-45" at bounding box center [311, 382] width 82 height 14
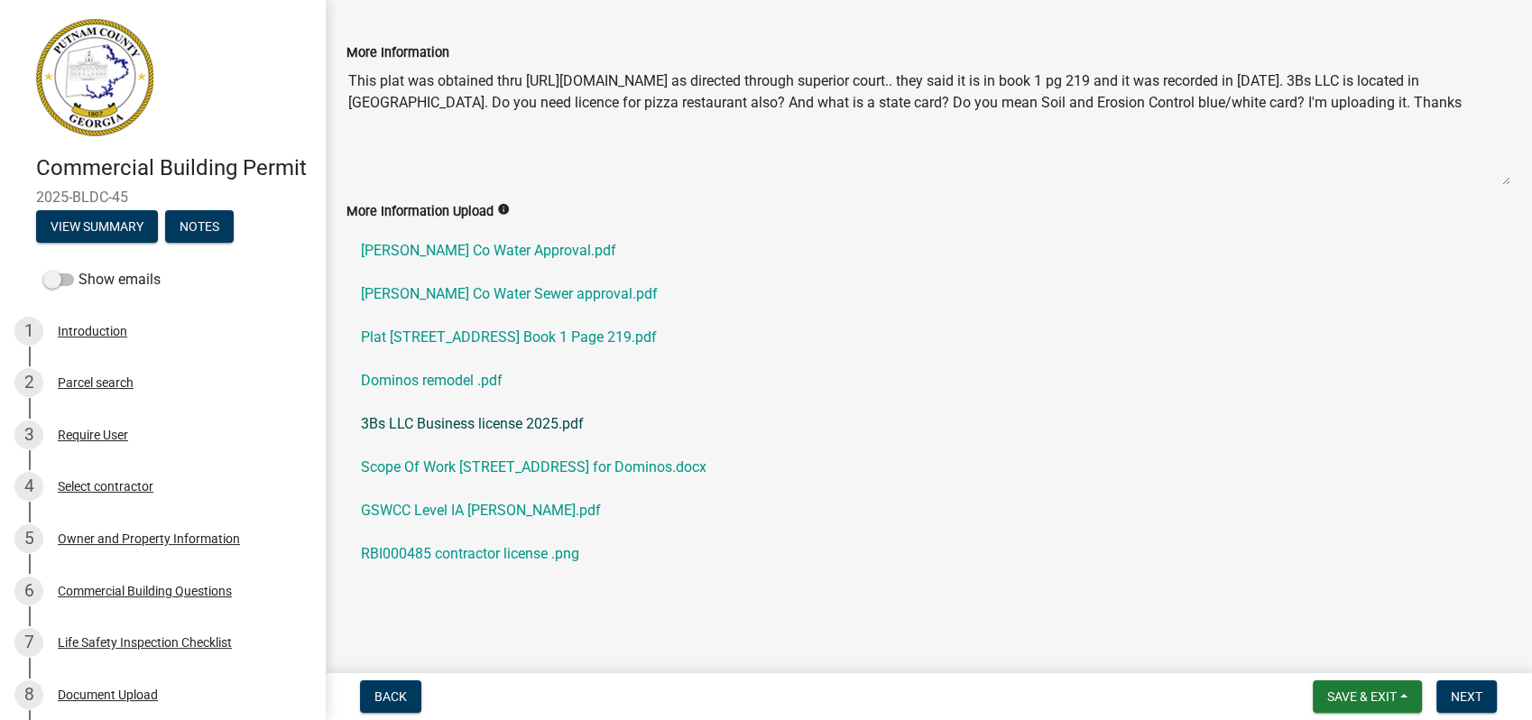
scroll to position [115, 0]
click at [148, 545] on div "Owner and Property Information" at bounding box center [149, 538] width 182 height 13
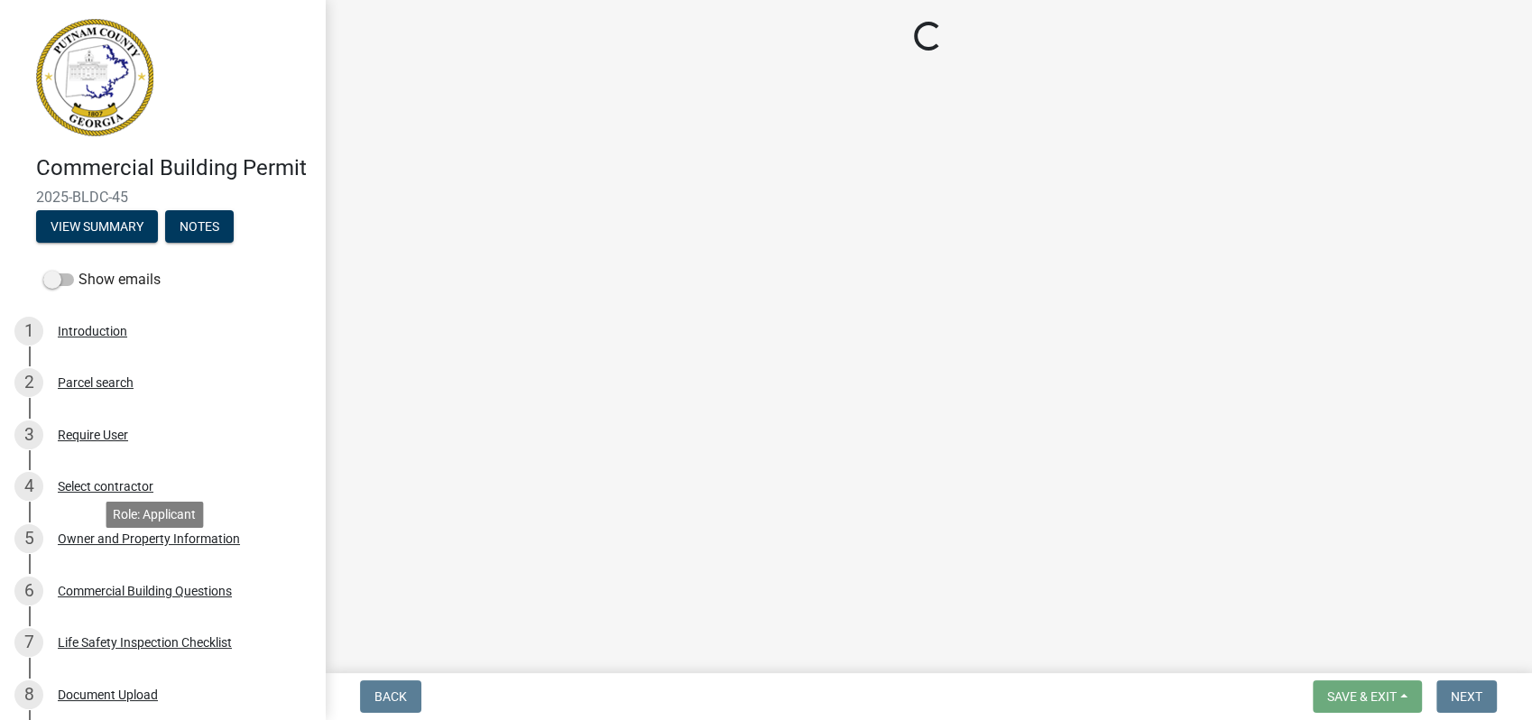
scroll to position [0, 0]
select select "ef7a1fc2-7a7a-426d-b1f0-c9b9b6ca7ff4"
select select "58d273ed-cbd1-45cf-a92b-4c415c252308"
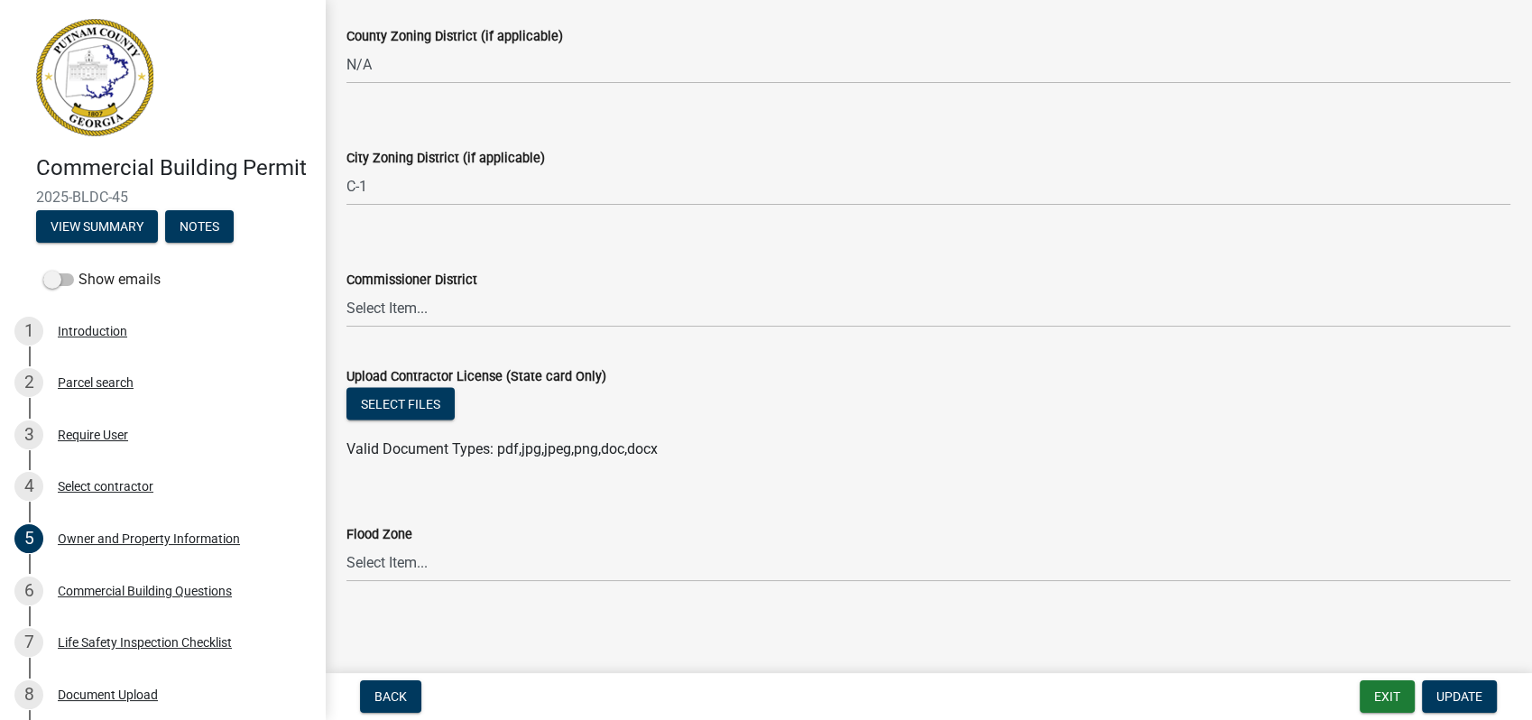
scroll to position [3198, 0]
click at [408, 394] on button "Select files" at bounding box center [400, 402] width 108 height 32
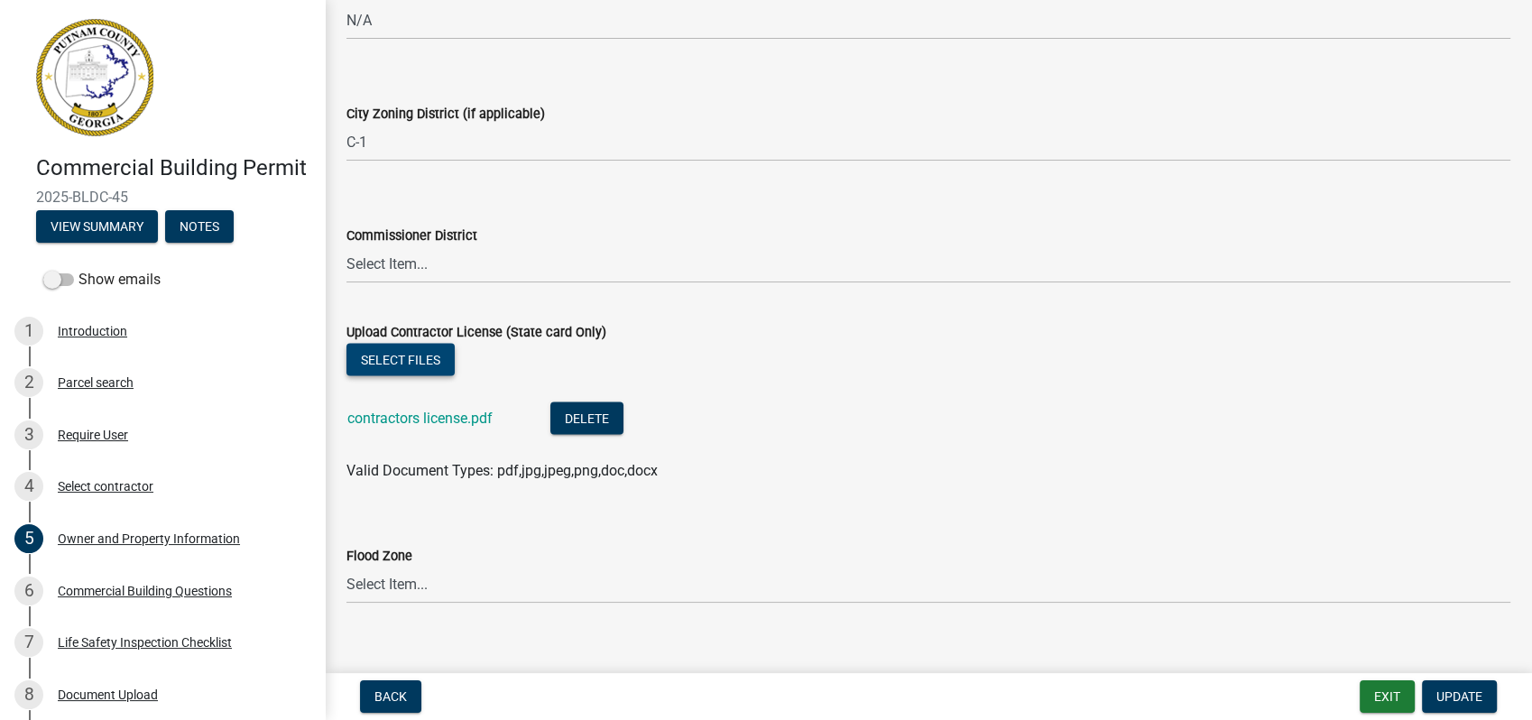
scroll to position [3264, 0]
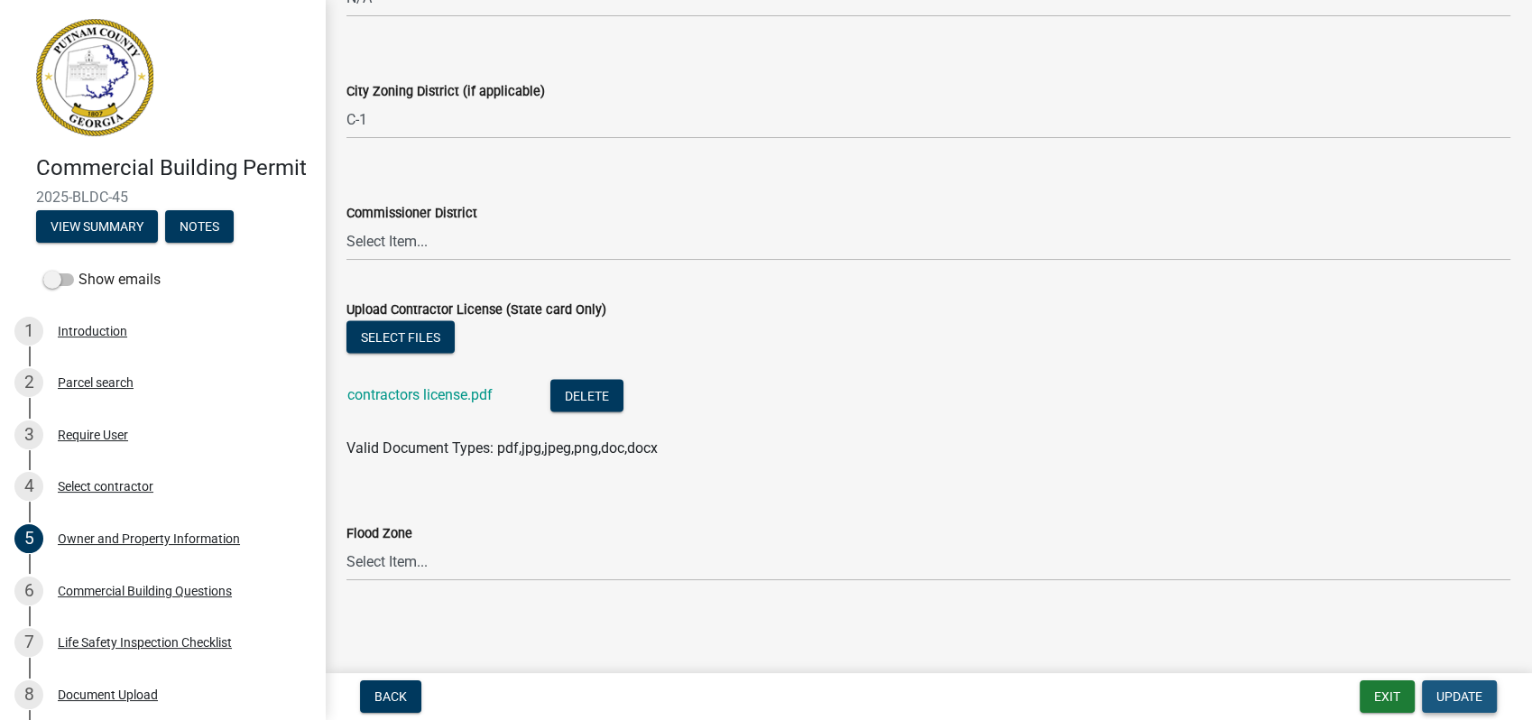
click at [1443, 687] on button "Update" at bounding box center [1459, 696] width 75 height 32
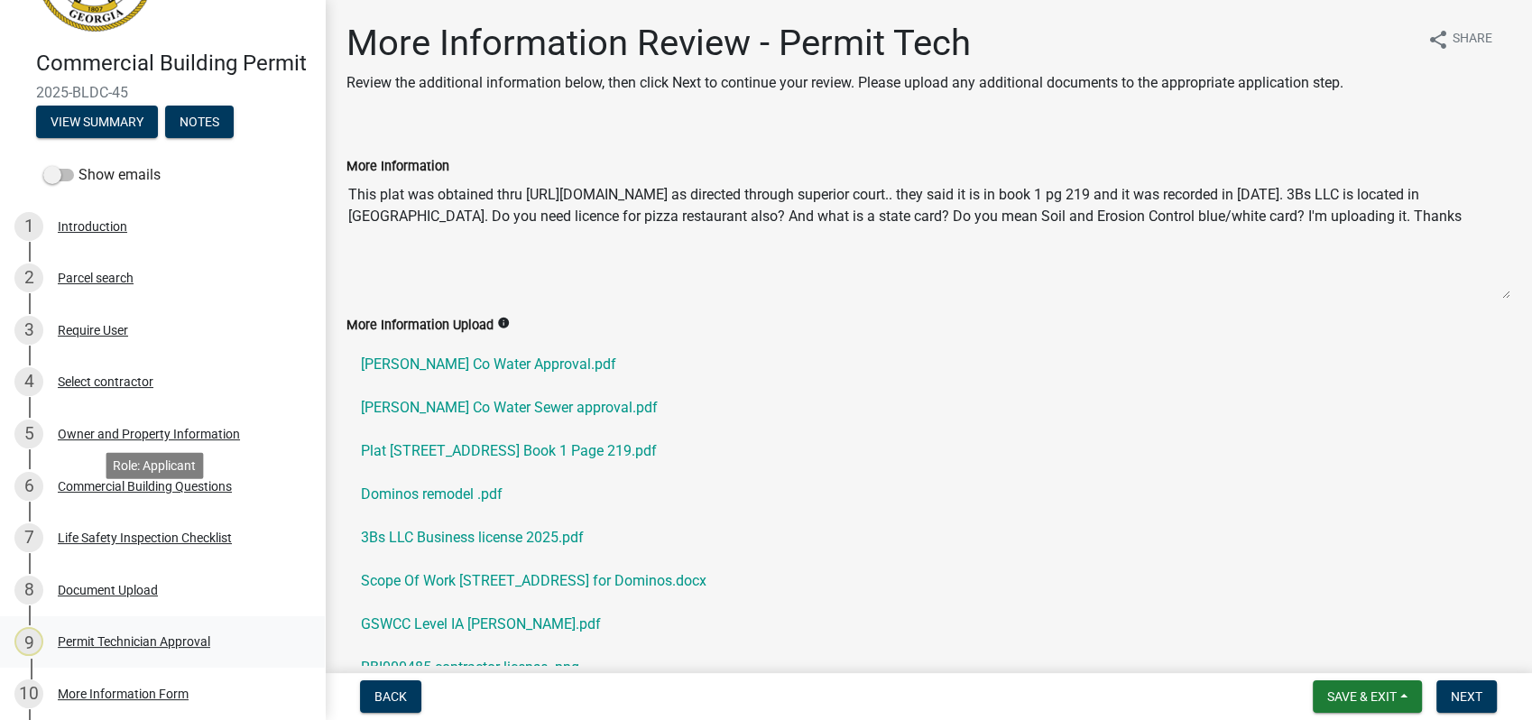
scroll to position [361, 0]
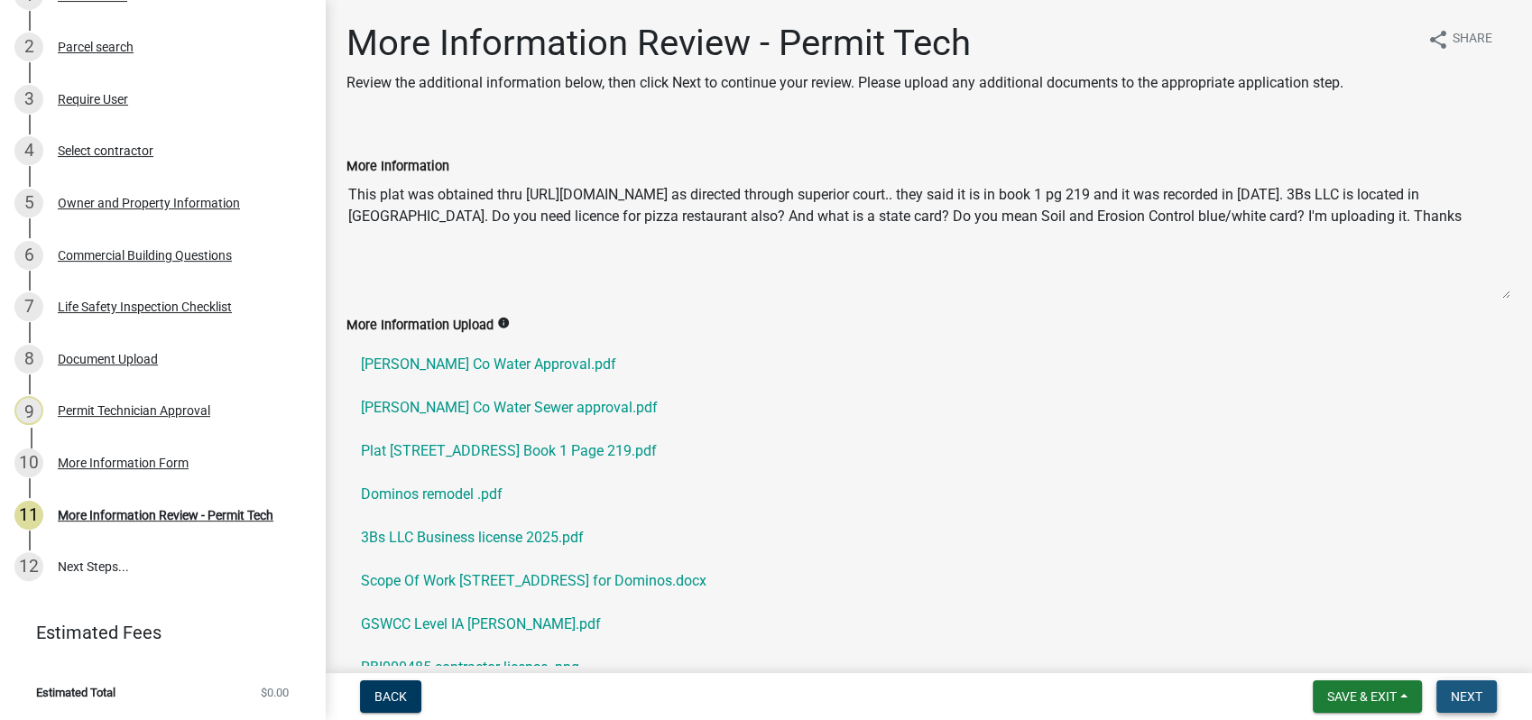
click at [1472, 693] on span "Next" at bounding box center [1467, 696] width 32 height 14
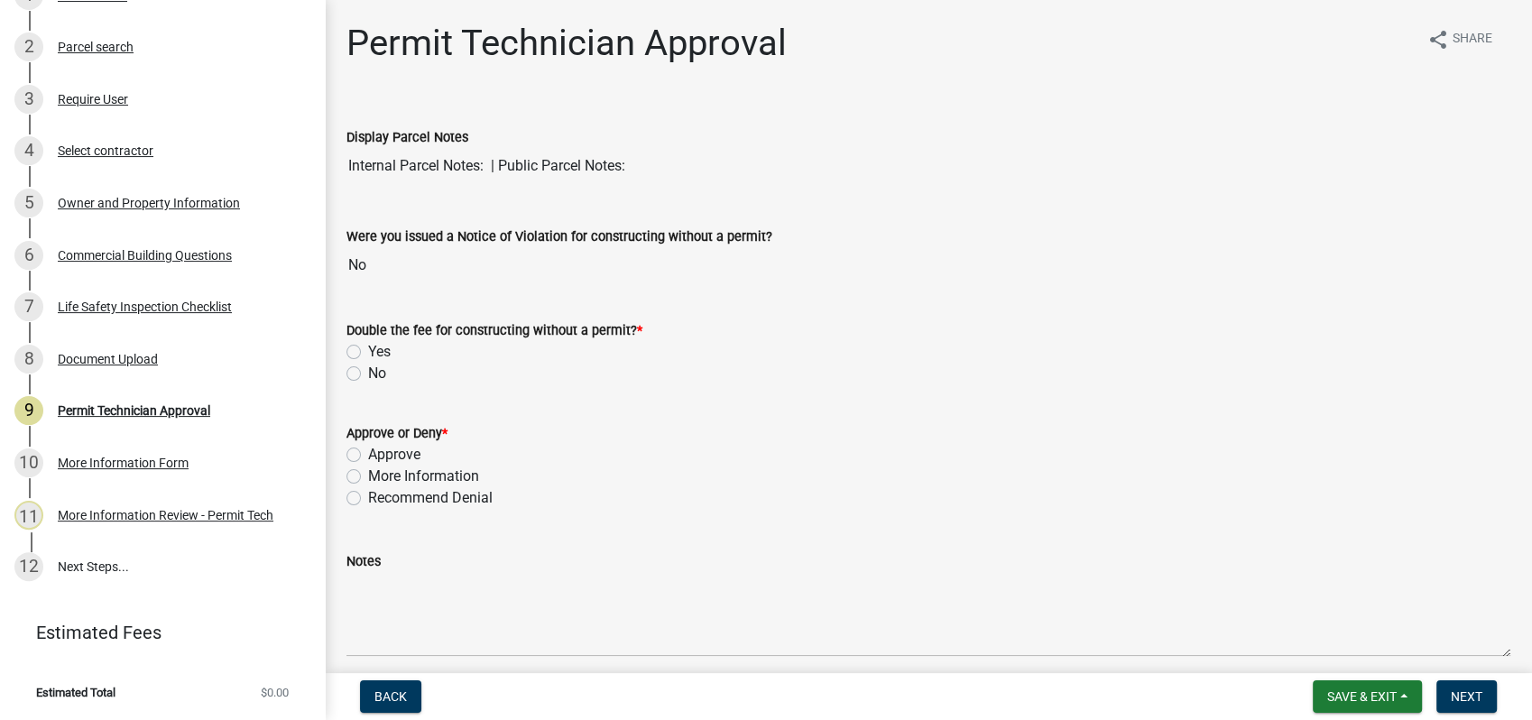
click at [357, 364] on div "No" at bounding box center [928, 374] width 1164 height 22
click at [368, 373] on label "No" at bounding box center [377, 374] width 18 height 22
click at [368, 373] on input "No" at bounding box center [374, 369] width 12 height 12
radio input "true"
click at [368, 473] on label "More Information" at bounding box center [423, 477] width 111 height 22
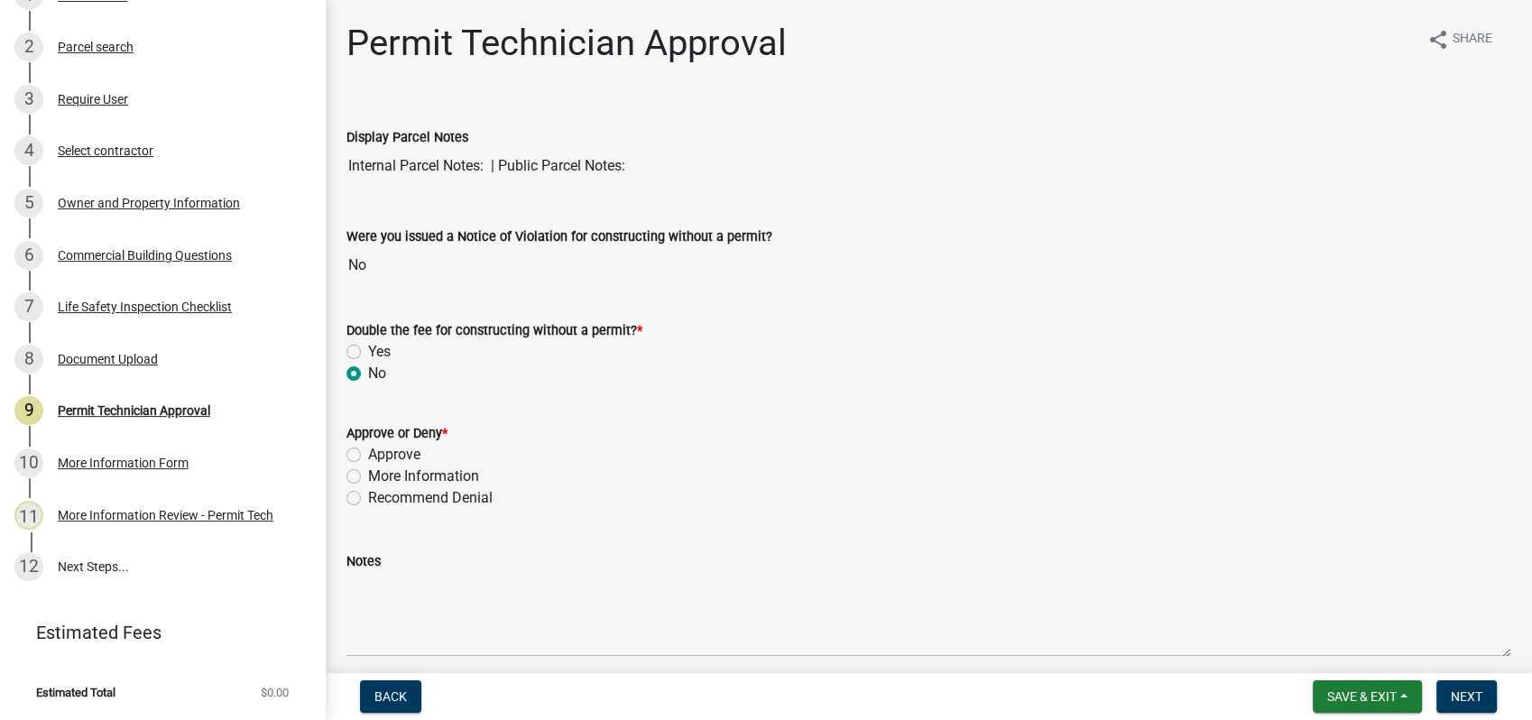
click at [368, 473] on input "More Information" at bounding box center [374, 472] width 12 height 12
radio input "true"
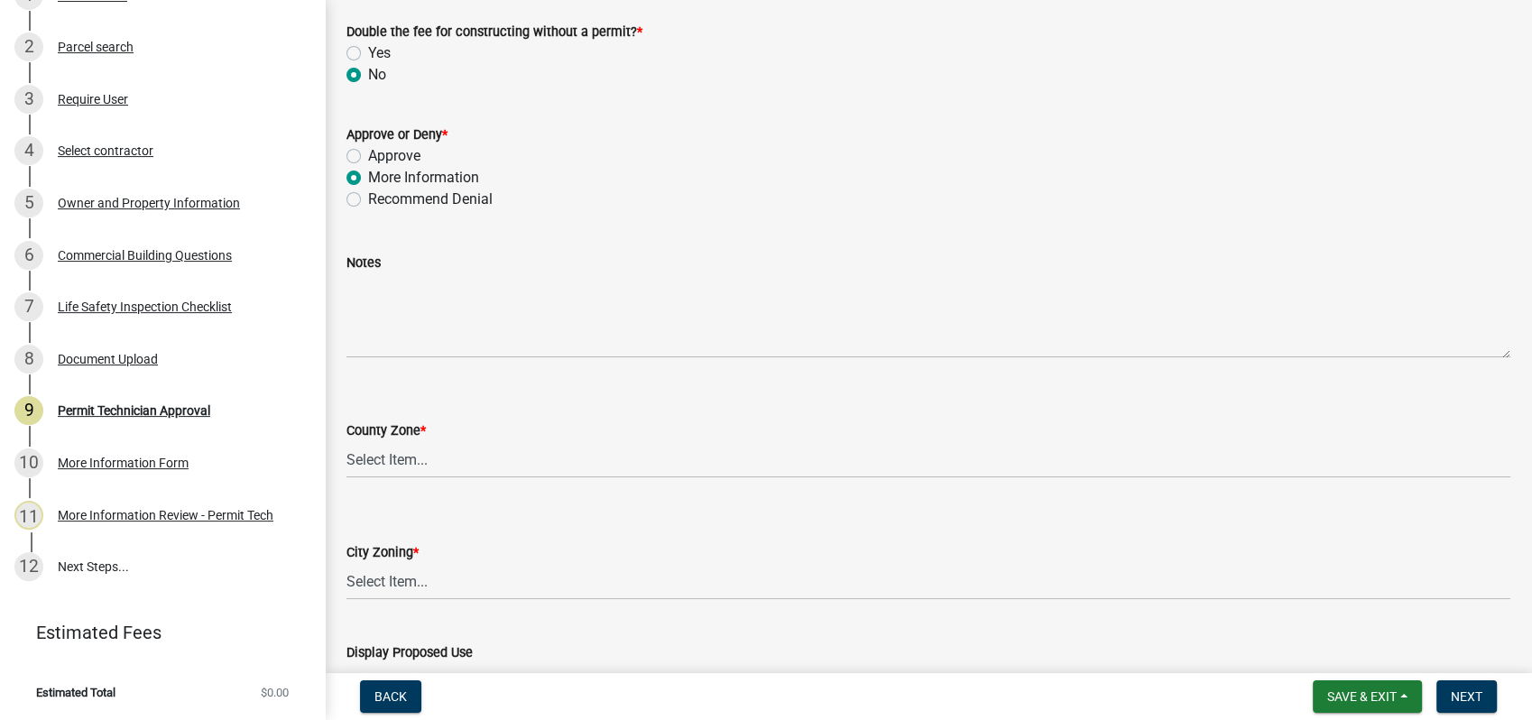
scroll to position [300, 0]
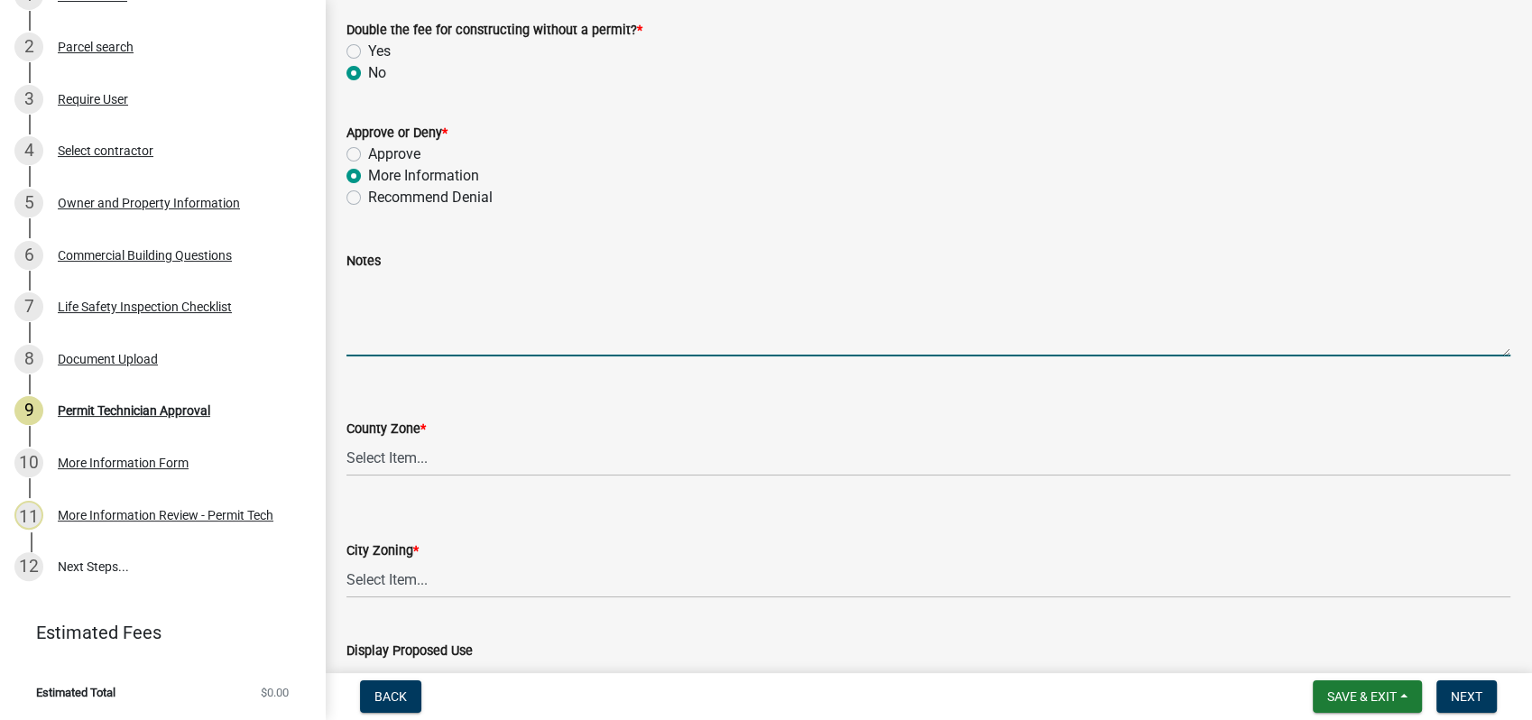
click at [455, 303] on textarea "Notes" at bounding box center [928, 314] width 1164 height 85
click at [736, 281] on textarea "I need the water approved, contractor's drivers license" at bounding box center [928, 314] width 1164 height 85
click at [723, 281] on textarea "I need the water approved, contractor's driver's license" at bounding box center [928, 314] width 1164 height 85
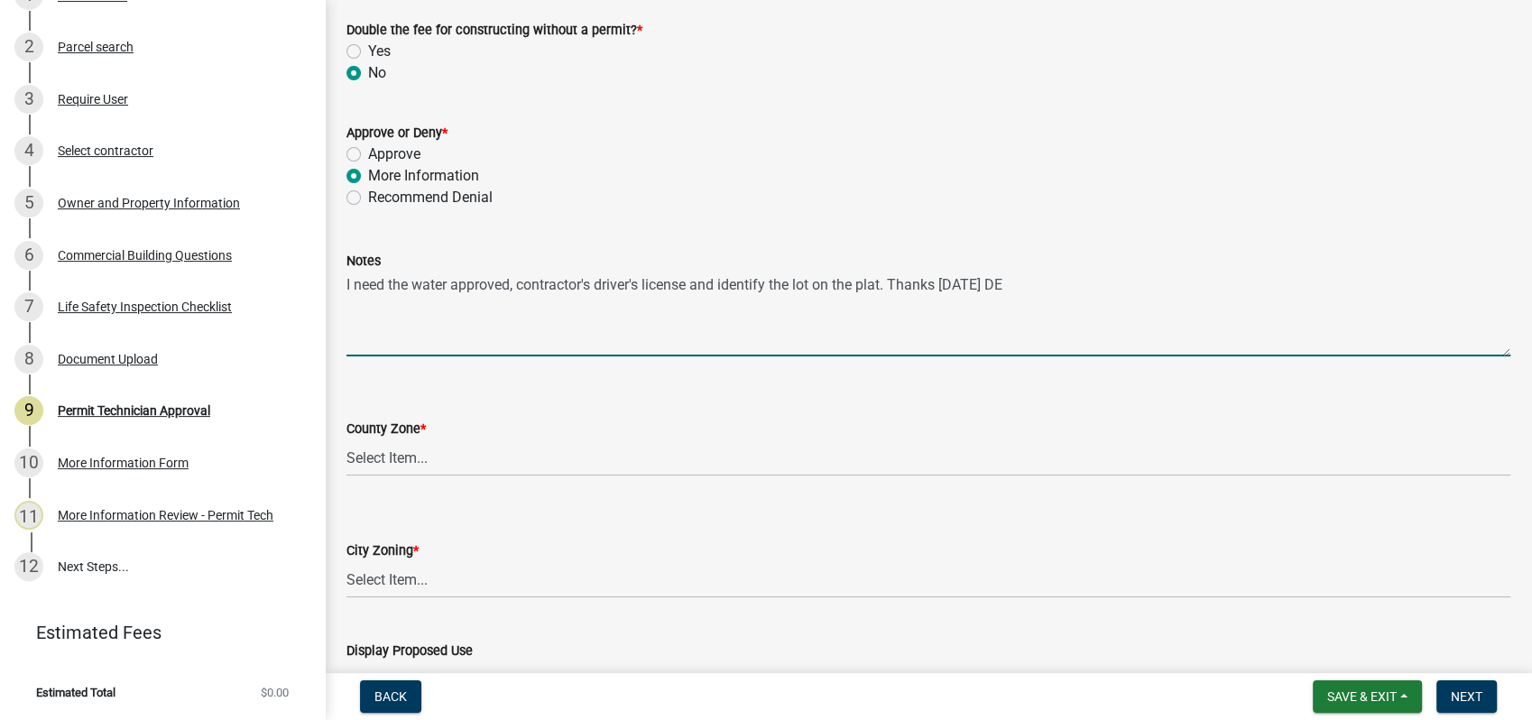
type textarea "I need the water approved, contractor's driver's license and identify the lot o…"
click at [385, 455] on select "Select Item... AG-1 R-1R R-1 R-2 MHP RM-1 RM-3 C-1 C-2 I-M PUD N/A" at bounding box center [928, 457] width 1164 height 37
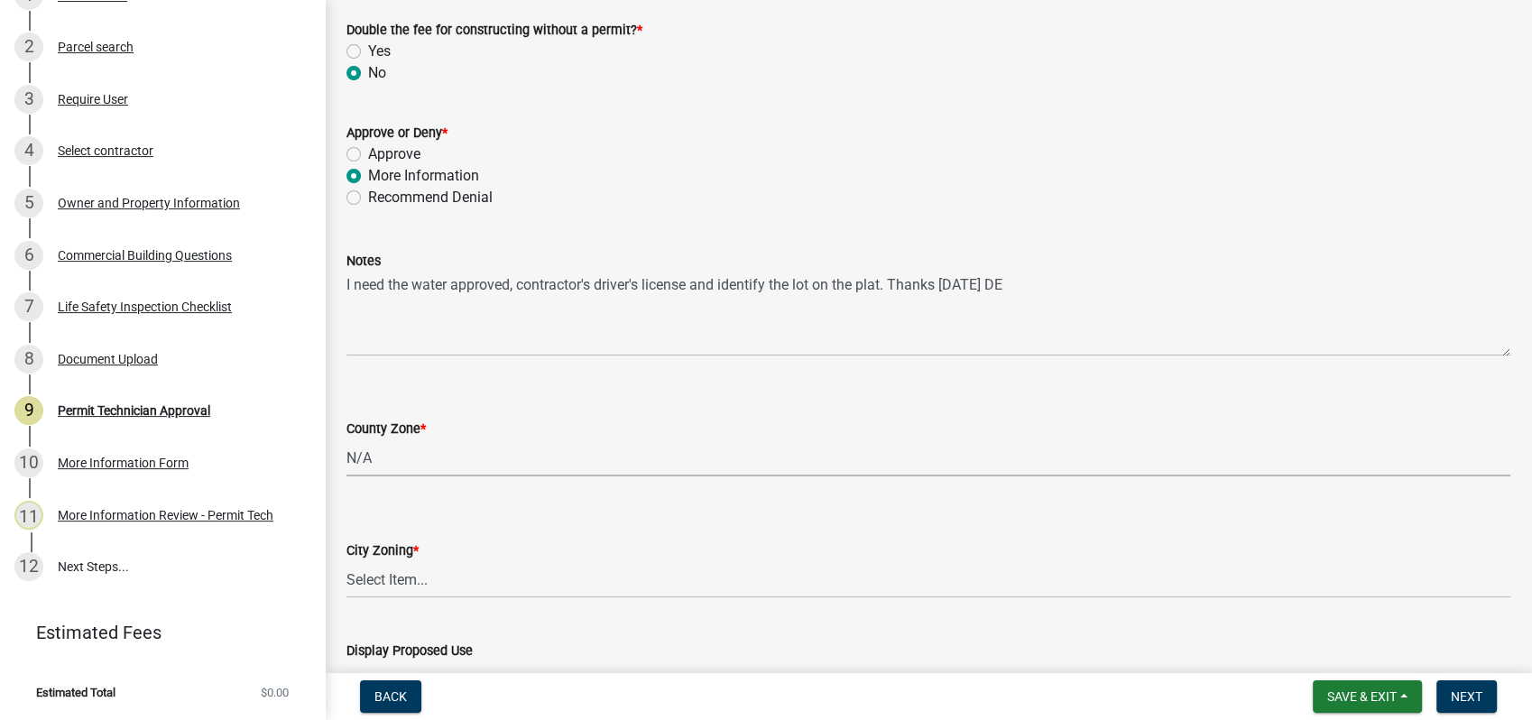
click at [346, 439] on select "Select Item... AG-1 R-1R R-1 R-2 MHP RM-1 RM-3 C-1 C-2 I-M PUD N/A" at bounding box center [928, 457] width 1164 height 37
select select "ef7a1fc2-7a7a-426d-b1f0-c9b9b6ca7ff4"
click at [395, 580] on select "Select Item... A-1 A-2 R-1 R-2 R-3 R-4 MHP C-1 C-2 I-1 I-2 DB FH H-P N/A" at bounding box center [928, 579] width 1164 height 37
click at [346, 561] on select "Select Item... A-1 A-2 R-1 R-2 R-3 R-4 MHP C-1 C-2 I-1 I-2 DB FH H-P N/A" at bounding box center [928, 579] width 1164 height 37
select select "58d273ed-cbd1-45cf-a92b-4c415c252308"
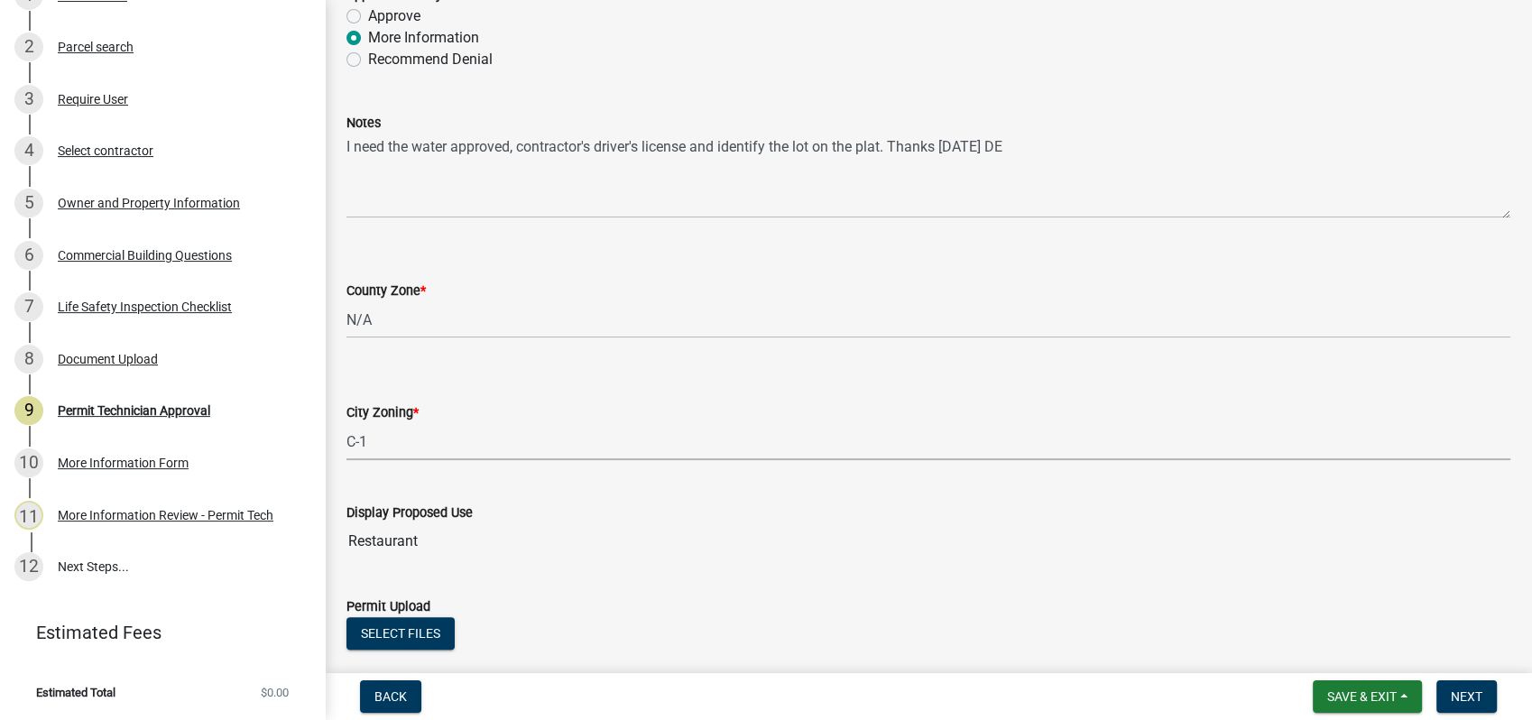
scroll to position [549, 0]
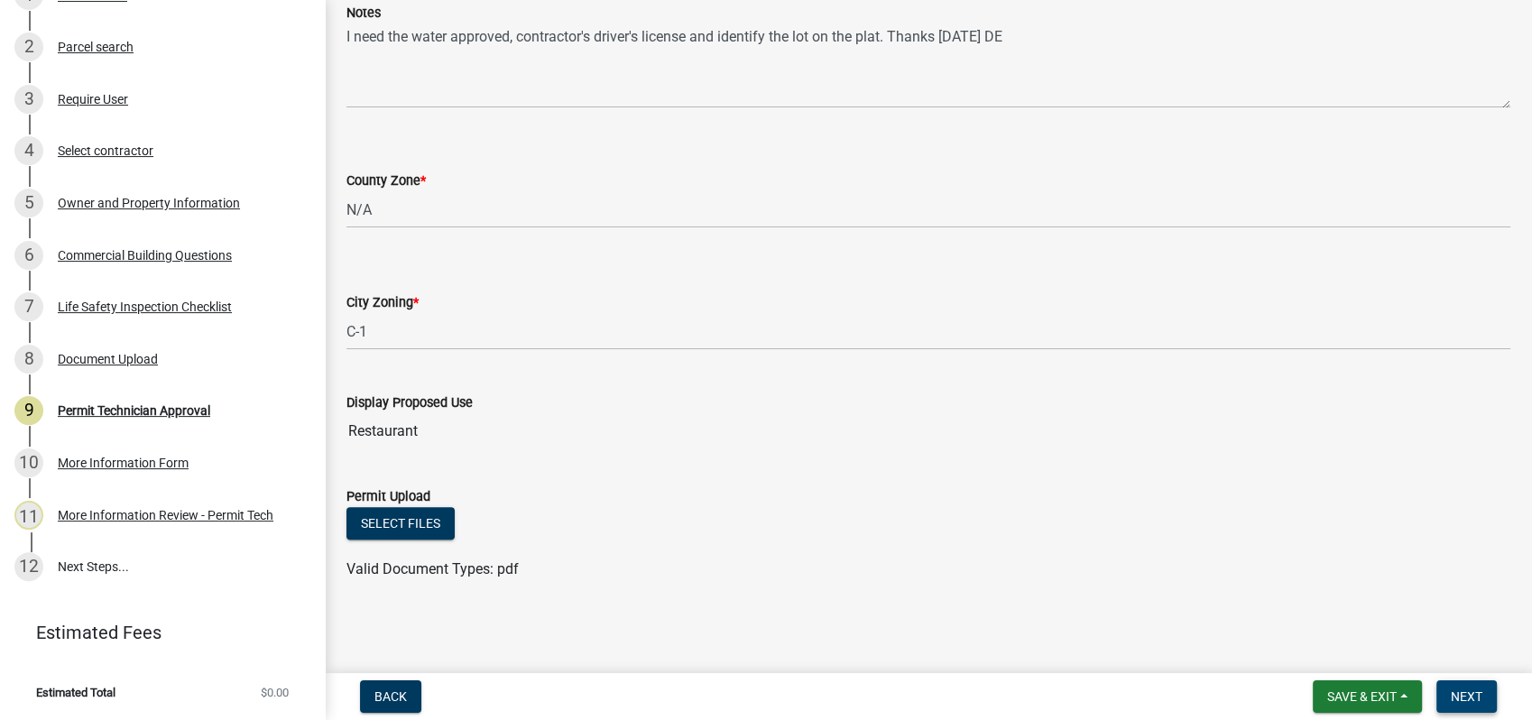
drag, startPoint x: 1470, startPoint y: 691, endPoint x: 1483, endPoint y: 761, distance: 70.8
click at [1483, 719] on html "Internet Explorer does NOT work with GeoPermits. Get a new browser for more sec…" at bounding box center [766, 360] width 1532 height 720
click at [1453, 694] on span "Next" at bounding box center [1467, 696] width 32 height 14
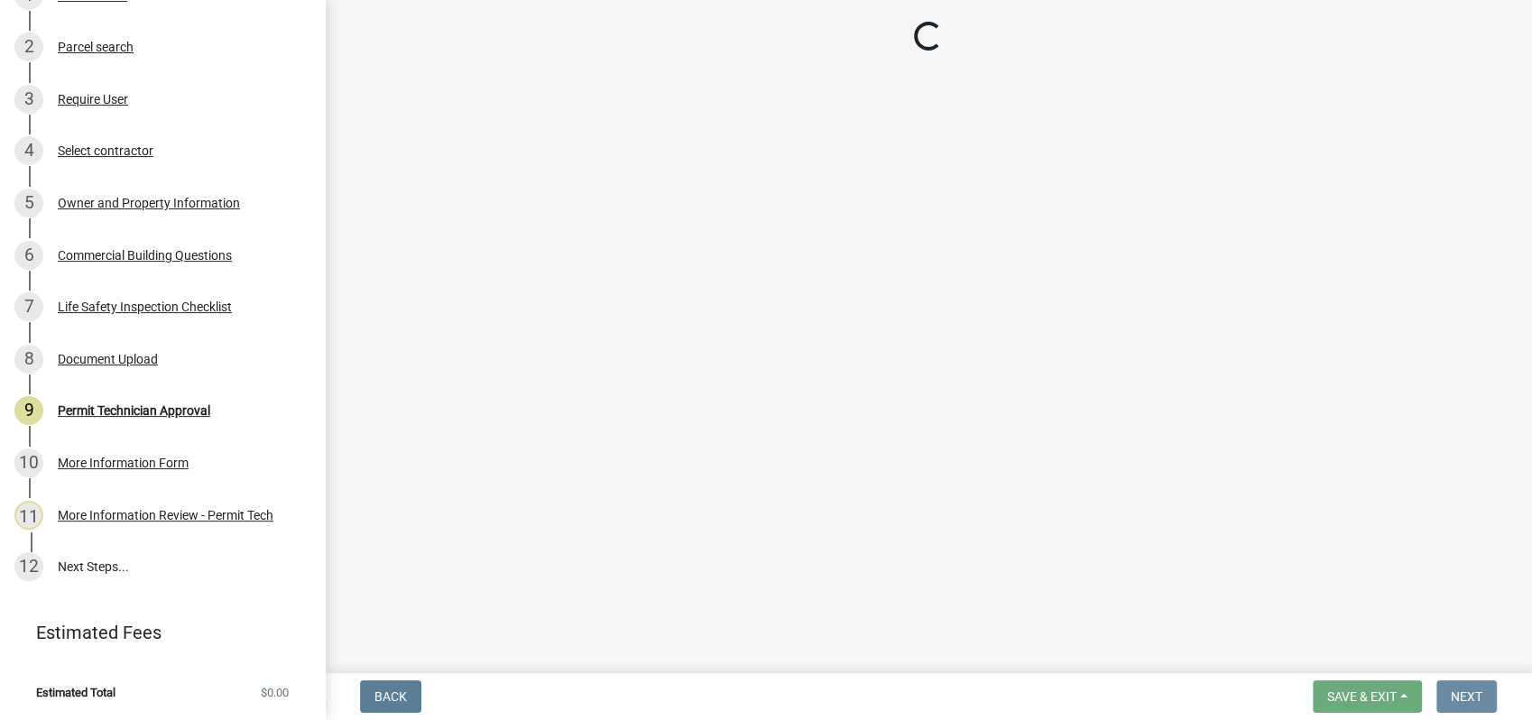
scroll to position [0, 0]
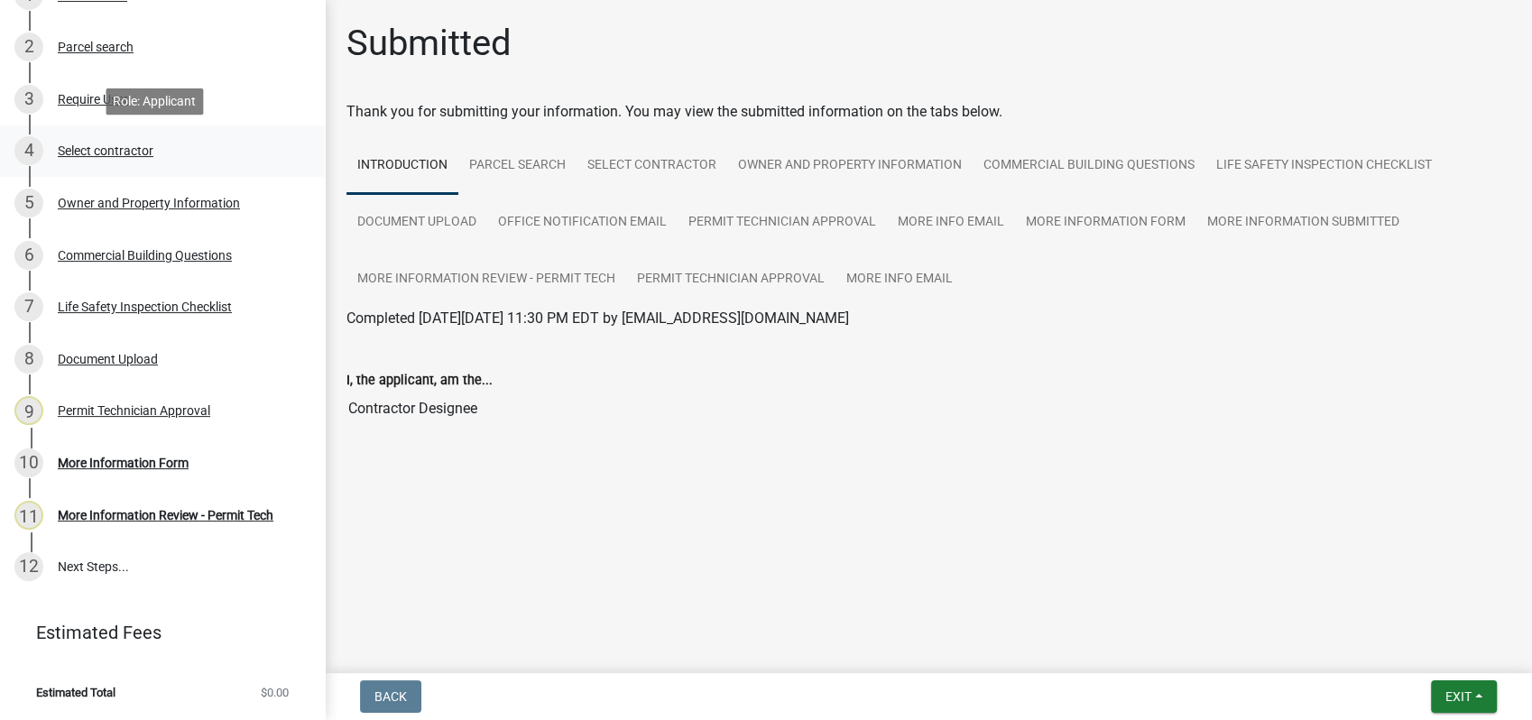
click at [147, 154] on div "Select contractor" at bounding box center [106, 150] width 96 height 13
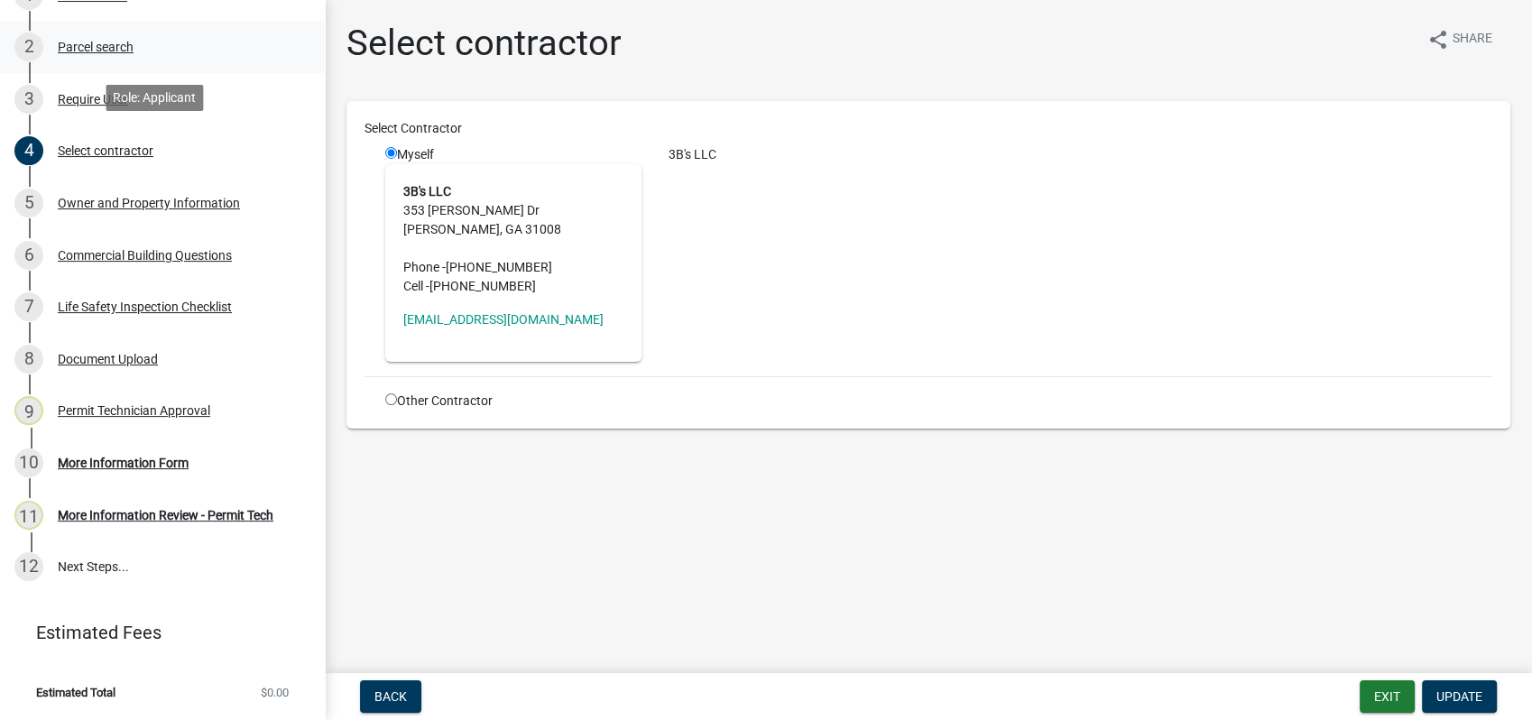
click at [132, 46] on div "Parcel search" at bounding box center [96, 47] width 76 height 13
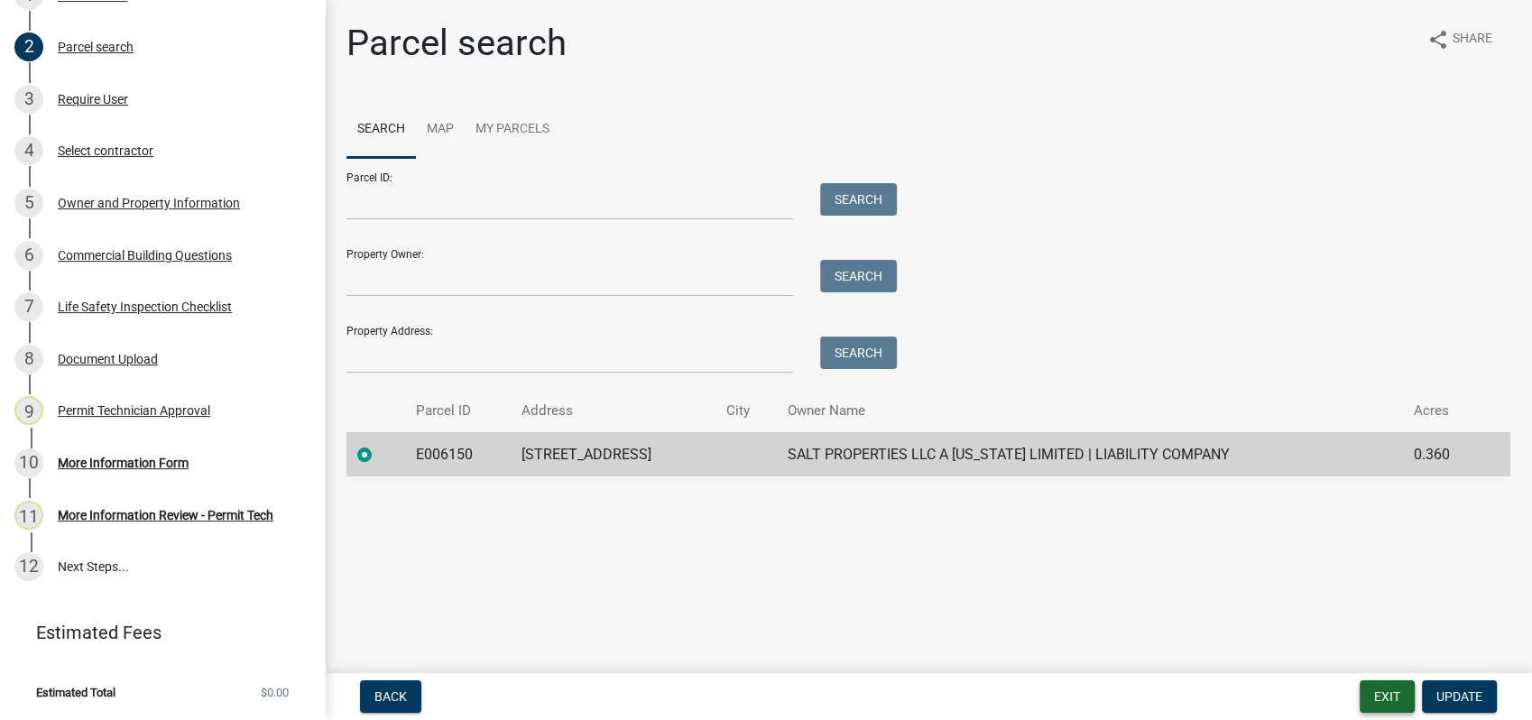
click at [1393, 691] on button "Exit" at bounding box center [1387, 696] width 55 height 32
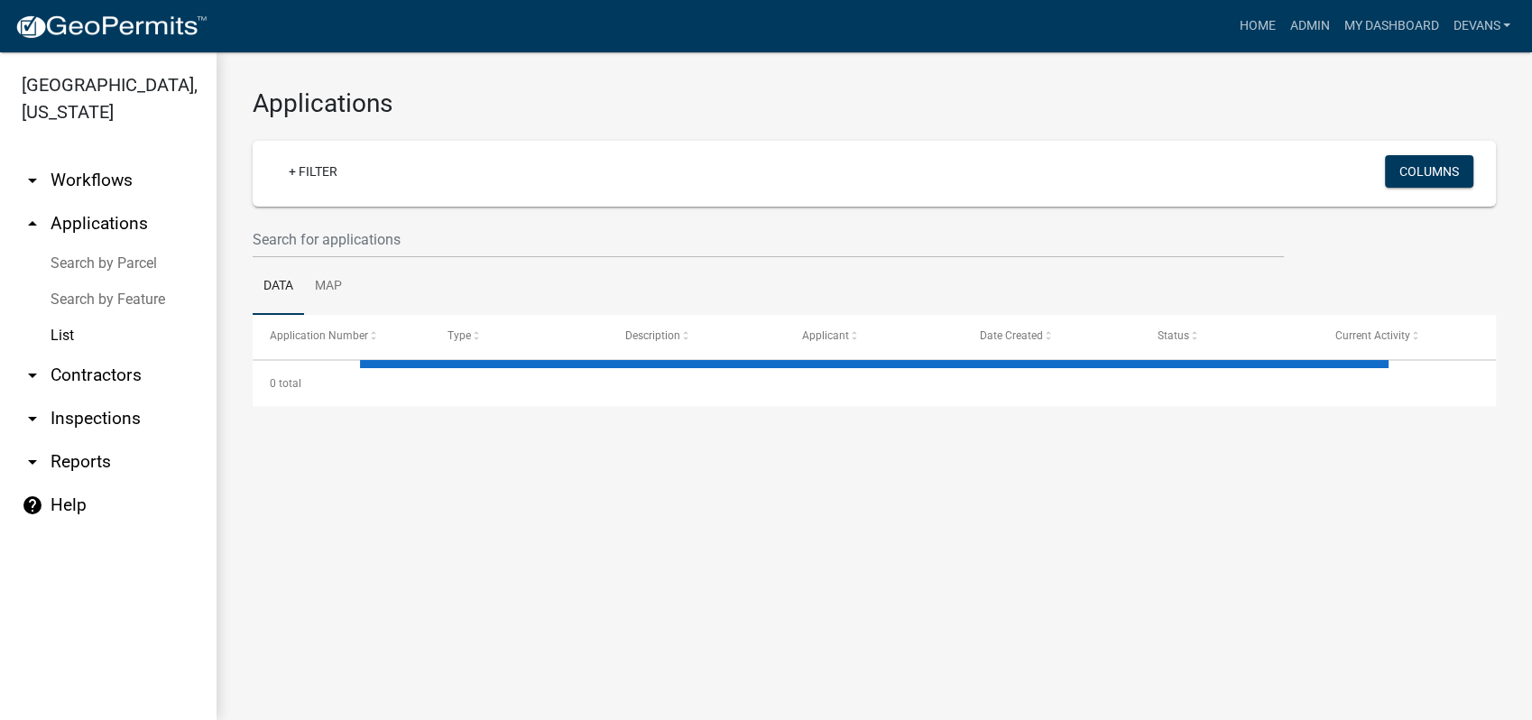
select select "1: 25"
